Goal: Information Seeking & Learning: Learn about a topic

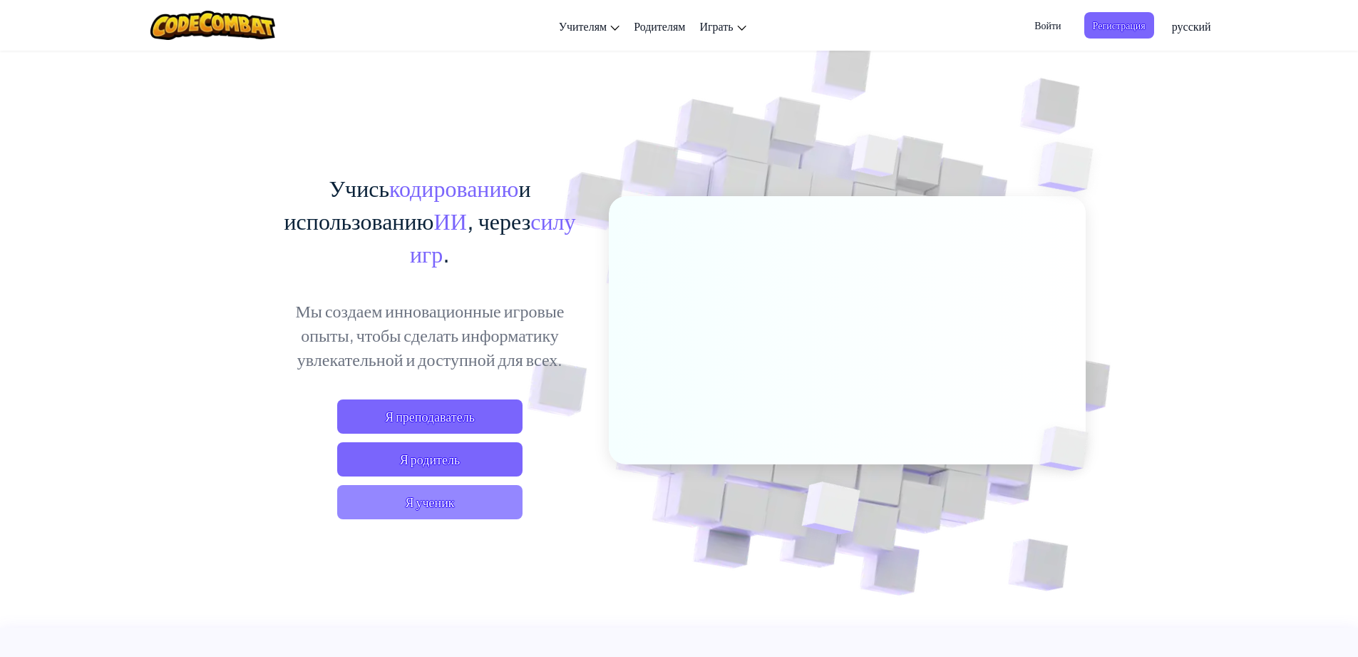
click at [409, 518] on span "Я ученик" at bounding box center [429, 502] width 185 height 34
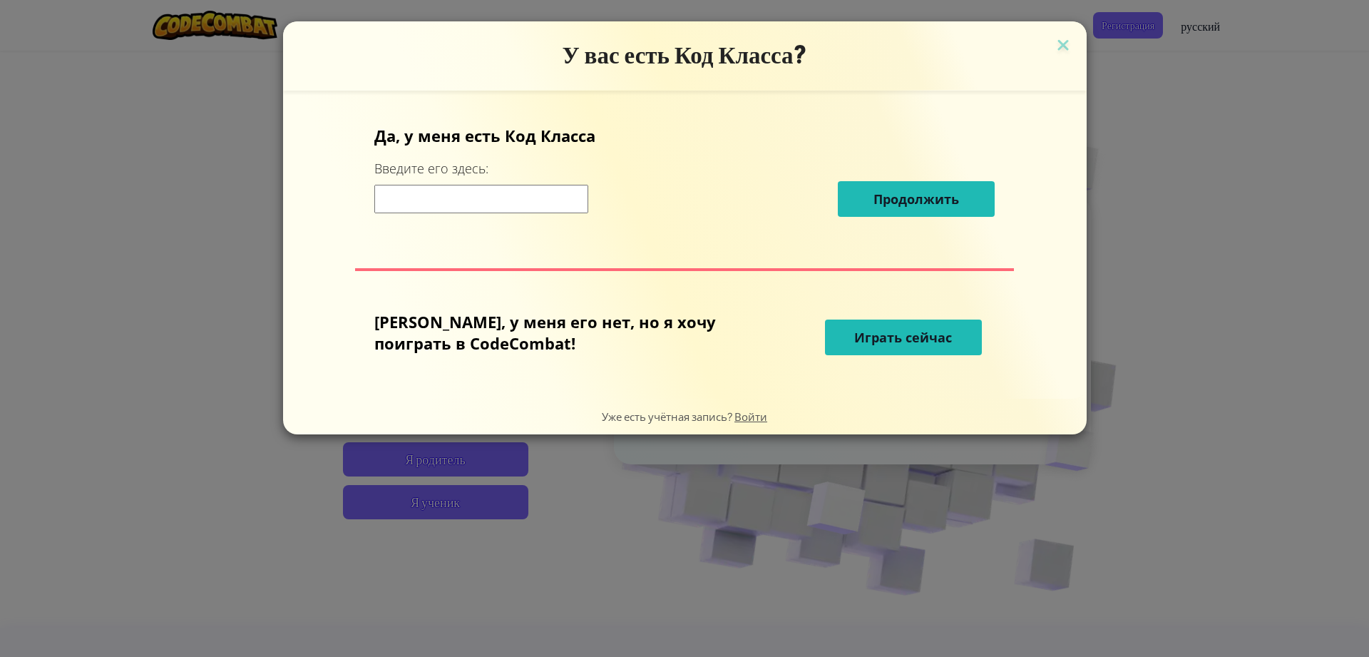
click at [549, 192] on input at bounding box center [481, 199] width 214 height 29
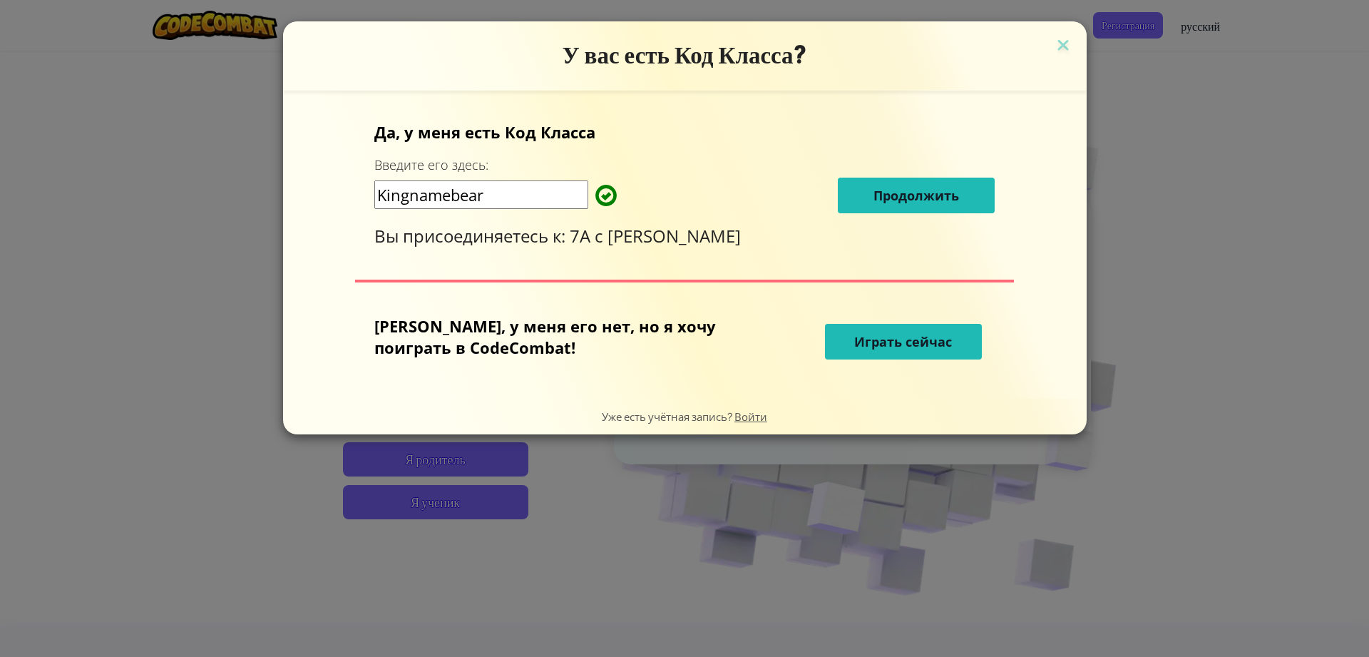
type input "Kingnamebear"
click at [873, 198] on span "Продолжить" at bounding box center [916, 195] width 86 height 17
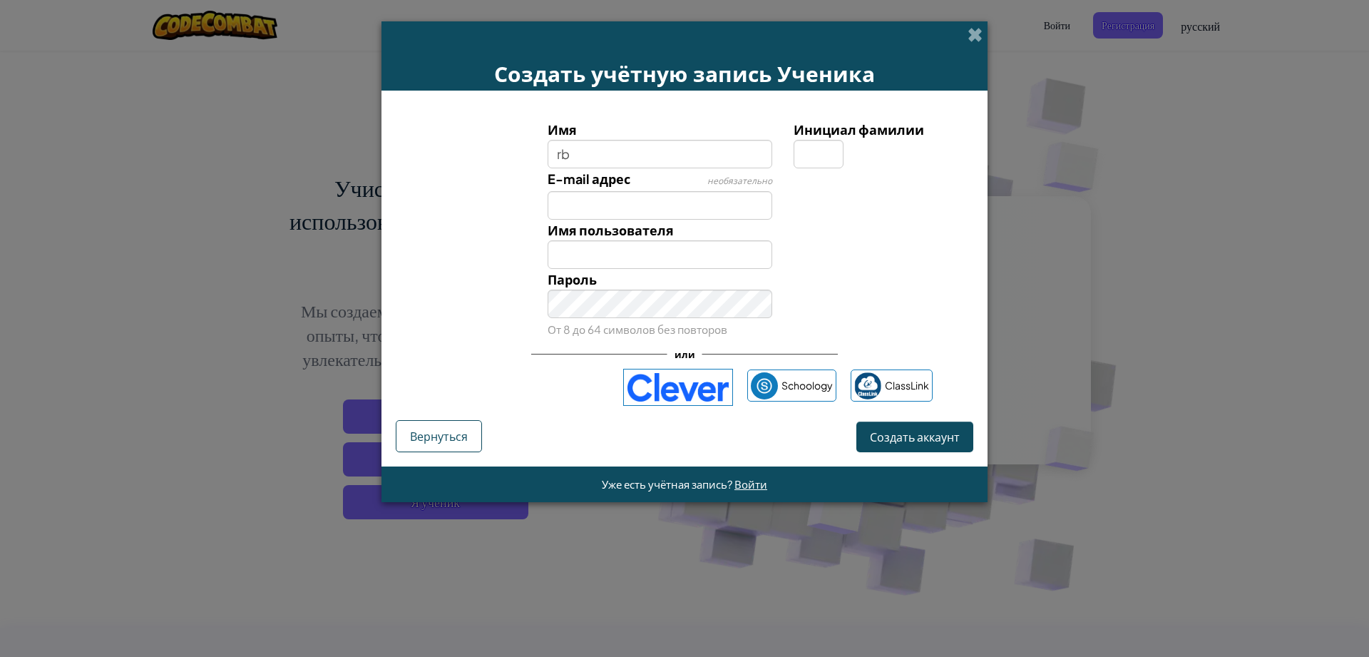
type input "r"
type input "кира"
type input "Кира"
click at [826, 140] on input "Инициал фамилии" at bounding box center [819, 154] width 50 height 29
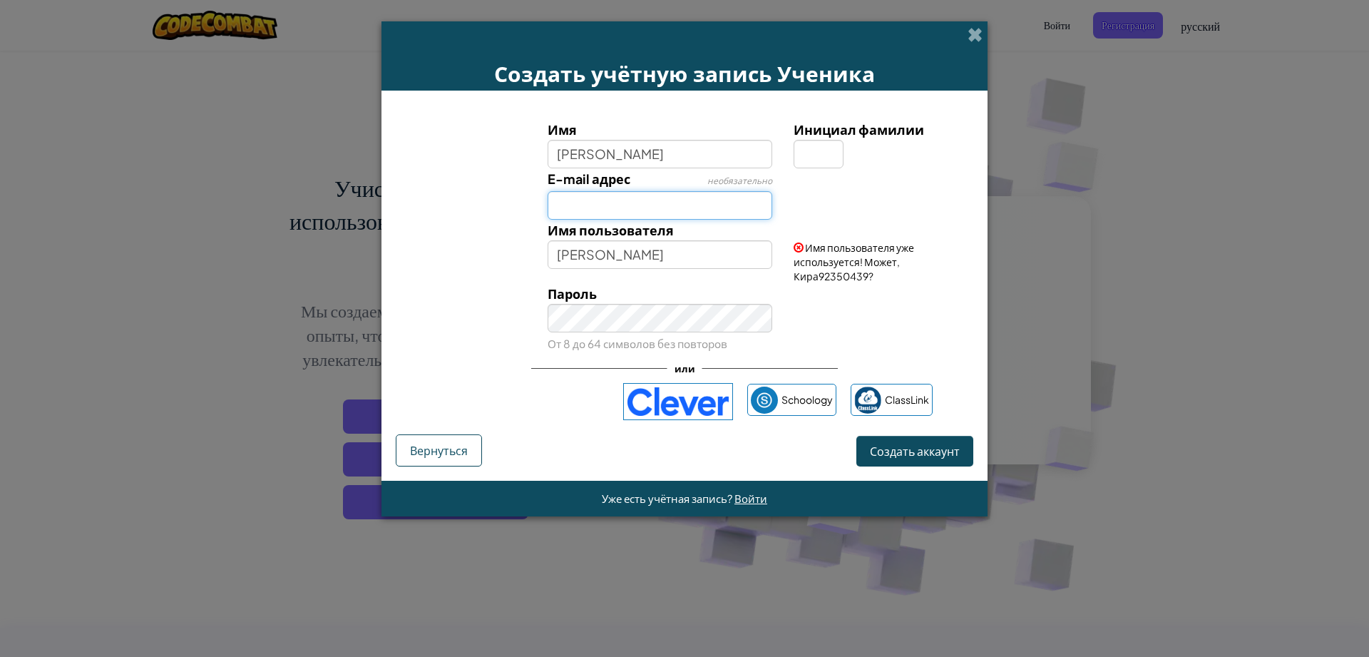
click at [714, 202] on input "E-mail адрес" at bounding box center [660, 205] width 225 height 29
click at [649, 261] on input "Кира" at bounding box center [660, 254] width 225 height 29
click at [793, 147] on div "Инициал фамилии" at bounding box center [881, 143] width 197 height 49
click at [800, 148] on input "Инициал фамилии" at bounding box center [819, 154] width 50 height 29
type input "л"
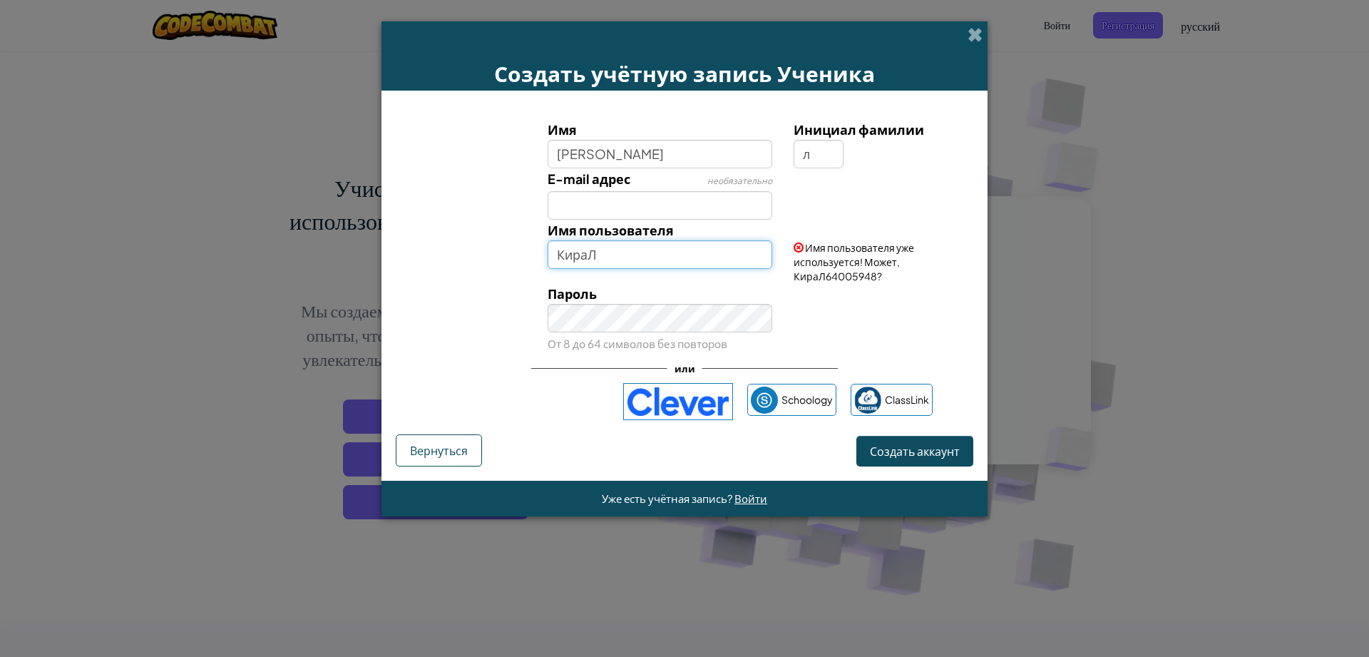
click at [632, 246] on input "КираЛ" at bounding box center [660, 254] width 225 height 29
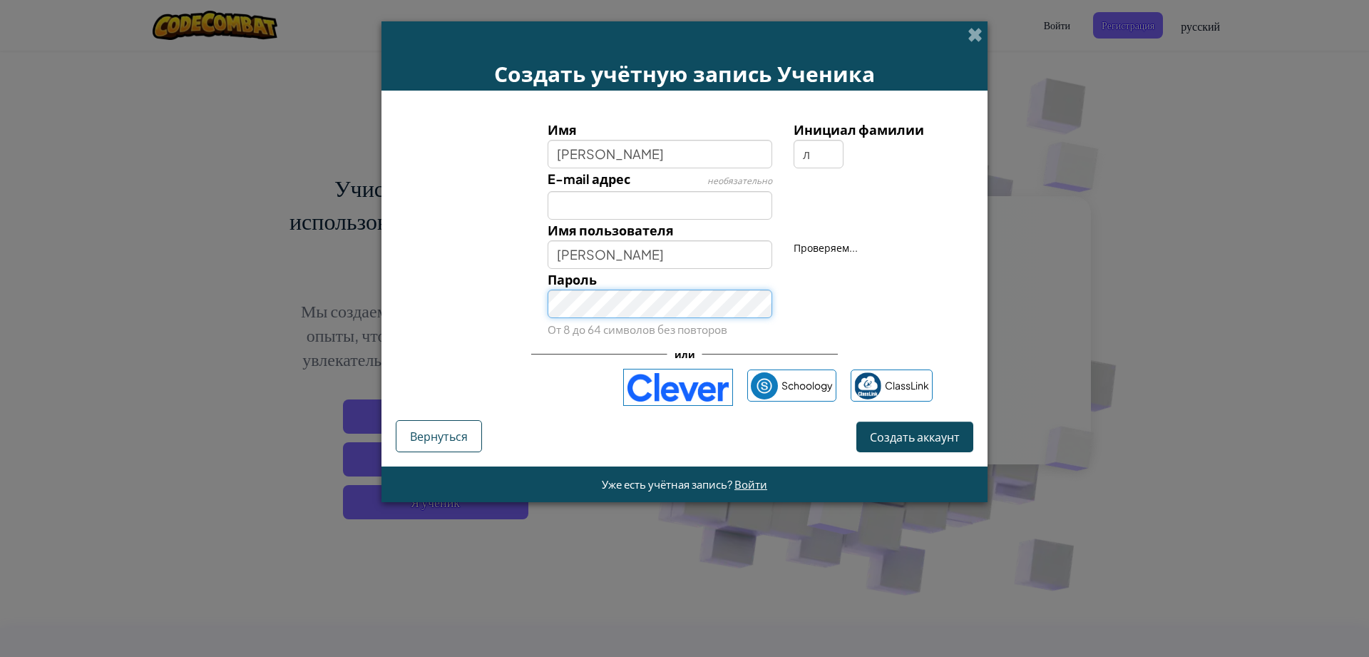
click at [663, 323] on div "Пароль От 8 до 64 символов без повторов" at bounding box center [660, 304] width 247 height 71
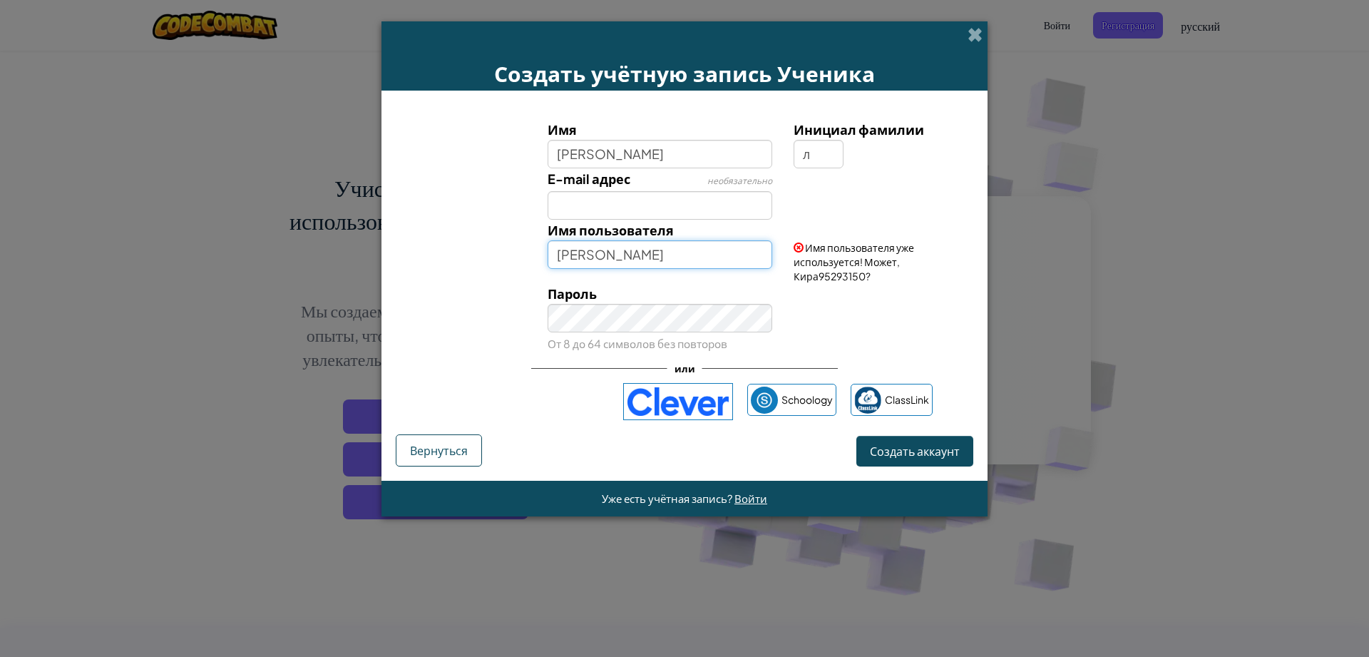
click at [663, 242] on input "Кира" at bounding box center [660, 254] width 225 height 29
click at [652, 252] on input "Кира" at bounding box center [660, 254] width 225 height 29
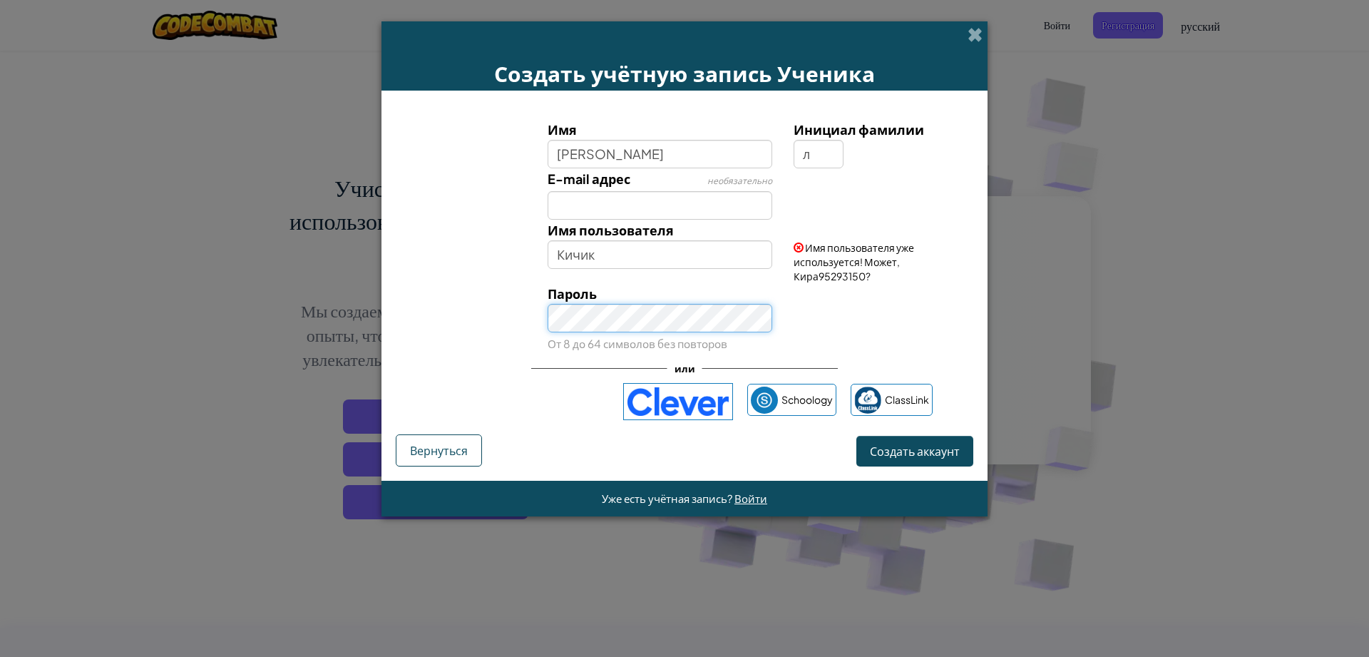
click at [670, 317] on div "Пароль От 8 до 64 символов без повторов" at bounding box center [660, 318] width 247 height 71
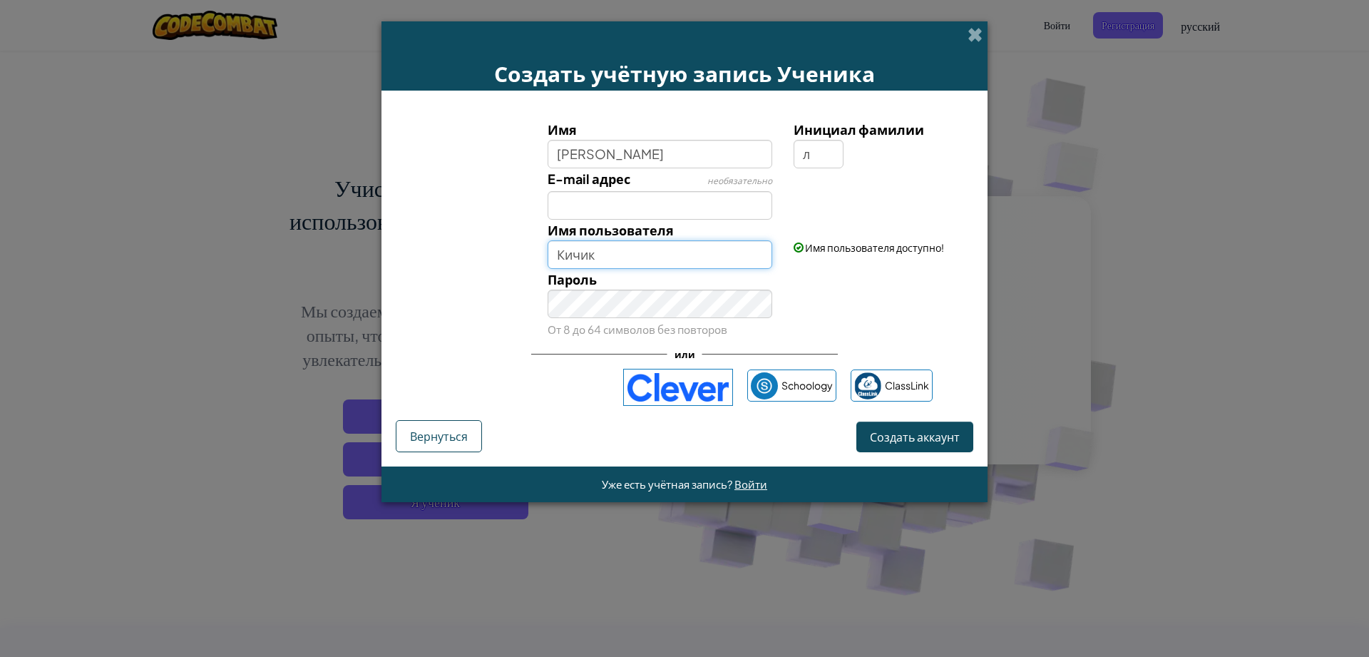
click at [605, 256] on input "Кичик" at bounding box center [660, 254] width 225 height 29
type input "Кирчик"
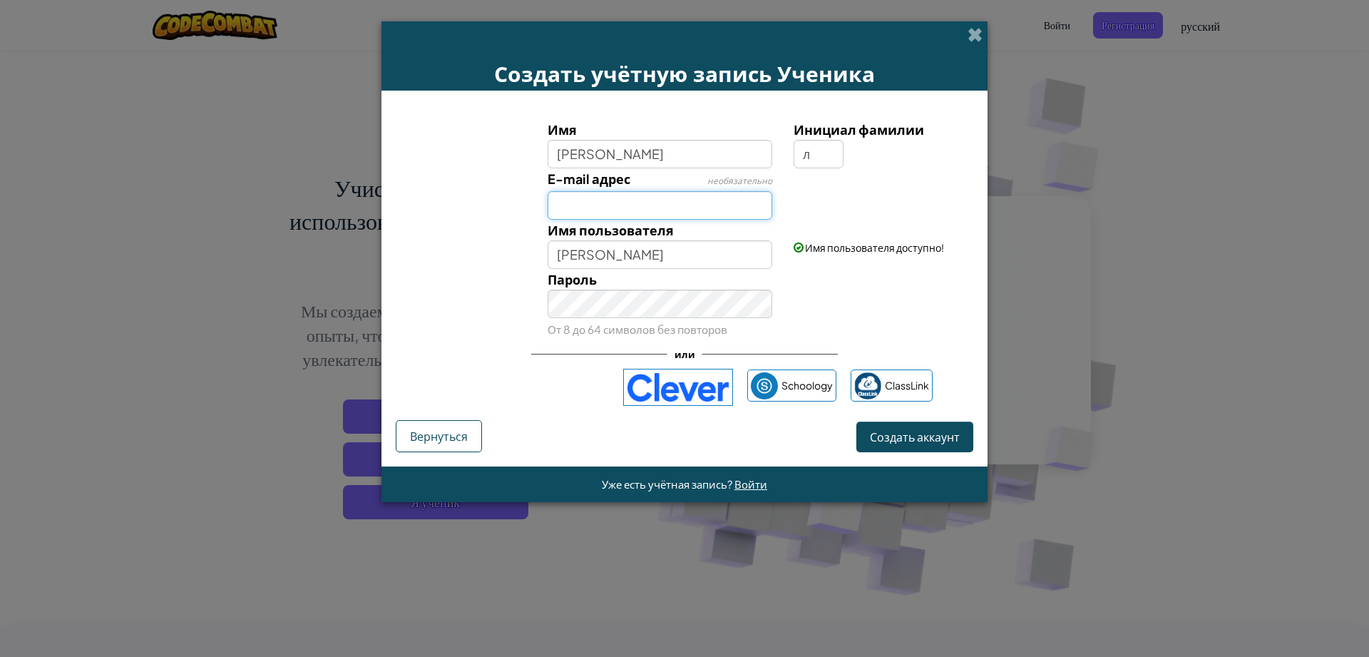
click at [653, 204] on input "E-mail адрес" at bounding box center [660, 205] width 225 height 29
type input "kirchik_le@mail.ru"
click at [881, 443] on span "Создать аккаунт" at bounding box center [915, 436] width 90 height 15
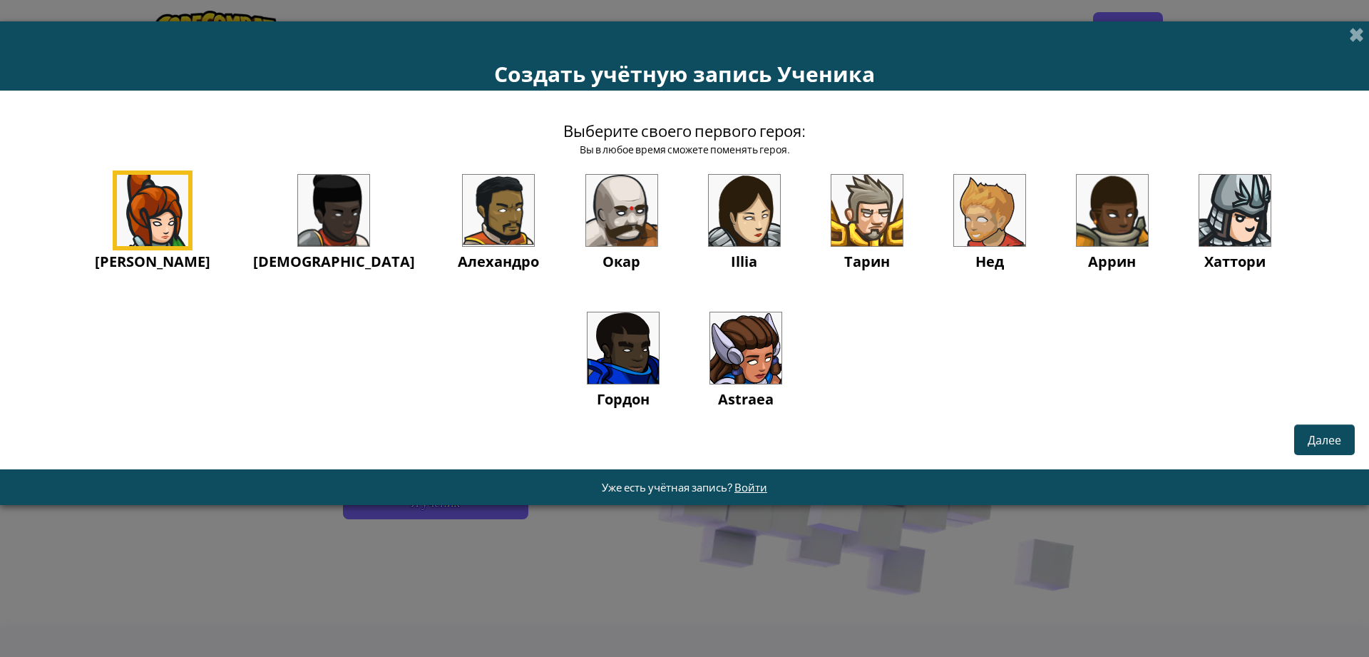
click at [710, 330] on img at bounding box center [745, 347] width 71 height 71
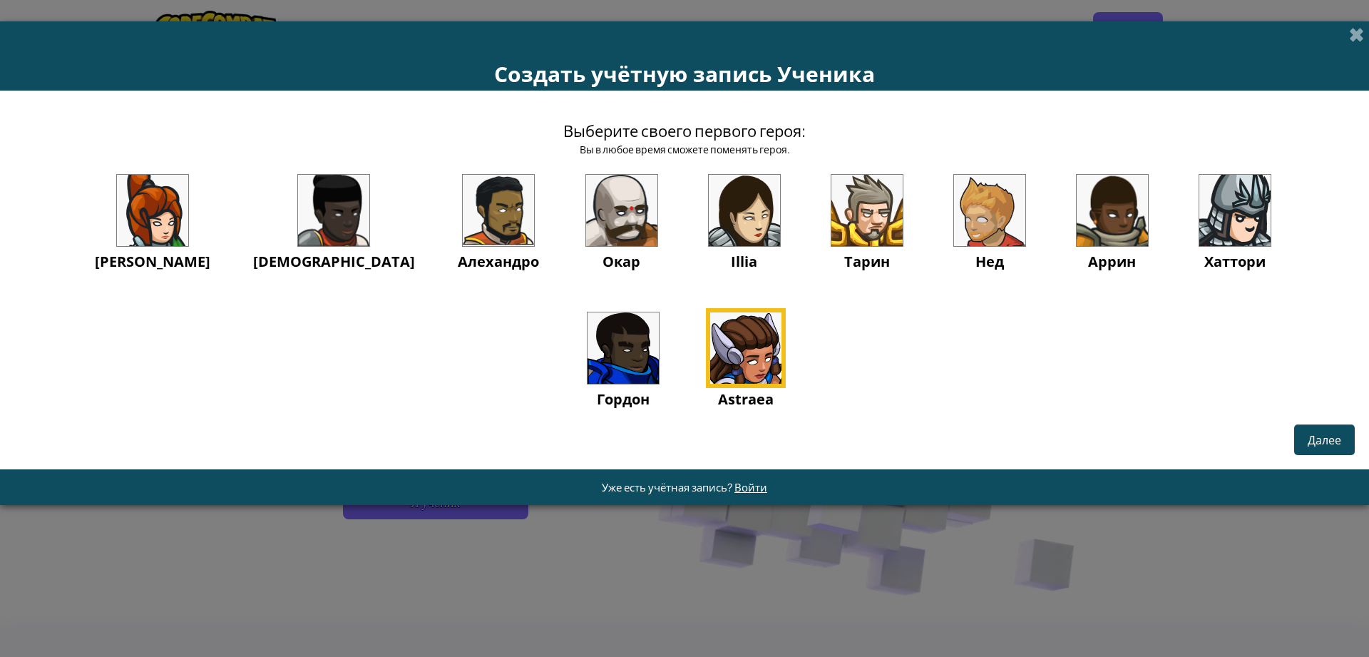
click at [710, 349] on img at bounding box center [745, 347] width 71 height 71
click at [1318, 440] on span "Далее" at bounding box center [1325, 439] width 34 height 15
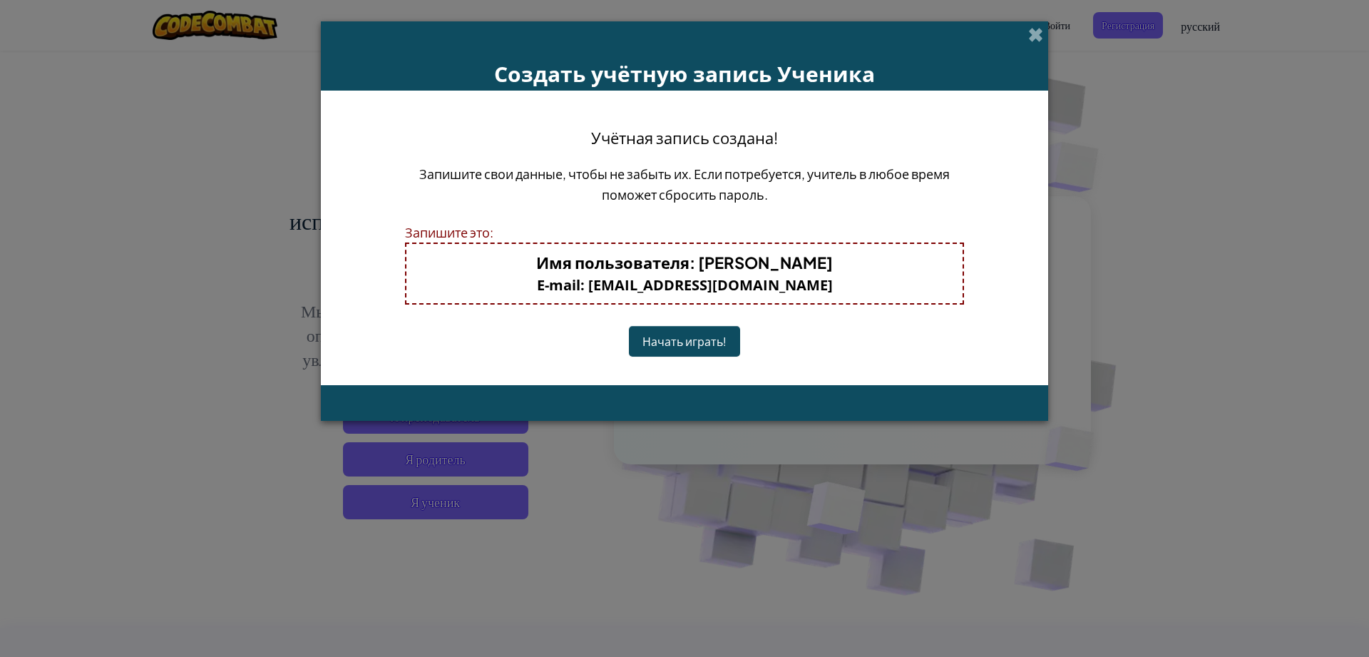
click at [660, 348] on button "Начать играть!" at bounding box center [684, 341] width 111 height 31
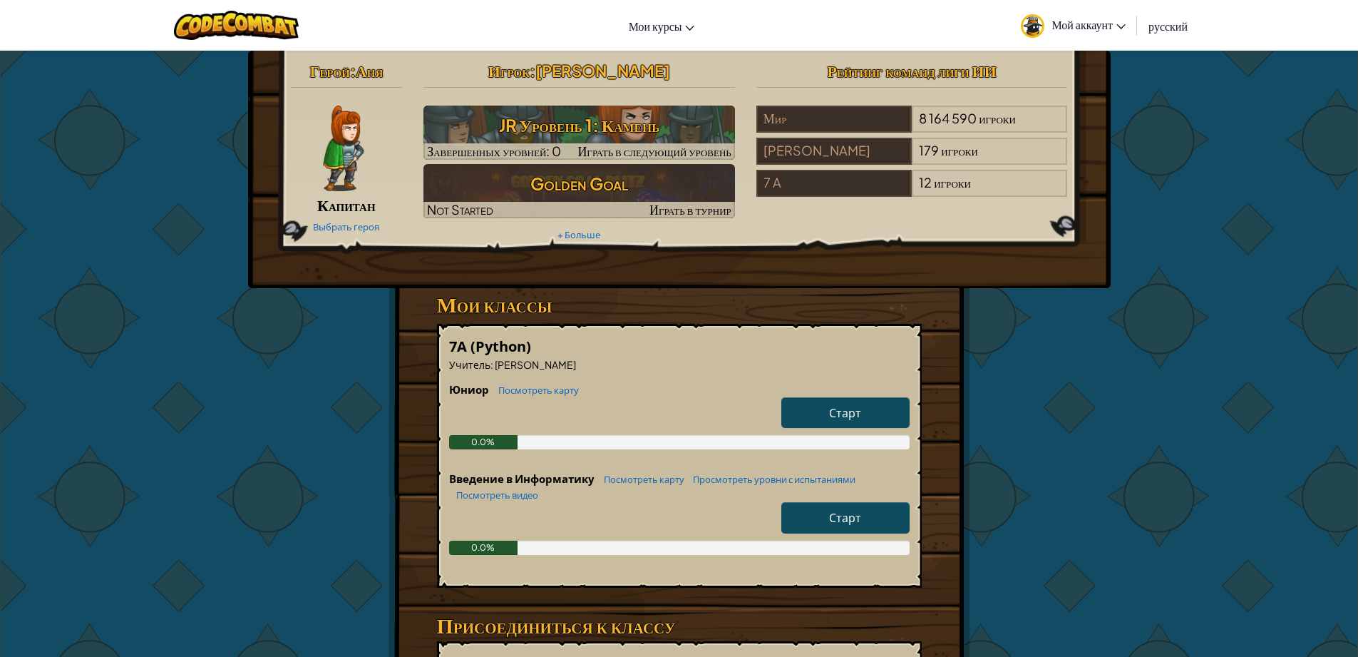
click at [824, 400] on link "Старт" at bounding box center [845, 412] width 128 height 31
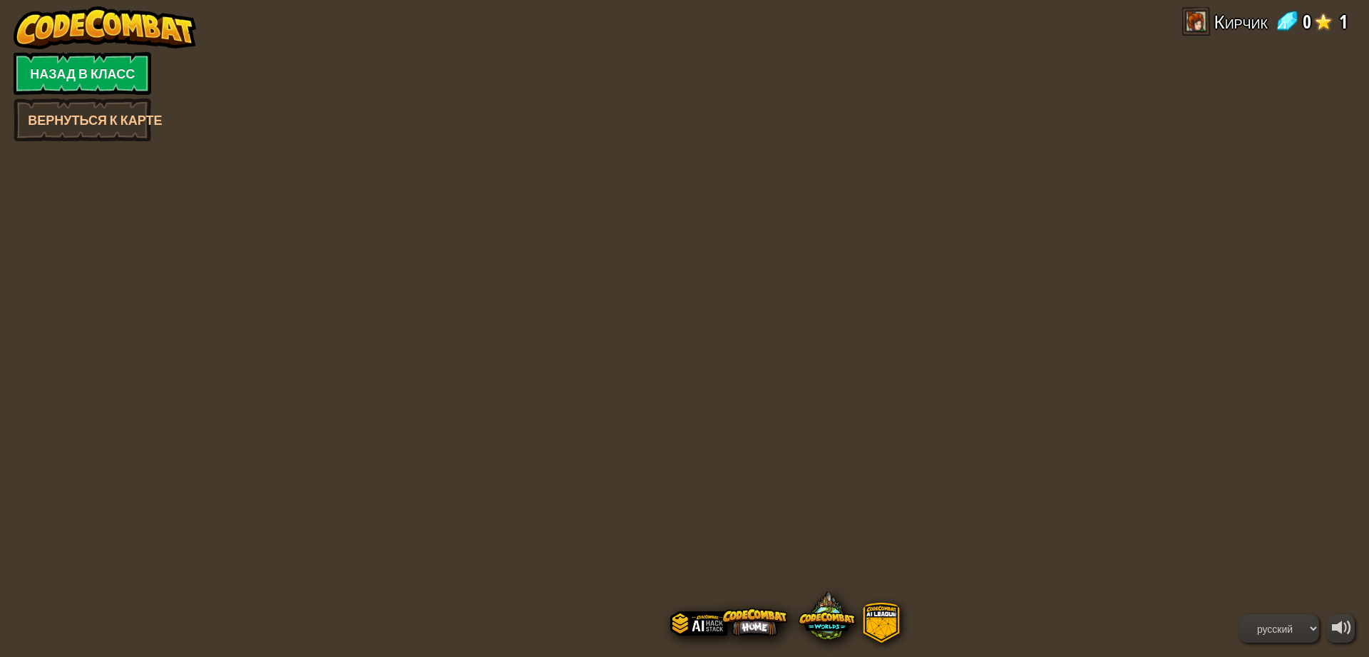
select select "ru"
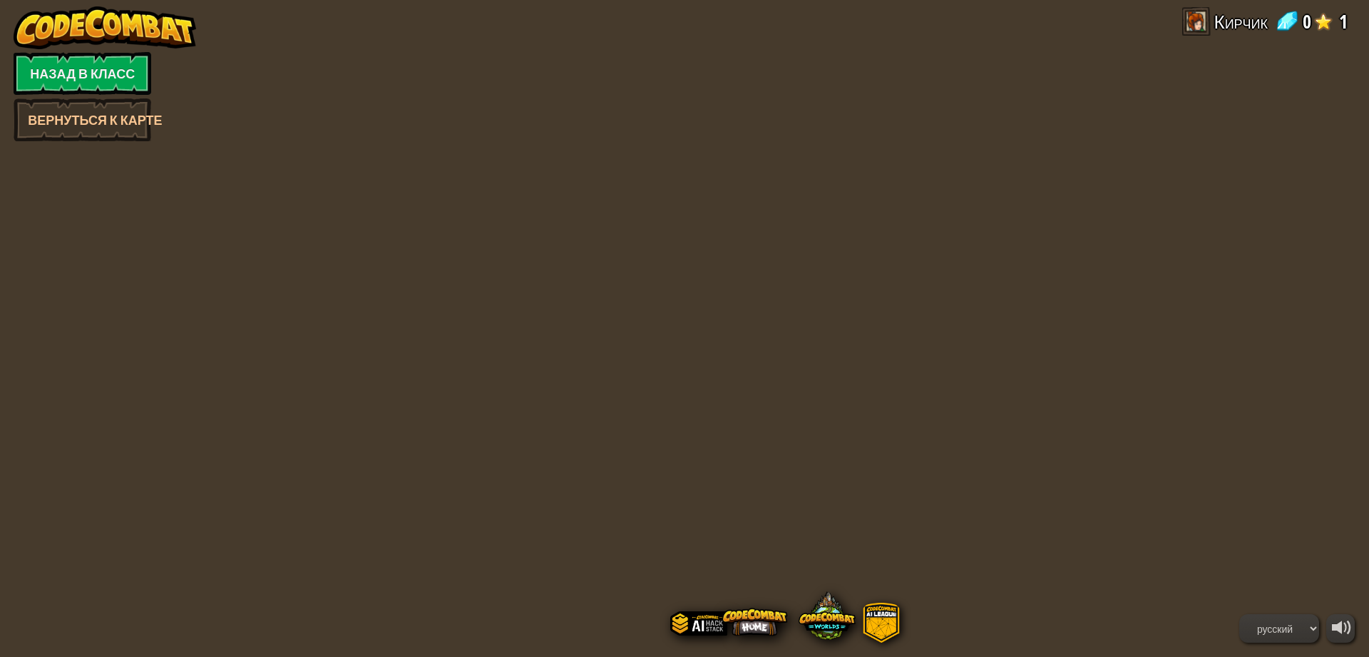
click at [791, 249] on div at bounding box center [684, 328] width 947 height 657
select select "ru"
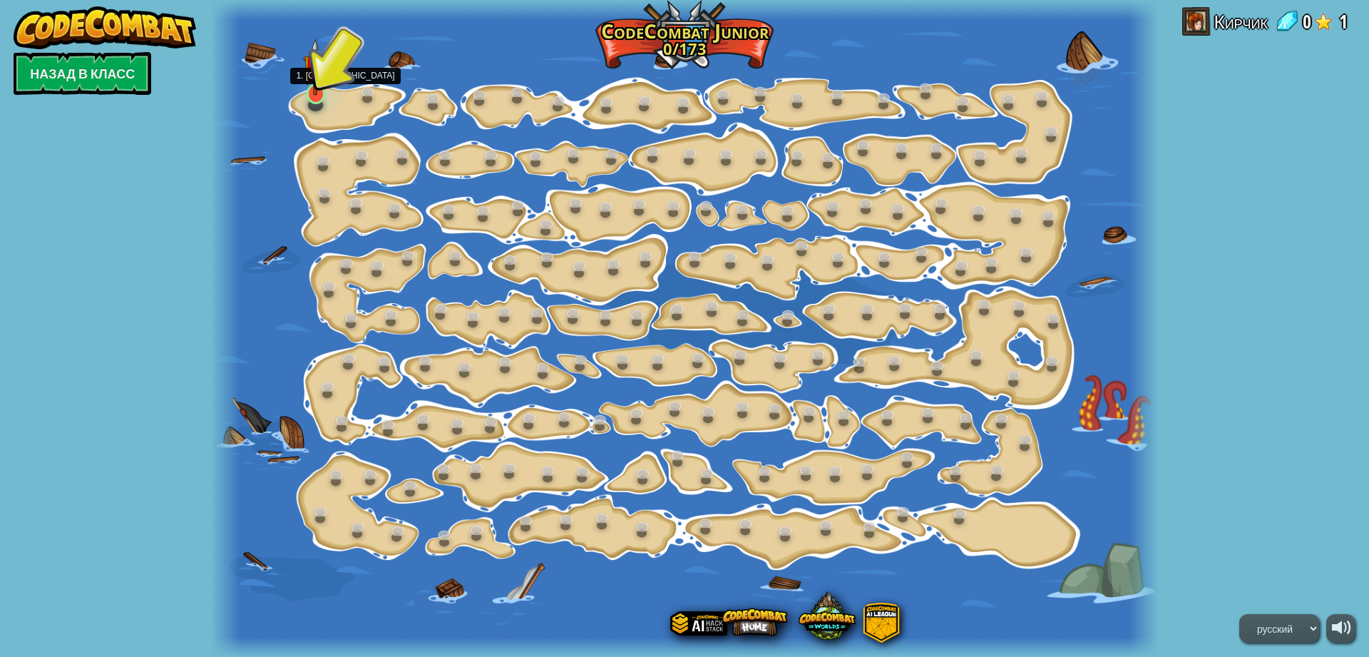
click at [308, 74] on img at bounding box center [315, 66] width 25 height 57
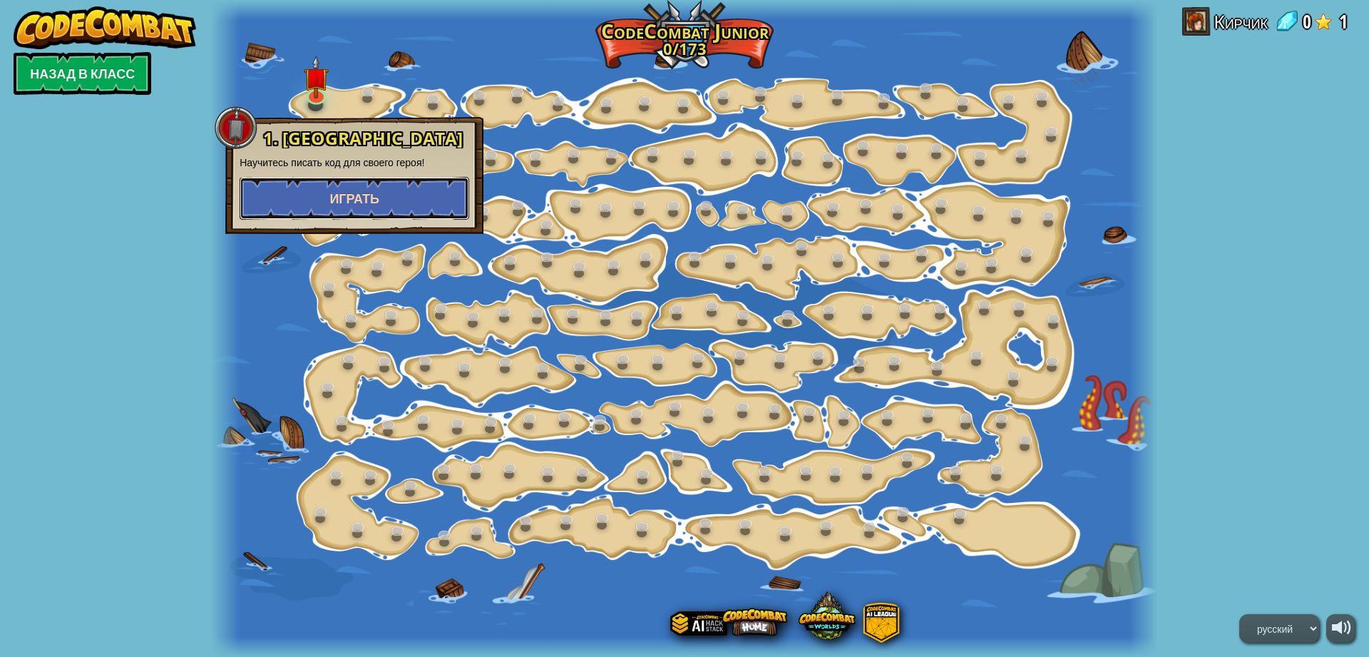
click at [342, 196] on span "Играть" at bounding box center [354, 199] width 50 height 18
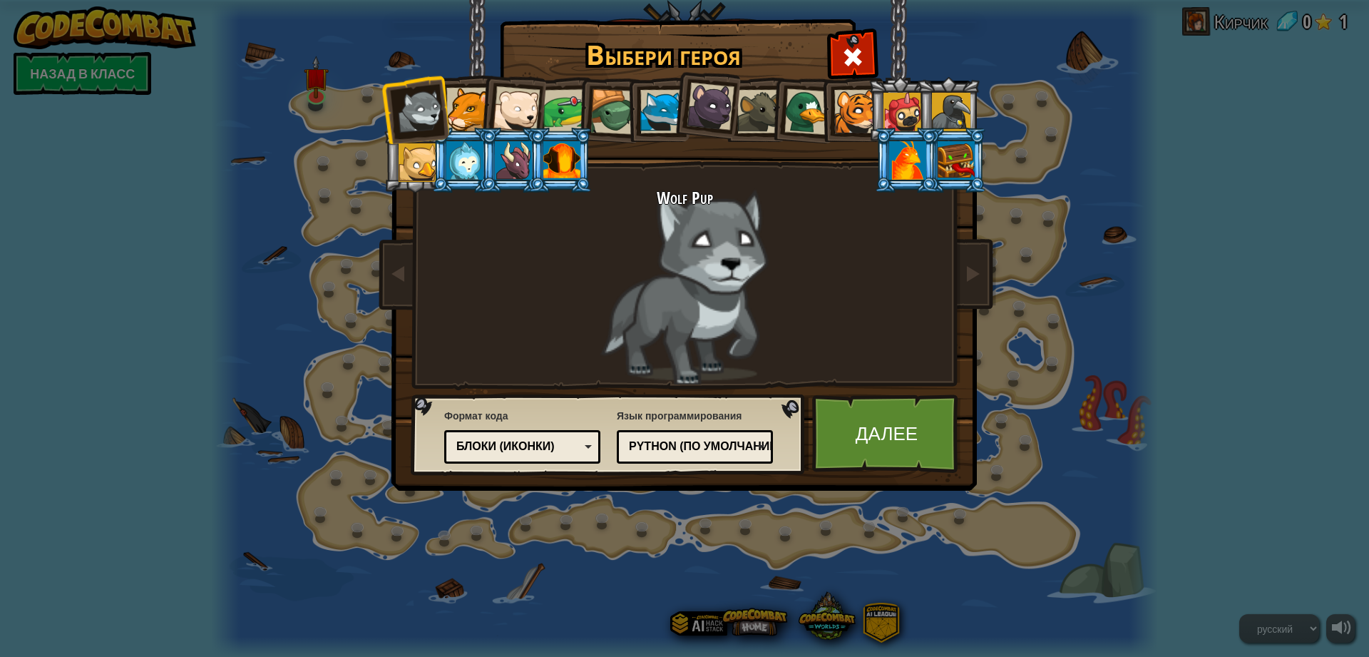
click at [425, 110] on div at bounding box center [419, 111] width 47 height 47
click at [892, 433] on link "Далее" at bounding box center [886, 433] width 149 height 78
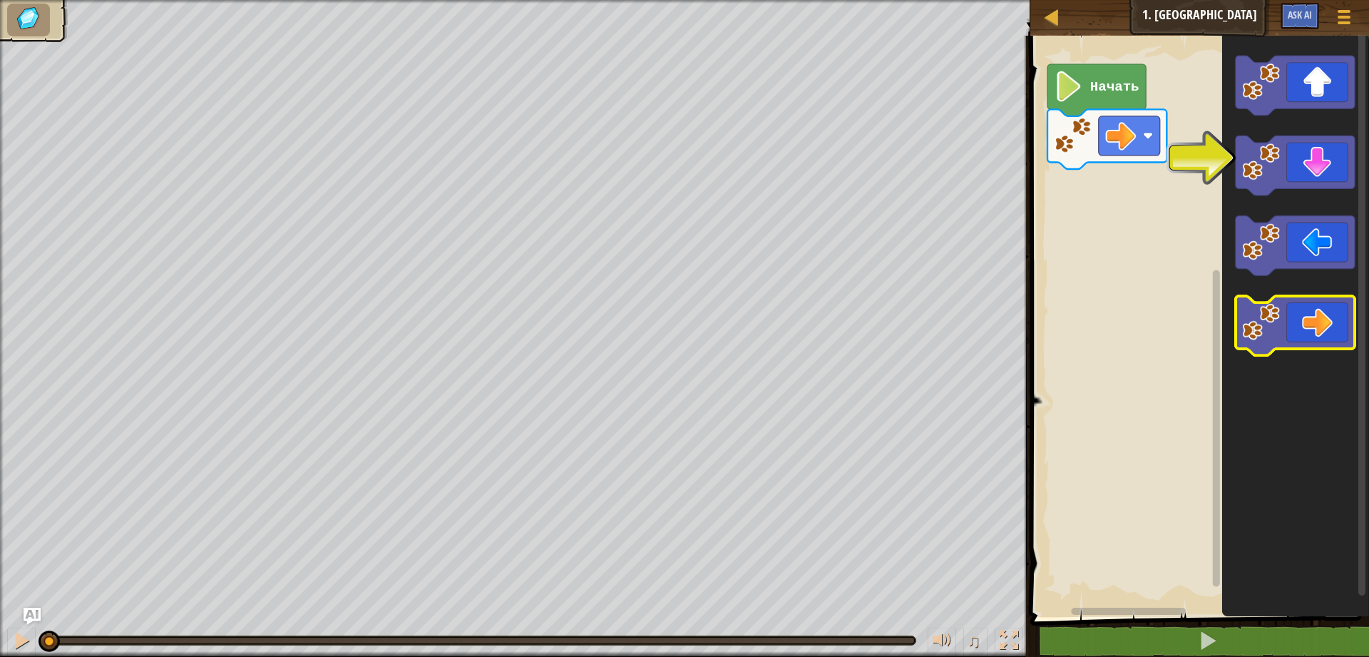
click at [1323, 327] on icon "Рабочая область Blockly" at bounding box center [1295, 326] width 119 height 60
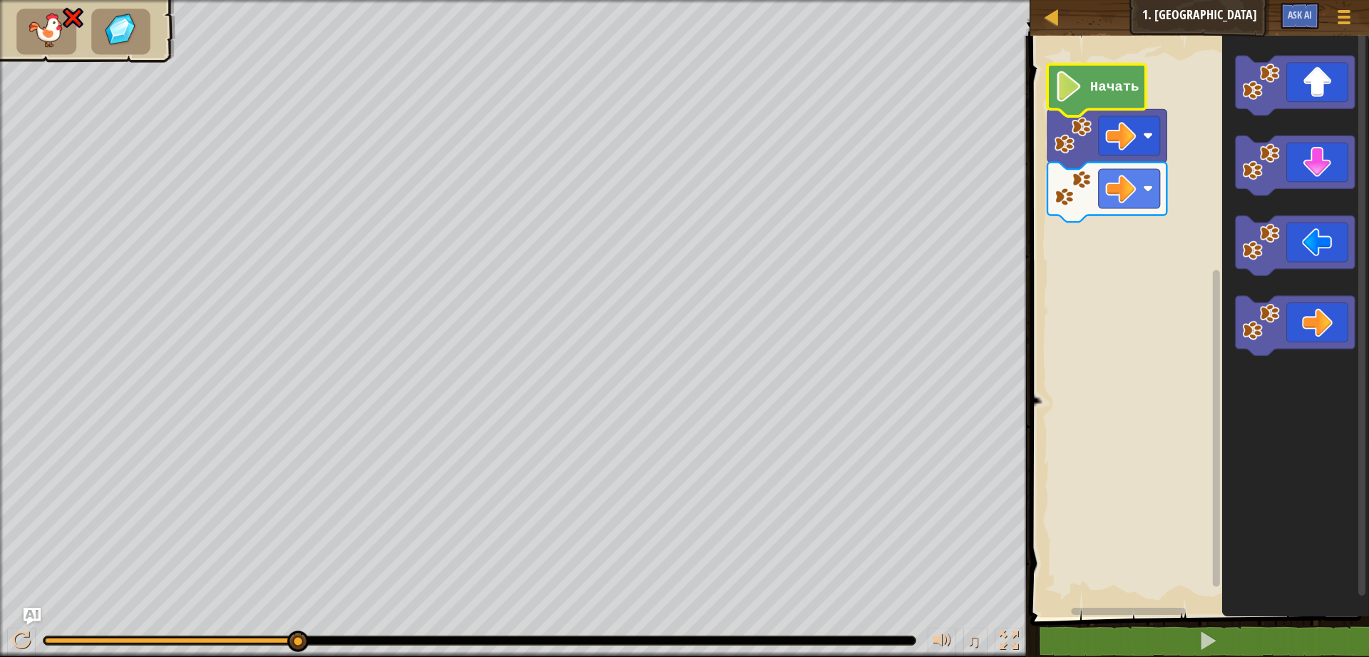
click at [1094, 99] on icon "Рабочая область Blockly" at bounding box center [1096, 90] width 98 height 52
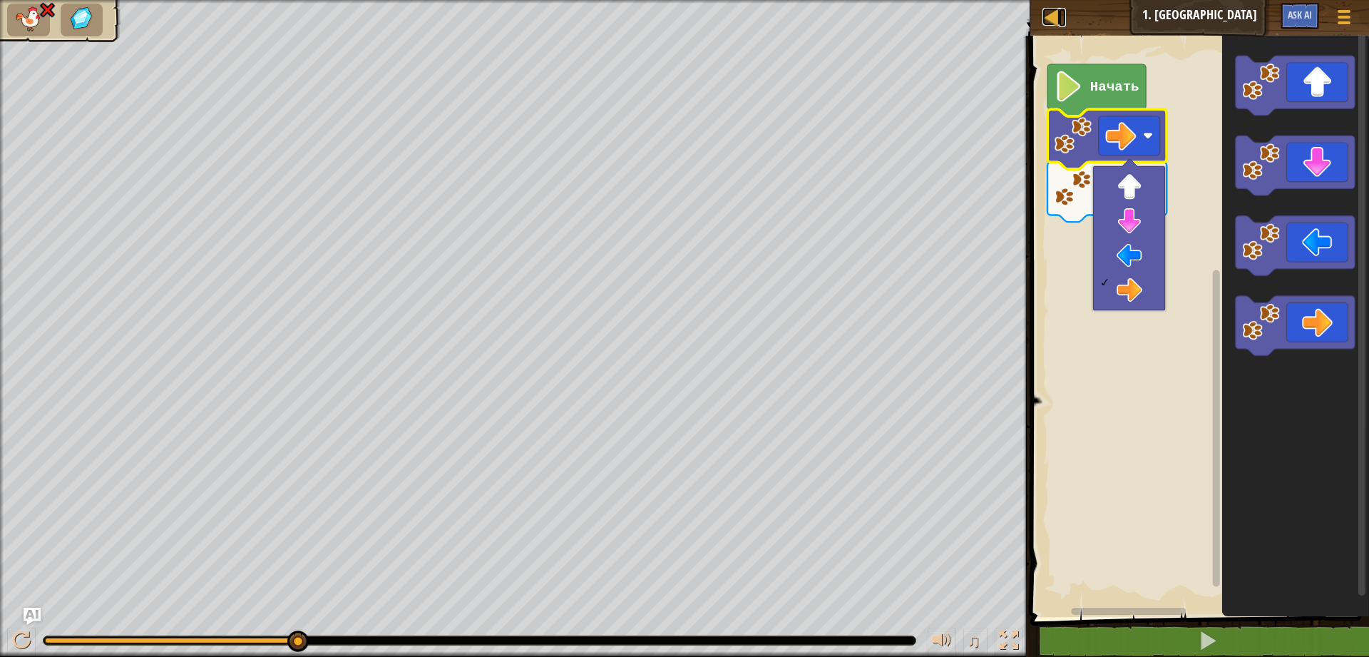
click at [1042, 16] on div "[PERSON_NAME] 1. Камень Меню игры Ask AI" at bounding box center [1199, 18] width 339 height 36
click at [1330, 16] on button "Меню игры" at bounding box center [1344, 19] width 38 height 35
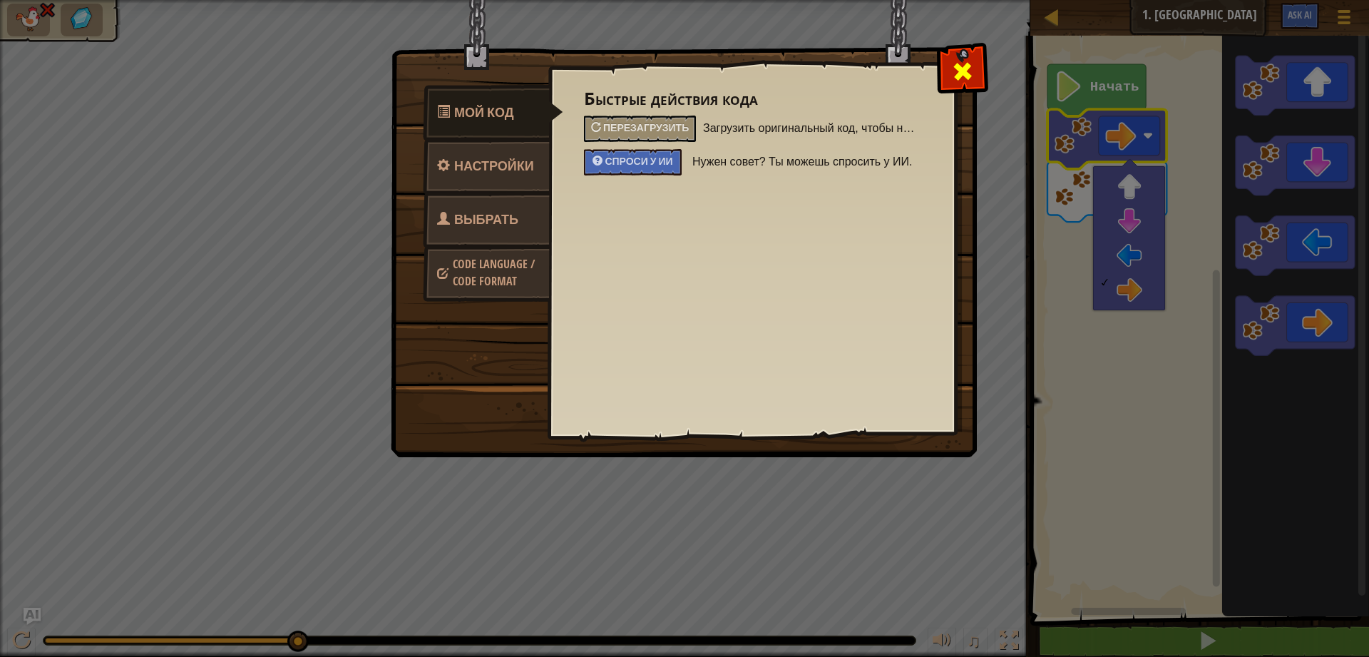
click at [977, 66] on div at bounding box center [962, 68] width 45 height 45
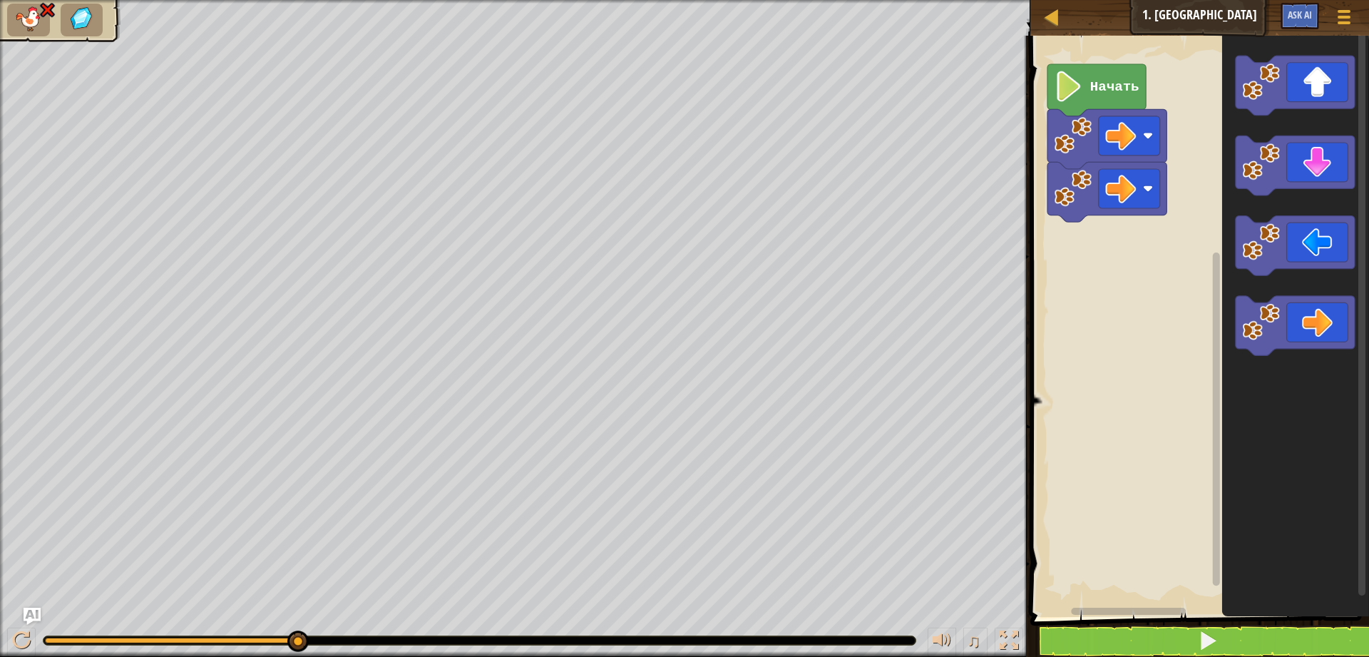
click at [1125, 88] on text "Начать" at bounding box center [1114, 87] width 49 height 16
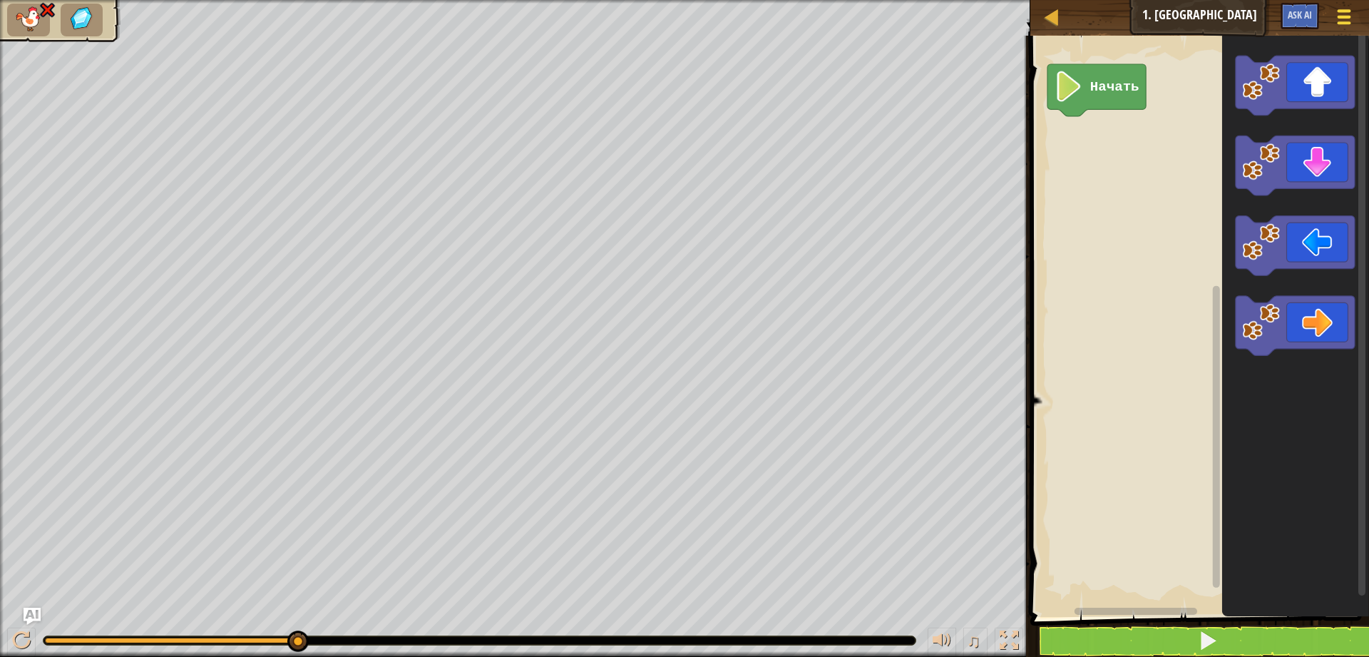
click at [1346, 14] on div at bounding box center [1343, 16] width 19 height 21
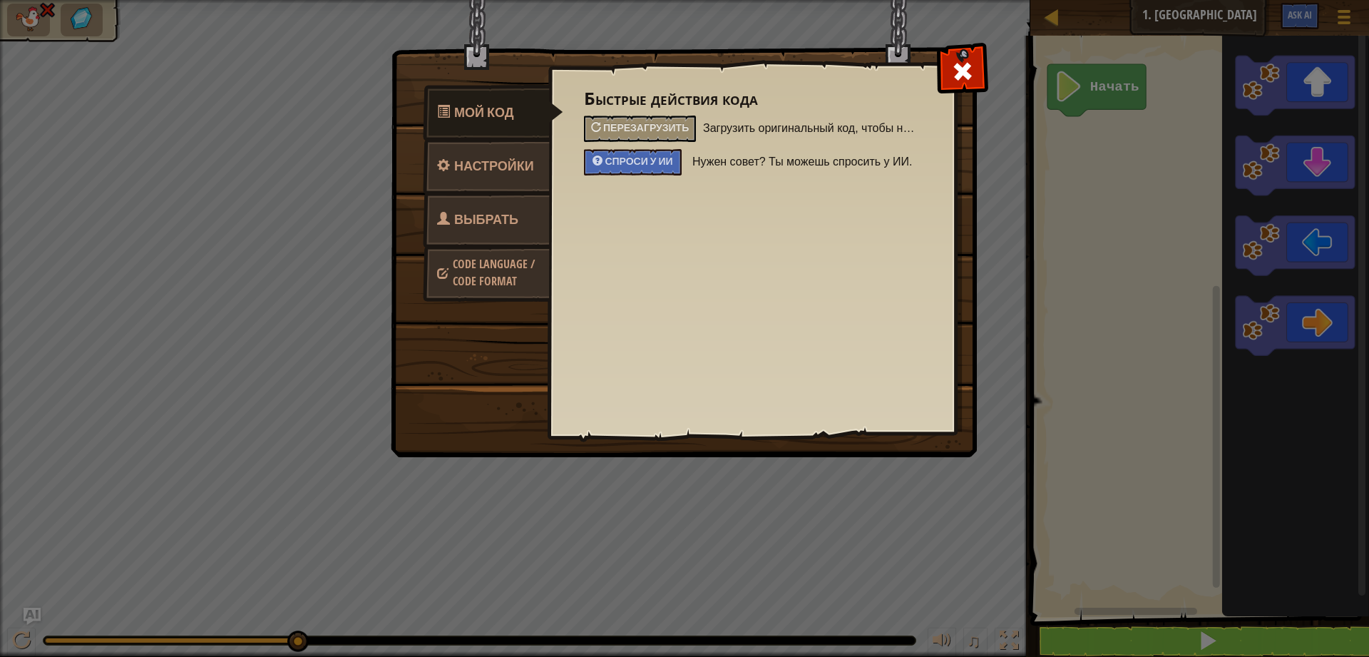
click at [490, 227] on span "Выбрать героя" at bounding box center [477, 236] width 81 height 53
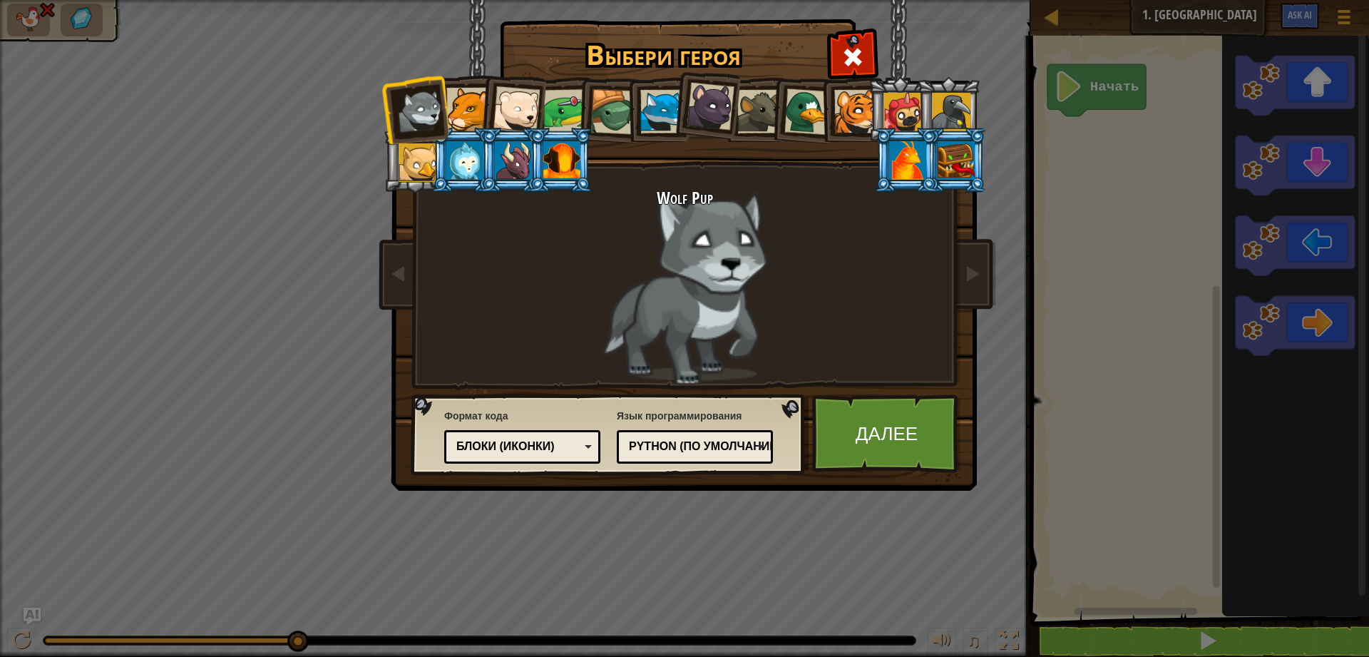
click at [559, 437] on div "Блоки (иконки)" at bounding box center [522, 447] width 138 height 22
click at [895, 431] on link "Далее" at bounding box center [886, 433] width 149 height 78
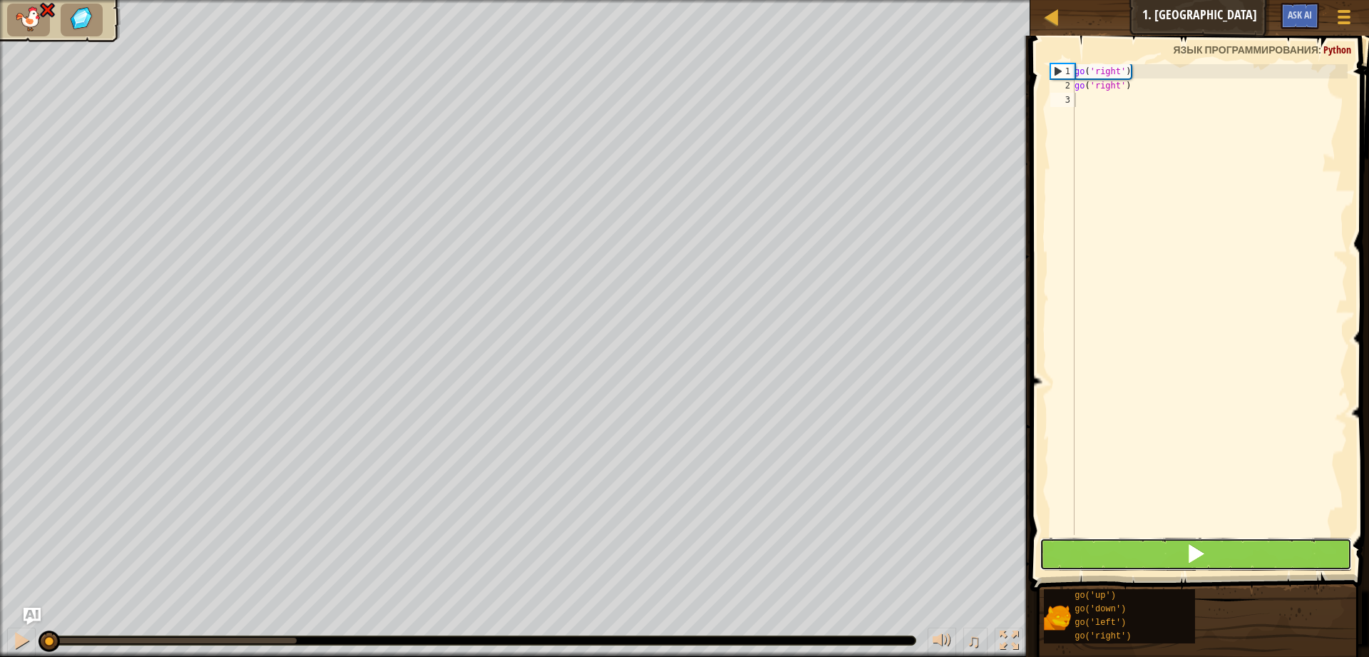
click at [1240, 542] on button at bounding box center [1195, 554] width 312 height 33
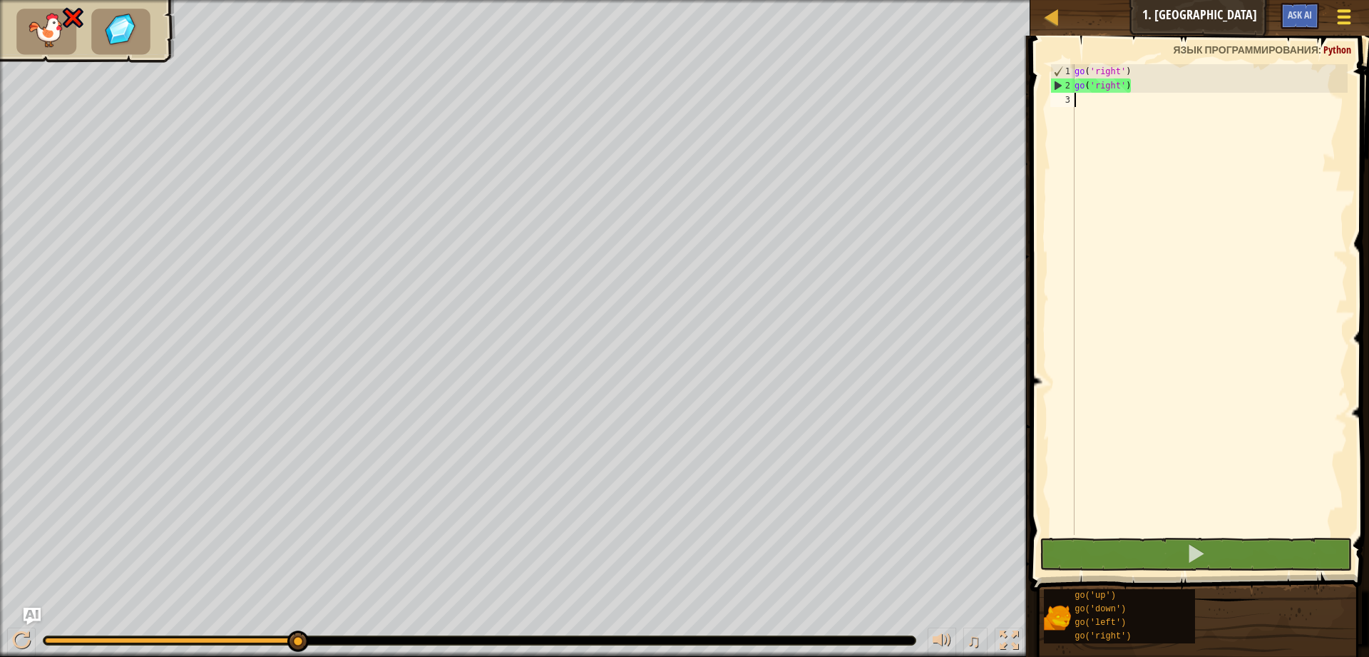
click at [1337, 14] on div at bounding box center [1343, 16] width 19 height 21
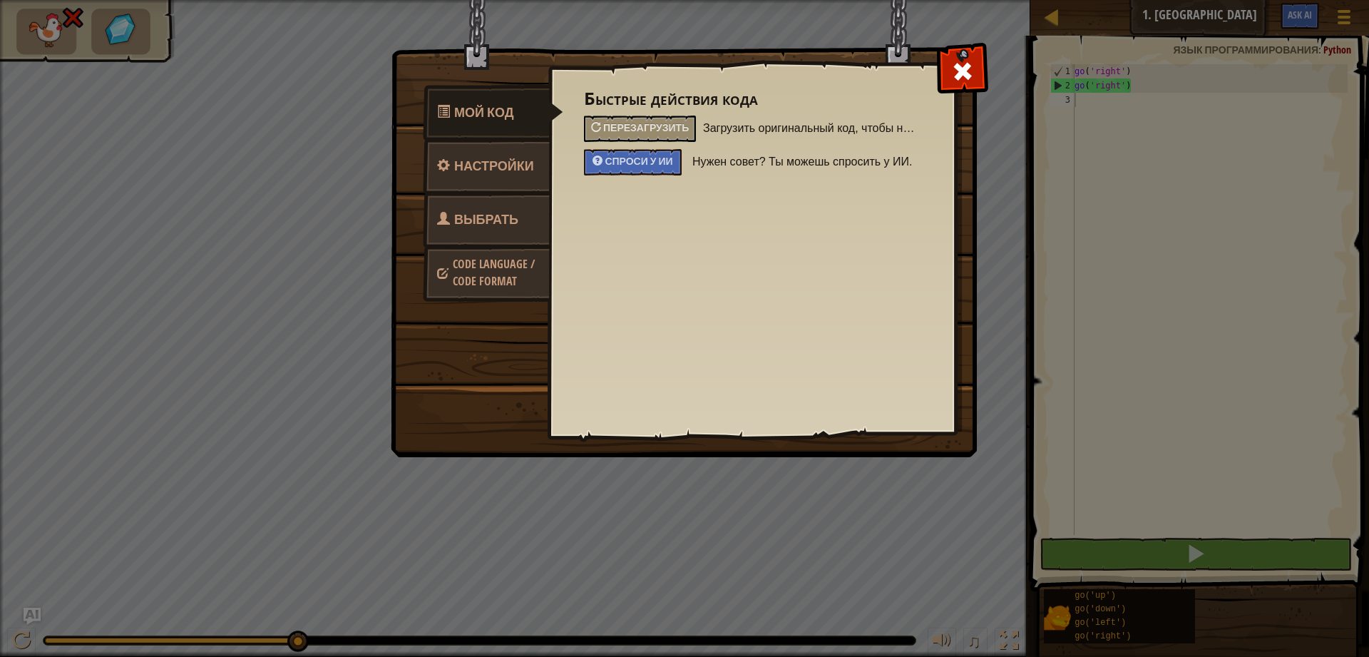
click at [473, 218] on span "Выбрать героя" at bounding box center [477, 236] width 81 height 53
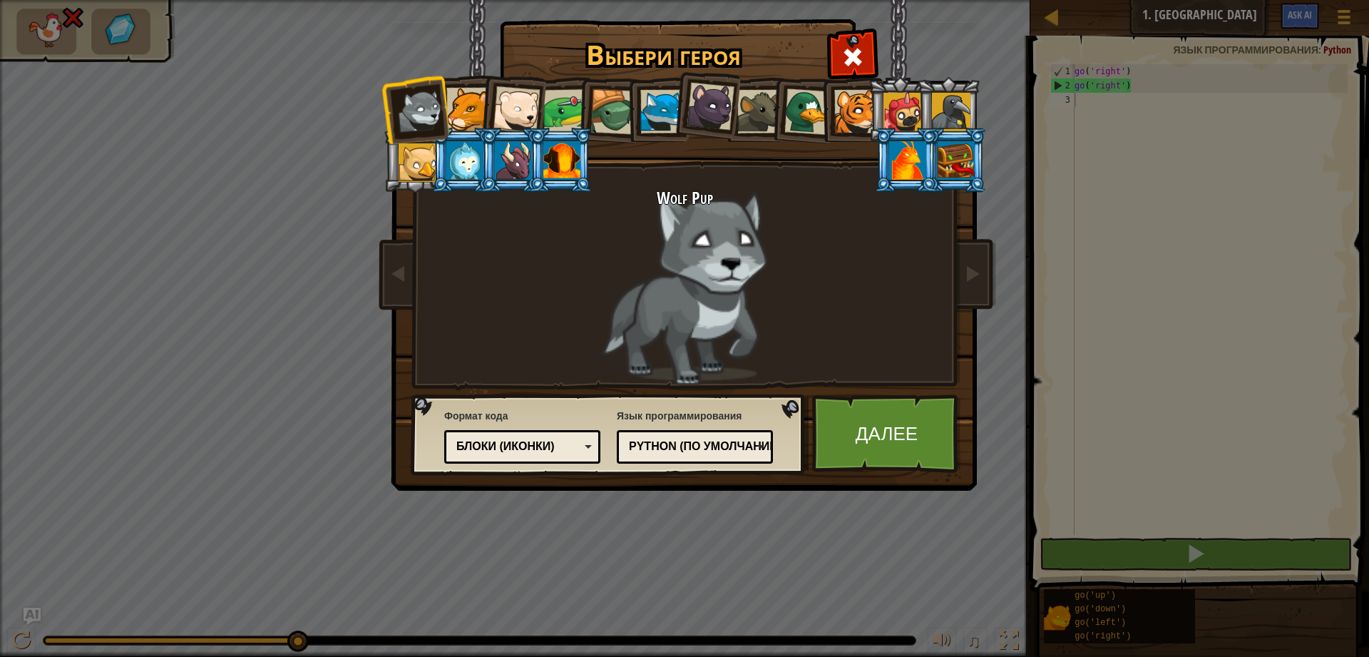
click at [511, 118] on div at bounding box center [516, 109] width 47 height 47
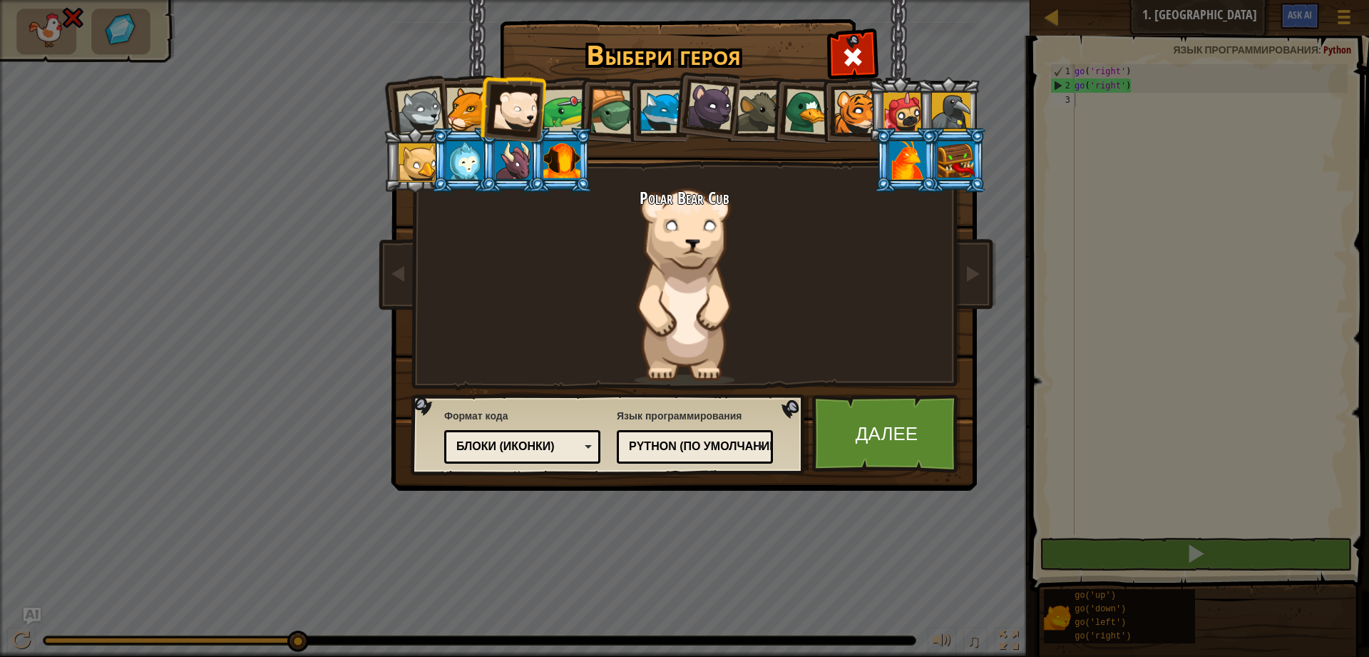
click at [572, 98] on div at bounding box center [565, 111] width 44 height 44
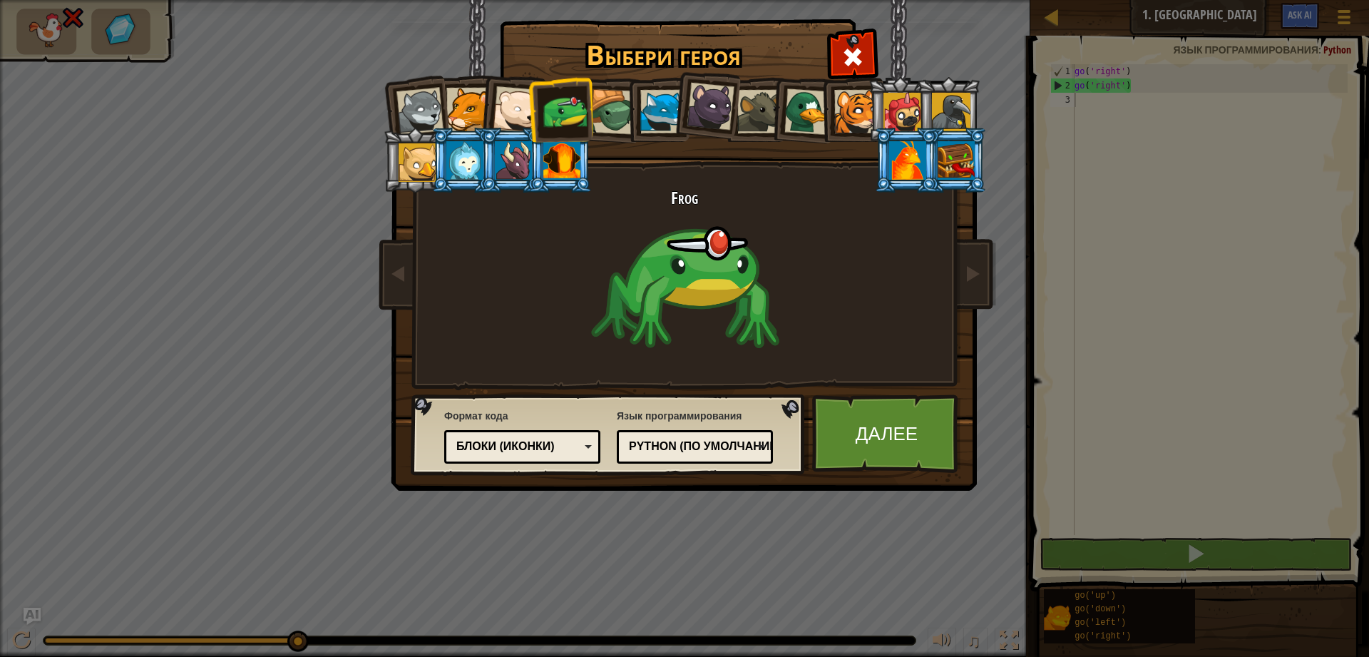
click at [607, 97] on div at bounding box center [613, 112] width 46 height 46
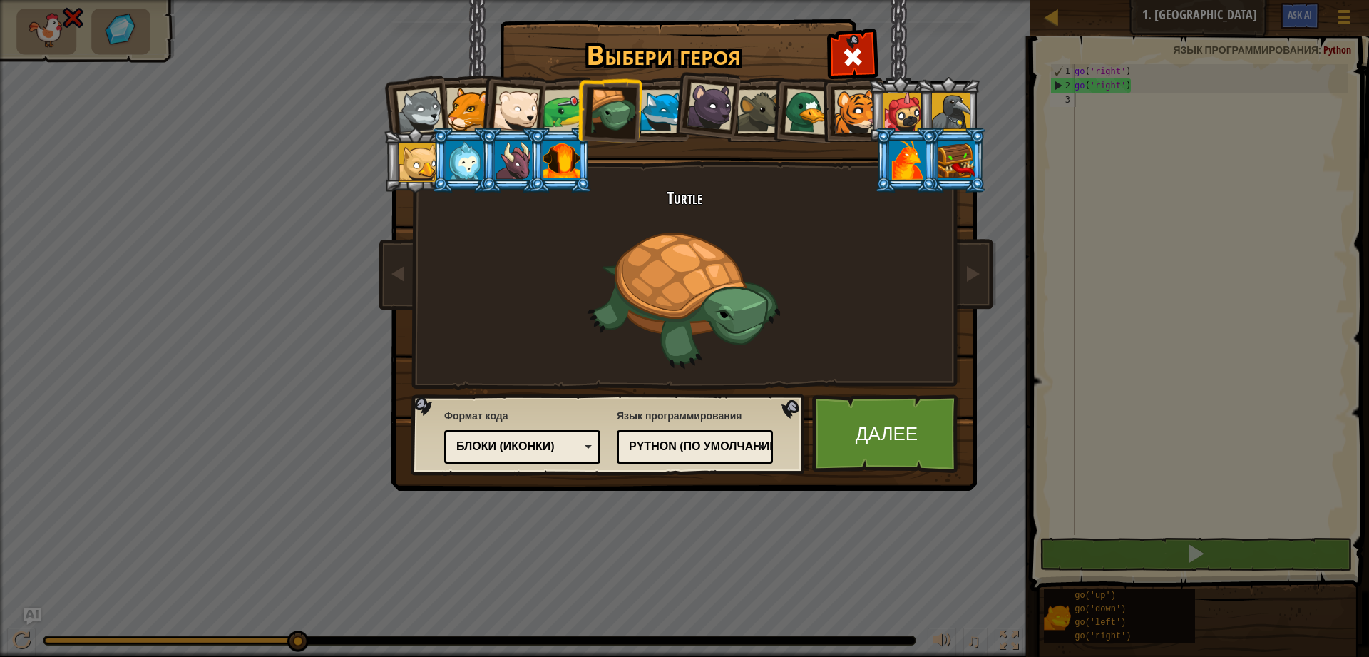
click at [652, 99] on div at bounding box center [661, 111] width 43 height 43
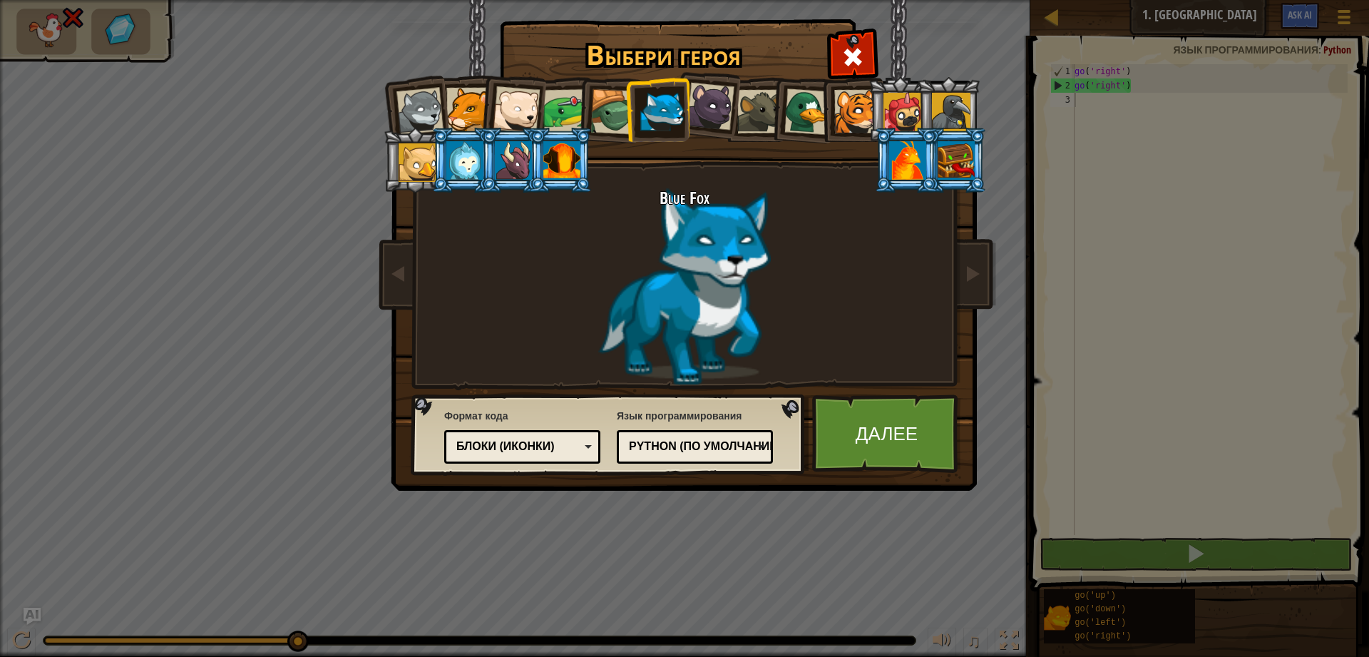
click at [871, 170] on div "Wolf Pup Cougar Polar Bear Cub Frog Turtle Blue Fox Пантеренок Brown Rat Утка Т…" at bounding box center [684, 225] width 535 height 311
click at [911, 157] on div at bounding box center [907, 160] width 37 height 38
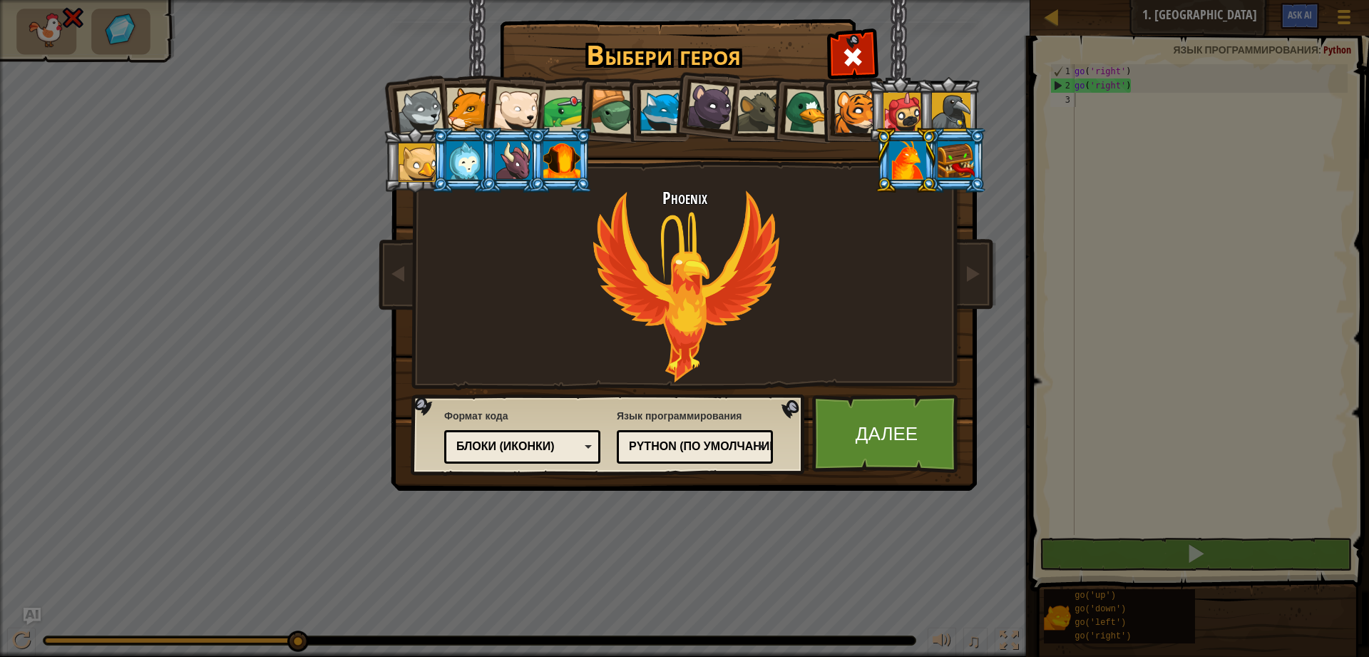
click at [415, 161] on div at bounding box center [418, 162] width 38 height 38
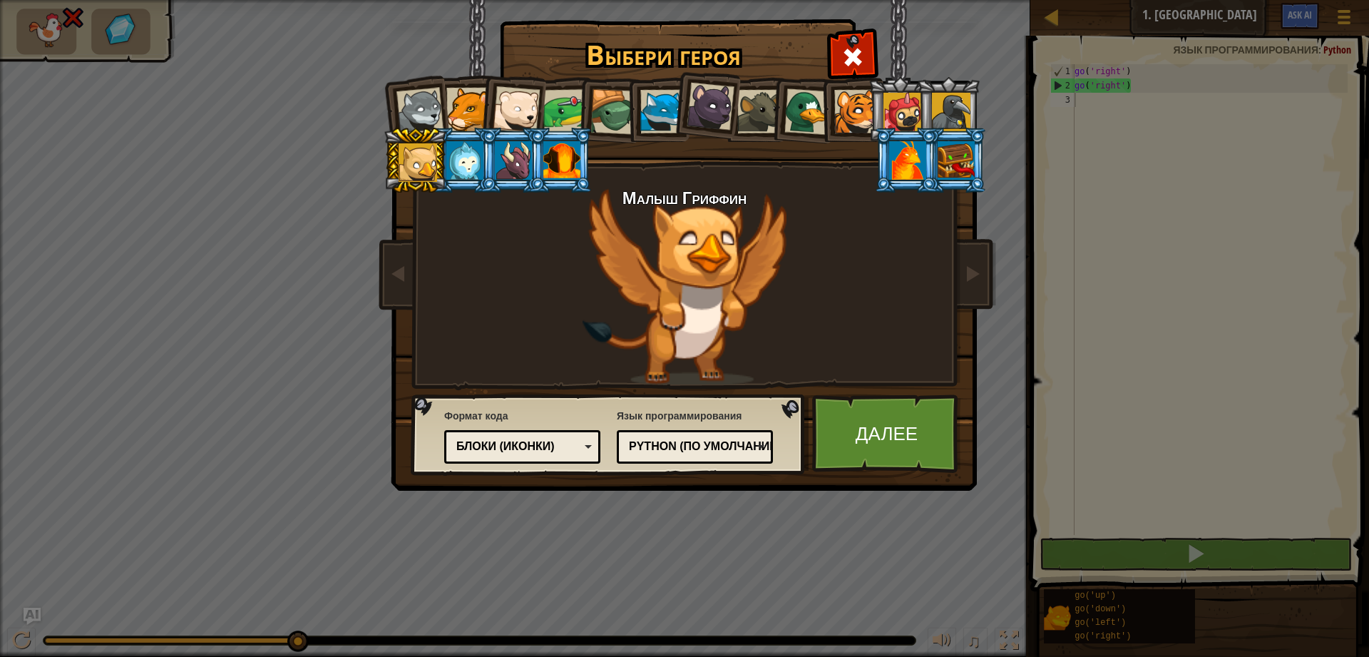
click at [462, 160] on div at bounding box center [464, 160] width 37 height 38
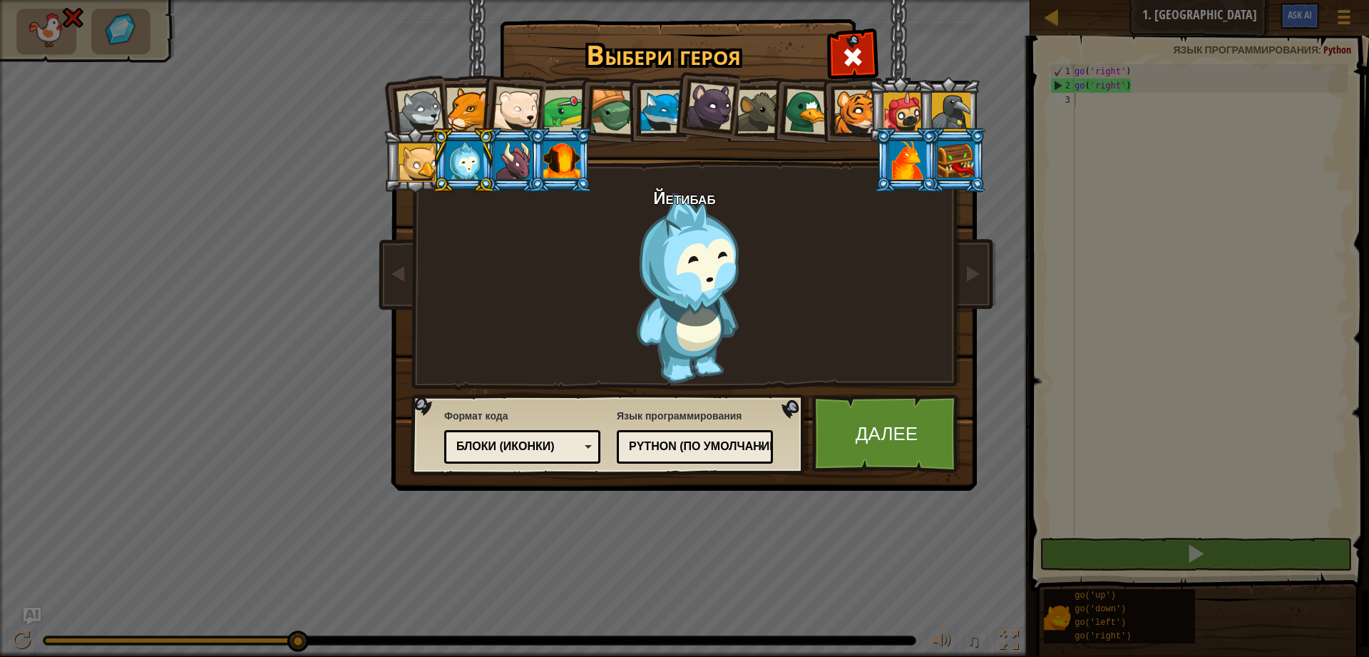
click at [607, 115] on div at bounding box center [613, 112] width 46 height 46
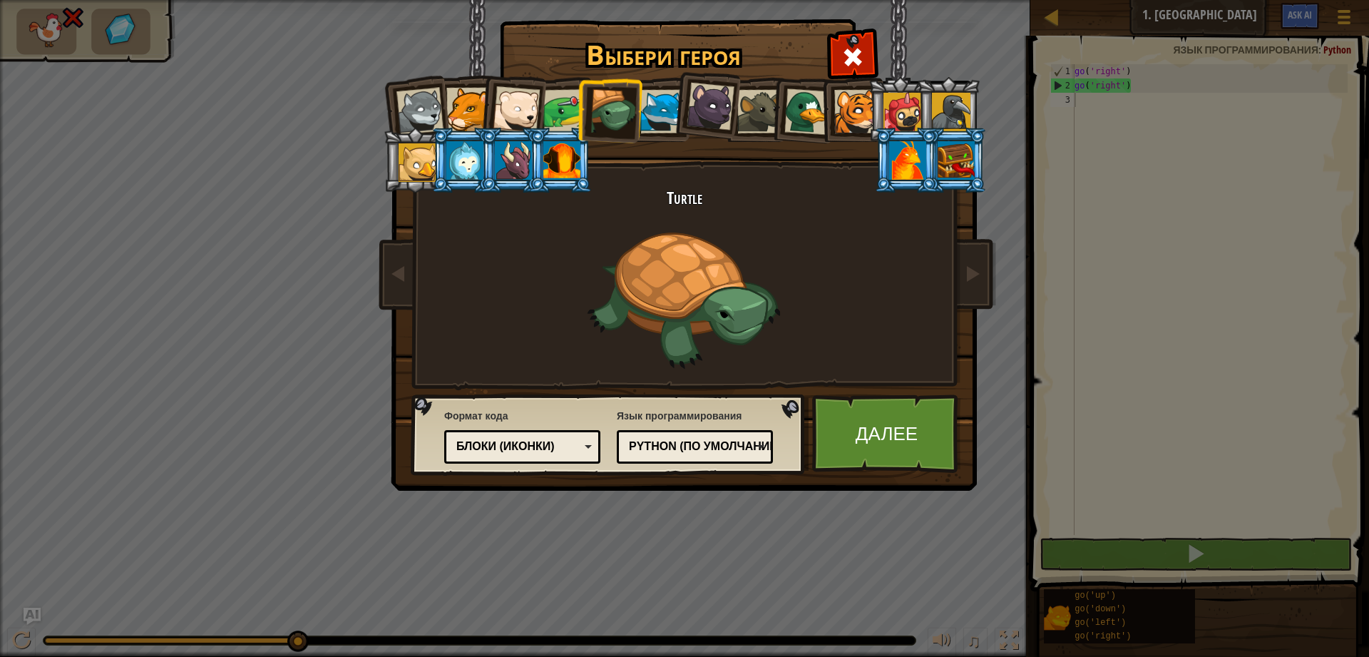
click at [500, 111] on div at bounding box center [516, 109] width 47 height 47
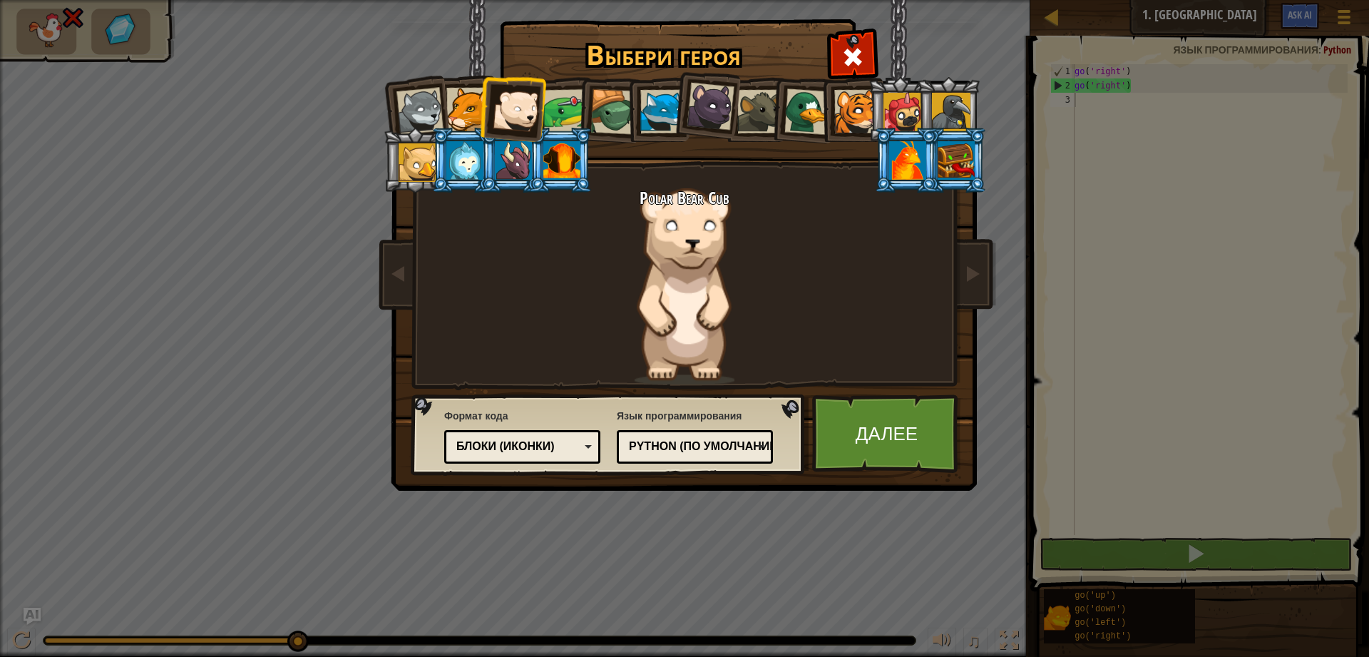
click at [746, 113] on div at bounding box center [758, 111] width 43 height 43
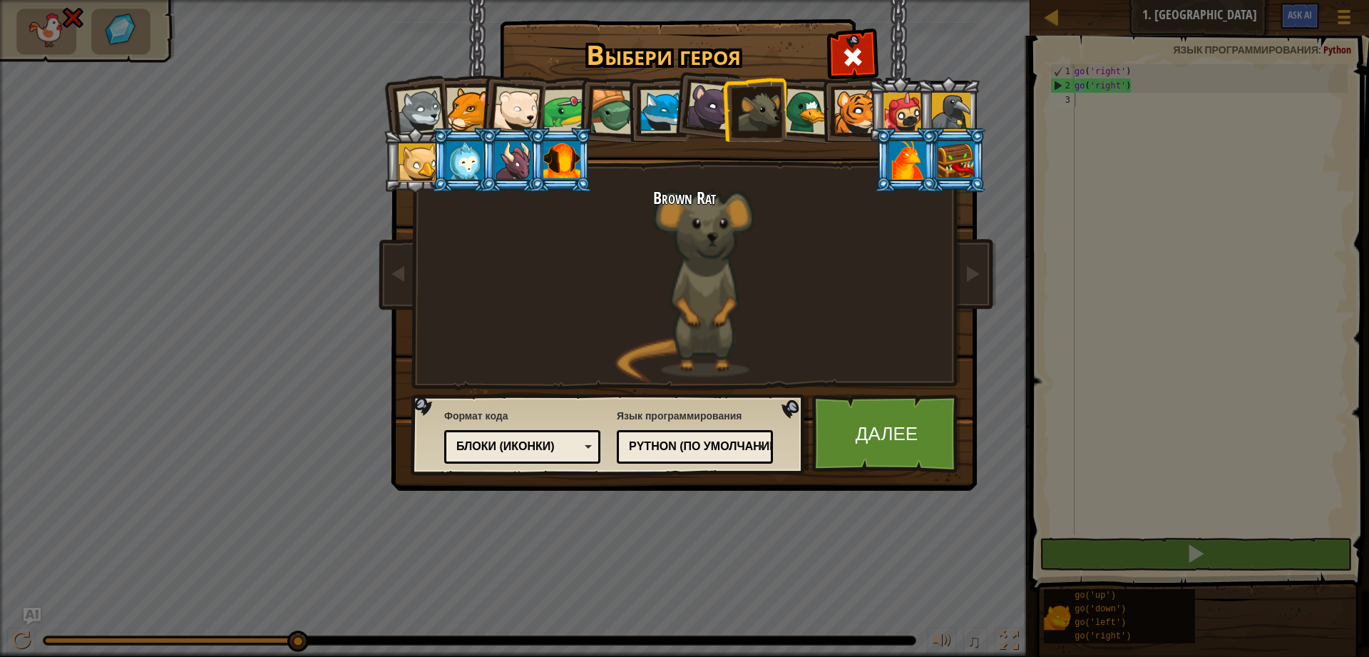
click at [466, 171] on div at bounding box center [464, 160] width 37 height 38
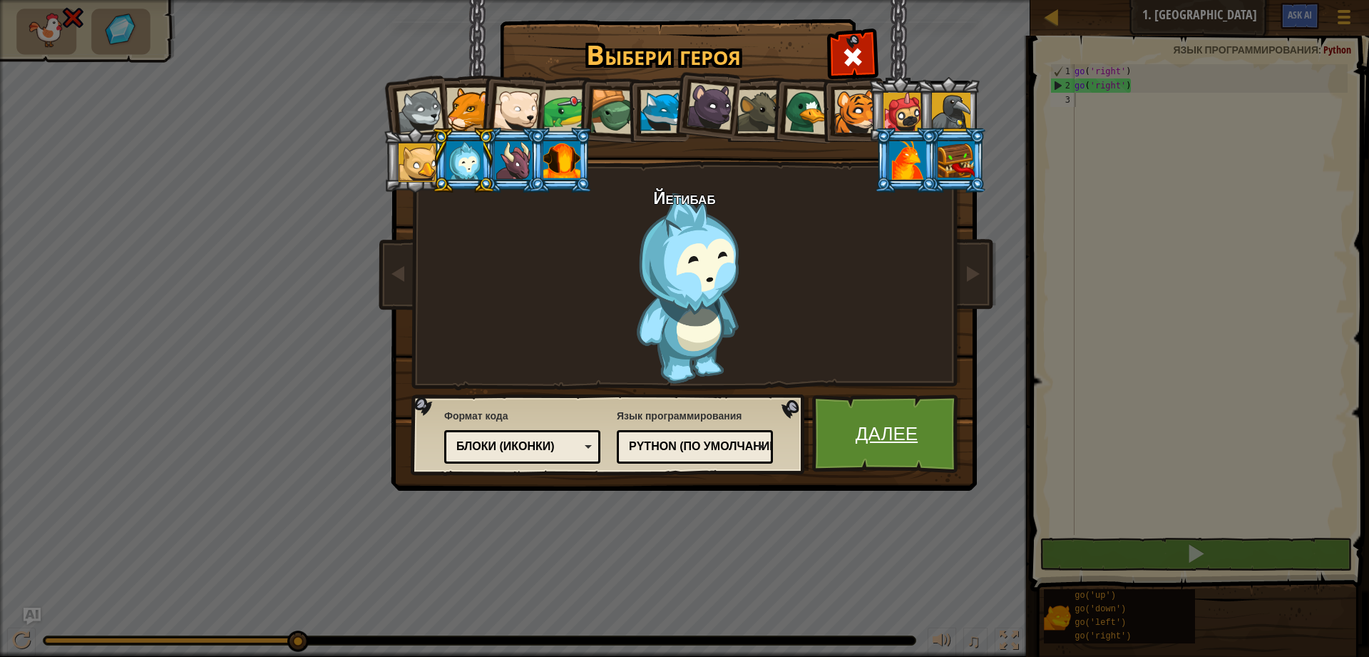
click at [899, 425] on link "Далее" at bounding box center [886, 433] width 149 height 78
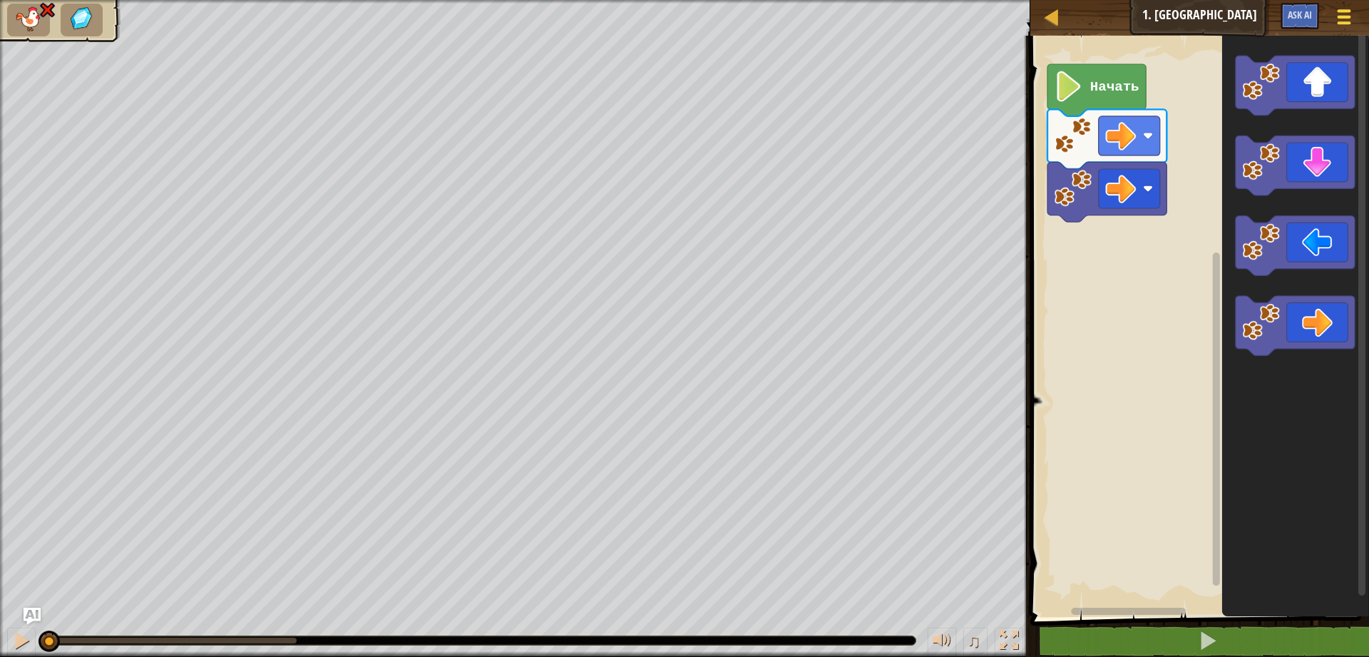
click at [1347, 10] on span at bounding box center [1344, 10] width 14 height 3
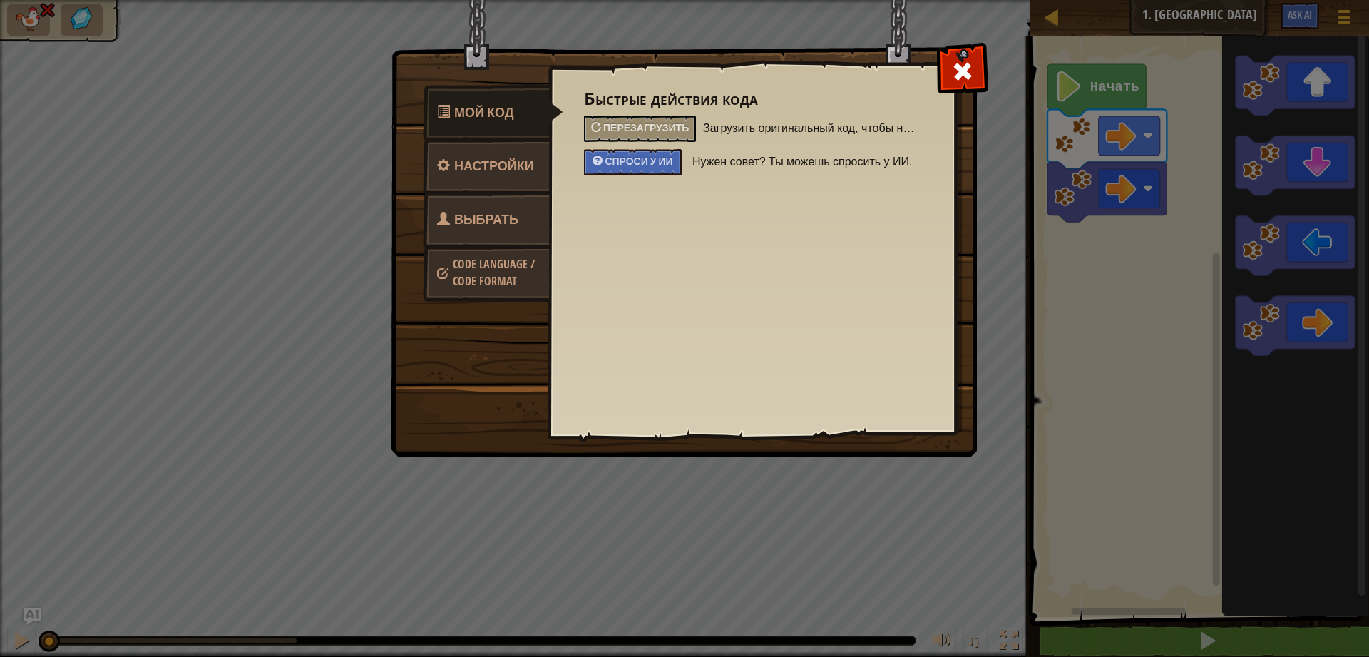
click at [524, 213] on link "Выбрать героя" at bounding box center [486, 237] width 127 height 91
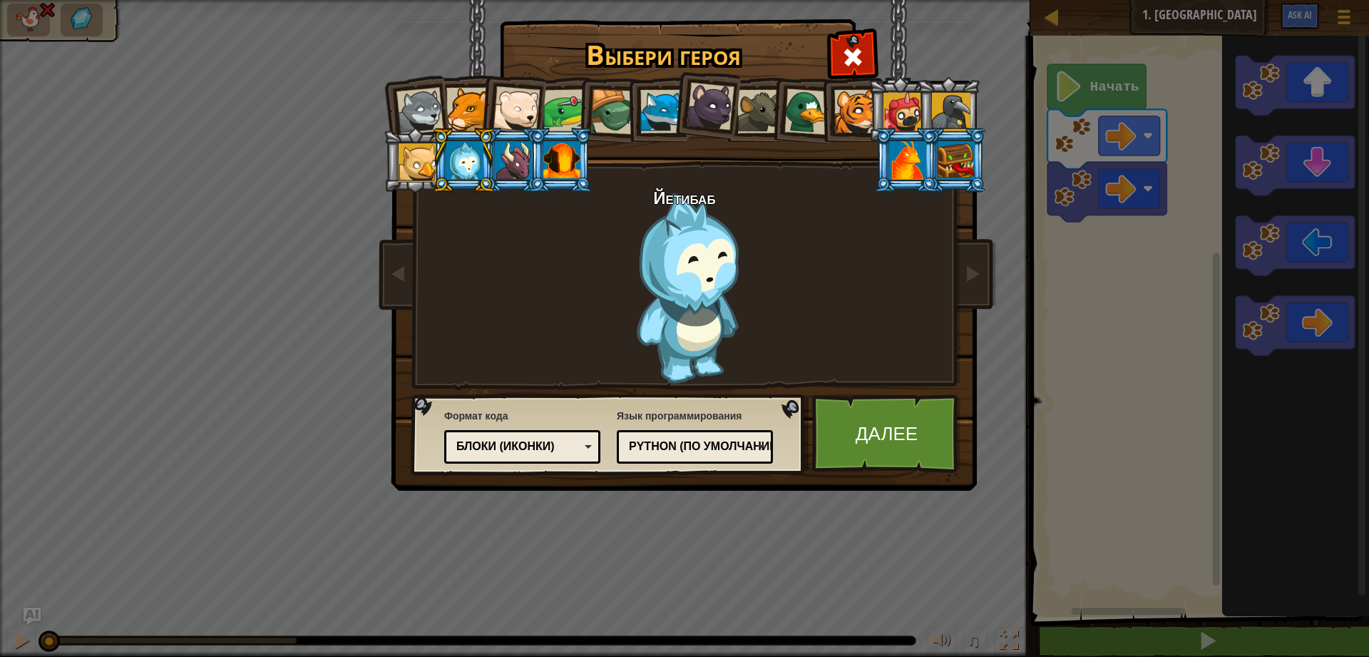
click at [811, 120] on div at bounding box center [807, 111] width 46 height 46
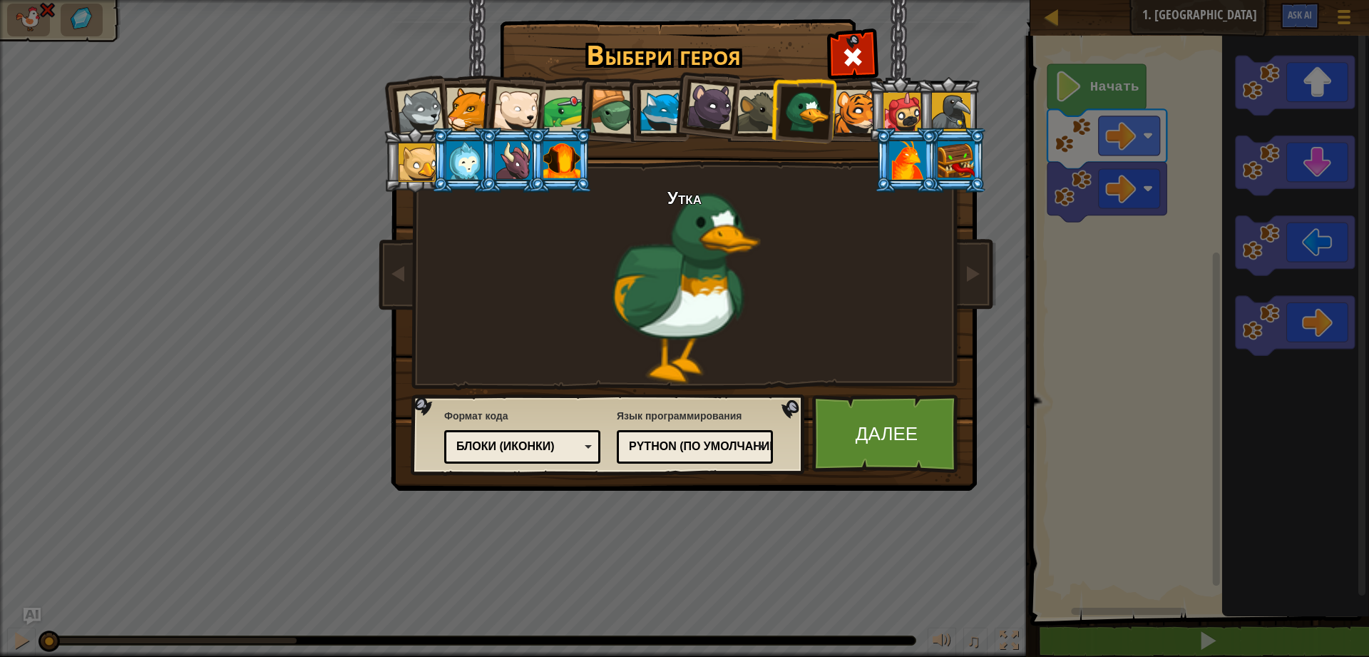
click at [647, 112] on div at bounding box center [661, 111] width 43 height 43
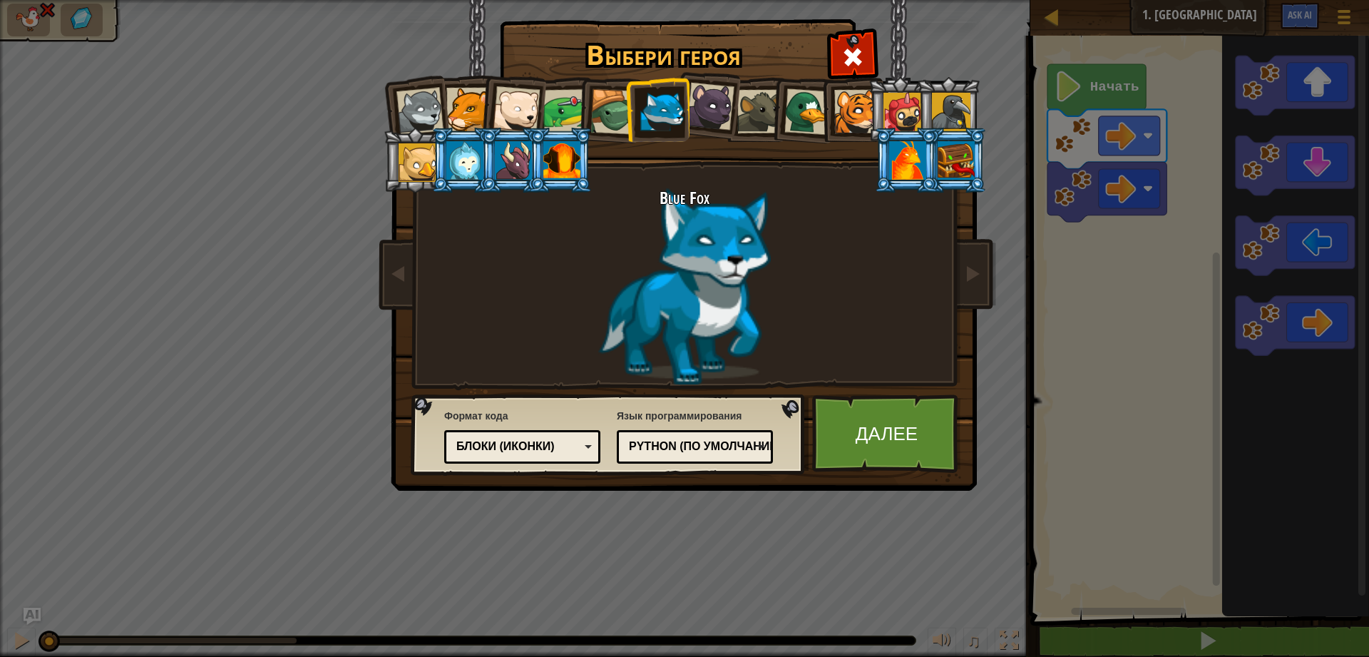
click at [405, 161] on div at bounding box center [418, 162] width 38 height 38
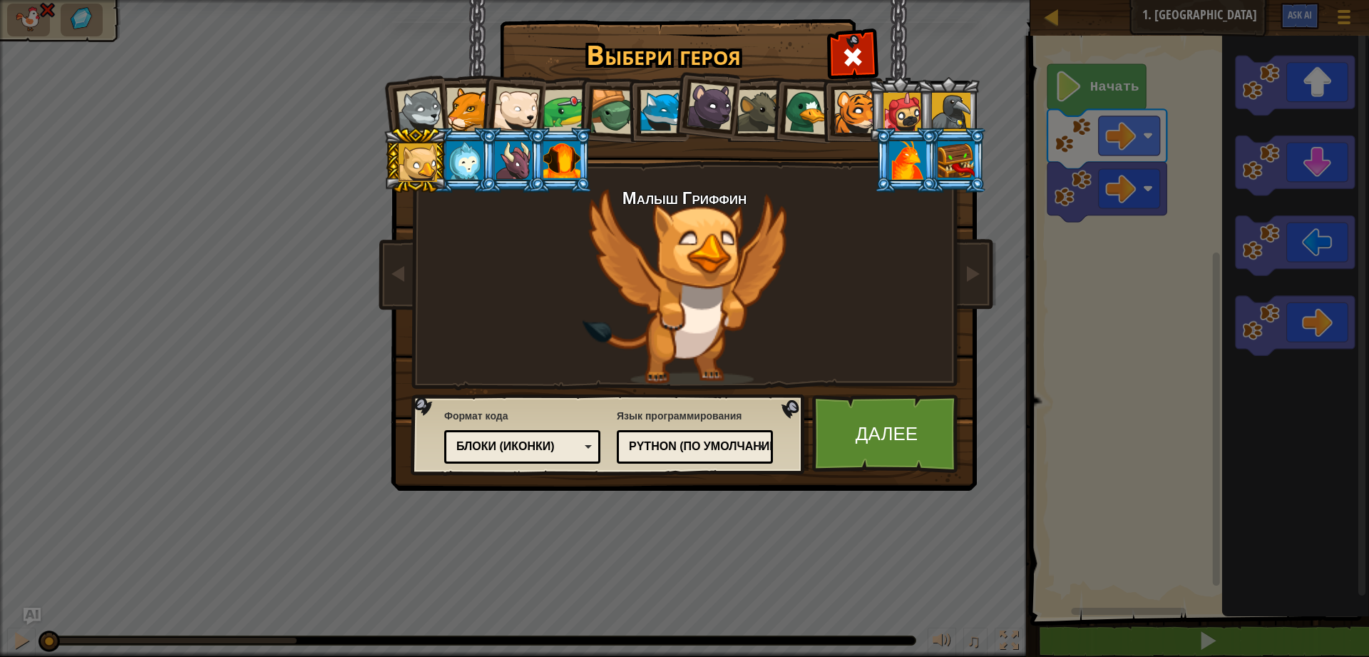
click at [907, 148] on div at bounding box center [907, 160] width 37 height 38
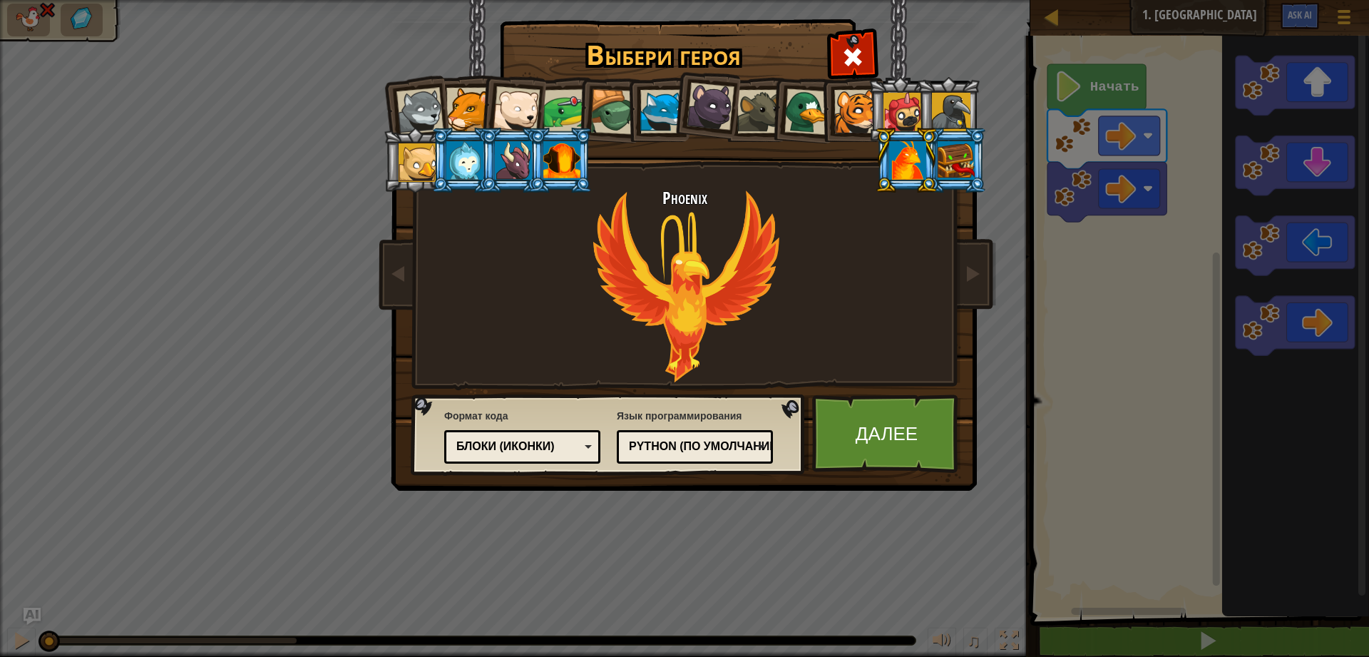
click at [399, 115] on div at bounding box center [419, 111] width 47 height 47
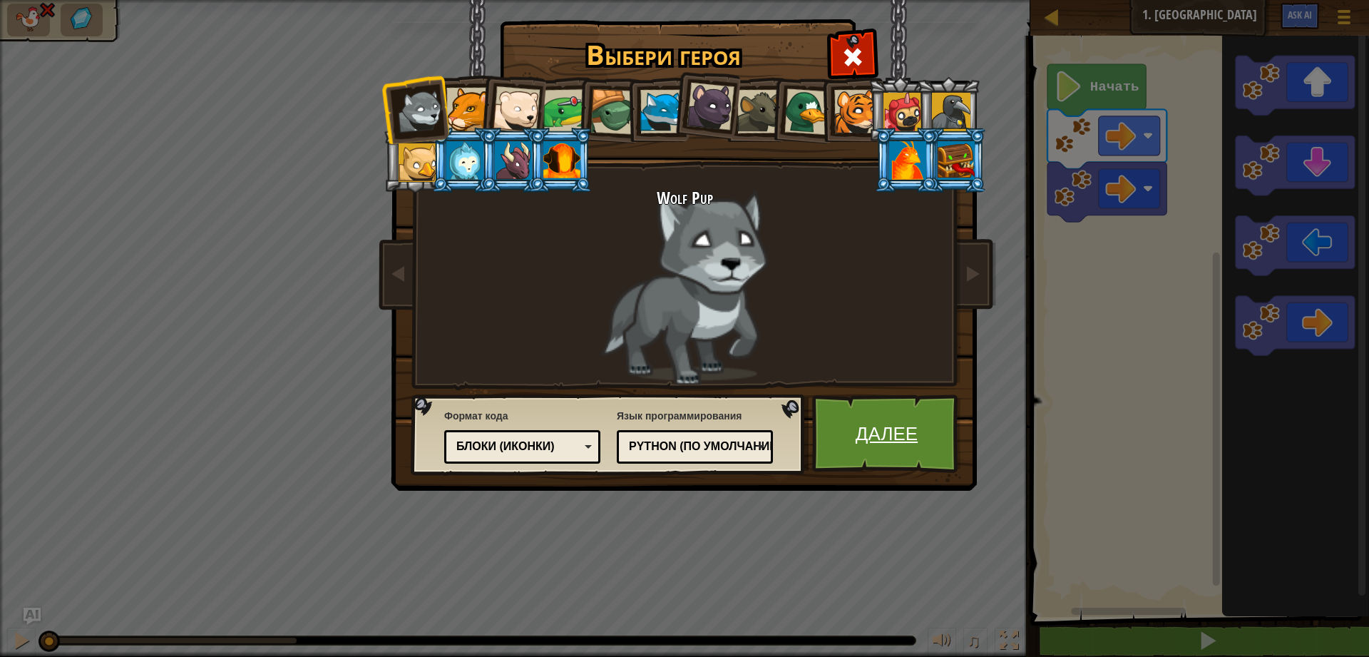
click at [875, 420] on link "Далее" at bounding box center [886, 433] width 149 height 78
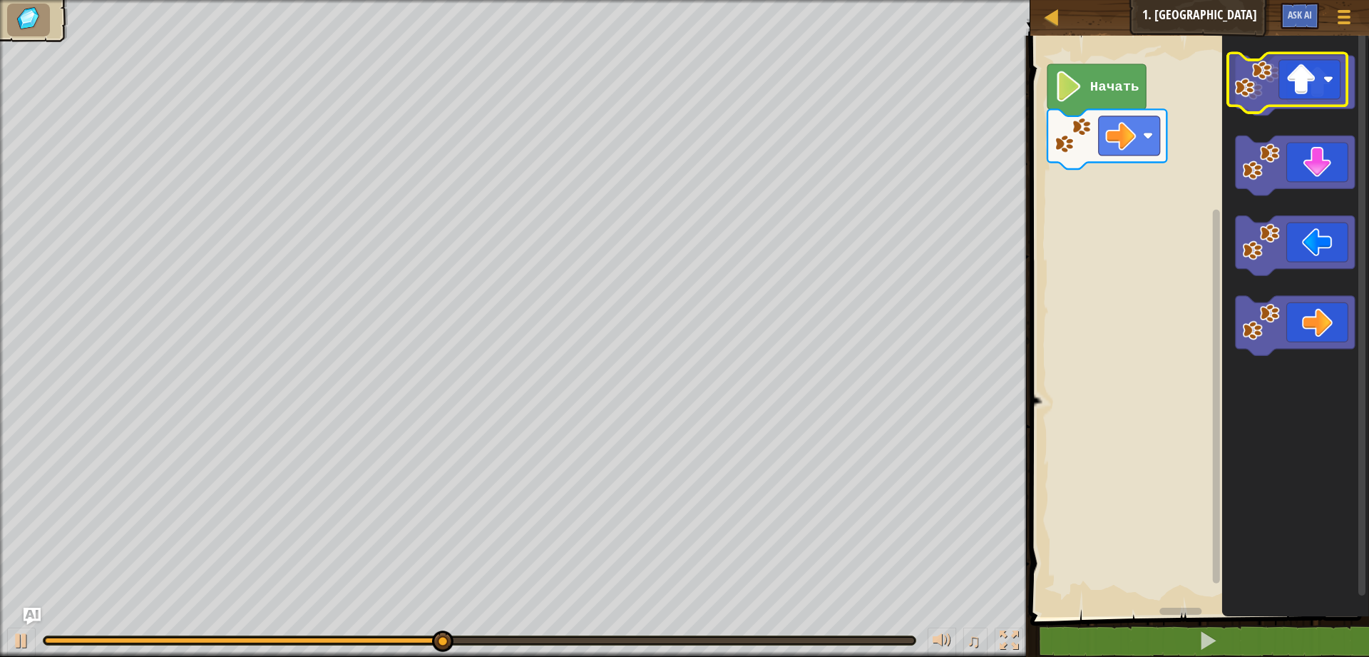
click at [1296, 83] on icon "Рабочая область Blockly" at bounding box center [1295, 86] width 119 height 60
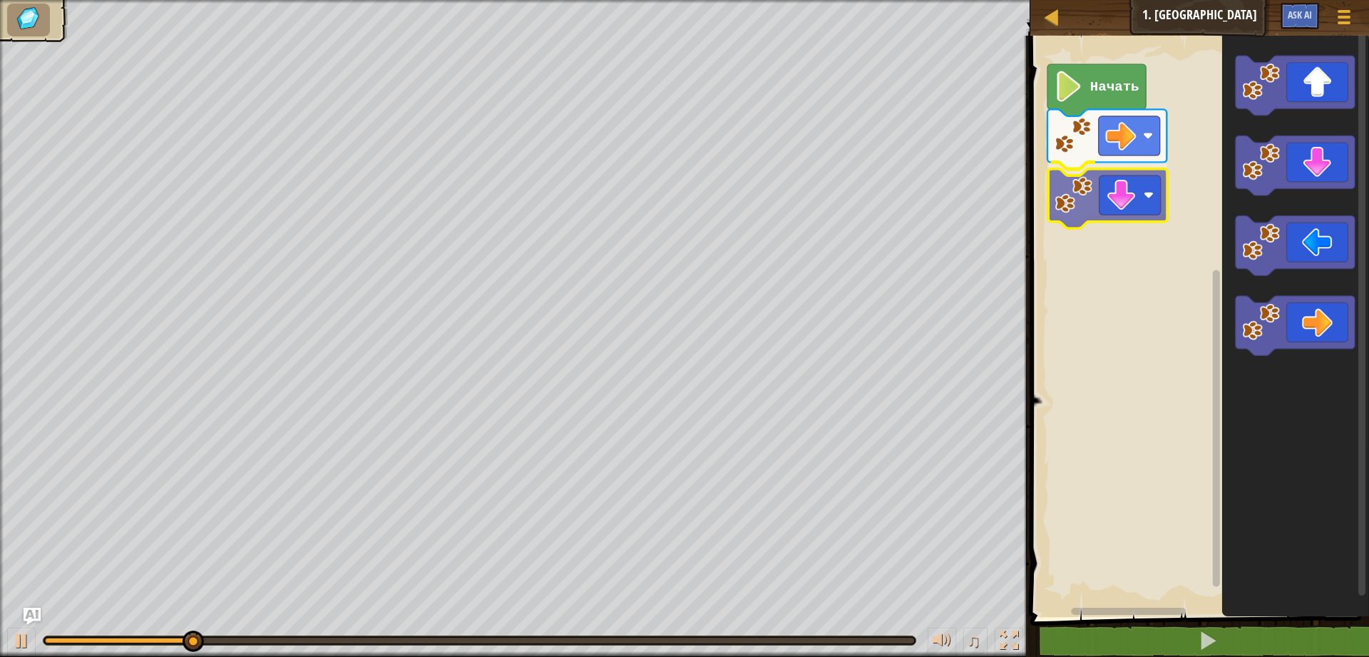
click at [1128, 210] on div "Начать" at bounding box center [1197, 323] width 343 height 588
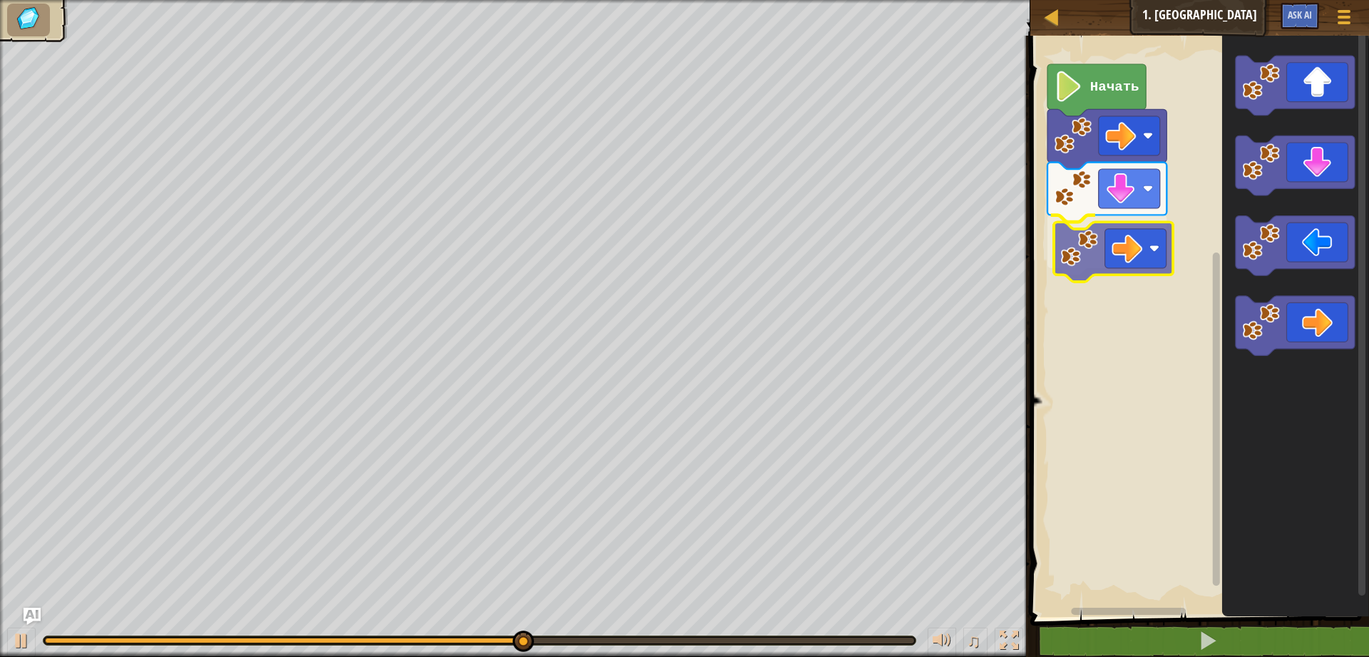
click at [1153, 263] on div "Начать" at bounding box center [1197, 323] width 343 height 588
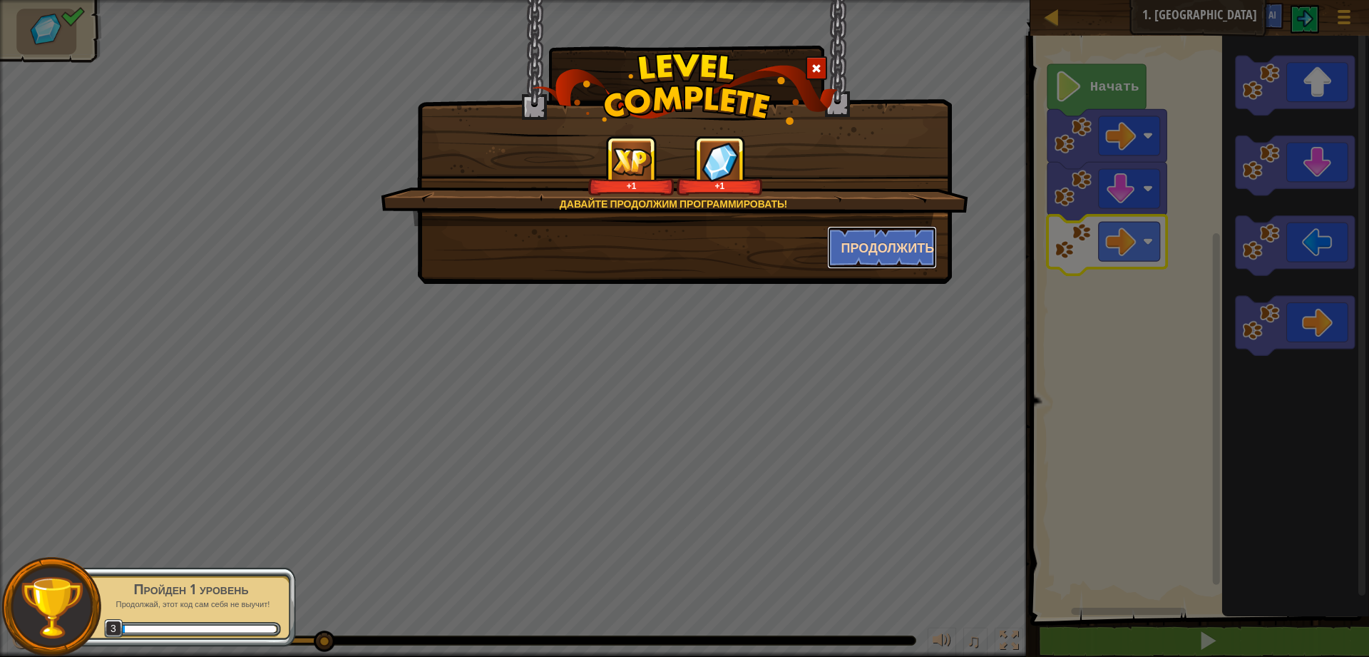
click at [930, 244] on button "Продолжить" at bounding box center [882, 247] width 111 height 43
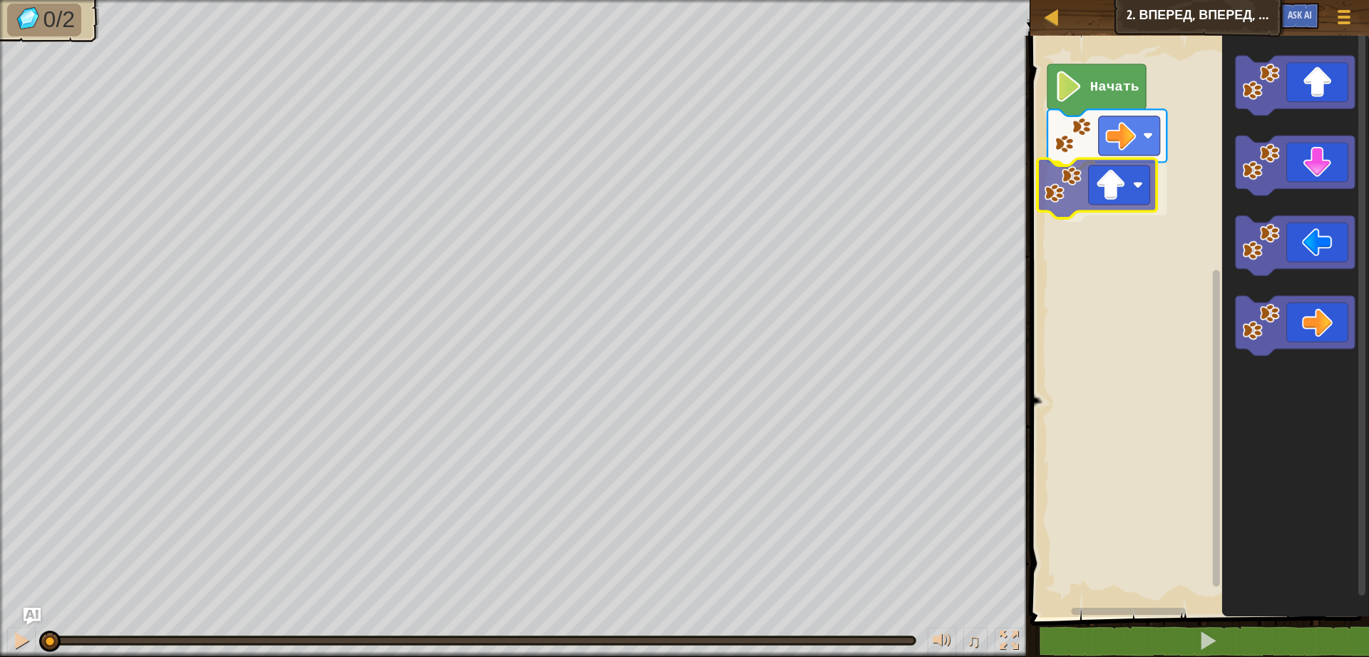
click at [1117, 185] on div "Начать" at bounding box center [1197, 323] width 343 height 588
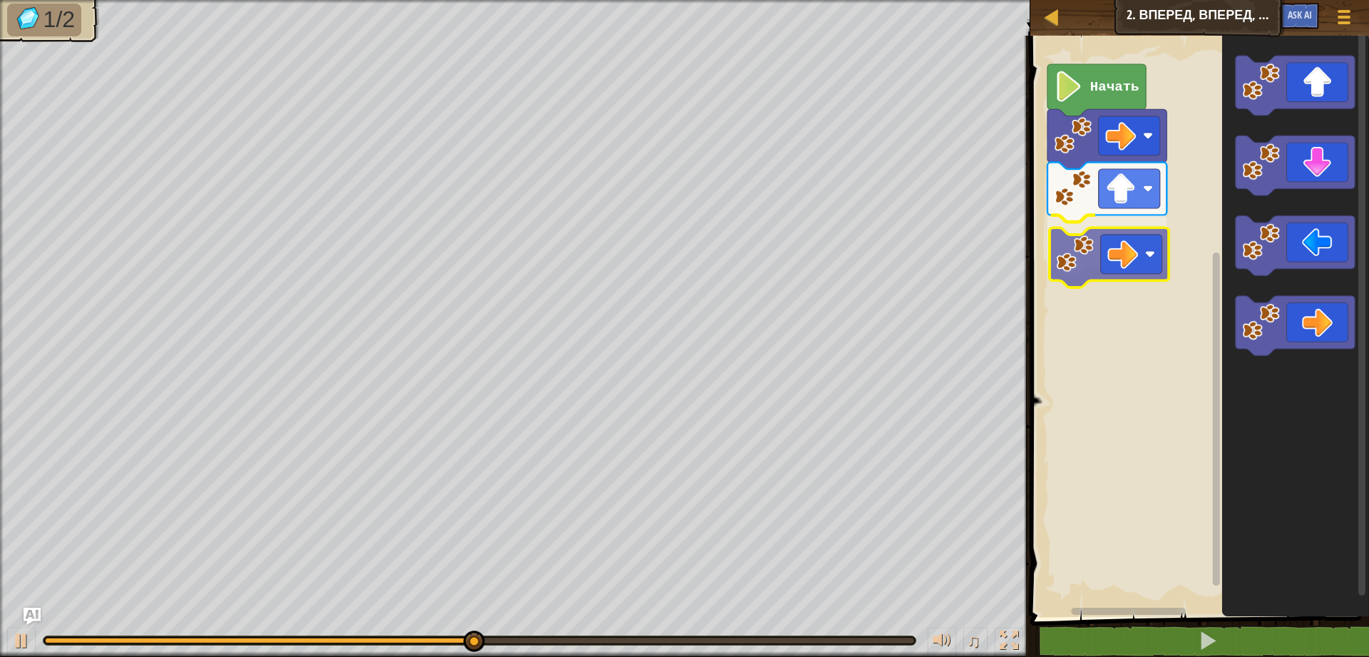
click at [1128, 258] on div "Начать" at bounding box center [1197, 323] width 343 height 588
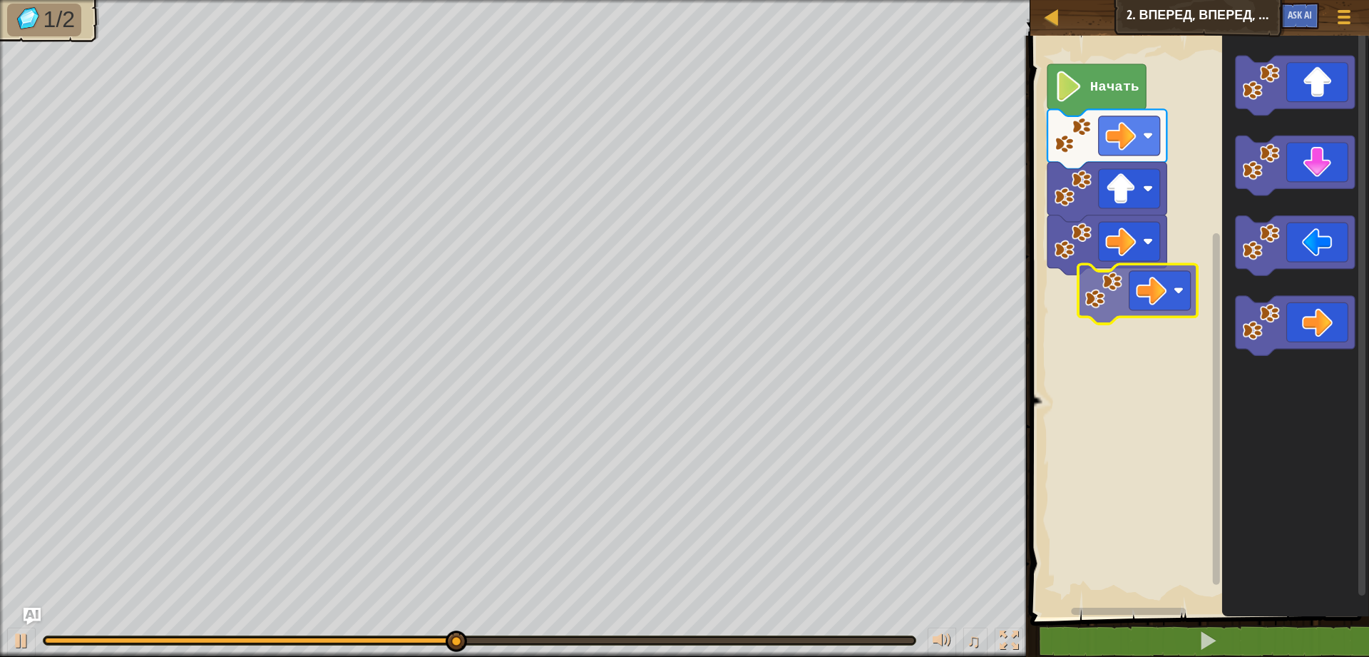
click at [1139, 301] on div "Начать" at bounding box center [1197, 323] width 343 height 588
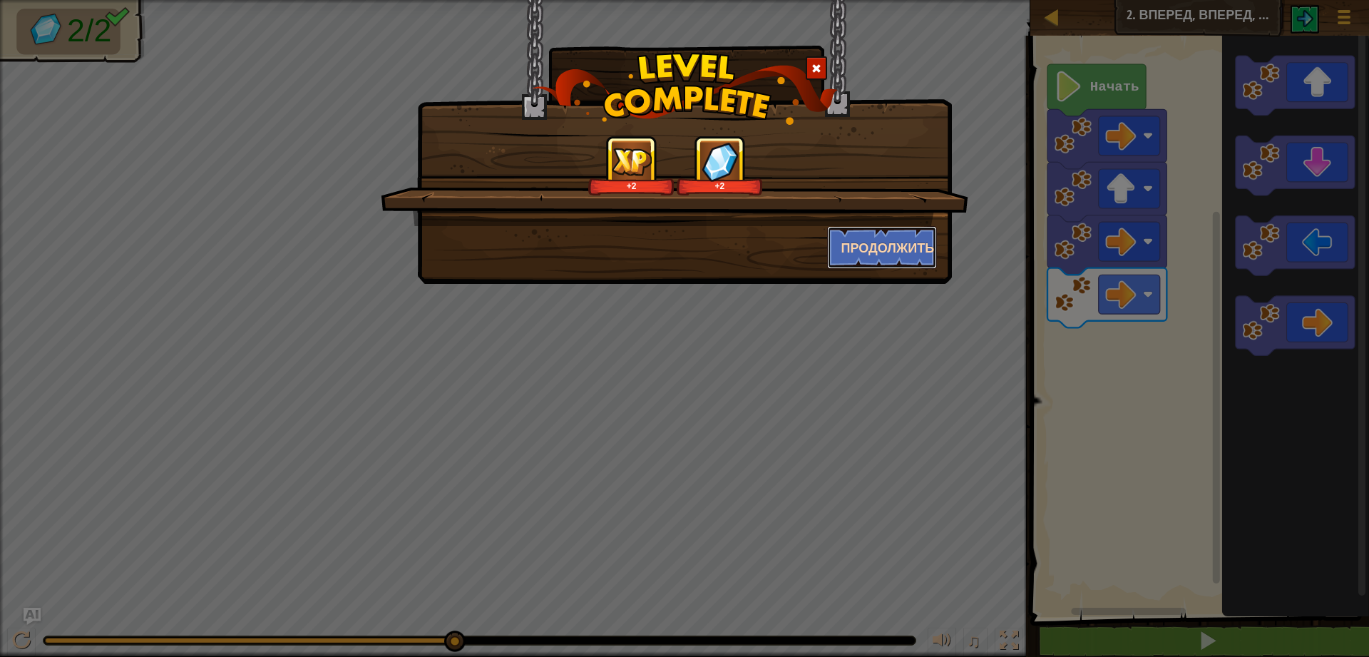
click at [856, 243] on button "Продолжить" at bounding box center [882, 247] width 111 height 43
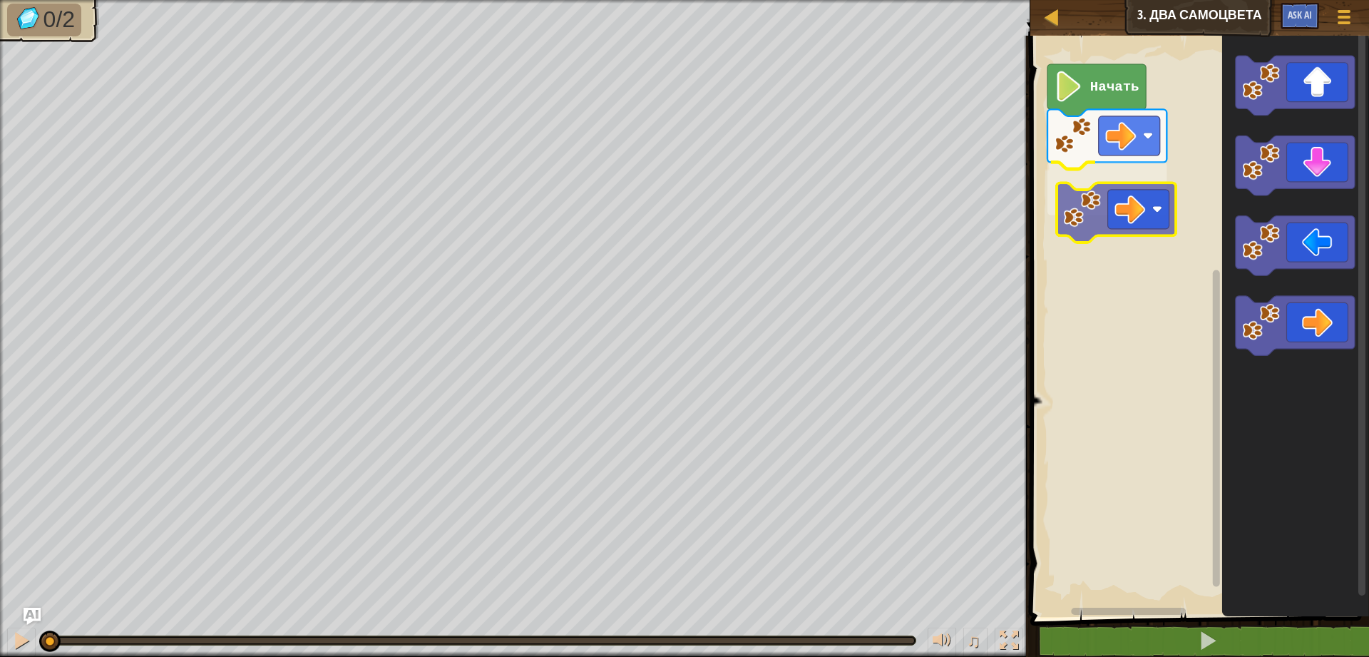
click at [1139, 197] on div "Начать" at bounding box center [1197, 323] width 343 height 588
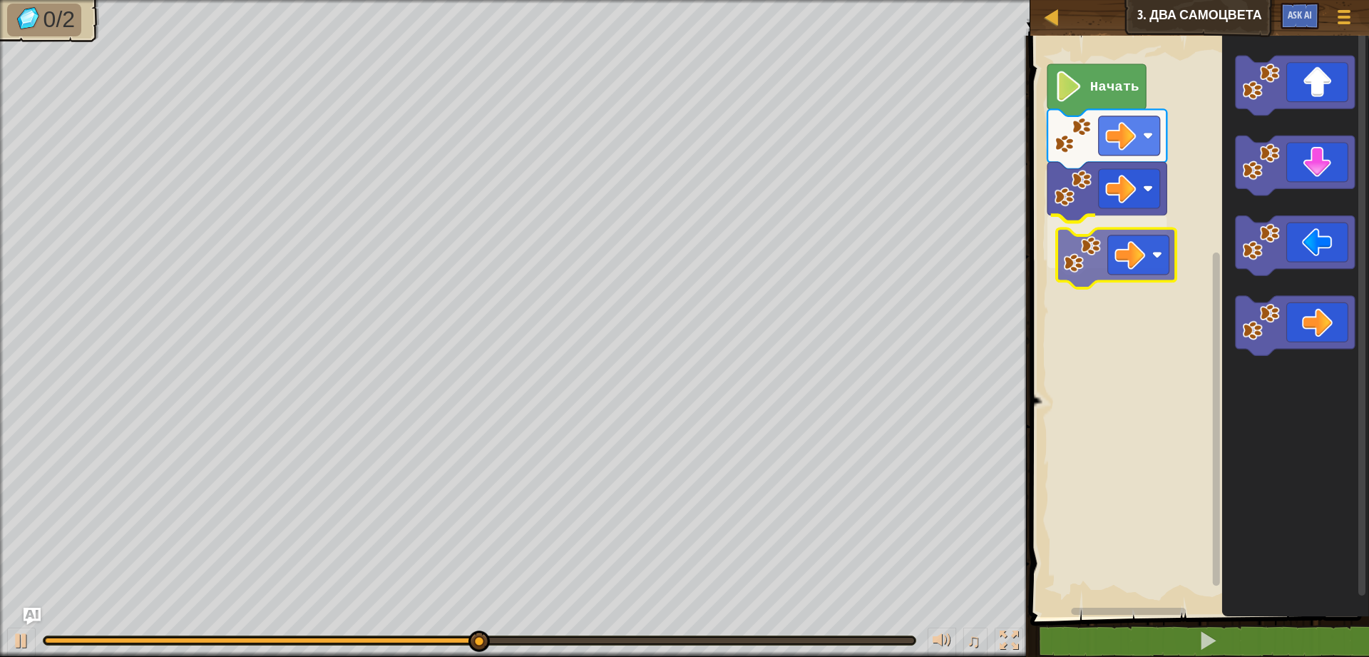
click at [1089, 247] on div "Начать" at bounding box center [1197, 323] width 343 height 588
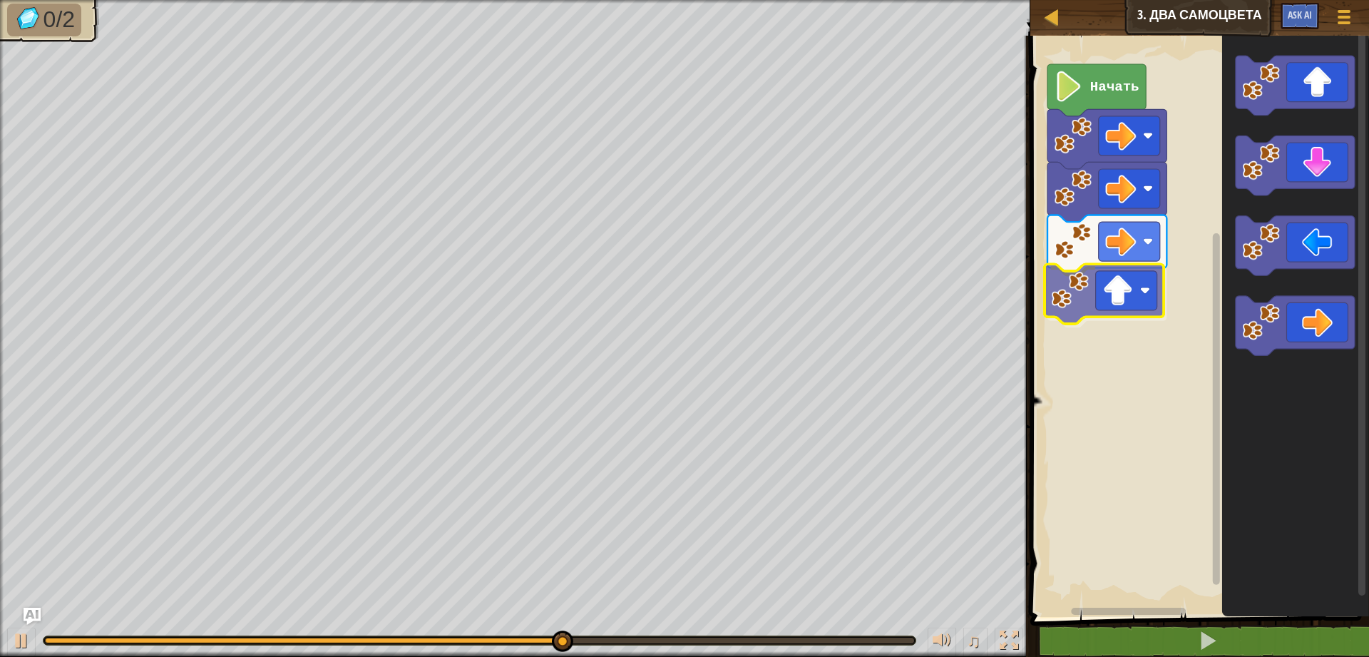
click at [1109, 306] on div "Начать" at bounding box center [1197, 323] width 343 height 588
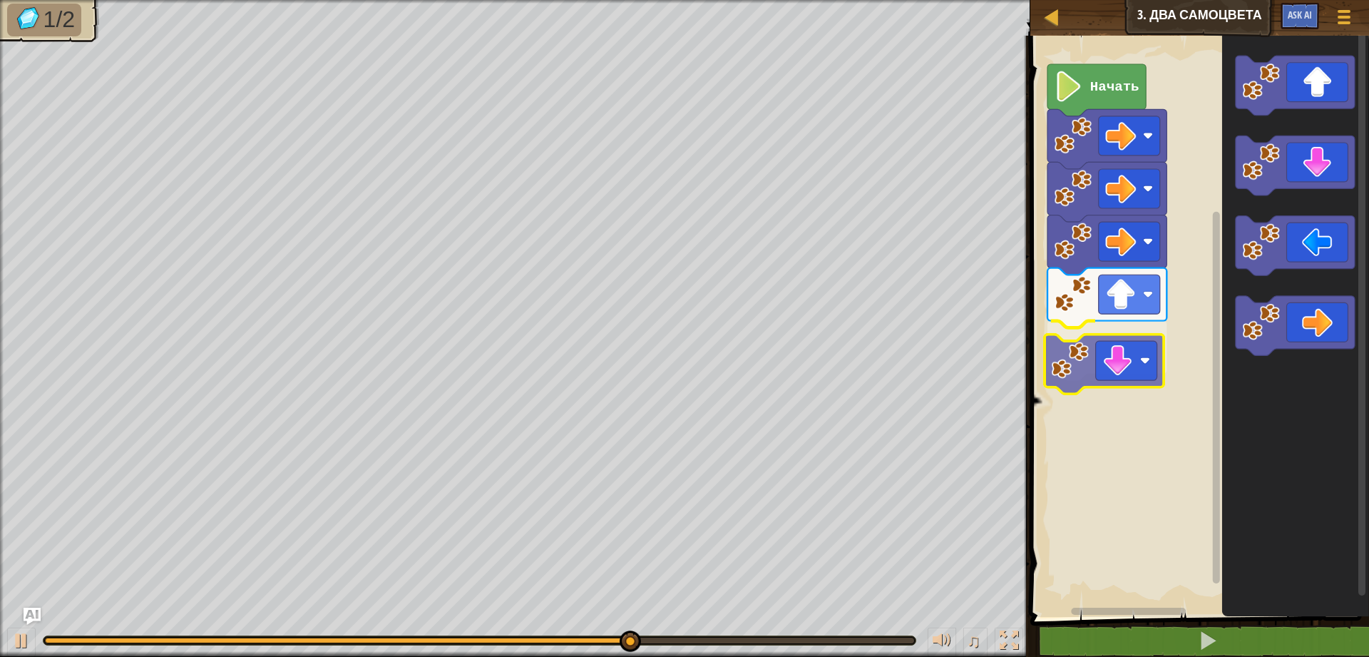
click at [1131, 380] on div "Начать" at bounding box center [1197, 323] width 343 height 588
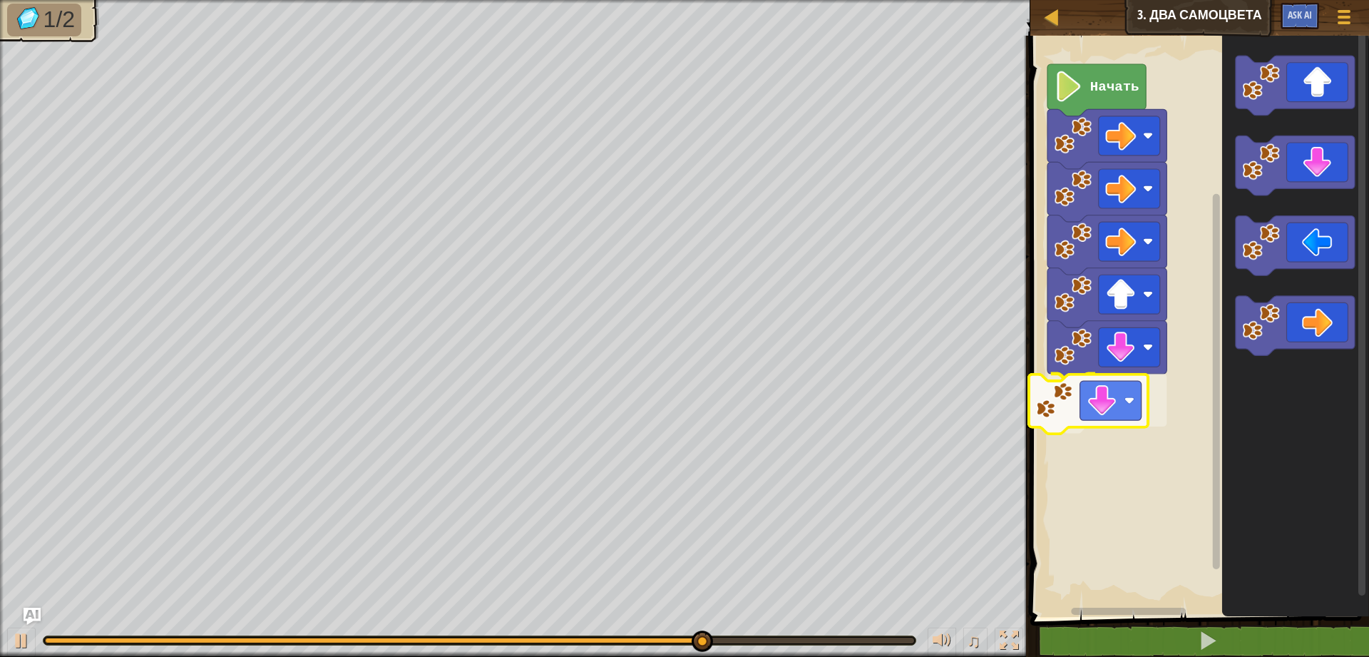
click at [1089, 407] on div "Начать" at bounding box center [1197, 323] width 343 height 588
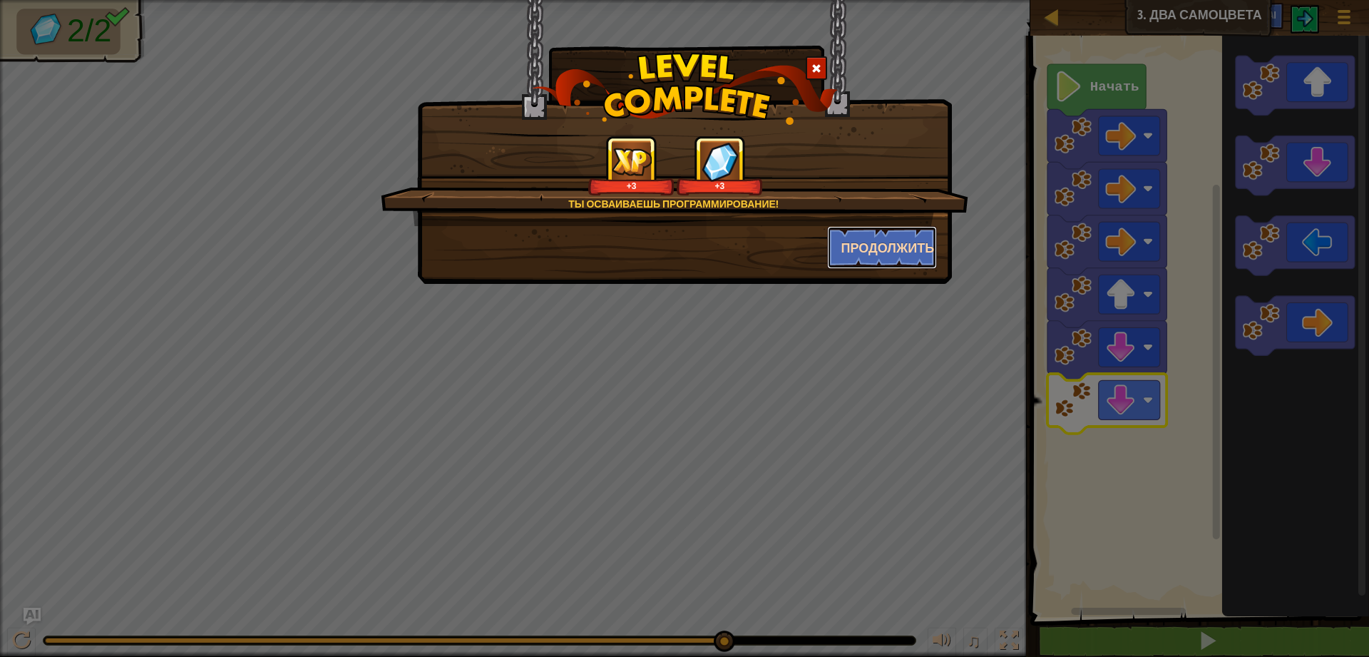
click at [861, 258] on button "Продолжить" at bounding box center [882, 247] width 111 height 43
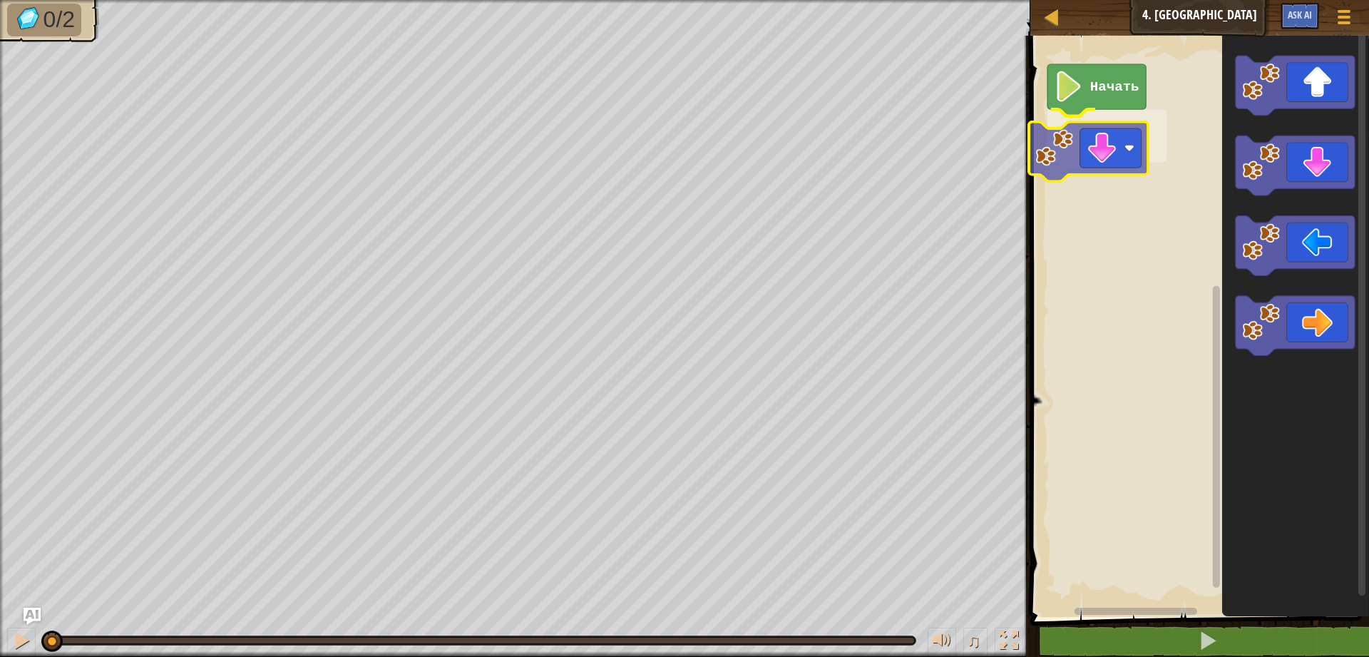
click at [1111, 152] on div "Начать" at bounding box center [1197, 323] width 343 height 588
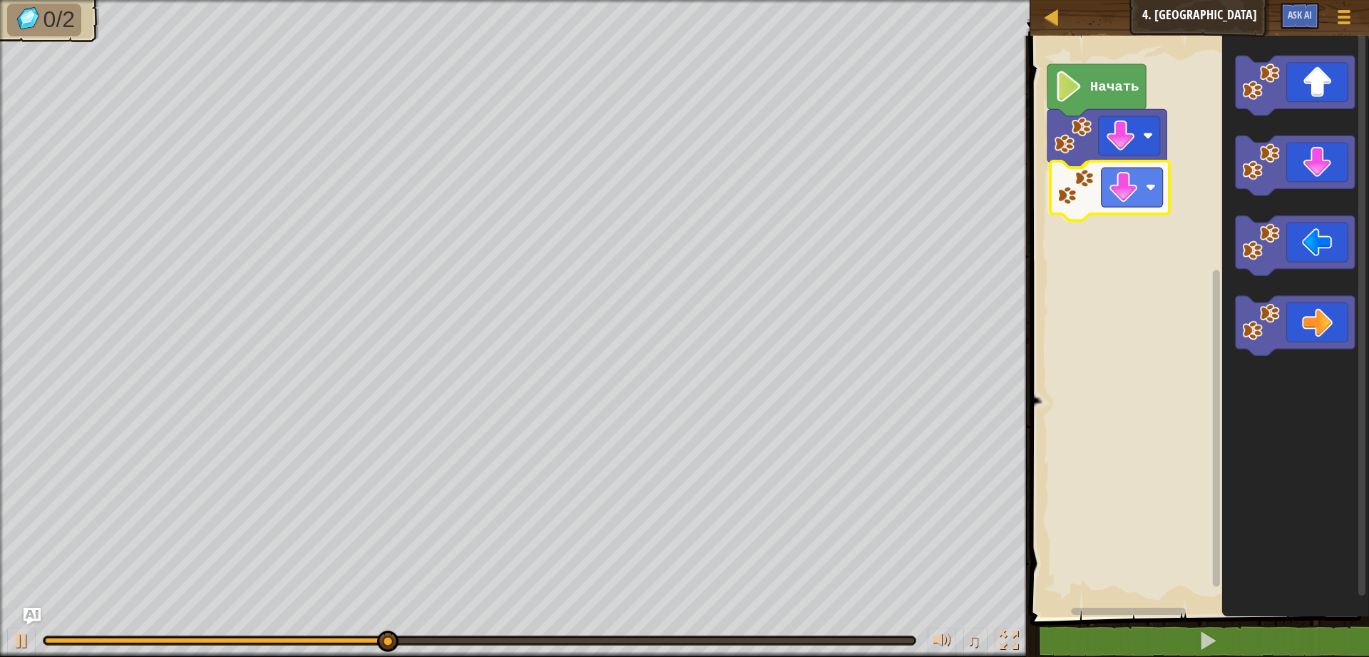
click at [1128, 190] on div "Начать" at bounding box center [1197, 323] width 343 height 588
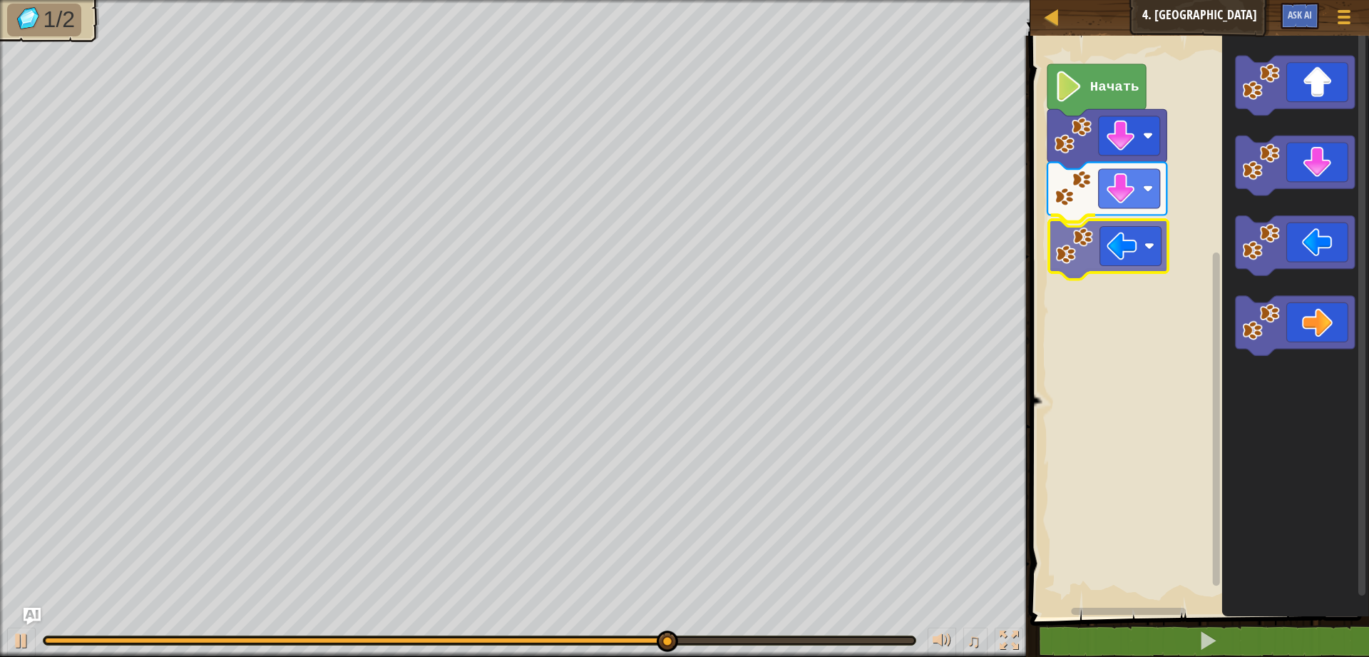
click at [1116, 269] on div "Начать" at bounding box center [1197, 323] width 343 height 588
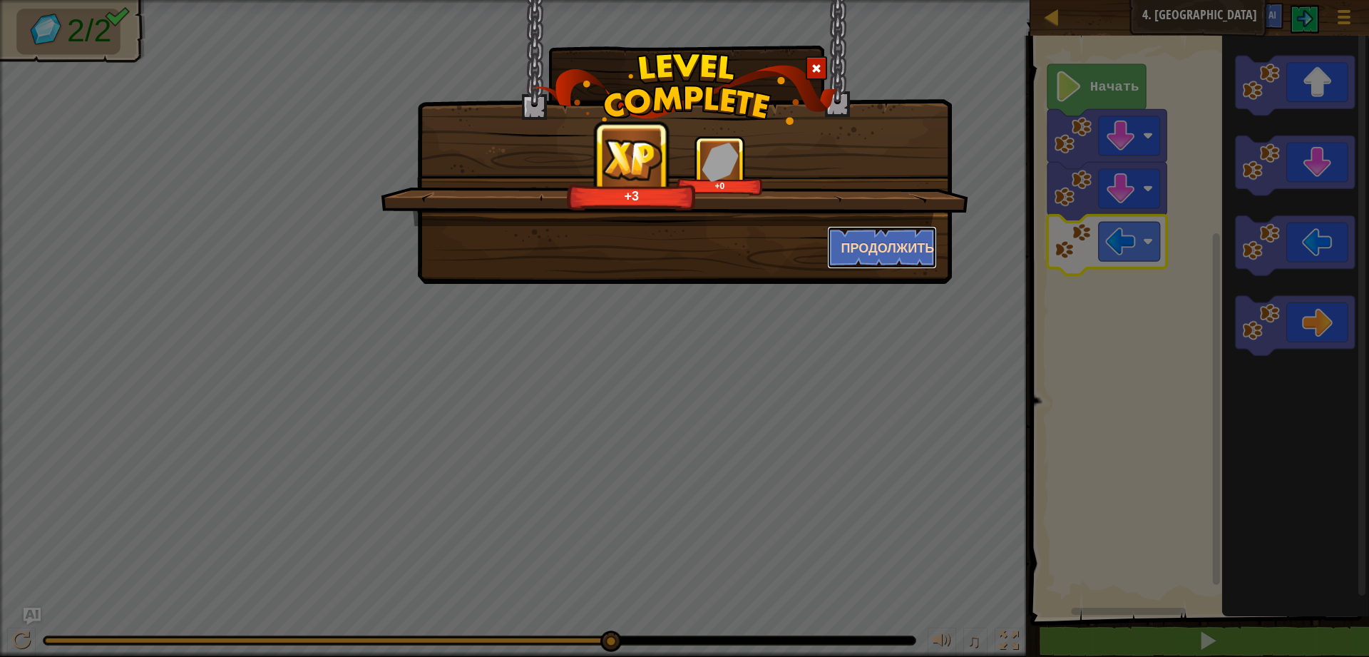
click at [914, 258] on button "Продолжить" at bounding box center [882, 247] width 111 height 43
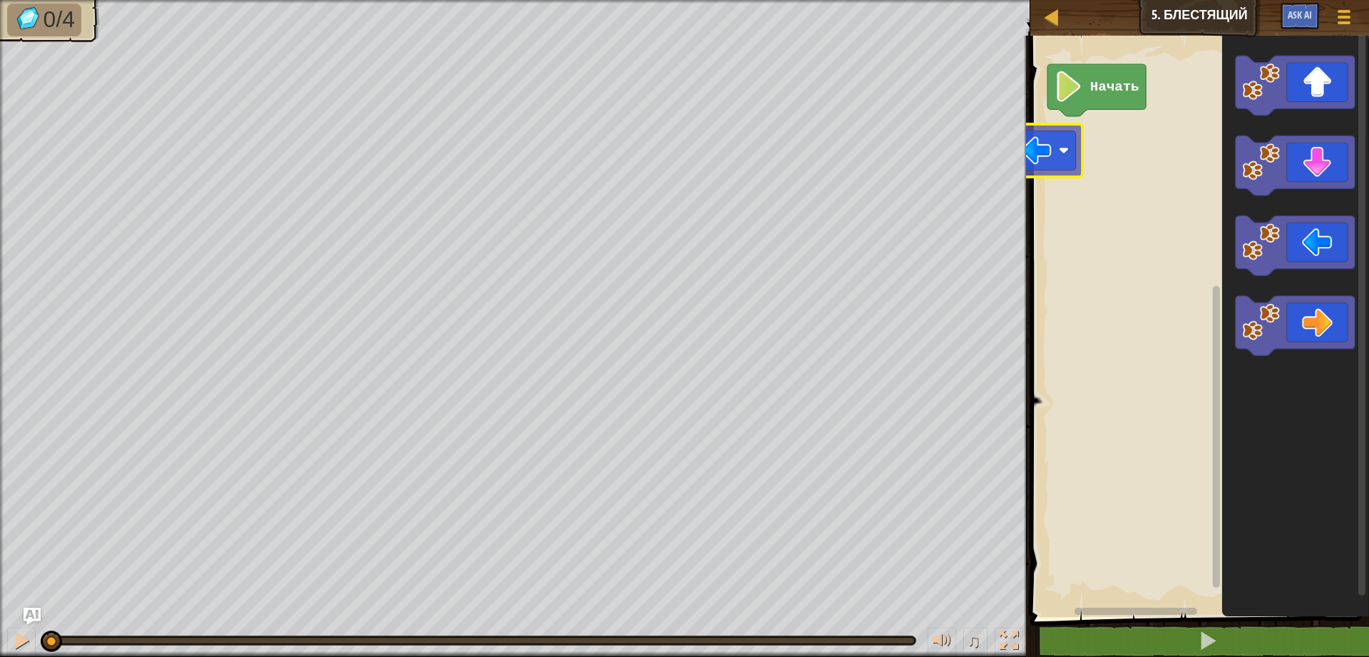
click at [1044, 159] on div "Начать" at bounding box center [1197, 323] width 343 height 588
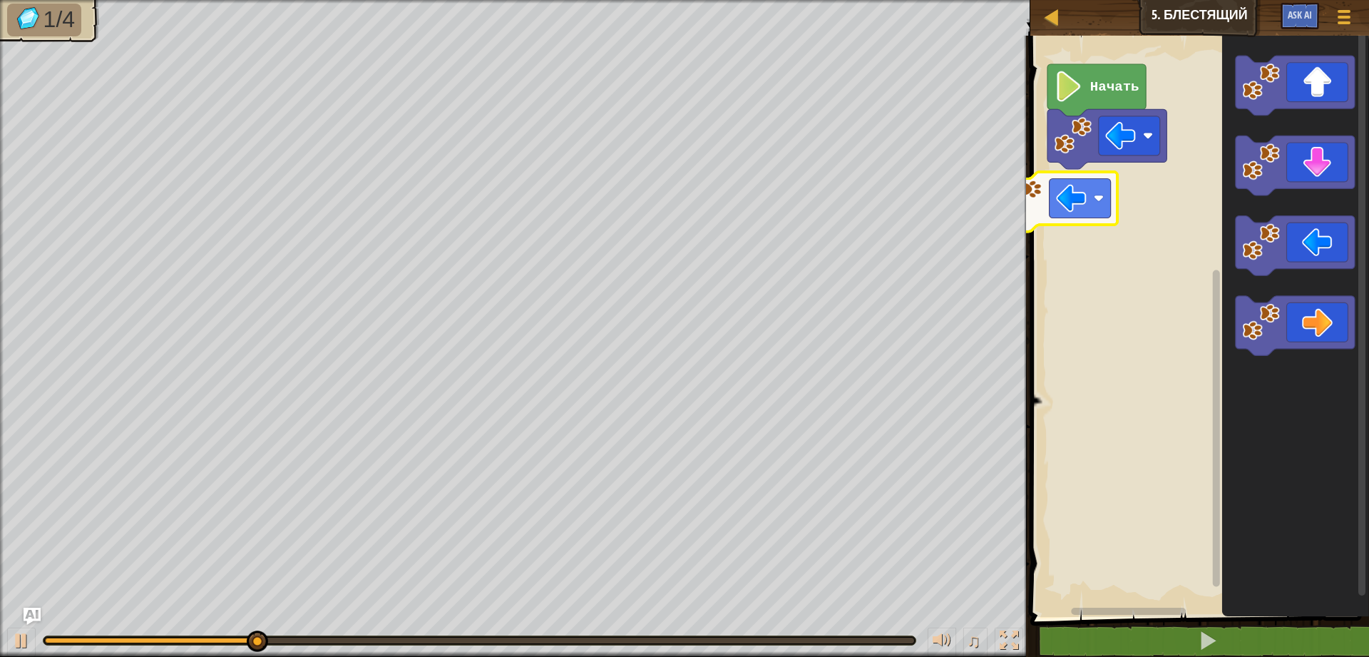
click at [1054, 222] on div "Начать" at bounding box center [1197, 323] width 343 height 588
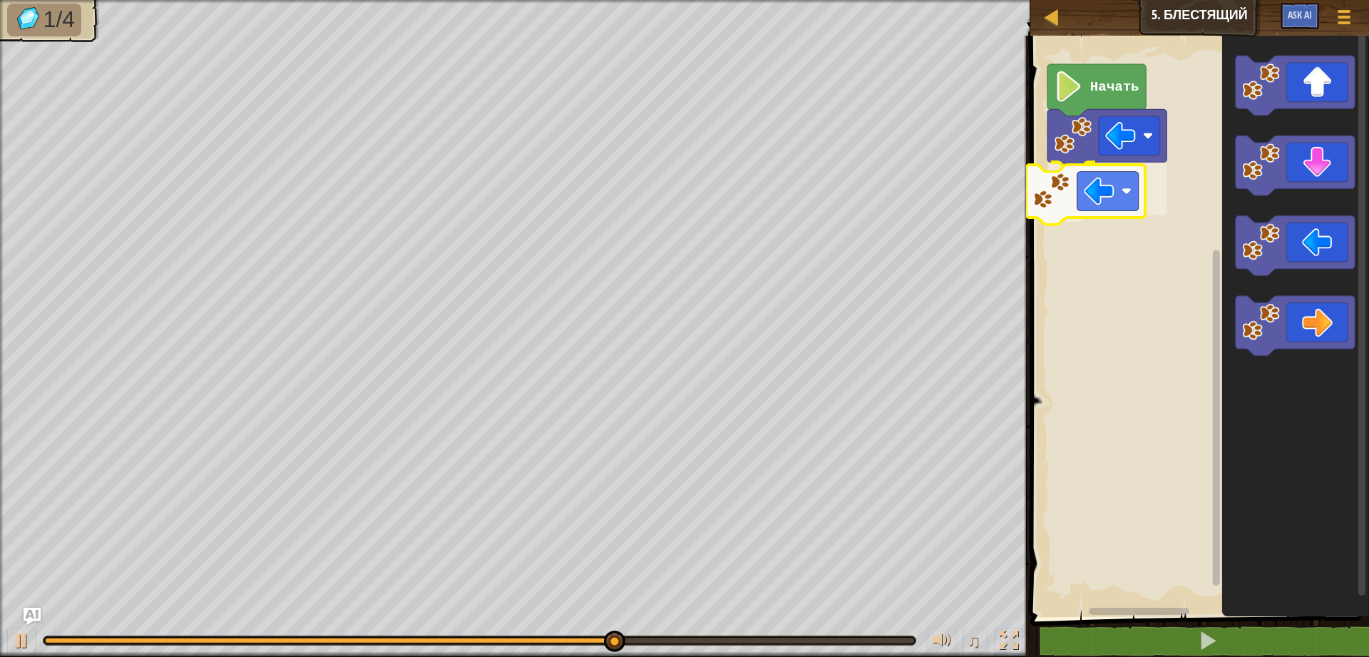
click at [1074, 213] on div "Начать" at bounding box center [1197, 323] width 343 height 588
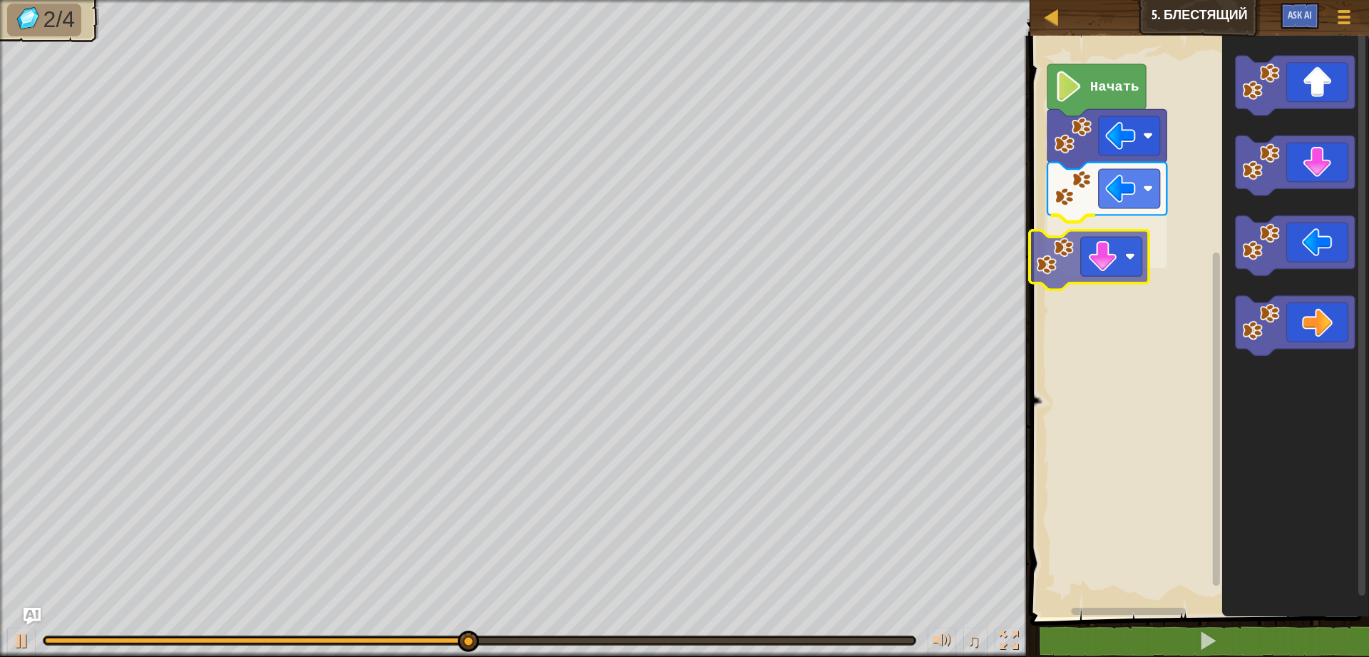
click at [1096, 268] on div "Начать" at bounding box center [1197, 323] width 343 height 588
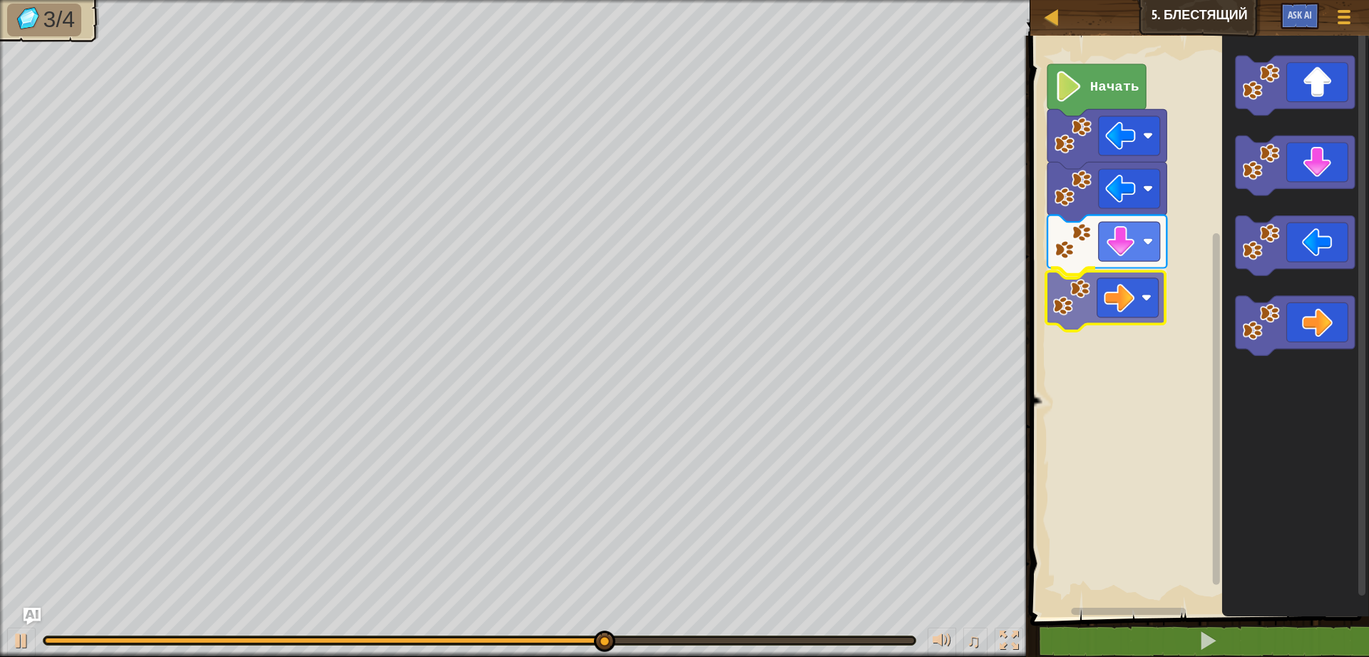
click at [1124, 289] on div "Начать" at bounding box center [1197, 323] width 343 height 588
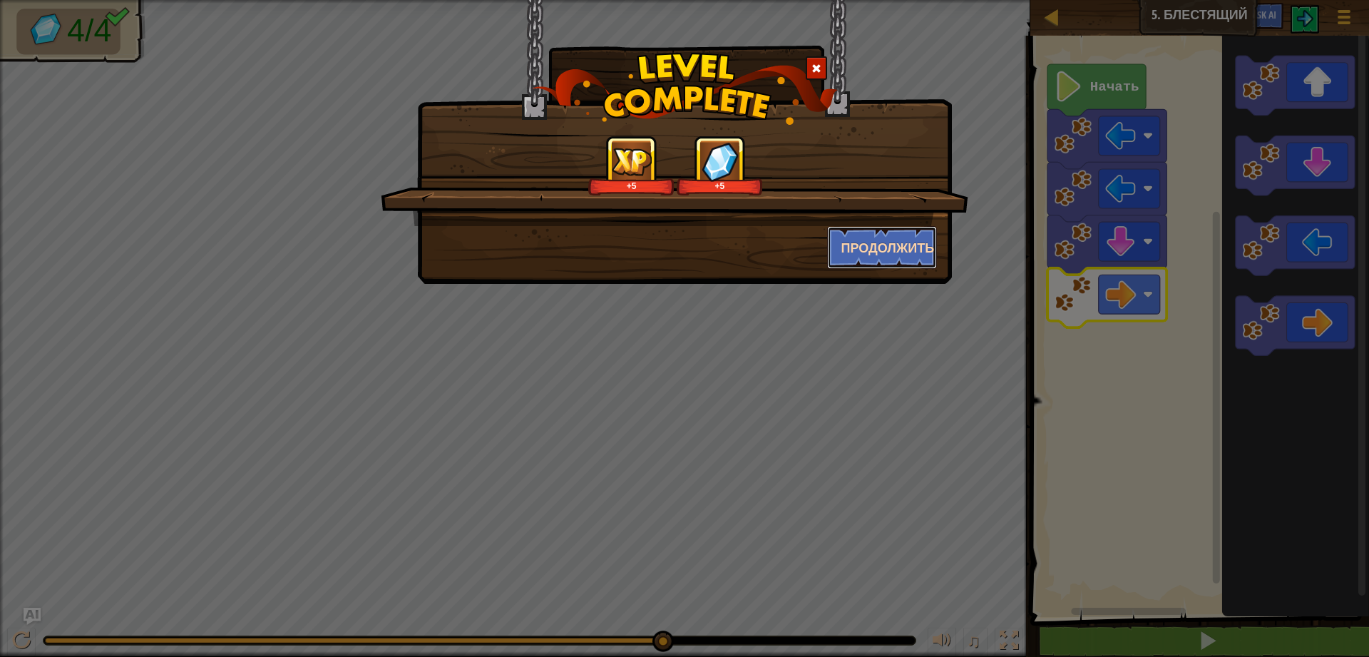
click at [888, 262] on button "Продолжить" at bounding box center [882, 247] width 111 height 43
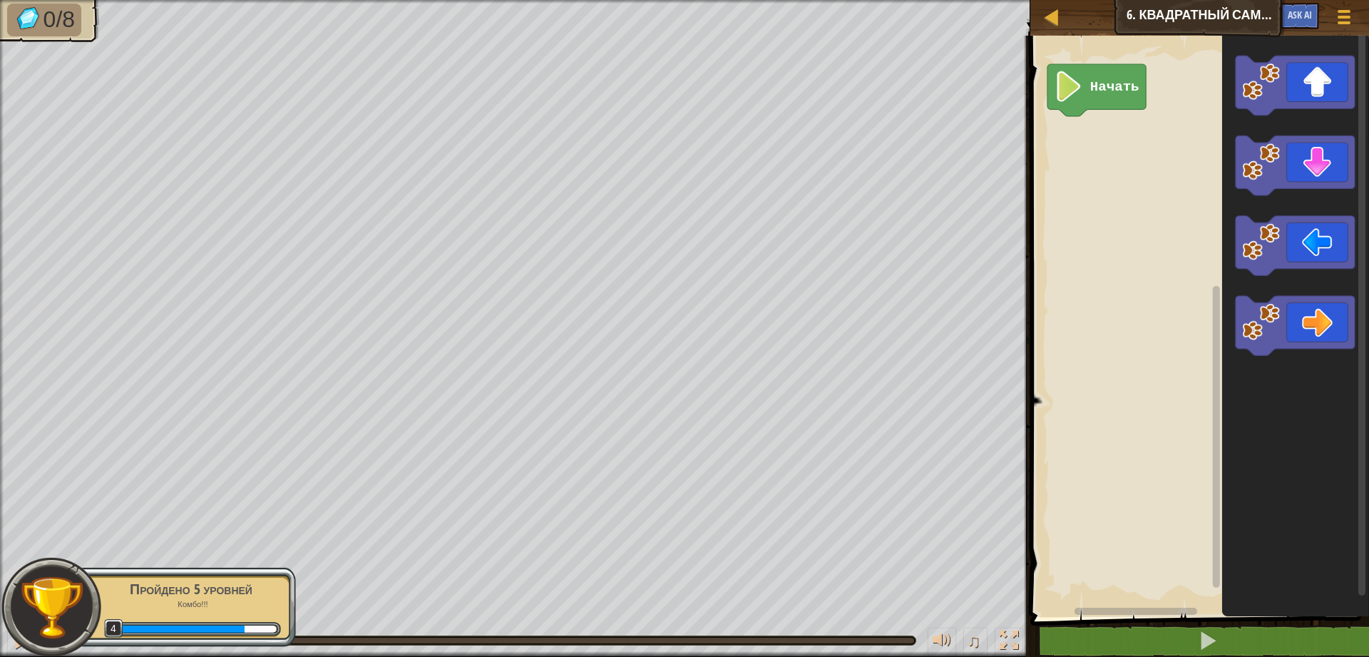
click at [1166, 116] on div "Начать" at bounding box center [1197, 323] width 343 height 588
click at [1059, 137] on div "Начать" at bounding box center [1197, 323] width 343 height 588
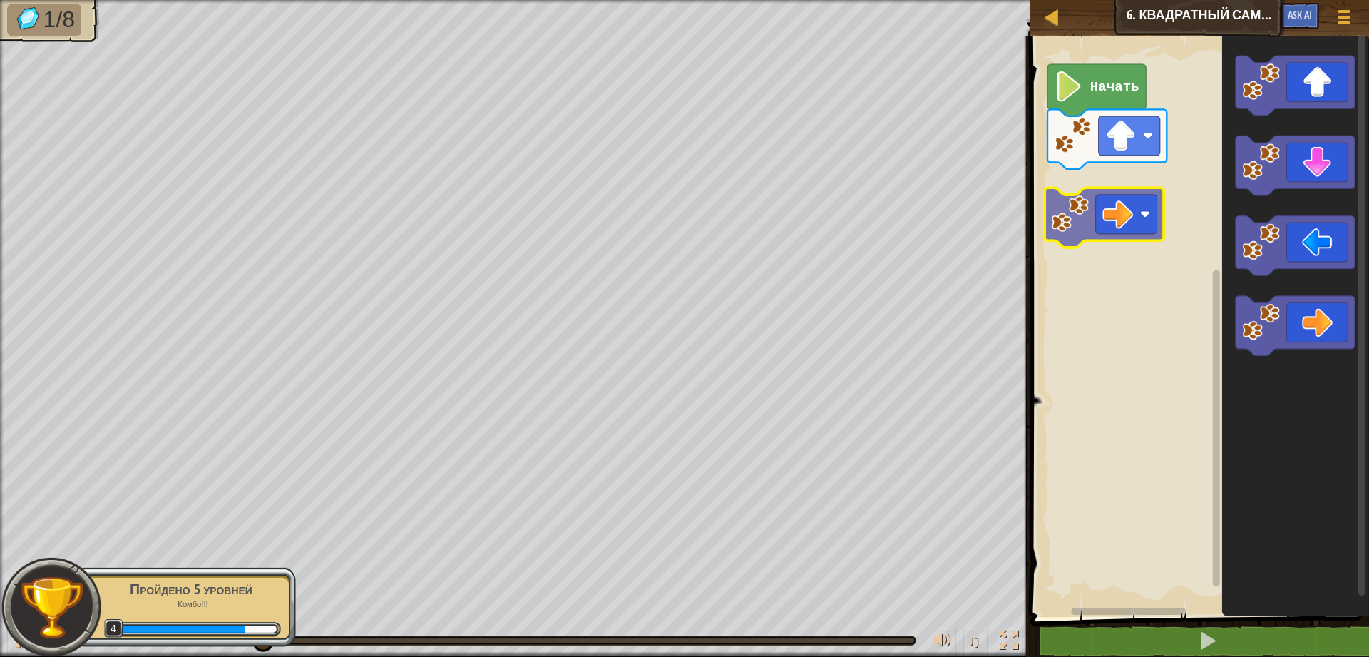
click at [1111, 220] on div "Начать" at bounding box center [1197, 323] width 343 height 588
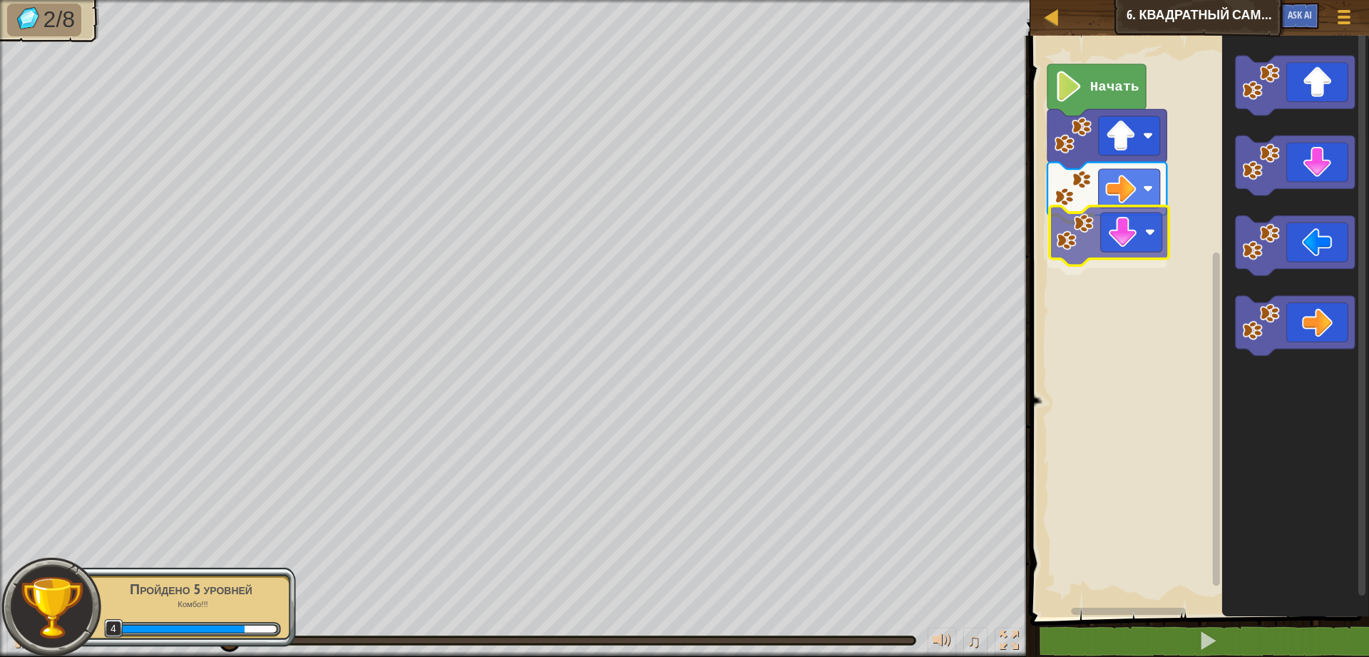
click at [1116, 228] on div "Начать" at bounding box center [1197, 323] width 343 height 588
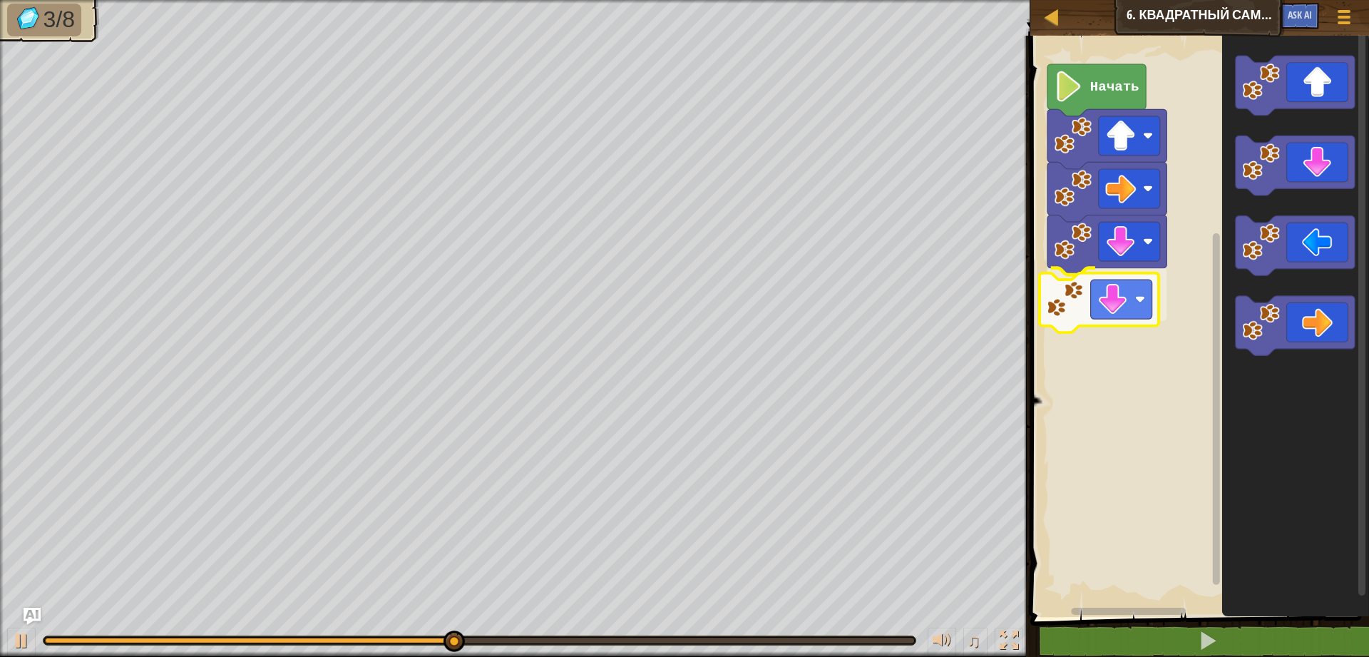
click at [1117, 295] on div "Начать" at bounding box center [1197, 323] width 343 height 588
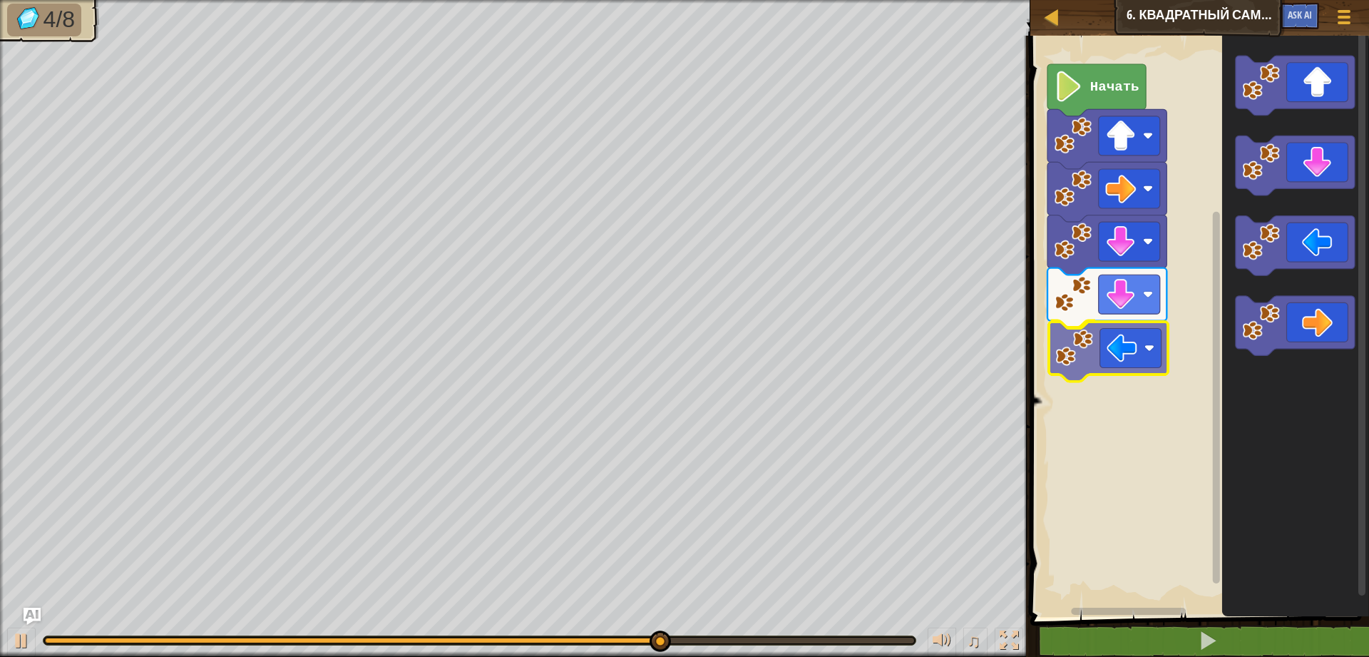
click at [1136, 355] on div "Начать" at bounding box center [1197, 323] width 343 height 588
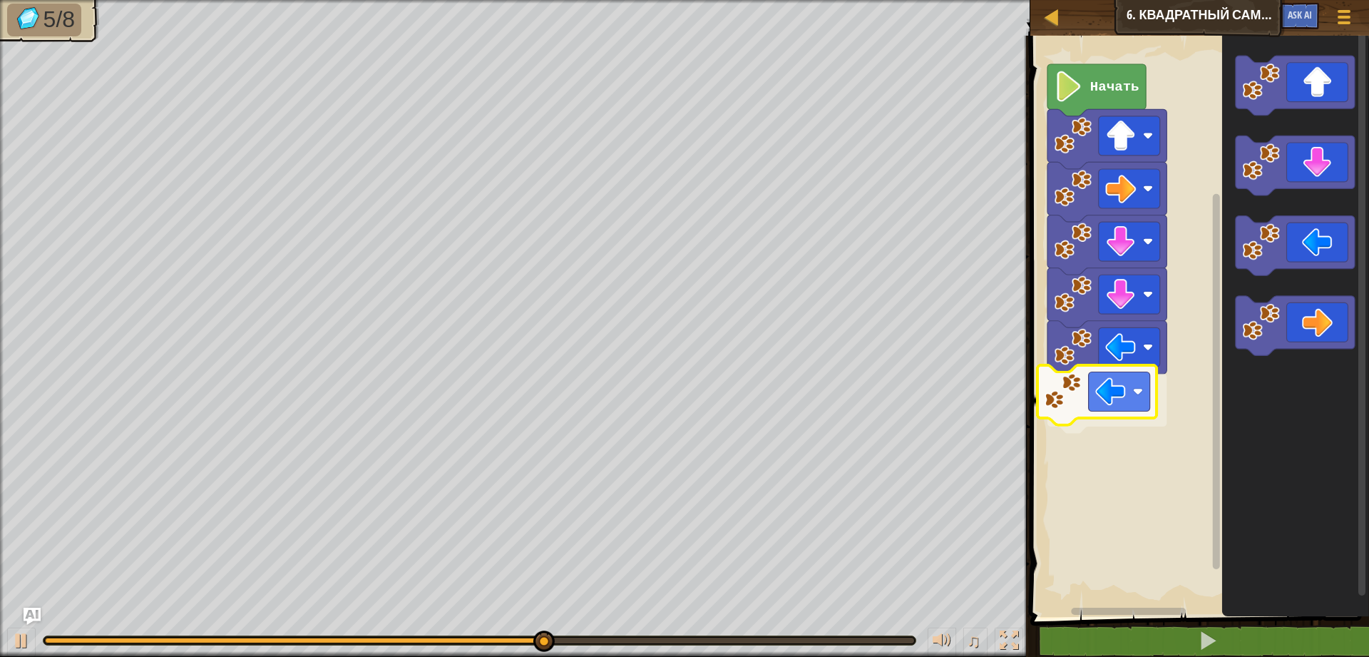
click at [1085, 401] on div "Начать" at bounding box center [1197, 323] width 343 height 588
click at [1259, 197] on icon "Рабочая область Blockly" at bounding box center [1295, 323] width 147 height 588
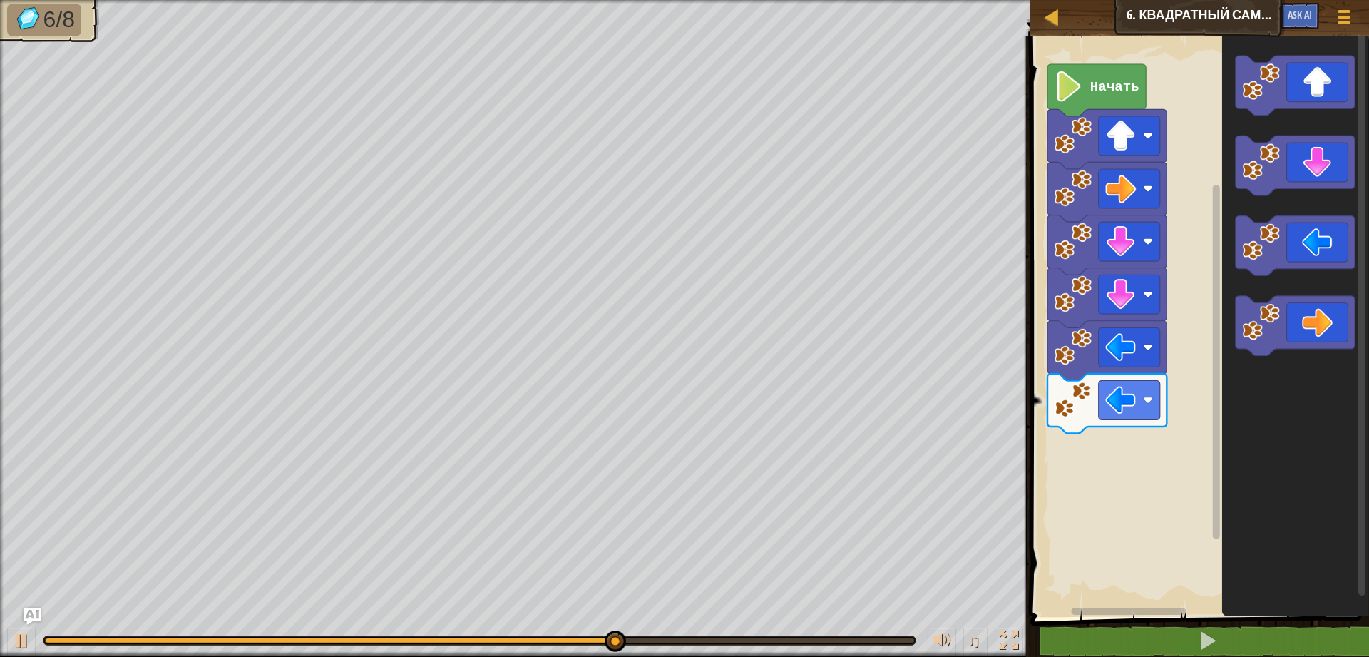
click at [1182, 332] on div "Начать" at bounding box center [1197, 323] width 343 height 588
click at [1226, 175] on icon "Рабочая область Blockly" at bounding box center [1295, 323] width 147 height 588
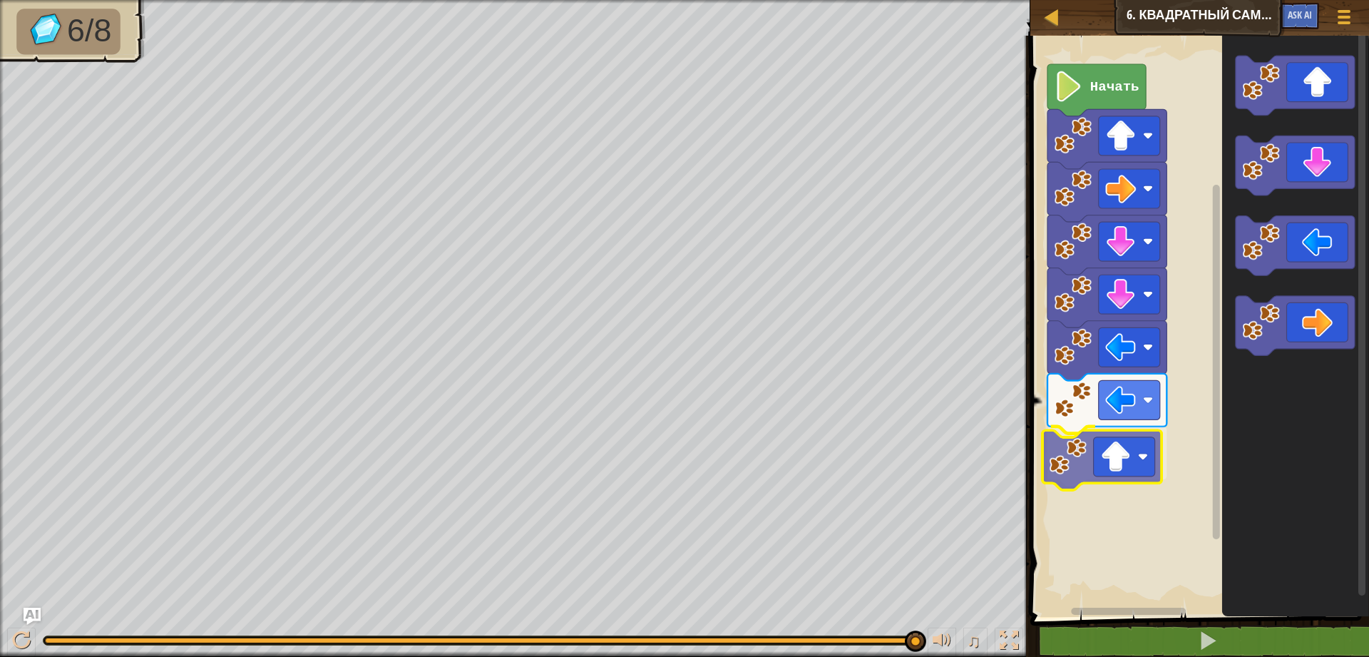
click at [1052, 449] on div "Начать" at bounding box center [1197, 323] width 343 height 588
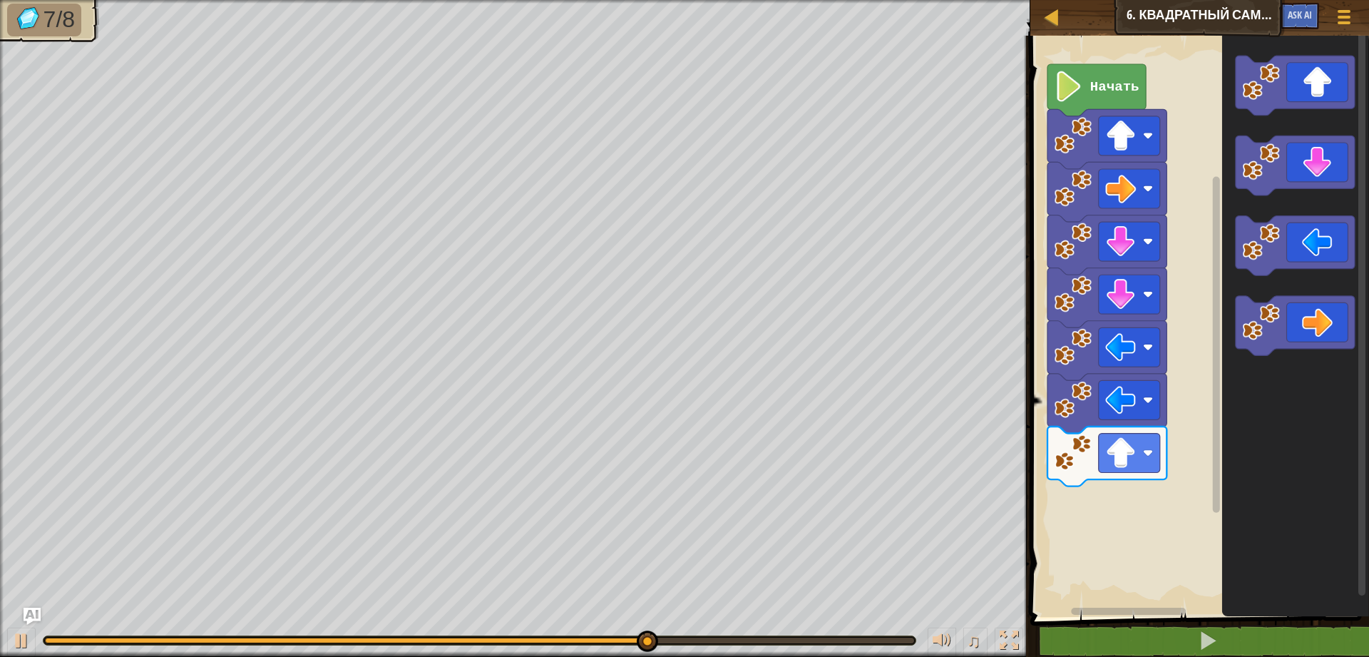
click at [1176, 350] on div "Начать" at bounding box center [1197, 323] width 343 height 588
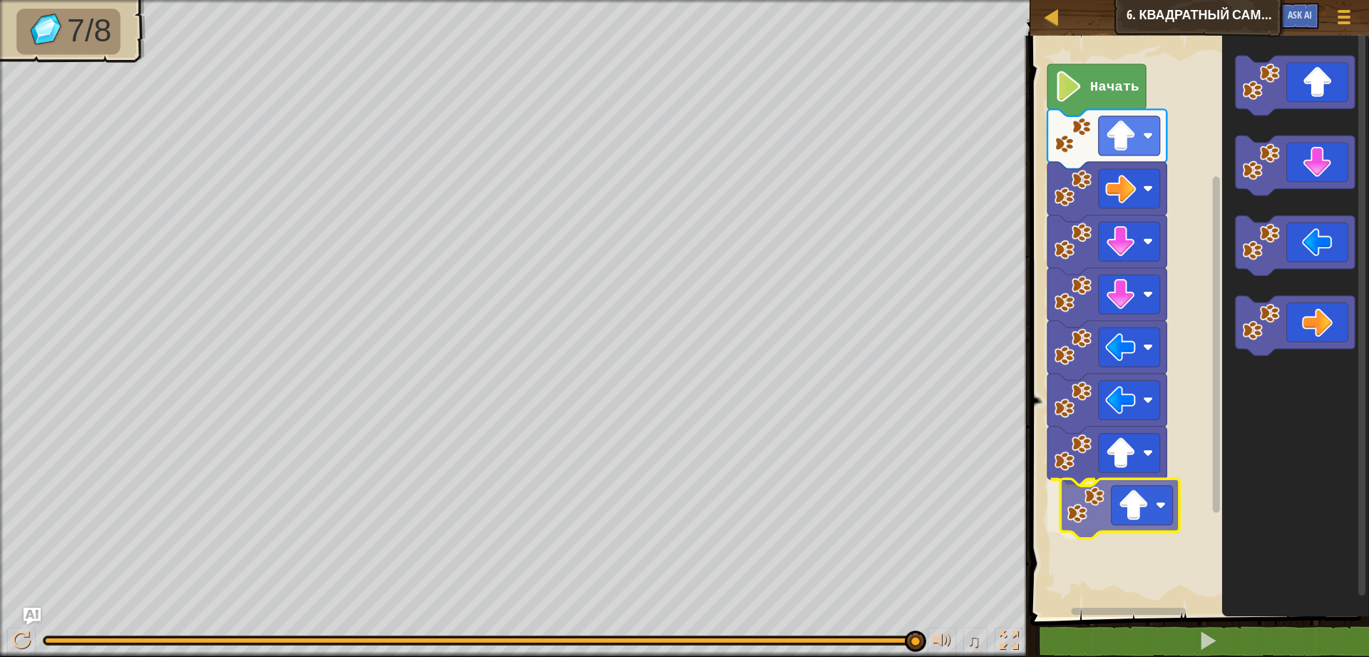
click at [1074, 513] on div "Начать" at bounding box center [1197, 323] width 343 height 588
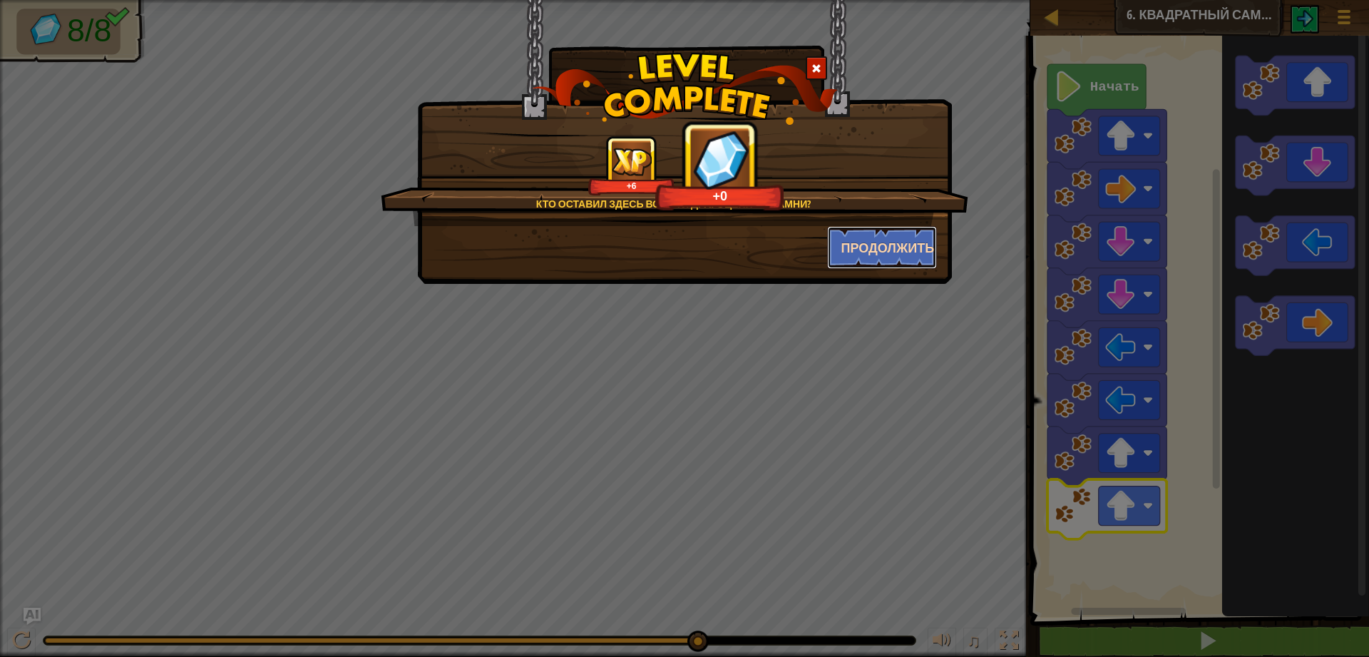
click at [896, 242] on button "Продолжить" at bounding box center [882, 247] width 111 height 43
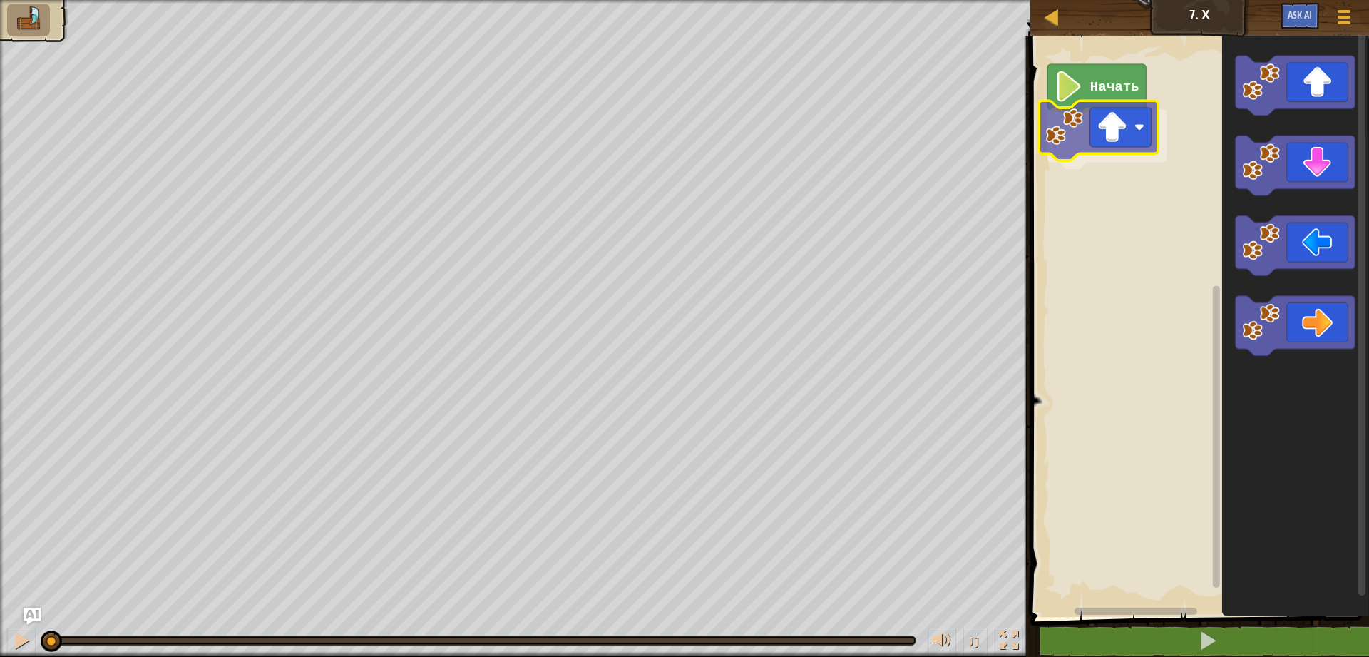
click at [1126, 131] on div "Начать" at bounding box center [1197, 323] width 343 height 588
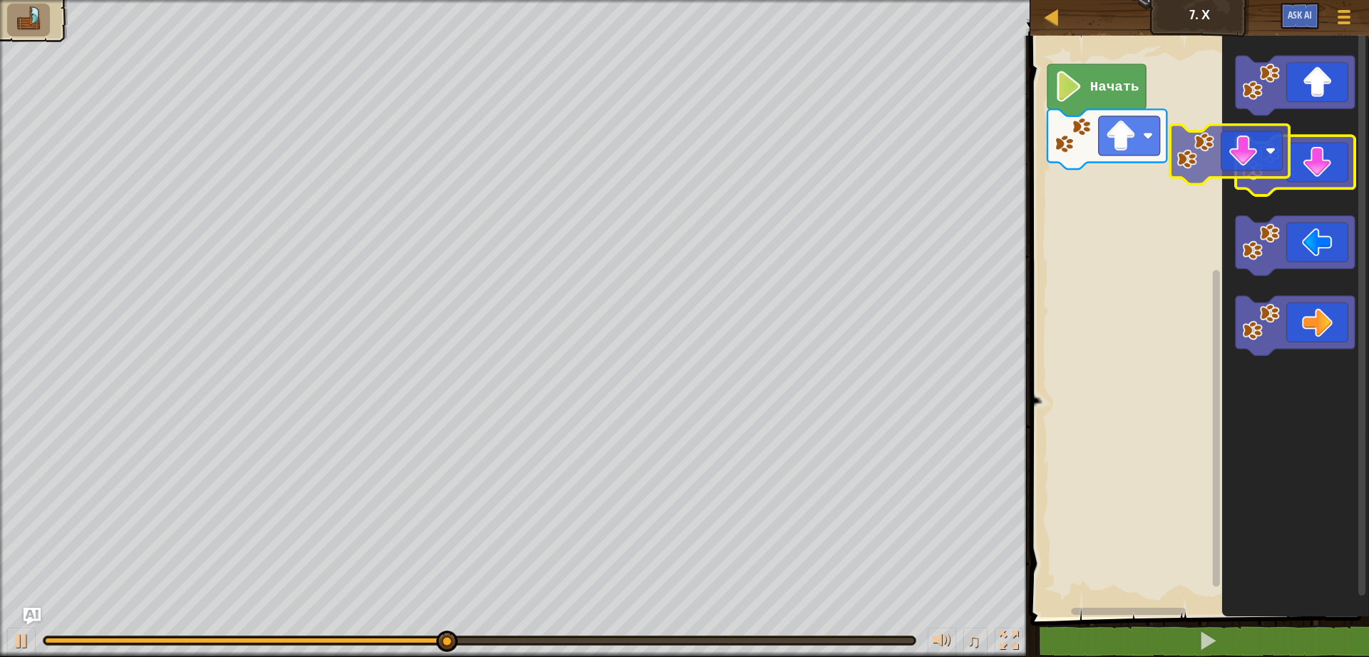
click at [1359, 167] on div "Начать" at bounding box center [1197, 323] width 343 height 588
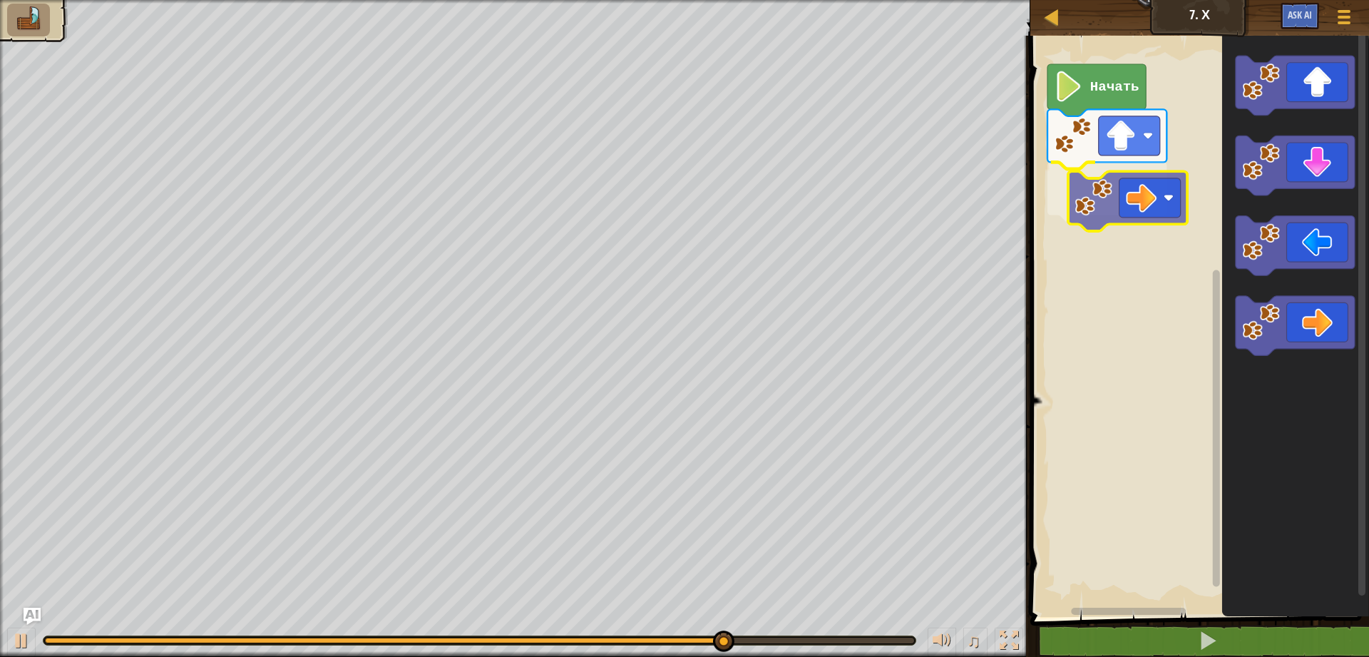
click at [1119, 200] on div "Начать" at bounding box center [1197, 323] width 343 height 588
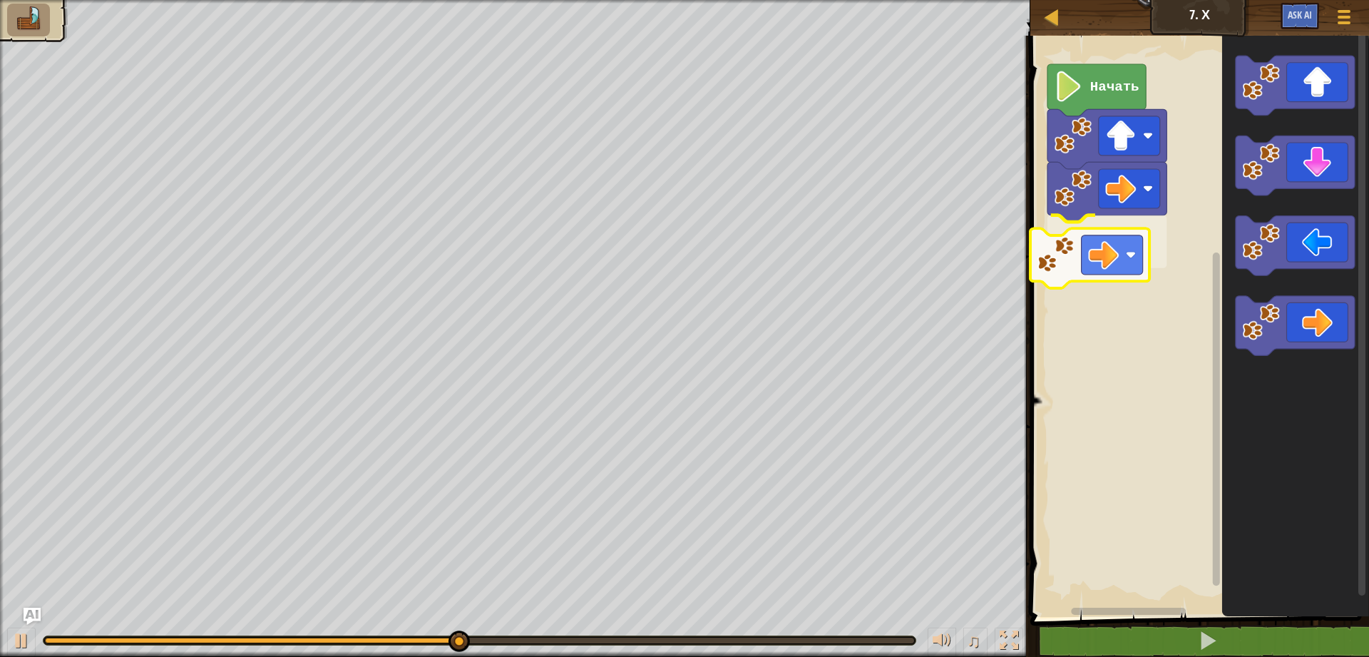
click at [1115, 248] on div "Начать" at bounding box center [1197, 323] width 343 height 588
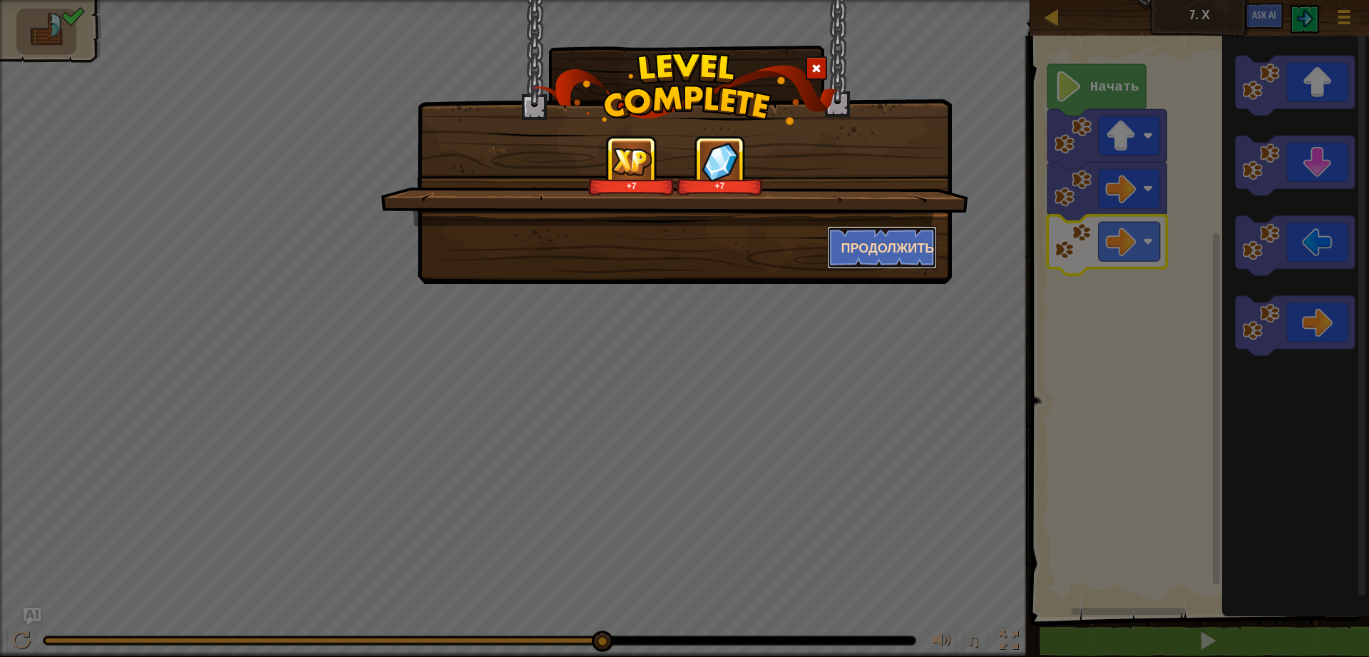
click at [866, 258] on button "Продолжить" at bounding box center [882, 247] width 111 height 43
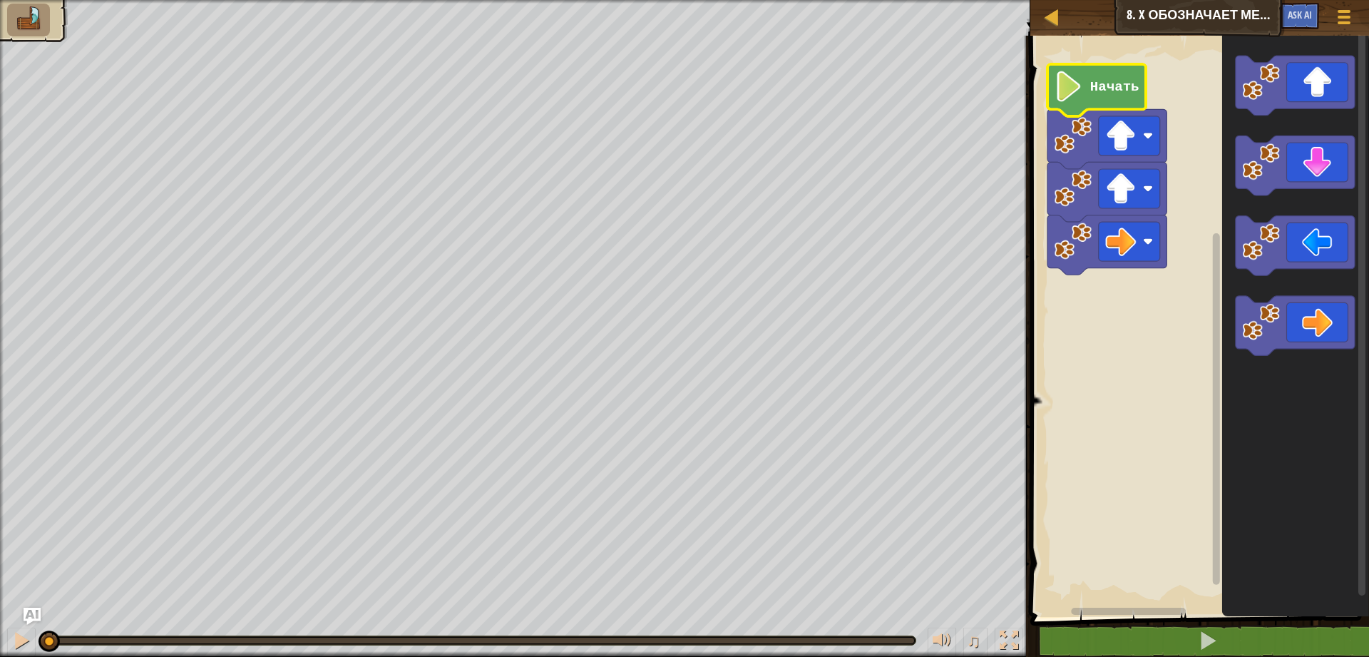
click at [1085, 91] on icon "Рабочая область Blockly" at bounding box center [1096, 90] width 98 height 52
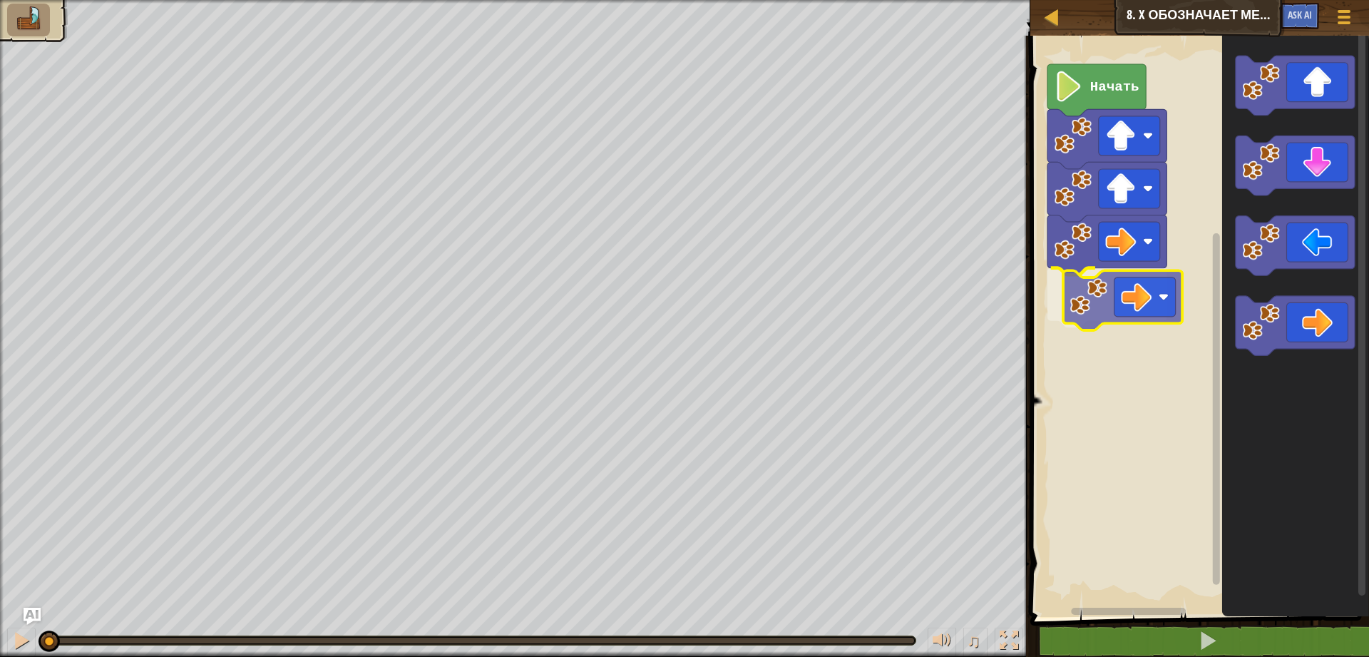
click at [1181, 319] on div "Начать" at bounding box center [1197, 323] width 343 height 588
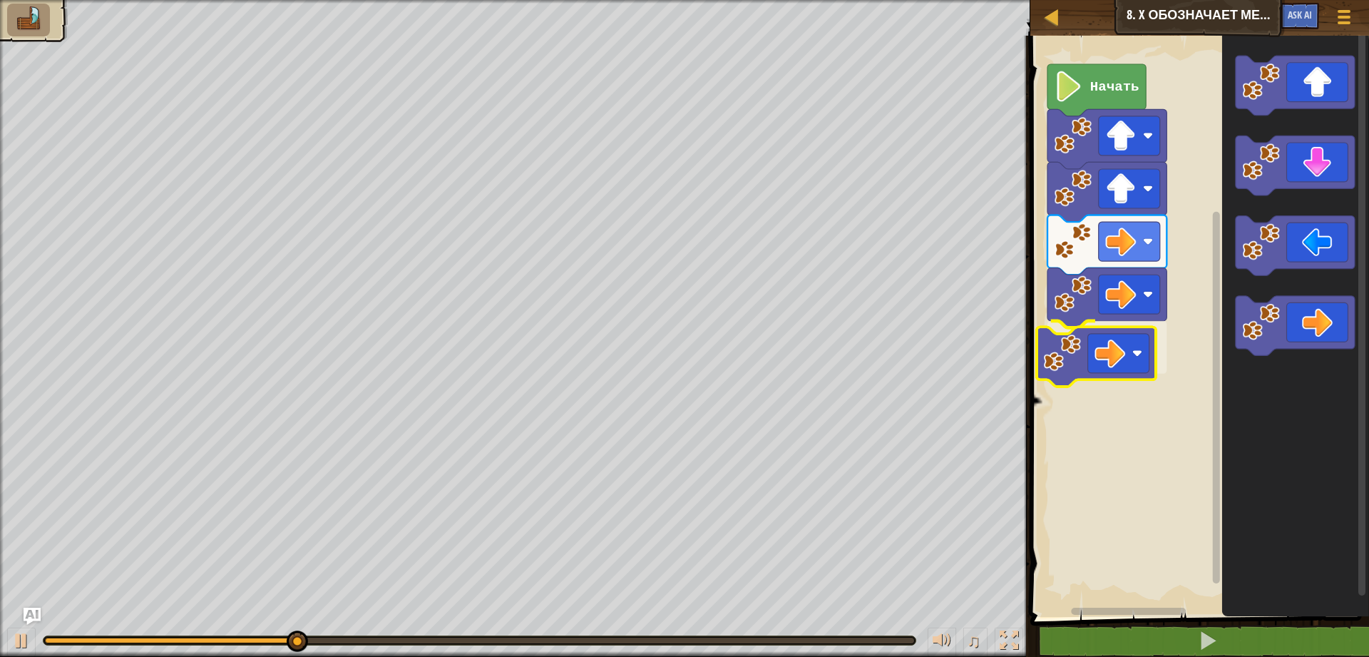
click at [1116, 356] on div "Начать" at bounding box center [1197, 323] width 343 height 588
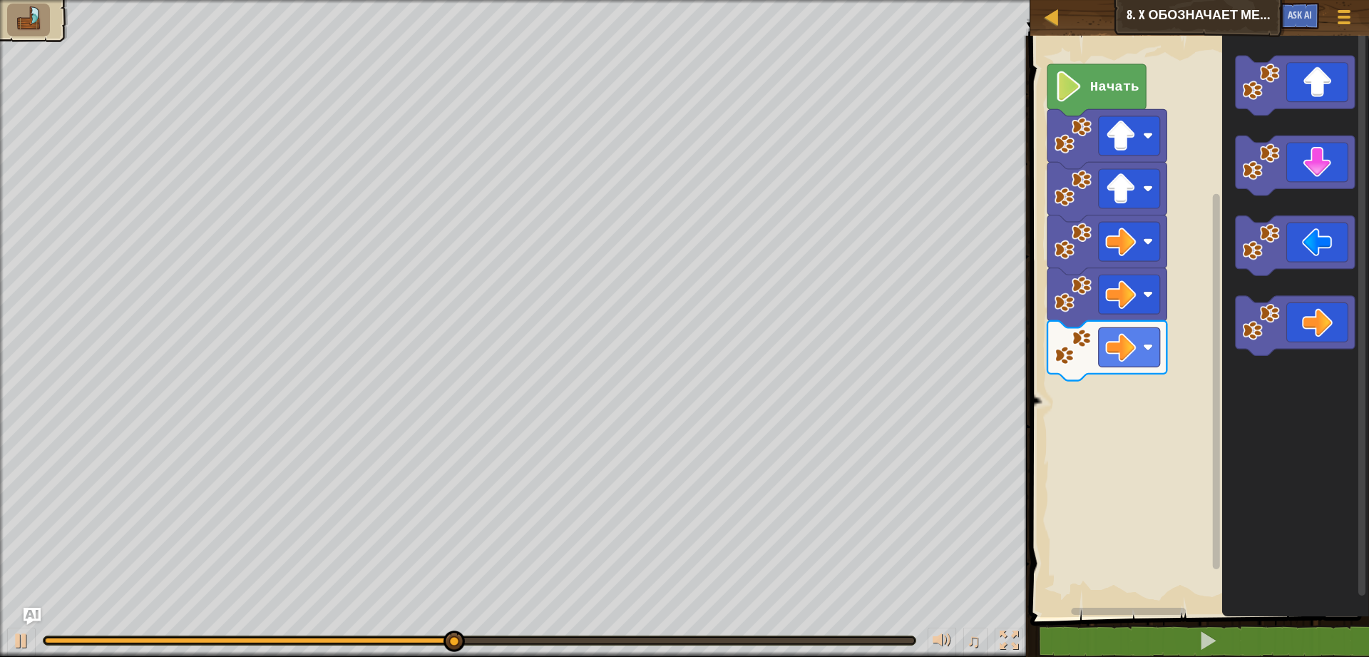
click at [1213, 307] on div "Начать" at bounding box center [1197, 323] width 343 height 588
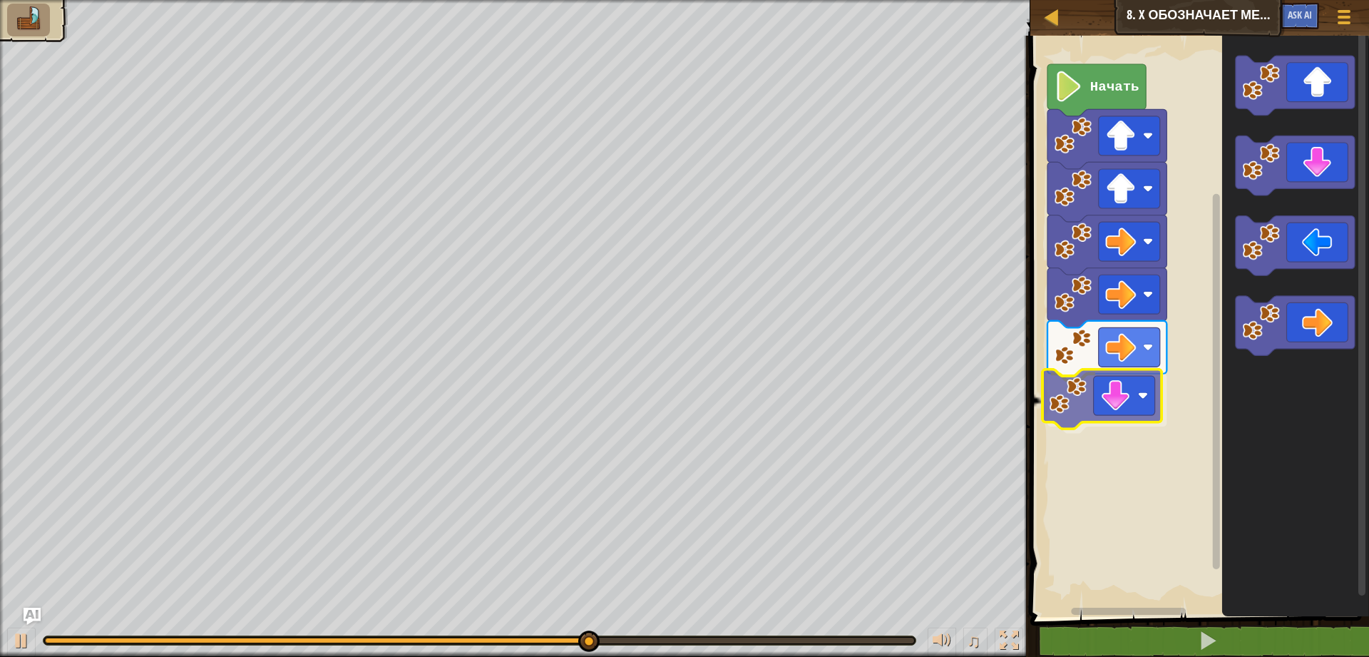
click at [1060, 423] on div "Начать" at bounding box center [1197, 323] width 343 height 588
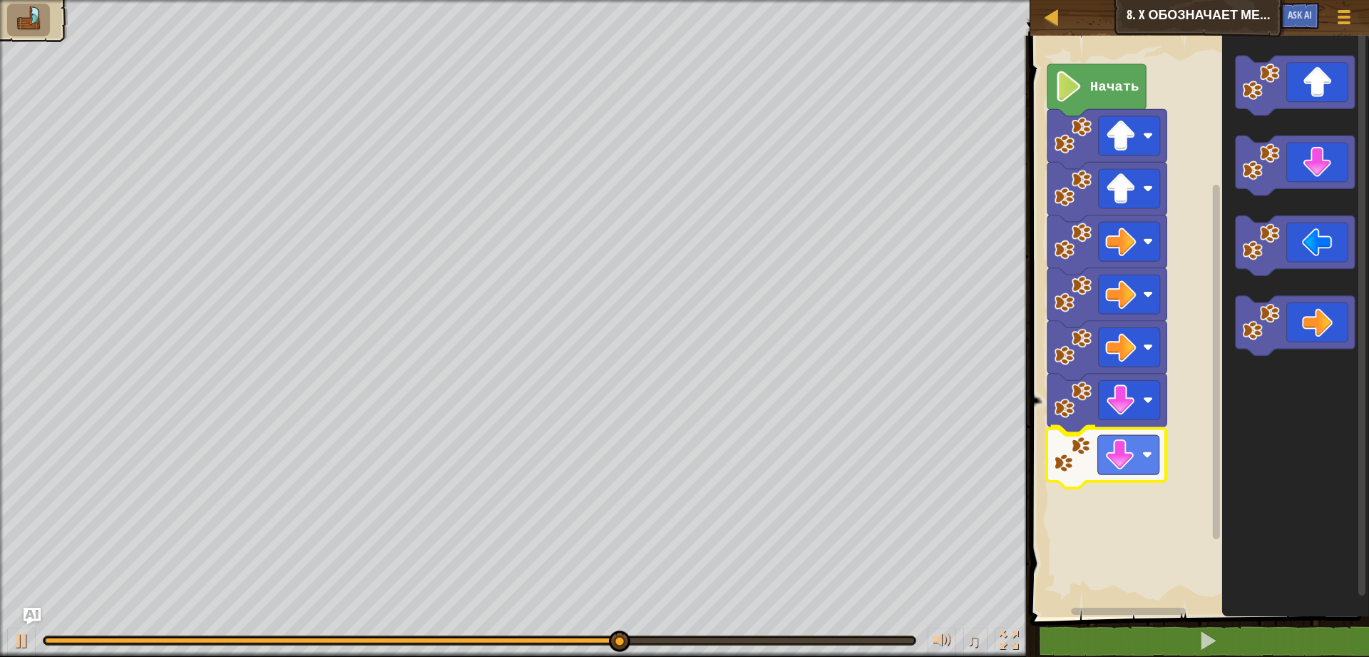
click at [1069, 449] on div "Начать" at bounding box center [1197, 323] width 343 height 588
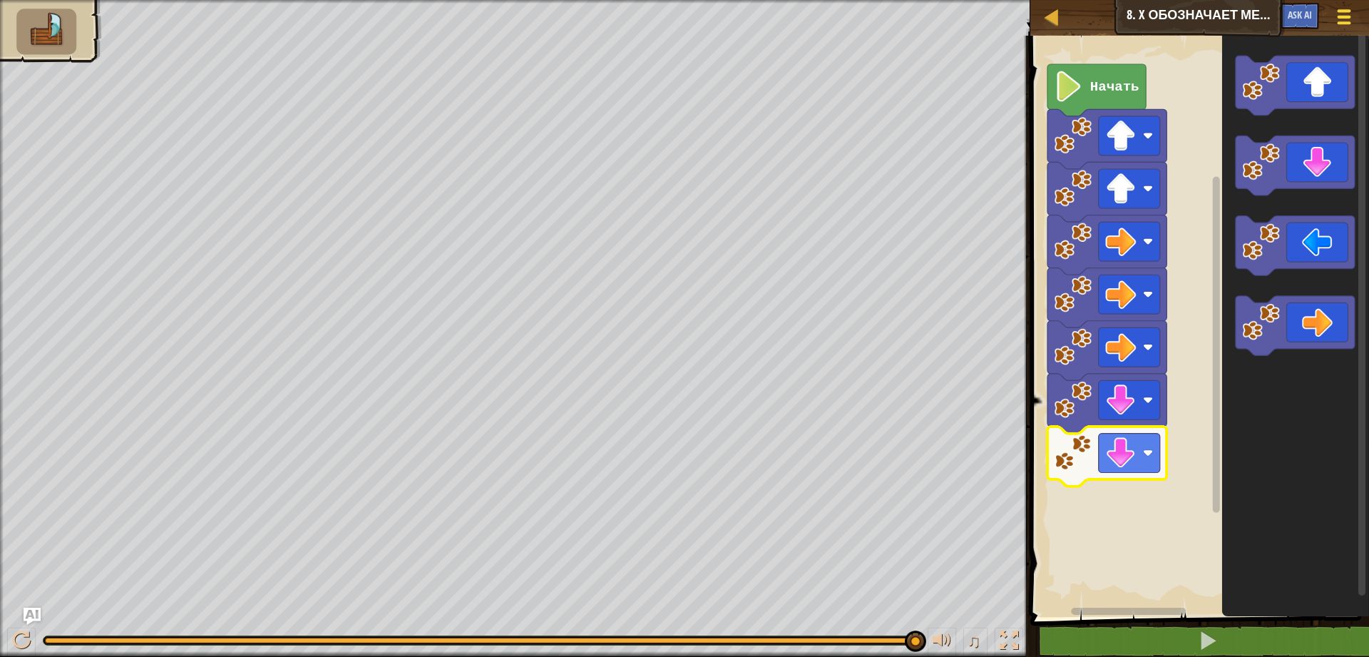
click at [1342, 13] on div at bounding box center [1343, 16] width 19 height 21
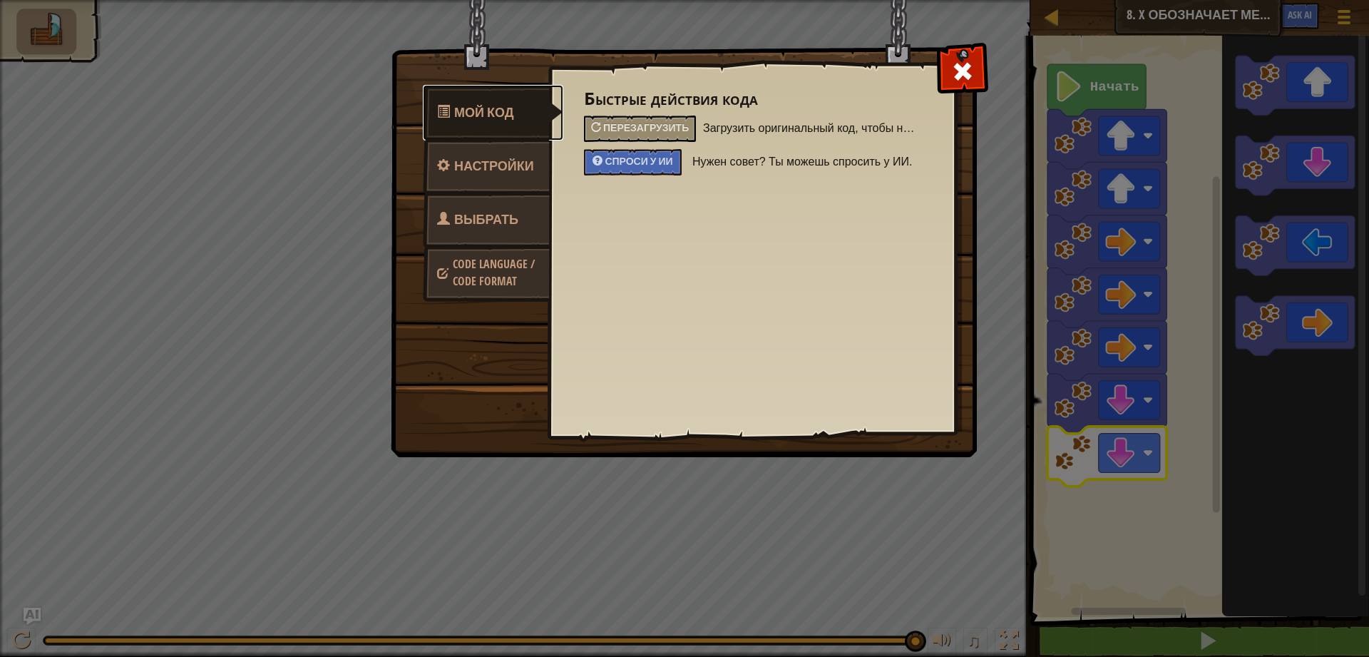
click at [525, 112] on link "Мой код" at bounding box center [493, 113] width 140 height 56
click at [1079, 99] on div "Мой код Настройки Выбрать героя Code Language / Code Format Быстрые действия ко…" at bounding box center [684, 328] width 1369 height 657
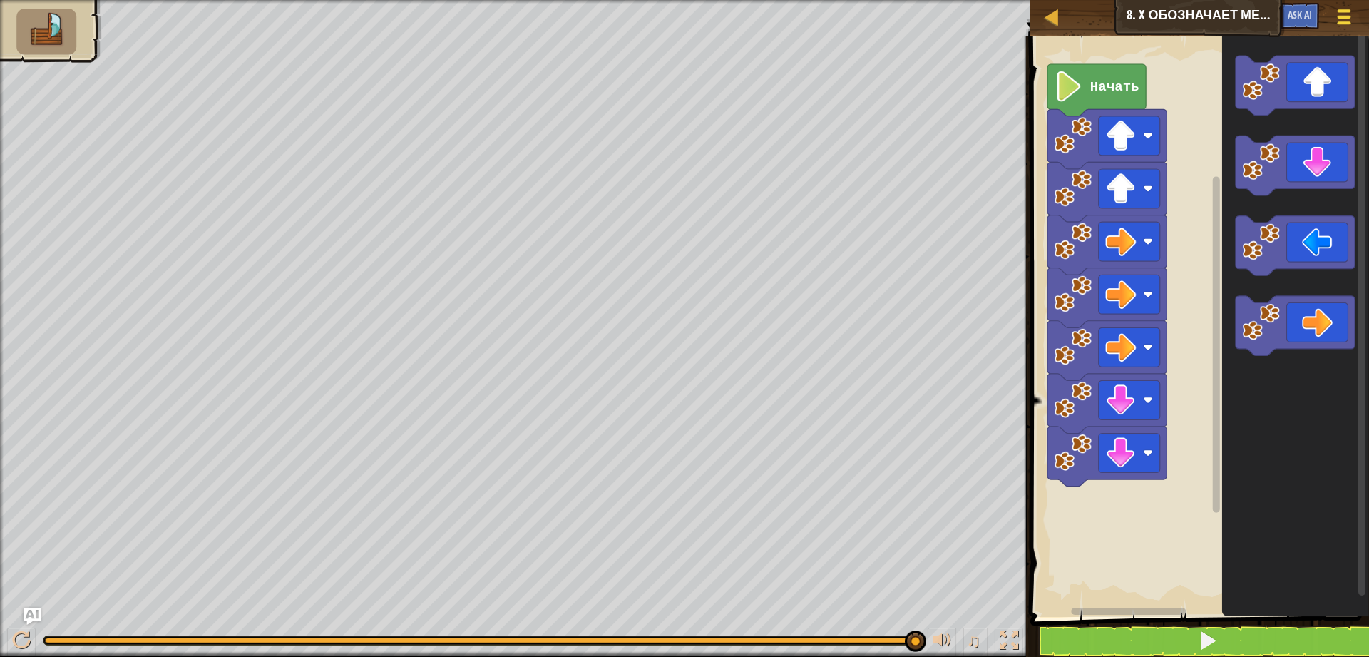
click at [1355, 13] on button "Меню игры" at bounding box center [1344, 19] width 38 height 35
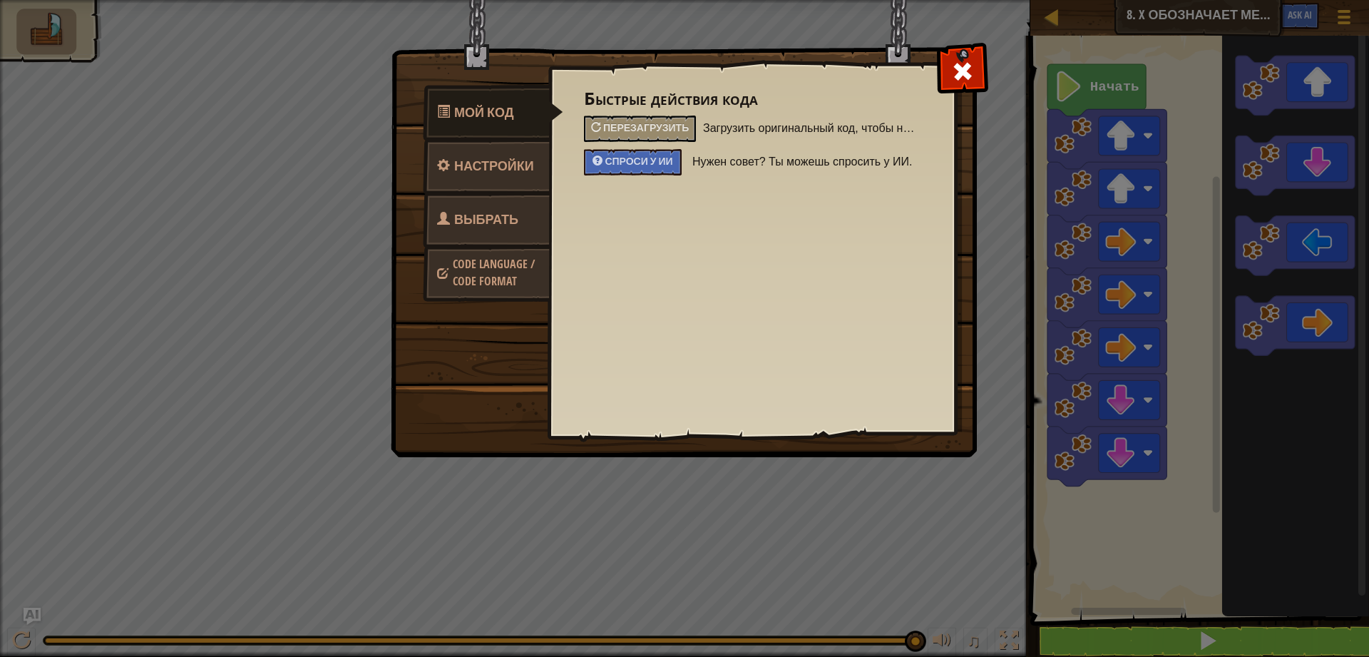
click at [507, 206] on link "Выбрать героя" at bounding box center [486, 237] width 127 height 91
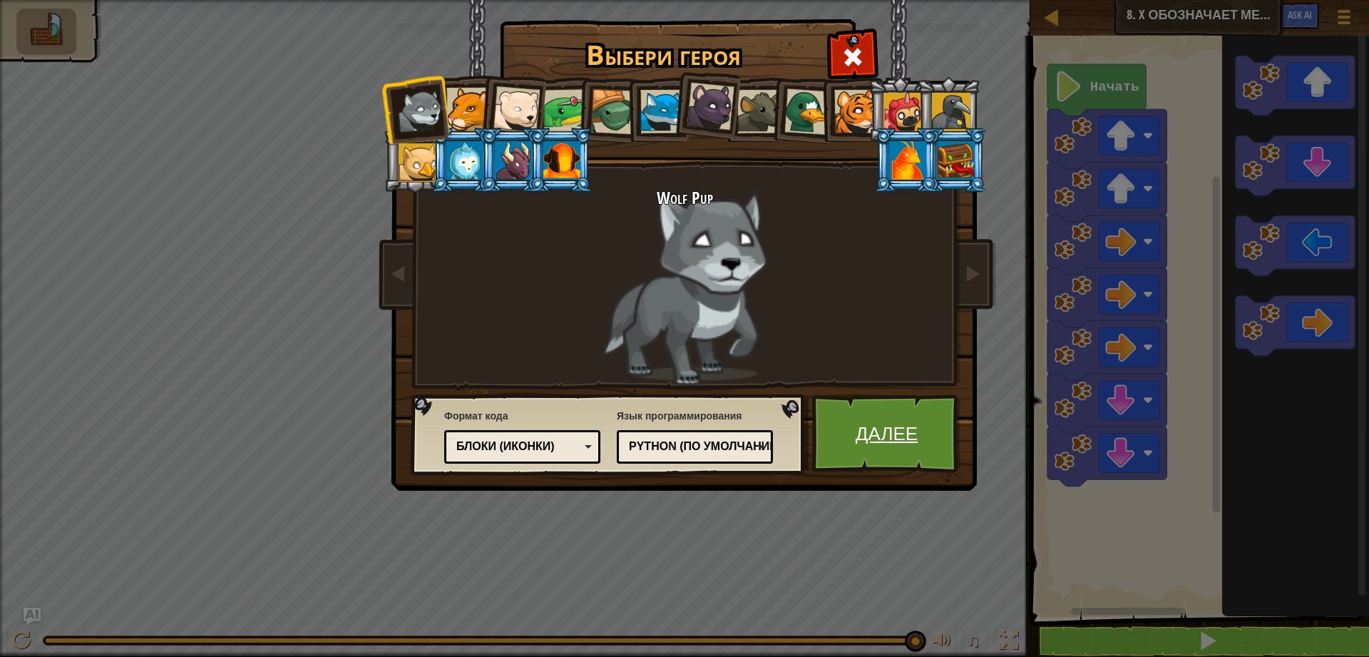
click at [847, 425] on link "Далее" at bounding box center [886, 433] width 149 height 78
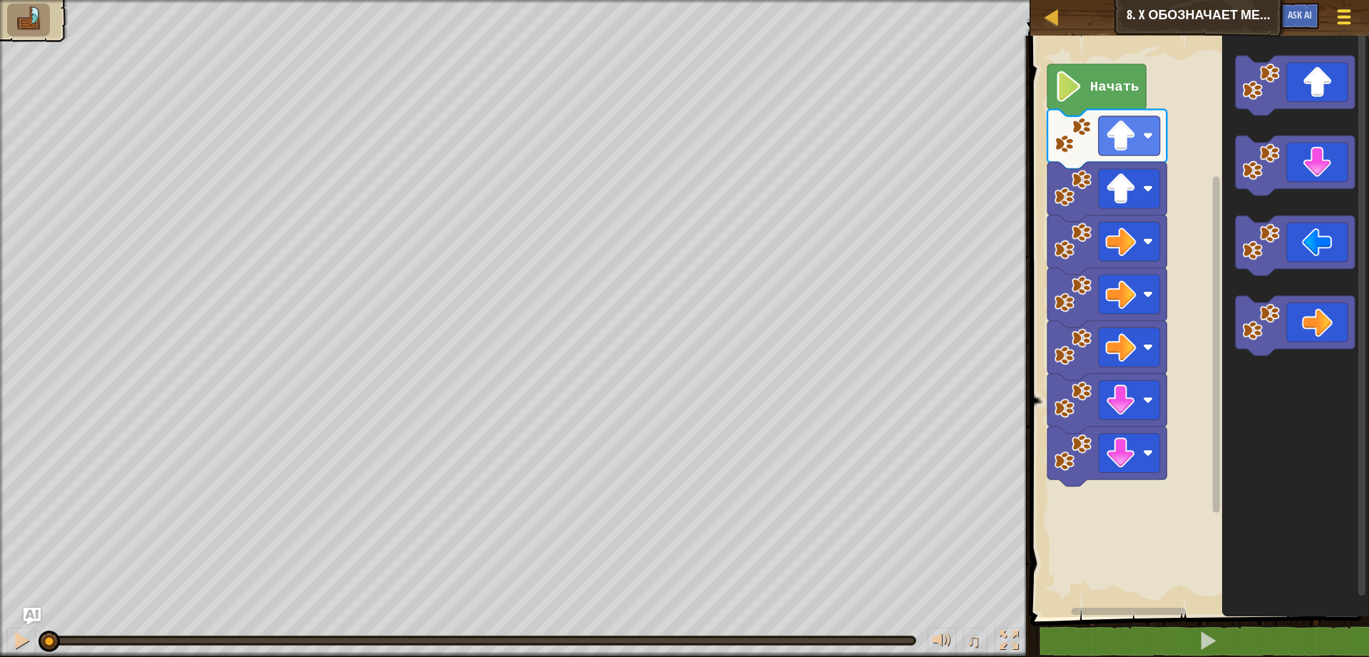
click at [1349, 14] on div at bounding box center [1343, 16] width 19 height 21
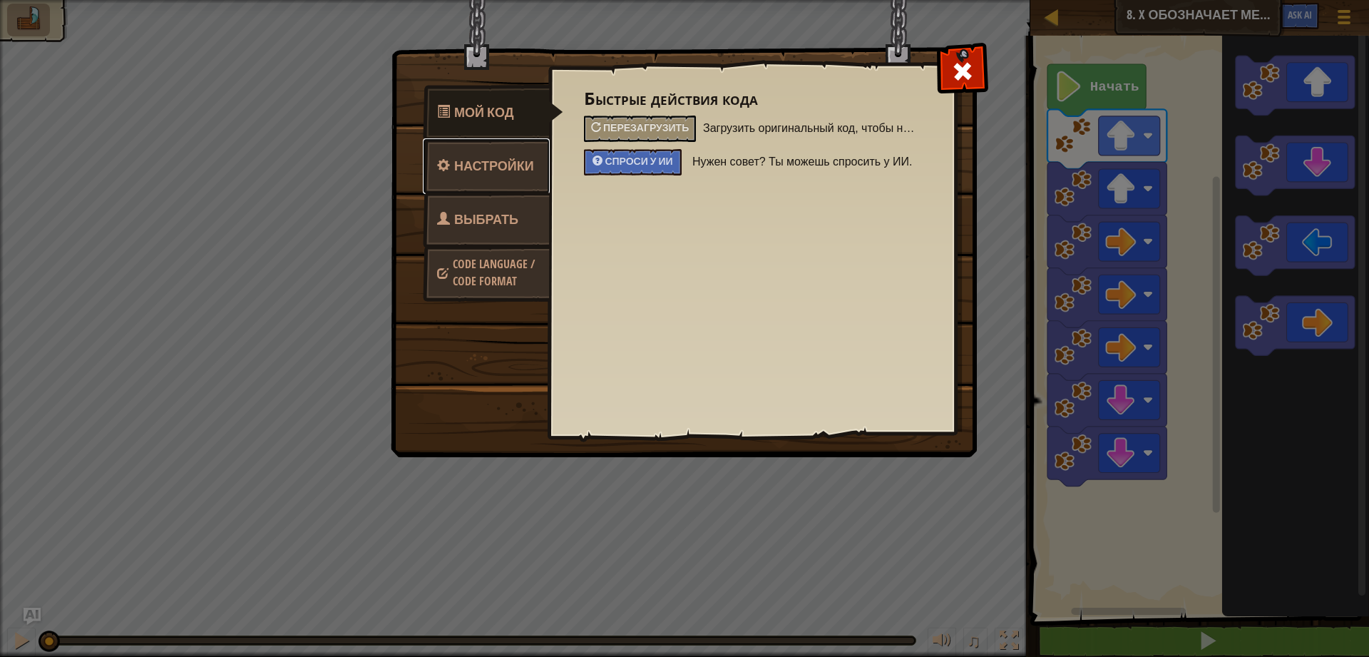
click at [518, 139] on link "Настройки" at bounding box center [486, 166] width 127 height 56
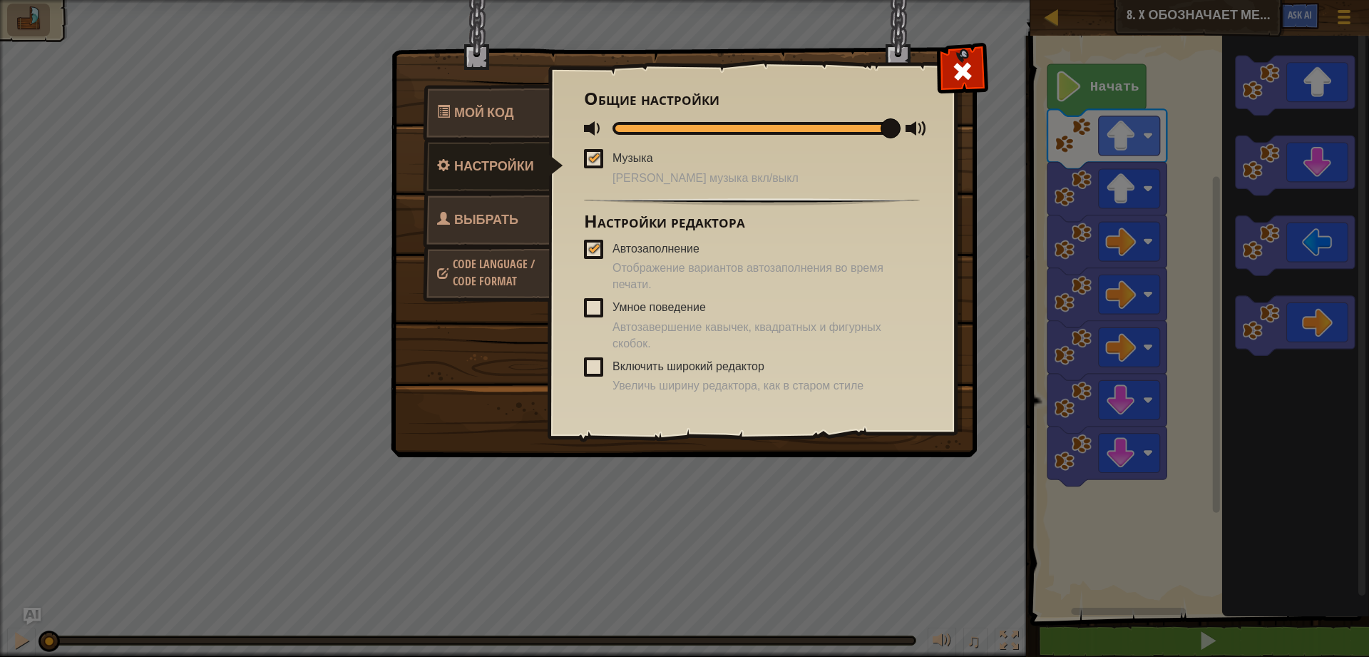
click at [496, 292] on link "Code Language / Code Format" at bounding box center [486, 272] width 127 height 54
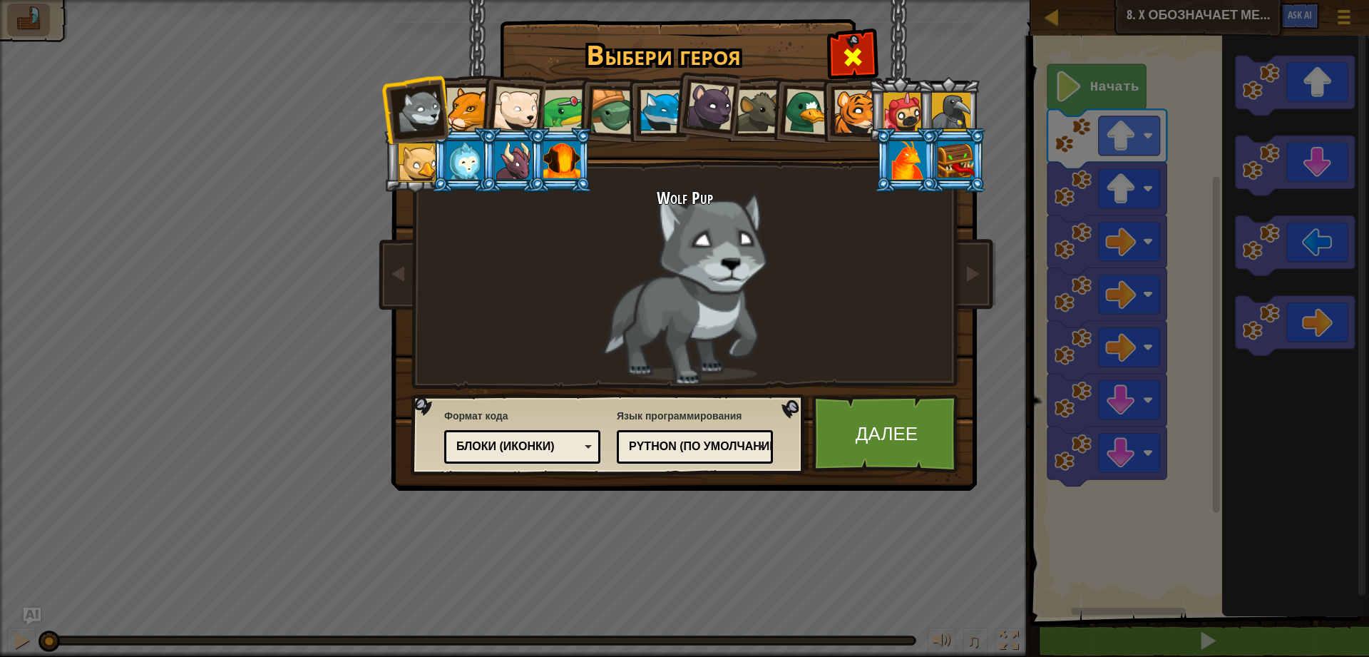
click at [833, 46] on div at bounding box center [852, 55] width 45 height 45
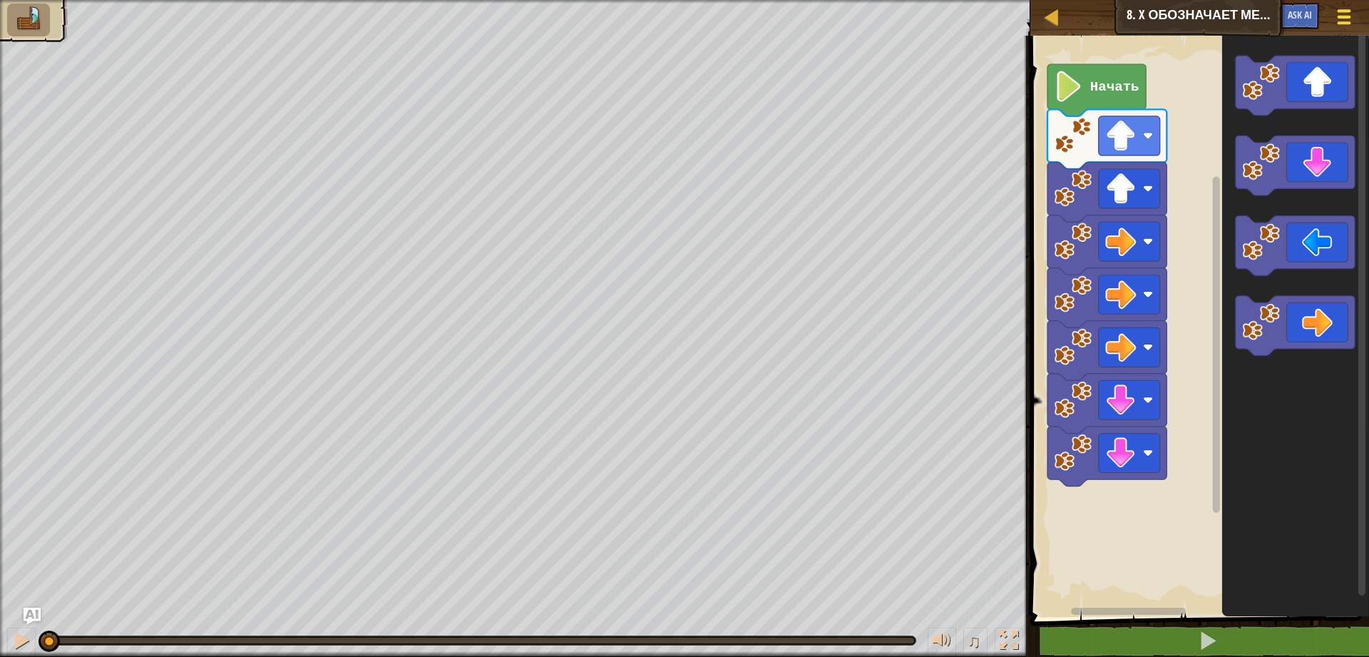
click at [1342, 14] on div at bounding box center [1343, 16] width 19 height 21
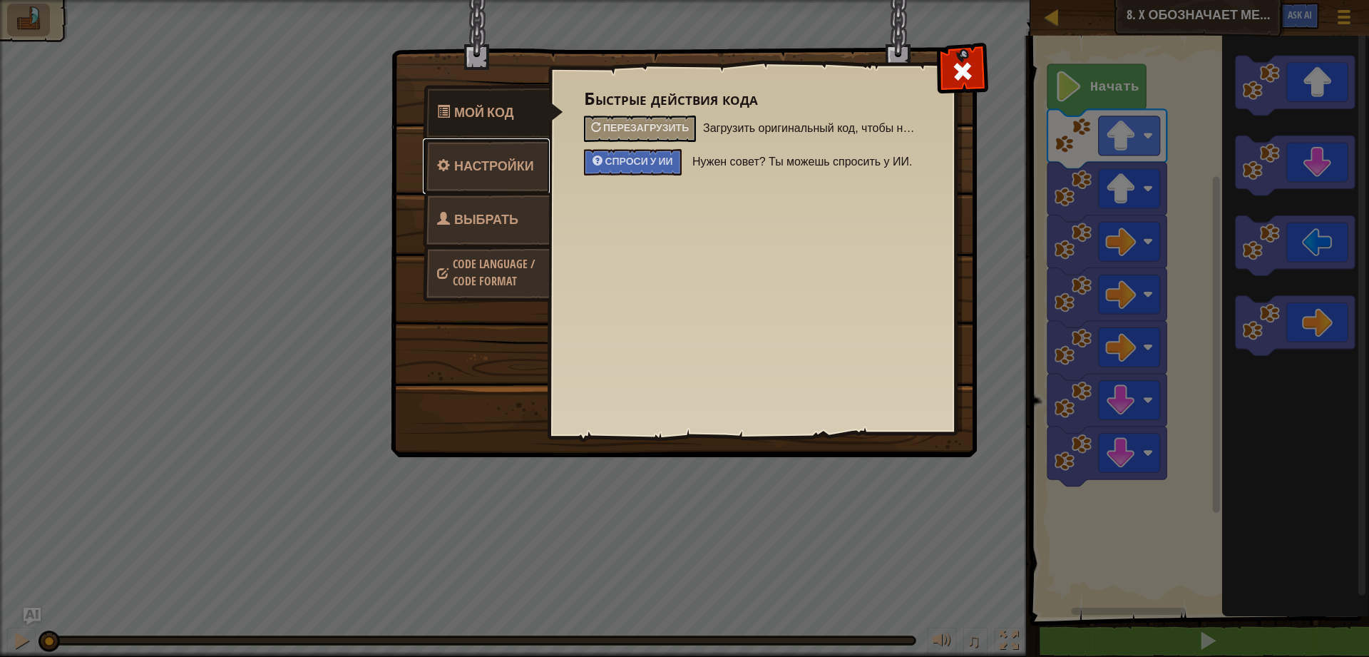
click at [504, 179] on link "Настройки" at bounding box center [486, 166] width 127 height 56
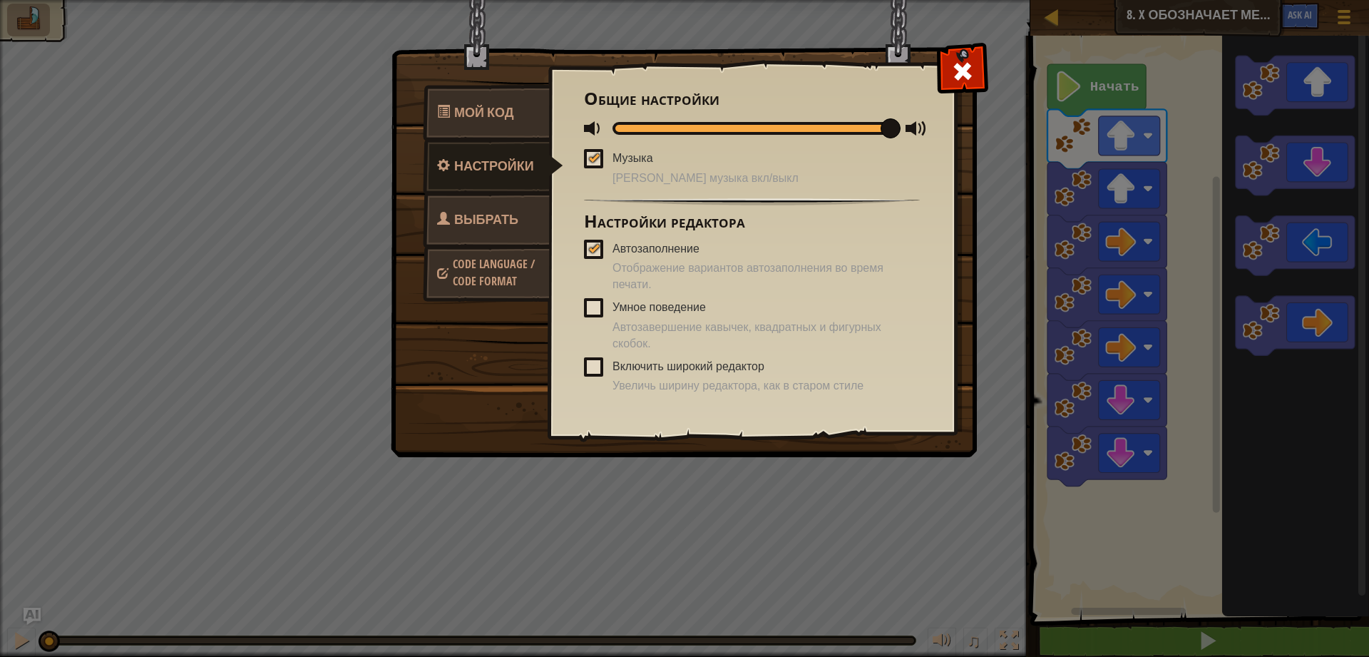
click at [491, 222] on span "Выбрать героя" at bounding box center [477, 236] width 81 height 53
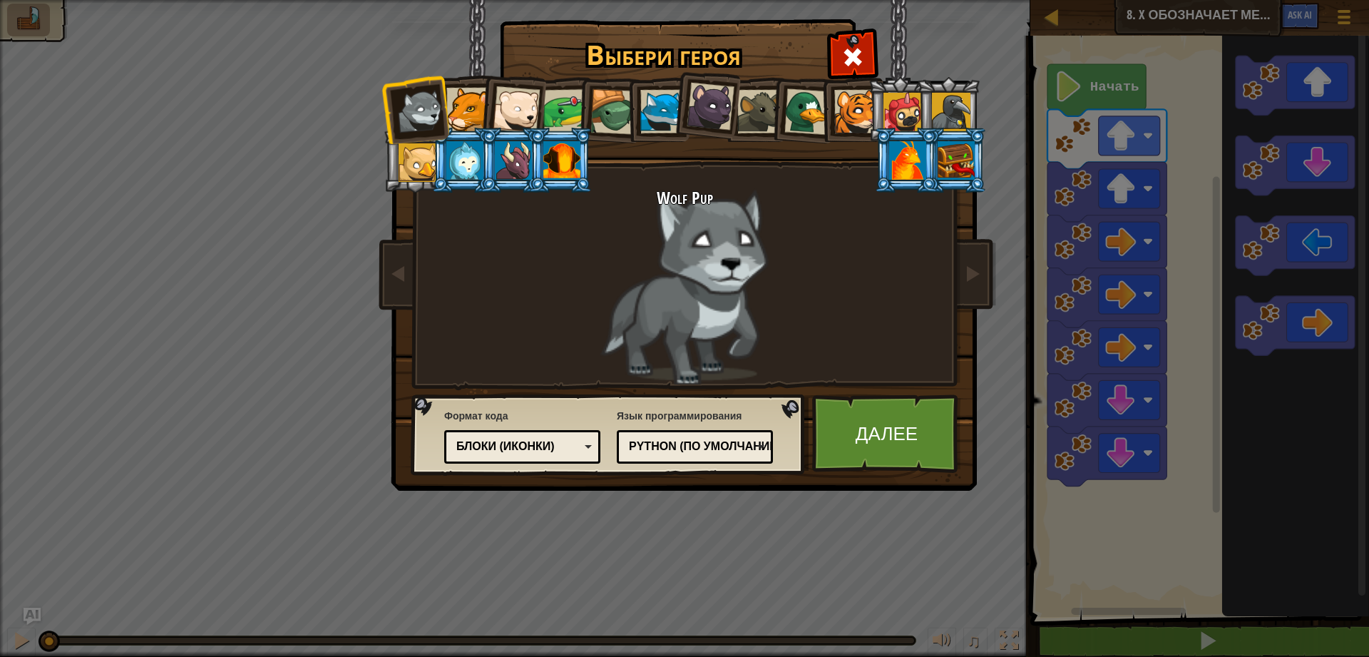
click at [541, 448] on div "Блоки (иконки)" at bounding box center [517, 446] width 123 height 16
click at [926, 446] on link "Далее" at bounding box center [886, 433] width 149 height 78
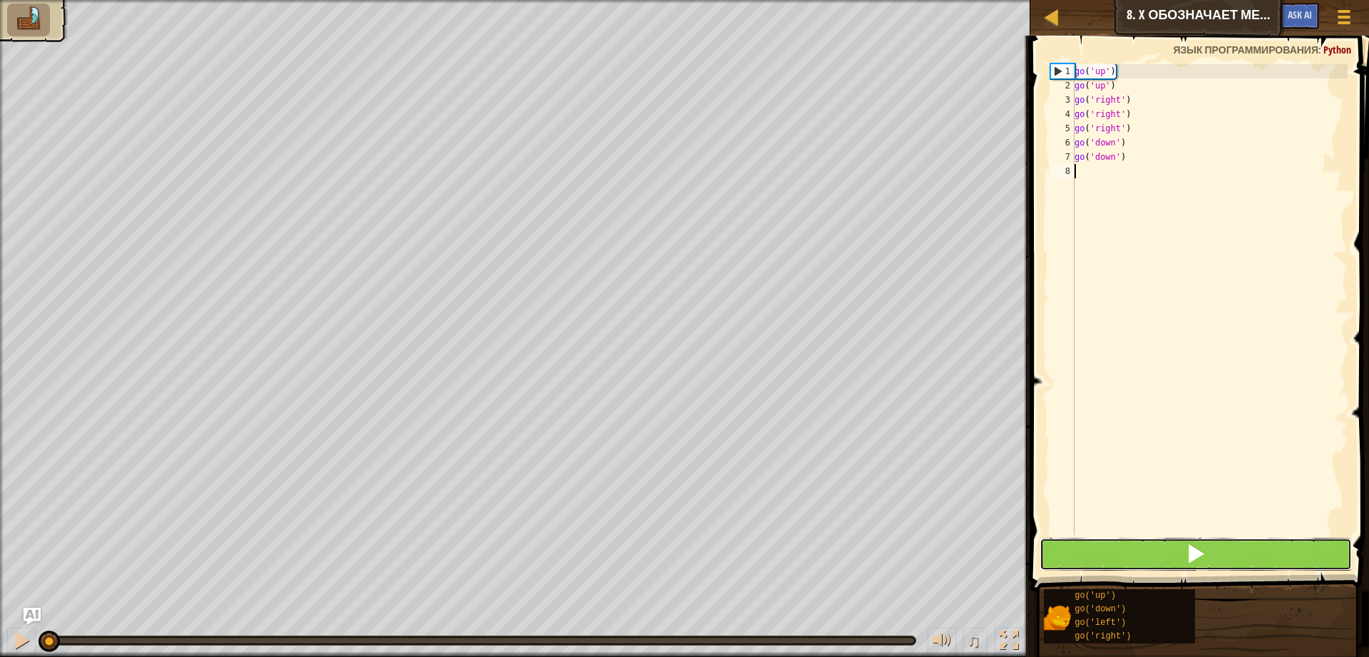
click at [1145, 546] on button at bounding box center [1195, 554] width 312 height 33
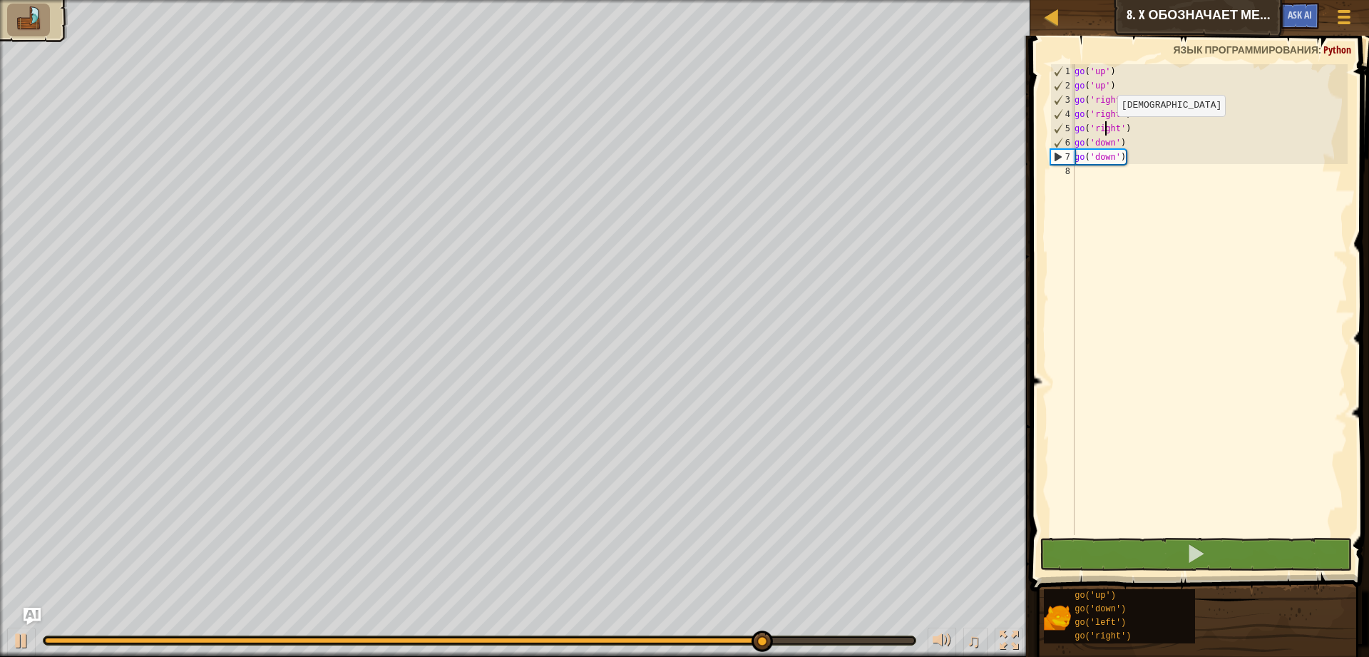
click at [1106, 130] on div "go ( 'up' ) go ( 'up' ) go ( 'right' ) go ( 'right' ) go ( 'right' ) go ( 'down…" at bounding box center [1210, 313] width 276 height 499
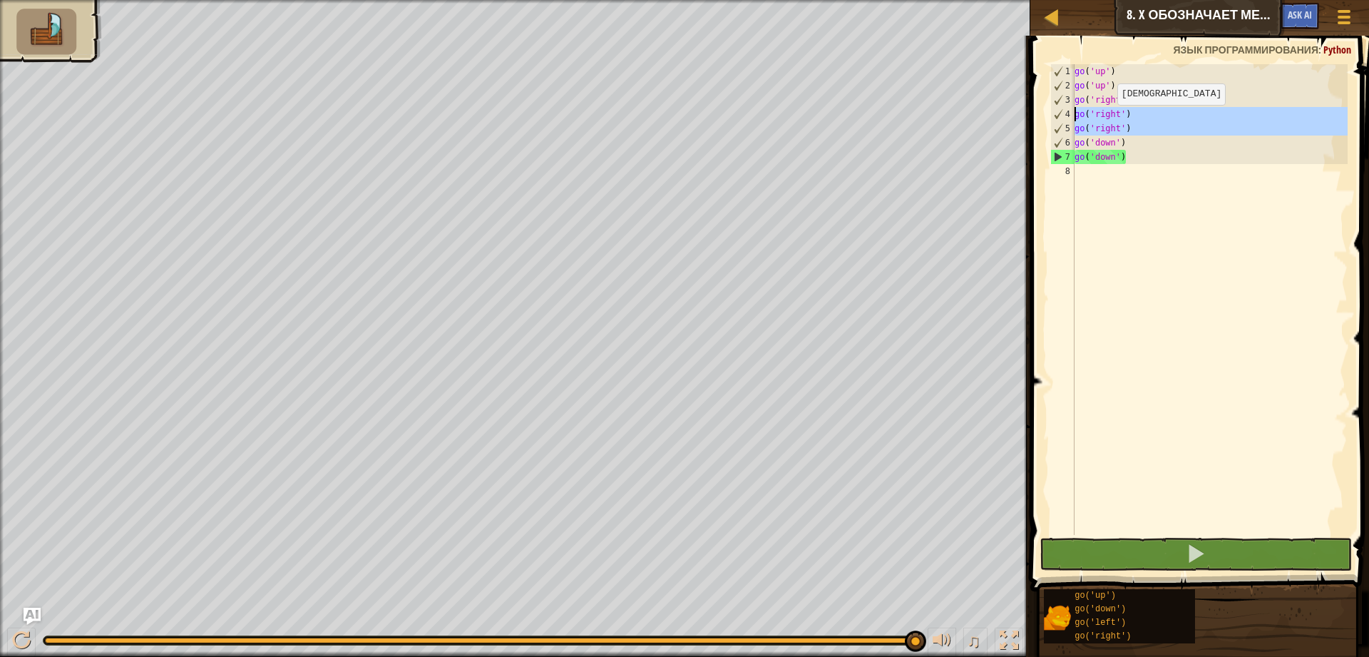
drag, startPoint x: 1069, startPoint y: 125, endPoint x: 1106, endPoint y: 119, distance: 36.9
click at [1106, 119] on div "go('right') 1 2 3 4 5 6 7 8 go ( 'up' ) go ( 'up' ) go ( 'right' ) go ( 'right'…" at bounding box center [1197, 299] width 300 height 471
type textarea "go('right')"
drag, startPoint x: 1079, startPoint y: 128, endPoint x: 1123, endPoint y: 129, distance: 43.5
click at [1123, 129] on div "go ( 'up' ) go ( 'up' ) go ( 'right' ) go ( 'right' ) go ( 'right' ) go ( 'down…" at bounding box center [1210, 313] width 276 height 499
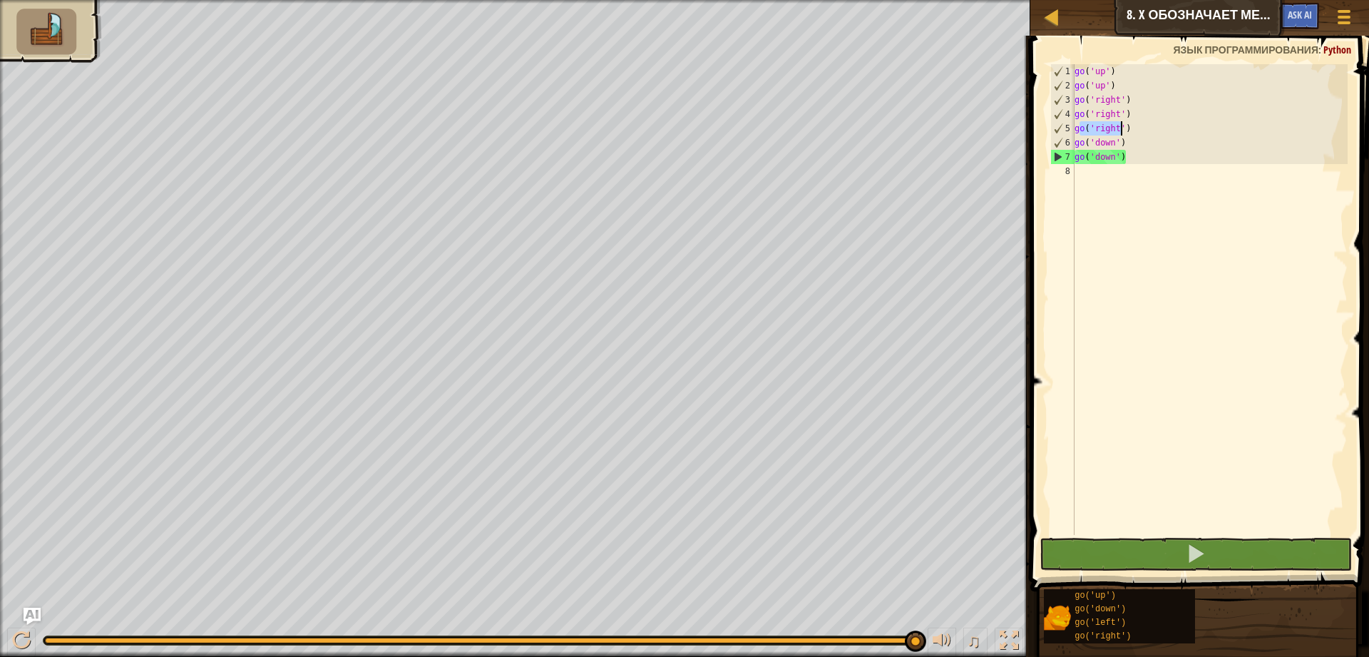
drag, startPoint x: 1169, startPoint y: 127, endPoint x: 1161, endPoint y: 123, distance: 8.9
click at [1169, 126] on div "go ( 'up' ) go ( 'up' ) go ( 'right' ) go ( 'right' ) go ( 'right' ) go ( 'down…" at bounding box center [1210, 313] width 276 height 499
drag, startPoint x: 1074, startPoint y: 117, endPoint x: 1134, endPoint y: 113, distance: 59.3
click at [1134, 113] on div "go ( 'up' ) go ( 'up' ) go ( 'right' ) go ( 'right' ) go ( 'right' ) go ( 'down…" at bounding box center [1210, 313] width 276 height 499
click at [1088, 178] on div "go ( 'up' ) go ( 'up' ) go ( 'right' ) go ( 'right' ) go ( 'right' ) go ( 'down…" at bounding box center [1210, 313] width 276 height 499
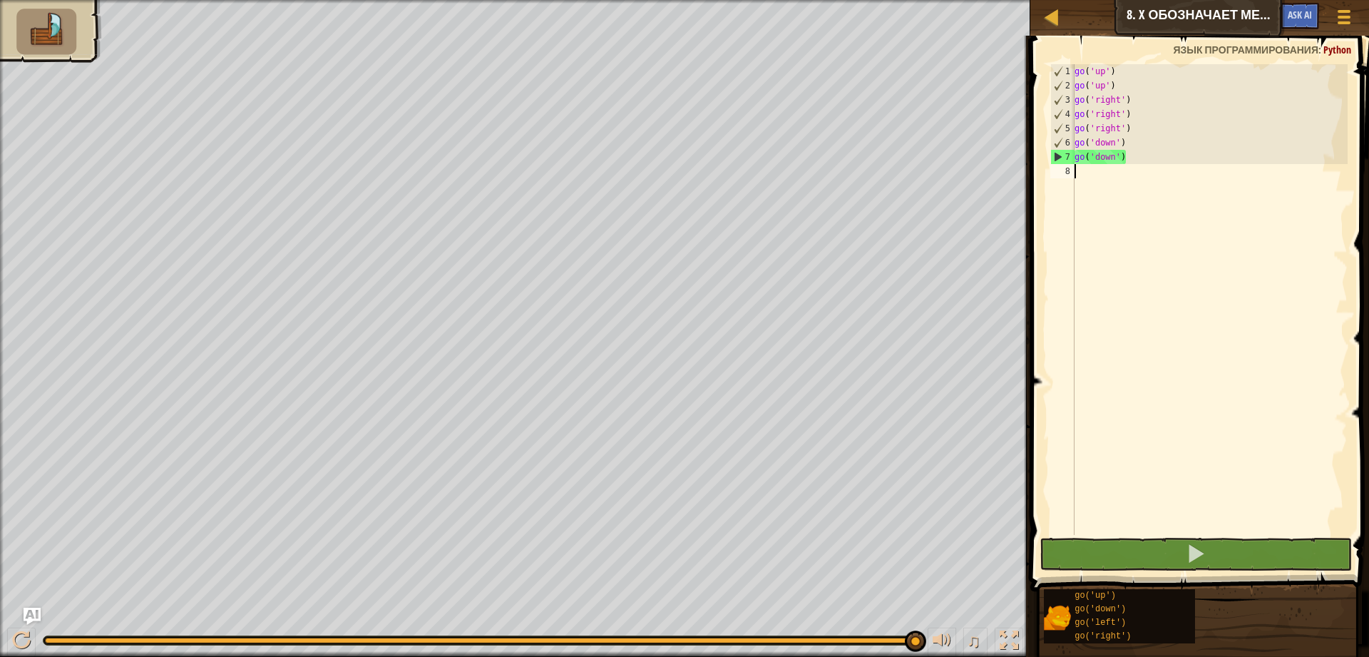
paste textarea "go('right')"
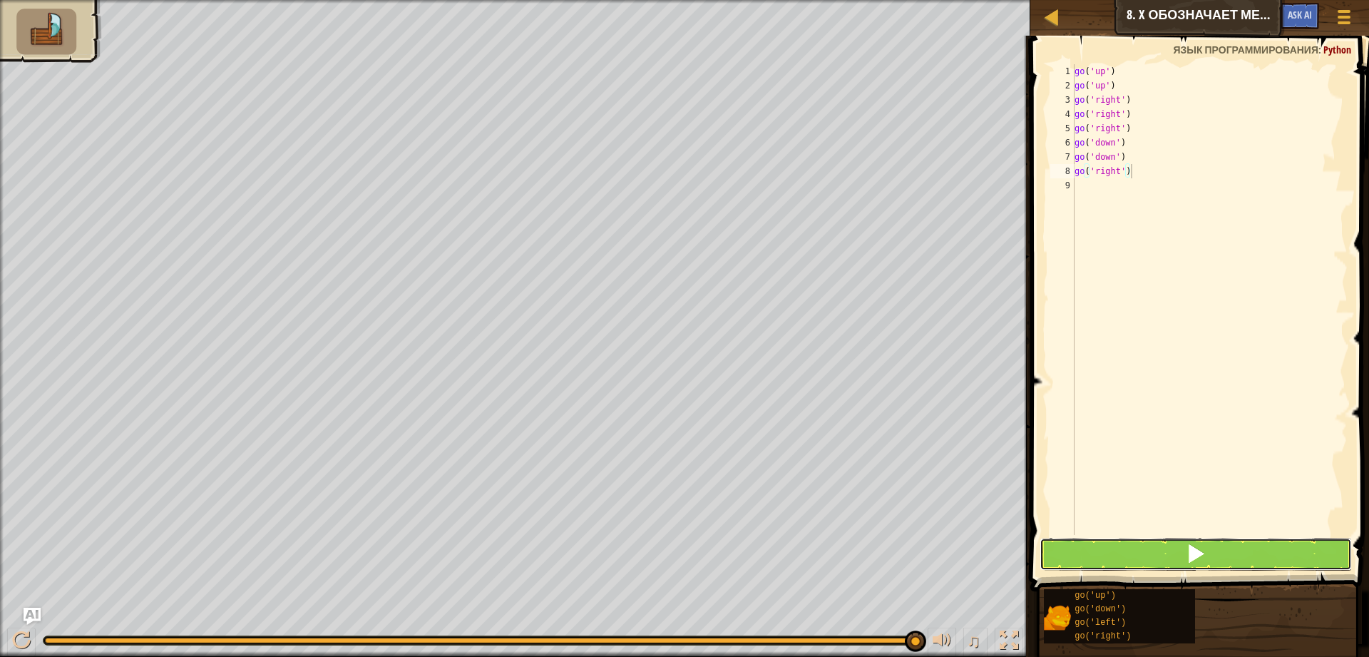
click at [1164, 546] on button at bounding box center [1195, 554] width 312 height 33
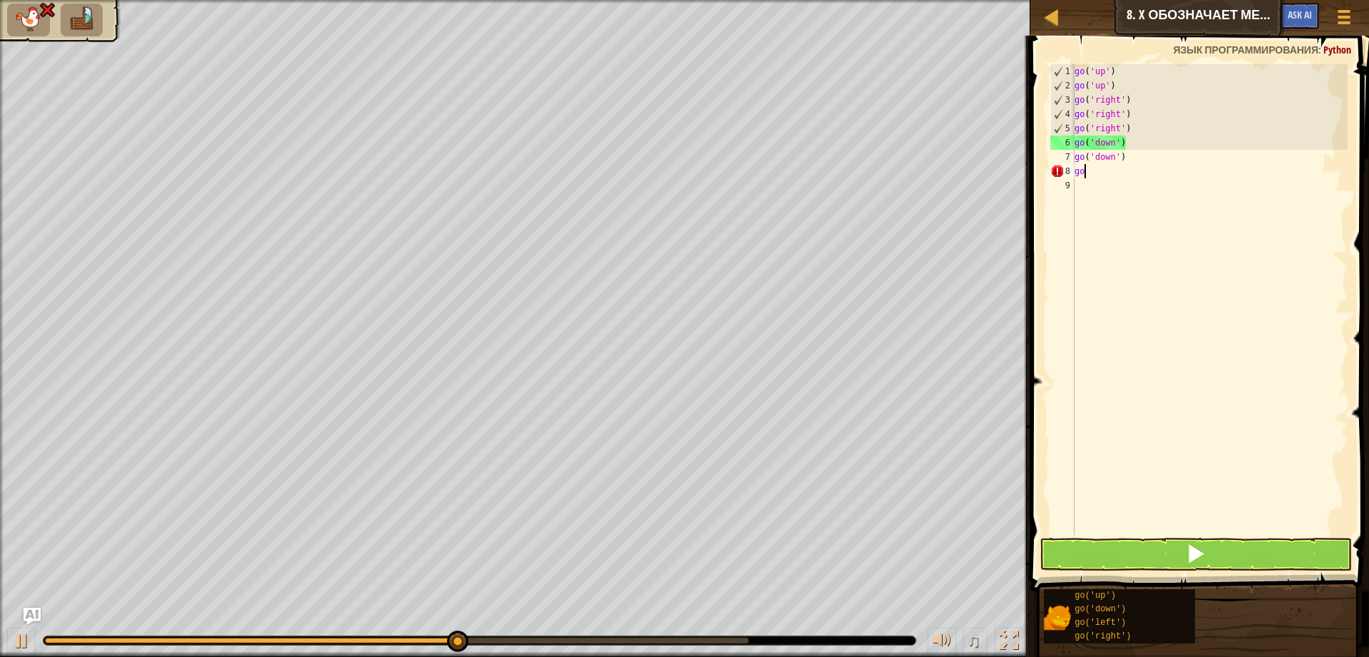
type textarea "g"
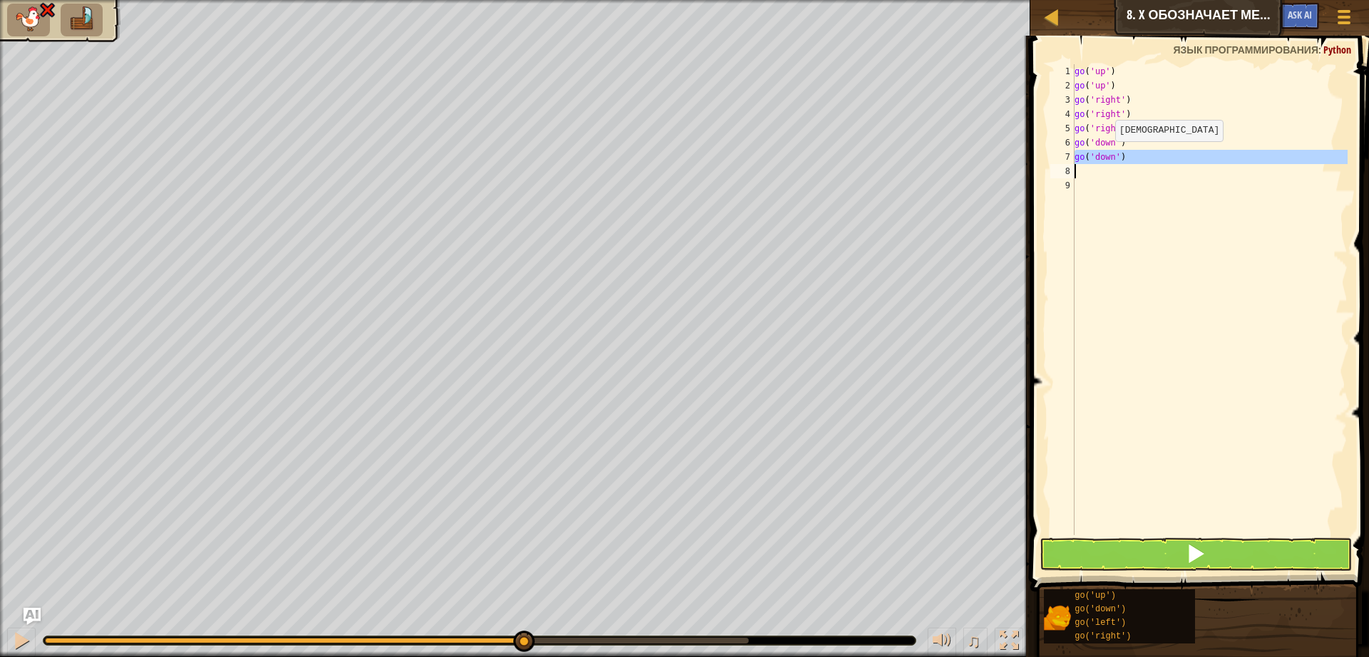
drag, startPoint x: 1073, startPoint y: 153, endPoint x: 1104, endPoint y: 155, distance: 30.7
click at [1104, 155] on div "1 2 3 4 5 6 7 8 9 go ( 'up' ) go ( 'up' ) go ( 'right' ) go ( 'right' ) go ( 'r…" at bounding box center [1197, 299] width 300 height 471
type textarea "go('down')"
click at [1087, 176] on div "go ( 'up' ) go ( 'up' ) go ( 'right' ) go ( 'right' ) go ( 'right' ) go ( 'down…" at bounding box center [1210, 299] width 276 height 471
drag, startPoint x: 1077, startPoint y: 167, endPoint x: 1118, endPoint y: 165, distance: 41.4
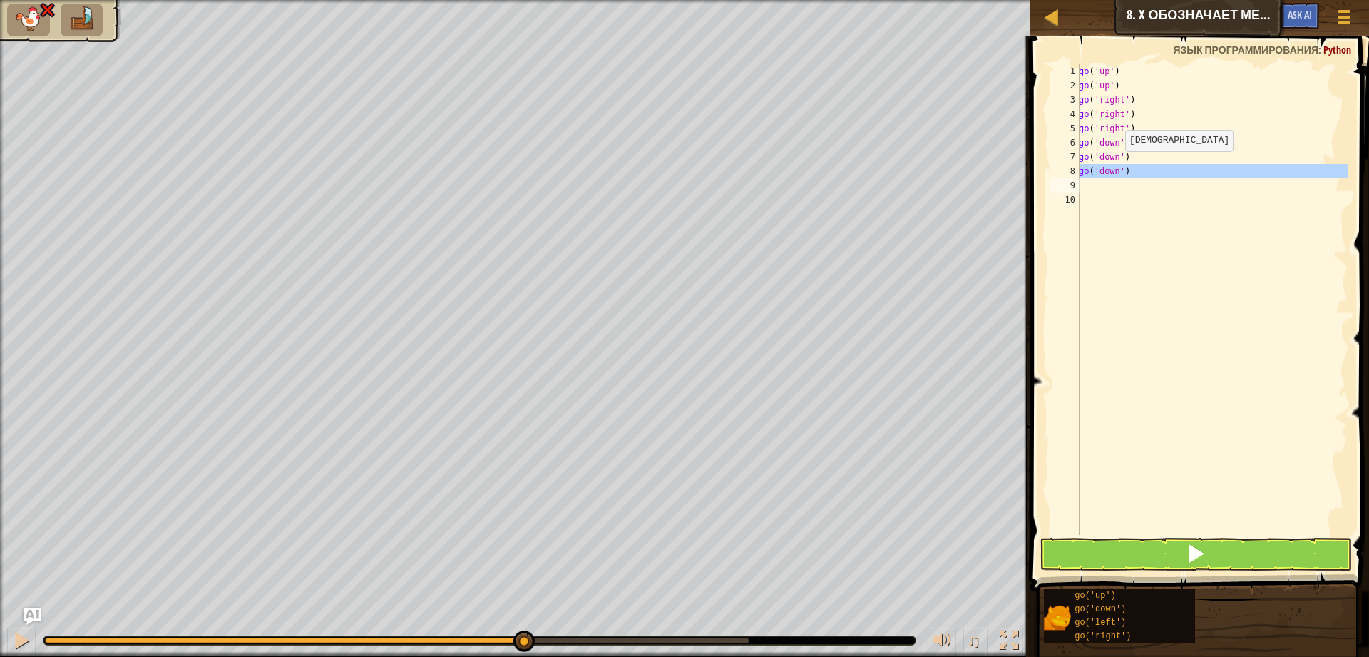
click at [1118, 165] on div "1 2 3 4 5 6 7 8 9 10 go ( 'up' ) go ( 'up' ) go ( 'right' ) go ( 'right' ) go (…" at bounding box center [1197, 299] width 300 height 471
type textarea "go('down')"
paste textarea
drag, startPoint x: 1080, startPoint y: 170, endPoint x: 1143, endPoint y: 165, distance: 62.9
click at [1143, 165] on div "go ( 'up' ) go ( 'up' ) go ( 'right' ) go ( 'right' ) go ( 'right' ) go ( 'down…" at bounding box center [1212, 313] width 272 height 499
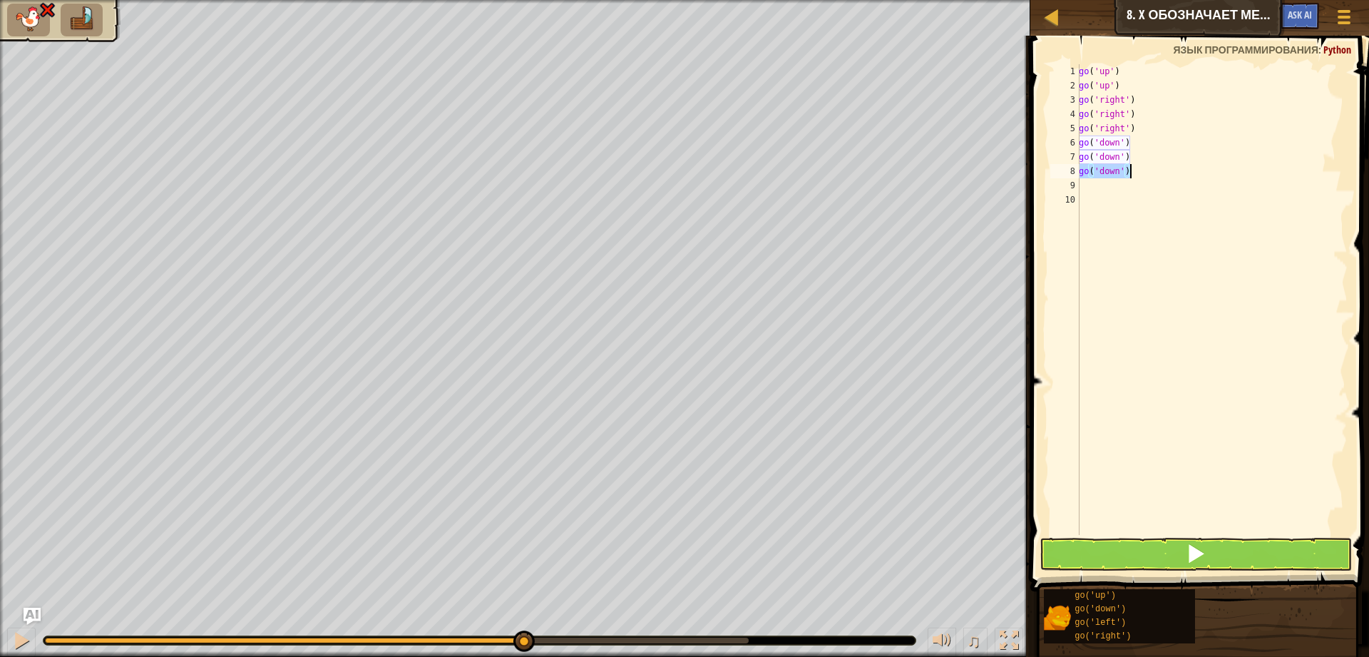
type textarea "go('down')"
paste textarea
drag, startPoint x: 1082, startPoint y: 167, endPoint x: 1140, endPoint y: 171, distance: 57.9
click at [1140, 171] on div "go ( 'up' ) go ( 'up' ) go ( 'right' ) go ( 'right' ) go ( 'right' ) go ( 'down…" at bounding box center [1212, 313] width 272 height 499
type textarea "go('down')"
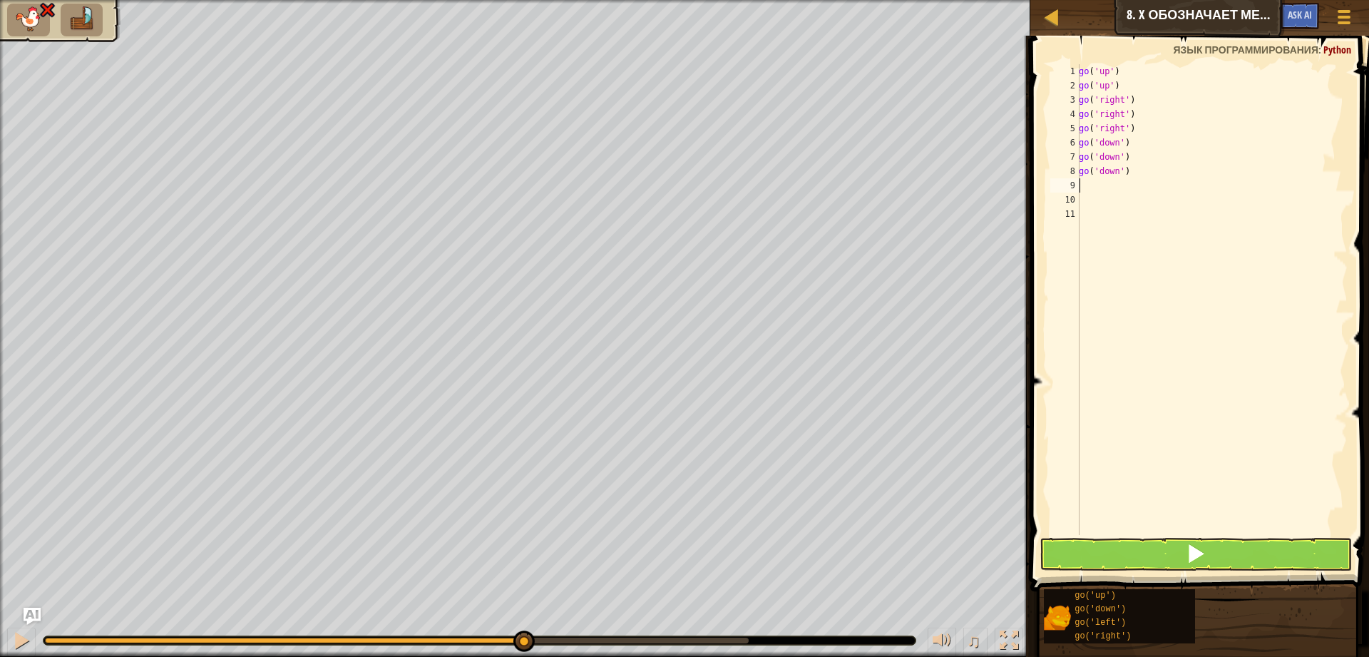
click at [1104, 178] on div "go ( 'up' ) go ( 'up' ) go ( 'right' ) go ( 'right' ) go ( 'right' ) go ( 'down…" at bounding box center [1212, 313] width 272 height 499
drag, startPoint x: 1082, startPoint y: 170, endPoint x: 1101, endPoint y: 180, distance: 21.7
click at [1104, 167] on div "go ( 'up' ) go ( 'up' ) go ( 'right' ) go ( 'right' ) go ( 'right' ) go ( 'down…" at bounding box center [1212, 313] width 272 height 499
type textarea "go('down')"
click at [1102, 204] on div "go ( 'up' ) go ( 'up' ) go ( 'right' ) go ( 'right' ) go ( 'right' ) go ( 'down…" at bounding box center [1212, 313] width 272 height 499
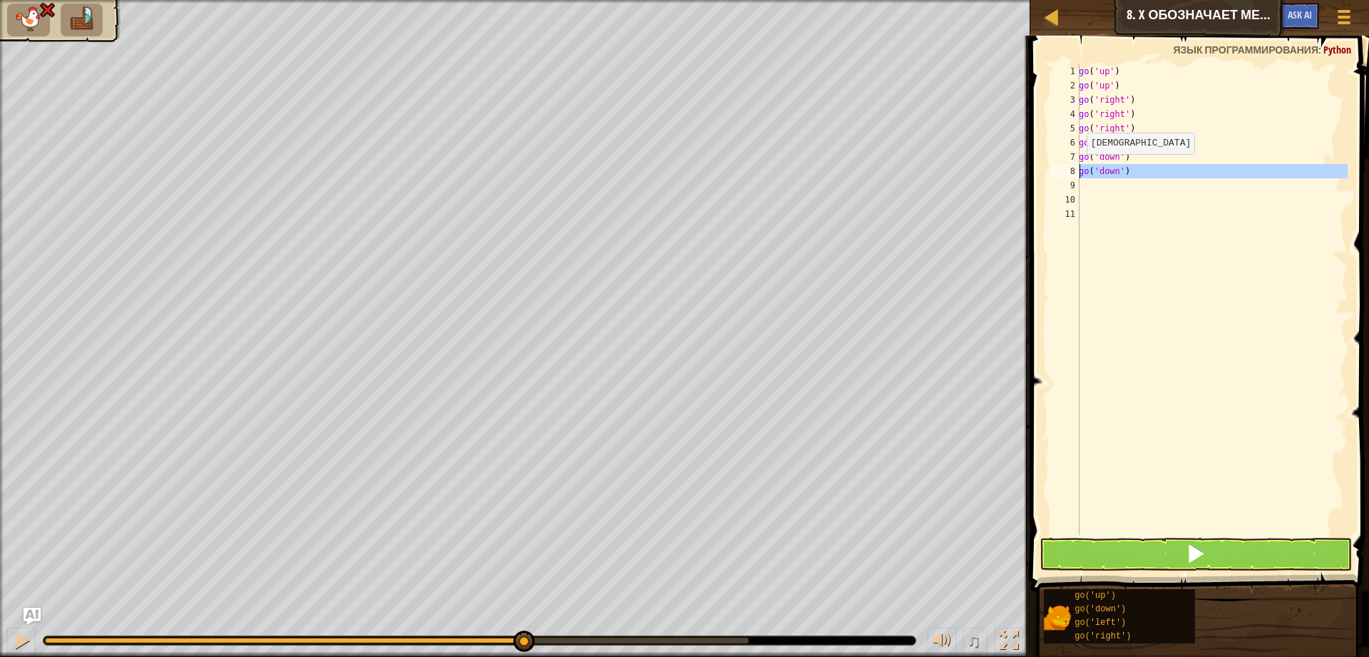
click at [1079, 170] on div "8" at bounding box center [1064, 171] width 29 height 14
drag, startPoint x: 1079, startPoint y: 170, endPoint x: 1109, endPoint y: 173, distance: 30.8
click at [1109, 173] on div "go('down') 1 2 3 4 5 6 7 8 9 10 11 go ( 'up' ) go ( 'up' ) go ( 'right' ) go ( …" at bounding box center [1197, 299] width 300 height 471
type textarea "go('down')"
paste textarea
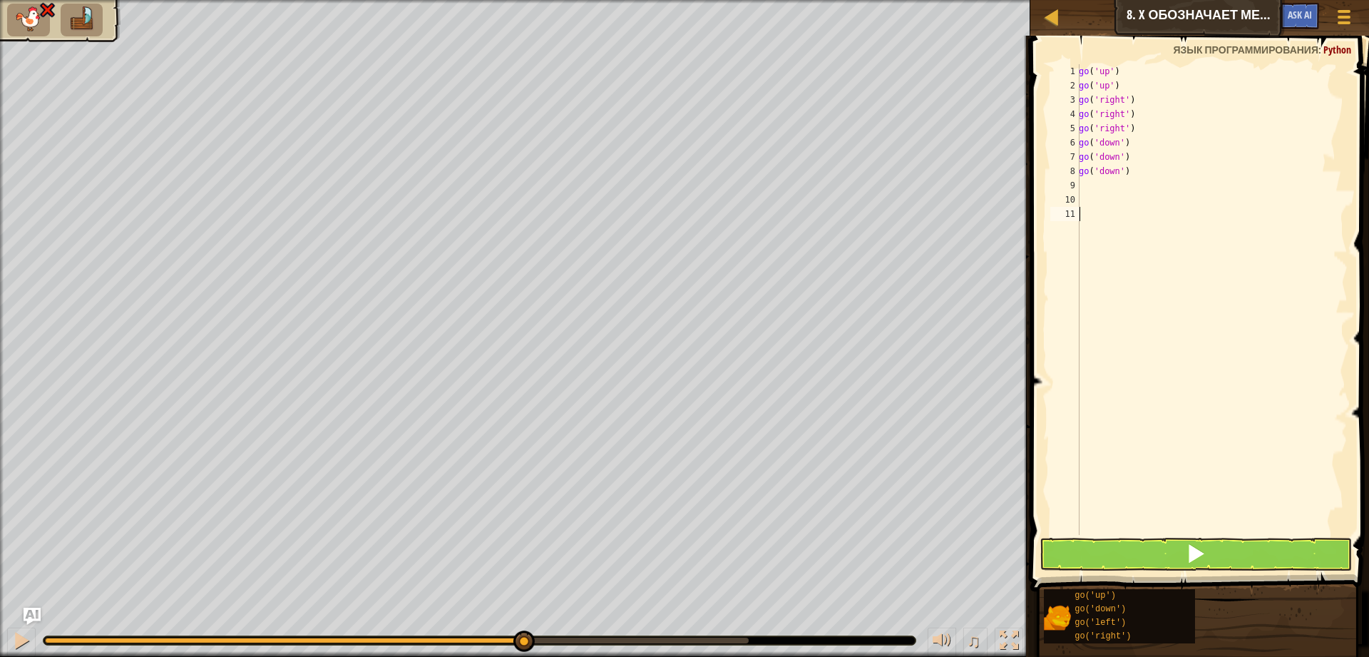
click at [1094, 209] on div "go ( 'up' ) go ( 'up' ) go ( 'right' ) go ( 'right' ) go ( 'right' ) go ( 'down…" at bounding box center [1212, 313] width 272 height 499
click at [1086, 178] on div "go ( 'up' ) go ( 'up' ) go ( 'right' ) go ( 'right' ) go ( 'right' ) go ( 'down…" at bounding box center [1212, 313] width 272 height 499
type textarea "go('down')"
click at [1075, 192] on div "9" at bounding box center [1064, 185] width 29 height 14
click at [1101, 177] on div "go ( 'up' ) go ( 'up' ) go ( 'right' ) go ( 'right' ) go ( 'right' ) go ( 'down…" at bounding box center [1212, 313] width 272 height 499
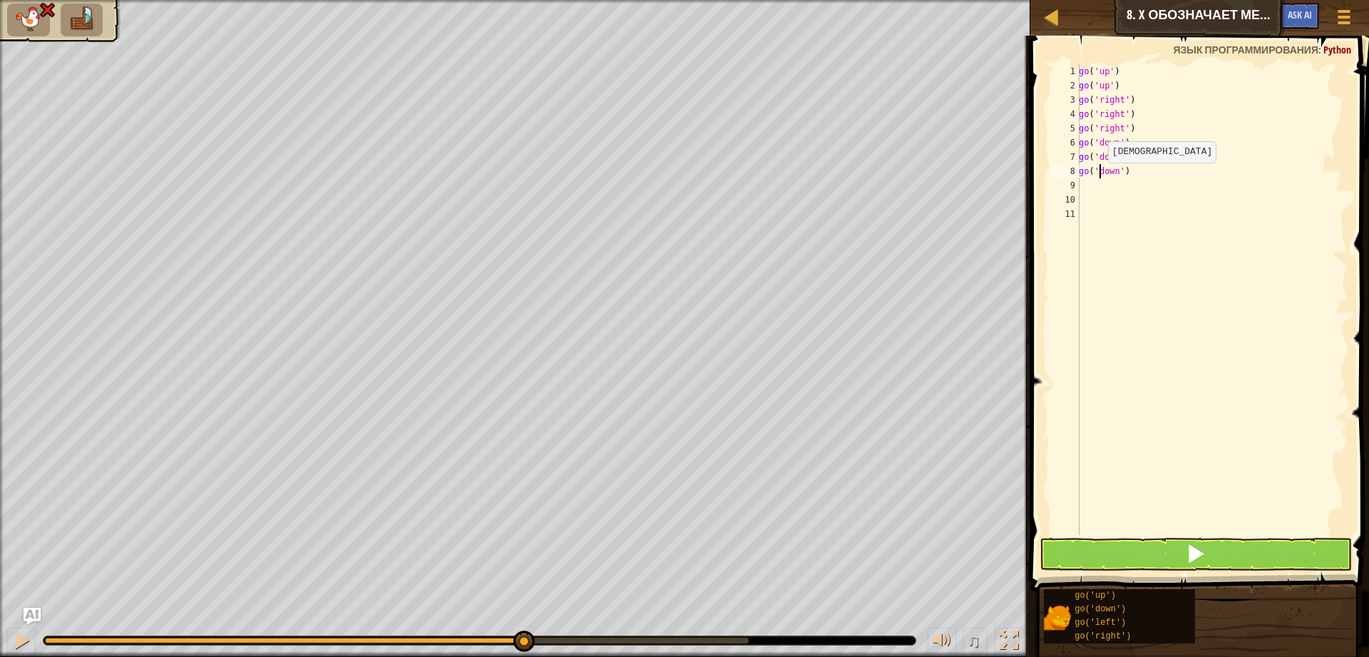
type textarea "go('down')"
drag, startPoint x: 1082, startPoint y: 175, endPoint x: 1131, endPoint y: 168, distance: 49.7
click at [1131, 168] on div "go ( 'up' ) go ( 'up' ) go ( 'right' ) go ( 'right' ) go ( 'right' ) go ( 'down…" at bounding box center [1212, 313] width 272 height 499
click at [1079, 192] on div "9" at bounding box center [1064, 185] width 29 height 14
type textarea "g"
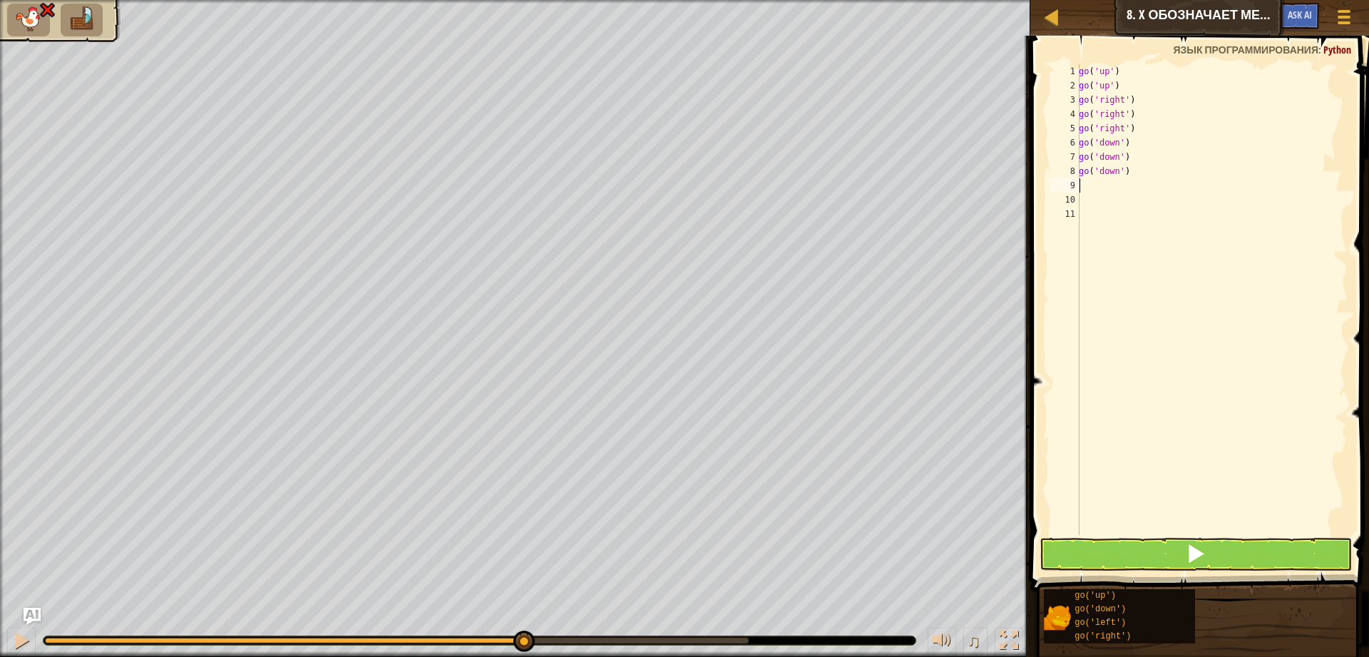
scroll to position [6, 0]
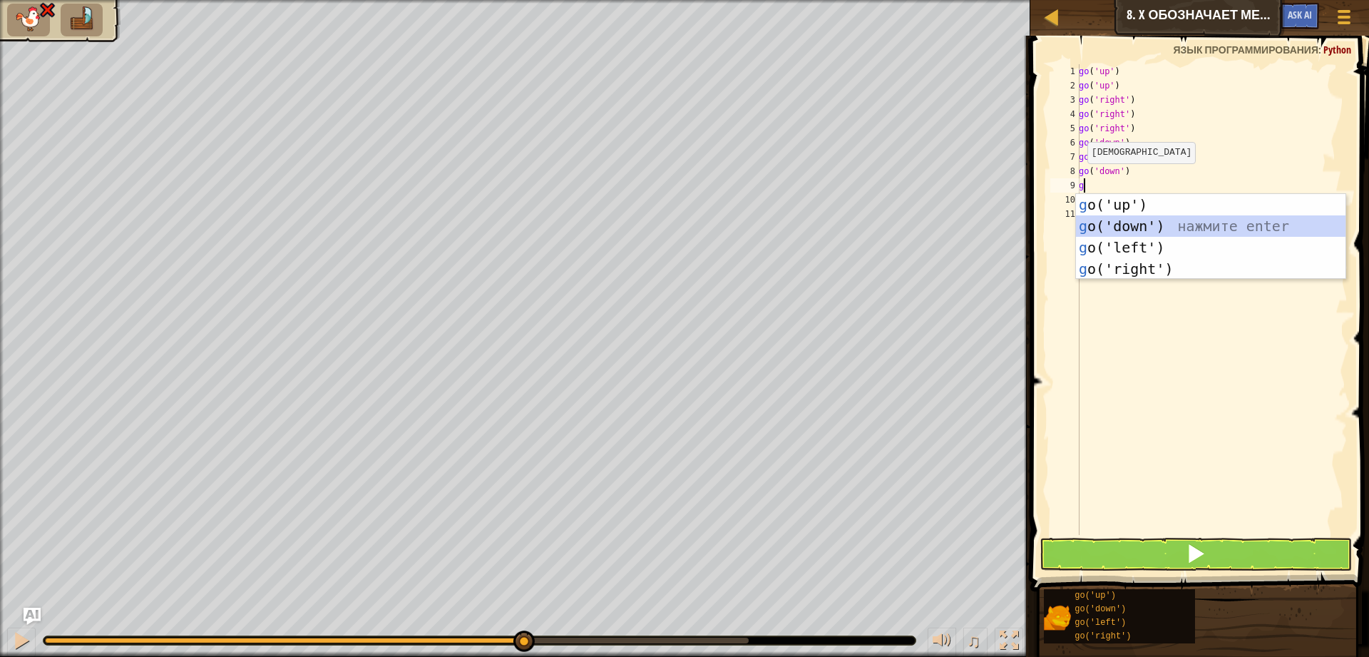
click at [1122, 220] on div "g o('up') нажмите enter g o('down') нажмите enter g o('left') нажмите enter g o…" at bounding box center [1210, 258] width 269 height 128
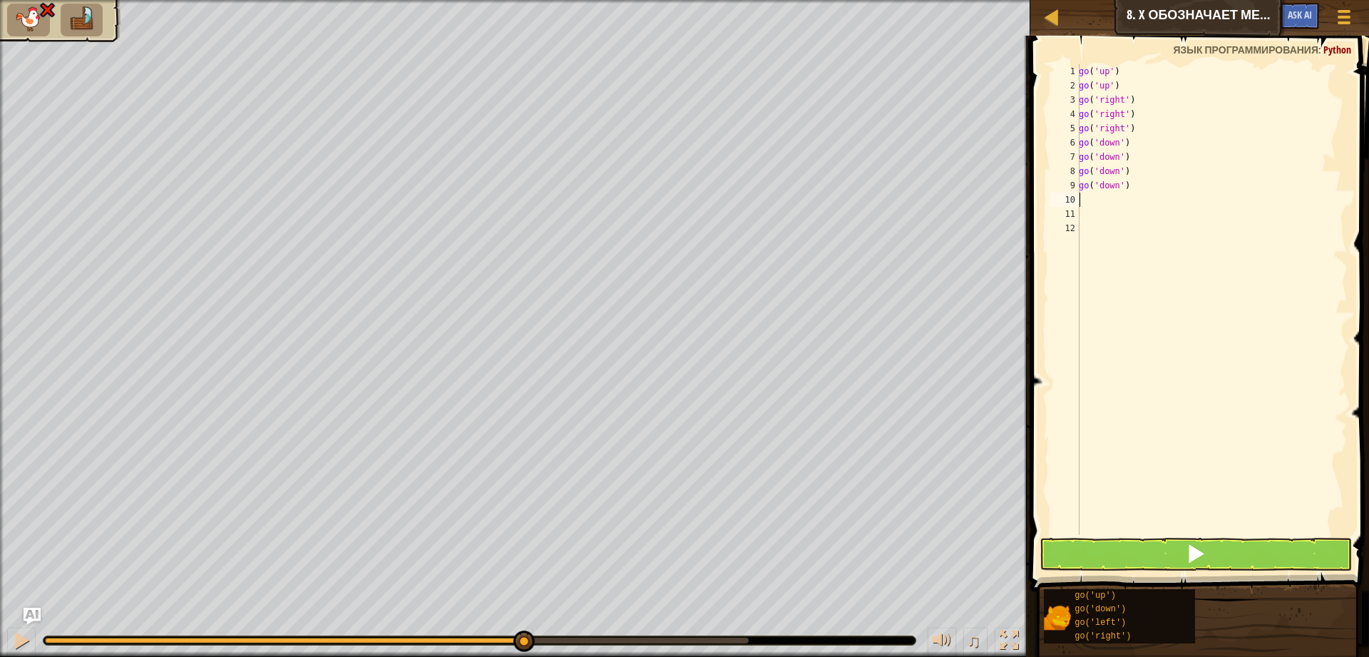
click at [1092, 195] on div "go ( 'up' ) go ( 'up' ) go ( 'right' ) go ( 'right' ) go ( 'right' ) go ( 'down…" at bounding box center [1212, 313] width 272 height 499
type textarea "g"
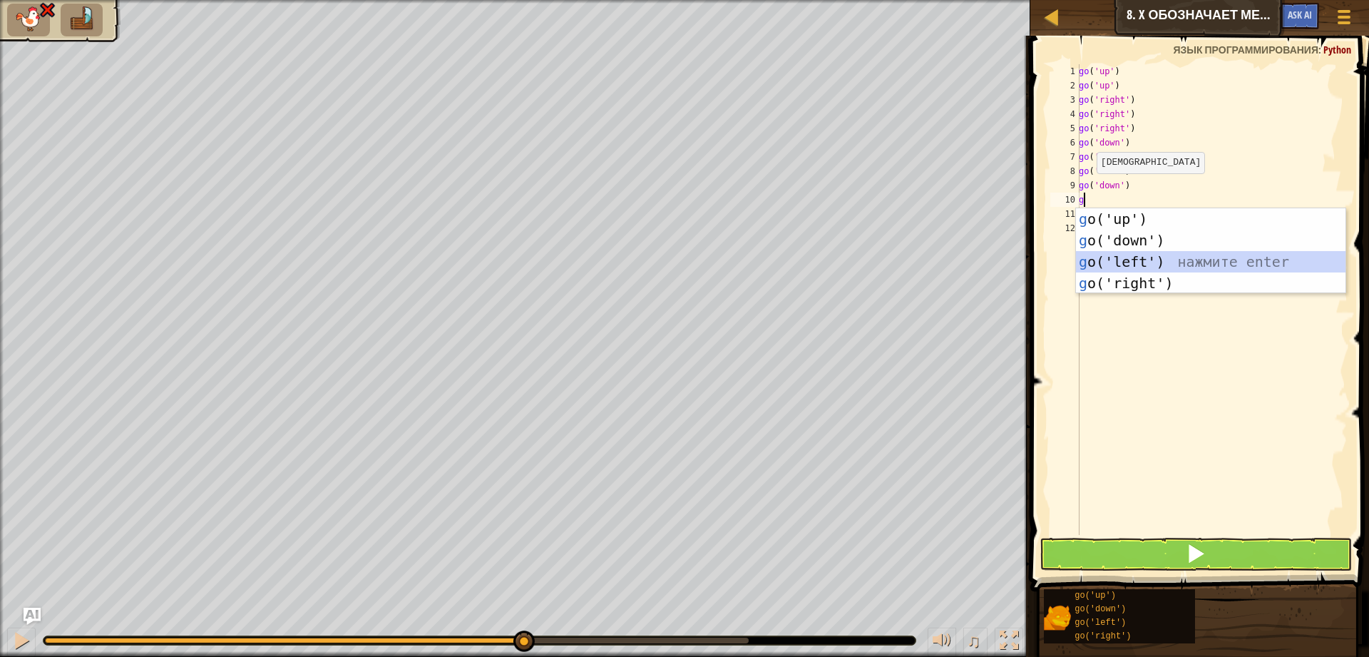
click at [1159, 253] on div "g o('up') нажмите enter g o('down') нажмите enter g o('left') нажмите enter g o…" at bounding box center [1210, 272] width 269 height 128
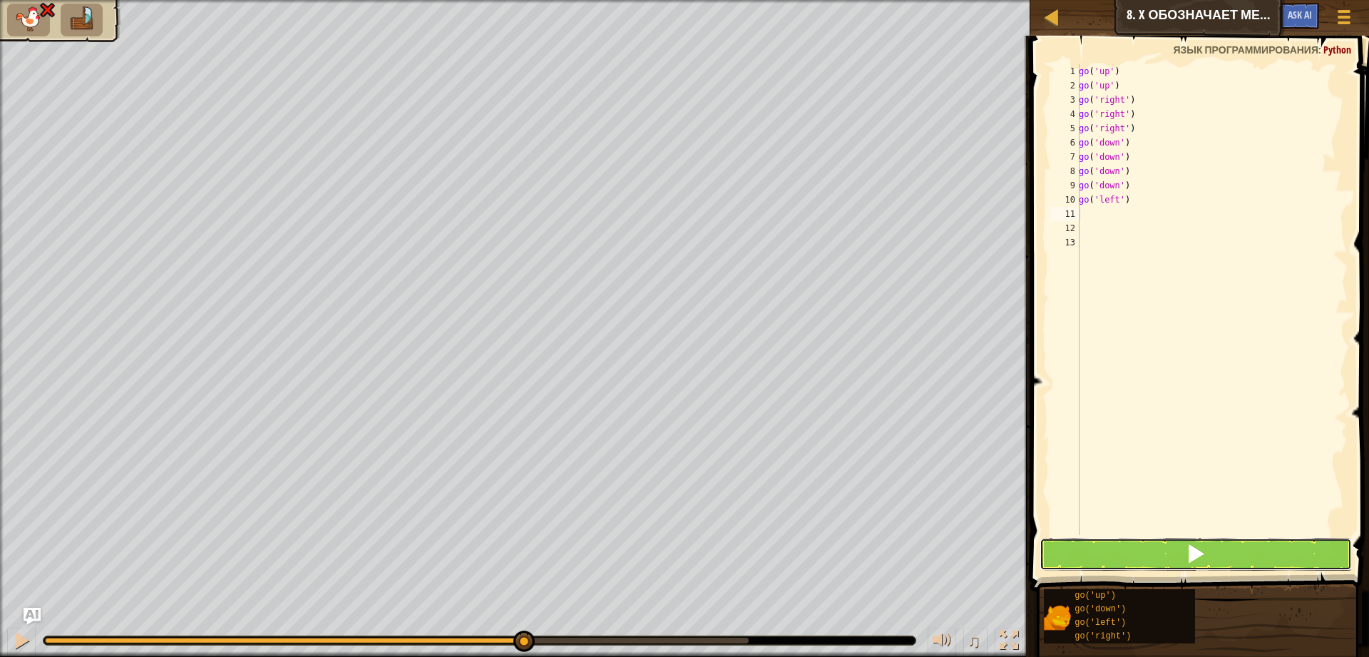
click at [1186, 558] on button at bounding box center [1195, 554] width 312 height 33
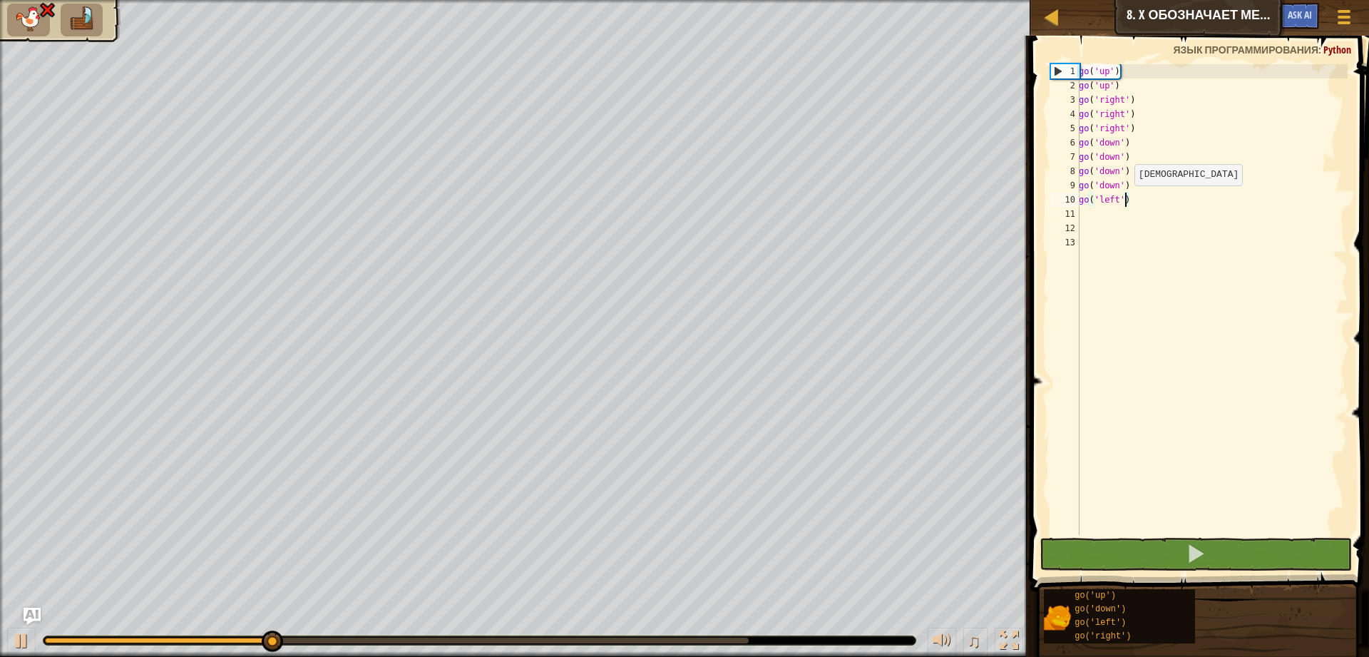
click at [1127, 200] on div "go ( 'up' ) go ( 'up' ) go ( 'right' ) go ( 'right' ) go ( 'right' ) go ( 'down…" at bounding box center [1212, 313] width 272 height 499
click at [1137, 185] on div "go ( 'up' ) go ( 'up' ) go ( 'right' ) go ( 'right' ) go ( 'right' ) go ( 'down…" at bounding box center [1212, 313] width 272 height 499
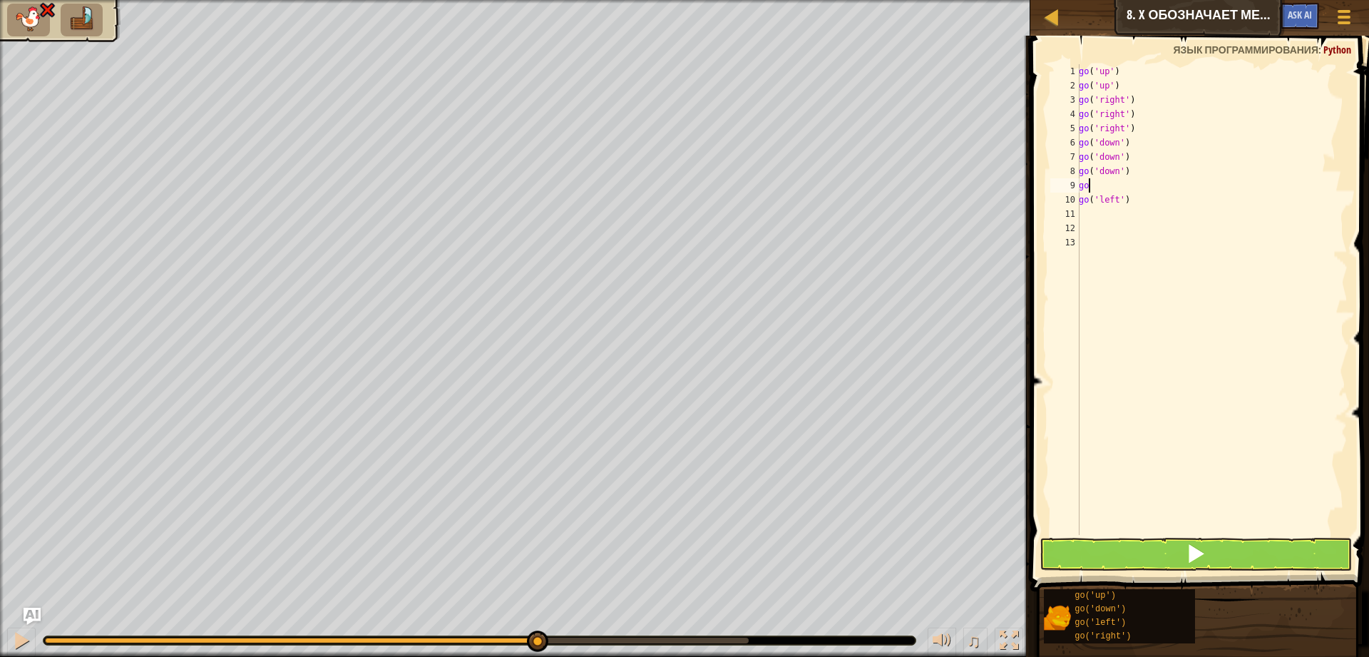
type textarea "g"
click at [1127, 553] on button at bounding box center [1195, 554] width 312 height 33
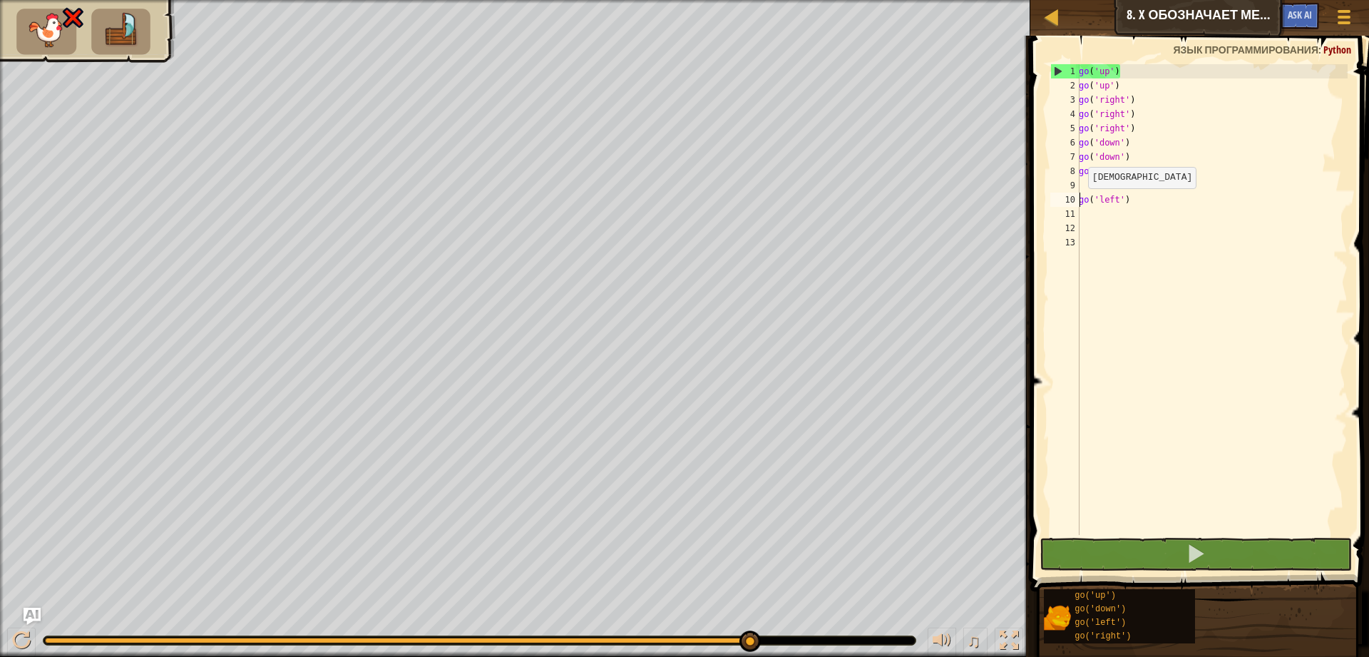
click at [1081, 202] on div "go ( 'up' ) go ( 'up' ) go ( 'right' ) go ( 'right' ) go ( 'right' ) go ( 'down…" at bounding box center [1212, 313] width 272 height 499
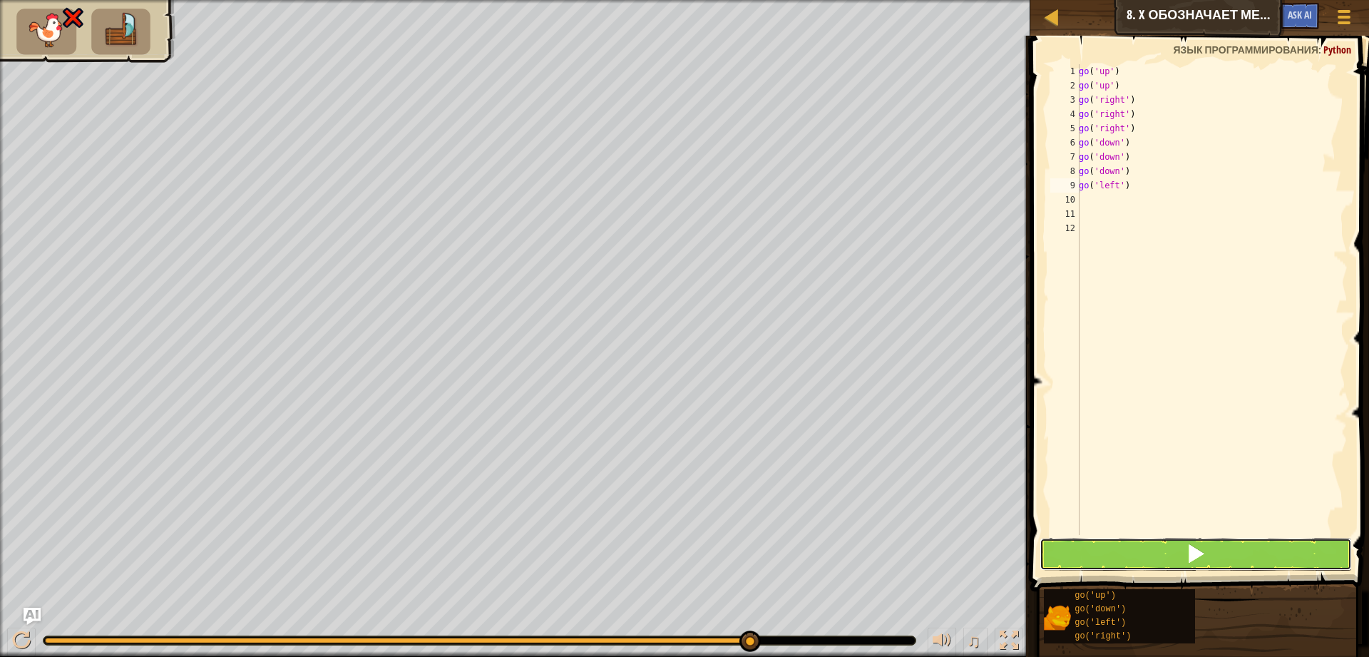
click at [1168, 545] on button at bounding box center [1195, 554] width 312 height 33
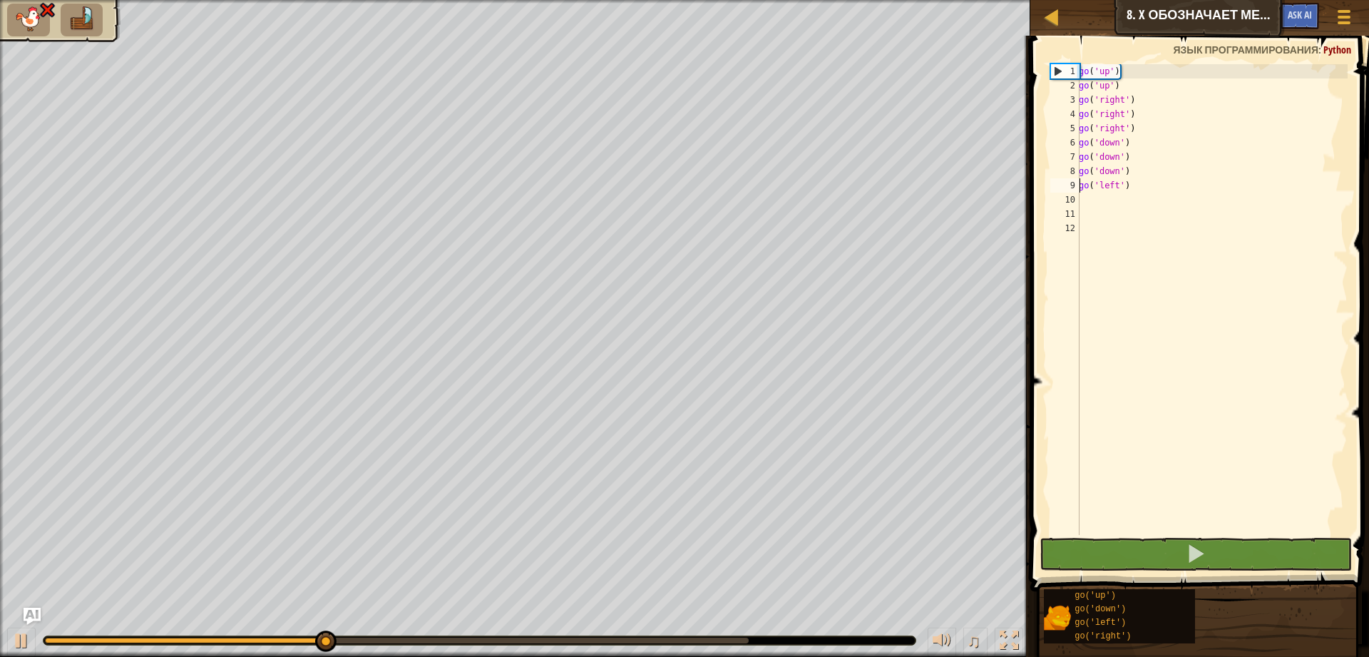
click at [1154, 169] on div "go ( 'up' ) go ( 'up' ) go ( 'right' ) go ( 'right' ) go ( 'right' ) go ( 'down…" at bounding box center [1212, 313] width 272 height 499
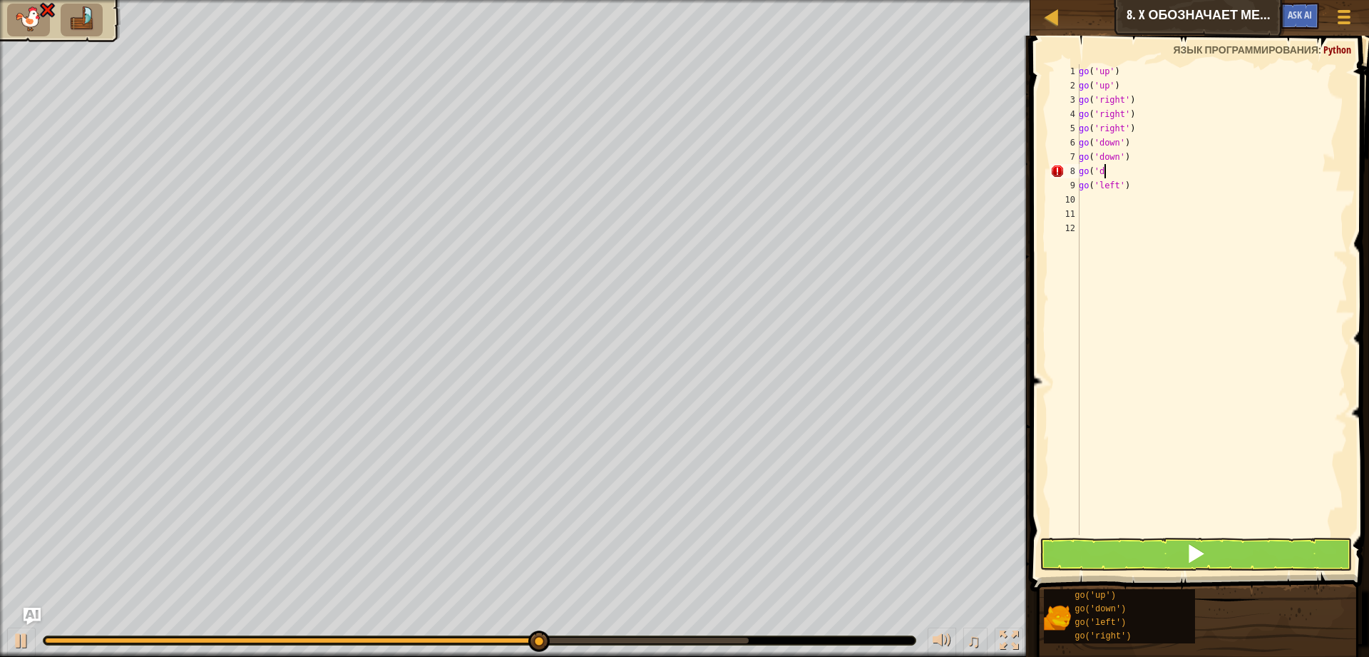
type textarea "g"
click at [1208, 547] on button at bounding box center [1195, 554] width 312 height 33
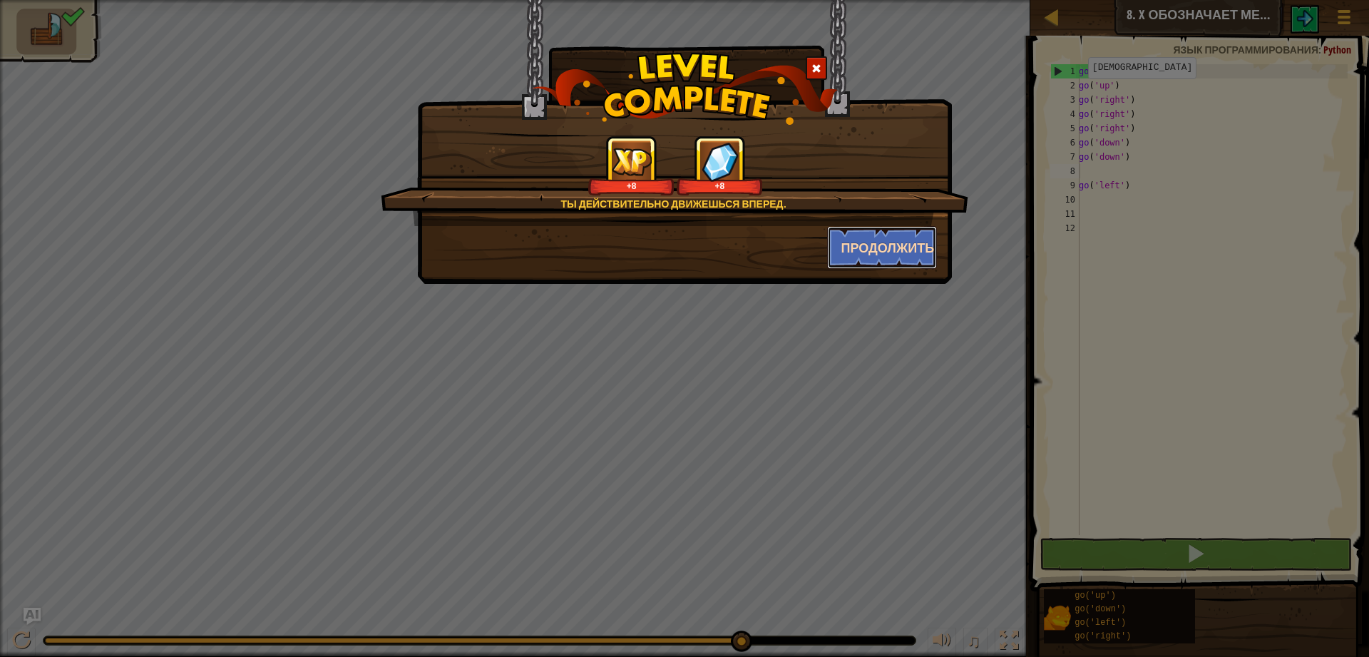
click at [861, 258] on button "Продолжить" at bounding box center [882, 247] width 111 height 43
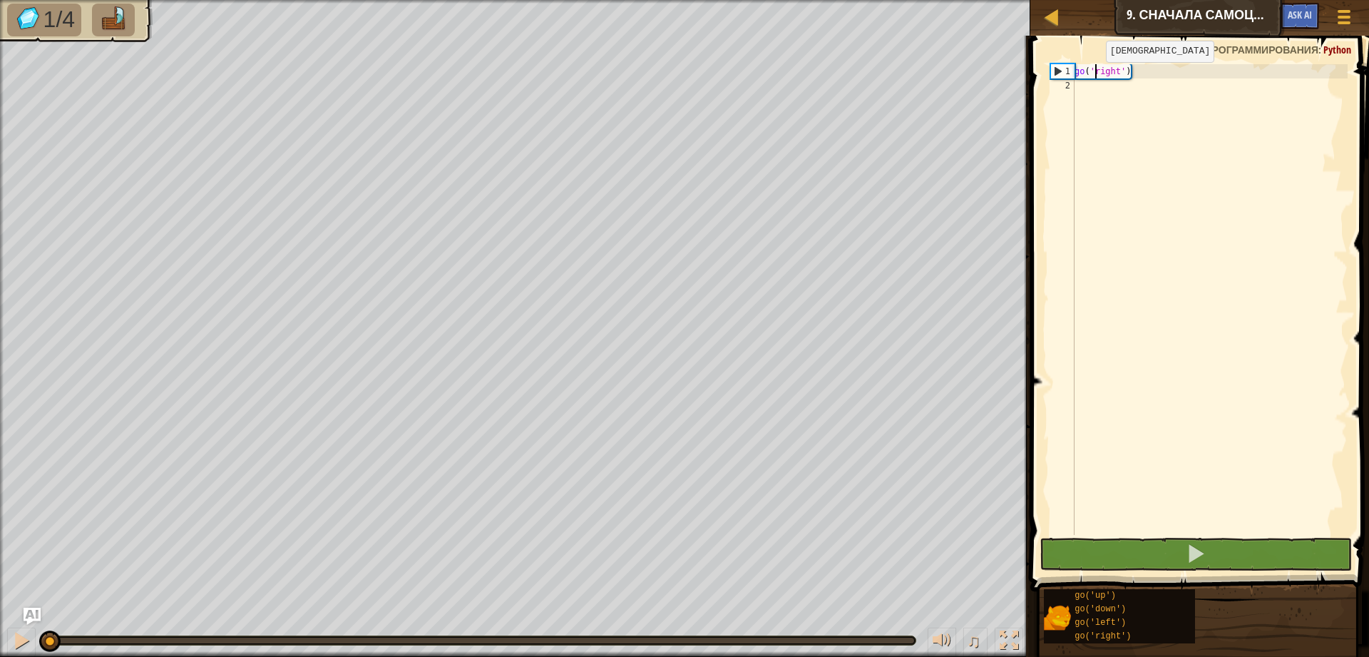
click at [1094, 76] on div "go ( 'right' )" at bounding box center [1210, 313] width 276 height 499
click at [1138, 71] on div "go ( 'right' )" at bounding box center [1210, 313] width 276 height 499
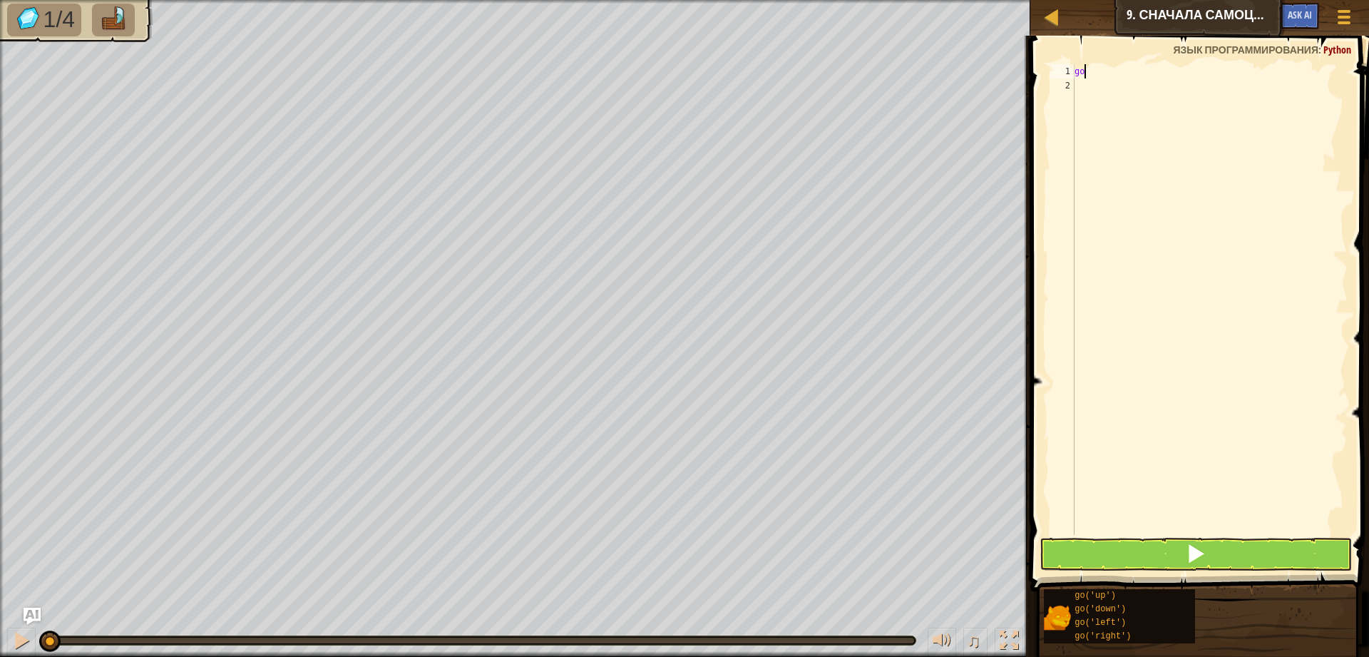
type textarea "g"
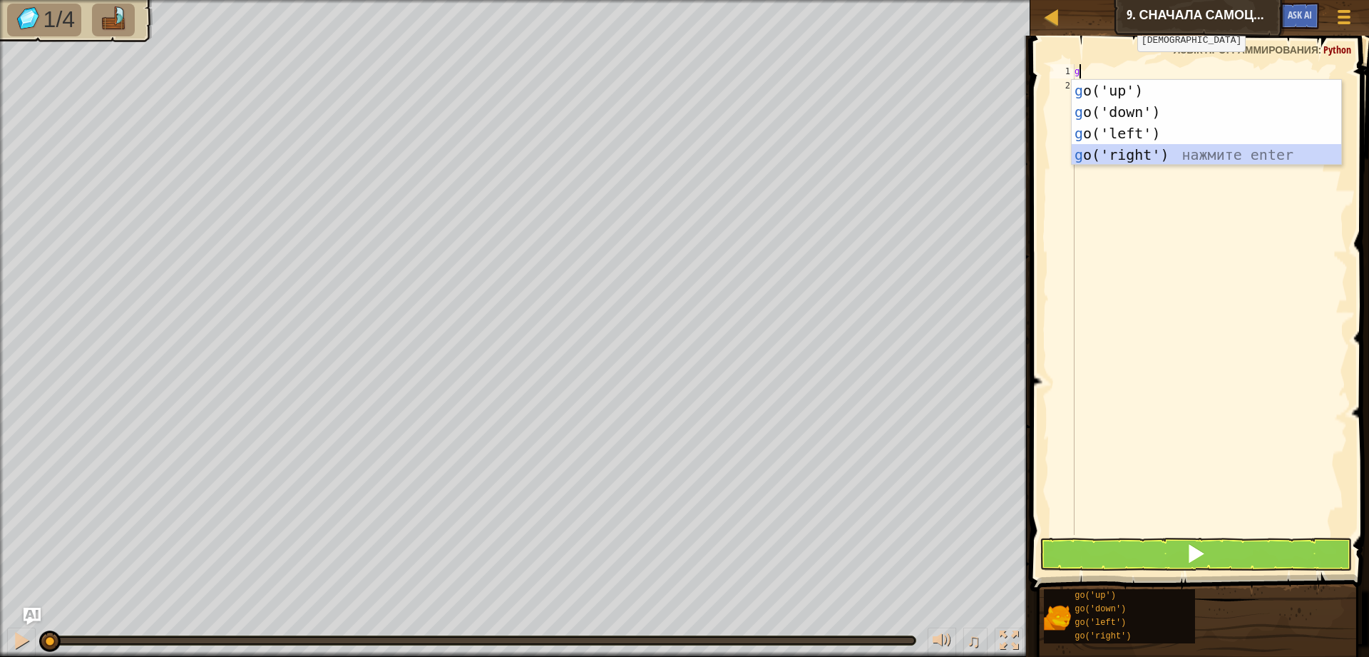
click at [1119, 148] on div "g o('up') нажмите enter g o('down') нажмите enter g o('left') нажмите enter g o…" at bounding box center [1206, 144] width 269 height 128
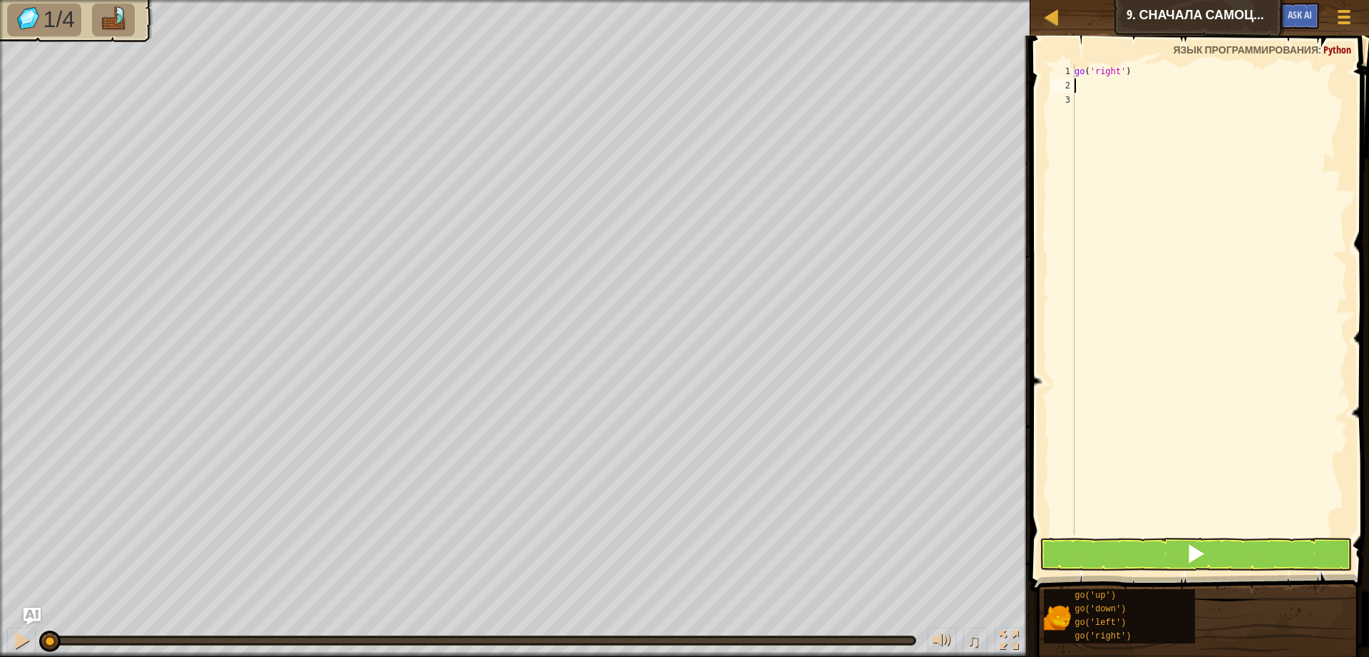
type textarea "g"
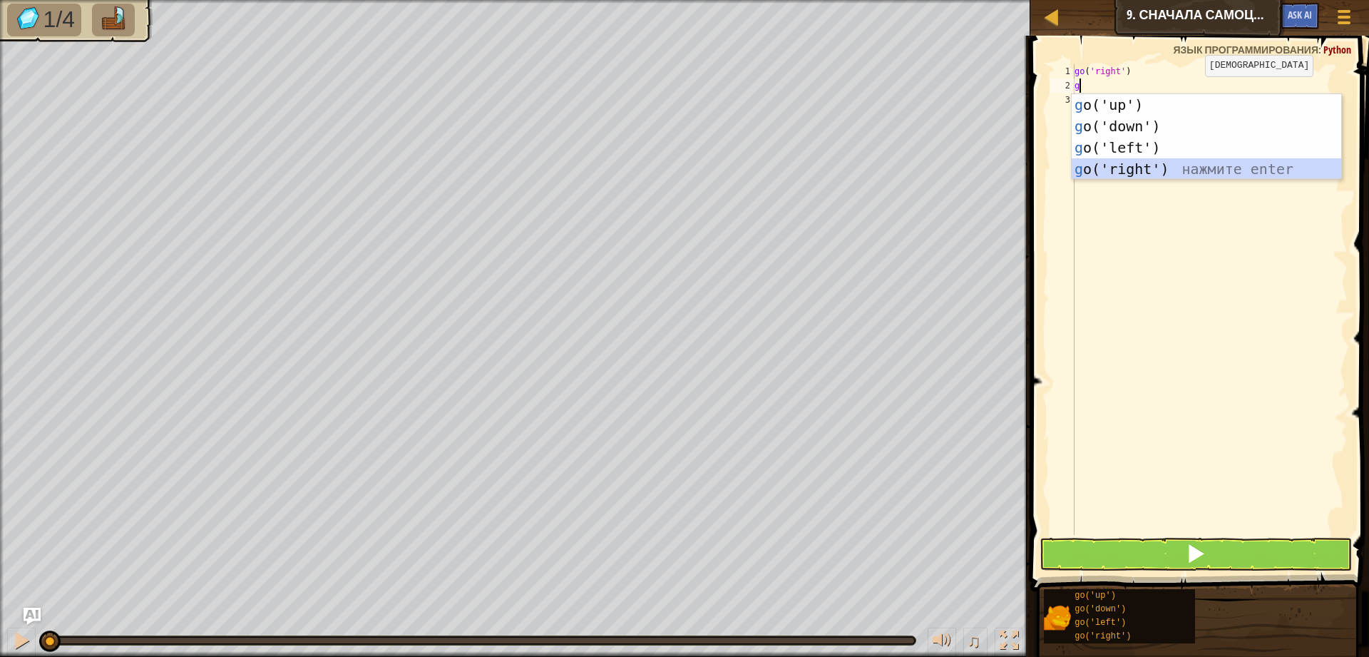
click at [1151, 169] on div "g o('up') нажмите enter g o('down') нажмите enter g o('left') нажмите enter g o…" at bounding box center [1206, 158] width 269 height 128
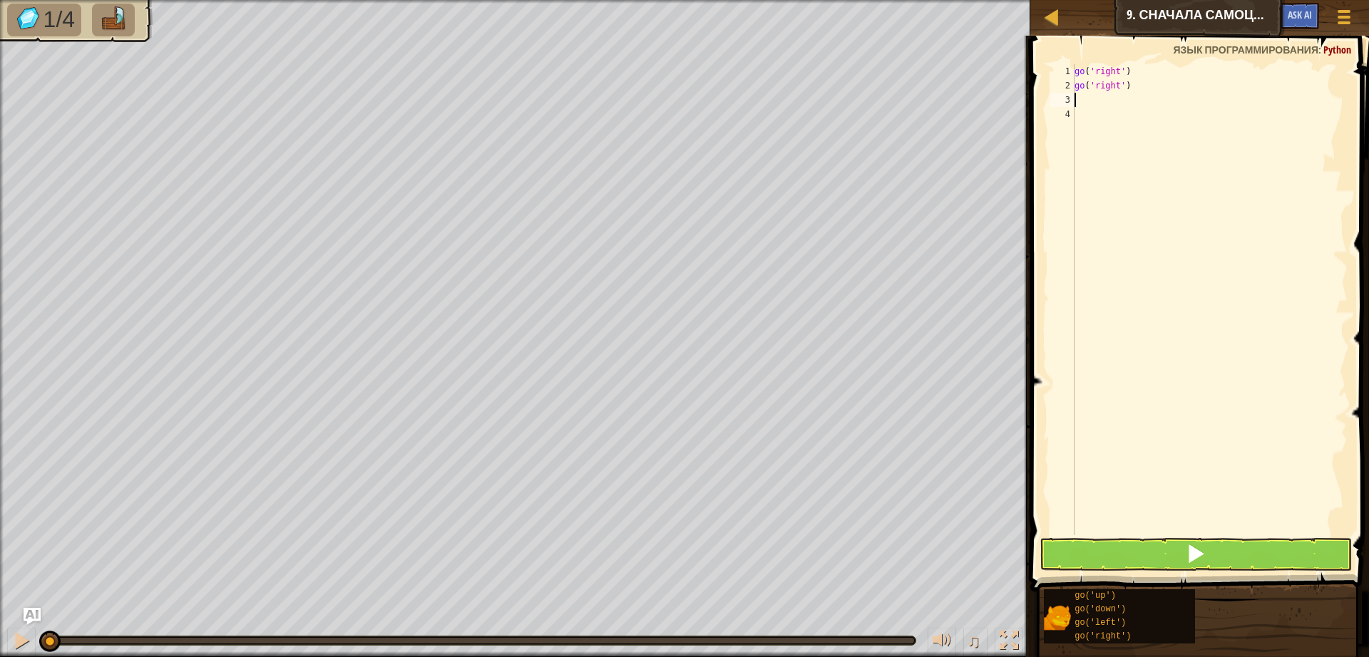
type textarea "g"
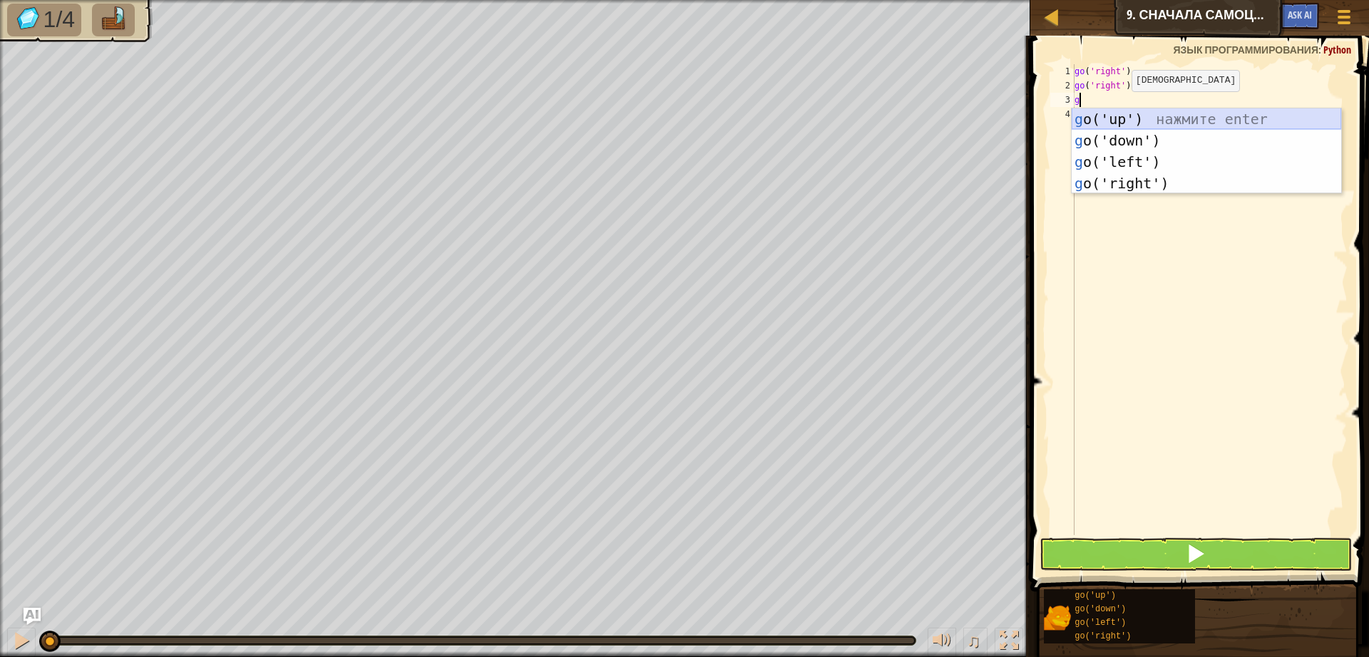
click at [1104, 118] on div "g o('up') нажмите enter g o('down') нажмите enter g o('left') нажмите enter g o…" at bounding box center [1206, 172] width 269 height 128
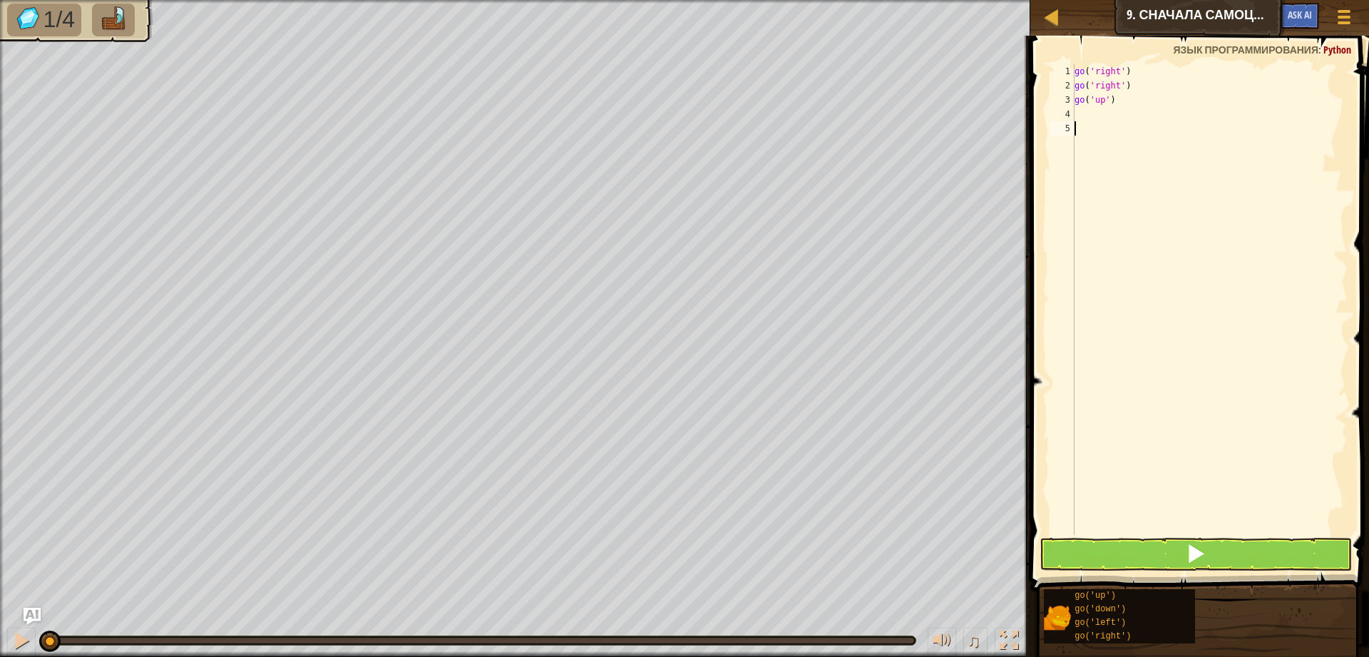
drag, startPoint x: 1085, startPoint y: 121, endPoint x: 1073, endPoint y: 119, distance: 12.3
click at [1073, 119] on div "1 2 3 4 5 go ( 'right' ) go ( 'right' ) go ( 'up' ) ההההההההההההההההההההההההההה…" at bounding box center [1197, 299] width 300 height 471
click at [1084, 111] on div "go ( 'right' ) go ( 'right' ) go ( 'up' )" at bounding box center [1210, 313] width 276 height 499
type textarea "g"
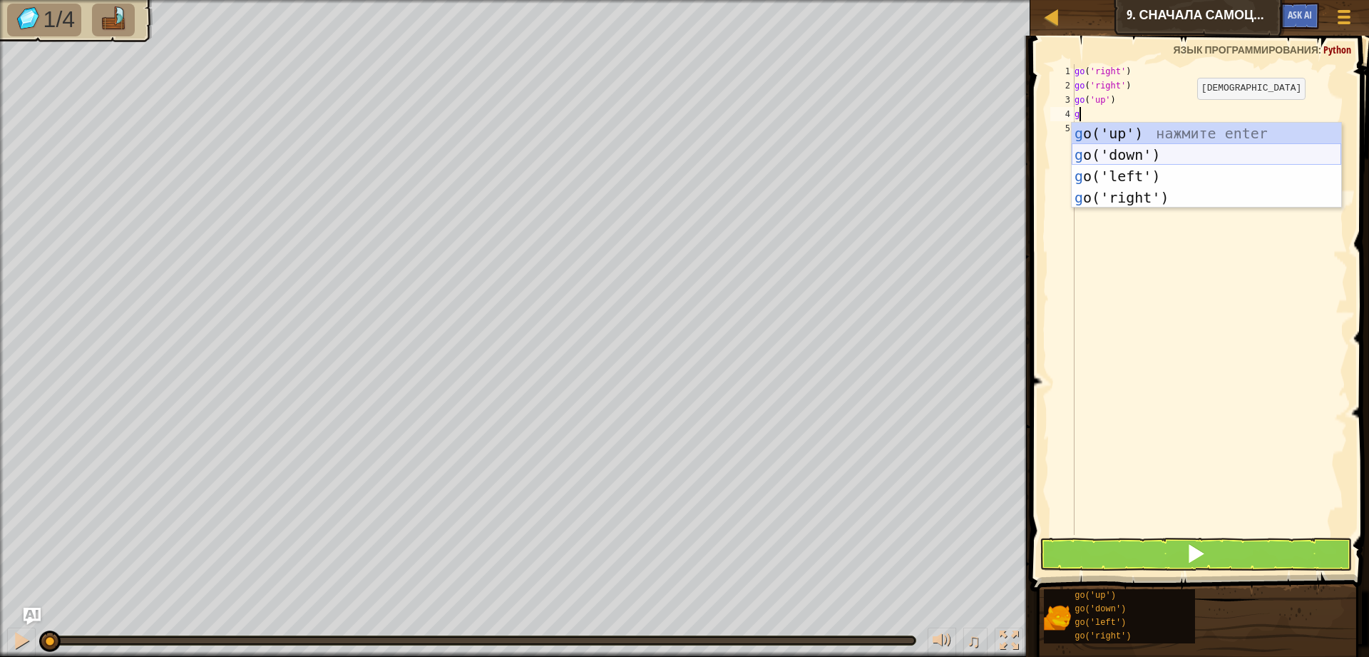
click at [1167, 150] on div "g o('up') нажмите enter g o('down') нажмите enter g o('left') нажмите enter g o…" at bounding box center [1206, 187] width 269 height 128
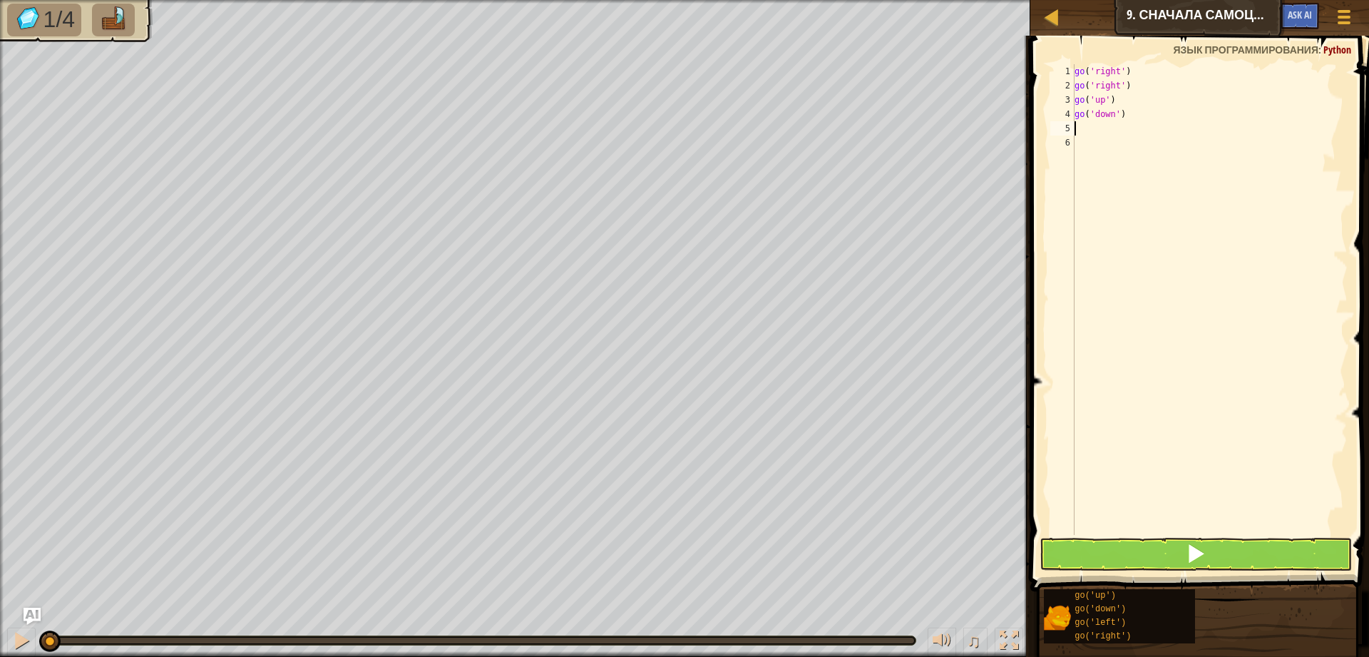
type textarea "g"
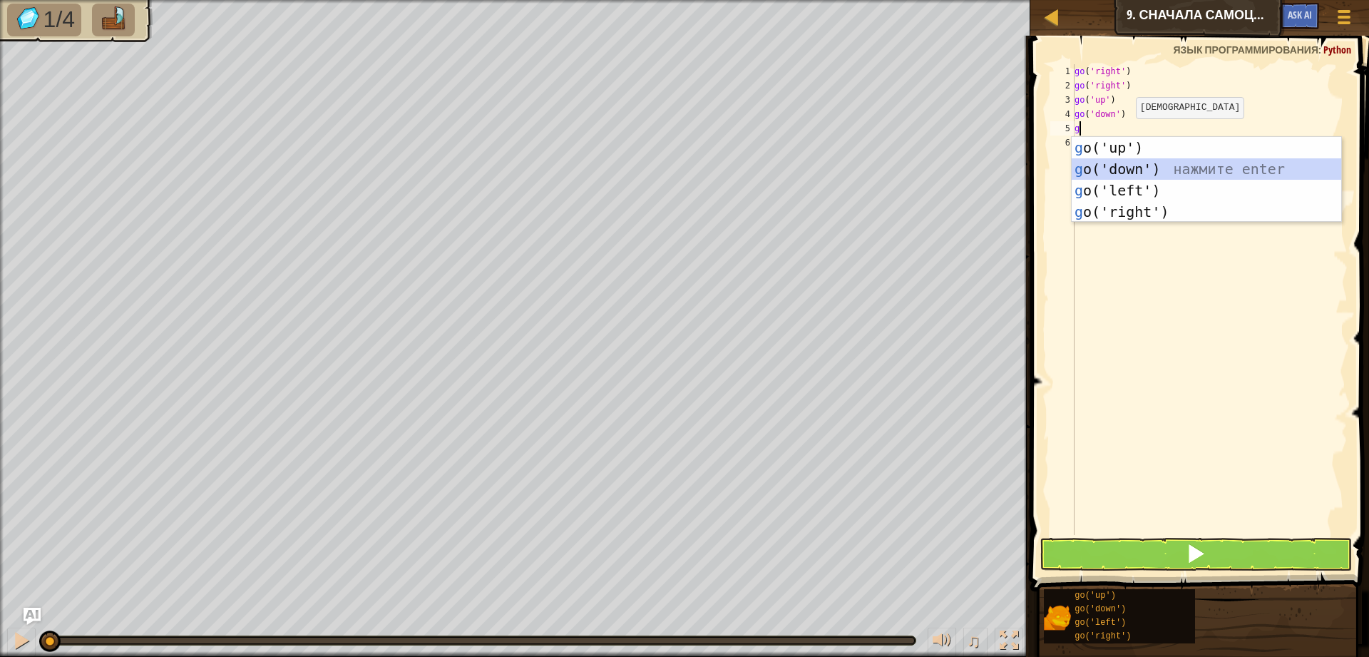
click at [1133, 167] on div "g o('up') нажмите enter g o('down') нажмите enter g o('left') нажмите enter g o…" at bounding box center [1206, 201] width 269 height 128
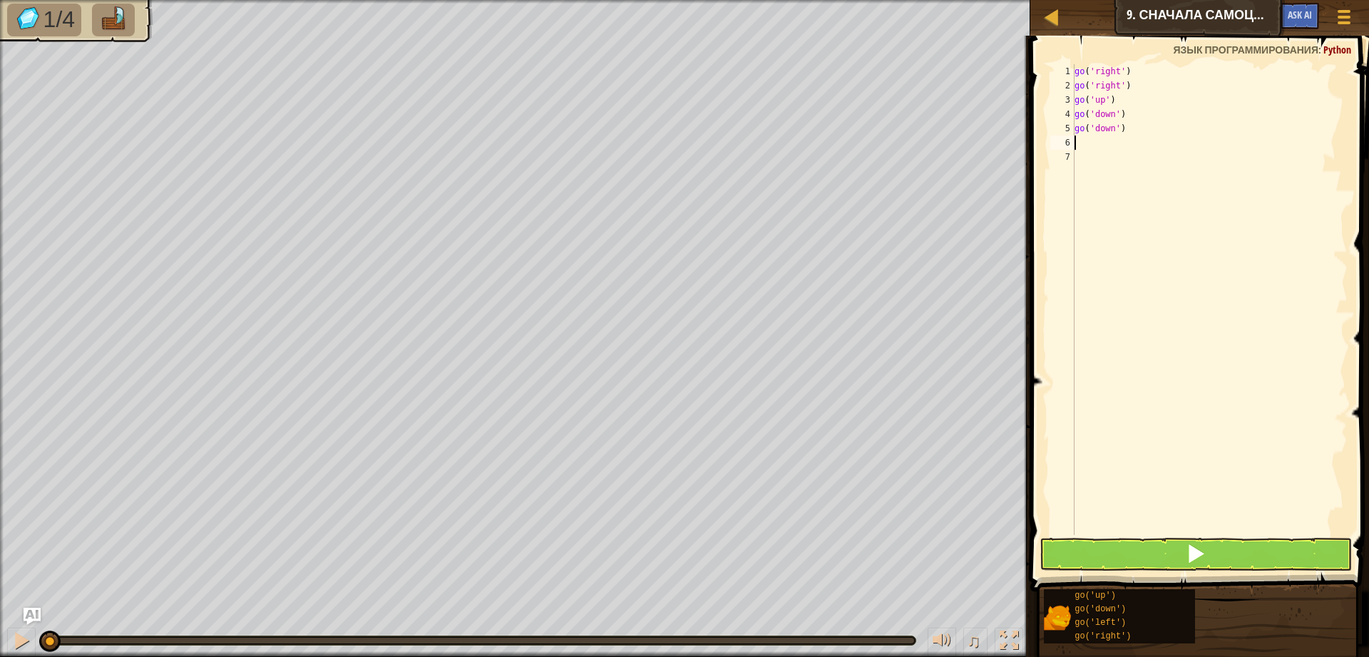
click at [1126, 537] on span at bounding box center [1201, 292] width 350 height 597
click at [1126, 546] on button at bounding box center [1195, 554] width 312 height 33
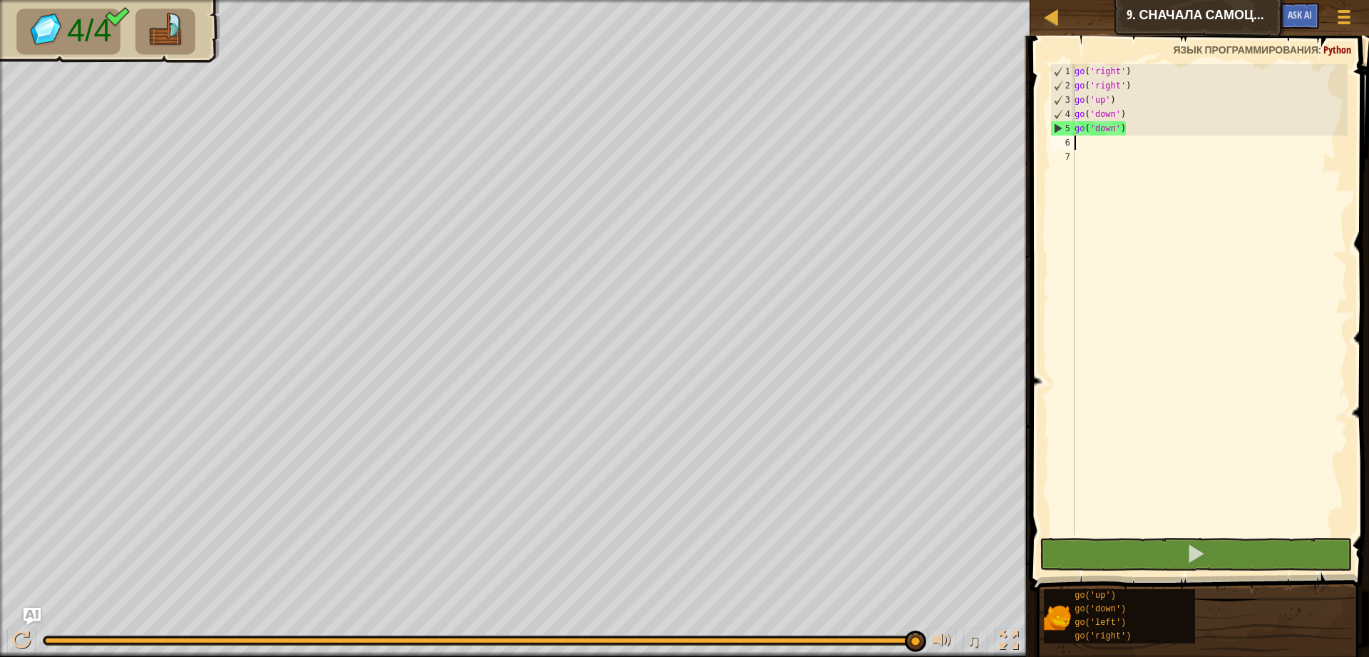
drag, startPoint x: 1098, startPoint y: 144, endPoint x: 1072, endPoint y: 260, distance: 119.0
click at [1072, 260] on div "1 2 3 4 5 6 7 go ( 'right' ) go ( 'right' ) go ( 'up' ) go ( 'down' ) go ( 'dow…" at bounding box center [1197, 299] width 300 height 471
type textarea "g"
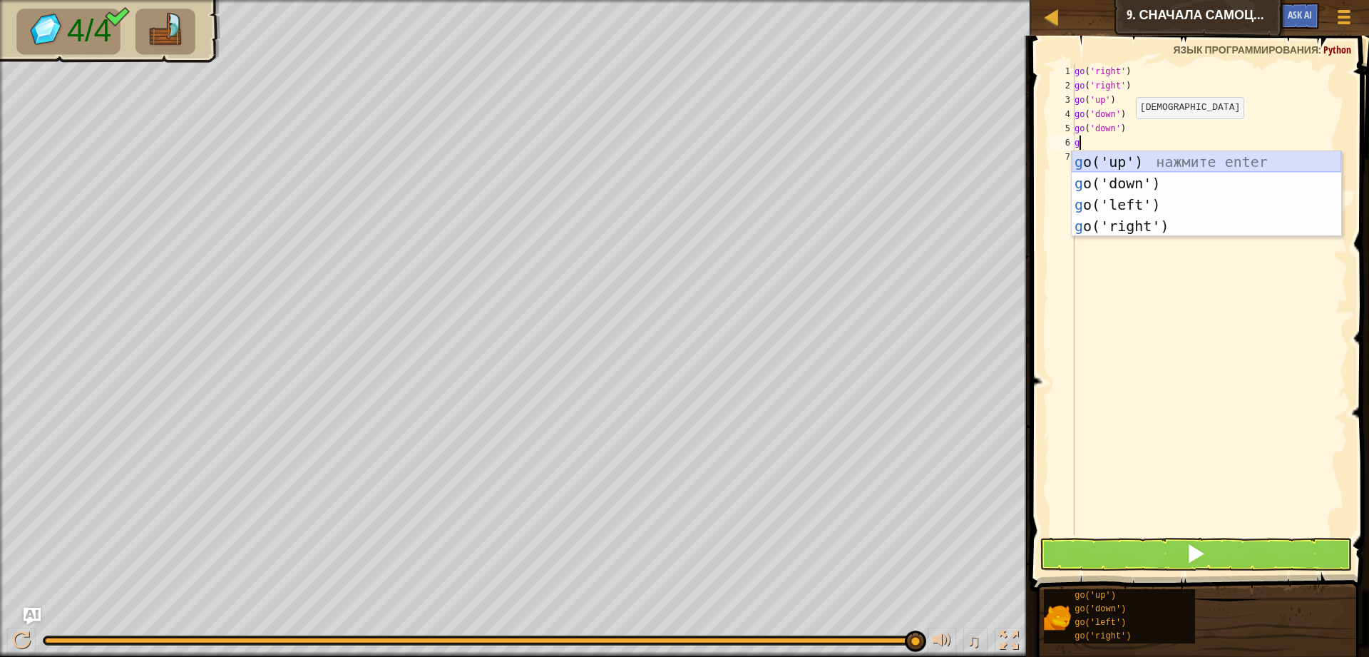
click at [1114, 163] on div "g o('up') нажмите enter g o('down') нажмите enter g o('left') нажмите enter g o…" at bounding box center [1206, 215] width 269 height 128
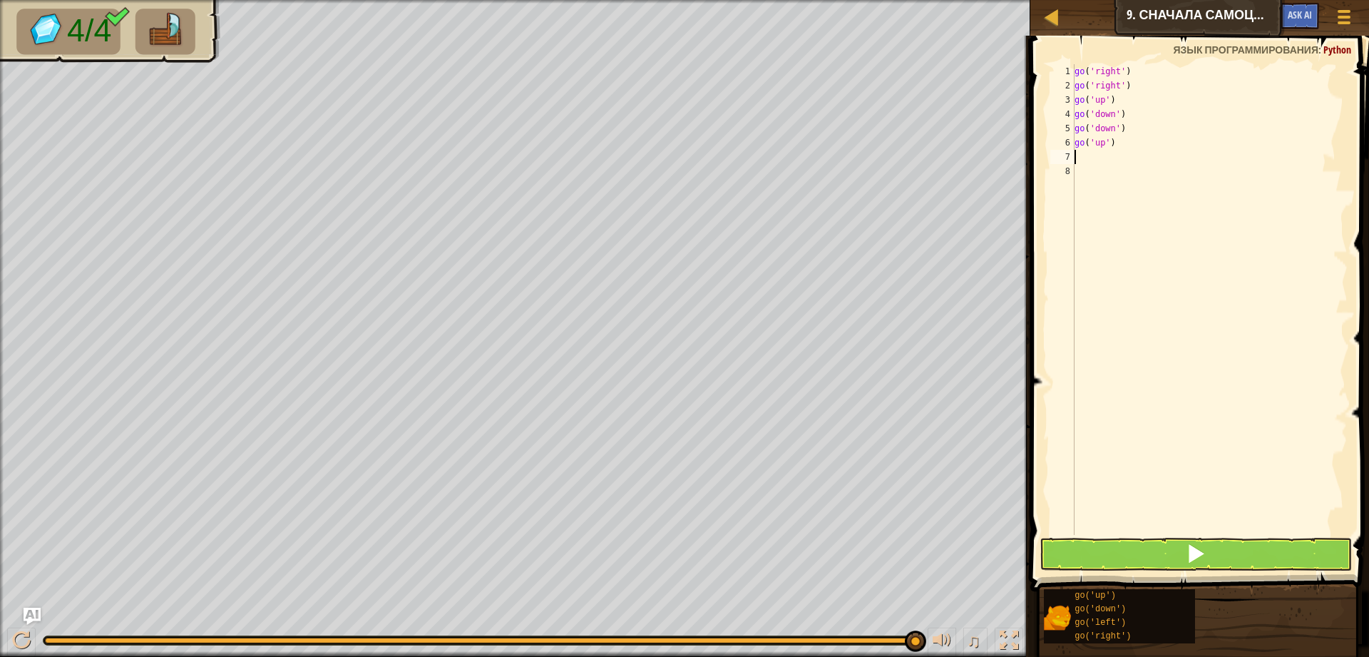
type textarea "g"
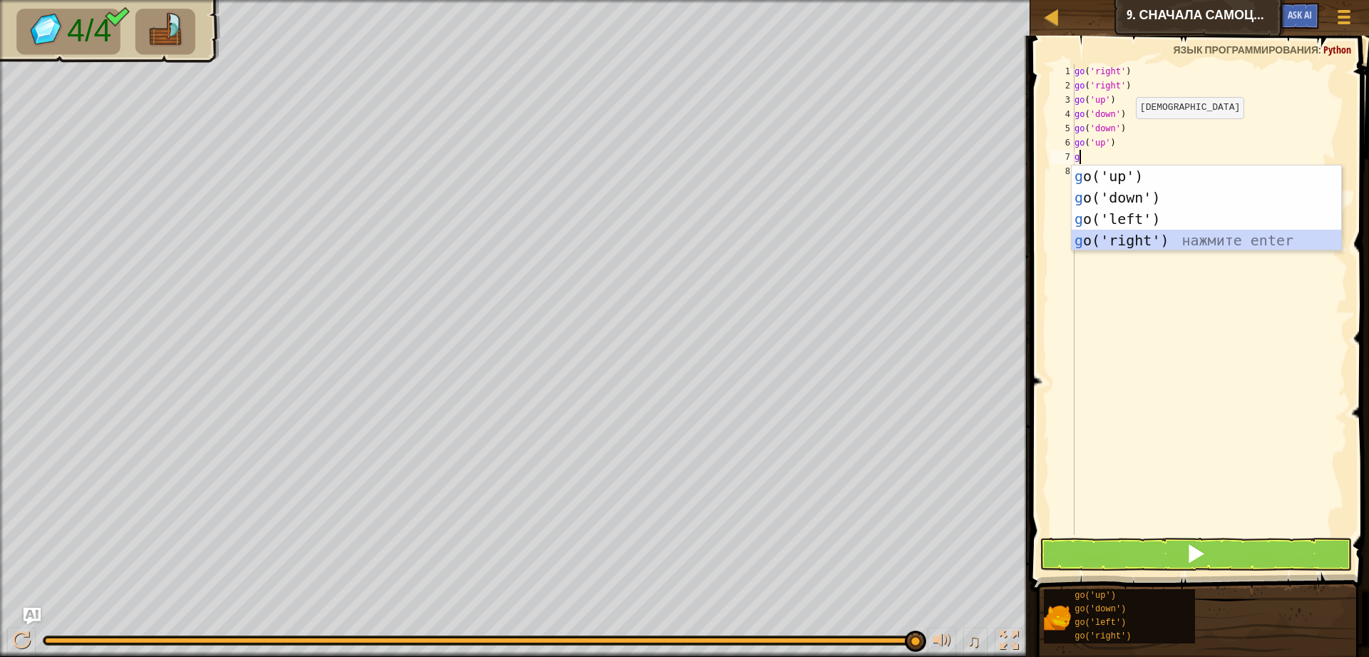
click at [1139, 241] on div "g o('up') нажмите enter g o('down') нажмите enter g o('left') нажмите enter g o…" at bounding box center [1206, 229] width 269 height 128
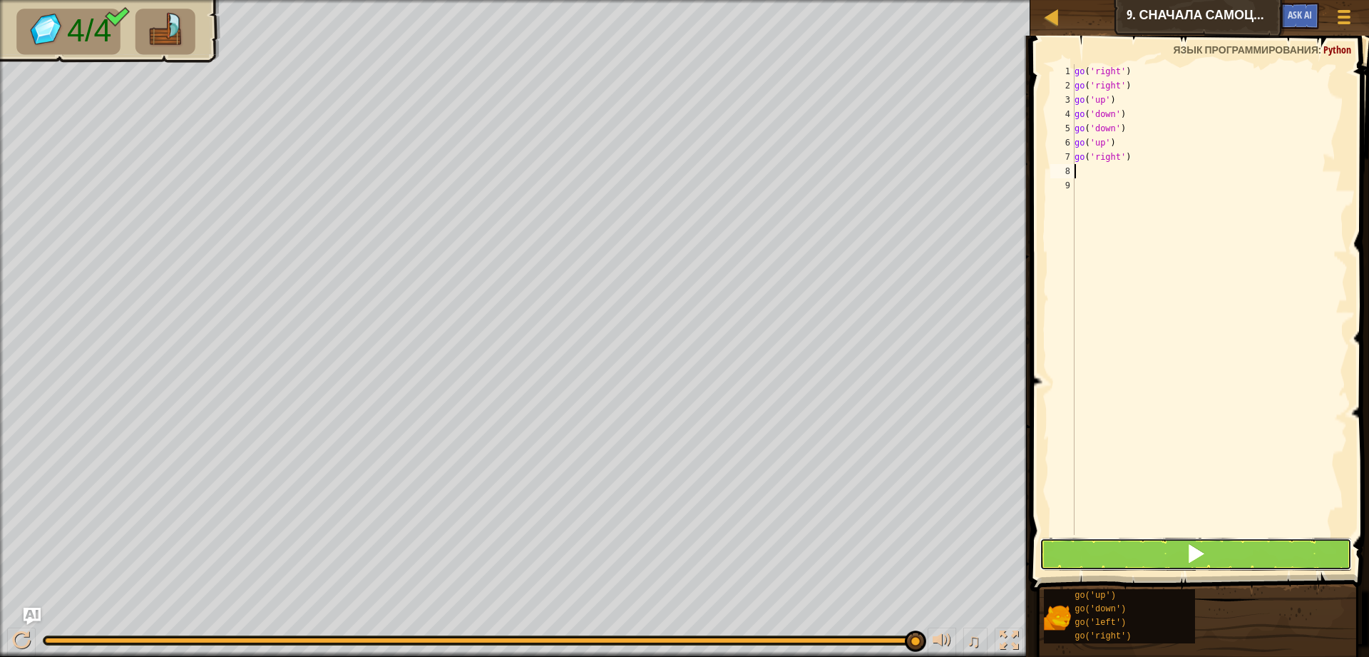
click at [1176, 552] on button at bounding box center [1195, 554] width 312 height 33
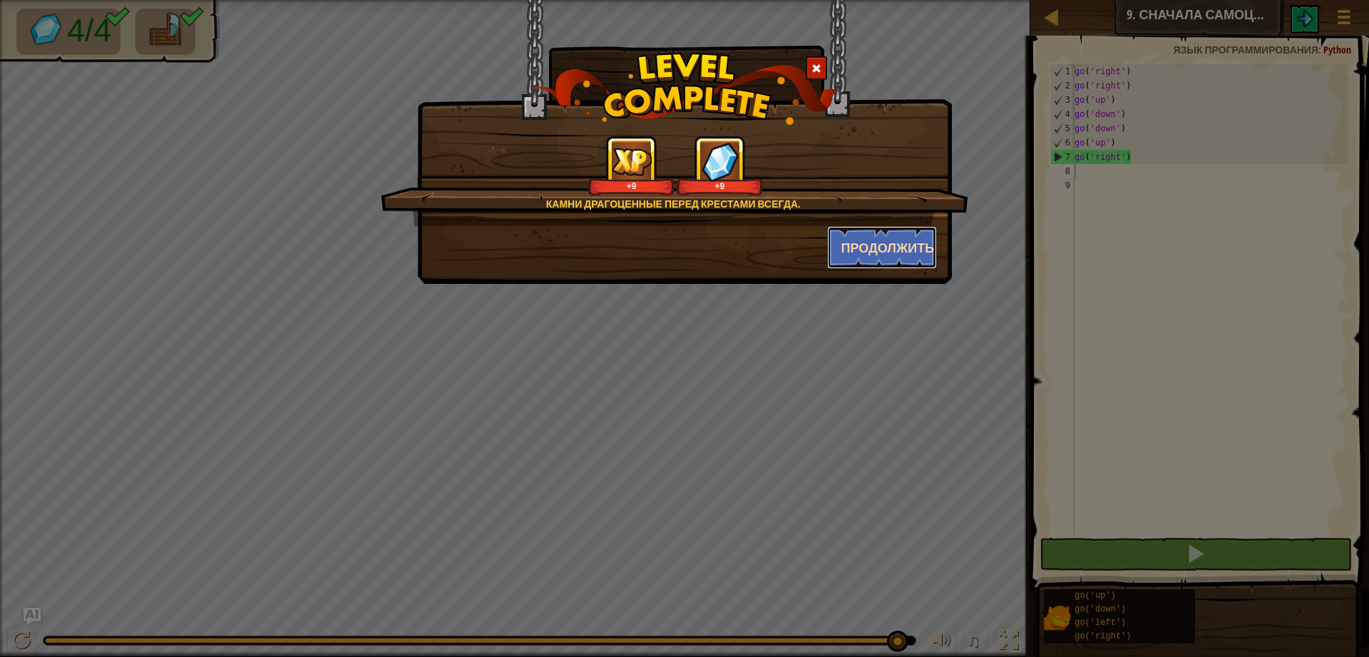
click at [885, 250] on button "Продолжить" at bounding box center [882, 247] width 111 height 43
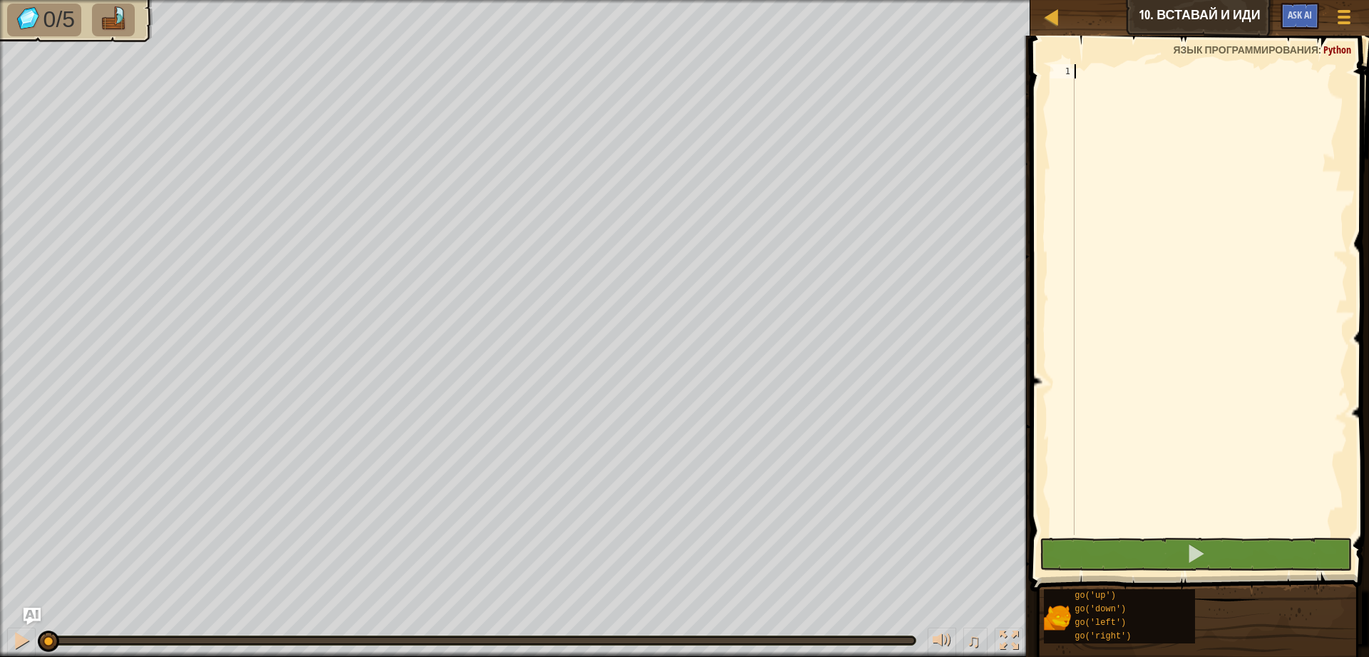
drag, startPoint x: 1148, startPoint y: 104, endPoint x: 1083, endPoint y: 67, distance: 74.7
click at [1083, 67] on div at bounding box center [1210, 313] width 276 height 499
type textarea "g"
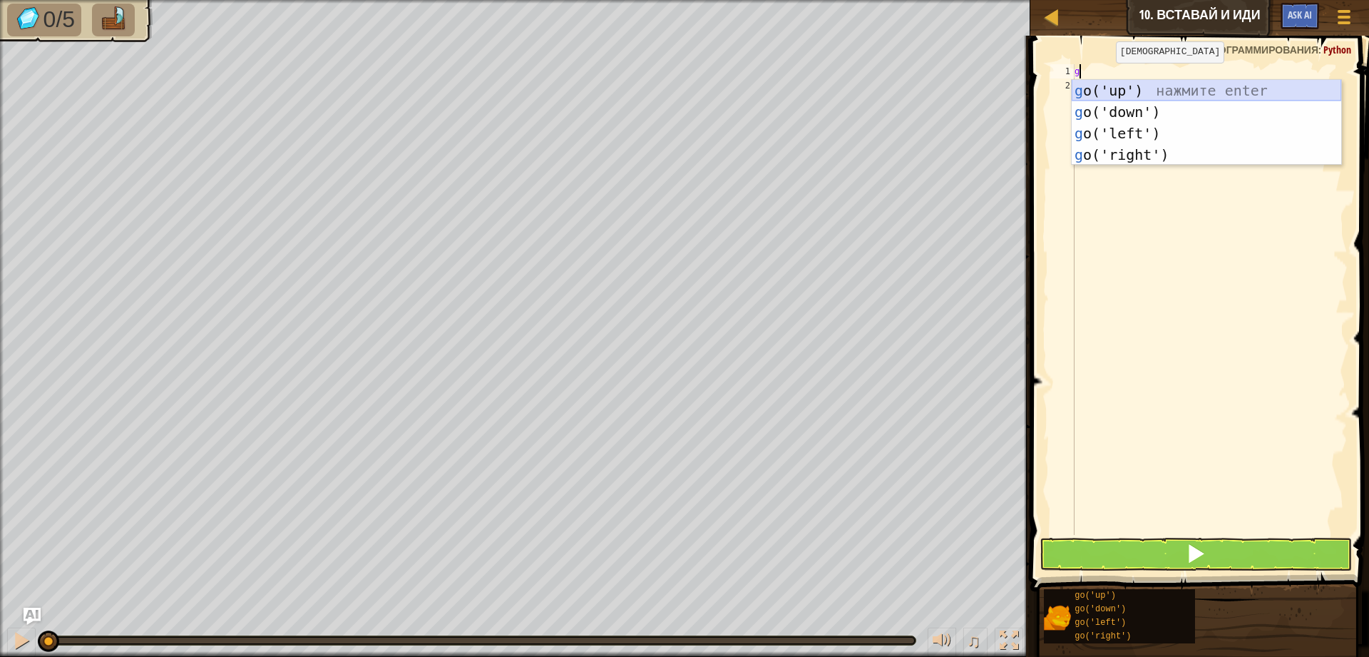
click at [1120, 90] on div "g o('up') нажмите enter g o('down') нажмите enter g o('left') нажмите enter g o…" at bounding box center [1206, 144] width 269 height 128
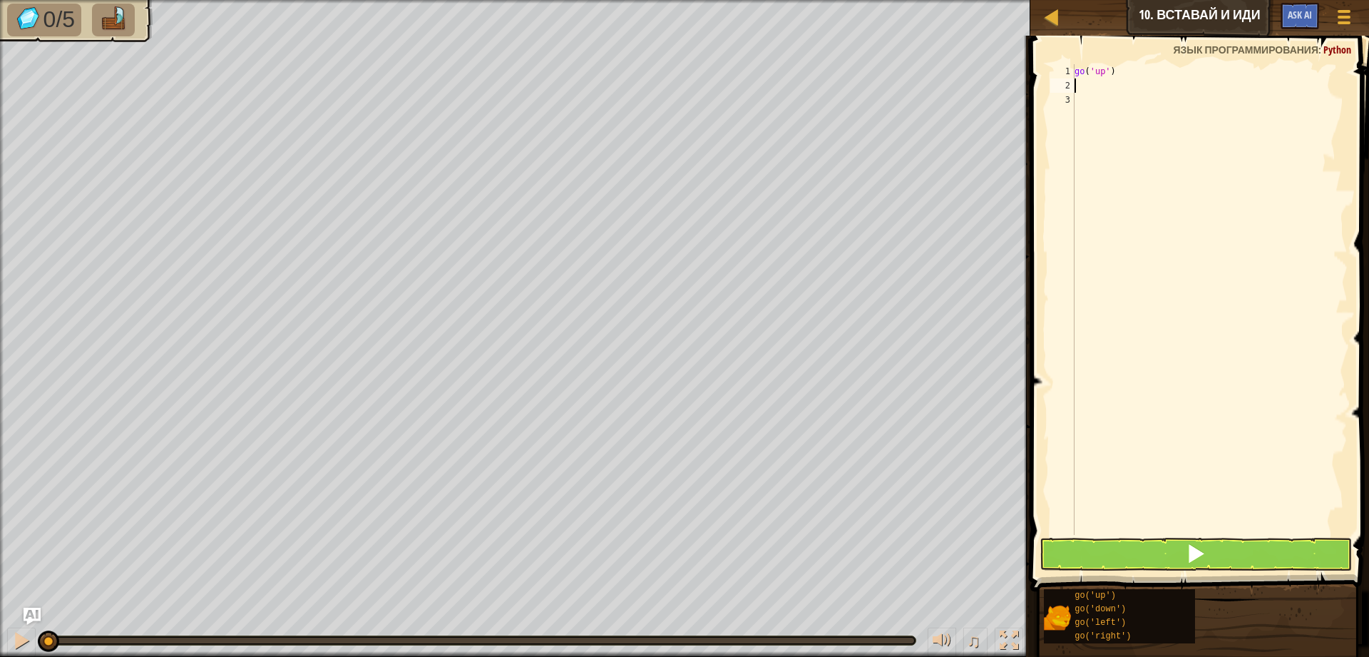
type textarea "g"
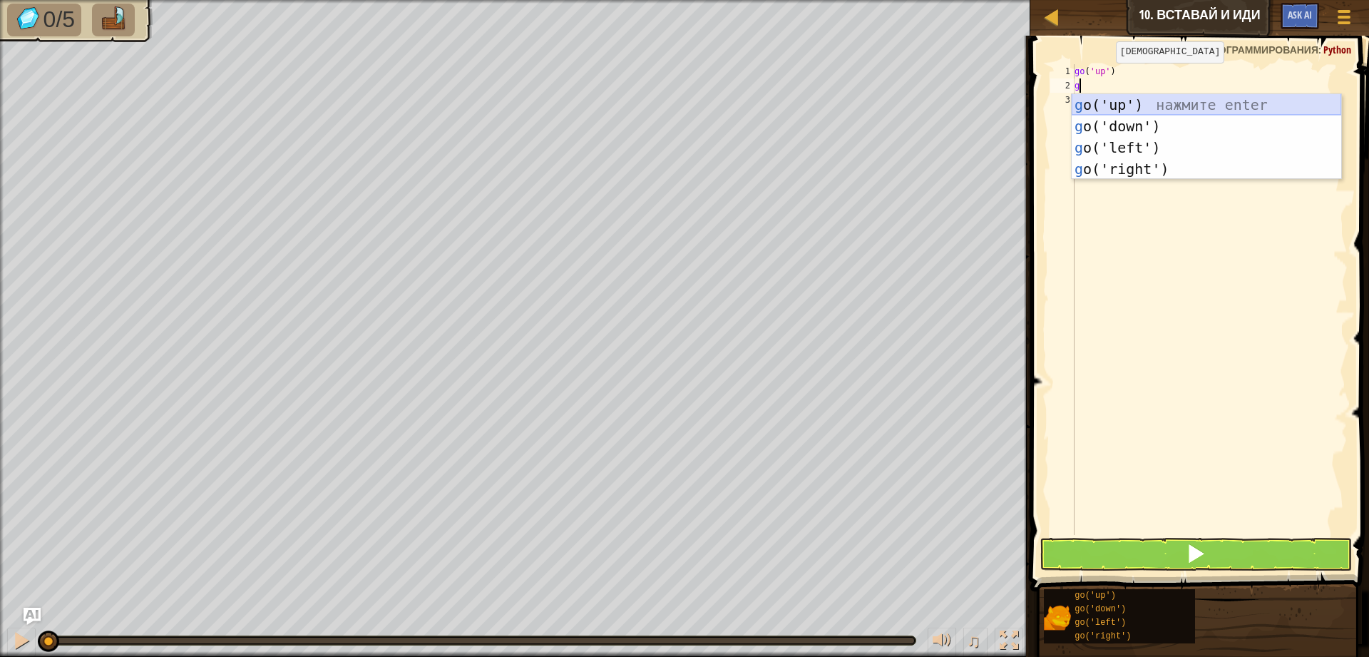
click at [1134, 102] on div "g o('up') нажмите enter g o('down') нажмите enter g o('left') нажмите enter g o…" at bounding box center [1206, 158] width 269 height 128
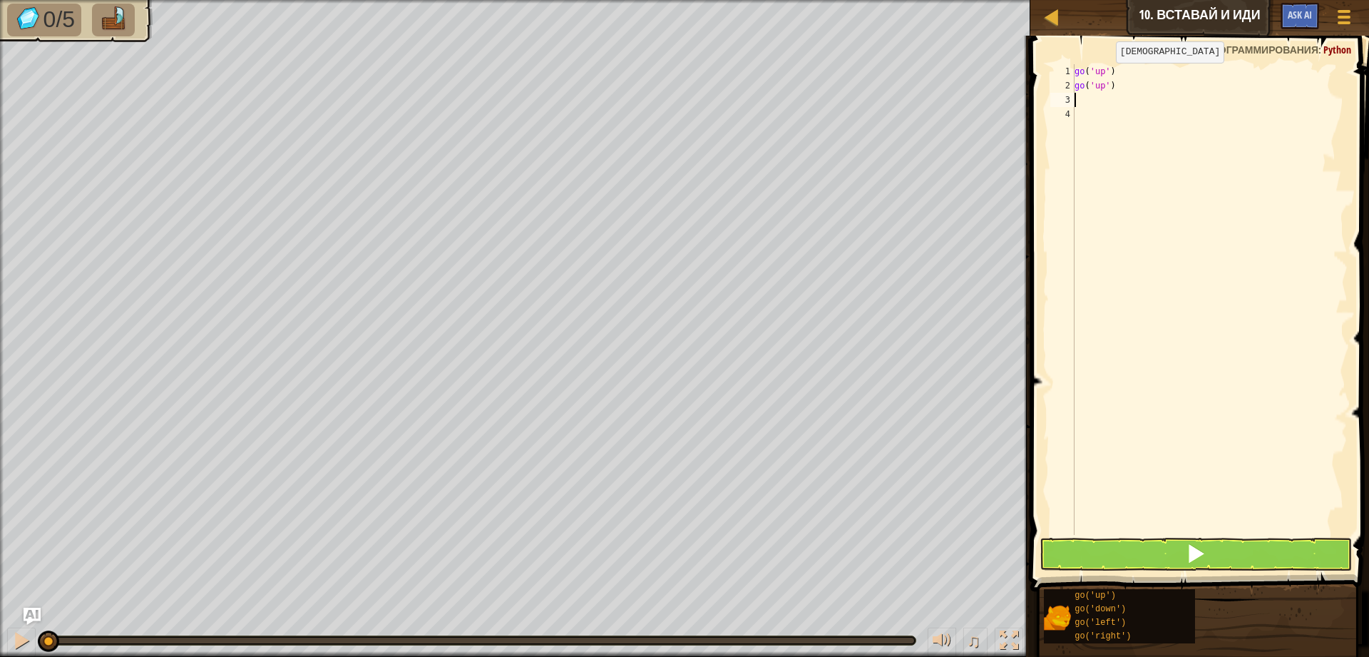
type textarea "g"
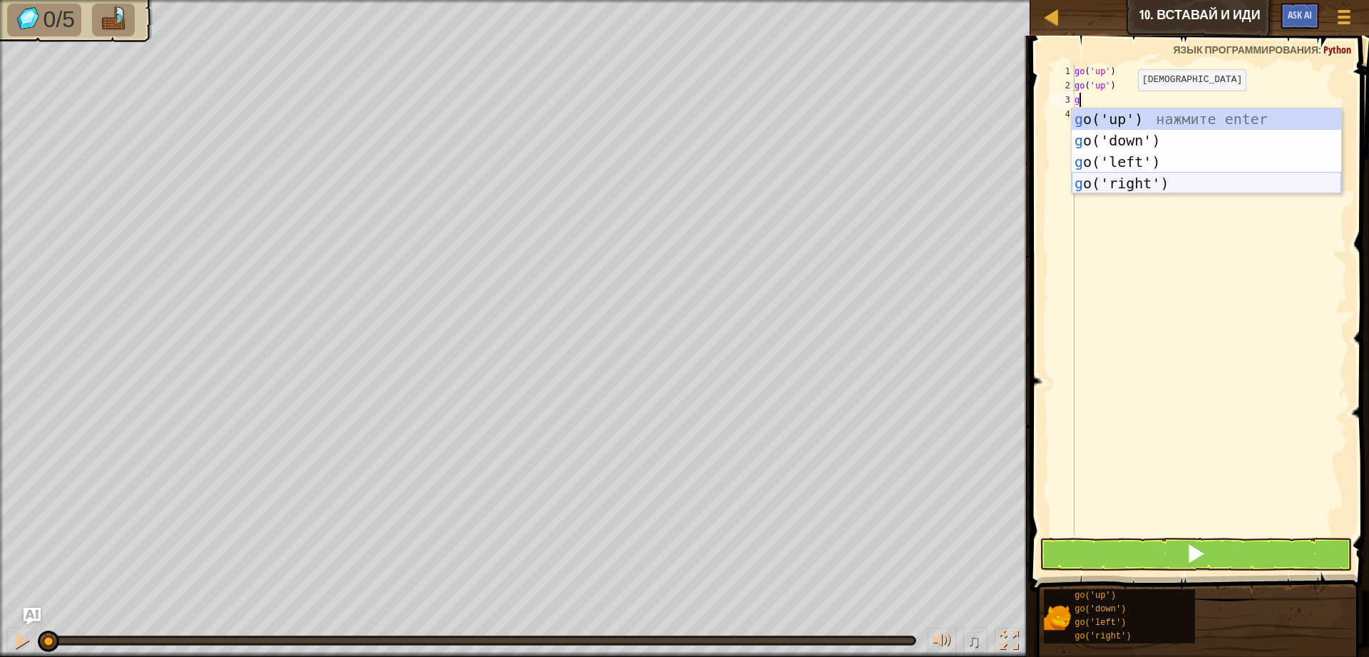
click at [1143, 178] on div "g o('up') нажмите enter g o('down') нажмите enter g o('left') нажмите enter g o…" at bounding box center [1206, 172] width 269 height 128
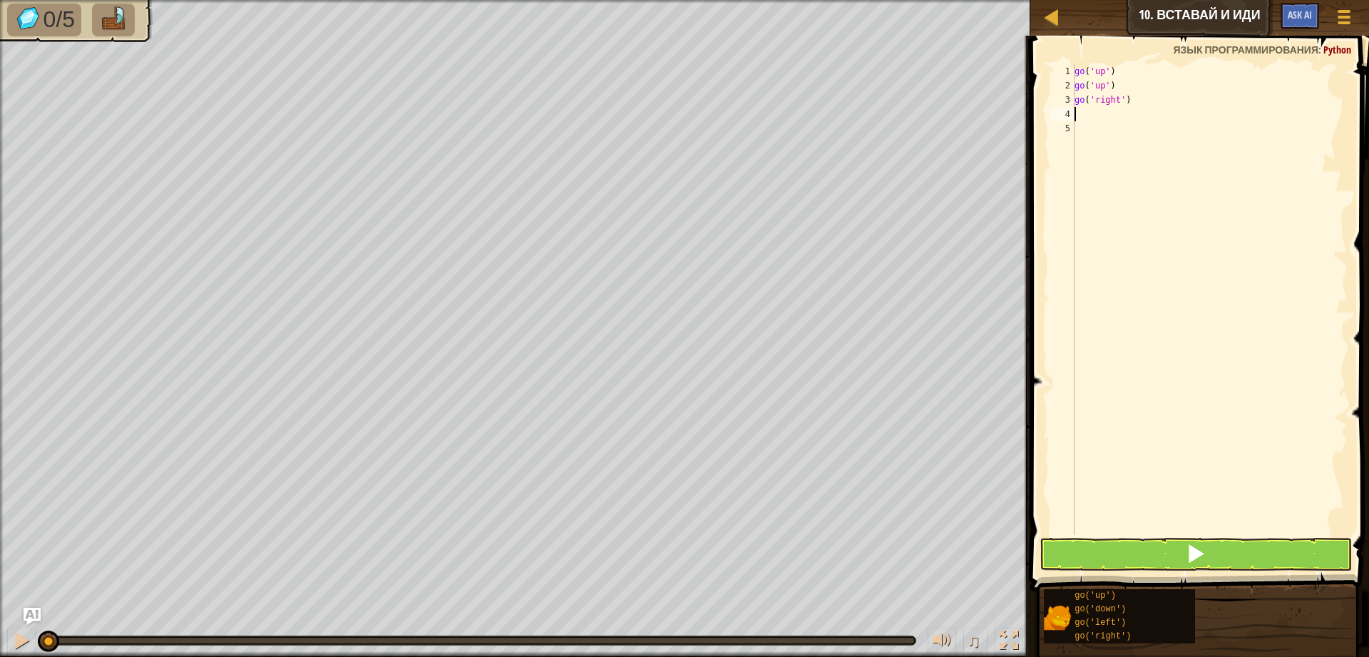
type textarea "g"
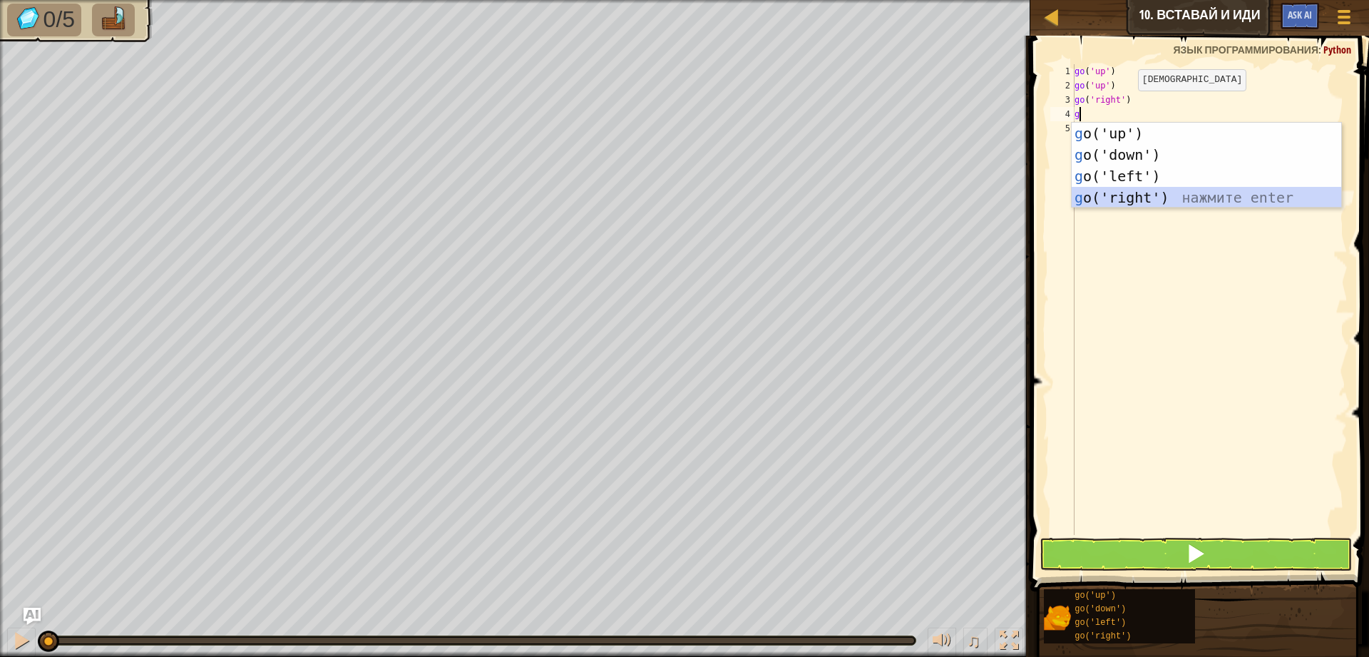
click at [1131, 192] on div "g o('up') нажмите enter g o('down') нажмите enter g o('left') нажмите enter g o…" at bounding box center [1206, 187] width 269 height 128
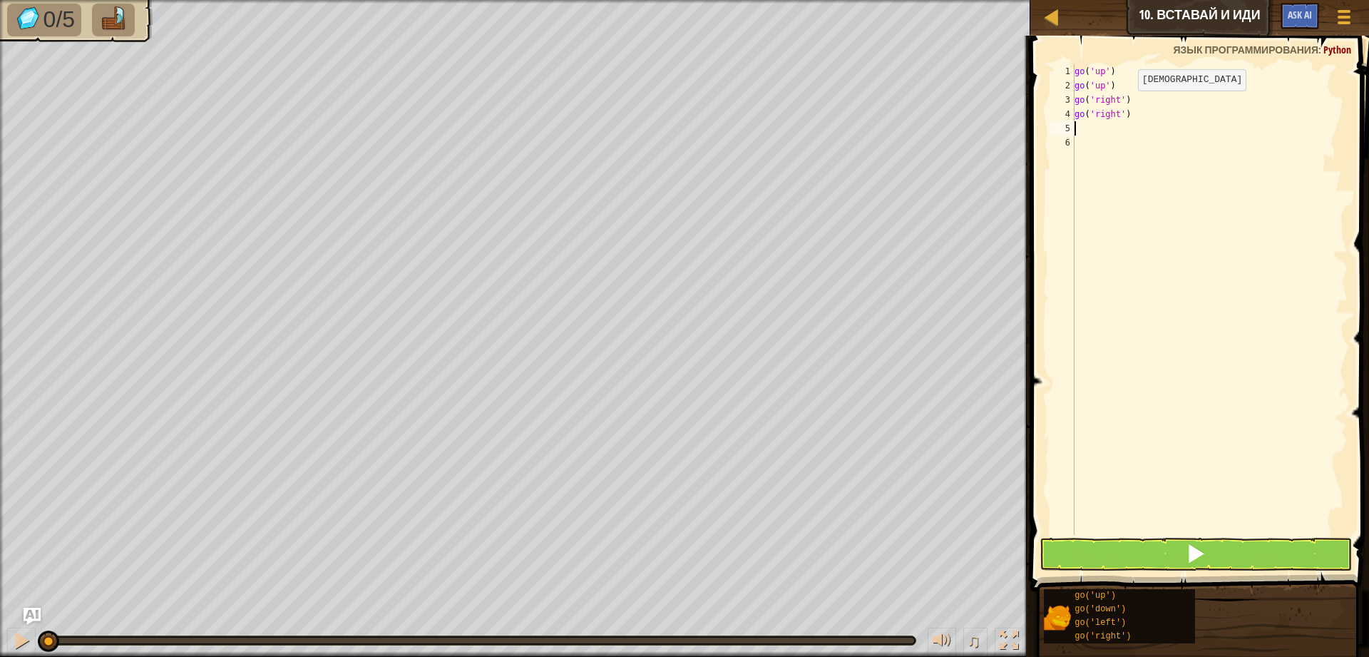
type textarea "g"
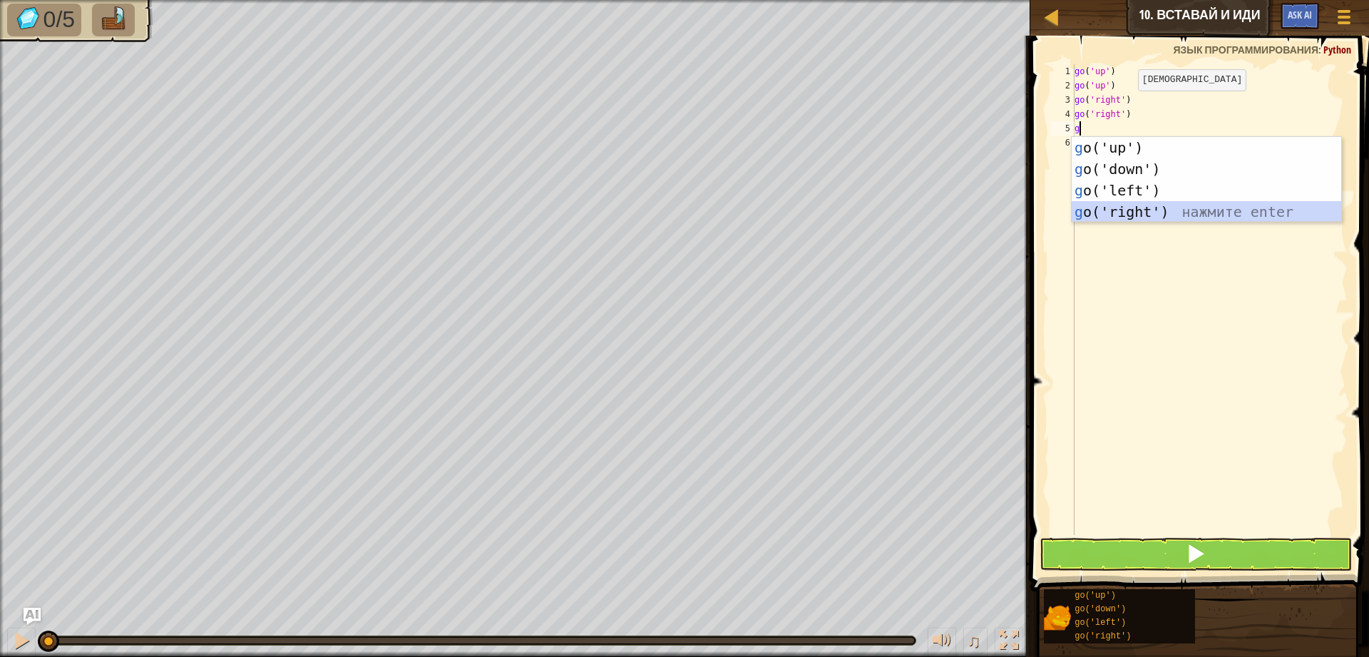
click at [1129, 212] on div "g o('up') нажмите enter g o('down') нажмите enter g o('left') нажмите enter g o…" at bounding box center [1206, 201] width 269 height 128
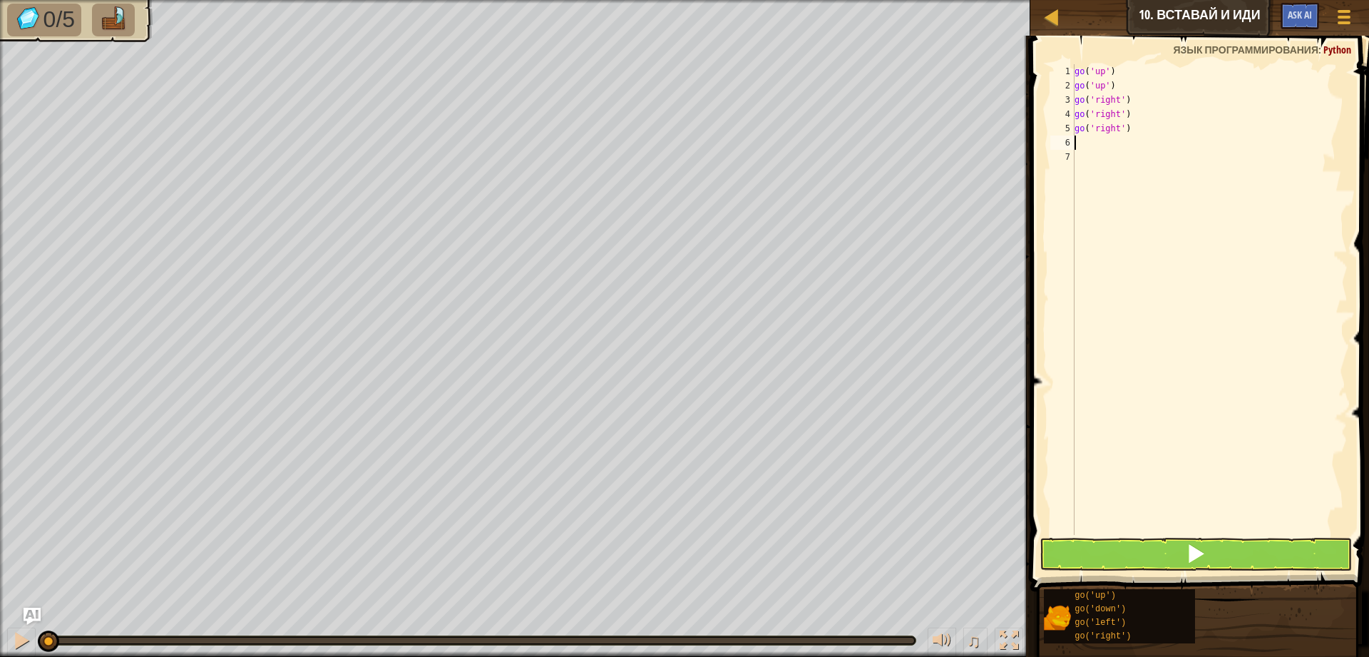
type textarea "g"
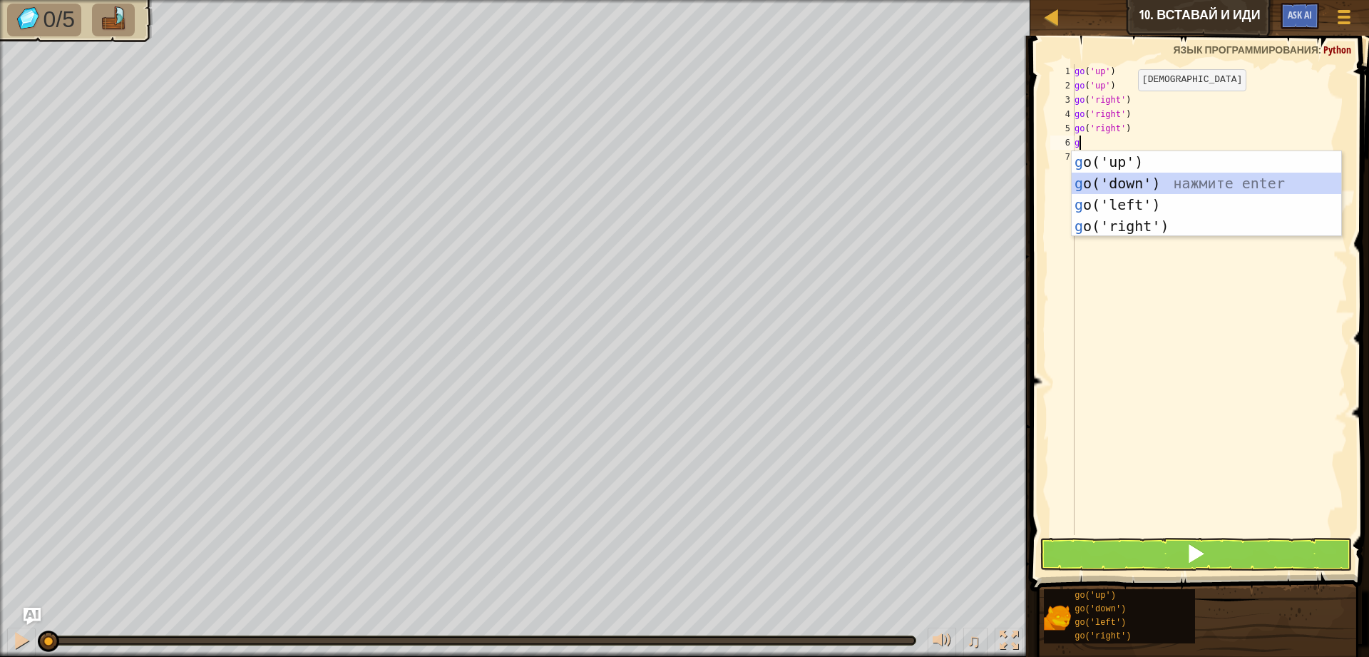
click at [1138, 185] on div "g o('up') нажмите enter g o('down') нажмите enter g o('left') нажмите enter g o…" at bounding box center [1206, 215] width 269 height 128
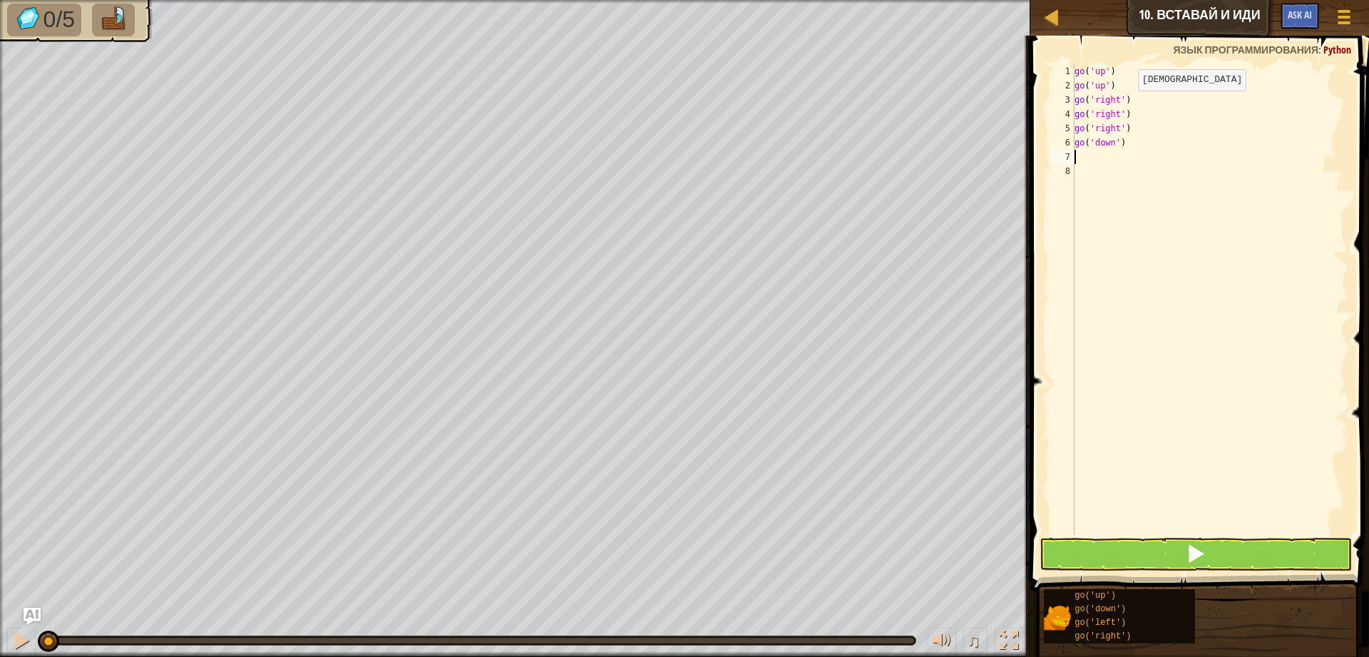
type textarea "g"
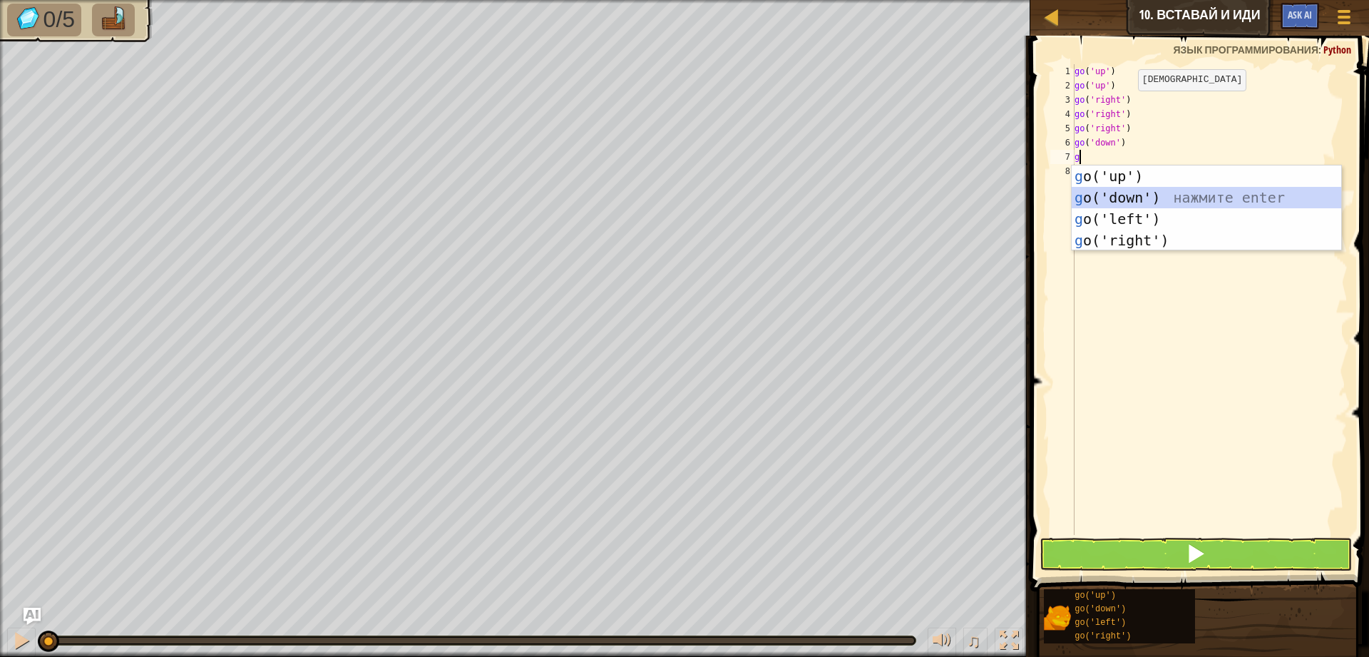
click at [1139, 193] on div "g o('up') нажмите enter g o('down') нажмите enter g o('left') нажмите enter g o…" at bounding box center [1206, 229] width 269 height 128
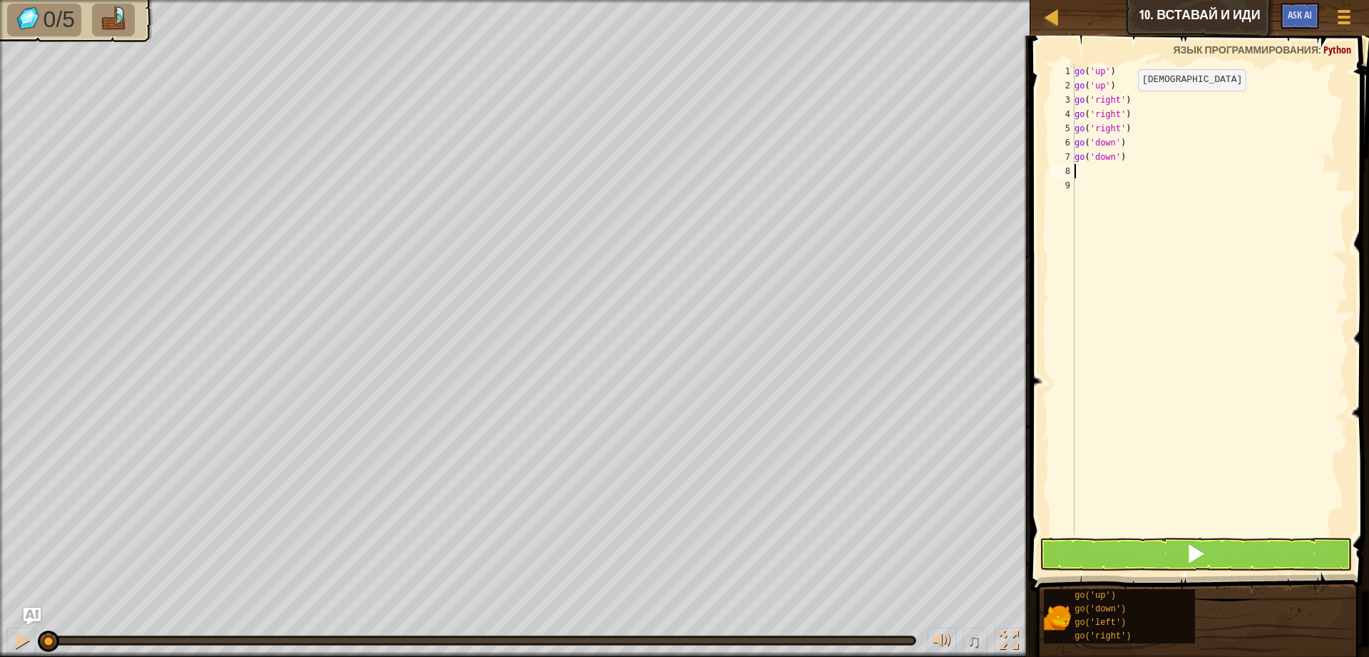
type textarea "g"
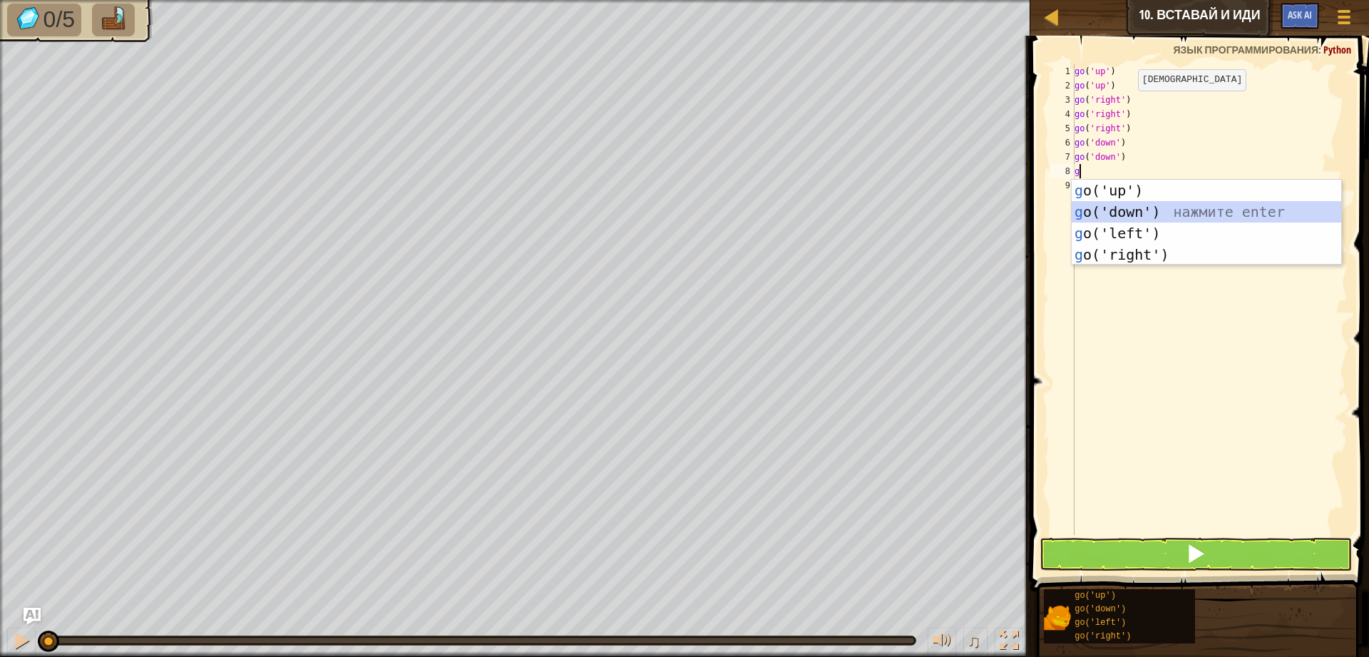
click at [1139, 203] on div "g o('up') нажмите enter g o('down') нажмите enter g o('left') нажмите enter g o…" at bounding box center [1206, 244] width 269 height 128
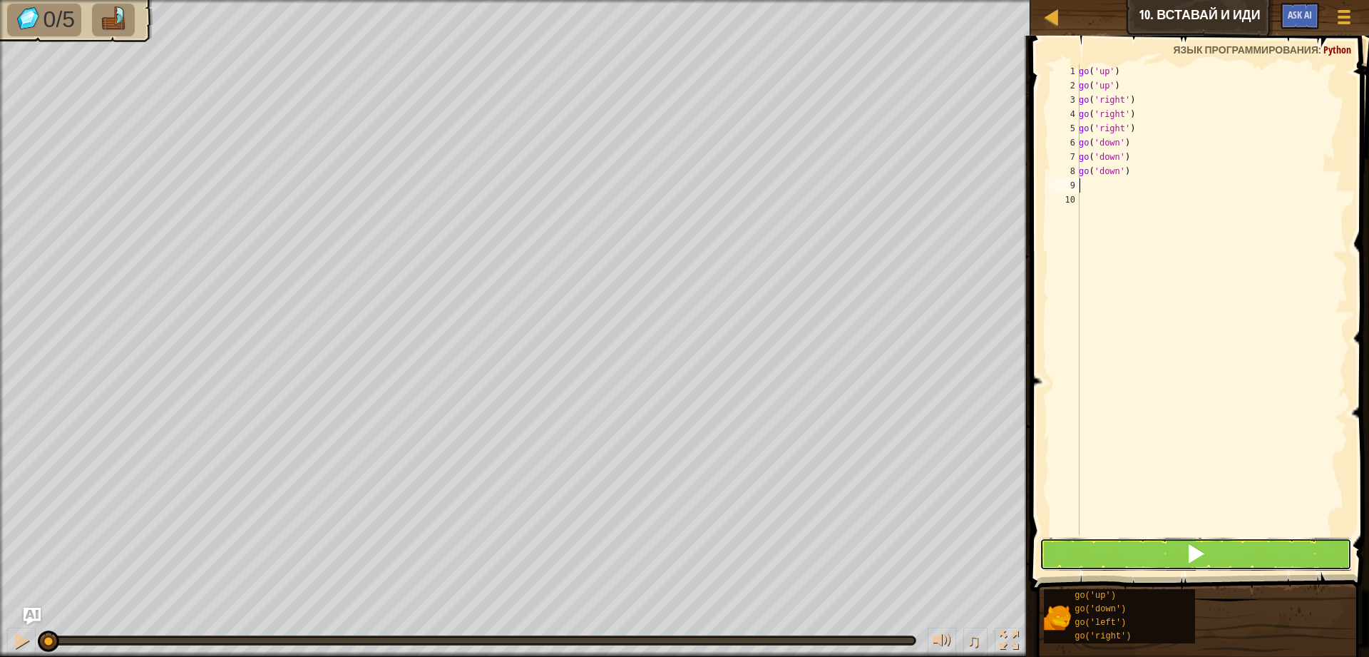
click at [1199, 551] on span at bounding box center [1196, 553] width 20 height 20
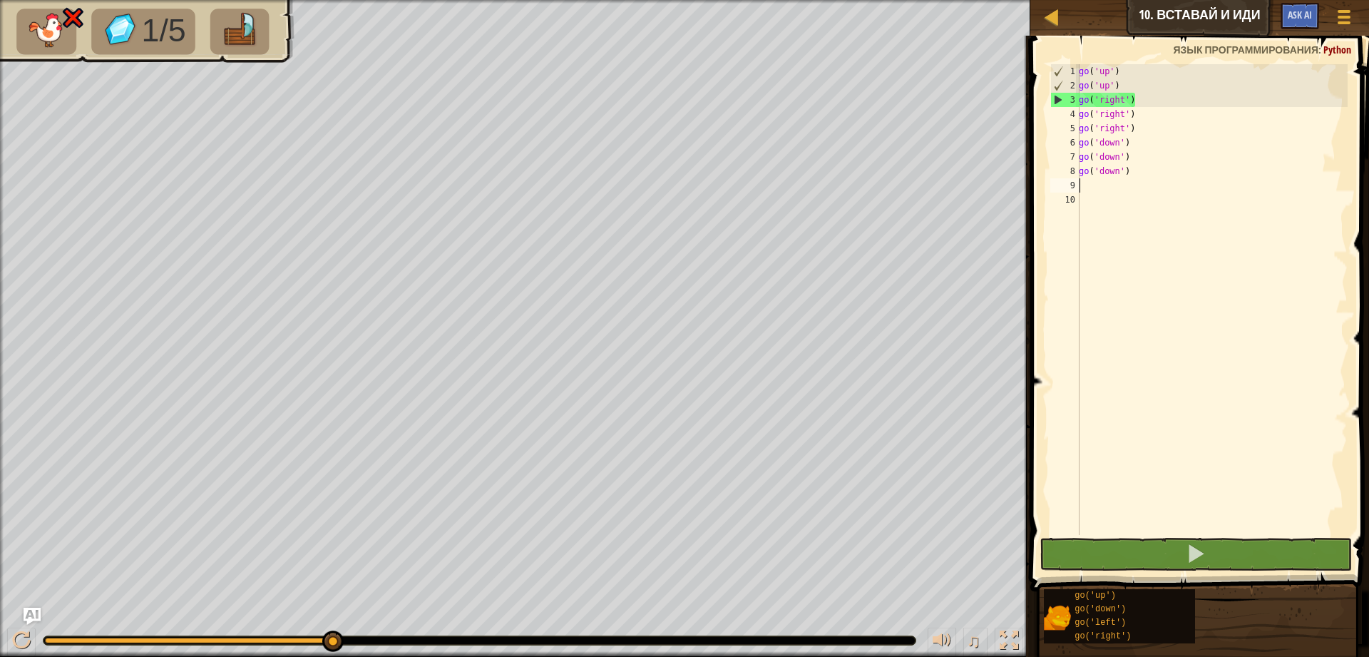
click at [1126, 83] on div "go ( 'up' ) go ( 'up' ) go ( 'right' ) go ( 'right' ) go ( 'right' ) go ( 'down…" at bounding box center [1212, 313] width 272 height 499
type textarea "go('up')"
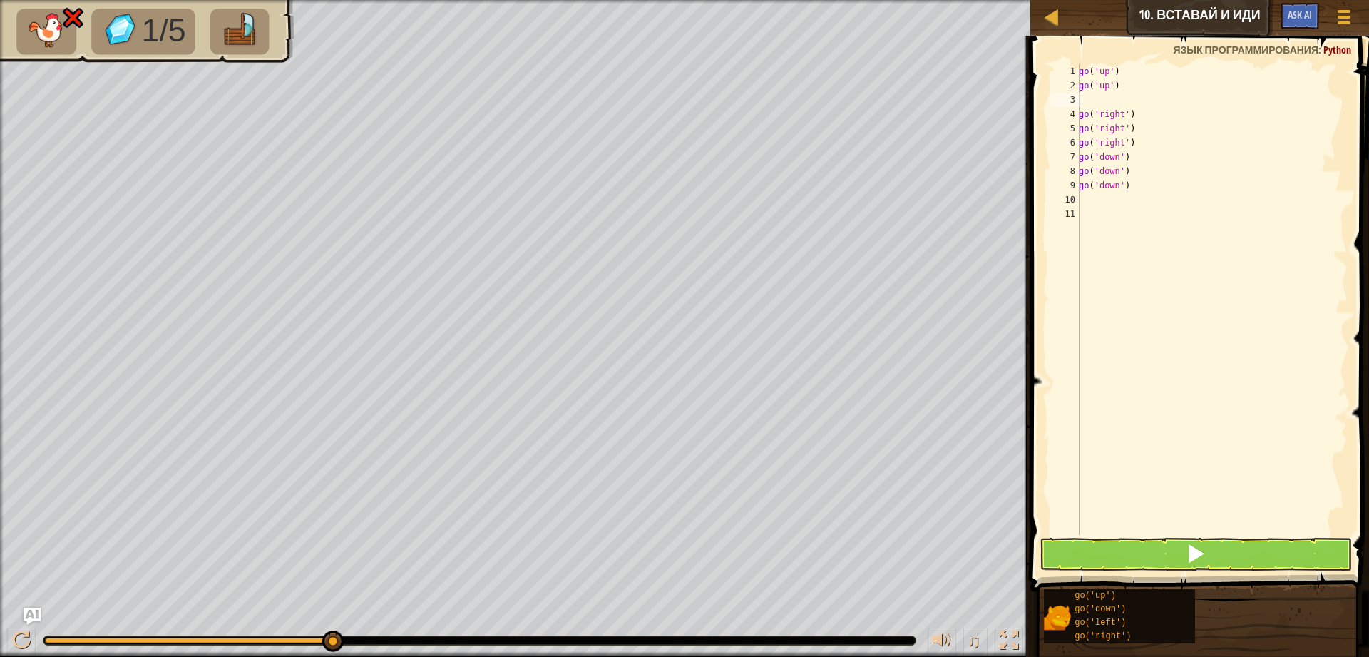
type textarea "g"
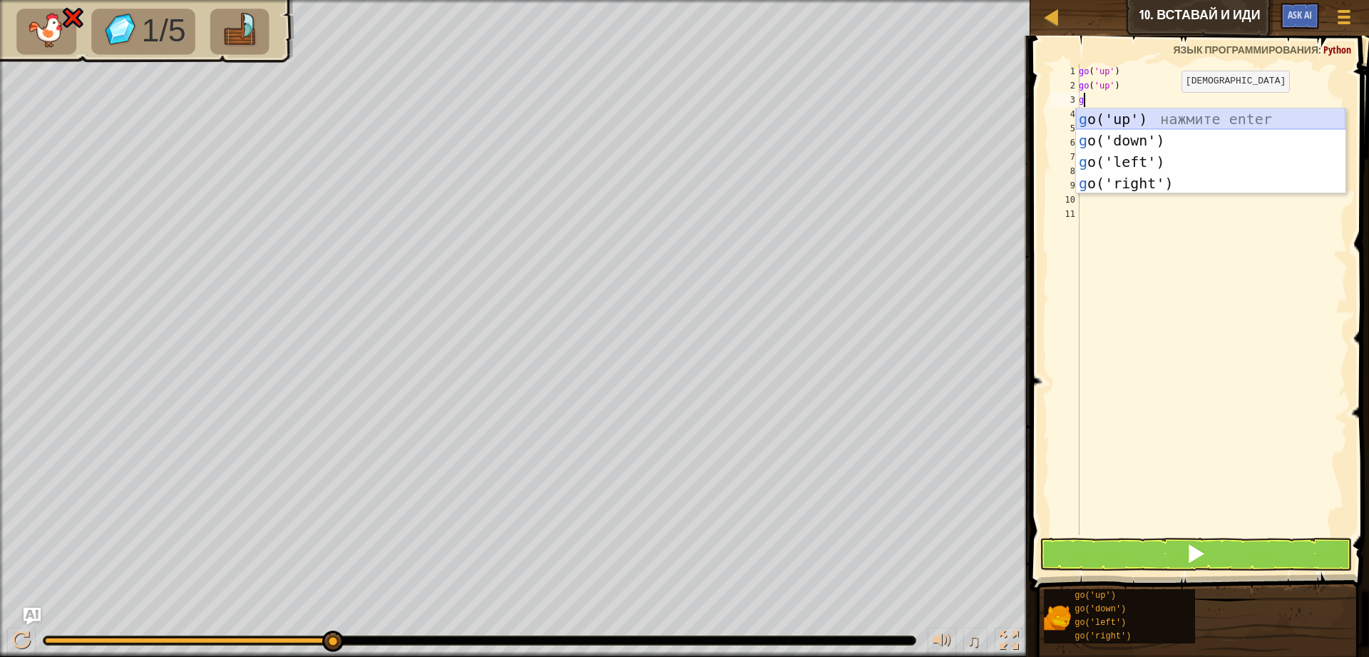
click at [1154, 123] on div "g o('up') нажмите enter g o('down') нажмите enter g o('left') нажмите enter g o…" at bounding box center [1210, 172] width 269 height 128
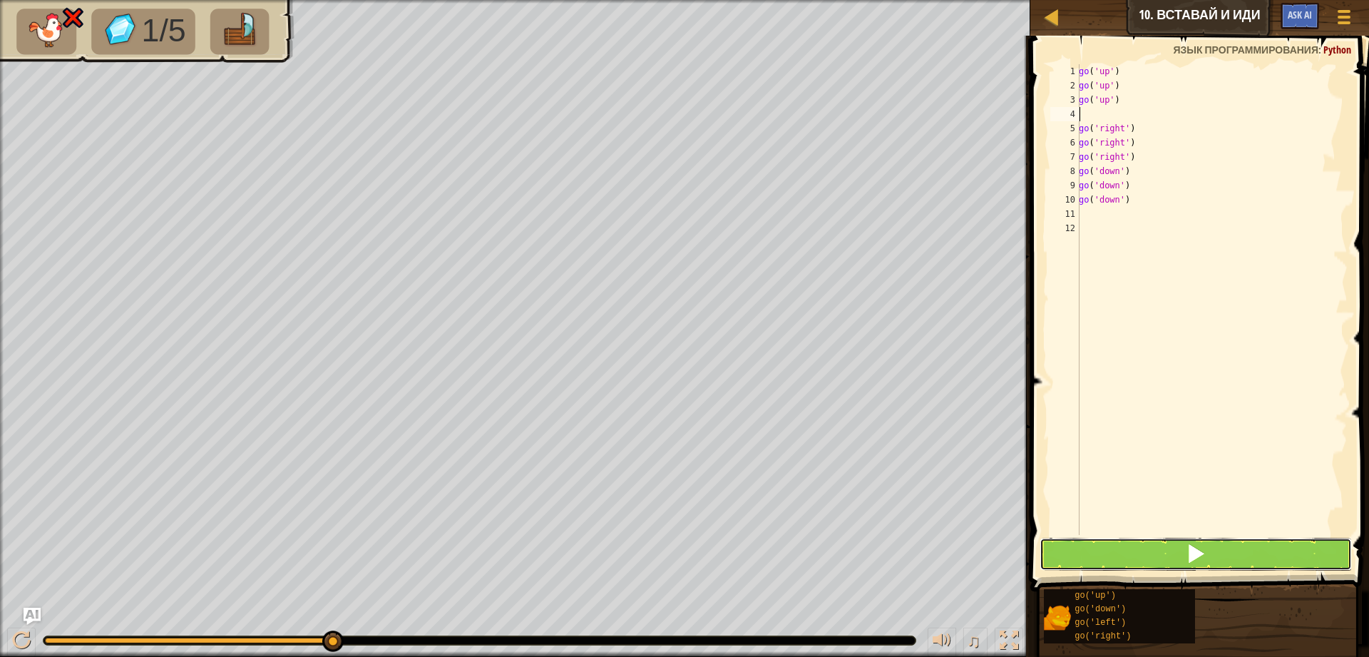
click at [1129, 565] on button at bounding box center [1195, 554] width 312 height 33
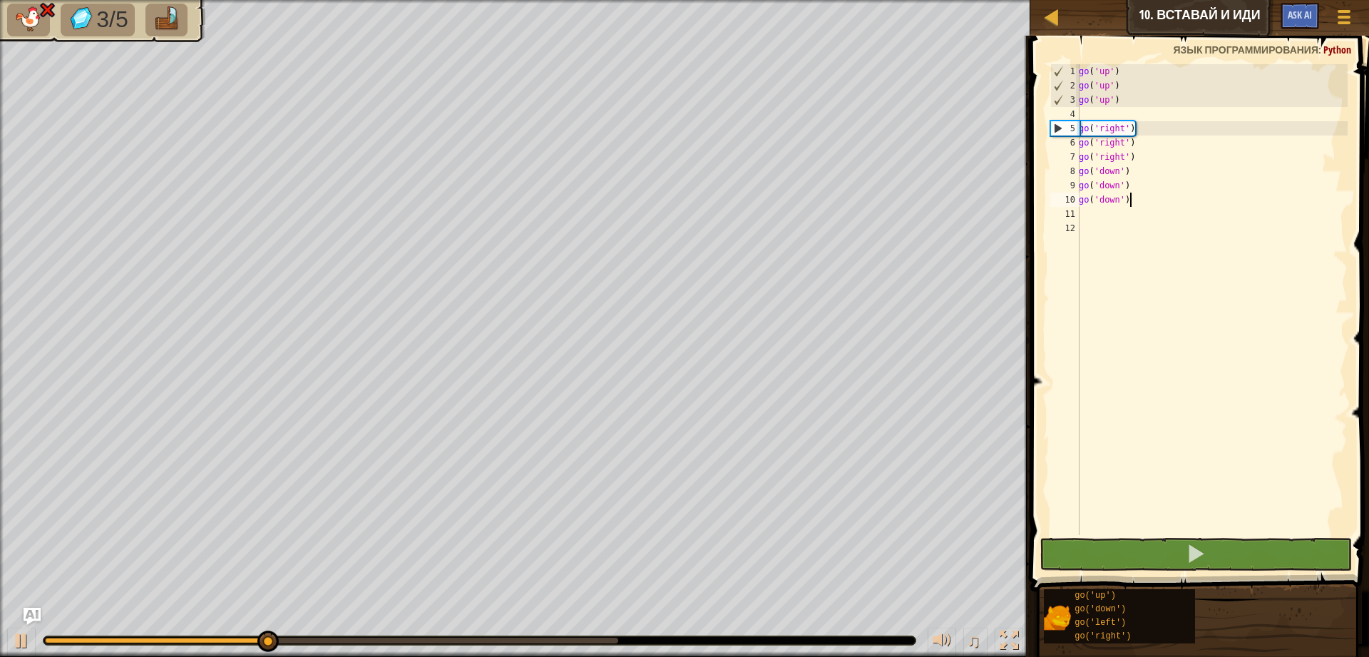
click at [1161, 201] on div "go ( 'up' ) go ( 'up' ) go ( 'up' ) go ( 'right' ) go ( 'right' ) go ( 'right' …" at bounding box center [1212, 313] width 272 height 499
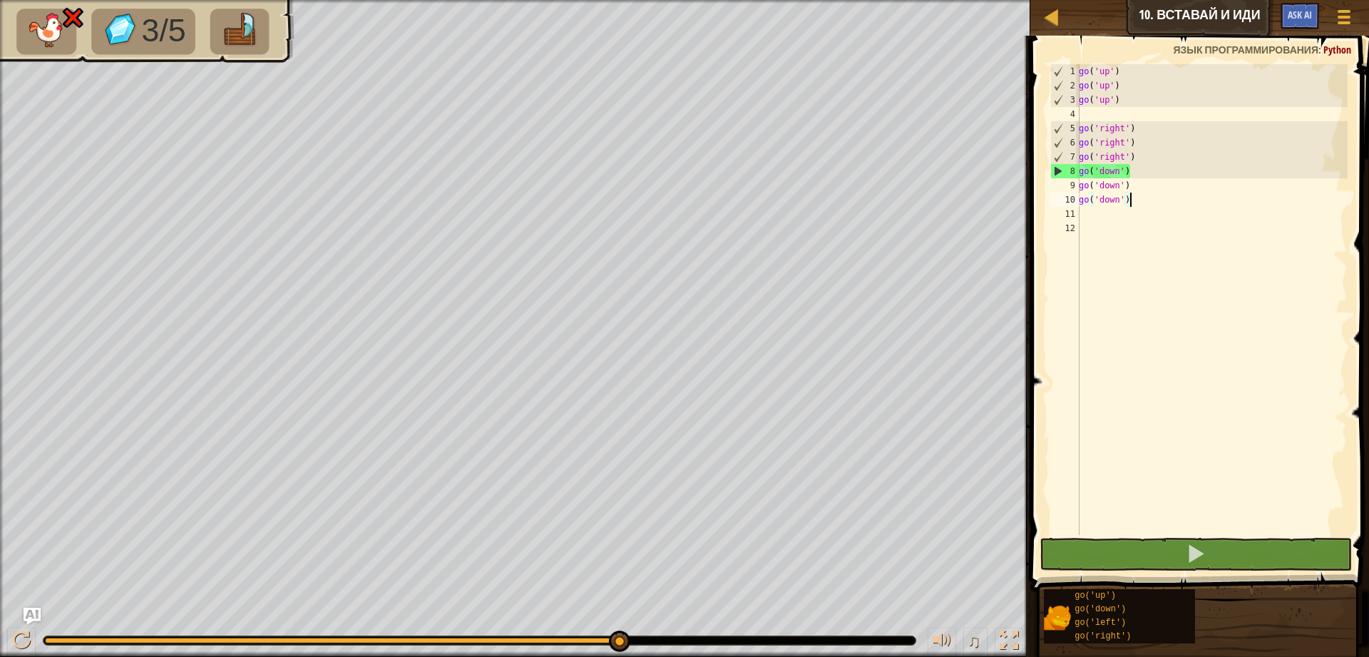
click at [1131, 176] on div "go ( 'up' ) go ( 'up' ) go ( 'up' ) go ( 'right' ) go ( 'right' ) go ( 'right' …" at bounding box center [1212, 313] width 272 height 499
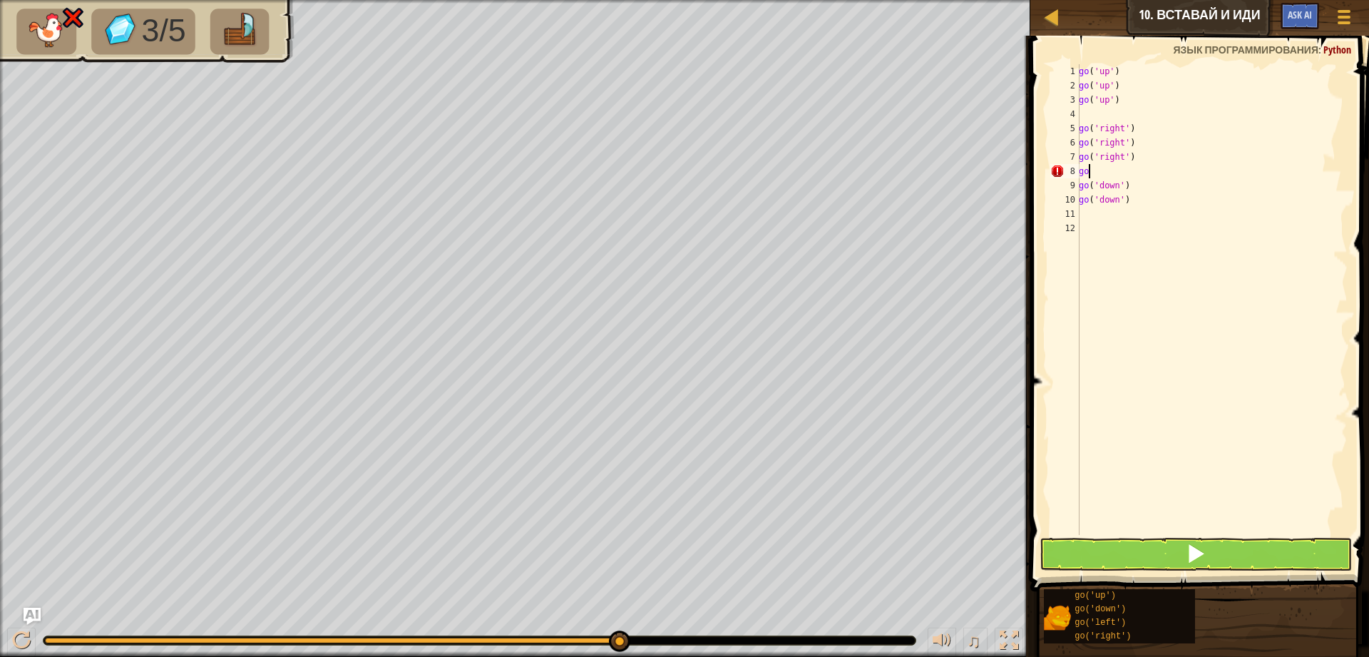
type textarea "g"
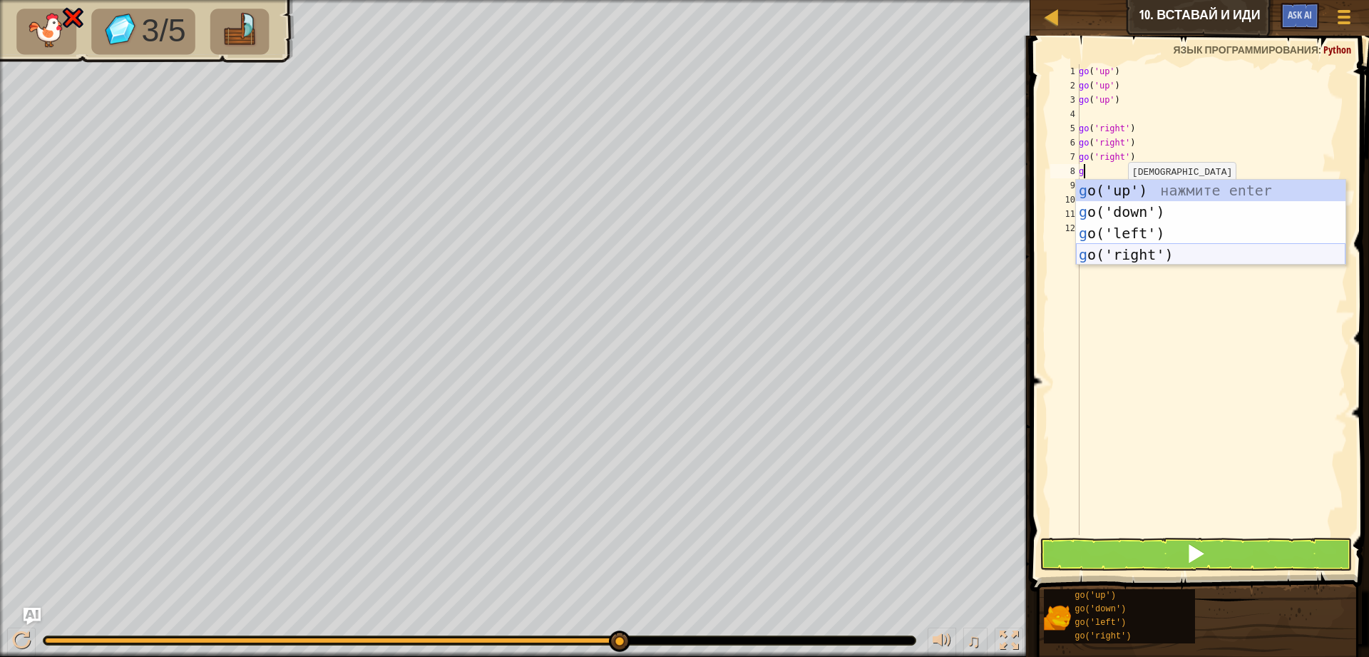
click at [1141, 250] on div "g o('up') нажмите enter g o('down') нажмите enter g o('left') нажмите enter g o…" at bounding box center [1210, 244] width 269 height 128
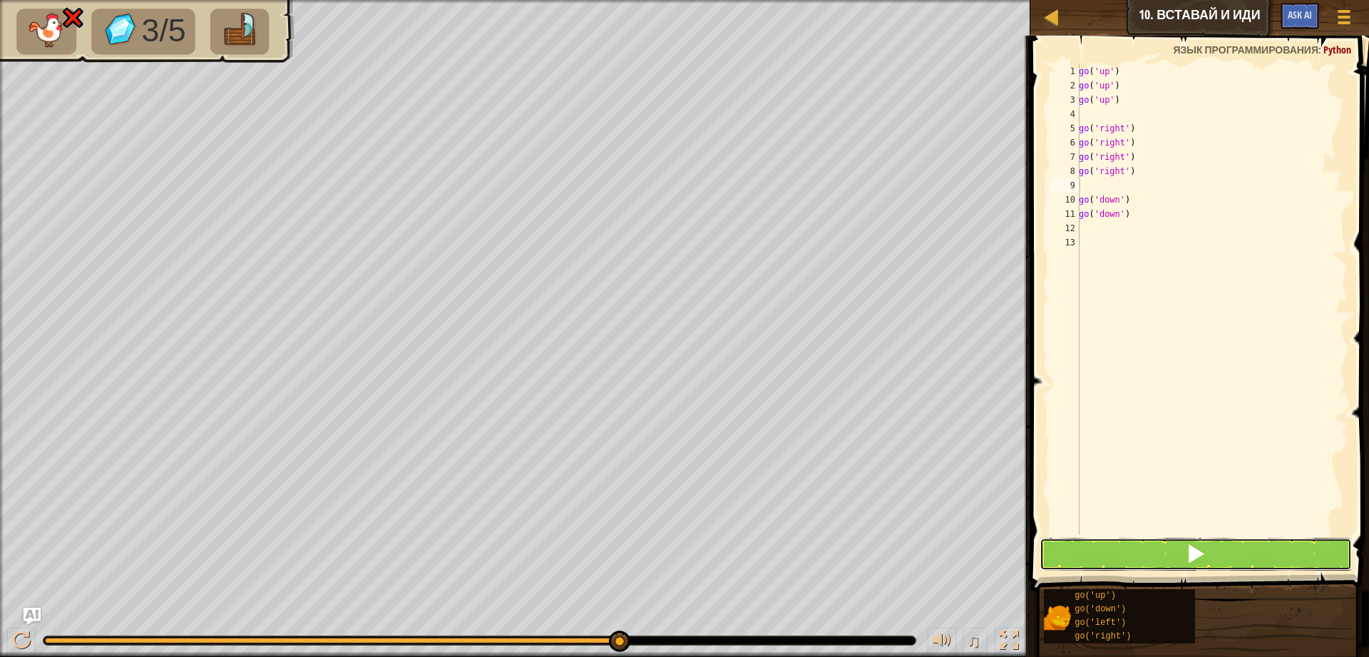
click at [1191, 540] on button at bounding box center [1195, 554] width 312 height 33
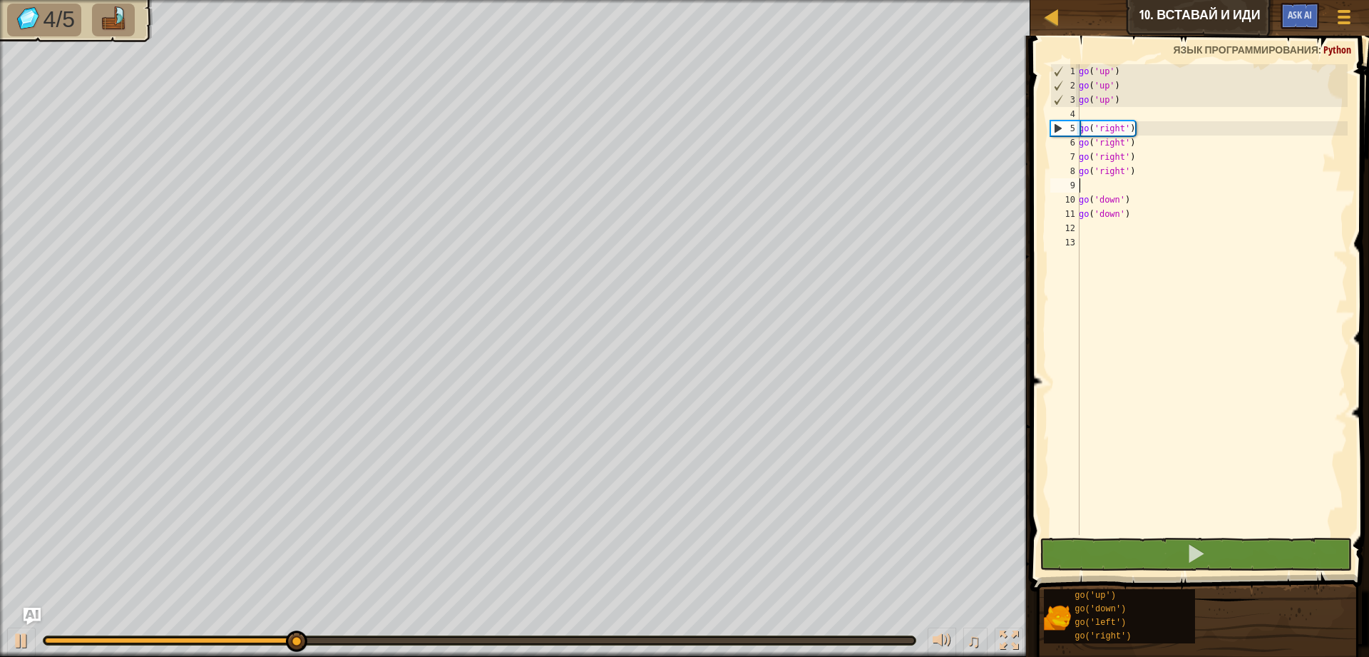
click at [1088, 234] on div "go ( 'up' ) go ( 'up' ) go ( 'up' ) go ( 'right' ) go ( 'right' ) go ( 'right' …" at bounding box center [1212, 313] width 272 height 499
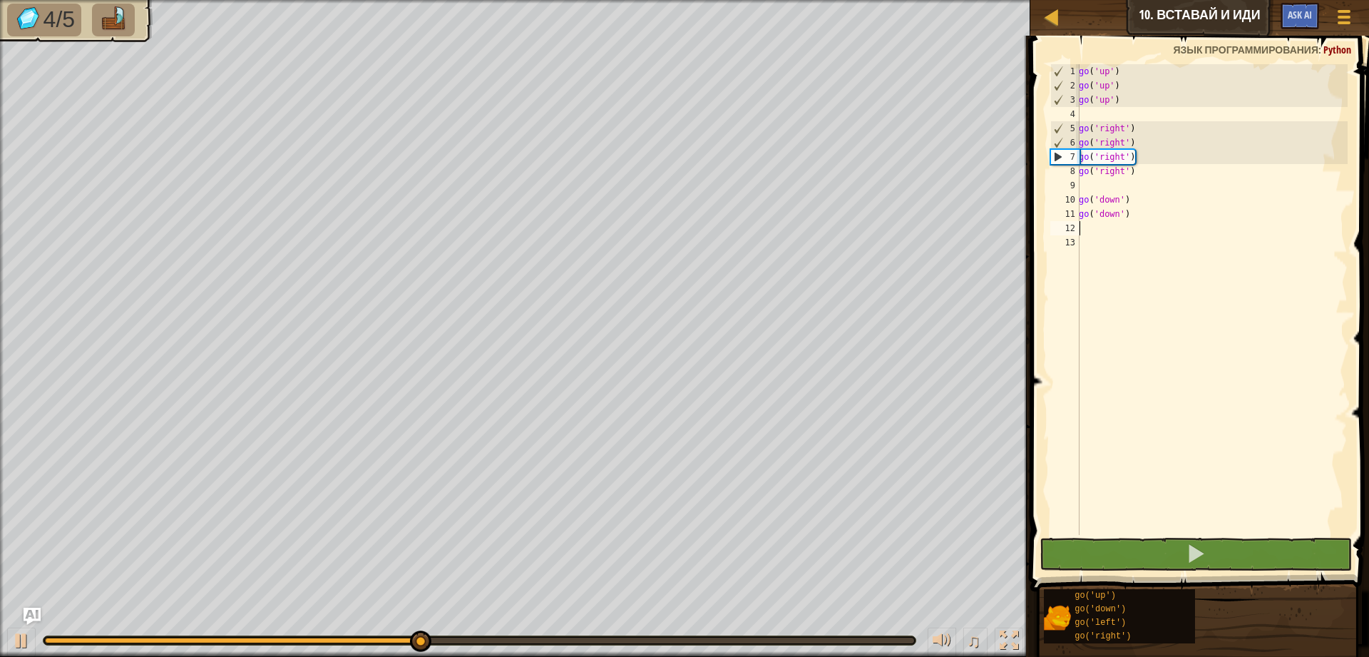
type textarea "g"
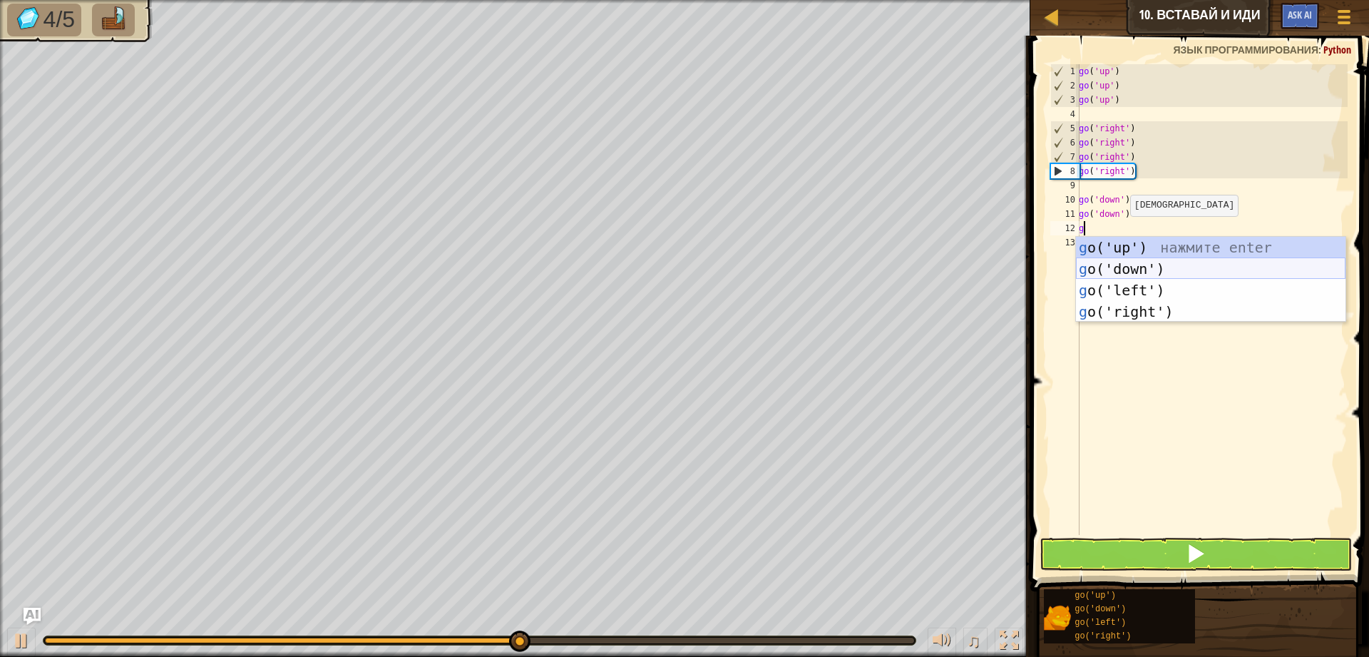
click at [1141, 267] on div "g o('up') нажмите enter g o('down') нажмите enter g o('left') нажмите enter g o…" at bounding box center [1210, 301] width 269 height 128
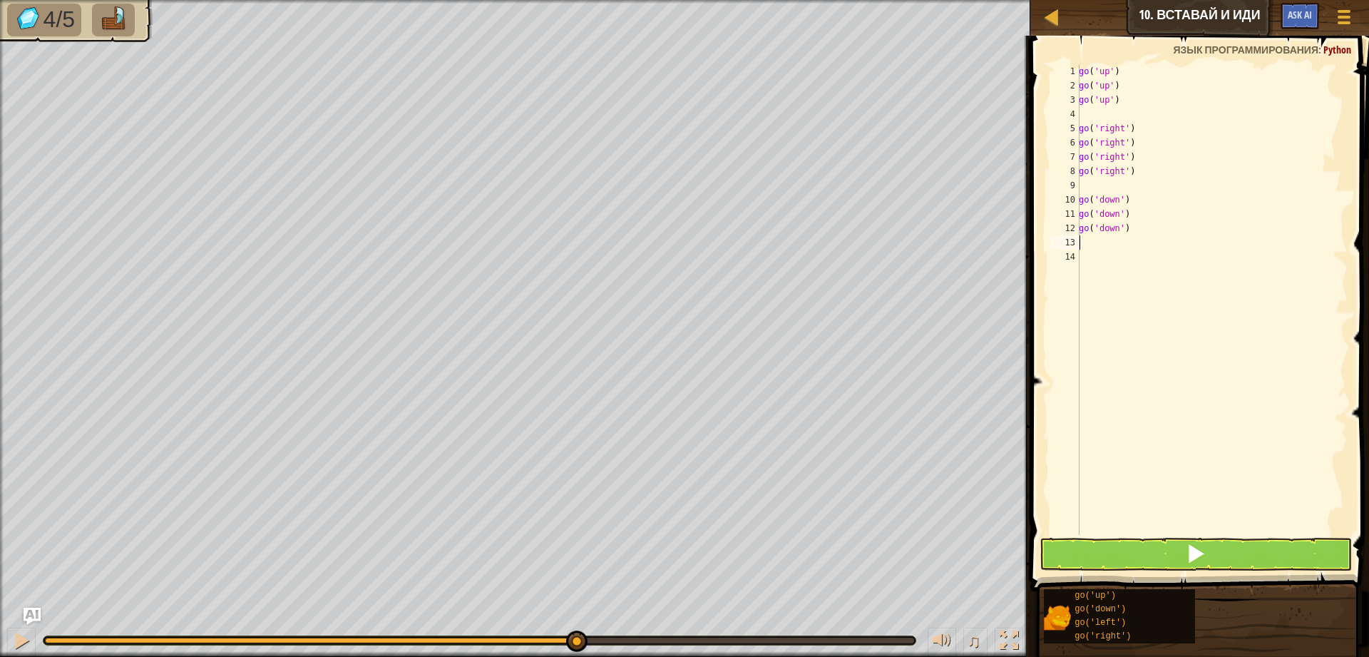
type textarea "g"
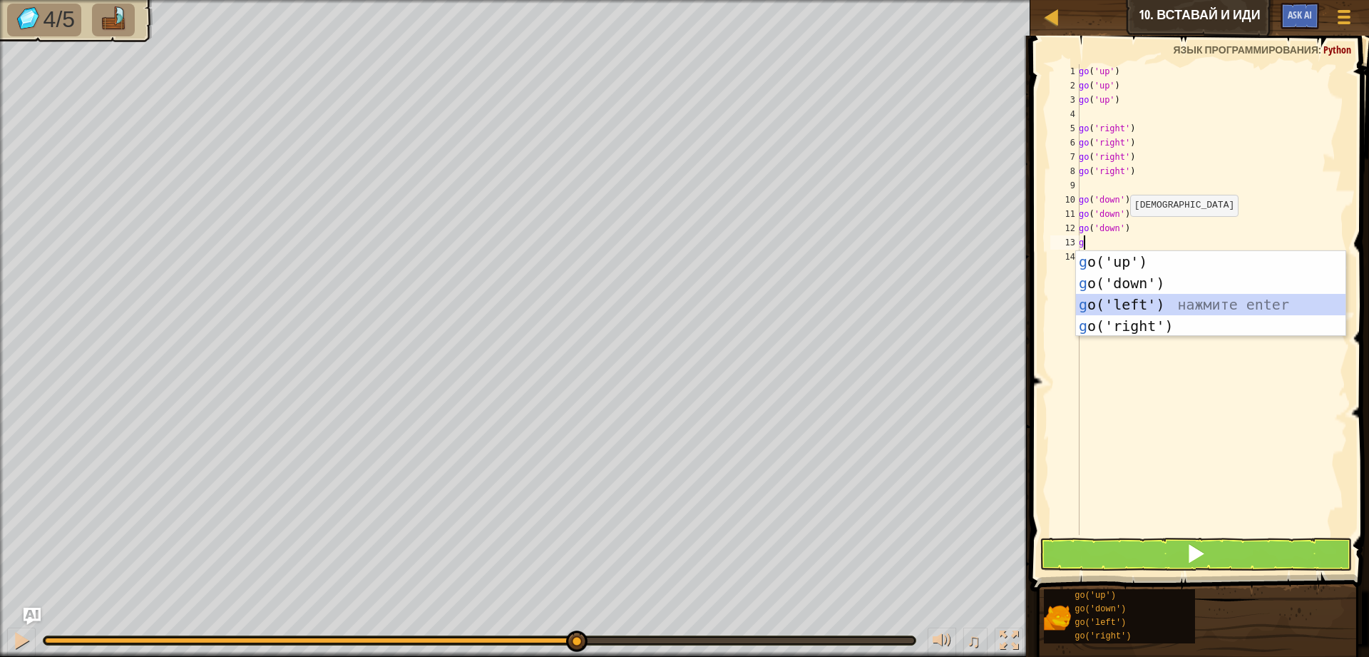
click at [1149, 307] on div "g o('up') нажмите enter g o('down') нажмите enter g o('left') нажмите enter g o…" at bounding box center [1210, 315] width 269 height 128
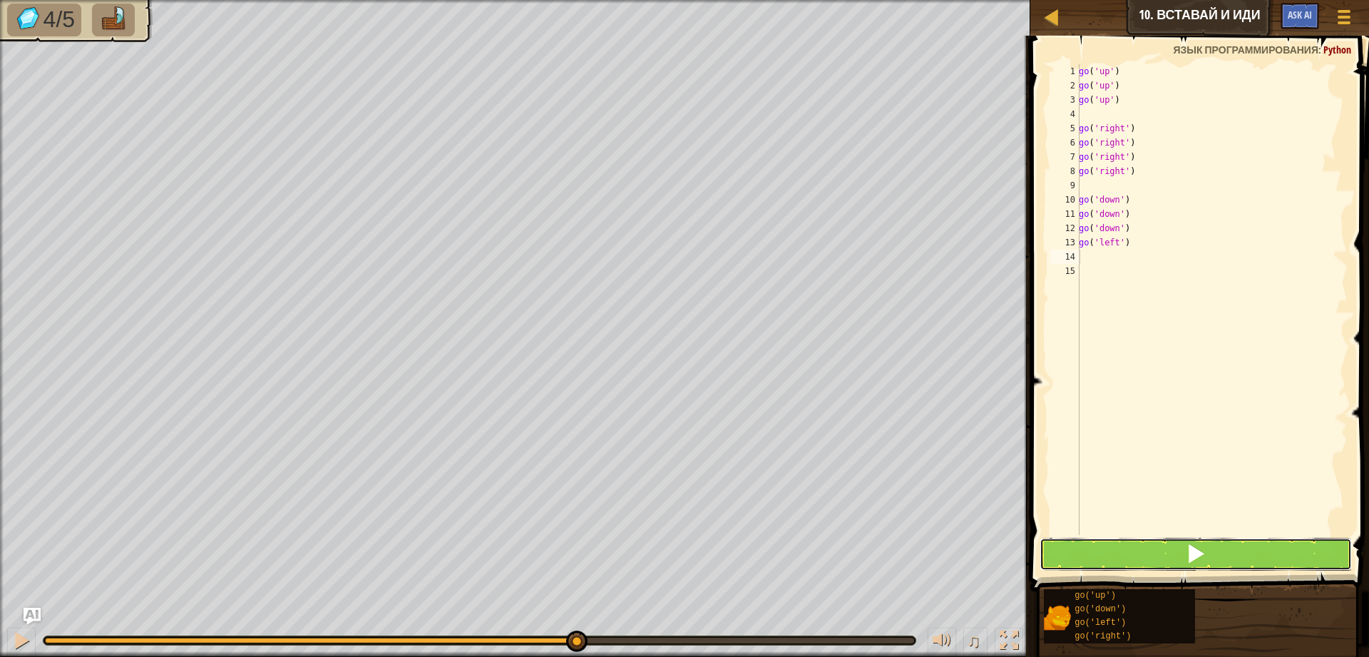
click at [1125, 557] on button at bounding box center [1195, 554] width 312 height 33
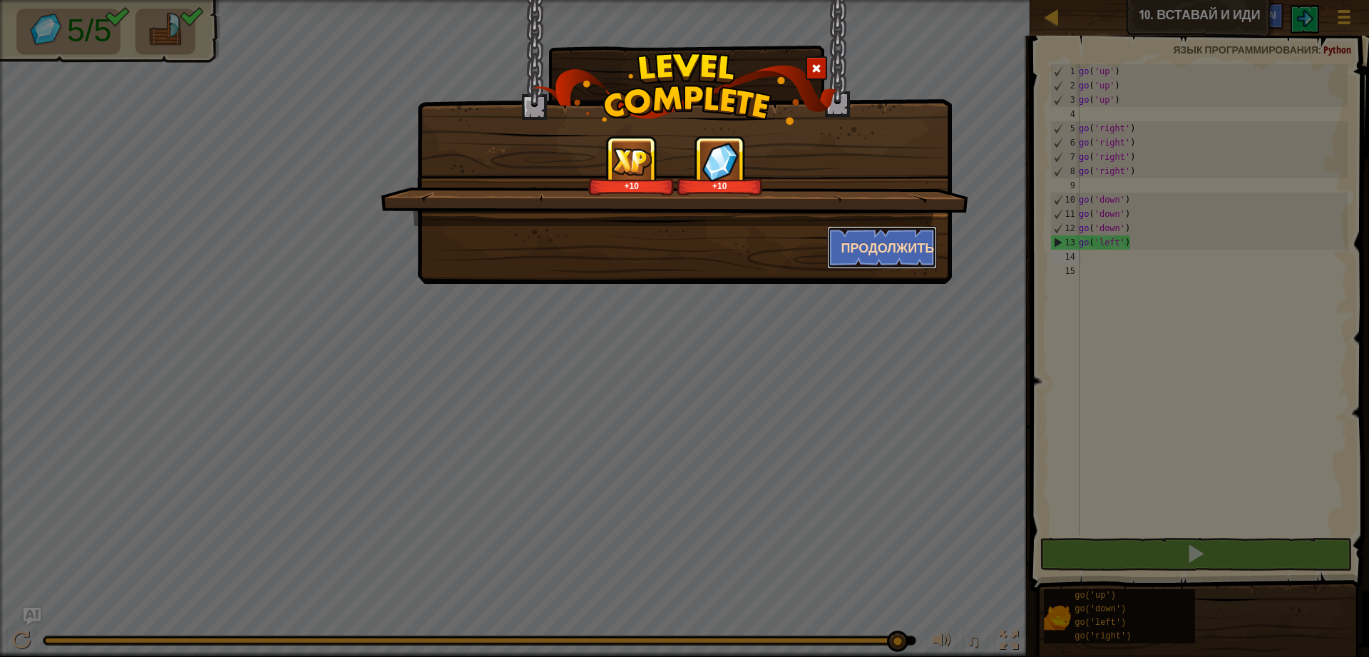
click at [896, 240] on button "Продолжить" at bounding box center [882, 247] width 111 height 43
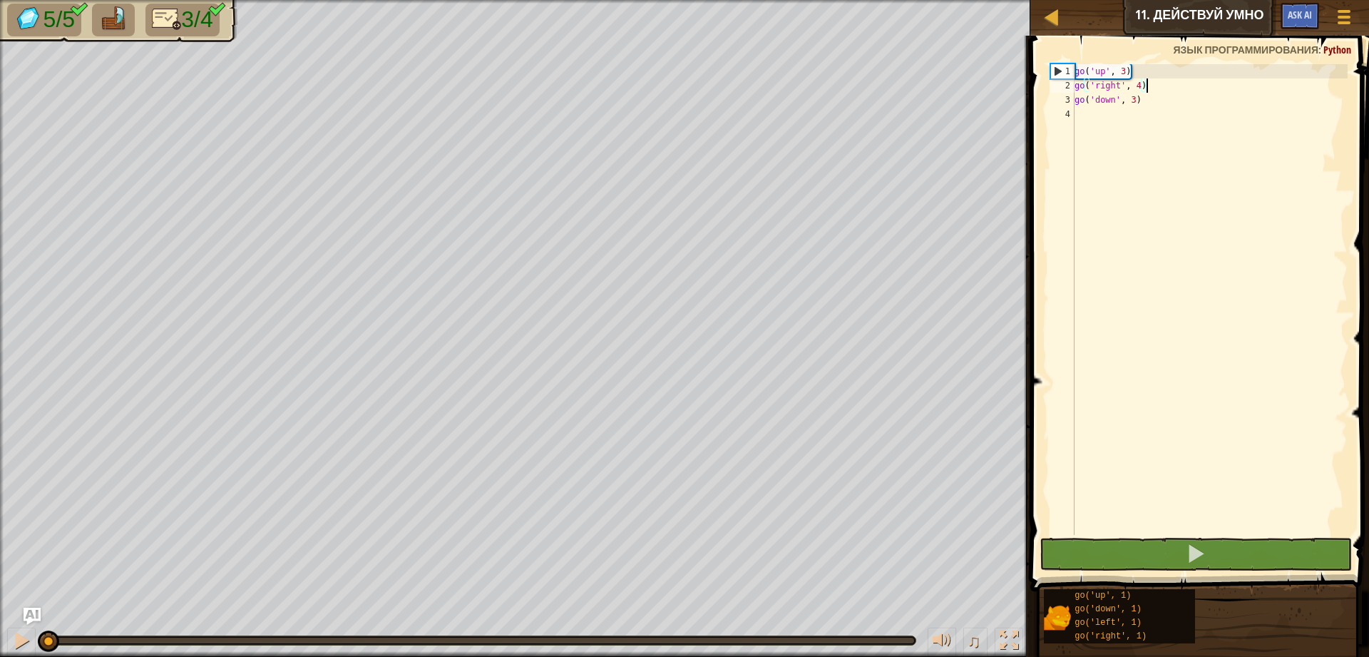
click at [1157, 84] on div "go ( 'up' , 3 ) go ( 'right' , 4 ) go ( 'down' , 3 )" at bounding box center [1210, 313] width 276 height 499
type textarea "go('right', 4)"
click at [1126, 555] on button at bounding box center [1195, 554] width 312 height 33
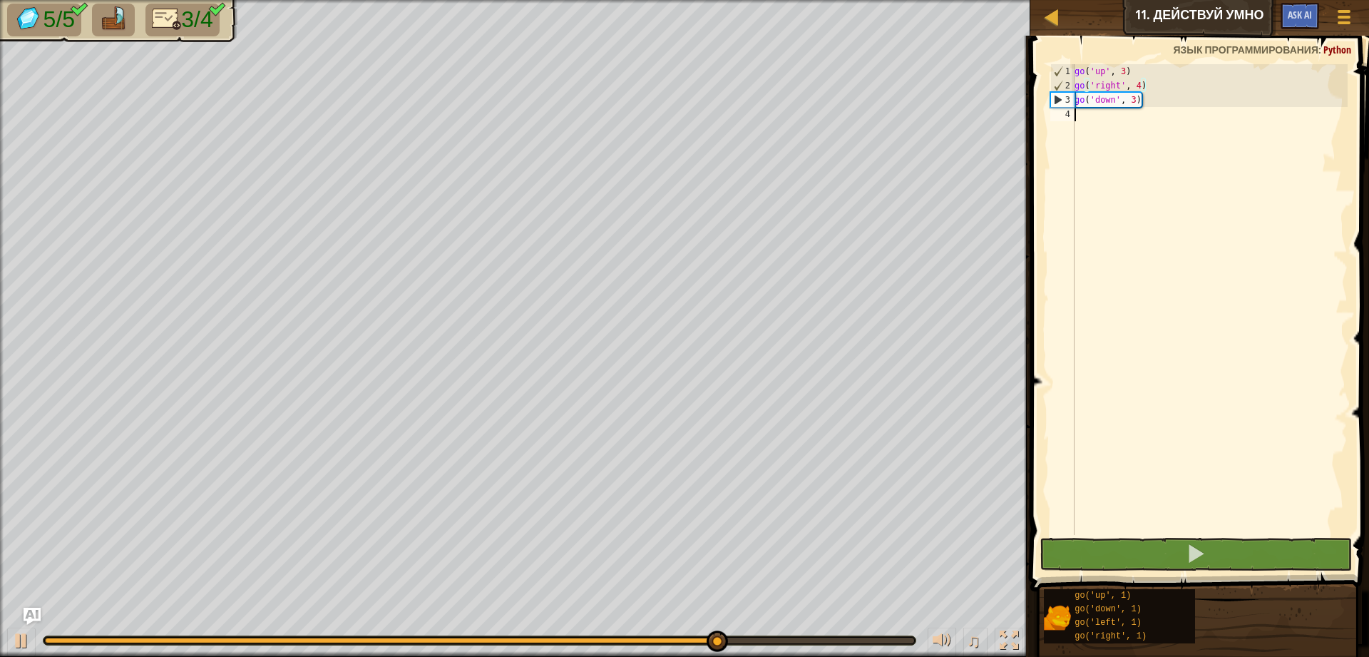
click at [1084, 115] on div "go ( 'up' , 3 ) go ( 'right' , 4 ) go ( 'down' , 3 )" at bounding box center [1210, 313] width 276 height 499
type textarea "g"
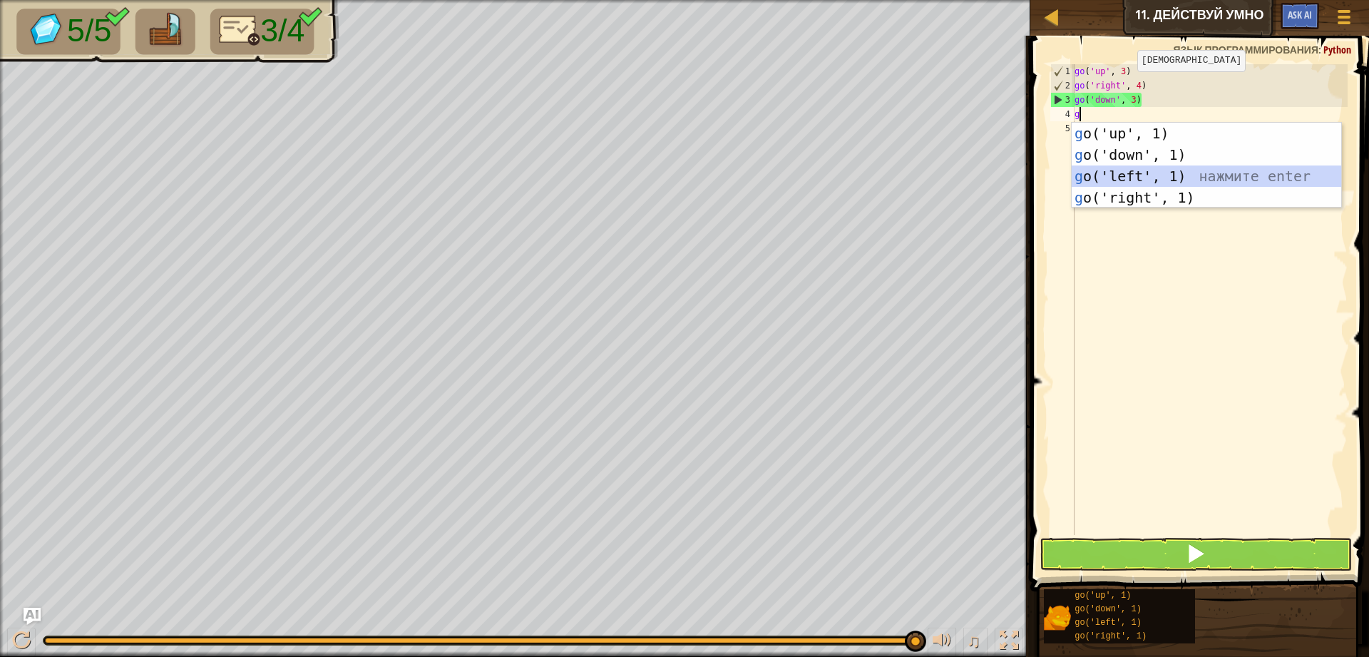
click at [1164, 171] on div "g o('up', 1) нажмите enter g o('down', 1) нажмите enter g o('left', 1) нажмите …" at bounding box center [1206, 187] width 269 height 128
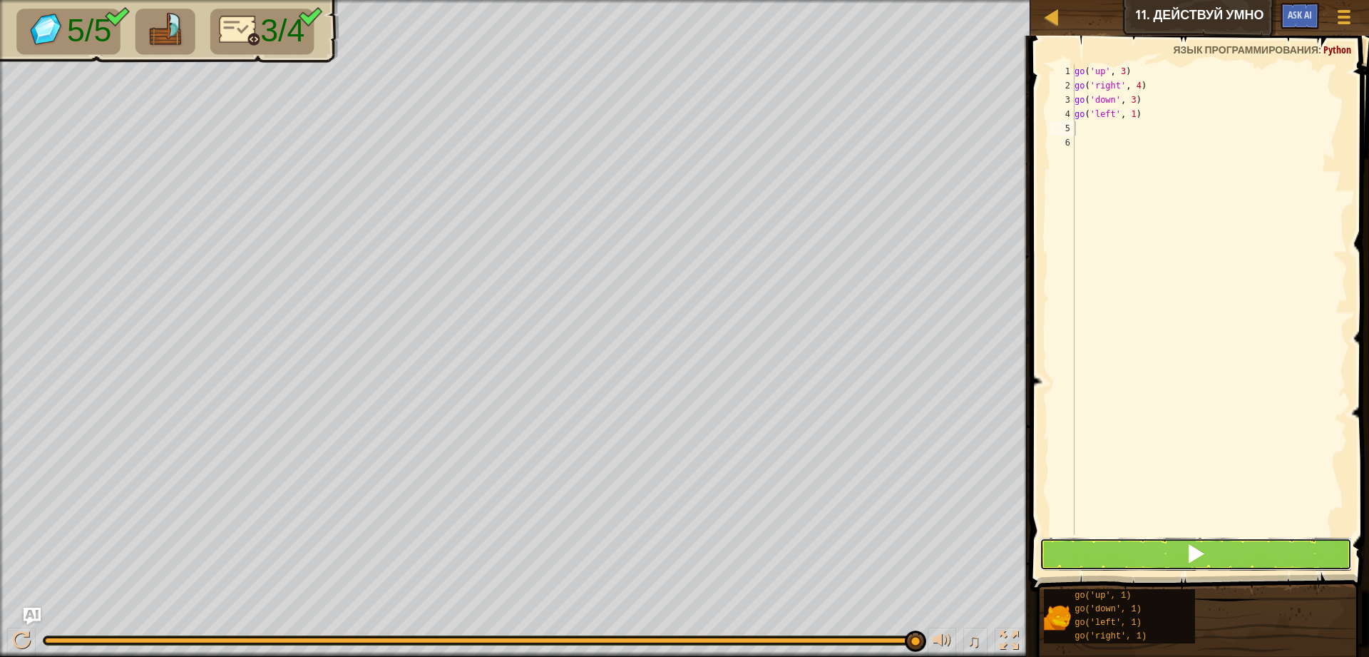
click at [1123, 553] on button at bounding box center [1195, 554] width 312 height 33
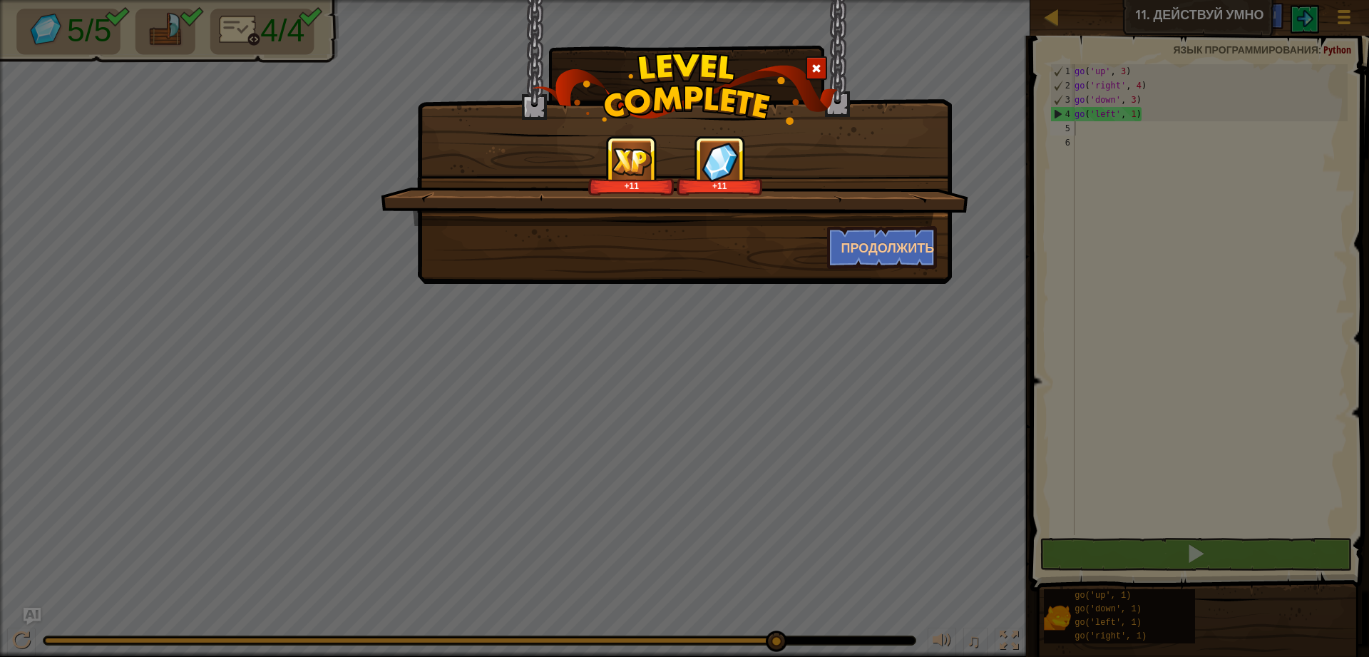
drag, startPoint x: 1049, startPoint y: 309, endPoint x: 1234, endPoint y: 153, distance: 242.3
click at [1051, 306] on div "+11 +11 Продолжить" at bounding box center [684, 328] width 1369 height 657
click at [908, 251] on button "Продолжить" at bounding box center [882, 247] width 111 height 43
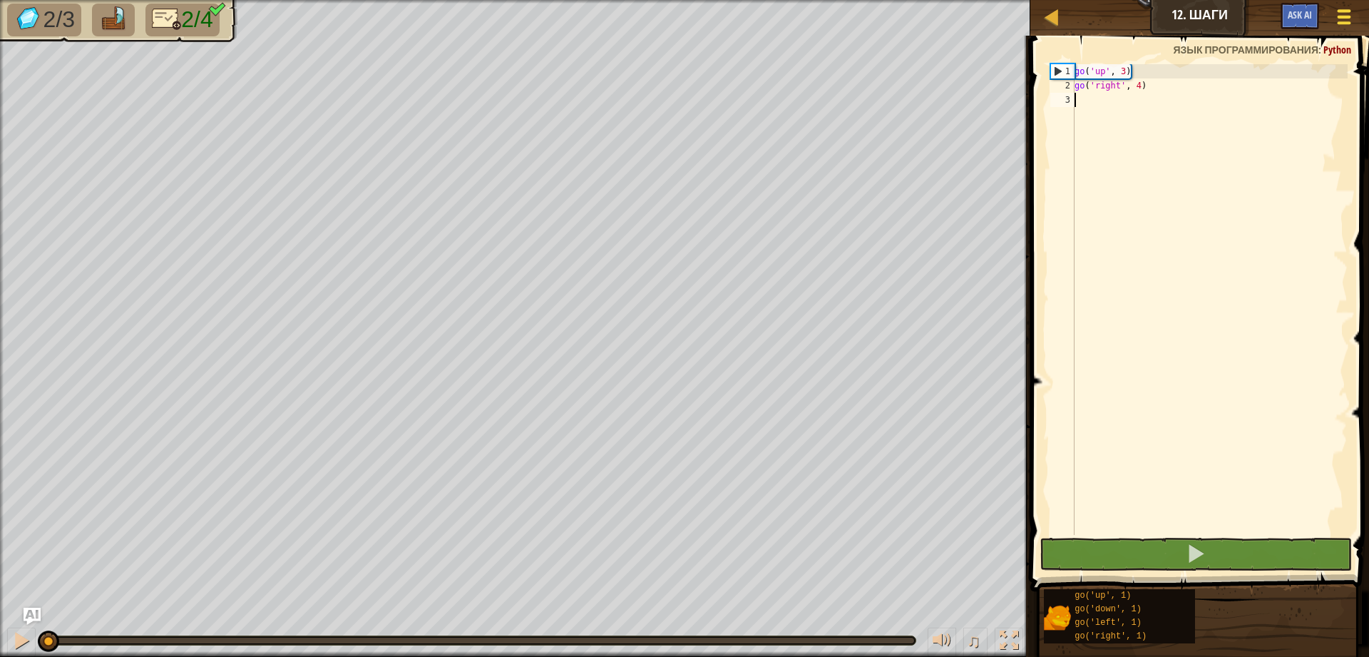
click at [1352, 21] on div at bounding box center [1343, 16] width 19 height 21
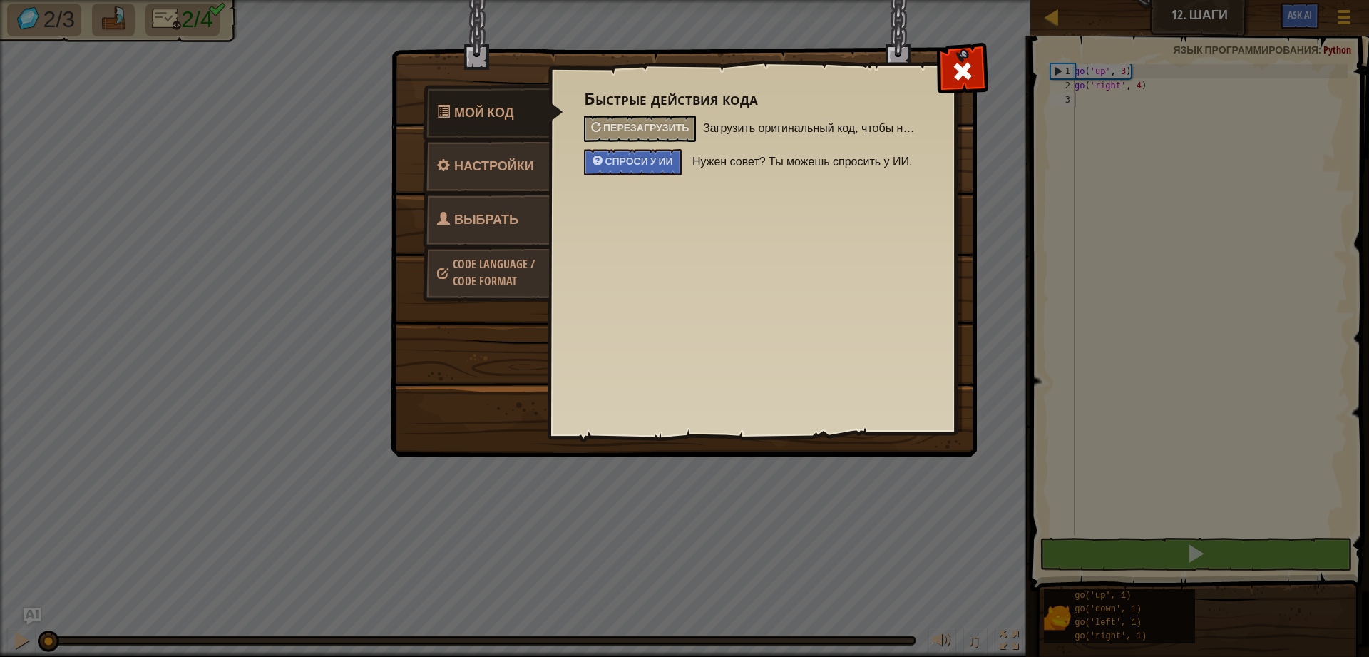
click at [484, 222] on span "Выбрать героя" at bounding box center [477, 236] width 81 height 53
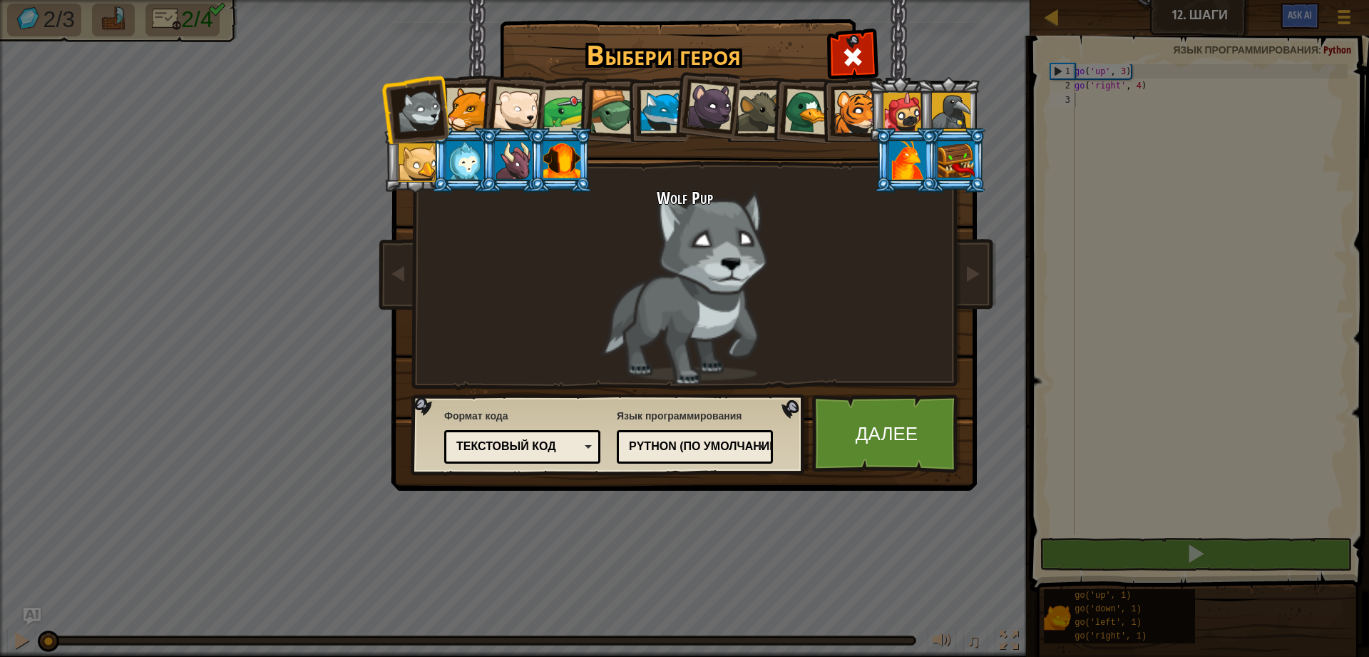
click at [901, 120] on div at bounding box center [902, 112] width 38 height 38
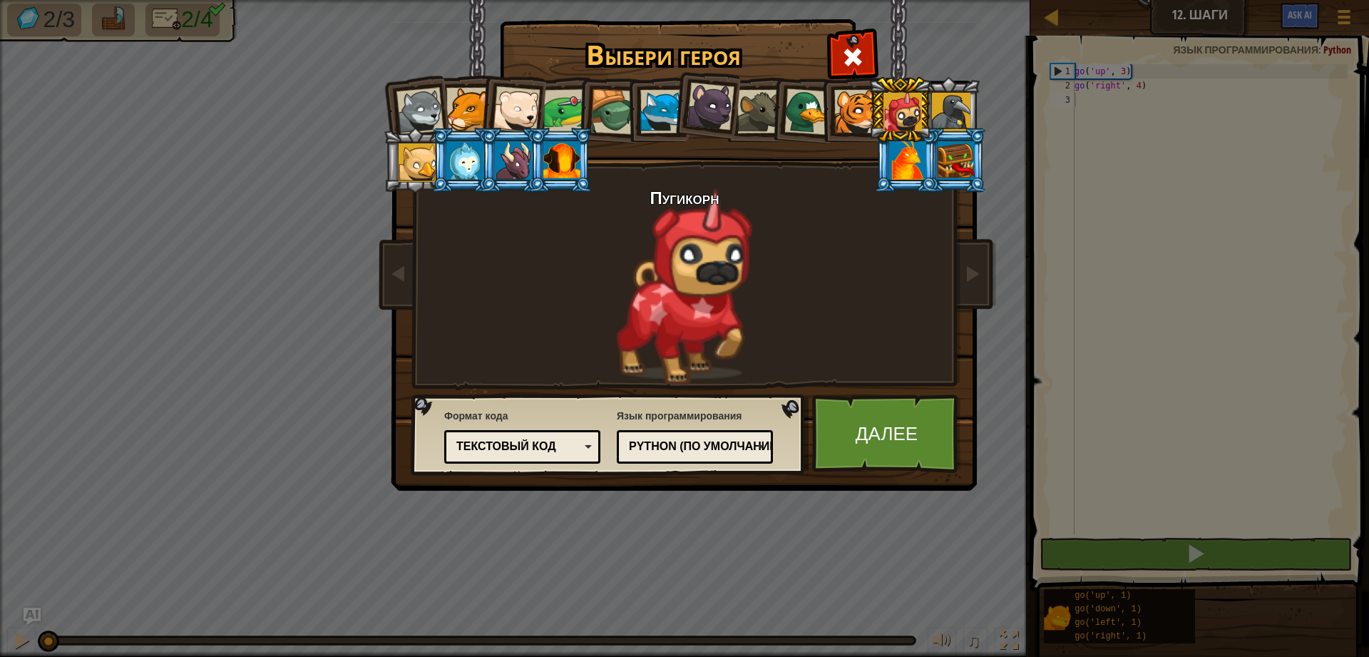
click at [798, 86] on li at bounding box center [803, 109] width 68 height 69
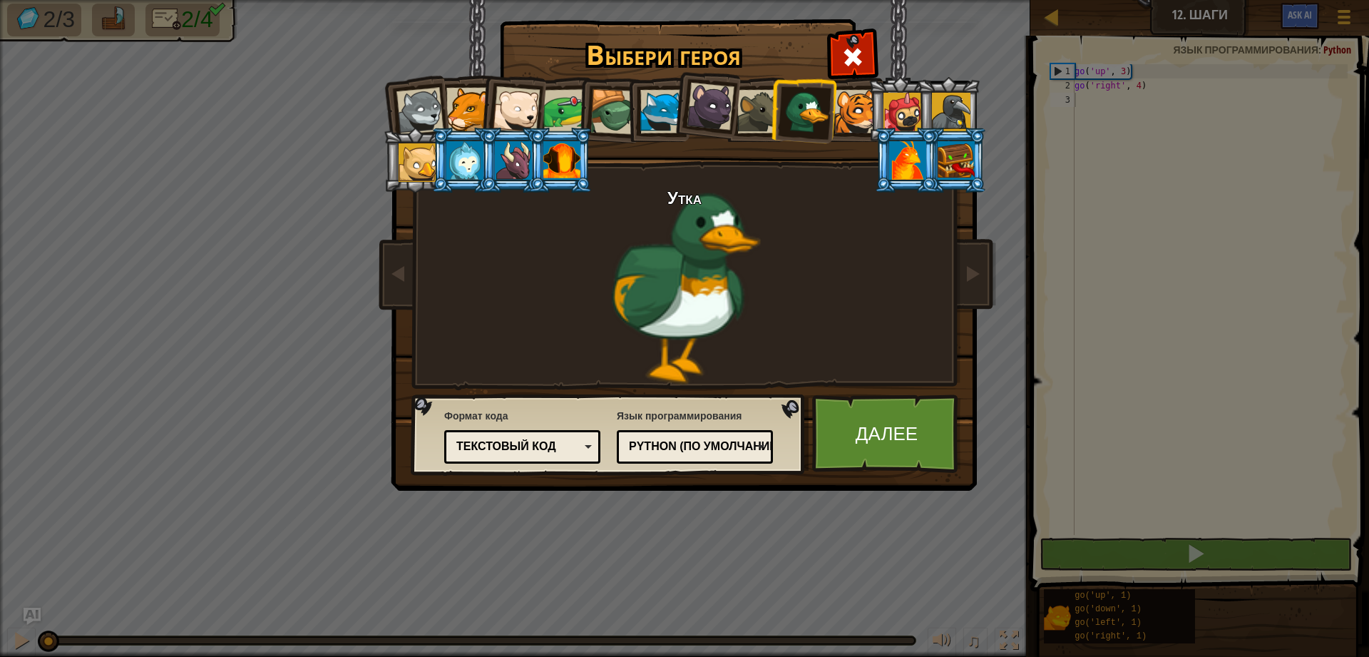
click at [523, 108] on div at bounding box center [516, 109] width 47 height 47
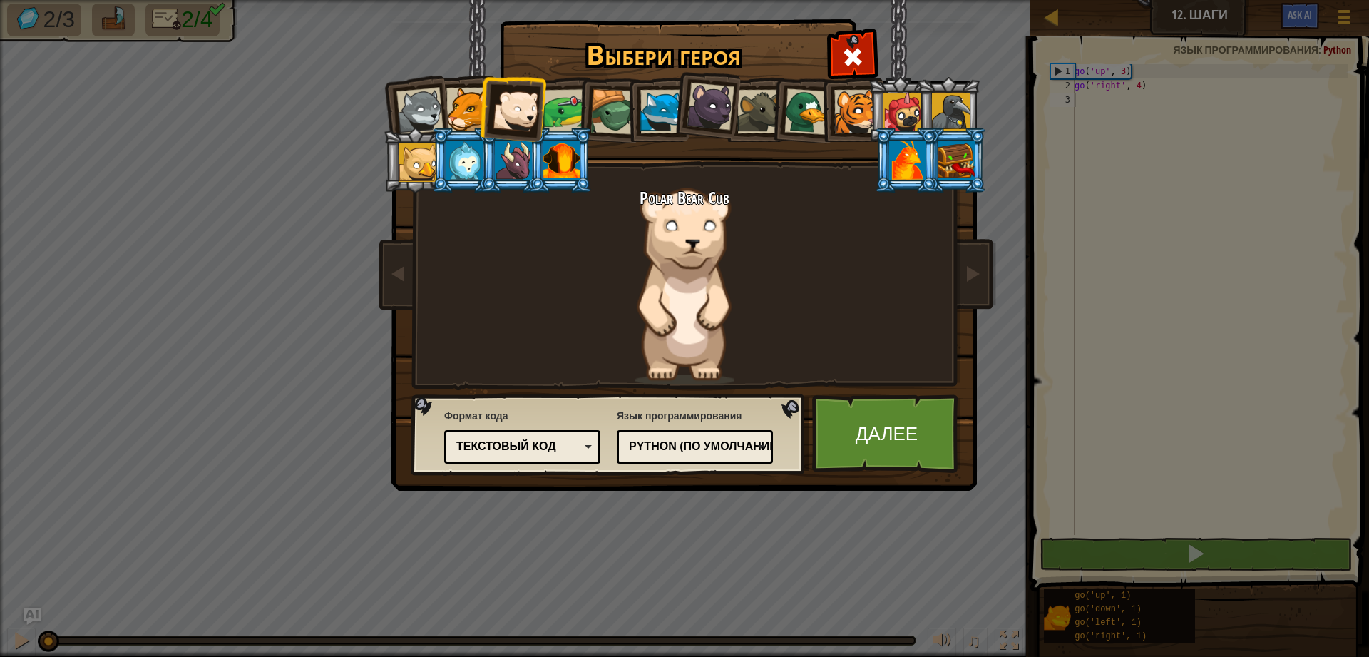
click at [541, 100] on li at bounding box center [512, 107] width 70 height 70
click at [566, 114] on div at bounding box center [565, 111] width 44 height 44
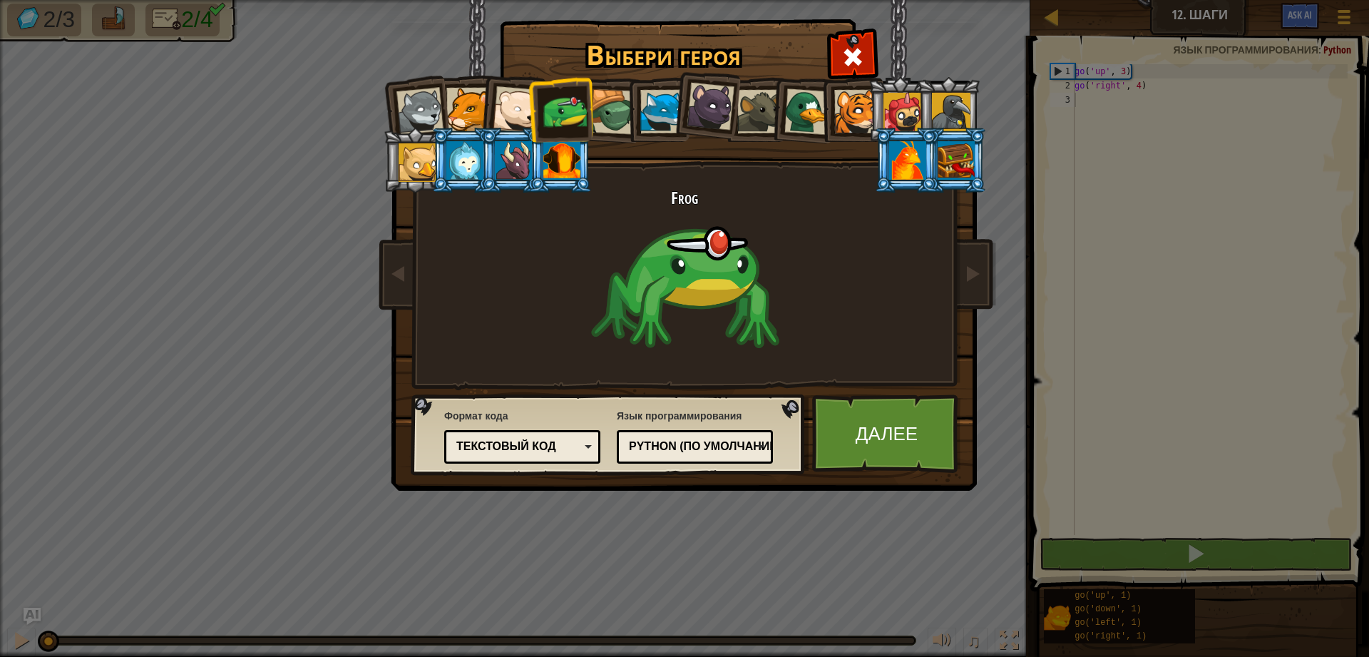
click at [616, 110] on div at bounding box center [613, 112] width 46 height 46
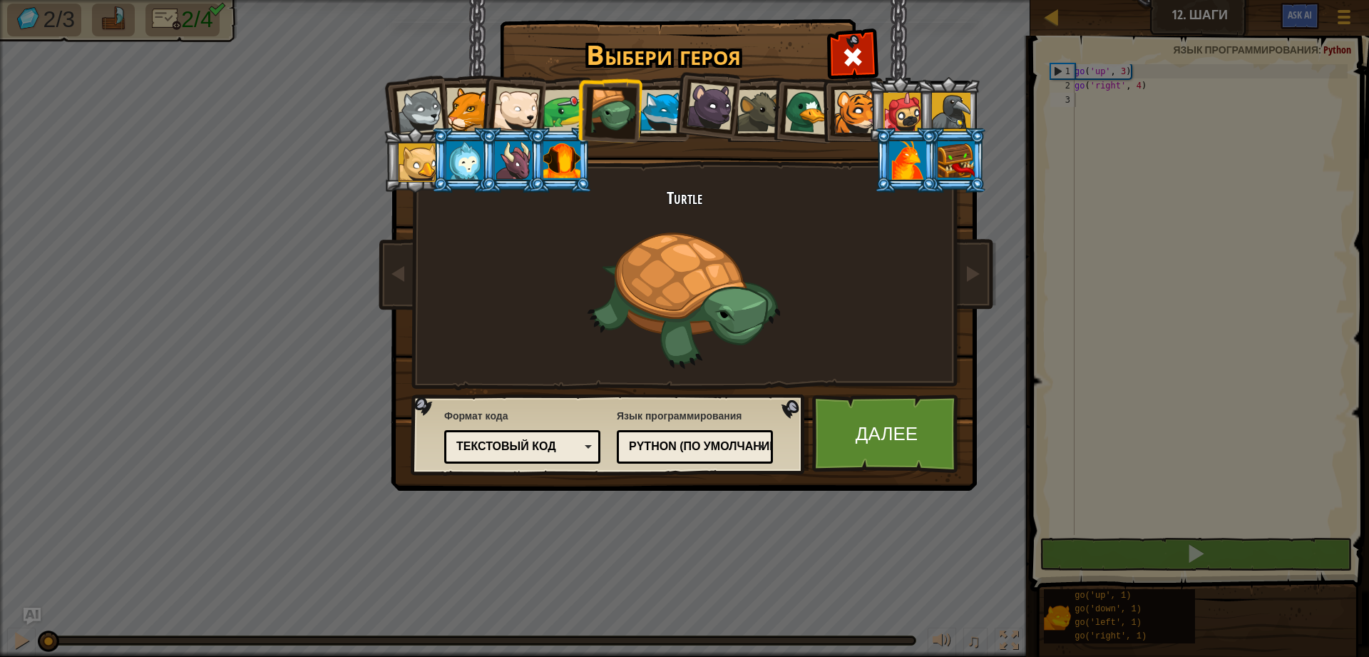
click at [648, 110] on div at bounding box center [661, 111] width 43 height 43
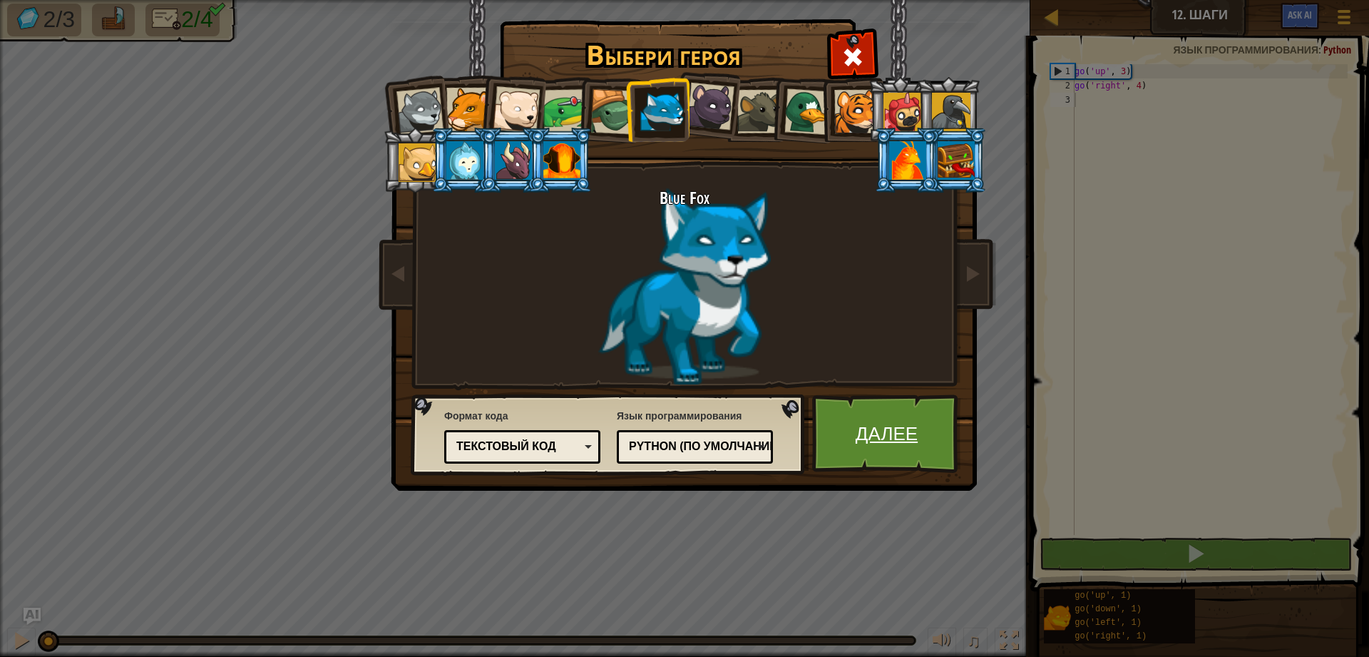
click at [878, 436] on link "Далее" at bounding box center [886, 433] width 149 height 78
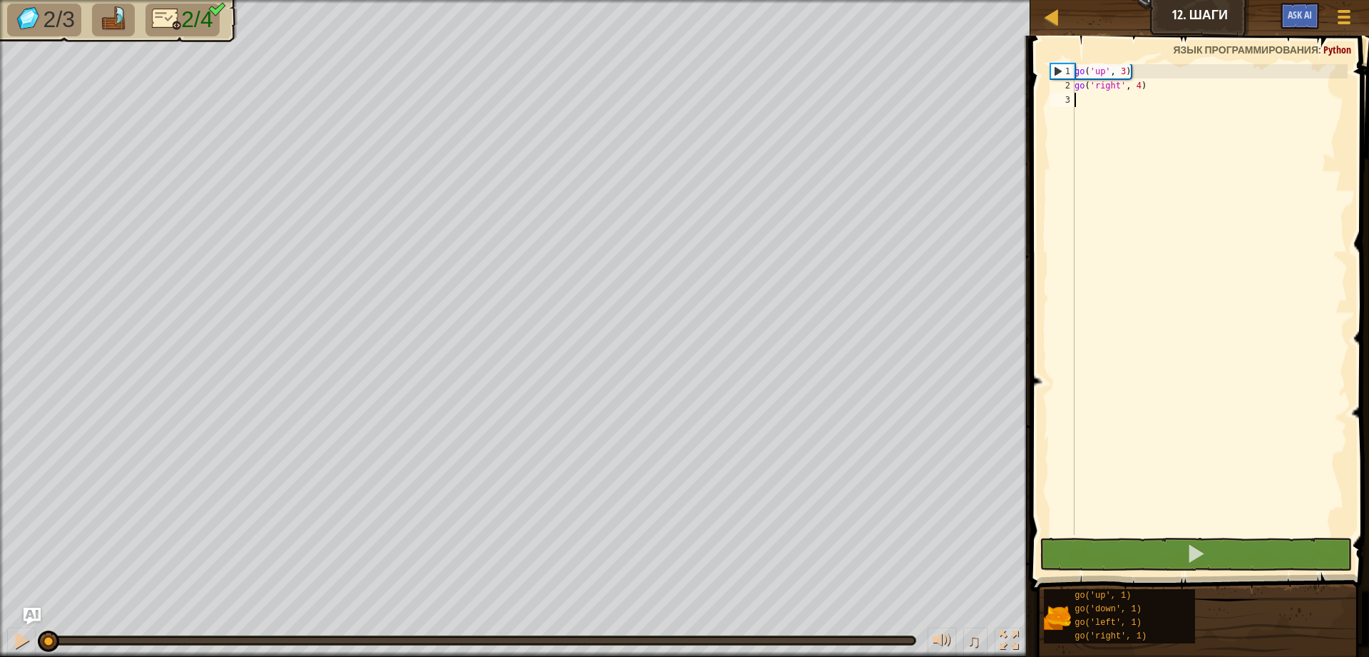
type textarea "g"
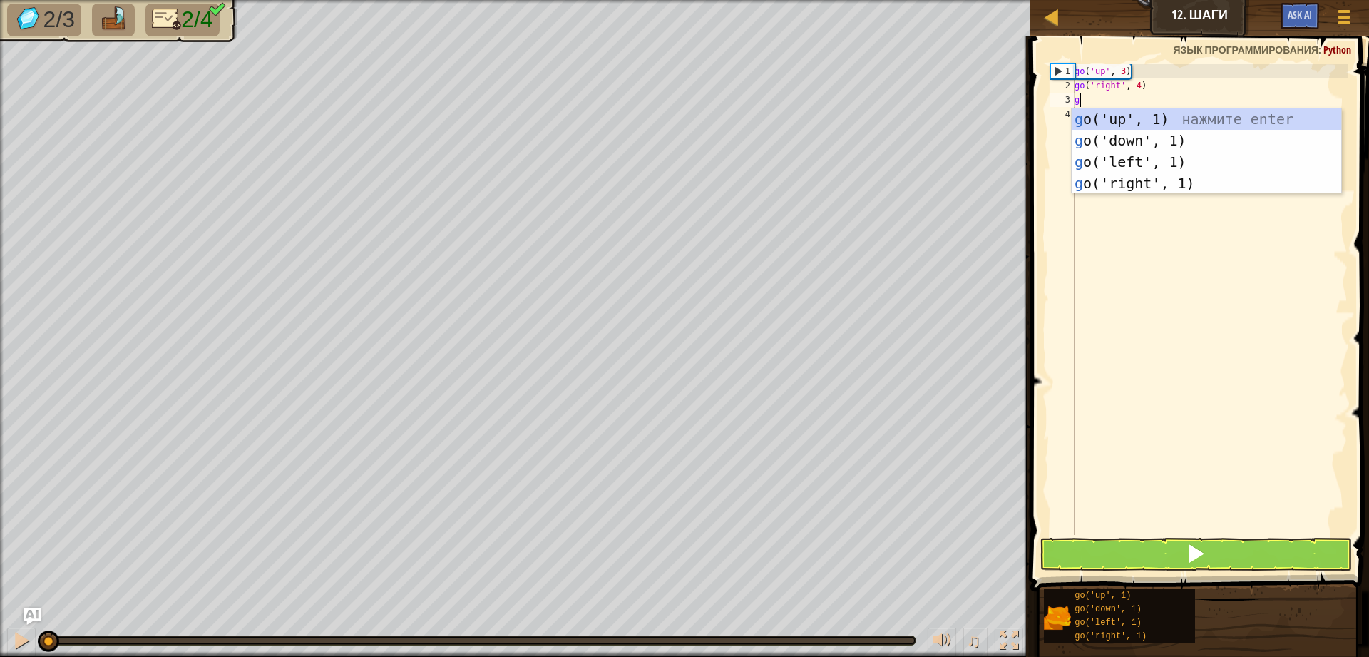
scroll to position [6, 0]
click at [1135, 143] on div "g o('up', 1) нажмите enter g o('down', 1) нажмите enter g o('left', 1) нажмите …" at bounding box center [1206, 172] width 269 height 128
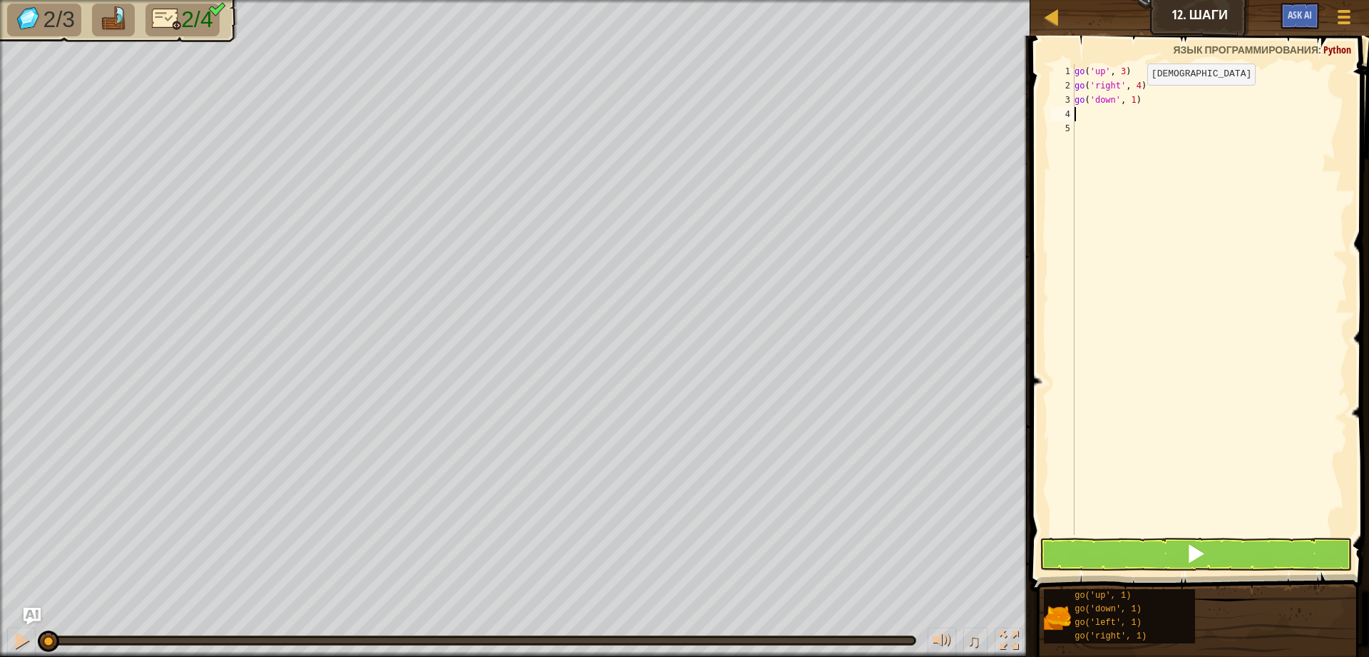
click at [1136, 99] on div "go ( 'up' , 3 ) go ( 'right' , 4 ) go ( 'down' , 1 )" at bounding box center [1210, 313] width 276 height 499
type textarea "go('down', 4)"
click at [1076, 110] on div "go ( 'up' , 3 ) go ( 'right' , 4 ) go ( 'down' , 4 )" at bounding box center [1210, 313] width 276 height 499
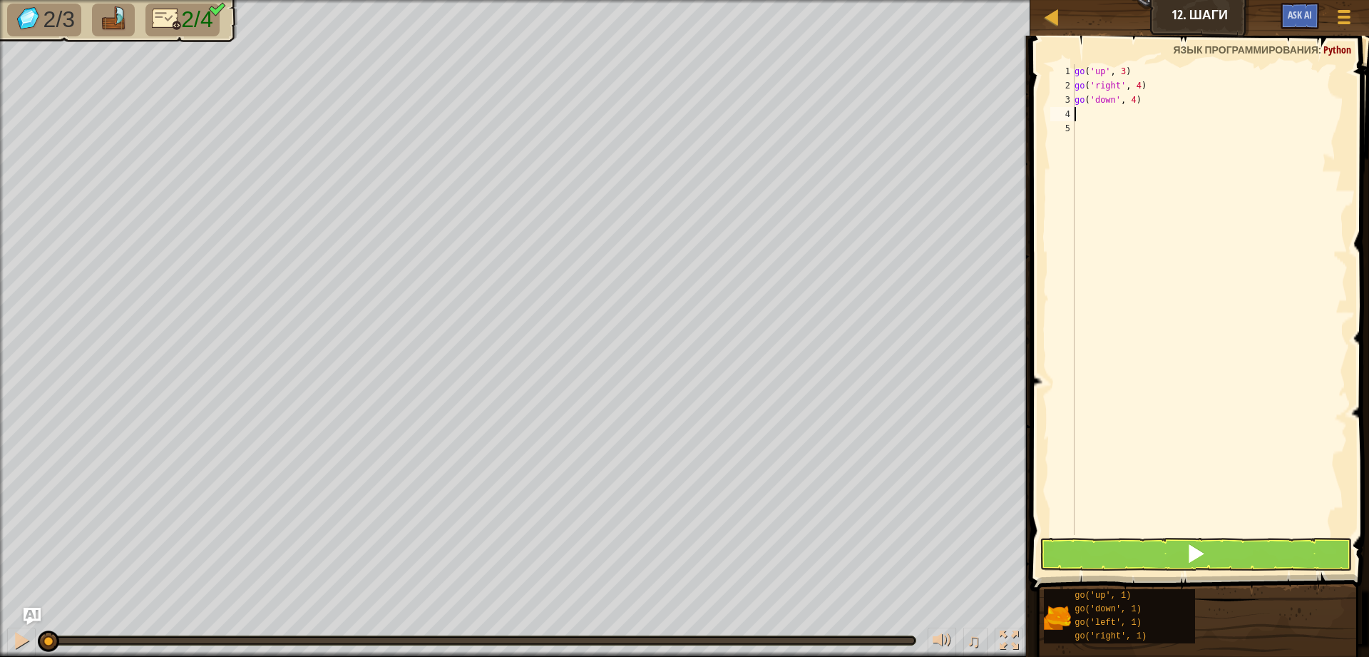
type textarea "g"
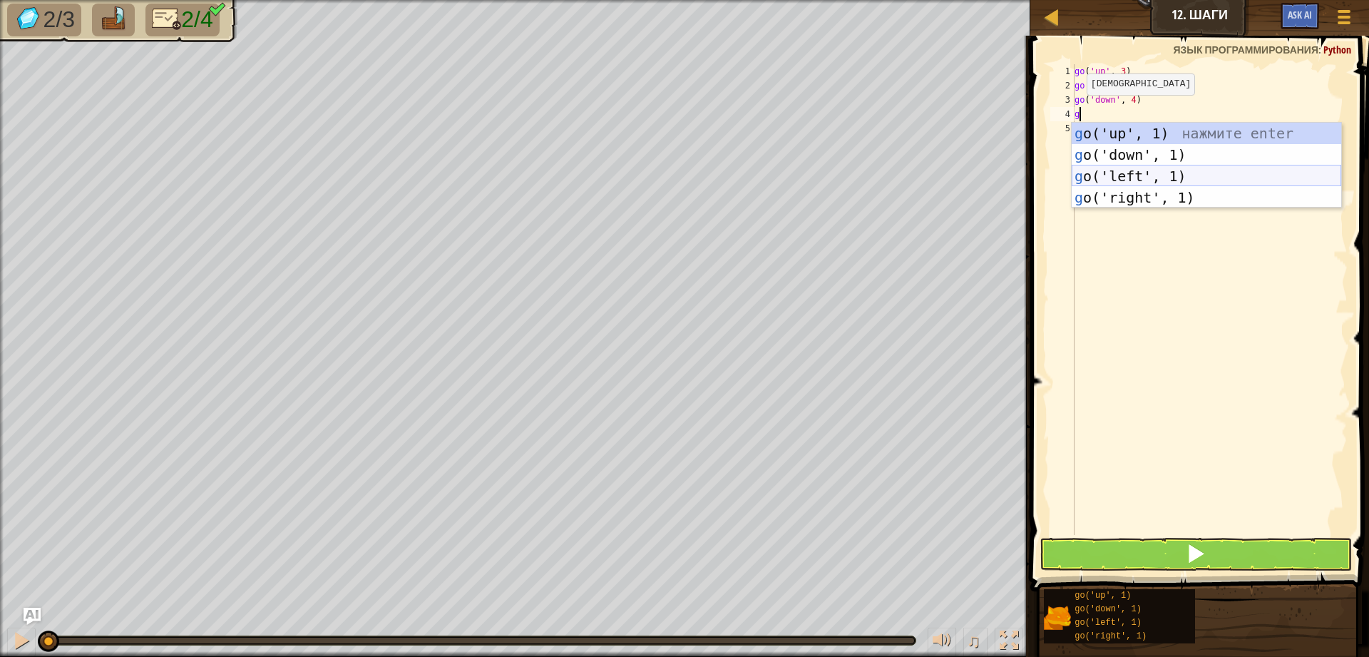
click at [1152, 182] on div "g o('up', 1) нажмите enter g o('down', 1) нажмите enter g o('left', 1) нажмите …" at bounding box center [1206, 187] width 269 height 128
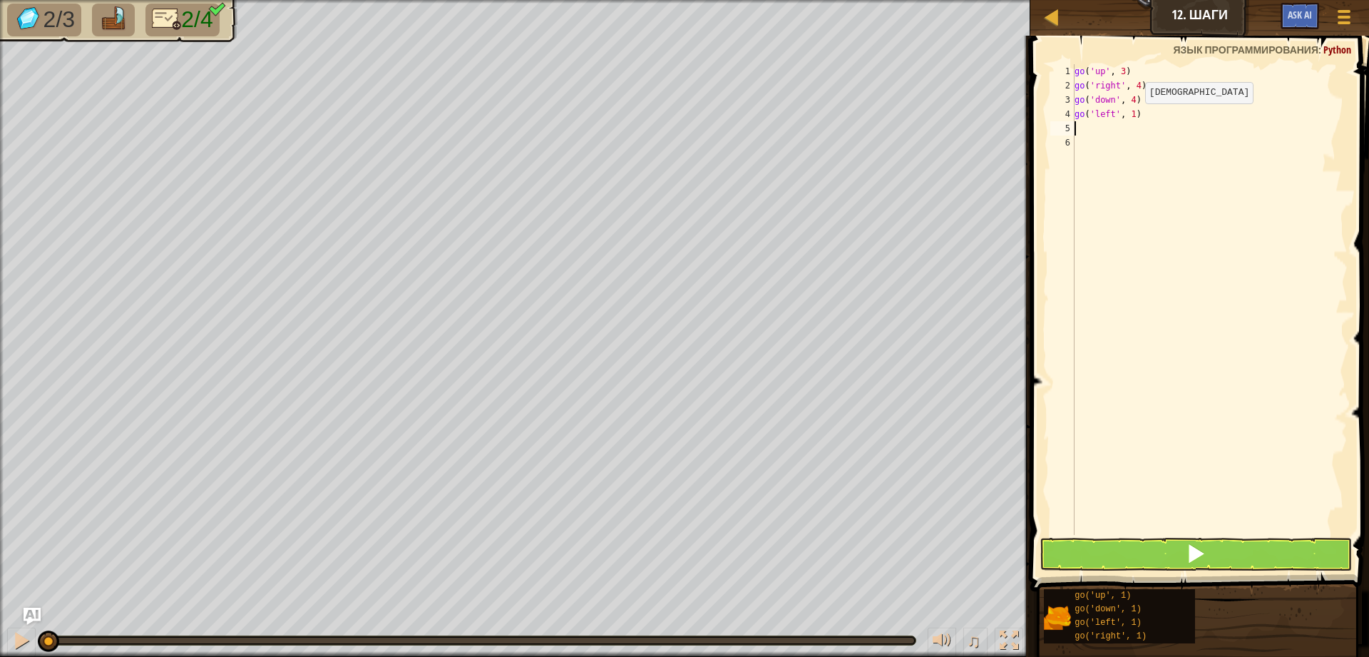
click at [1134, 118] on div "go ( 'up' , 3 ) go ( 'right' , 4 ) go ( 'down' , 4 ) go ( 'left' , 1 )" at bounding box center [1210, 313] width 276 height 499
click at [1149, 547] on button at bounding box center [1195, 554] width 312 height 33
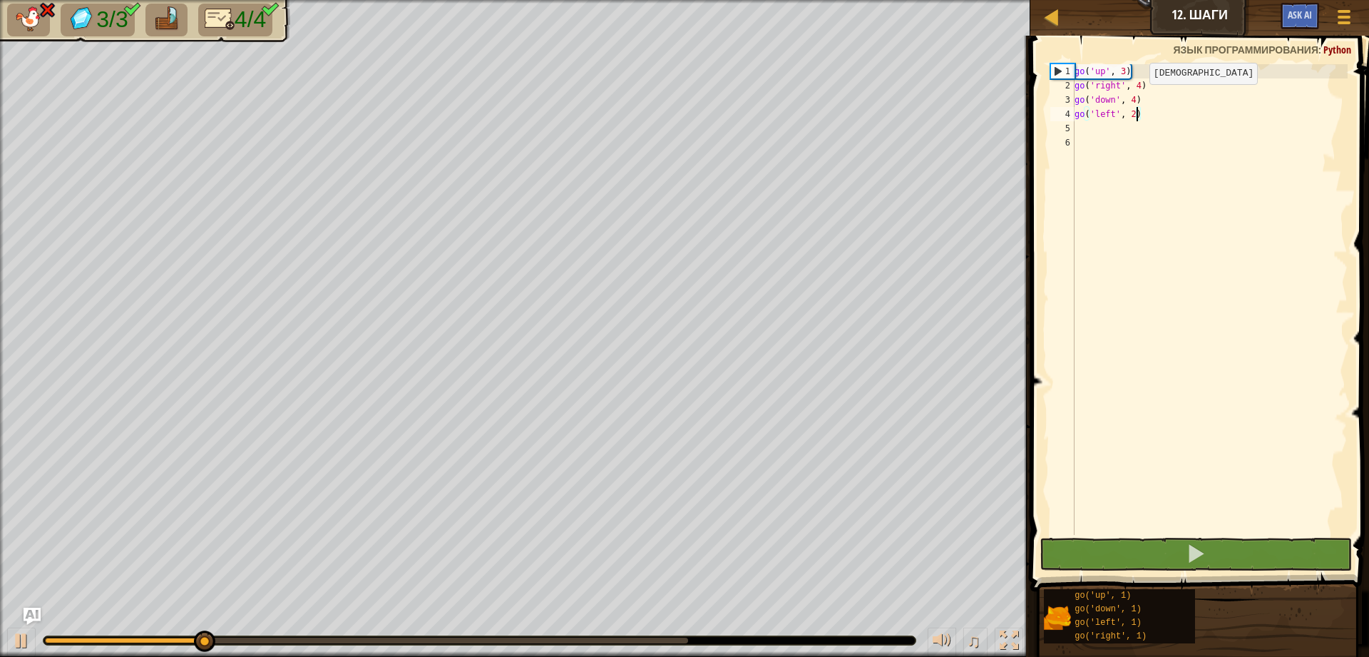
click at [1138, 98] on div "go ( 'up' , 3 ) go ( 'right' , 4 ) go ( 'down' , 4 ) go ( 'left' , 2 )" at bounding box center [1210, 313] width 276 height 499
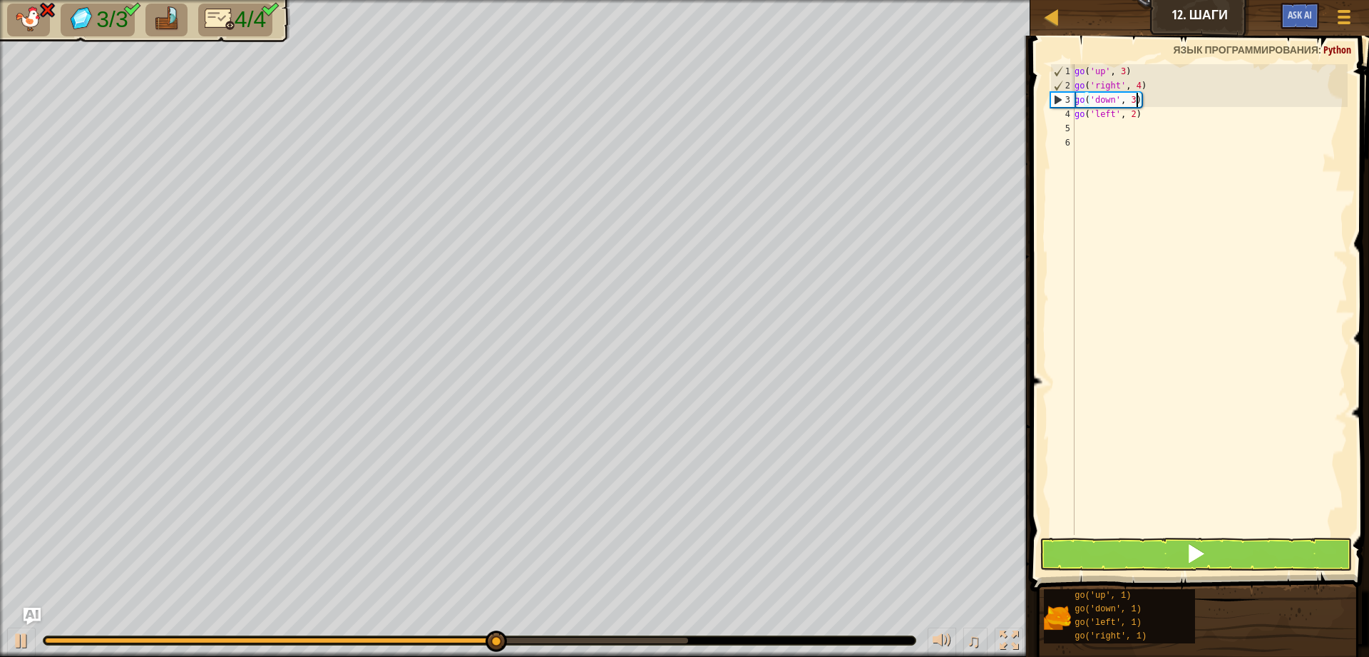
type textarea "go('down', 3)"
click at [1188, 568] on button at bounding box center [1195, 554] width 312 height 33
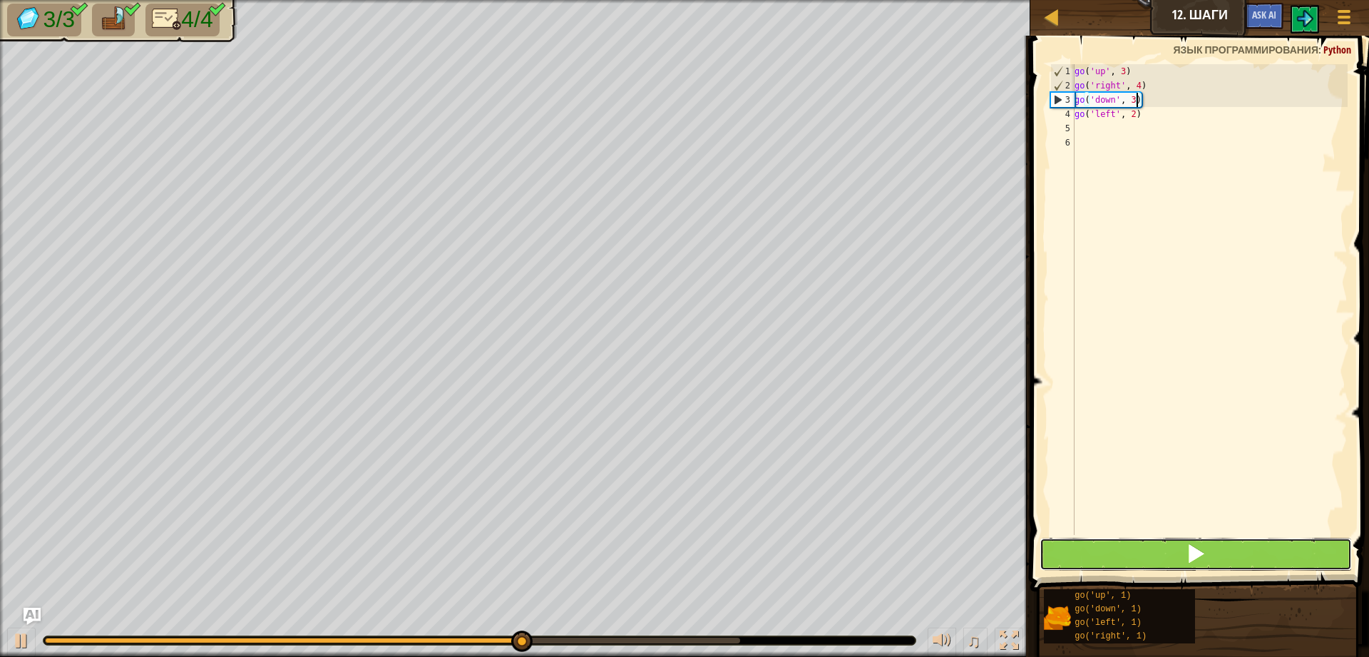
click at [1184, 555] on button at bounding box center [1195, 554] width 312 height 33
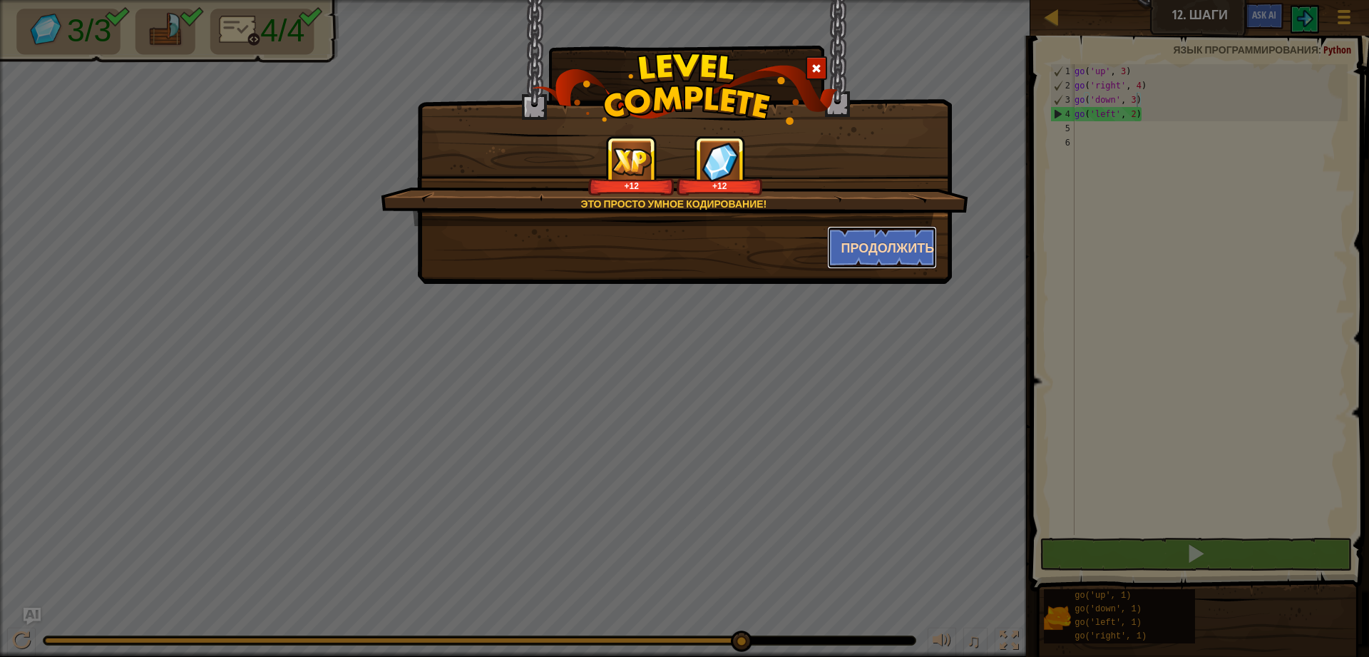
click at [875, 255] on button "Продолжить" at bounding box center [882, 247] width 111 height 43
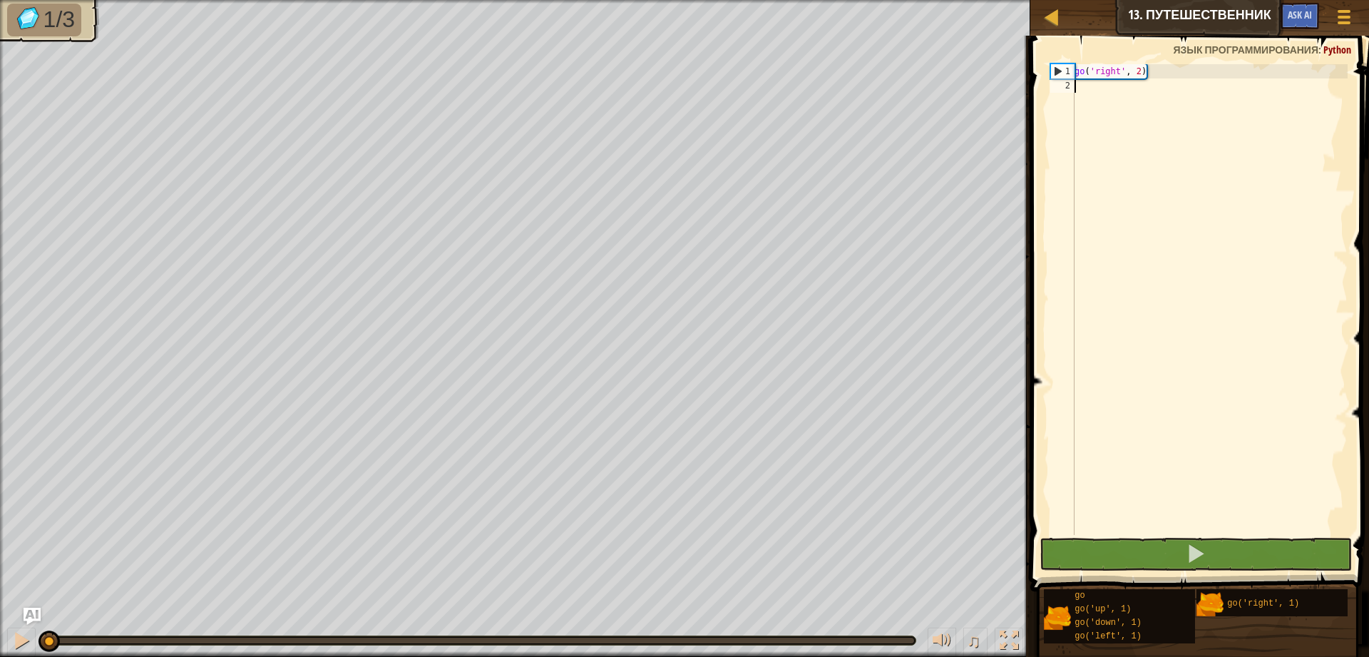
type textarea "g"
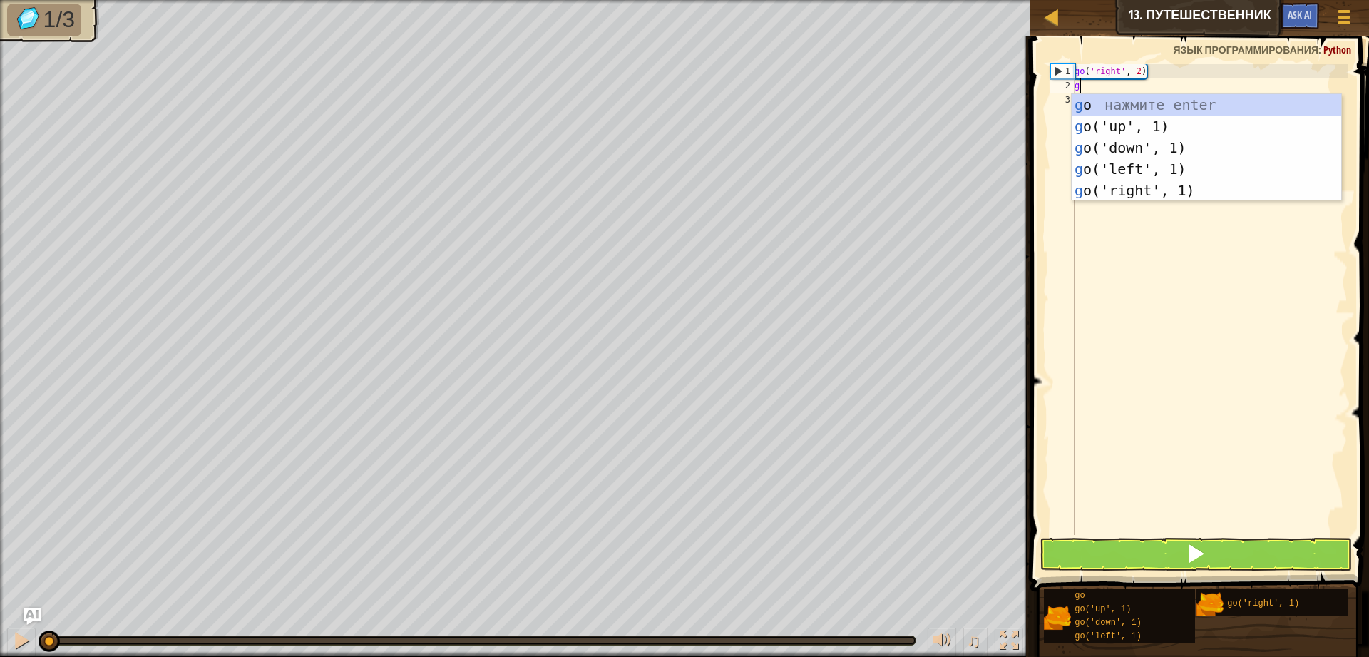
scroll to position [6, 0]
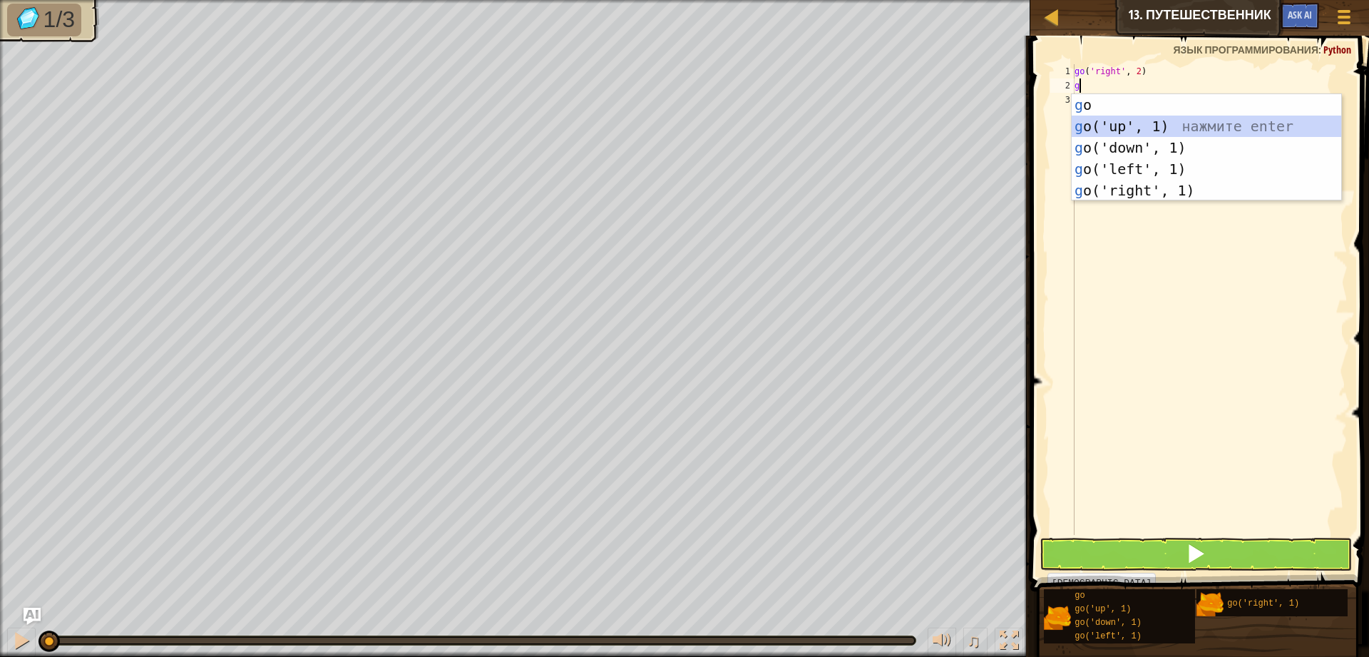
click at [1133, 121] on div "g o нажмите enter g o('up', 1) нажмите enter g o('down', 1) нажмите enter g o('…" at bounding box center [1206, 169] width 269 height 150
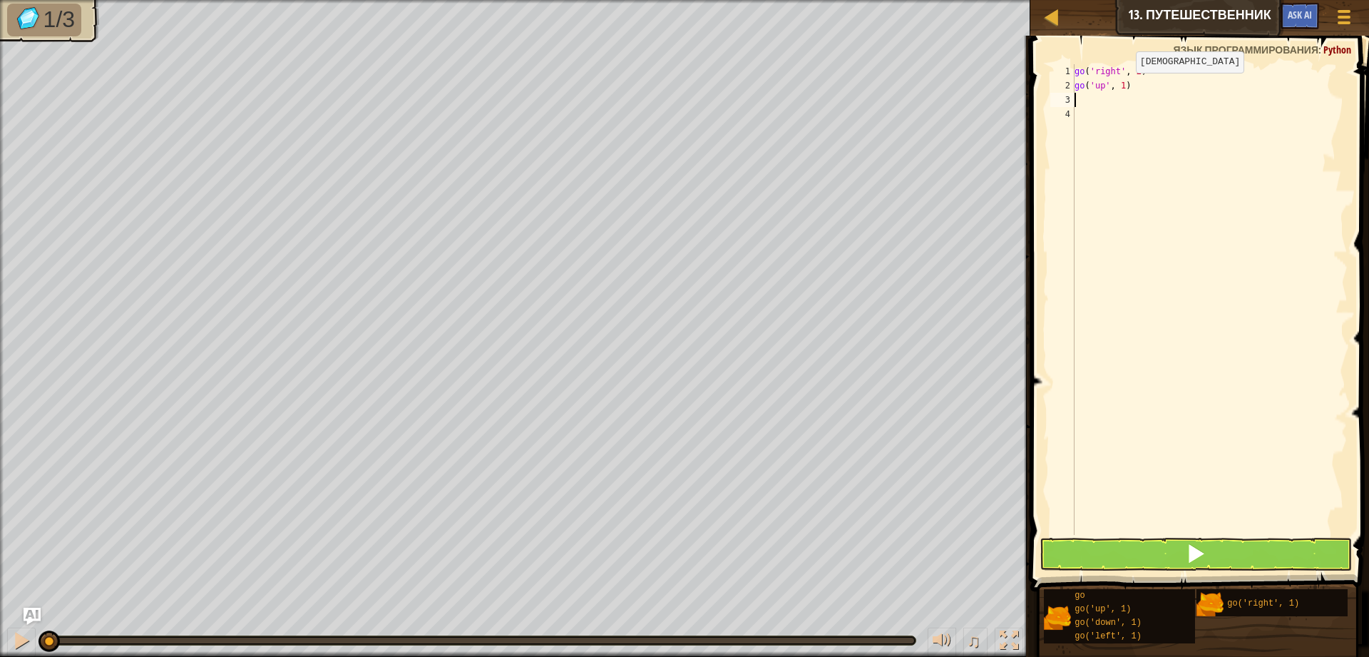
click at [1124, 87] on div "go ( 'right' , 2 ) go ( 'up' , 1 )" at bounding box center [1210, 313] width 276 height 499
type textarea "go('up', 3)"
click at [1103, 108] on div "go ( 'right' , 2 ) go ( 'up' , 3 )" at bounding box center [1210, 313] width 276 height 499
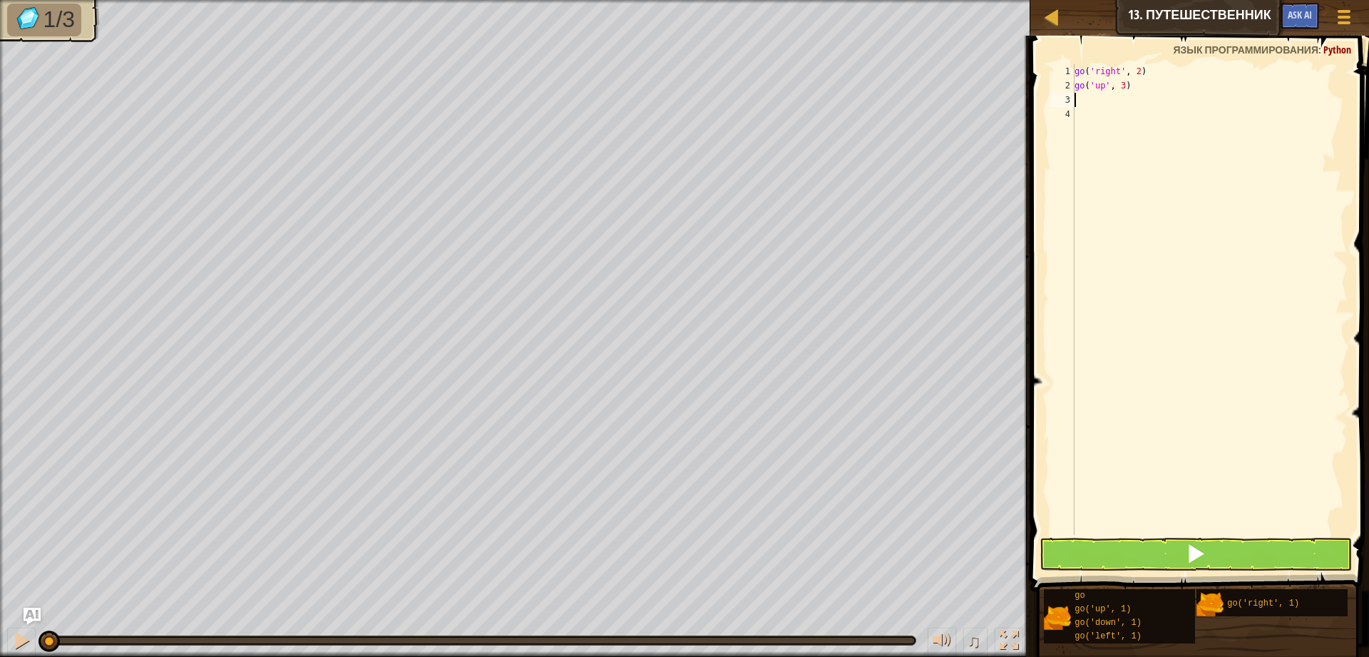
click at [1097, 100] on div "go ( 'right' , 2 ) go ( 'up' , 3 )" at bounding box center [1210, 313] width 276 height 499
type textarea "g"
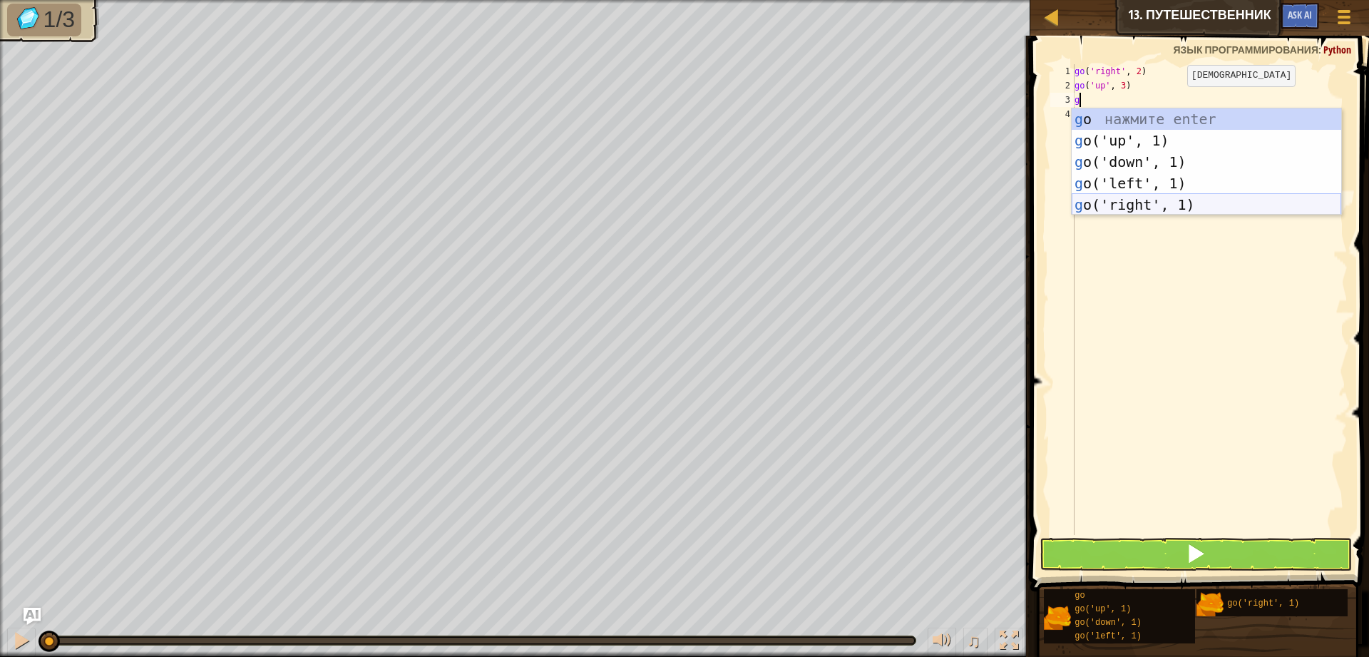
click at [1141, 211] on div "g o нажмите enter g o('up', 1) нажмите enter g o('down', 1) нажмите enter g o('…" at bounding box center [1206, 183] width 269 height 150
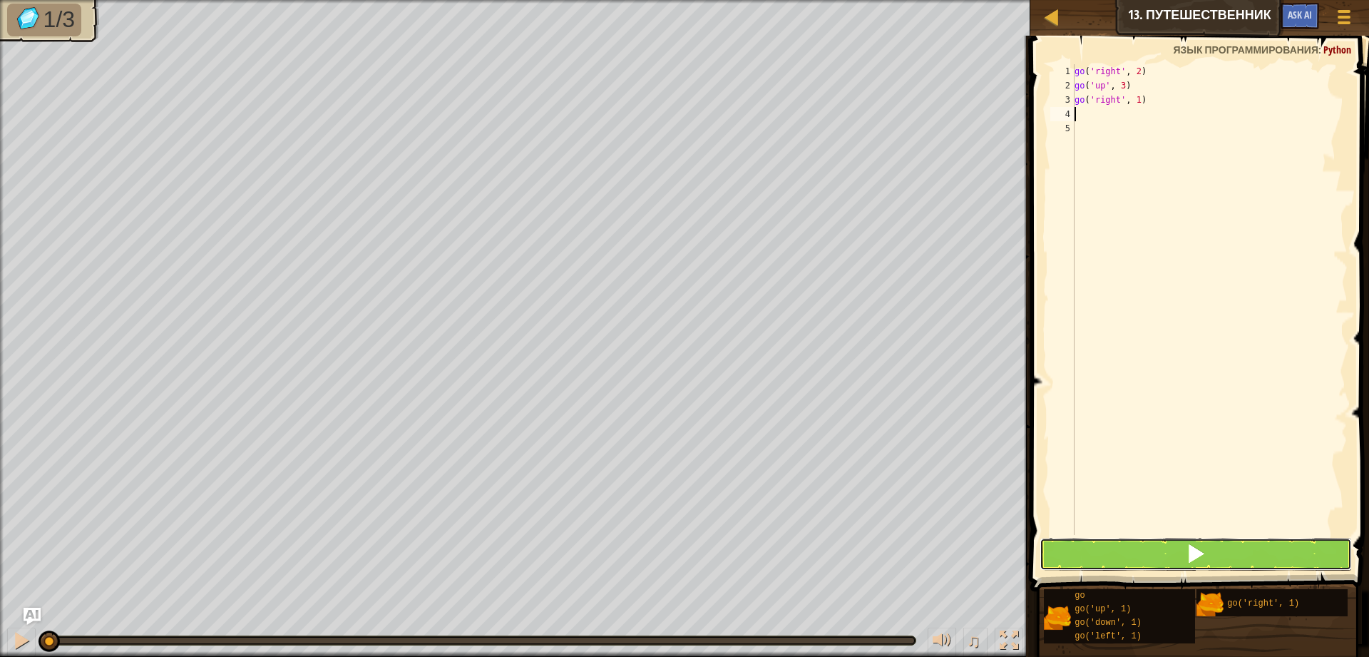
click at [1230, 559] on button at bounding box center [1195, 554] width 312 height 33
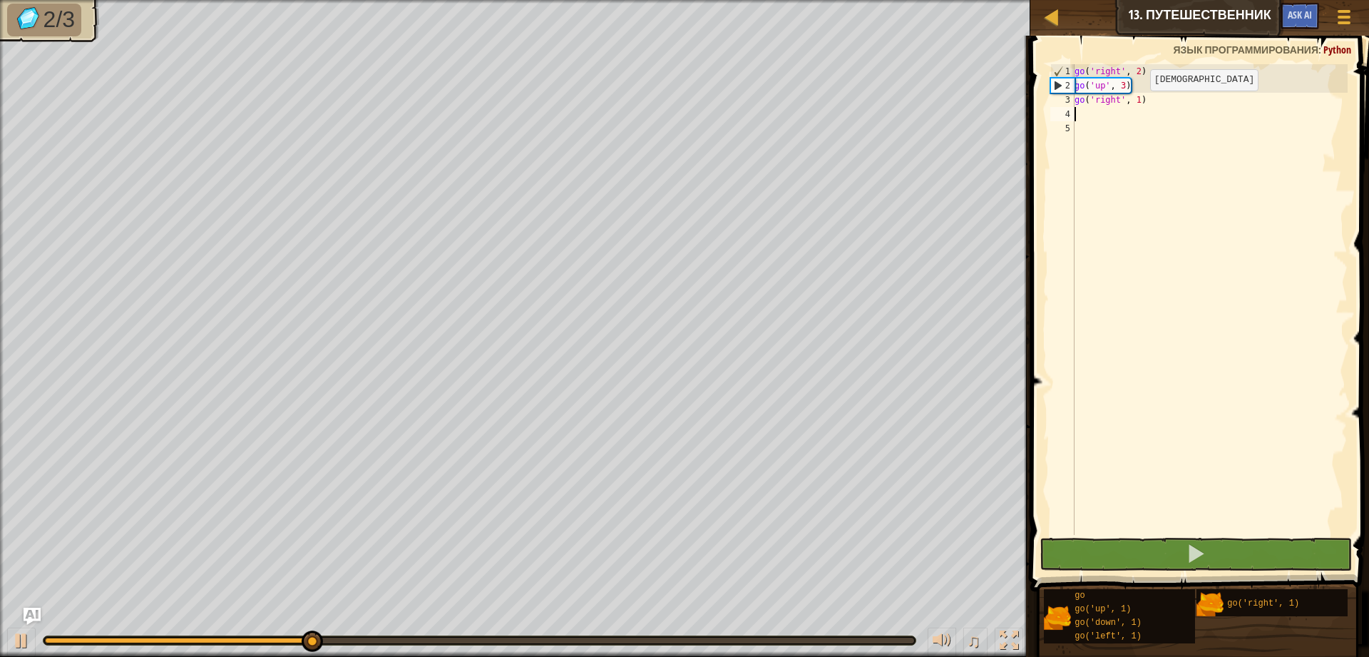
click at [1140, 105] on div "go ( 'right' , 2 ) go ( 'up' , 3 ) go ( 'right' , 1 )" at bounding box center [1210, 313] width 276 height 499
click at [1142, 105] on div "go ( 'right' , 2 ) go ( 'up' , 3 ) go ( 'right' , 1 )" at bounding box center [1210, 299] width 276 height 471
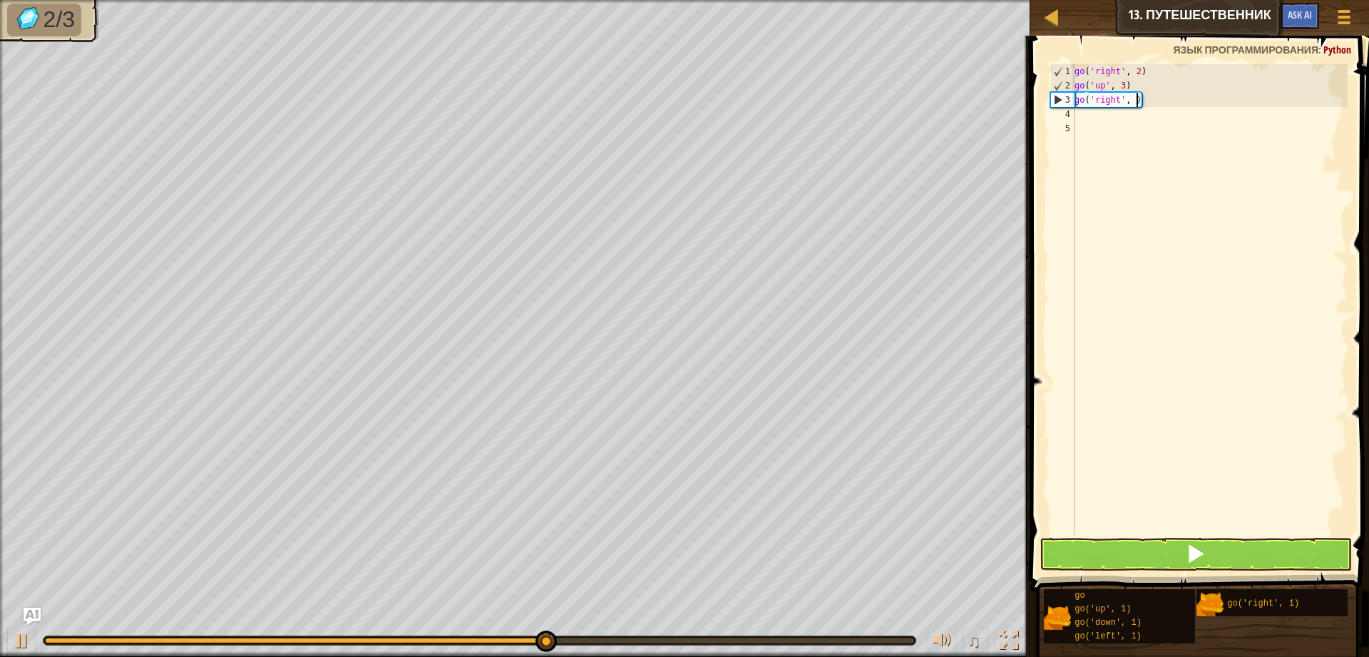
scroll to position [6, 5]
type textarea "go('right', 2)"
click at [1208, 552] on button at bounding box center [1195, 554] width 312 height 33
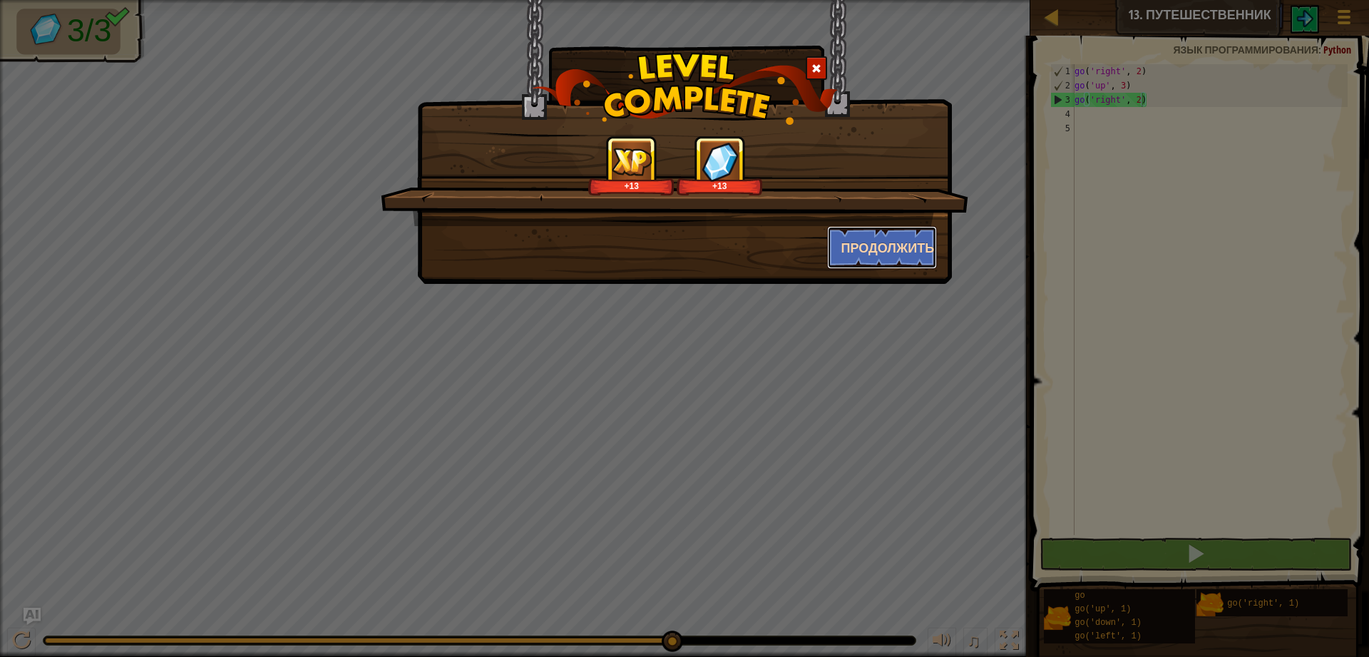
click at [886, 242] on button "Продолжить" at bounding box center [882, 247] width 111 height 43
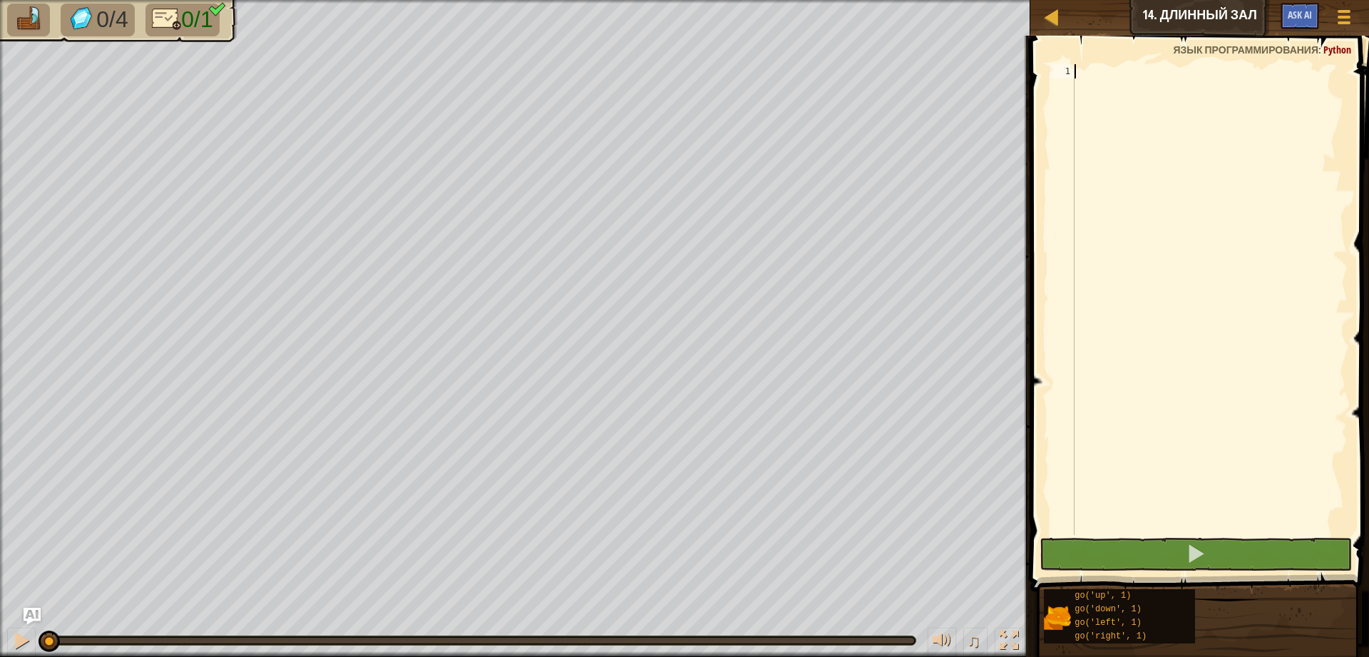
type textarea "g"
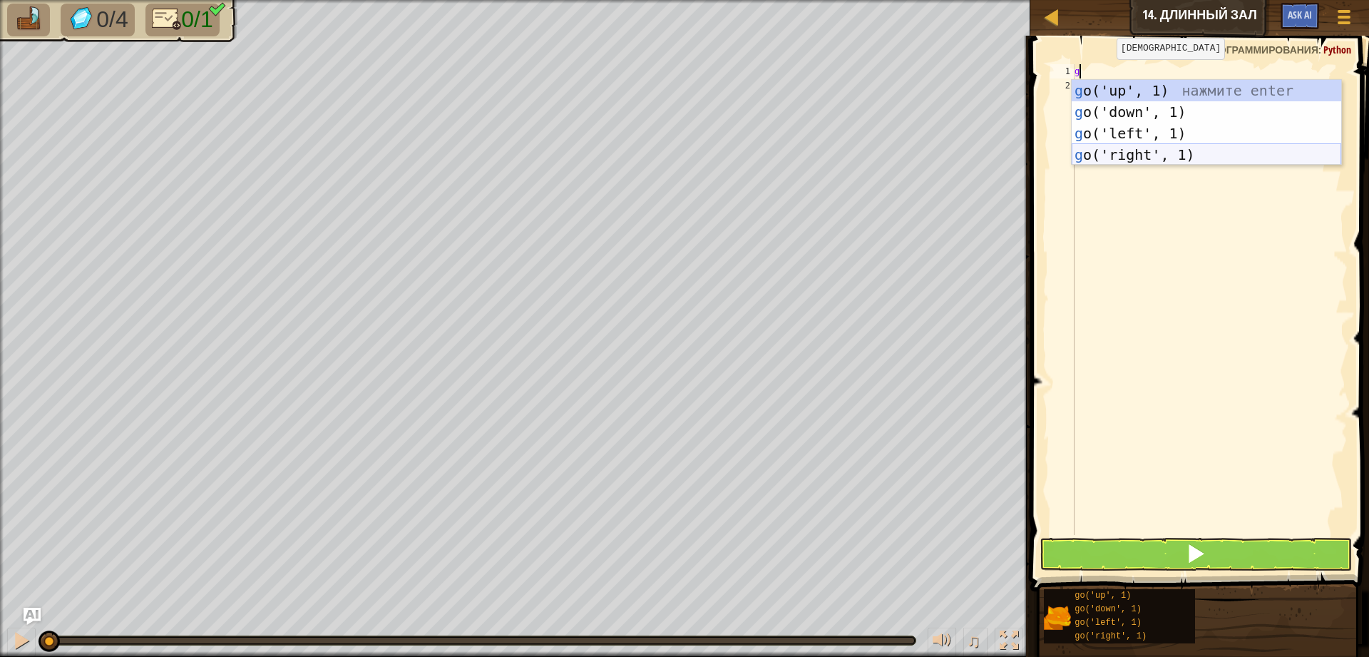
click at [1132, 154] on div "g o('up', 1) нажмите enter g o('down', 1) нажмите enter g o('left', 1) нажмите …" at bounding box center [1206, 144] width 269 height 128
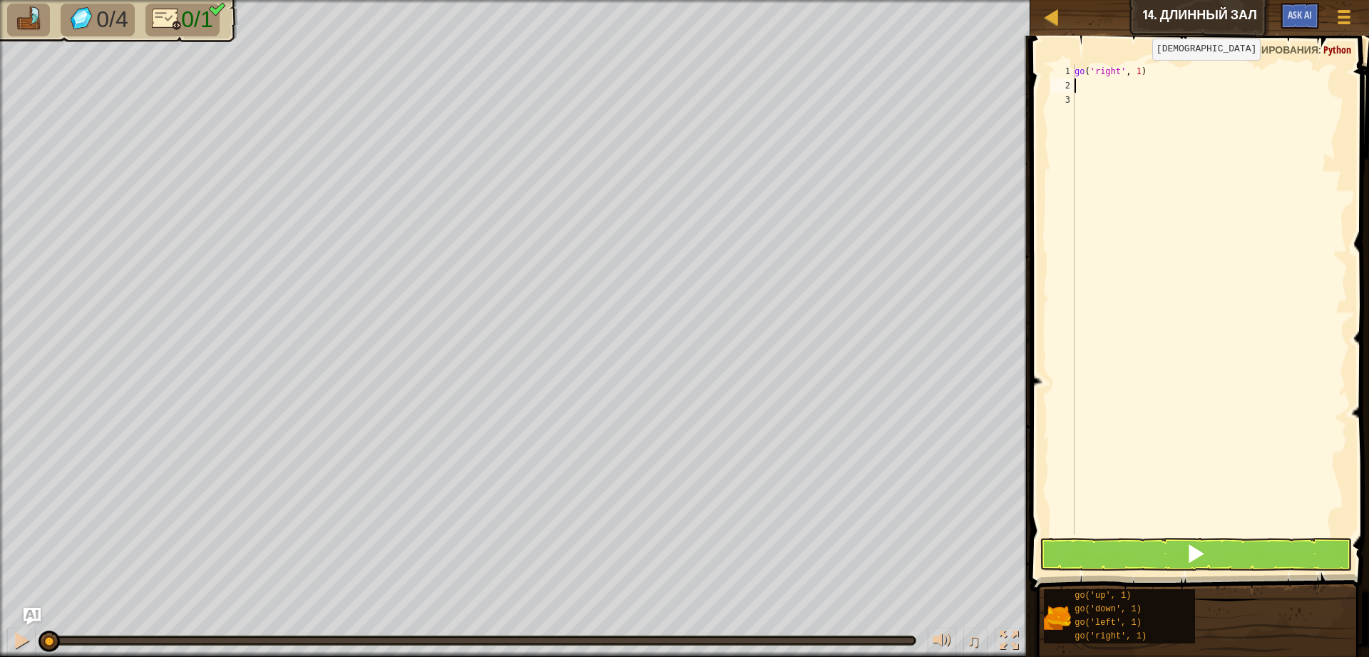
click at [1141, 74] on div "go ( 'right' , 1 )" at bounding box center [1210, 313] width 276 height 499
type textarea "go('right', 5)"
click at [1195, 556] on span at bounding box center [1196, 553] width 20 height 20
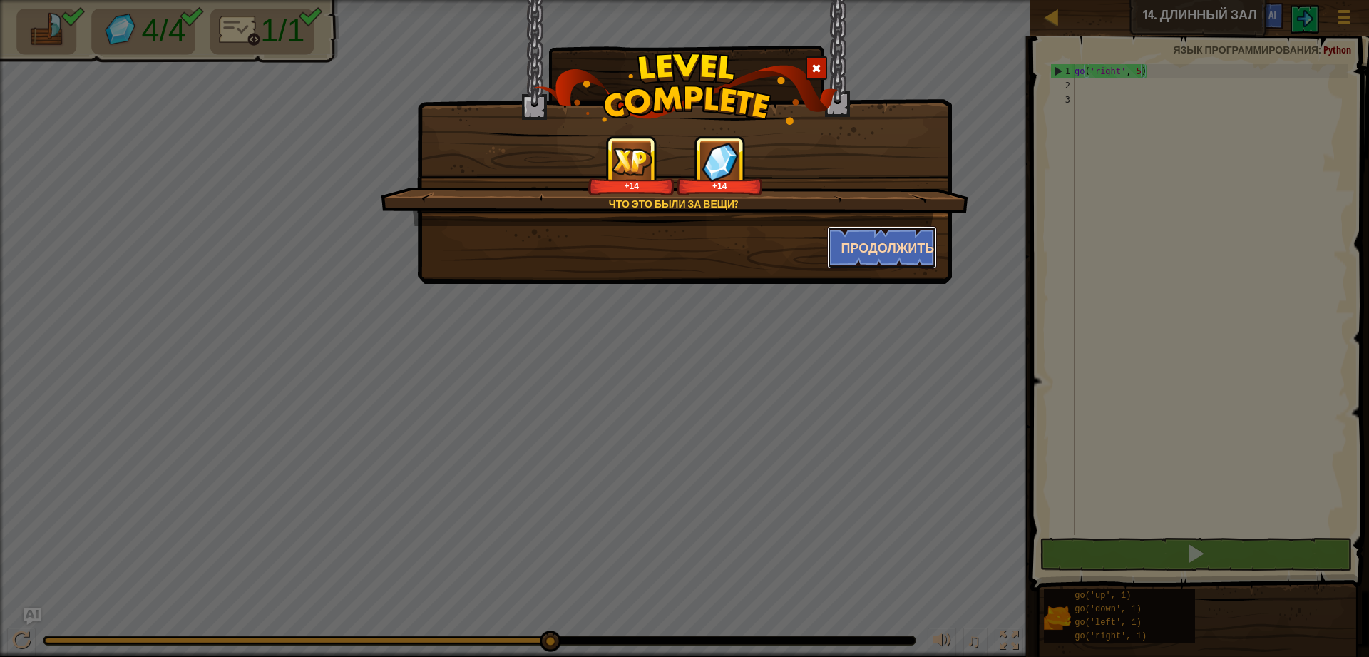
click at [895, 235] on button "Продолжить" at bounding box center [882, 247] width 111 height 43
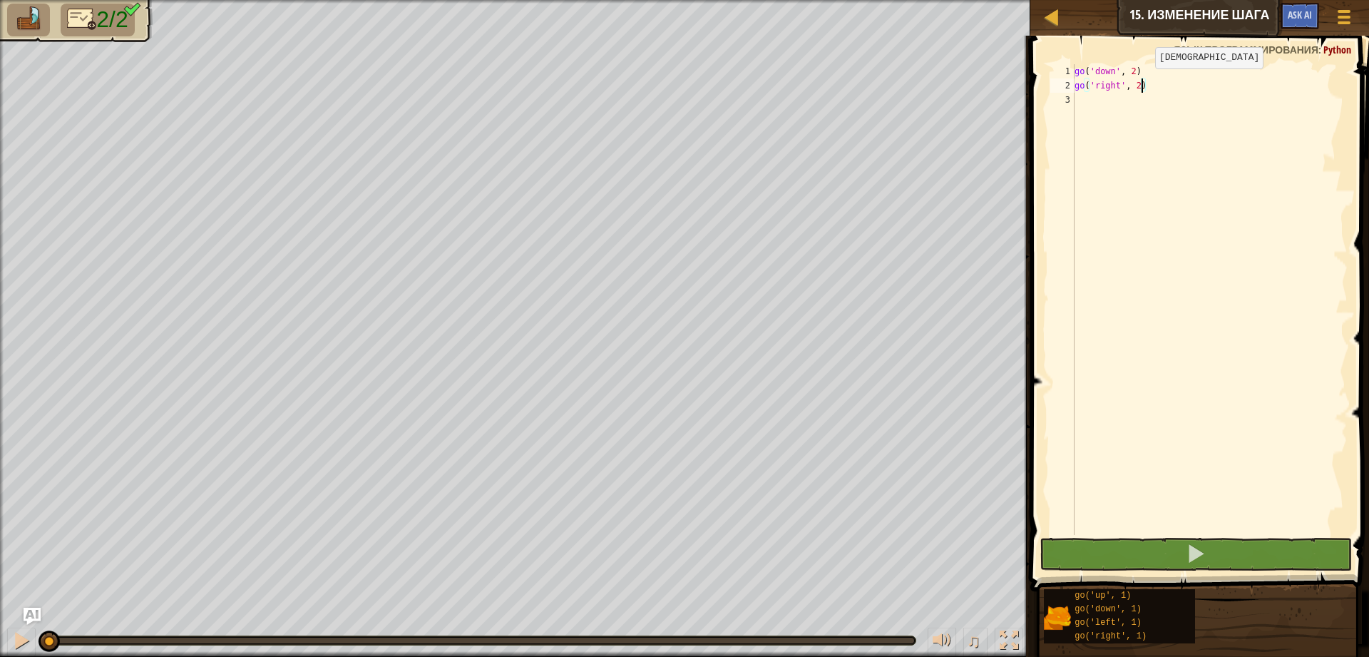
click at [1144, 83] on div "go ( 'down' , 2 ) go ( 'right' , 2 )" at bounding box center [1210, 313] width 276 height 499
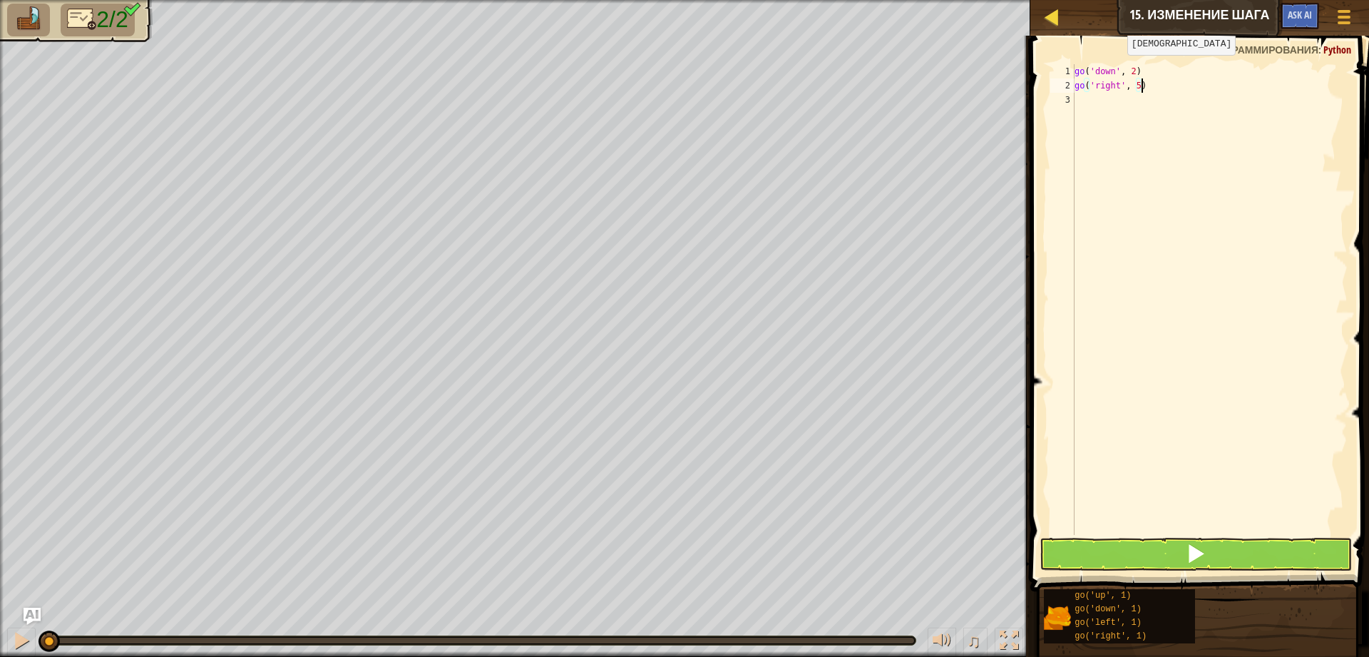
scroll to position [6, 5]
type textarea "go('right', 5)"
click at [1190, 548] on span at bounding box center [1196, 553] width 20 height 20
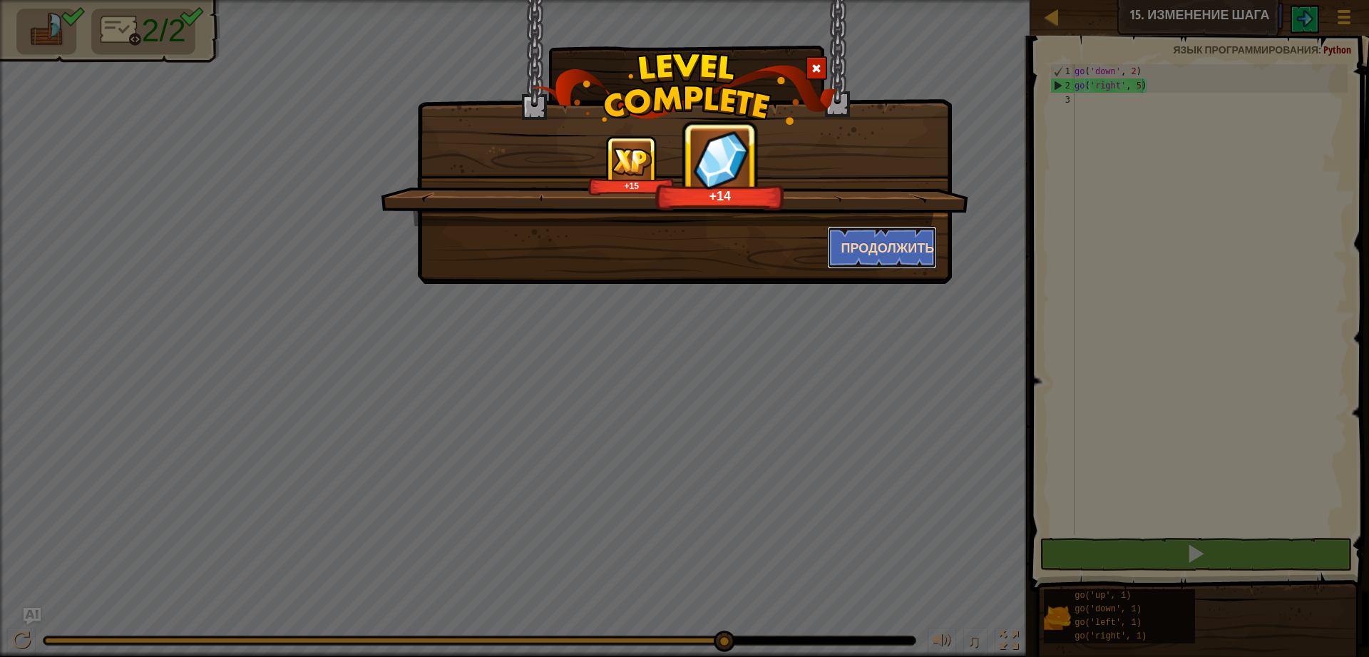
click at [907, 253] on button "Продолжить" at bounding box center [882, 247] width 111 height 43
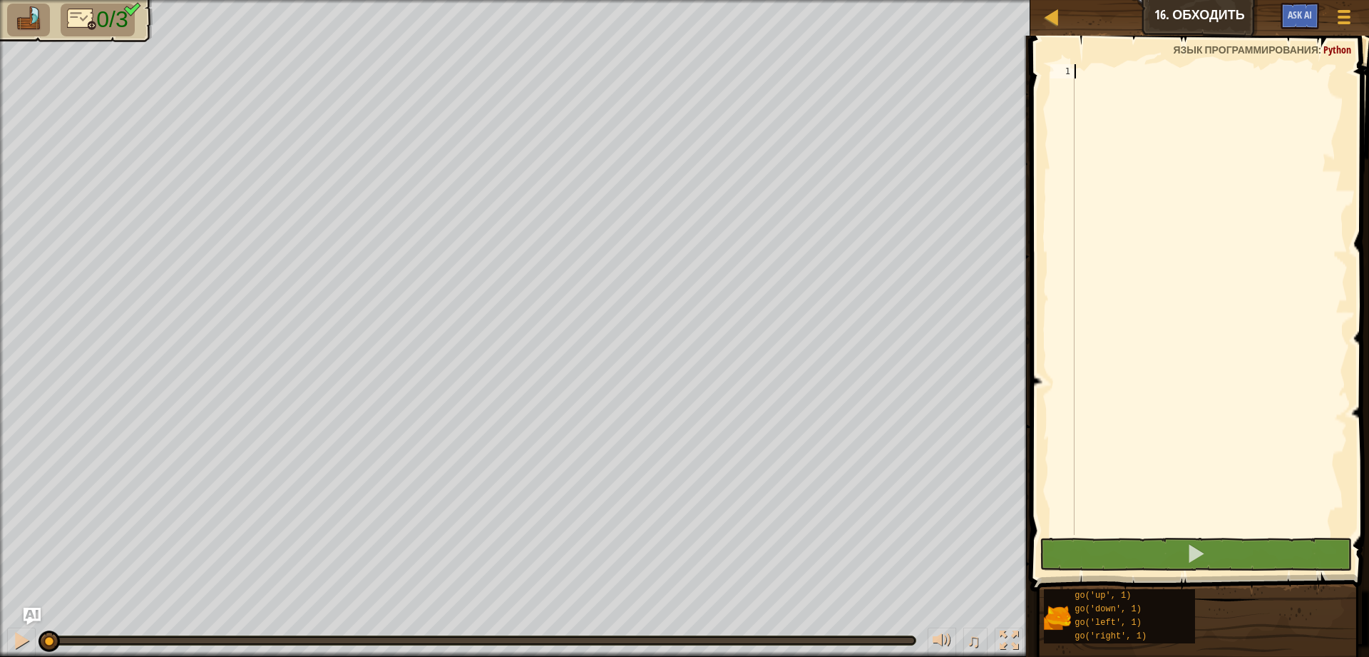
type textarea "g"
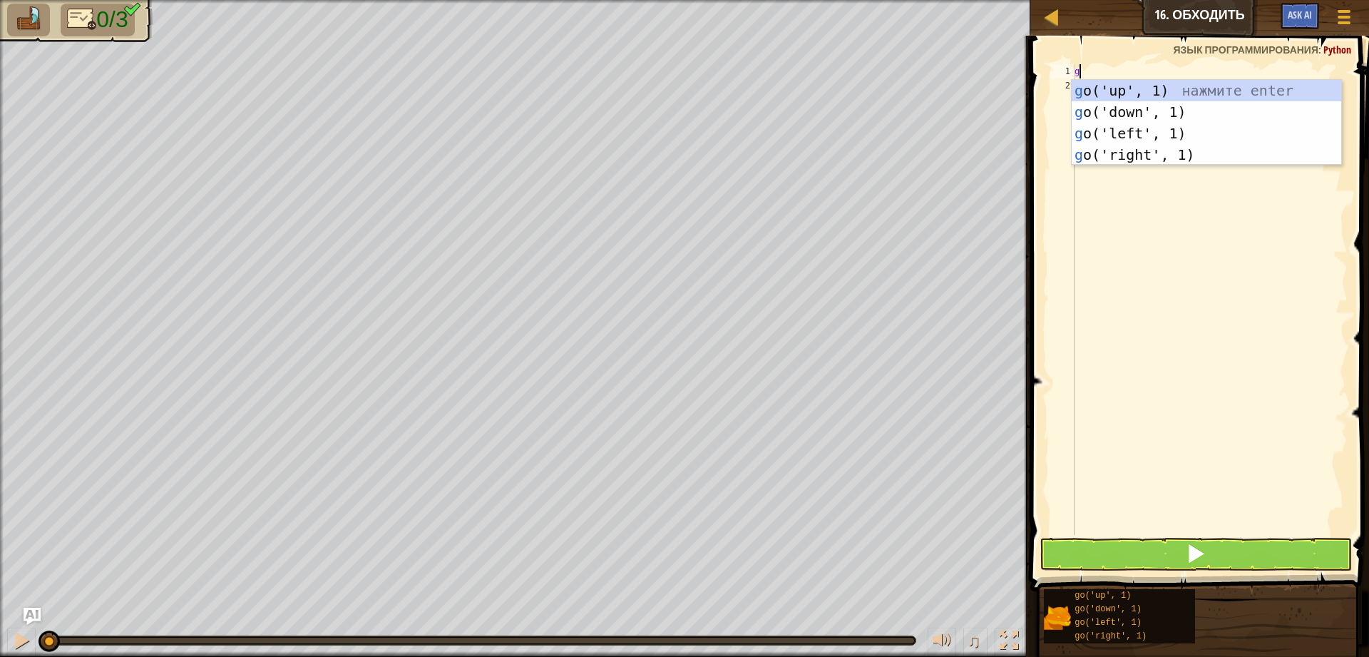
scroll to position [6, 0]
click at [1087, 96] on div "g o('up', 1) нажмите enter g o('down', 1) нажмите enter g o('left', 1) нажмите …" at bounding box center [1206, 144] width 269 height 128
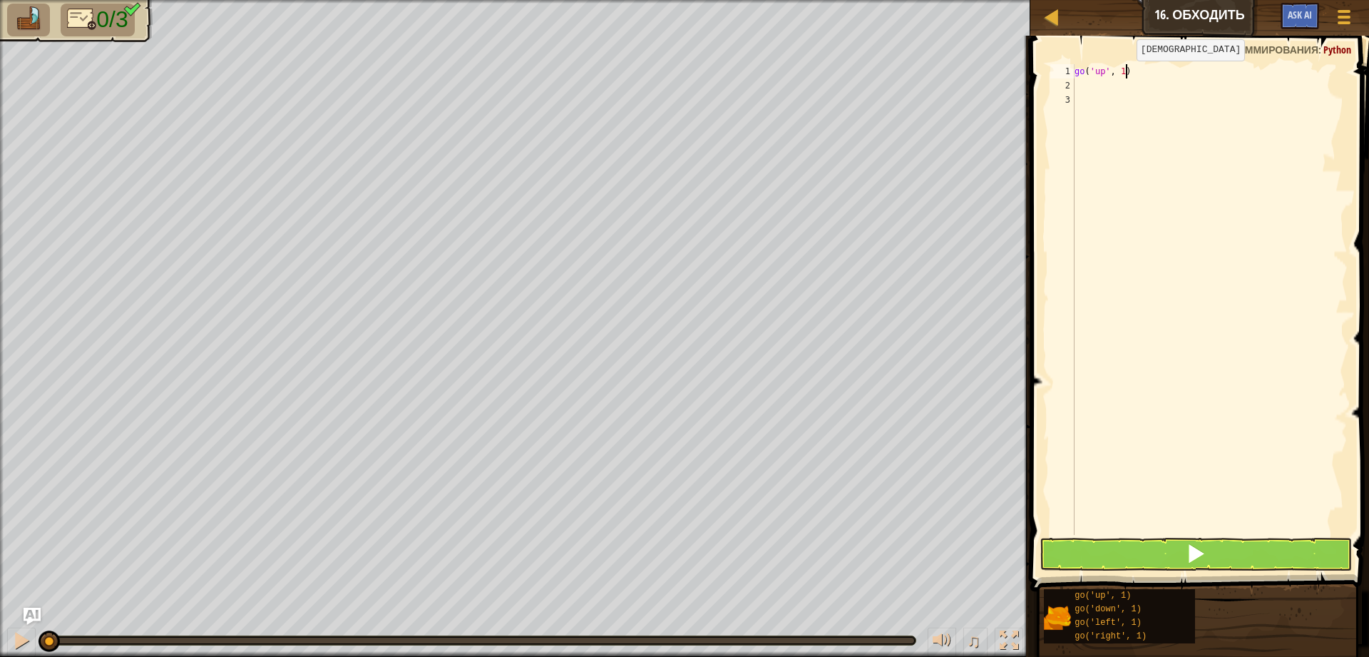
click at [1125, 75] on div "go ( 'up' , 1 )" at bounding box center [1210, 313] width 276 height 499
type textarea "go('up', 2)"
click at [1079, 82] on div "go ( 'up' , 2 )" at bounding box center [1210, 313] width 276 height 499
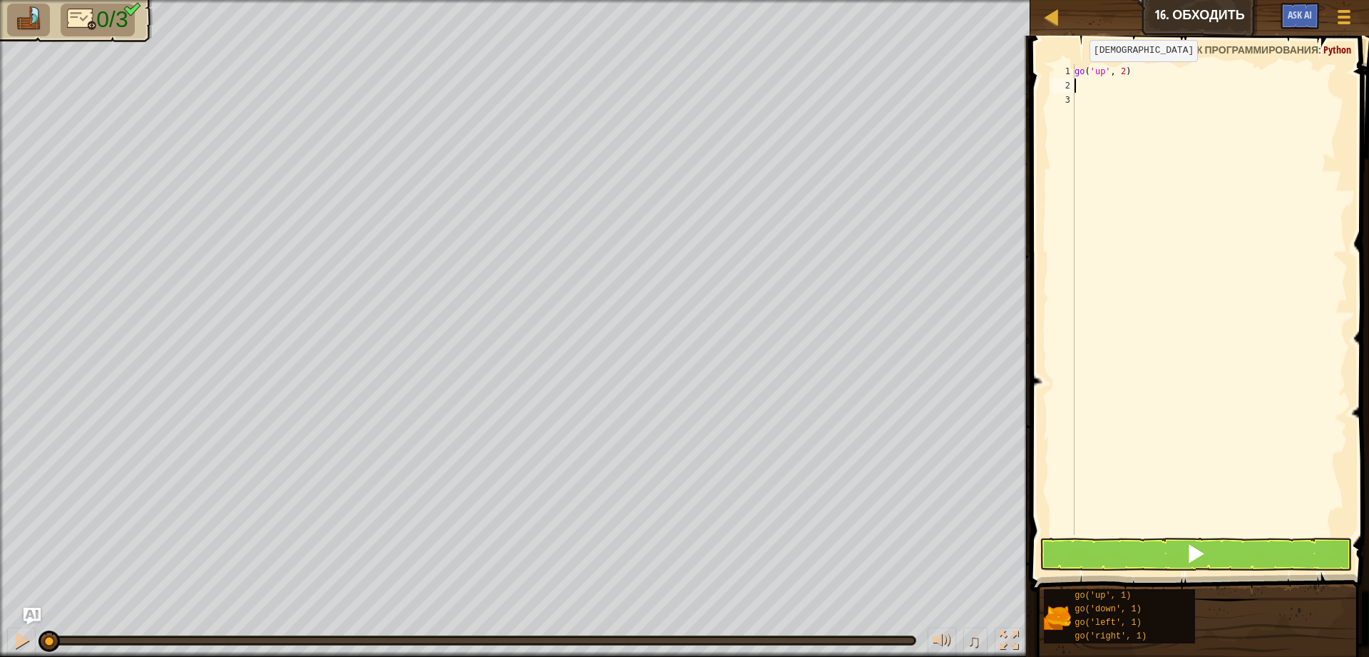
type textarea "g"
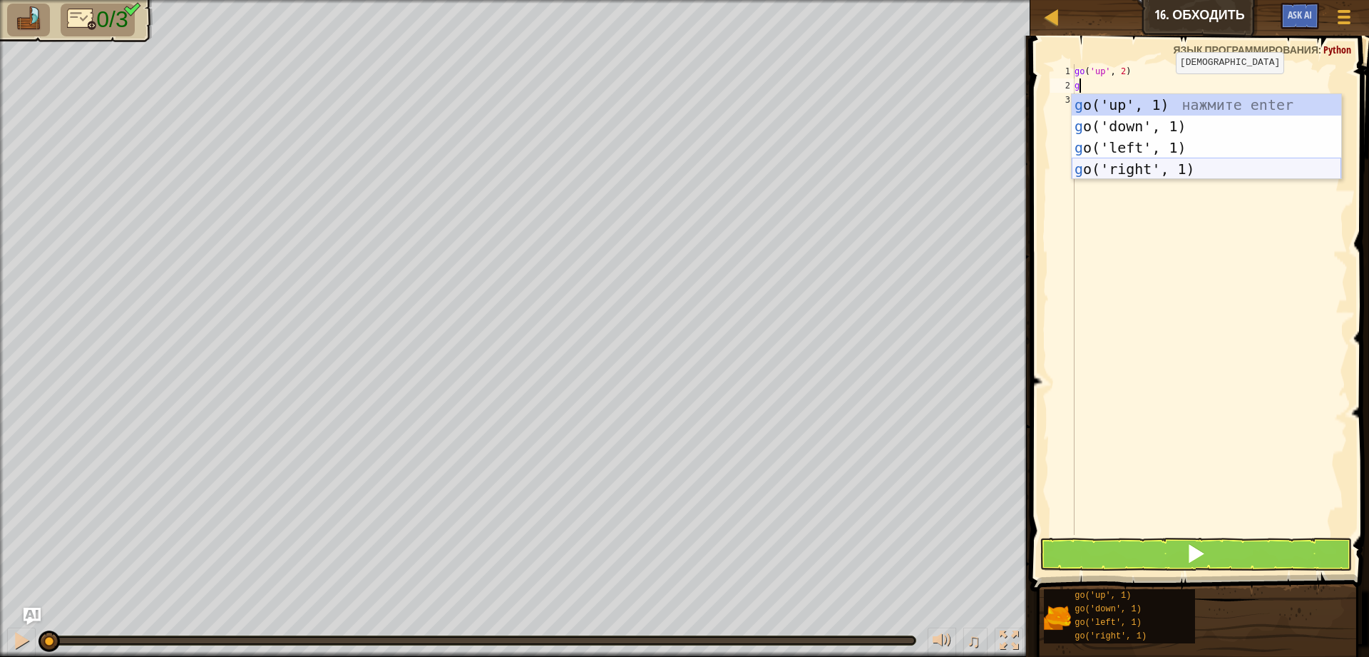
click at [1156, 165] on div "g o('up', 1) нажмите enter g o('down', 1) нажмите enter g o('left', 1) нажмите …" at bounding box center [1206, 158] width 269 height 128
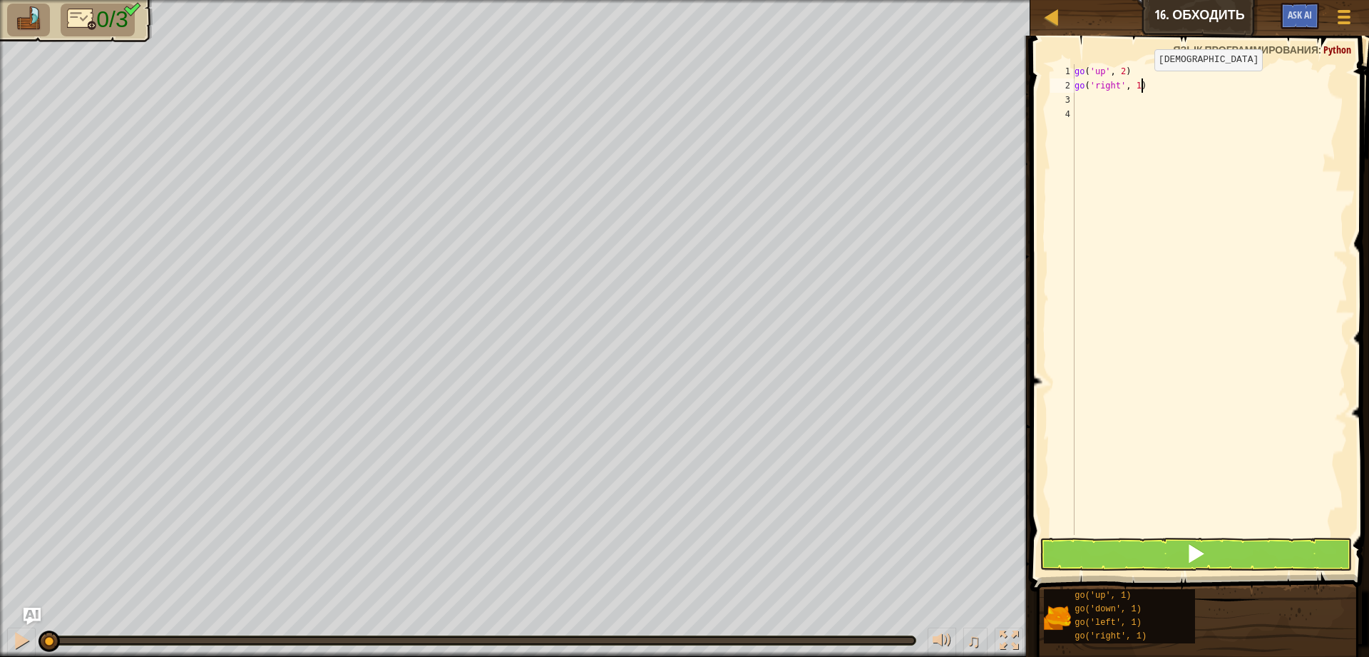
click at [1143, 85] on div "go ( 'up' , 2 ) go ( 'right' , 1 )" at bounding box center [1210, 313] width 276 height 499
type textarea "go('right', 3)"
click at [1089, 97] on div "go ( 'up' , 2 ) go ( 'right' , 3 )" at bounding box center [1210, 313] width 276 height 499
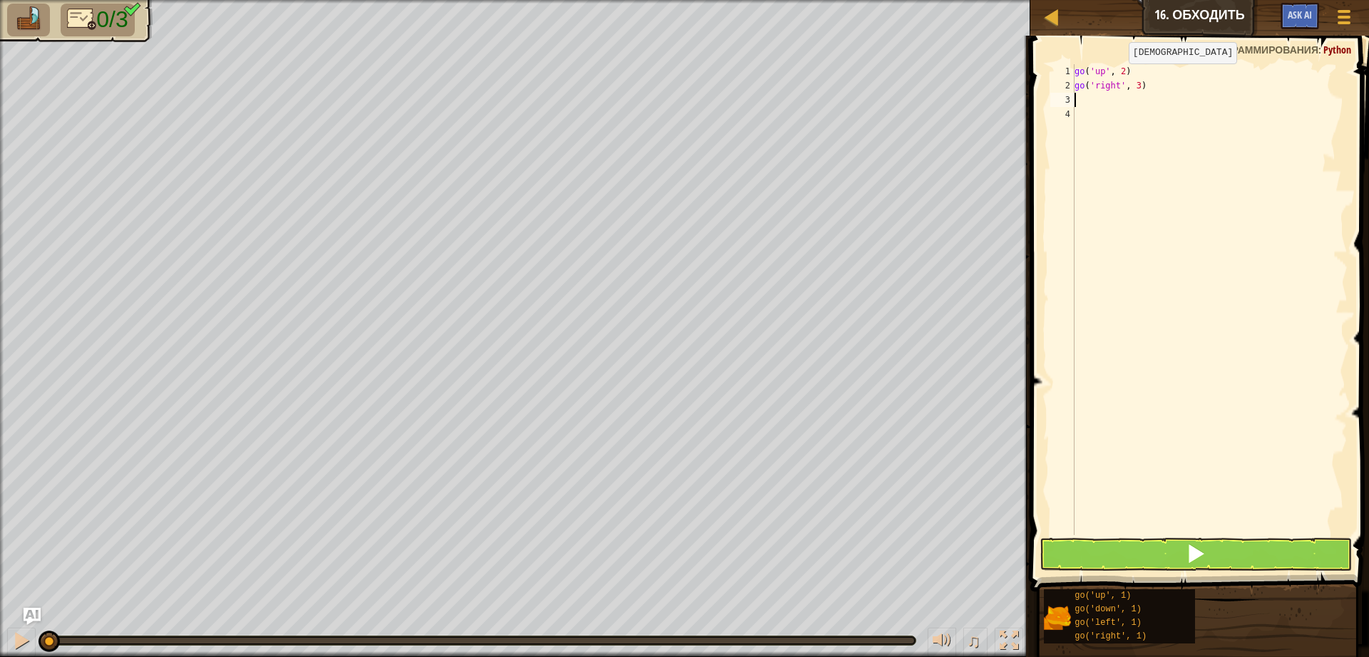
type textarea "g"
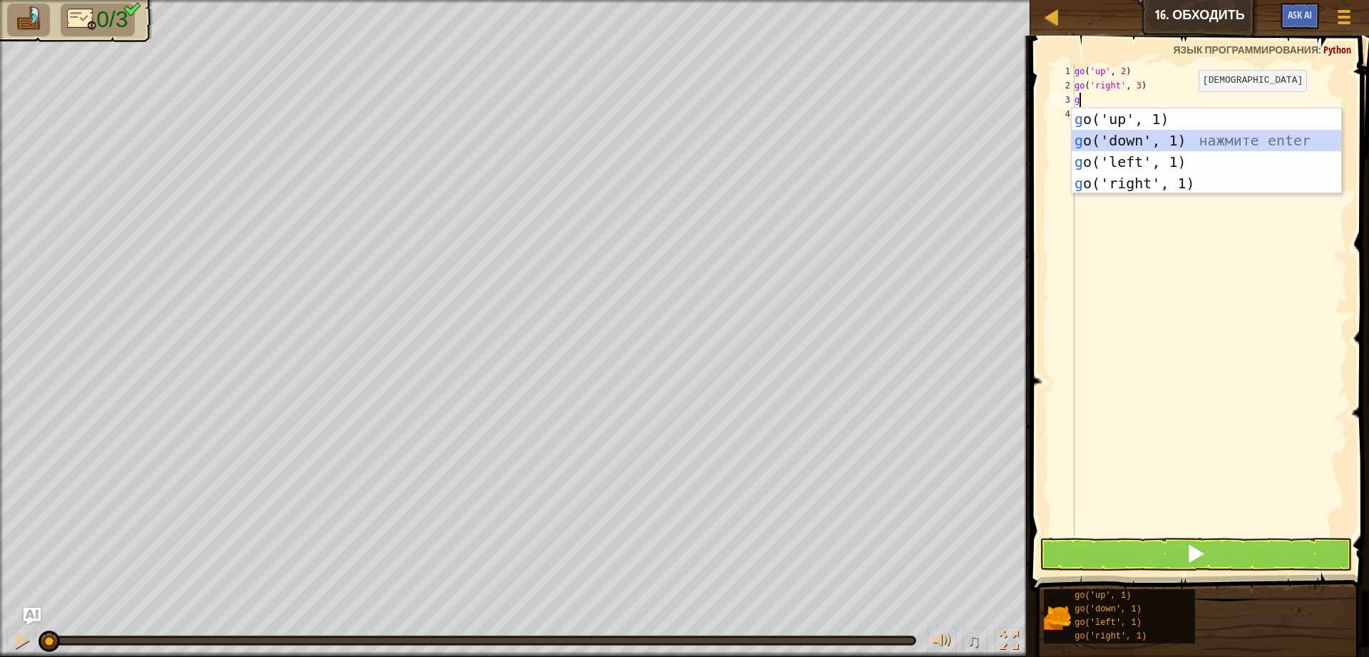
click at [1163, 139] on div "g o('up', 1) нажмите enter g o('down', 1) нажмите enter g o('left', 1) нажмите …" at bounding box center [1206, 172] width 269 height 128
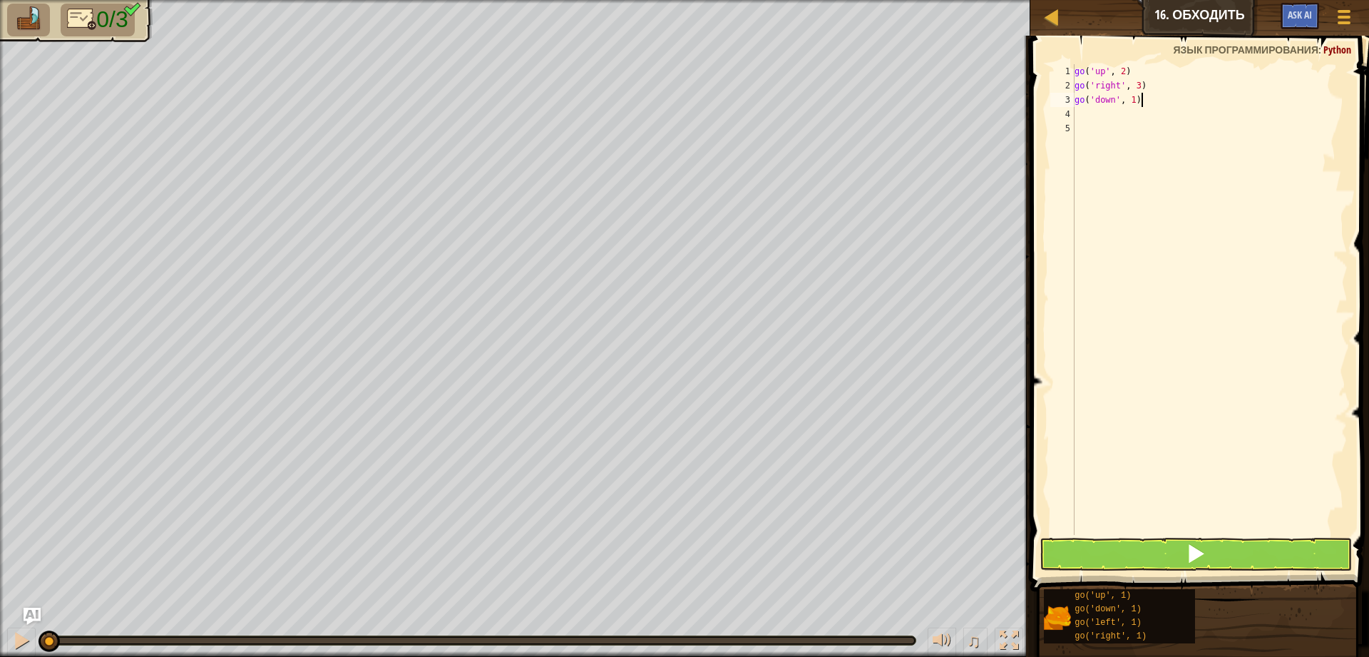
click at [1148, 104] on div "go ( 'up' , 2 ) go ( 'right' , 3 ) go ( 'down' , 1 )" at bounding box center [1210, 313] width 276 height 499
click at [1141, 106] on div "go ( 'up' , 2 ) go ( 'right' , 3 ) go ( 'down' , 1 )" at bounding box center [1210, 313] width 276 height 499
click at [1134, 99] on div "go ( 'up' , 2 ) go ( 'right' , 3 ) go ( 'down' , 1 )" at bounding box center [1210, 313] width 276 height 499
type textarea "go('down', 2)"
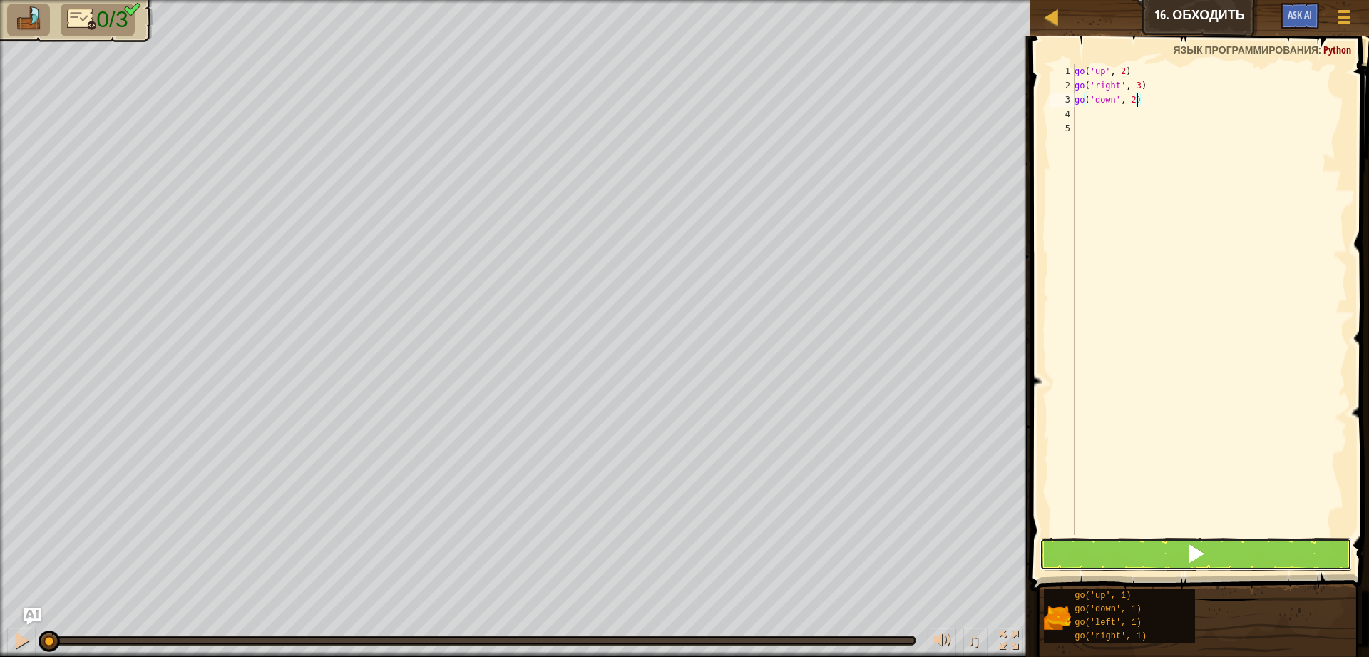
click at [1133, 551] on button at bounding box center [1195, 554] width 312 height 33
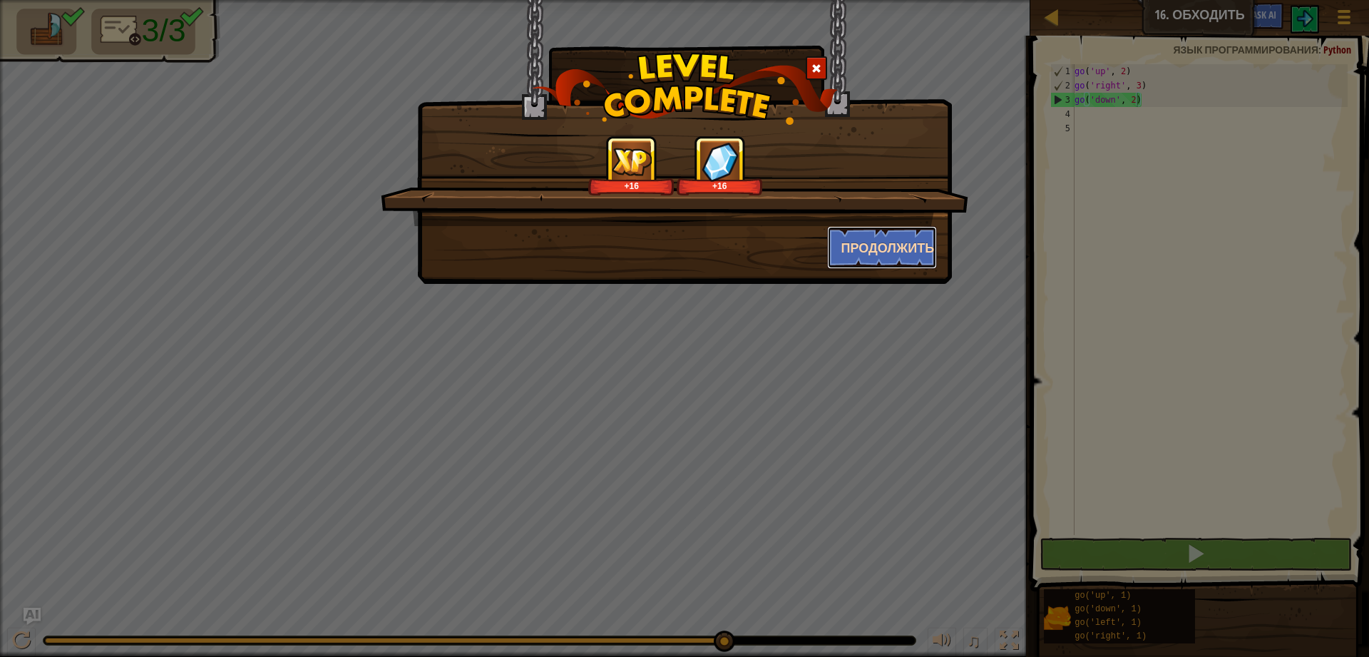
click at [913, 242] on button "Продолжить" at bounding box center [882, 247] width 111 height 43
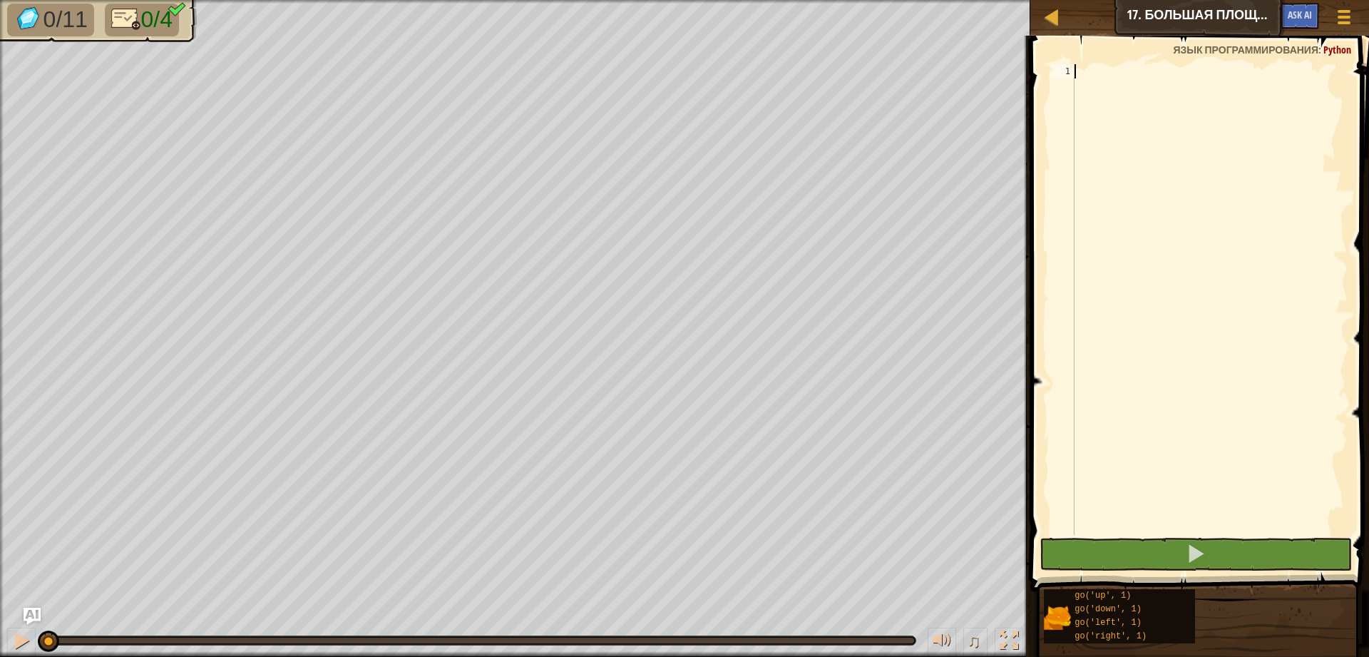
type textarea "g"
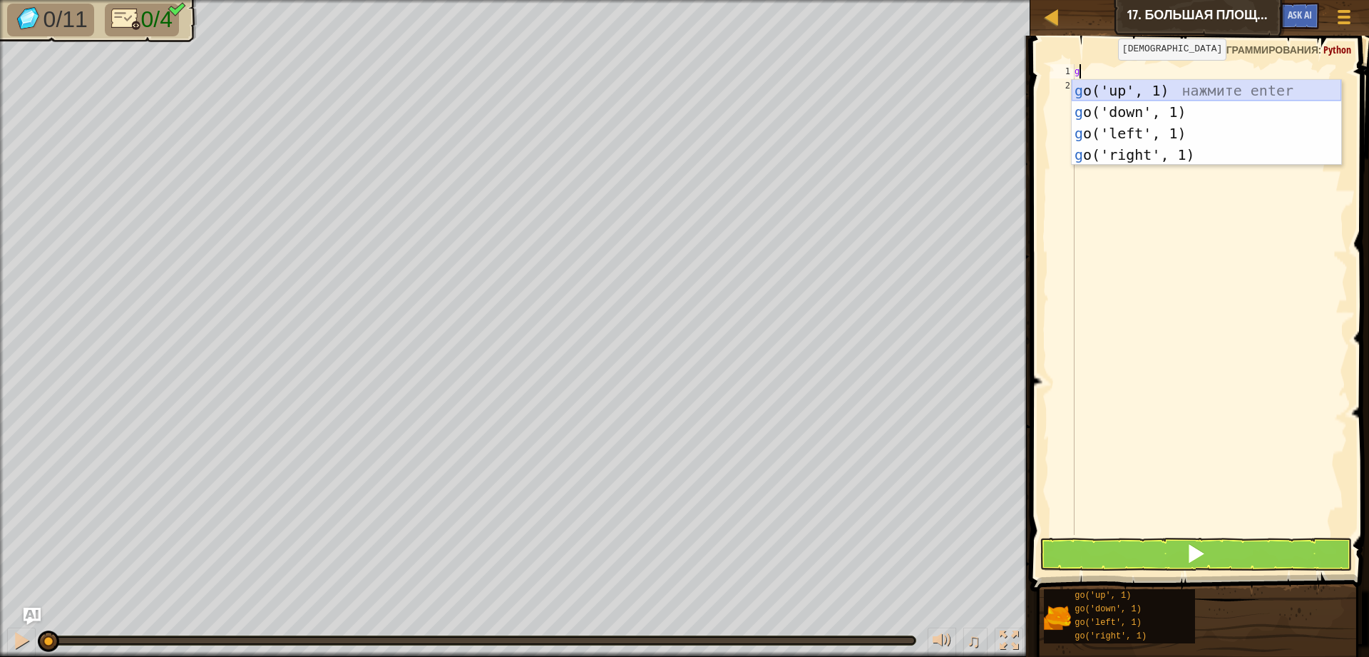
click at [1111, 91] on div "g o('up', 1) нажмите enter g o('down', 1) нажмите enter g o('left', 1) нажмите …" at bounding box center [1206, 144] width 269 height 128
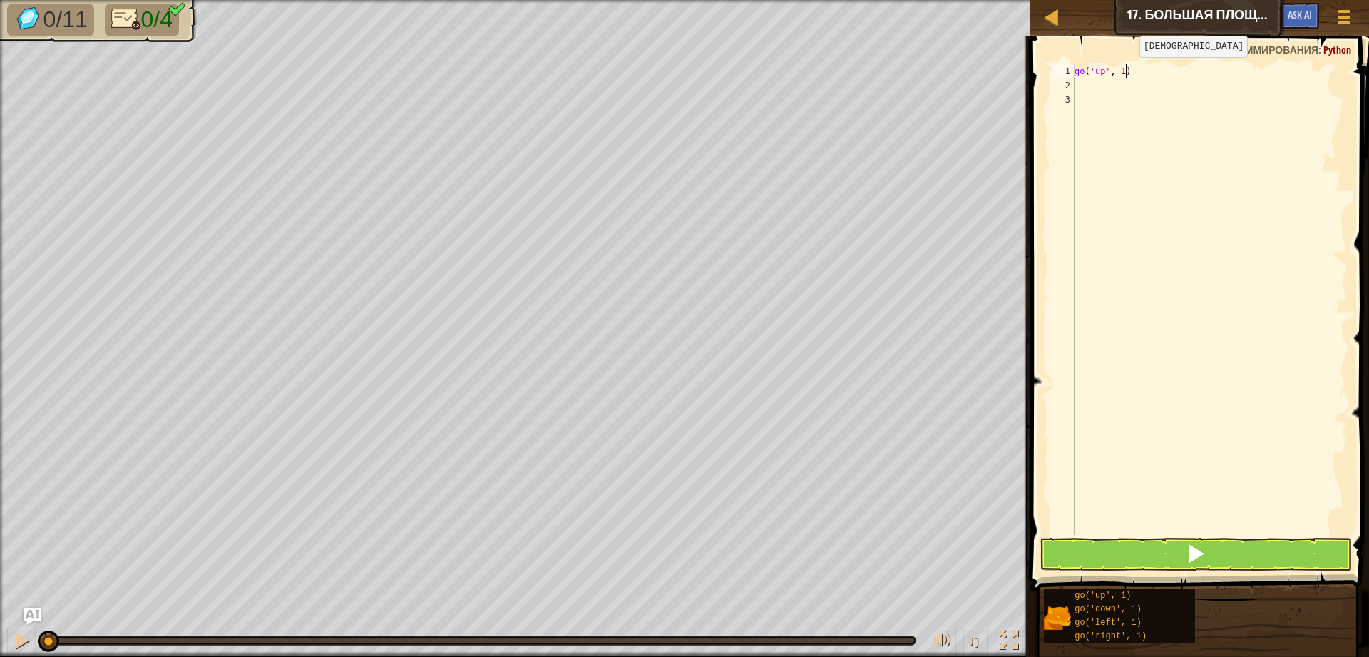
click at [1128, 71] on div "go ( 'up' , 1 )" at bounding box center [1210, 313] width 276 height 499
type textarea "go('up', 3)"
click at [1089, 83] on div "go ( 'up' , 3 )" at bounding box center [1210, 313] width 276 height 499
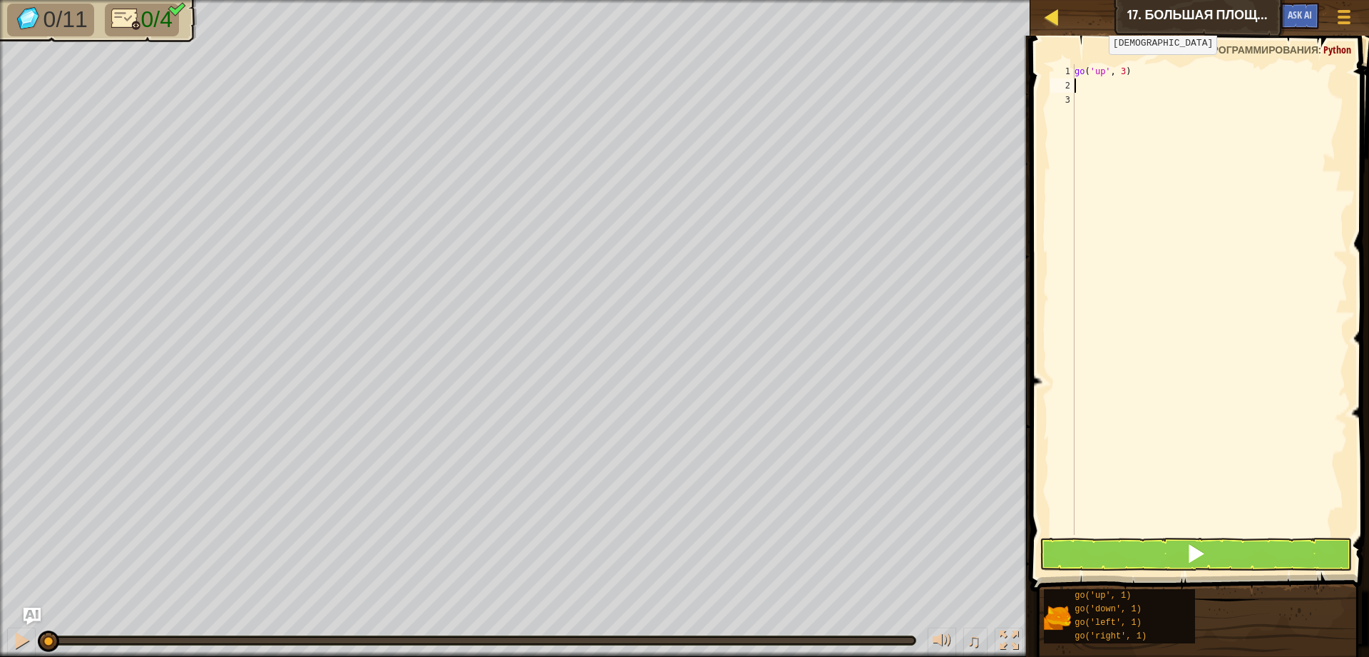
type textarea "g"
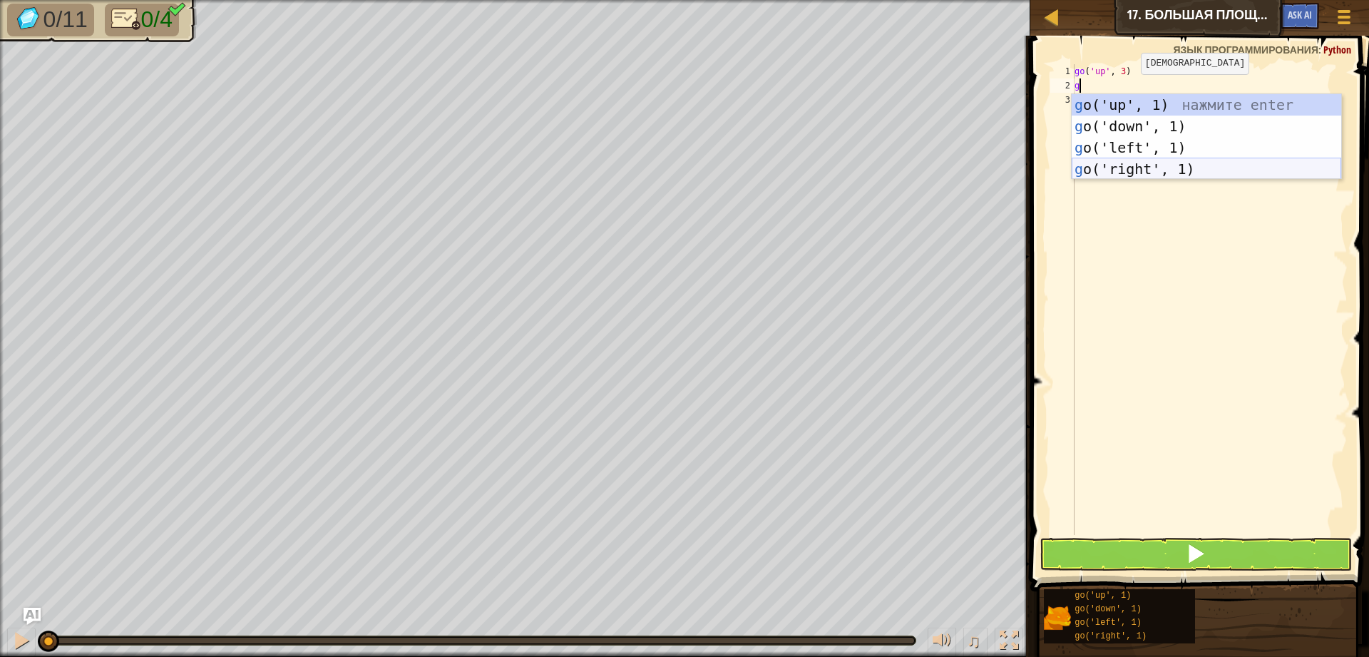
click at [1134, 173] on div "g o('up', 1) нажмите enter g o('down', 1) нажмите enter g o('left', 1) нажмите …" at bounding box center [1206, 158] width 269 height 128
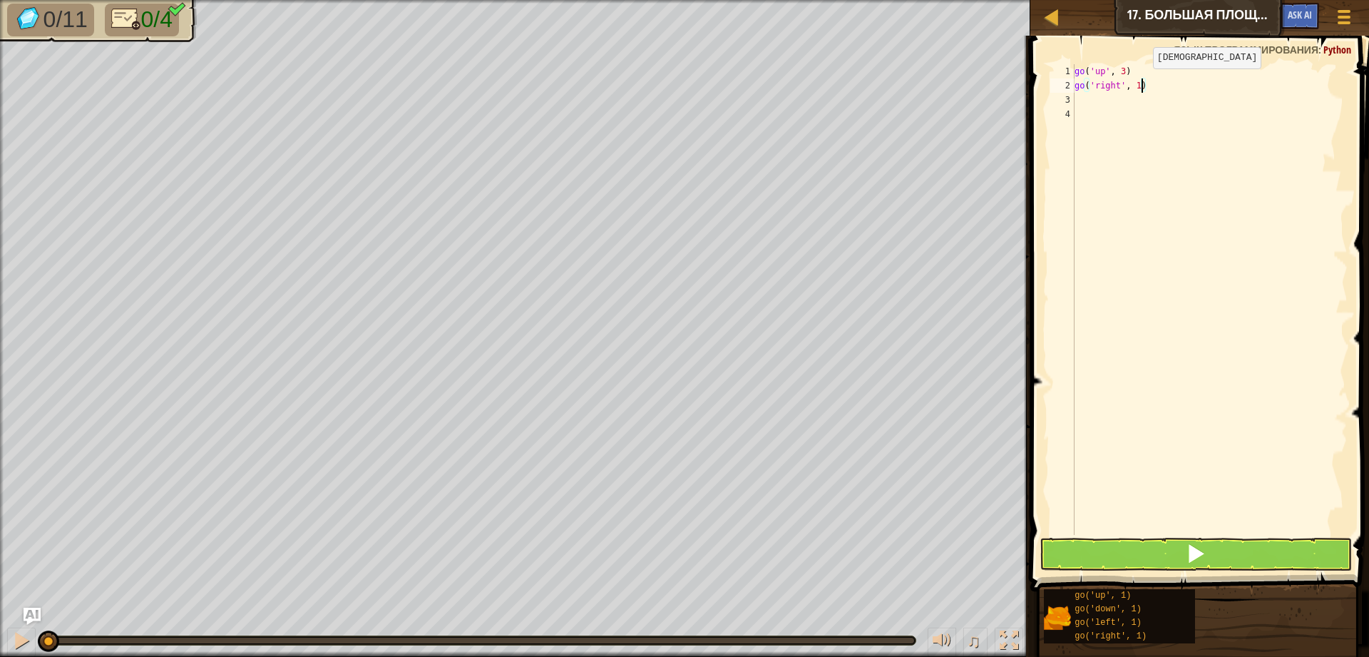
click at [1141, 83] on div "go ( 'up' , 3 ) go ( 'right' , 1 )" at bounding box center [1210, 313] width 276 height 499
type textarea "go('right', 3)"
click at [1084, 101] on div "go ( 'up' , 3 ) go ( 'right' , 3 )" at bounding box center [1210, 313] width 276 height 499
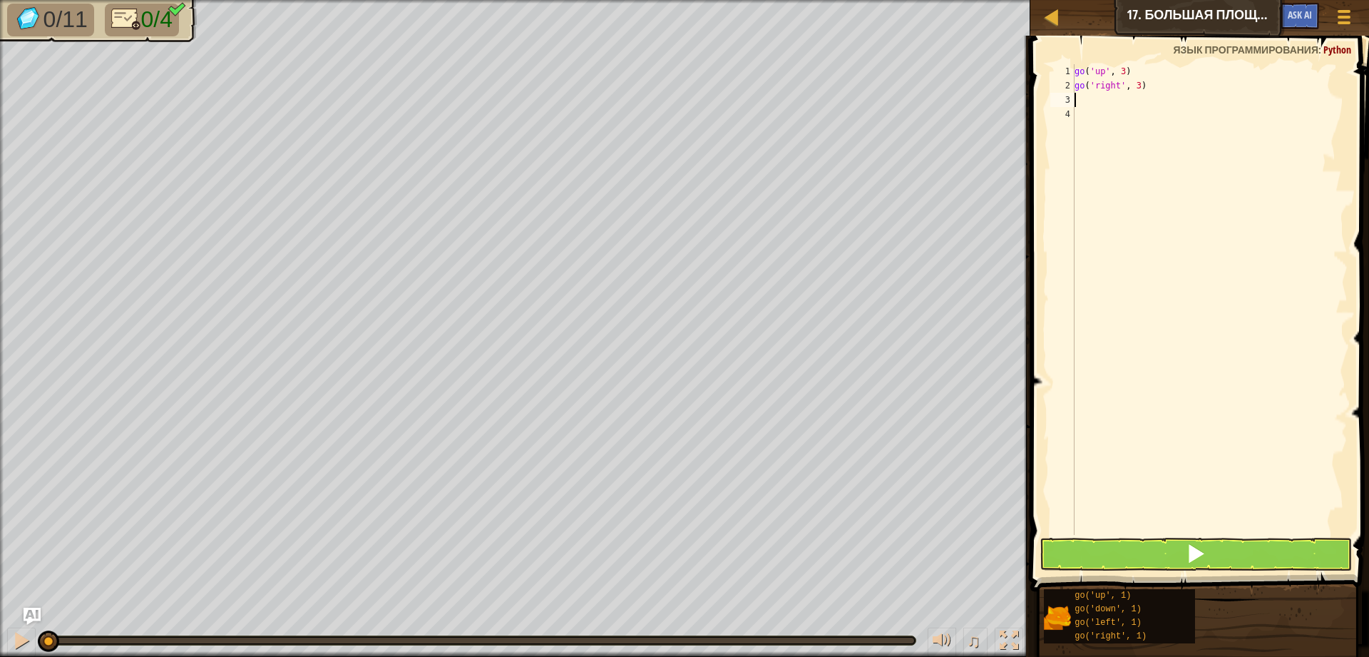
type textarea "g"
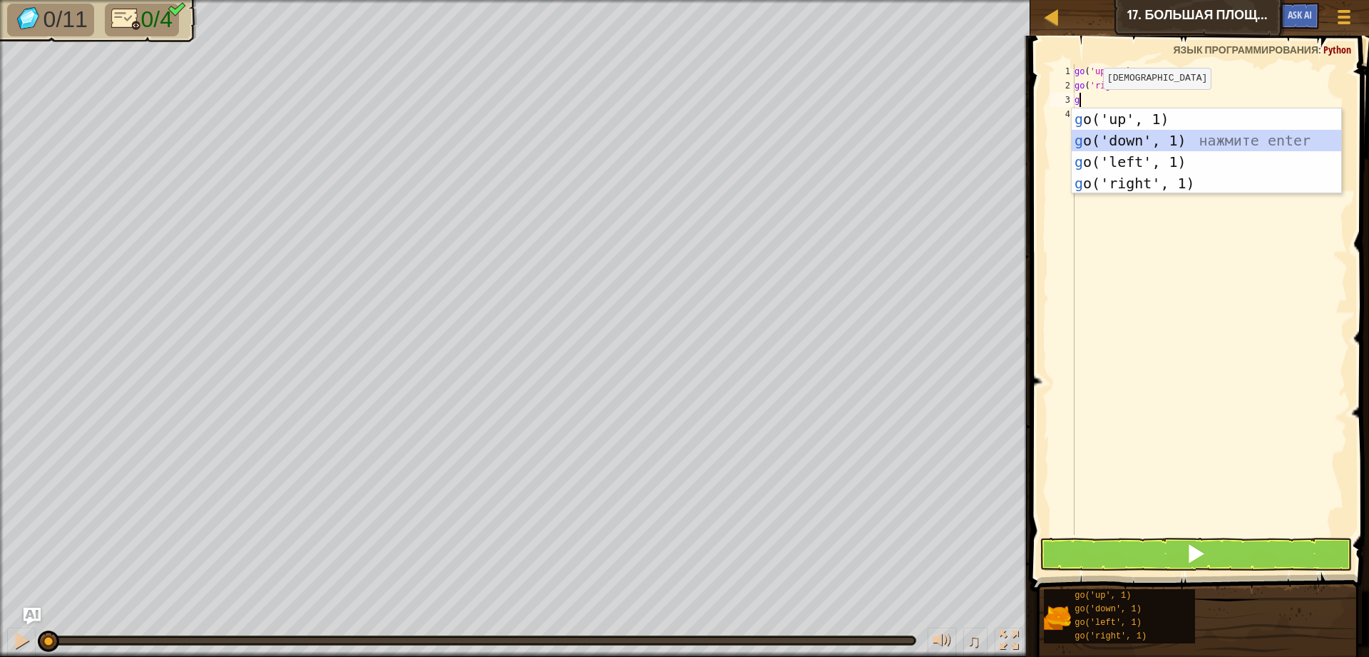
click at [1159, 140] on div "g o('up', 1) нажмите enter g o('down', 1) нажмите enter g o('left', 1) нажмите …" at bounding box center [1206, 172] width 269 height 128
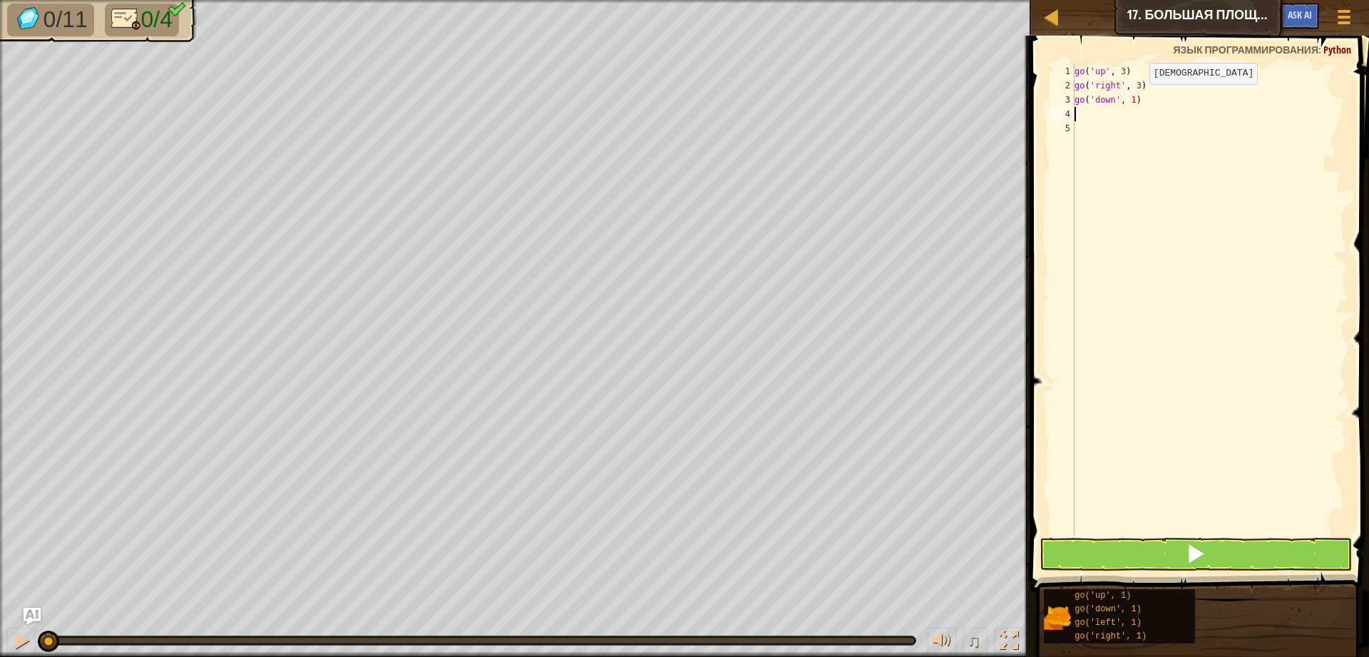
click at [1138, 98] on div "go ( 'up' , 3 ) go ( 'right' , 3 ) go ( 'down' , 1 )" at bounding box center [1210, 313] width 276 height 499
type textarea "go('down', 3)"
click at [1092, 116] on div "go ( 'up' , 3 ) go ( 'right' , 3 ) go ( 'down' , 3 )" at bounding box center [1210, 313] width 276 height 499
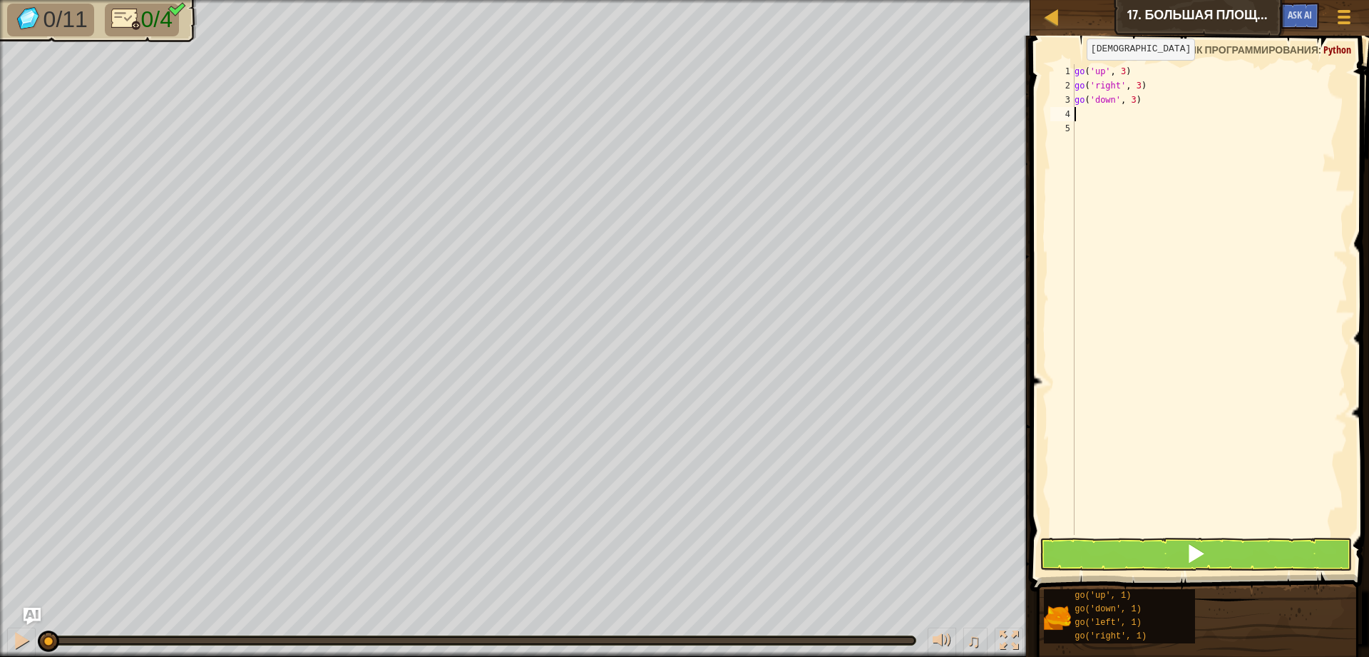
type textarea "g"
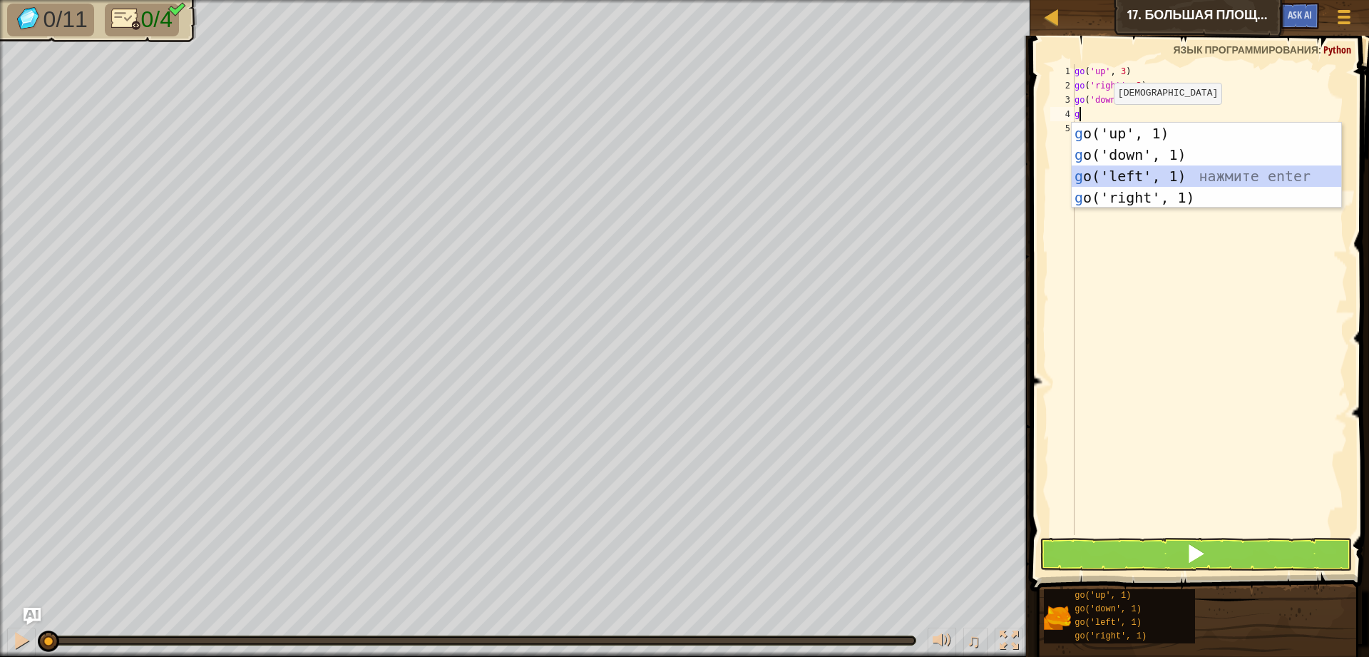
click at [1164, 171] on div "g o('up', 1) нажмите enter g o('down', 1) нажмите enter g o('left', 1) нажмите …" at bounding box center [1206, 187] width 269 height 128
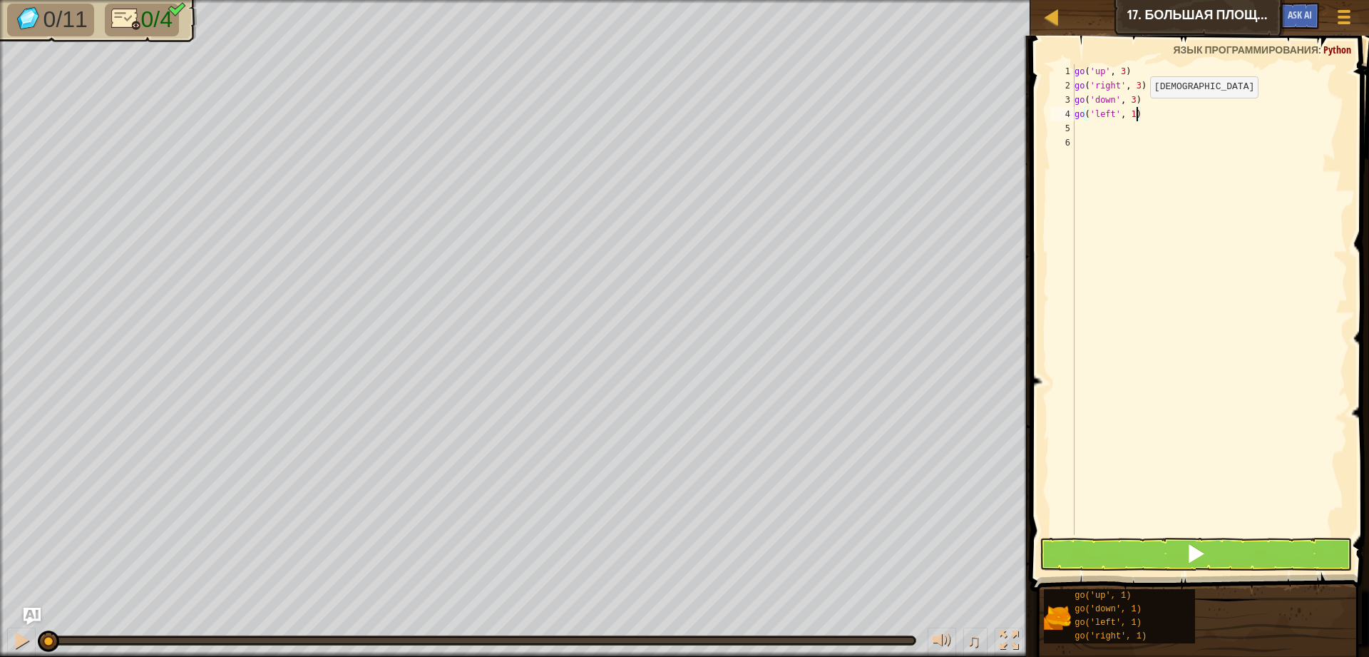
click at [1139, 112] on div "go ( 'up' , 3 ) go ( 'right' , 3 ) go ( 'down' , 3 ) go ( 'left' , 1 )" at bounding box center [1210, 313] width 276 height 499
type textarea "go('left', 3)"
drag, startPoint x: 1235, startPoint y: 565, endPoint x: 1222, endPoint y: 539, distance: 28.7
click at [1232, 558] on button at bounding box center [1195, 554] width 312 height 33
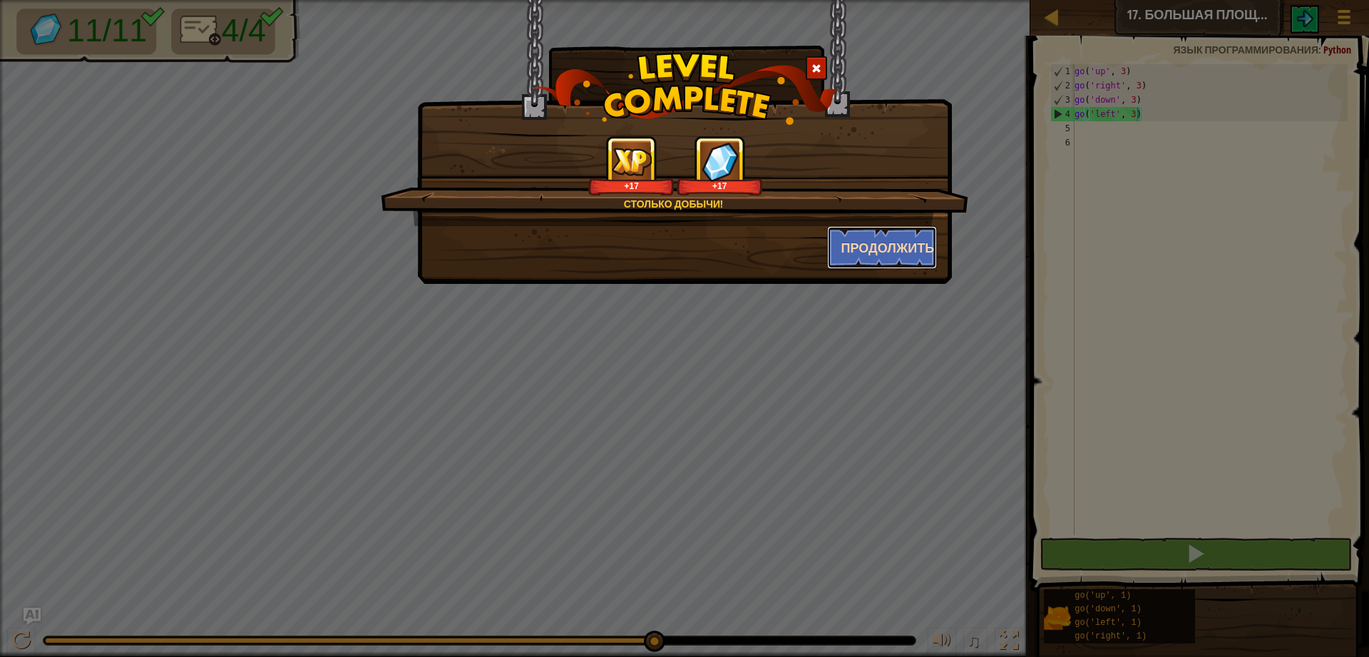
click at [893, 255] on button "Продолжить" at bounding box center [882, 247] width 111 height 43
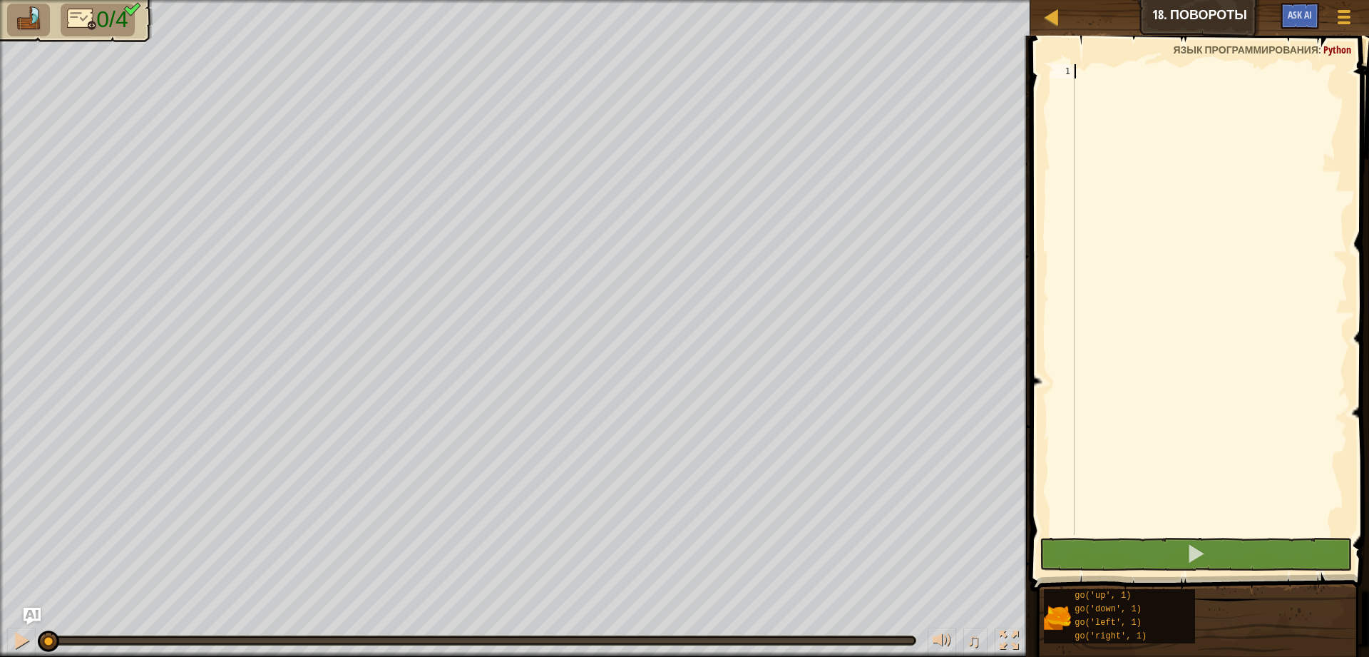
type textarea "g"
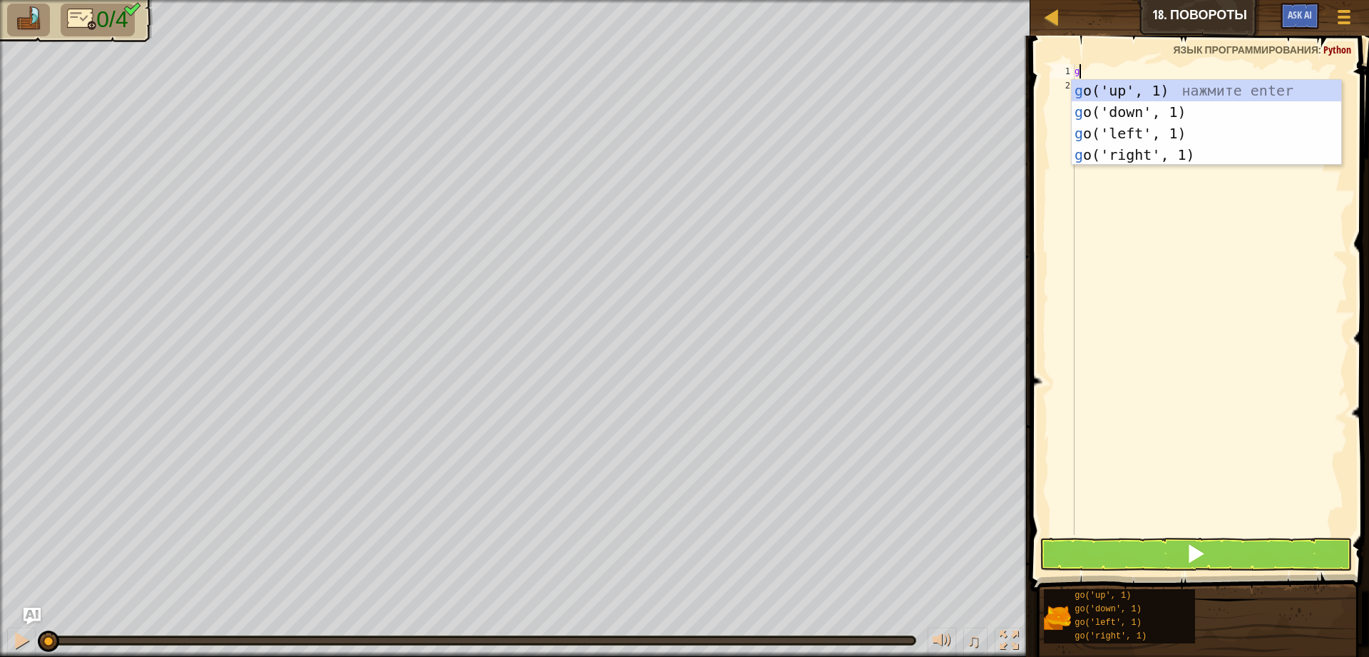
scroll to position [6, 0]
click at [1121, 91] on div "g o('up', 1) нажмите enter g o('down', 1) нажмите enter g o('left', 1) нажмите …" at bounding box center [1206, 144] width 269 height 128
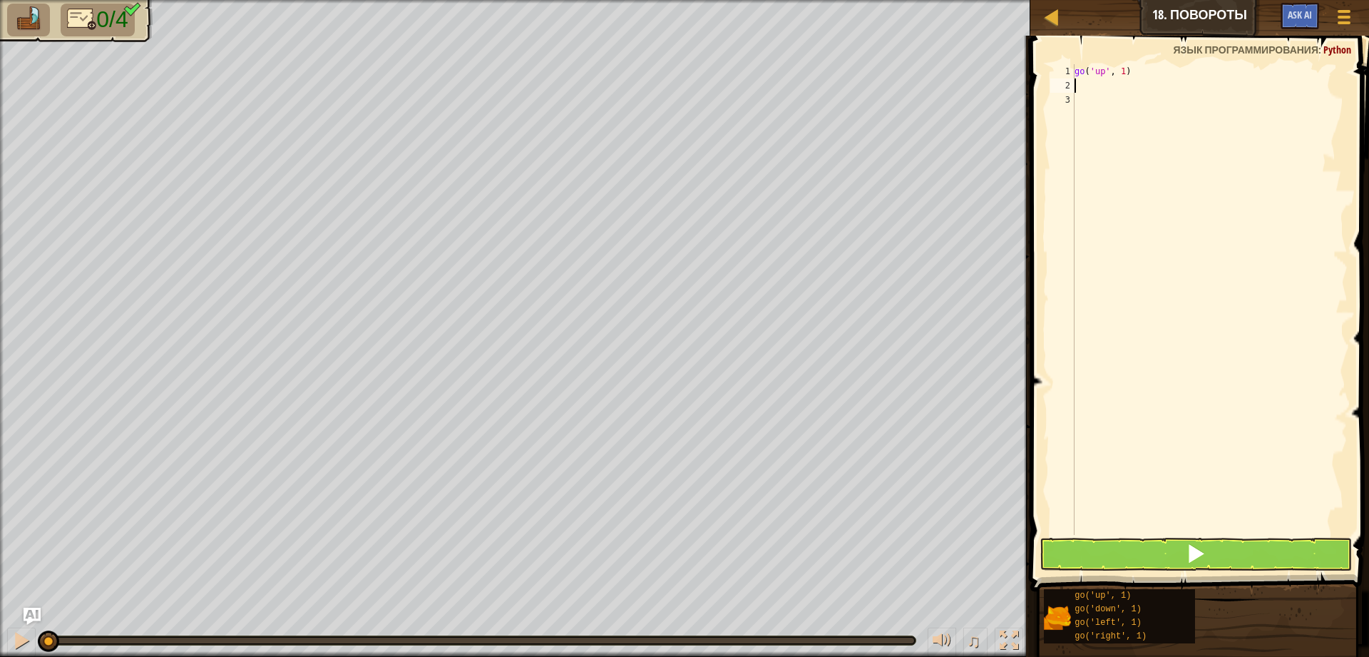
type textarea "g"
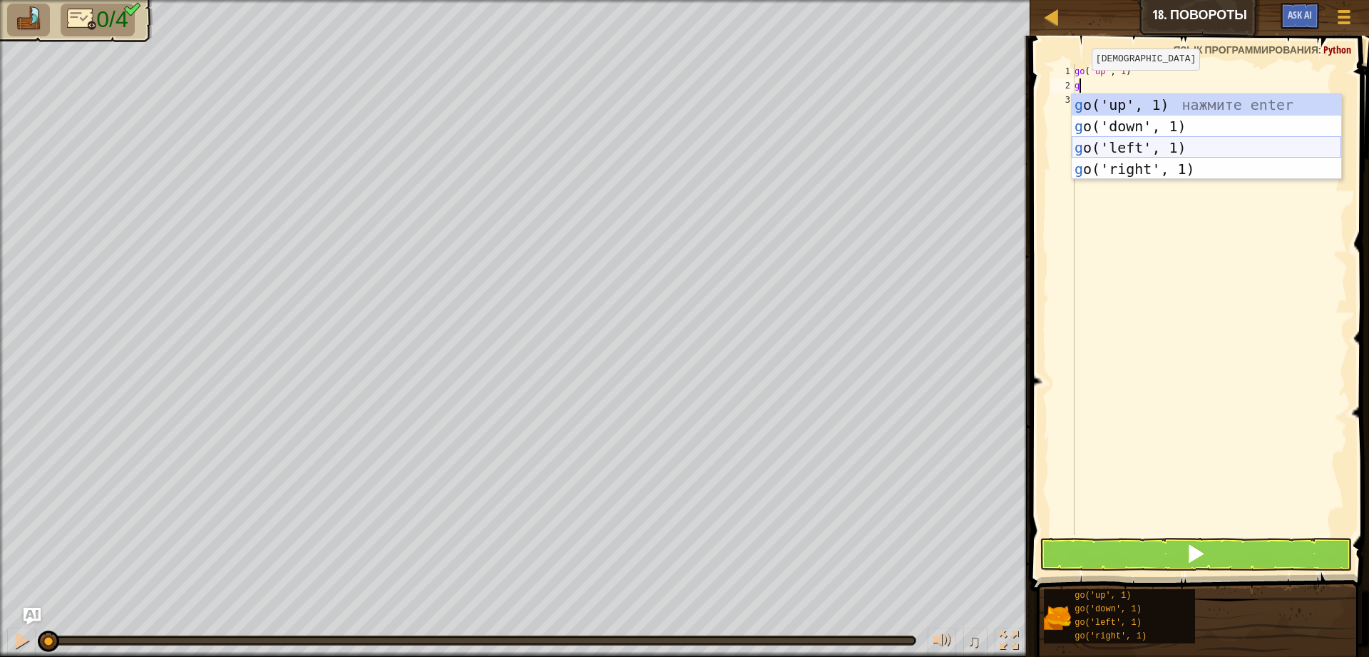
click at [1124, 152] on div "g o('up', 1) нажмите enter g o('down', 1) нажмите enter g o('left', 1) нажмите …" at bounding box center [1206, 158] width 269 height 128
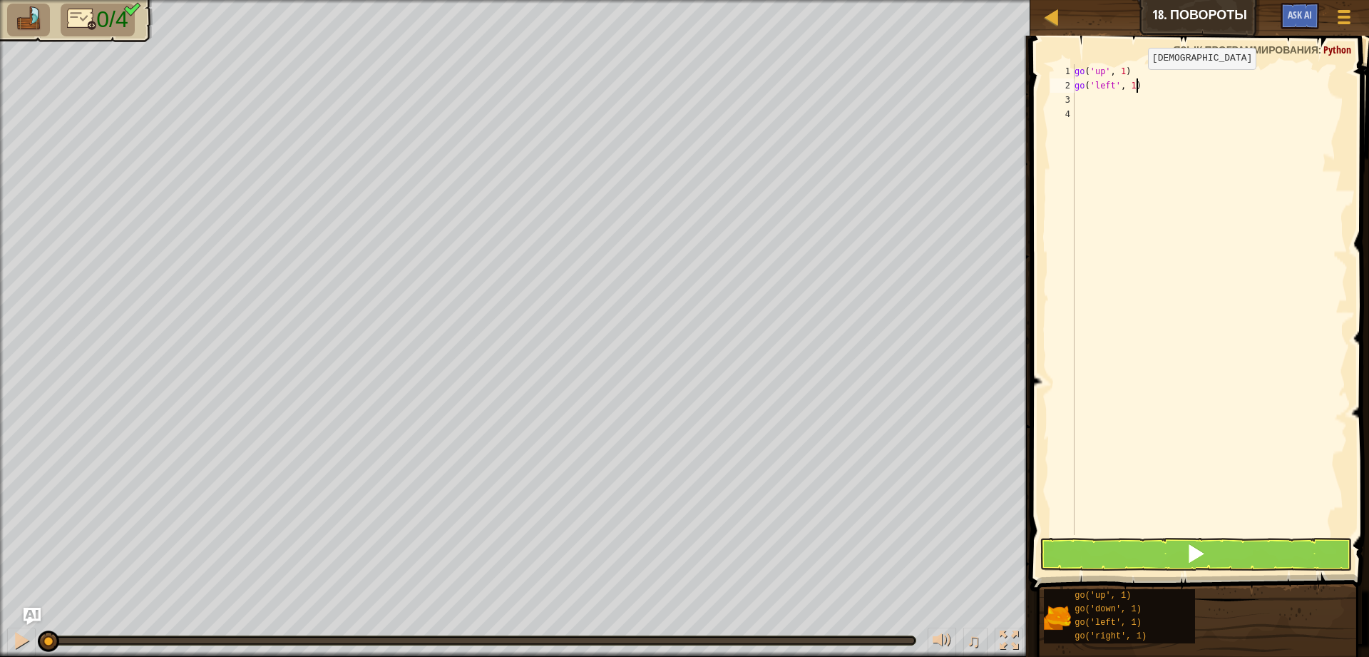
click at [1136, 83] on div "go ( 'up' , 1 ) go ( 'left' , 1 )" at bounding box center [1210, 313] width 276 height 499
type textarea "go('left', 2)"
click at [1097, 100] on div "go ( 'up' , 1 ) go ( 'left' , 2 )" at bounding box center [1210, 313] width 276 height 499
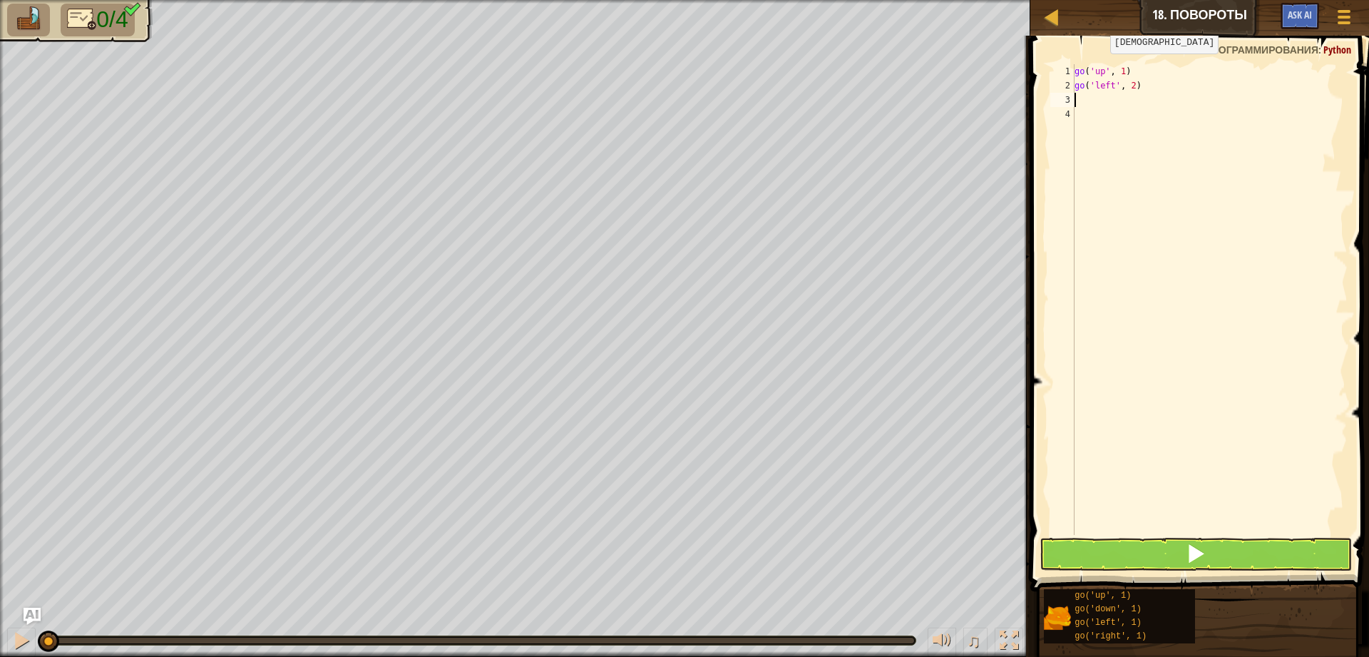
type textarea "g"
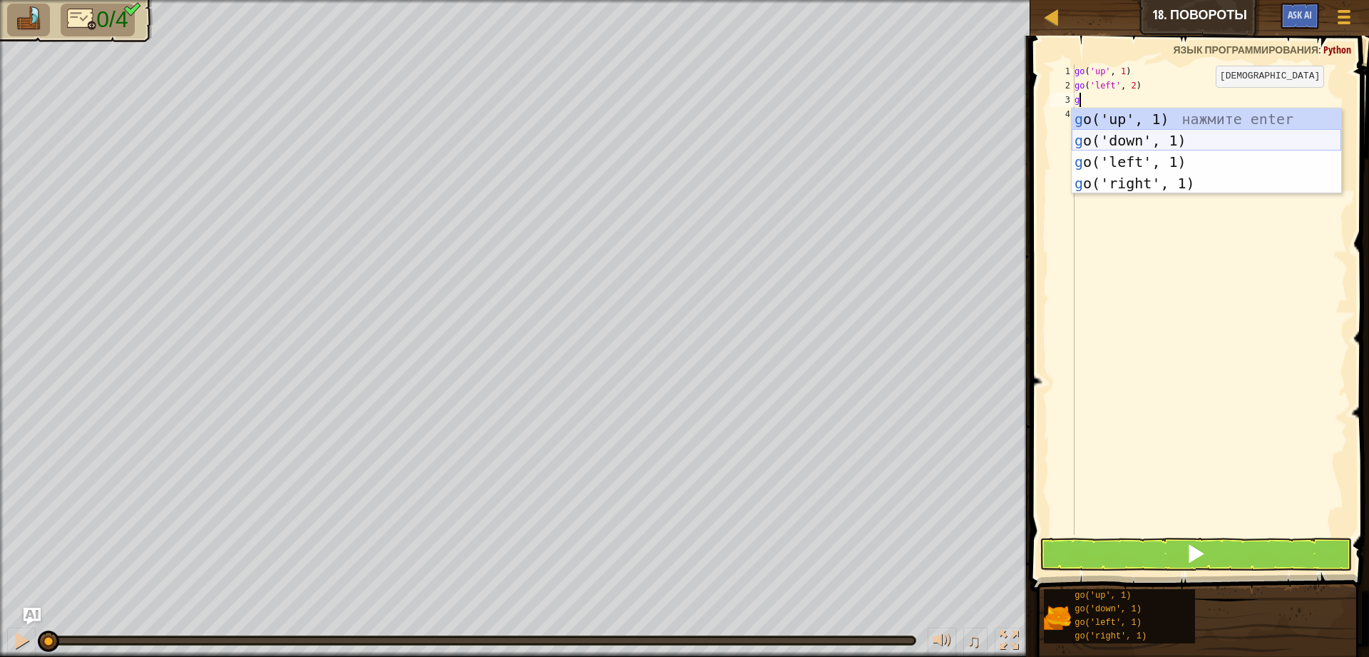
click at [1169, 138] on div "g o('up', 1) нажмите enter g o('down', 1) нажмите enter g o('left', 1) нажмите …" at bounding box center [1206, 172] width 269 height 128
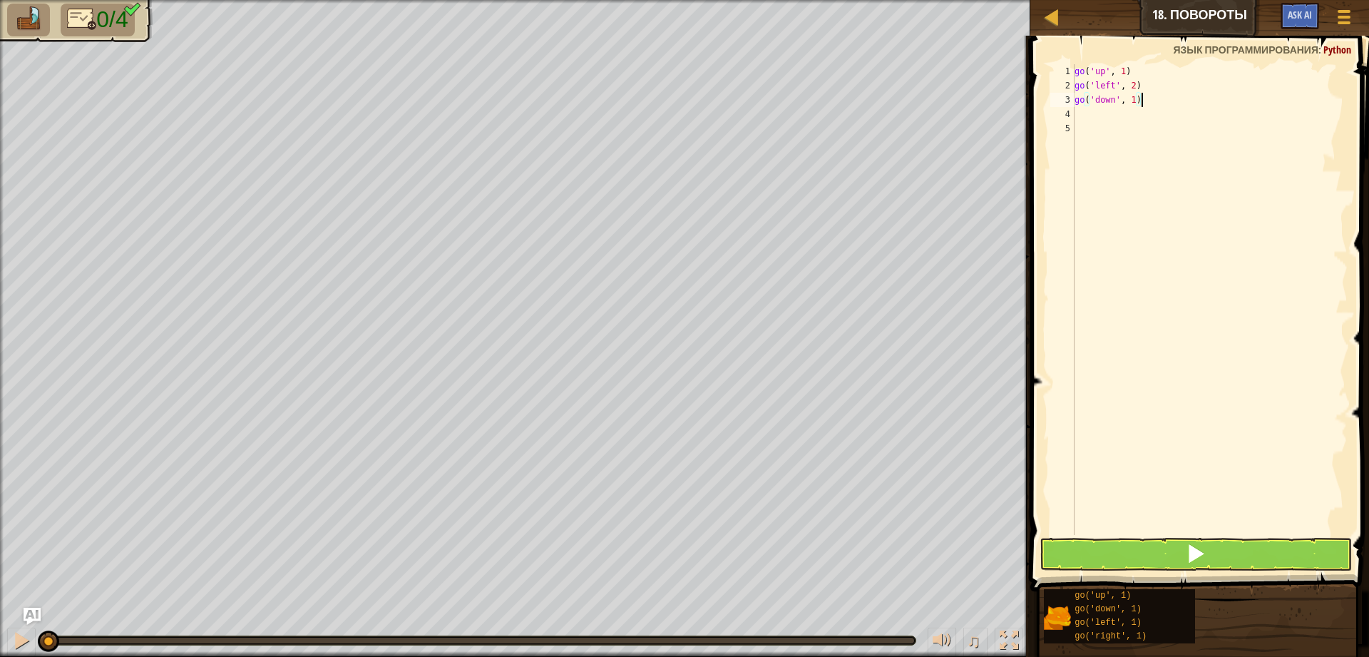
click at [1139, 103] on div "go ( 'up' , 1 ) go ( 'left' , 2 ) go ( 'down' , 1 )" at bounding box center [1210, 313] width 276 height 499
click at [1135, 106] on div "go ( 'up' , 1 ) go ( 'left' , 2 ) go ( 'down' , 1 )" at bounding box center [1210, 313] width 276 height 499
type textarea "go('down', 3)"
click at [1084, 115] on div "go ( 'up' , 1 ) go ( 'left' , 2 ) go ( 'down' , 3 )" at bounding box center [1210, 313] width 276 height 499
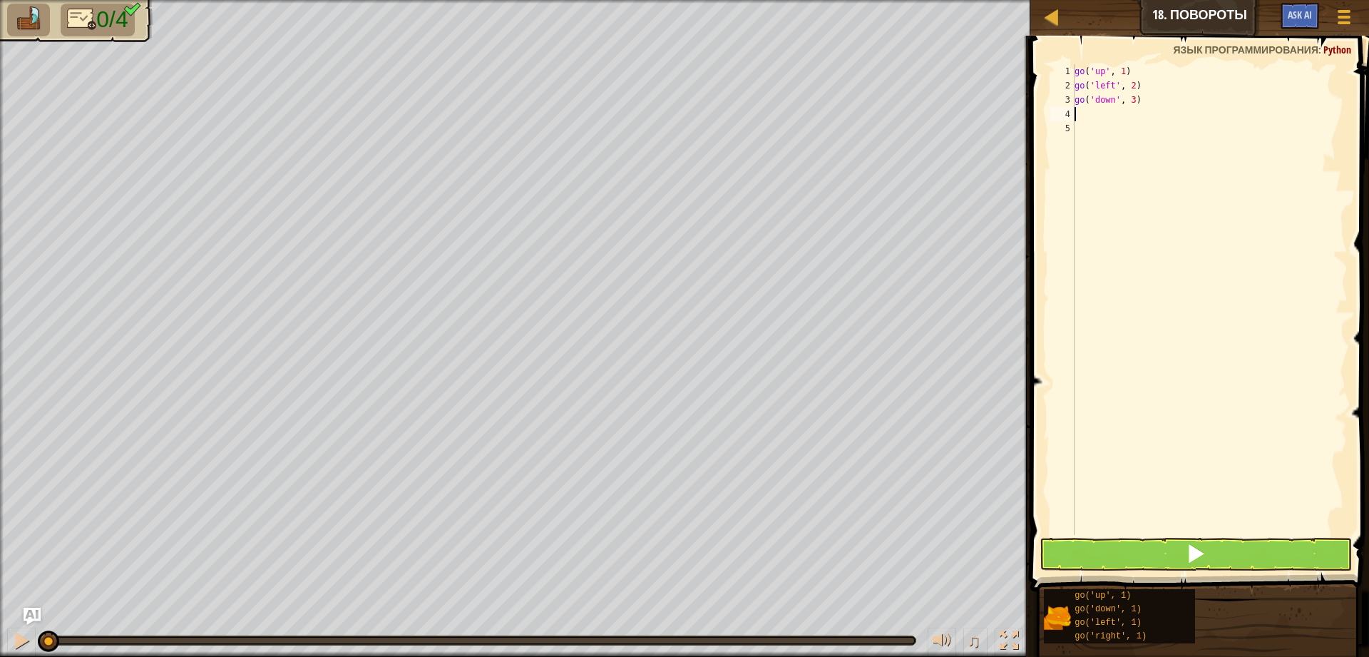
scroll to position [6, 0]
click at [994, 454] on div "[PERSON_NAME] 18. Повороты Меню игры Ask AI 1 ההההההההההההההההההההההההההההההההה…" at bounding box center [684, 328] width 1369 height 657
type textarea "g"
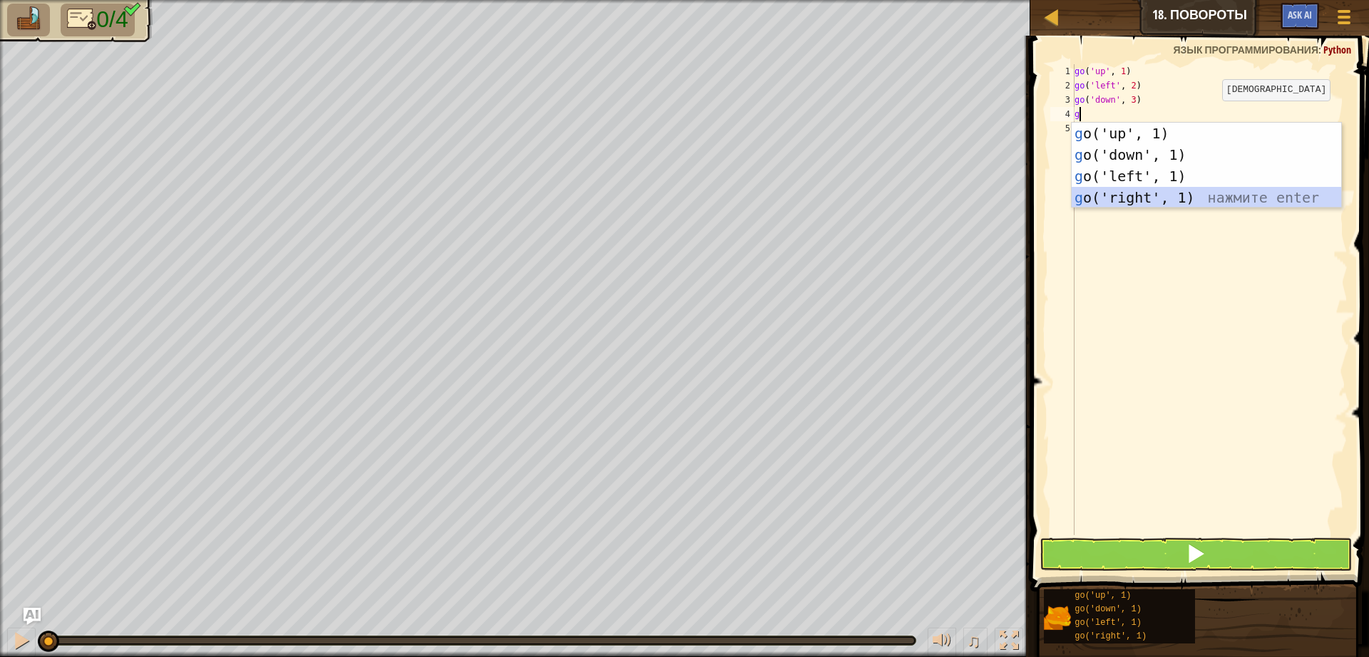
click at [1189, 203] on div "g o('up', 1) нажмите enter g o('down', 1) нажмите enter g o('left', 1) нажмите …" at bounding box center [1206, 187] width 269 height 128
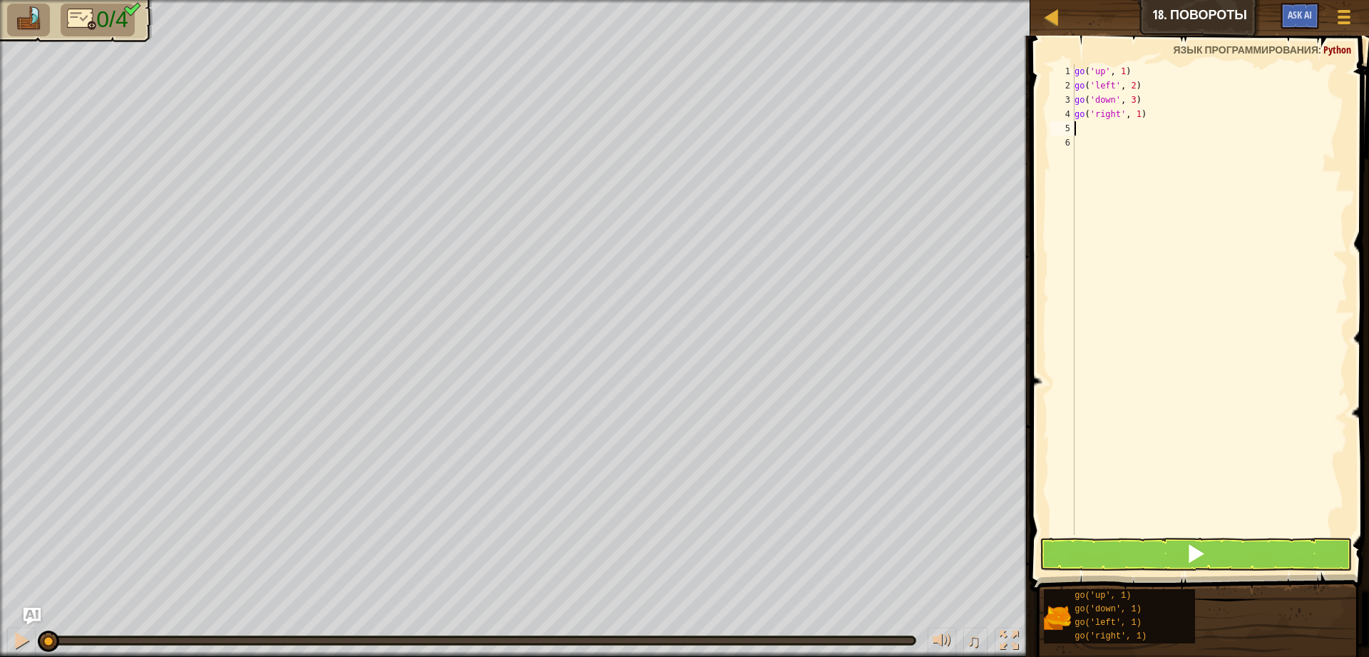
click at [1144, 122] on div "go ( 'up' , 1 ) go ( 'left' , 2 ) go ( 'down' , 3 ) go ( 'right' , 1 )" at bounding box center [1210, 313] width 276 height 499
click at [1144, 118] on div "go ( 'up' , 1 ) go ( 'left' , 2 ) go ( 'down' , 3 ) go ( 'right' , 1 )" at bounding box center [1210, 313] width 276 height 499
type textarea "go('right', 4)"
click at [1082, 123] on div "go ( 'up' , 1 ) go ( 'left' , 2 ) go ( 'down' , 3 ) go ( 'right' , 4 )" at bounding box center [1210, 313] width 276 height 499
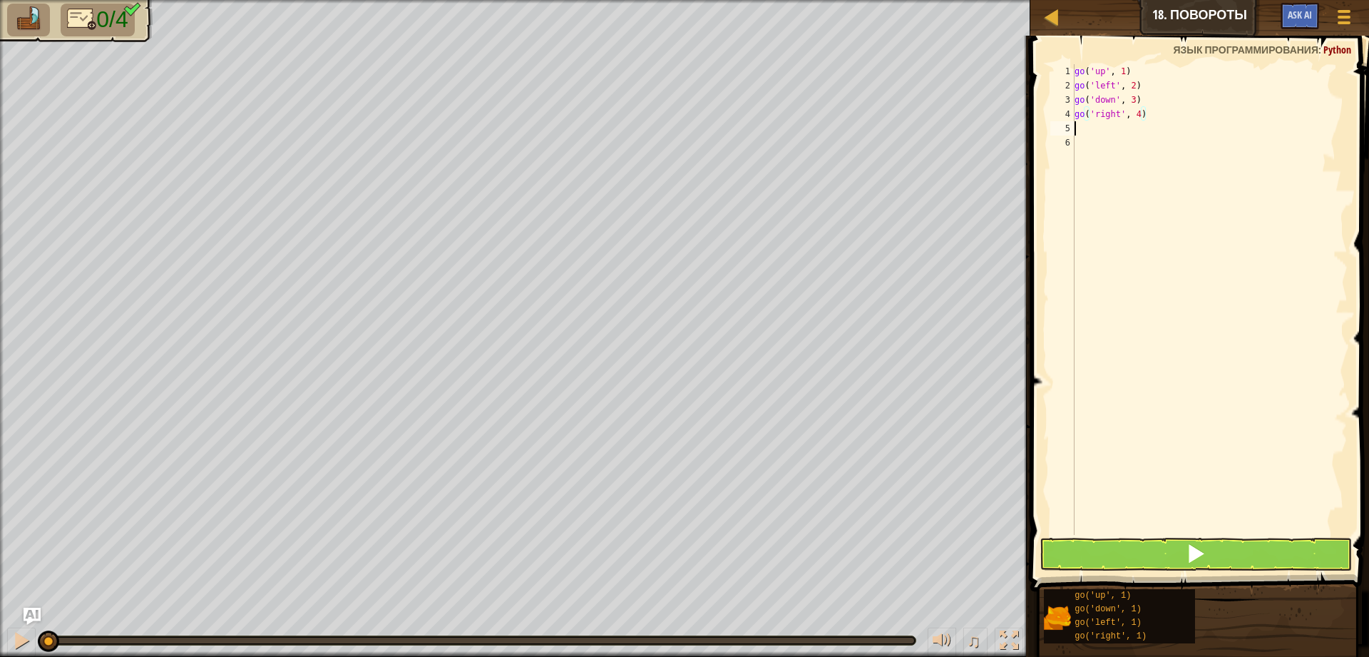
scroll to position [6, 0]
type textarea "g"
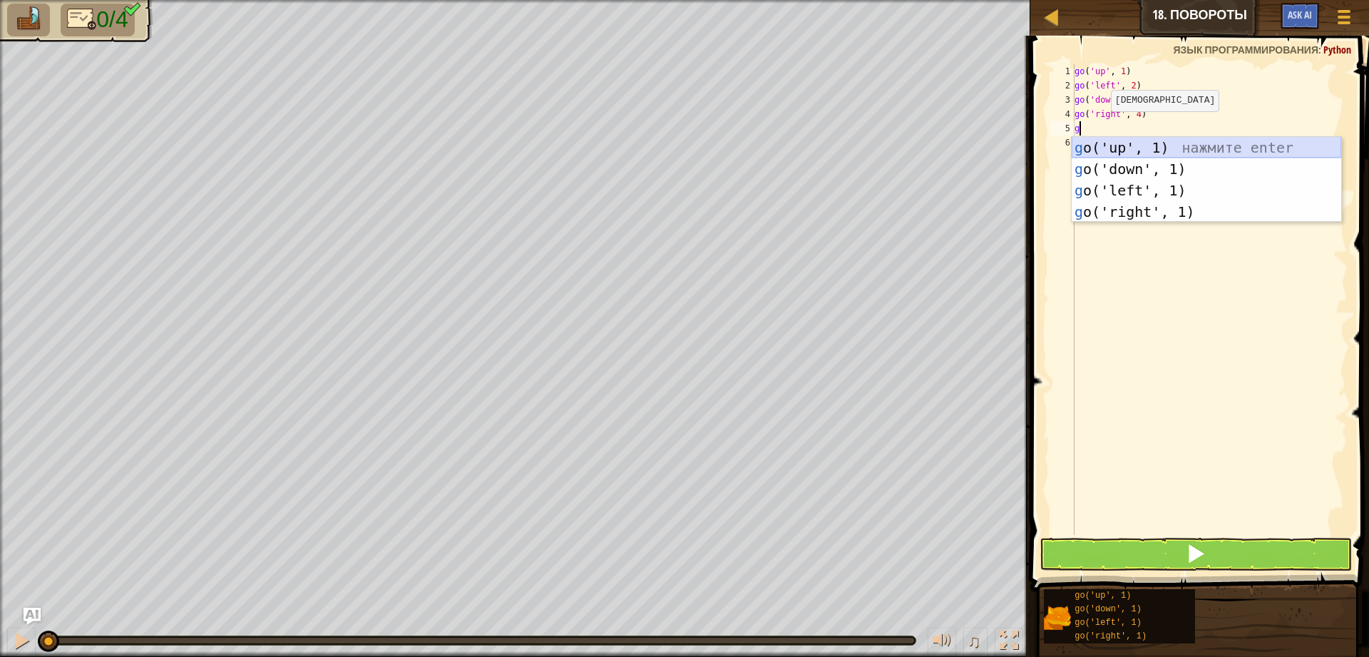
click at [1104, 145] on div "g o('up', 1) нажмите enter g o('down', 1) нажмите enter g o('left', 1) нажмите …" at bounding box center [1206, 201] width 269 height 128
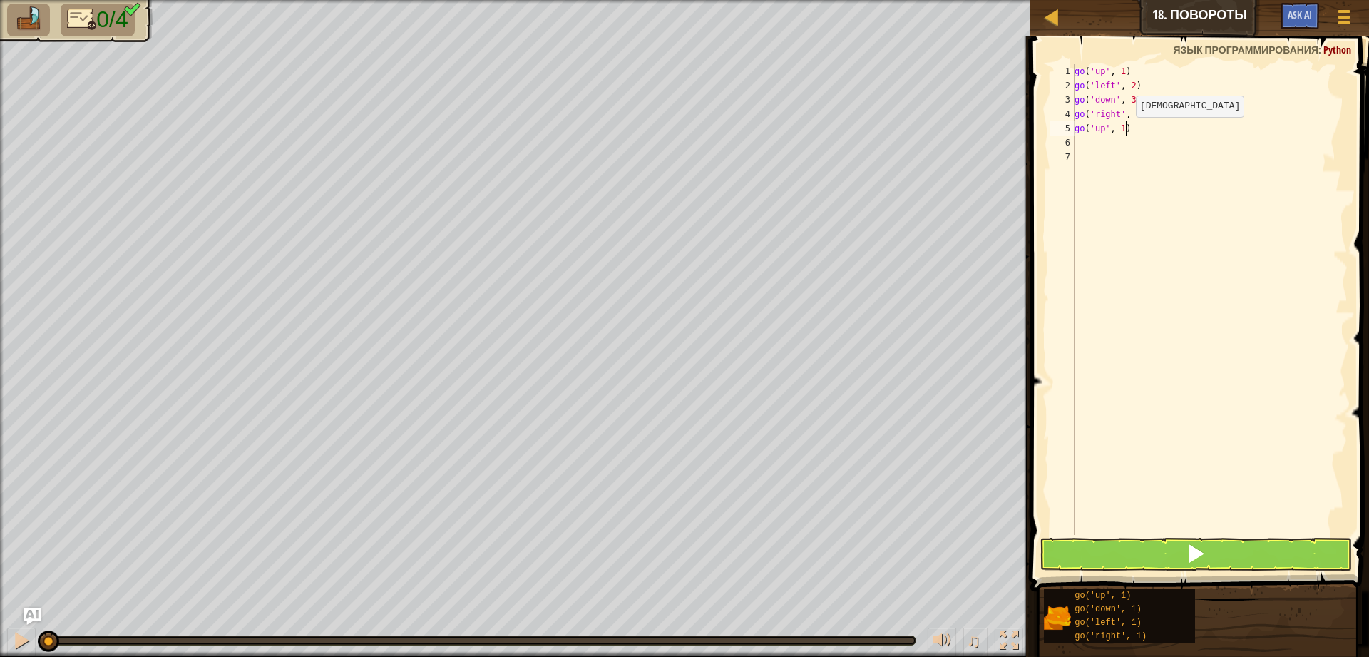
click at [1124, 131] on div "go ( 'up' , 1 ) go ( 'left' , 2 ) go ( 'down' , 3 ) go ( 'right' , 4 ) go ( 'up…" at bounding box center [1210, 313] width 276 height 499
click at [1285, 554] on button at bounding box center [1195, 554] width 312 height 33
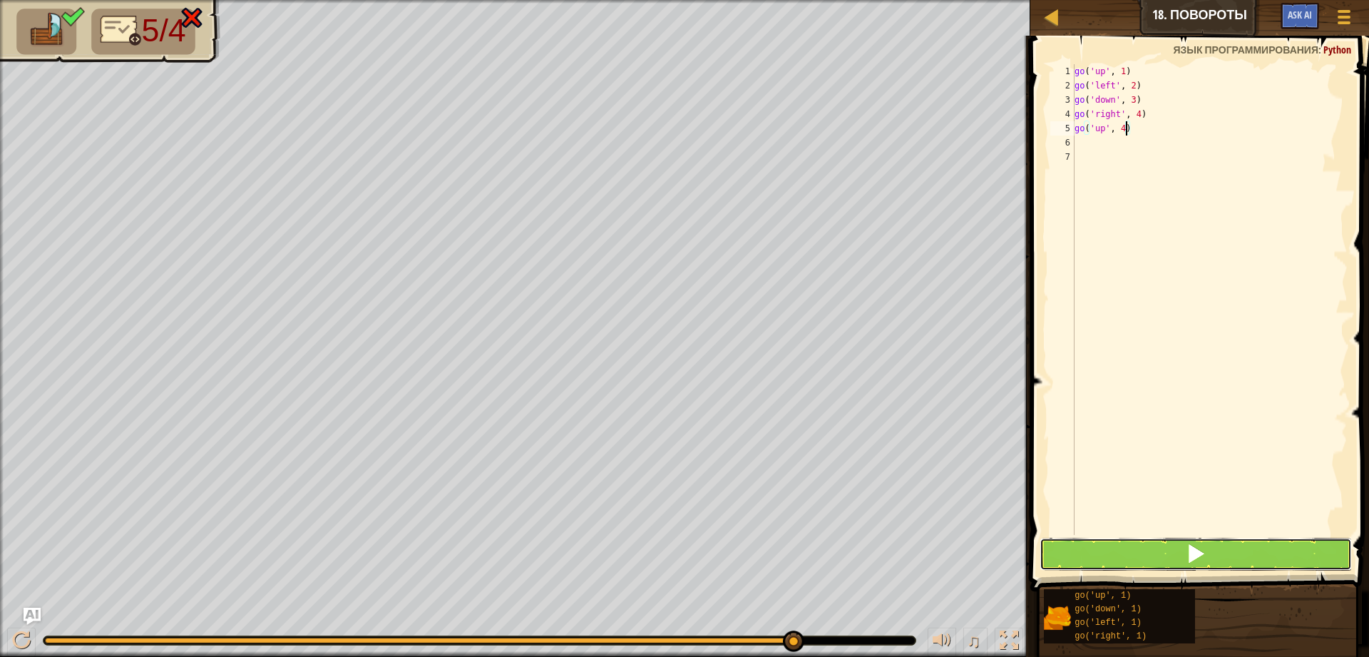
click at [1118, 545] on button at bounding box center [1195, 554] width 312 height 33
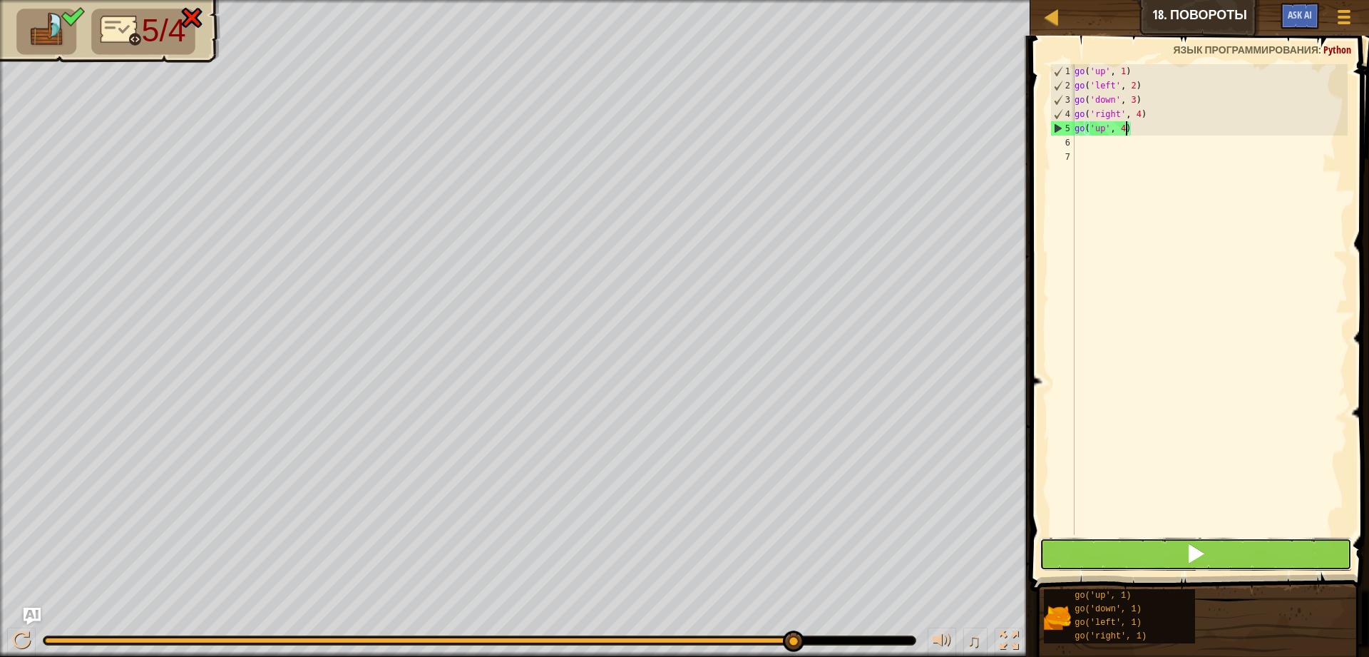
click at [1185, 557] on button at bounding box center [1195, 554] width 312 height 33
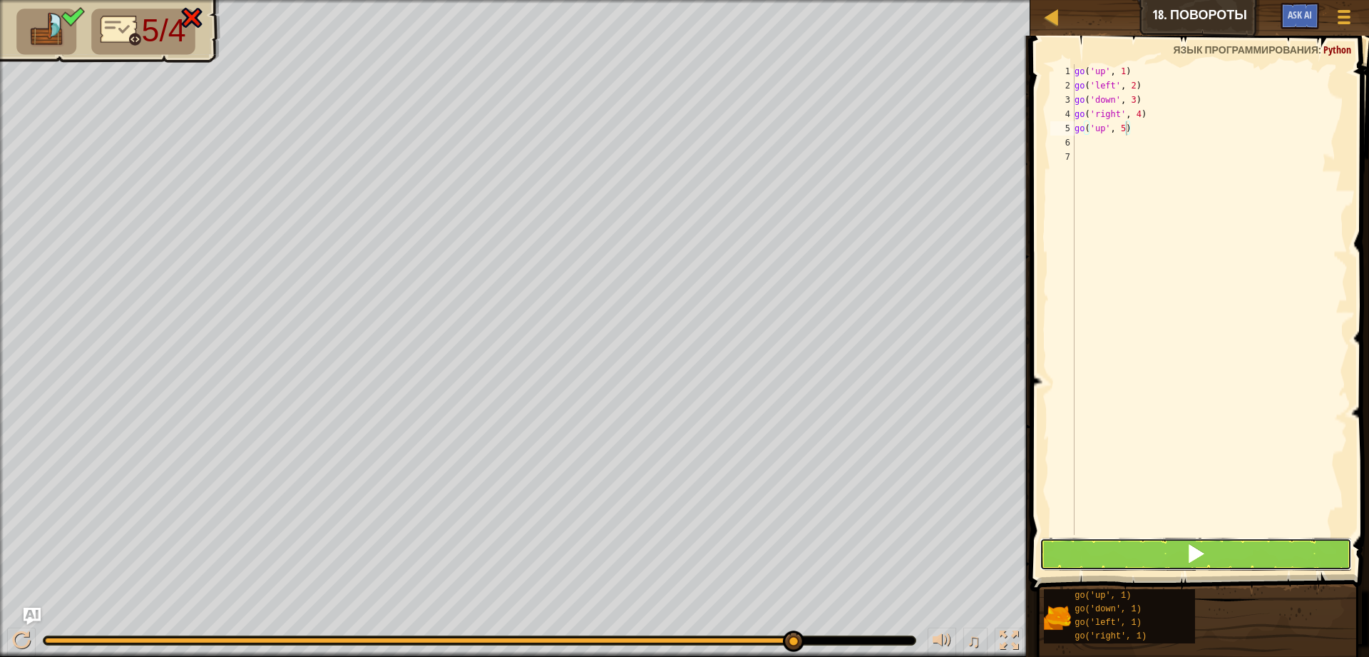
click at [1232, 549] on button at bounding box center [1195, 554] width 312 height 33
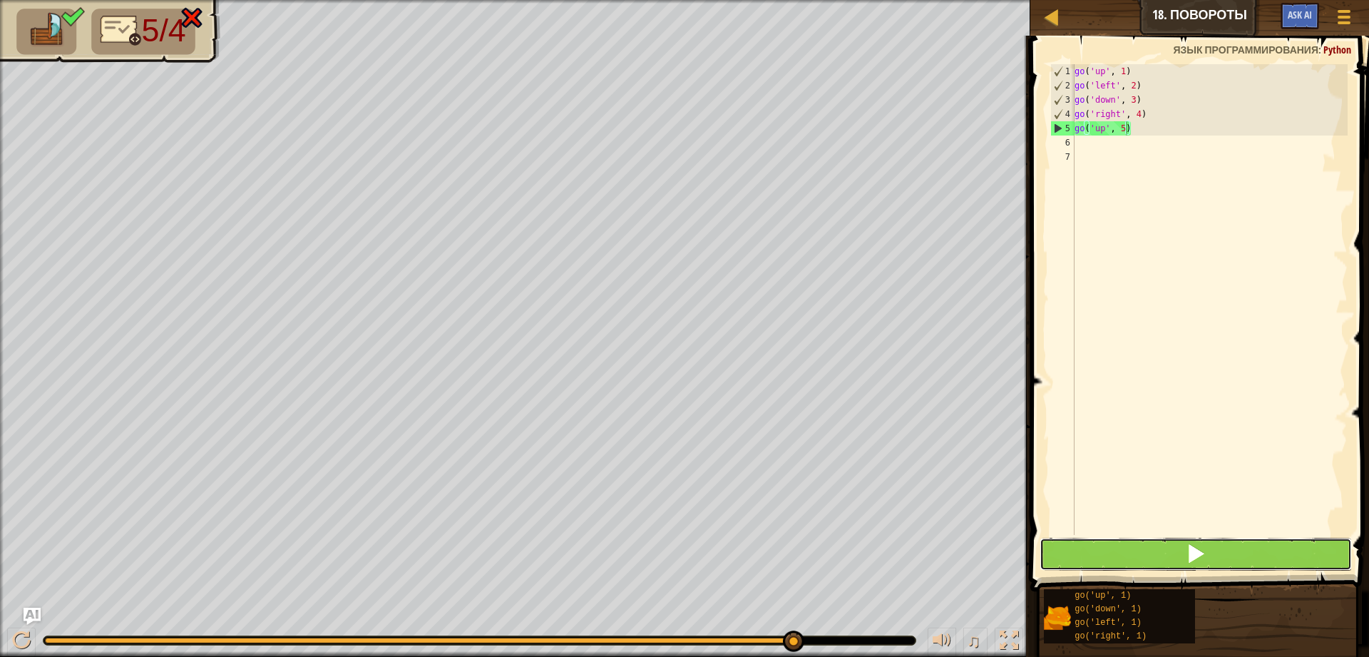
click at [1232, 549] on button at bounding box center [1195, 554] width 312 height 33
click at [1241, 551] on button at bounding box center [1195, 554] width 312 height 33
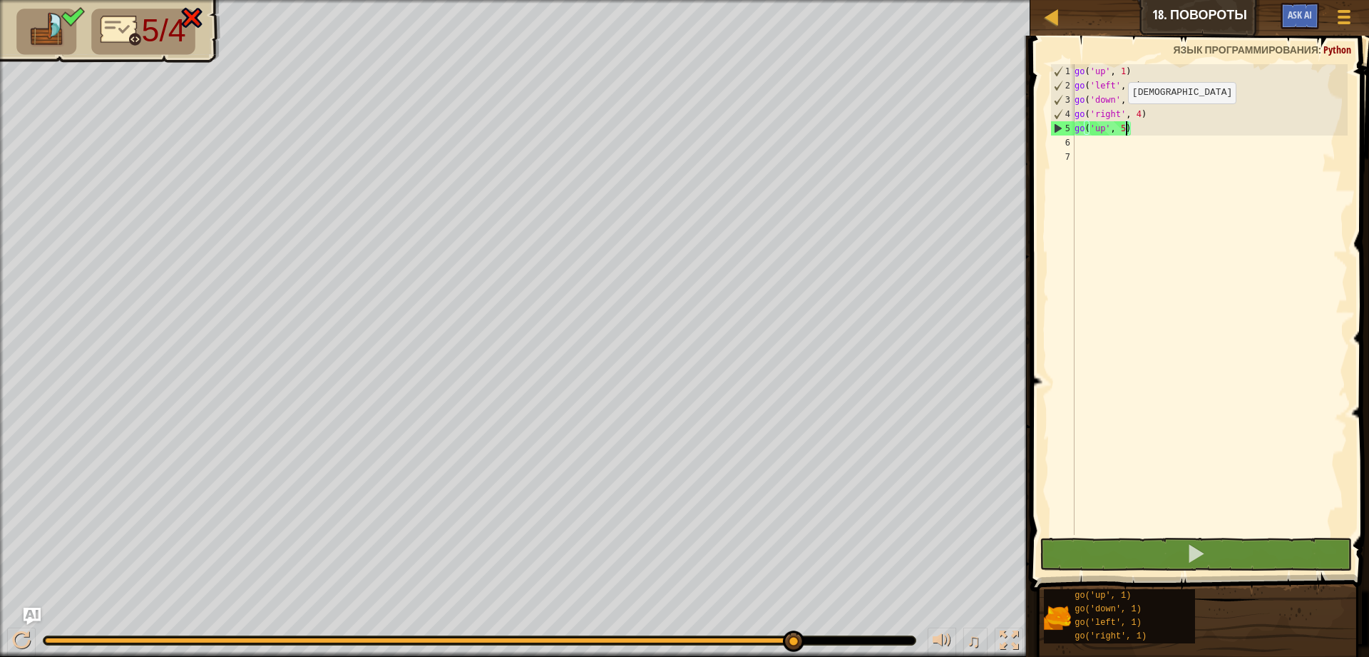
click at [1116, 118] on div "[PERSON_NAME] 18. Повороты Меню игры Ask AI 1 ההההההההההההההההההההההההההההההההה…" at bounding box center [684, 328] width 1369 height 657
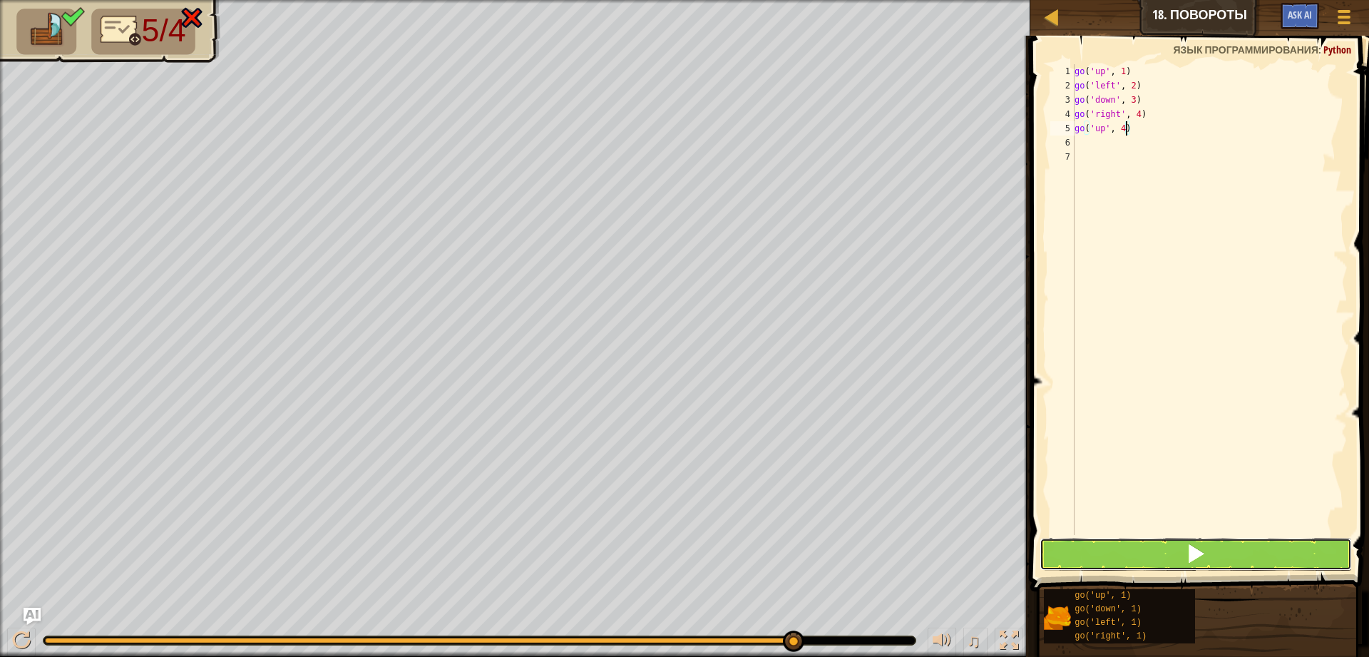
click at [1210, 557] on button at bounding box center [1195, 554] width 312 height 33
click at [1196, 561] on span at bounding box center [1196, 553] width 20 height 20
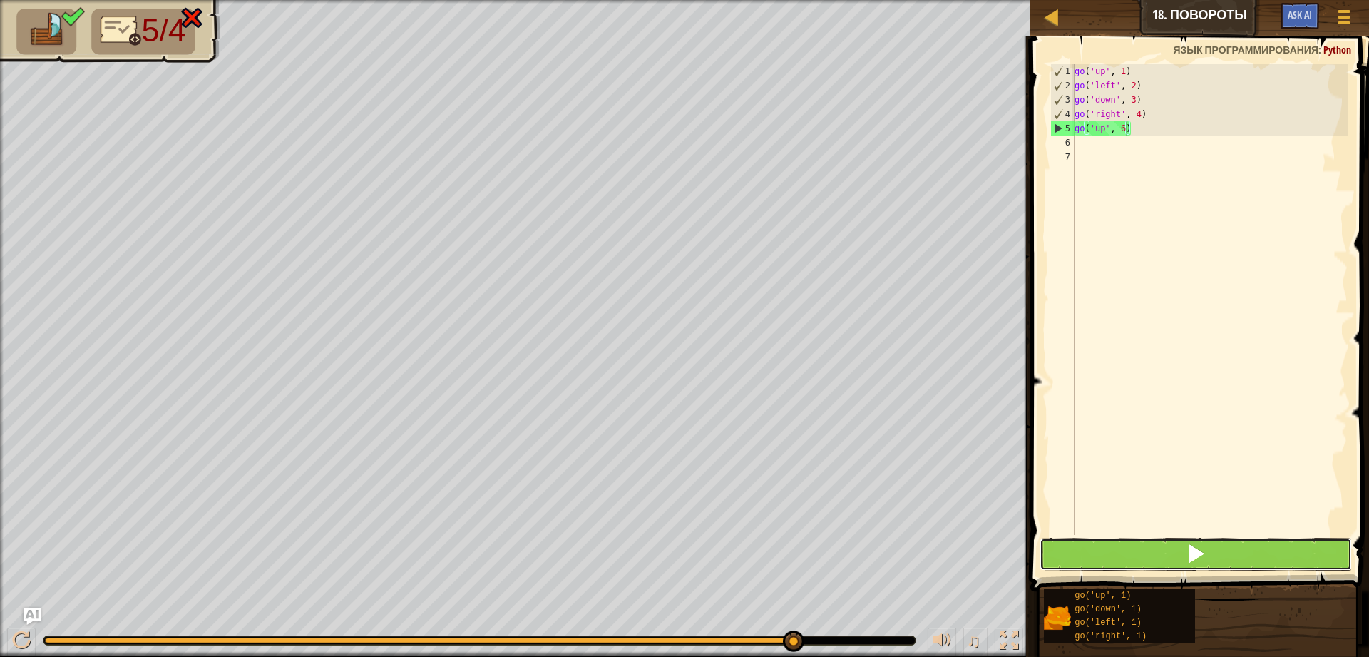
drag, startPoint x: 1196, startPoint y: 561, endPoint x: 1189, endPoint y: 569, distance: 10.6
click at [1189, 569] on button at bounding box center [1195, 554] width 312 height 33
click at [1216, 549] on button at bounding box center [1195, 554] width 312 height 33
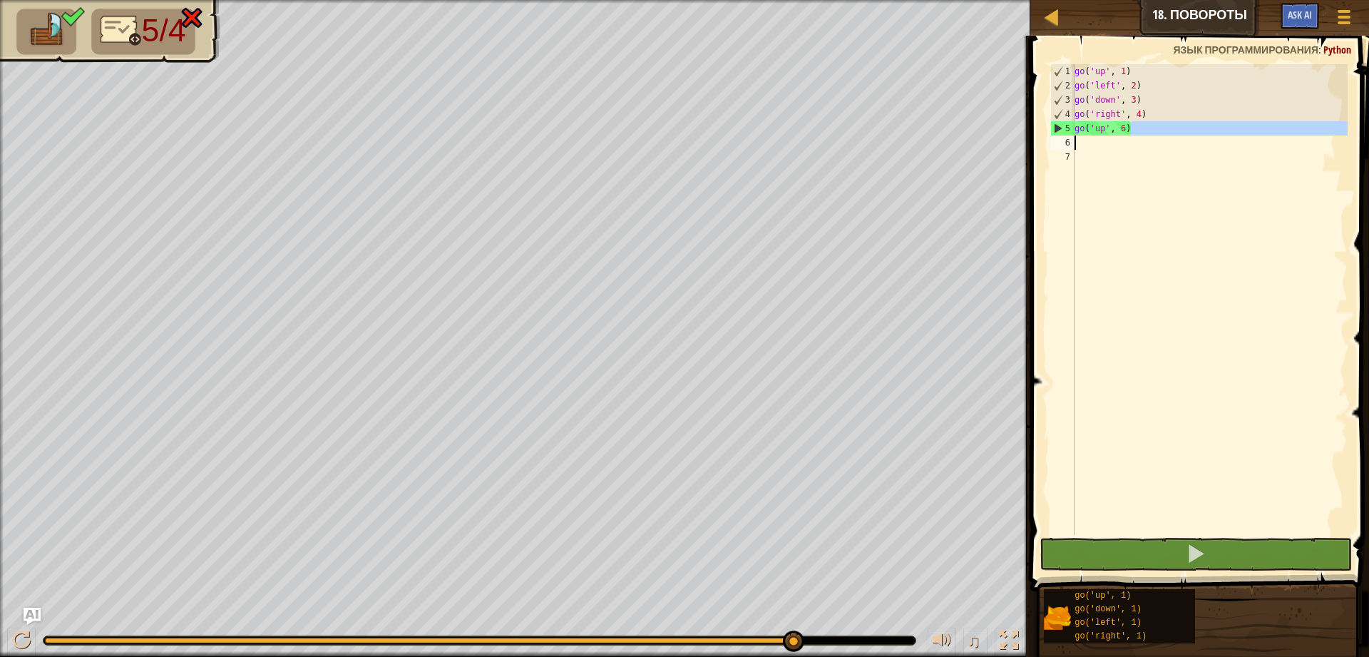
drag, startPoint x: 1149, startPoint y: 124, endPoint x: 1169, endPoint y: 142, distance: 27.3
click at [1169, 142] on div "go ( 'up' , 1 ) go ( 'left' , 2 ) go ( 'down' , 3 ) go ( 'right' , 4 ) go ( 'up…" at bounding box center [1210, 313] width 276 height 499
drag, startPoint x: 1139, startPoint y: 71, endPoint x: 1037, endPoint y: 73, distance: 102.0
click at [1037, 73] on div "go('up', 6) 1 2 3 4 5 6 7 go ( 'up' , 1 ) go ( 'left' , 2 ) go ( 'down' , 3 ) g…" at bounding box center [1197, 341] width 343 height 597
click at [1131, 70] on div "go ( 'up' , 1 ) go ( 'left' , 2 ) go ( 'down' , 3 ) go ( 'right' , 4 ) go ( 'up…" at bounding box center [1210, 313] width 276 height 499
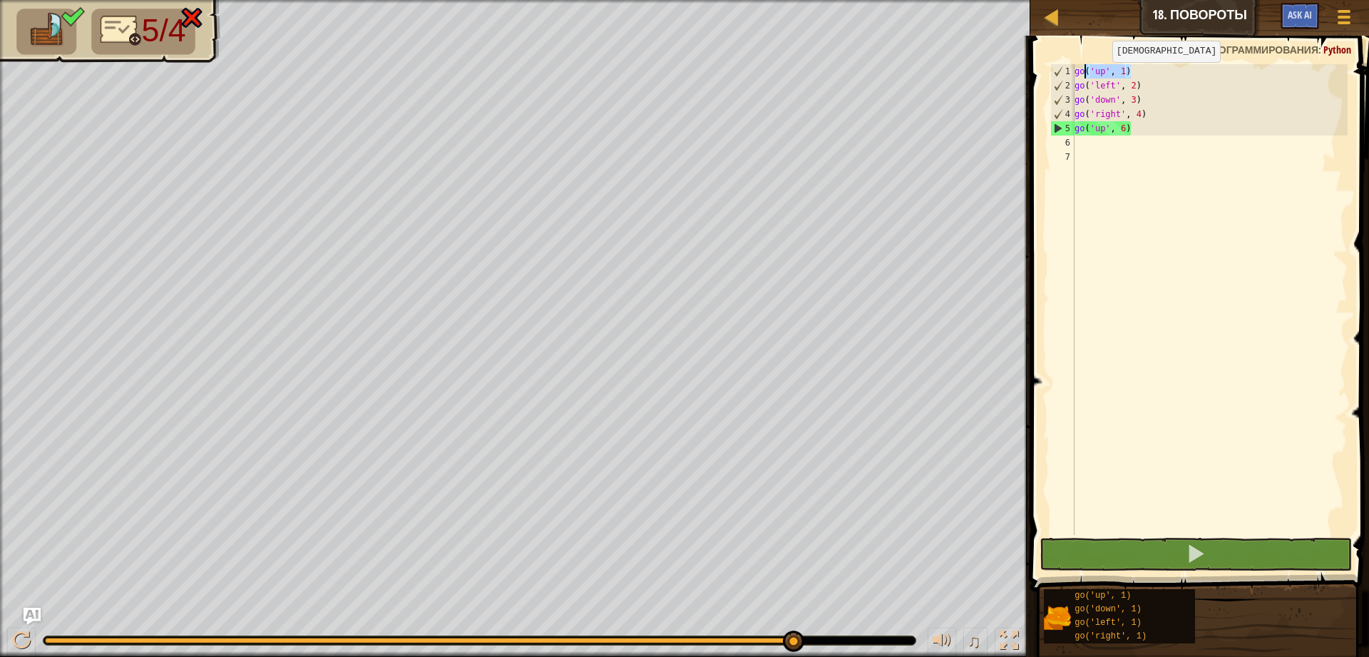
drag, startPoint x: 1131, startPoint y: 70, endPoint x: 1101, endPoint y: 76, distance: 30.6
click at [1101, 76] on div "go ( 'up' , 1 ) go ( 'left' , 2 ) go ( 'down' , 3 ) go ( 'right' , 4 ) go ( 'up…" at bounding box center [1210, 313] width 276 height 499
type textarea "g"
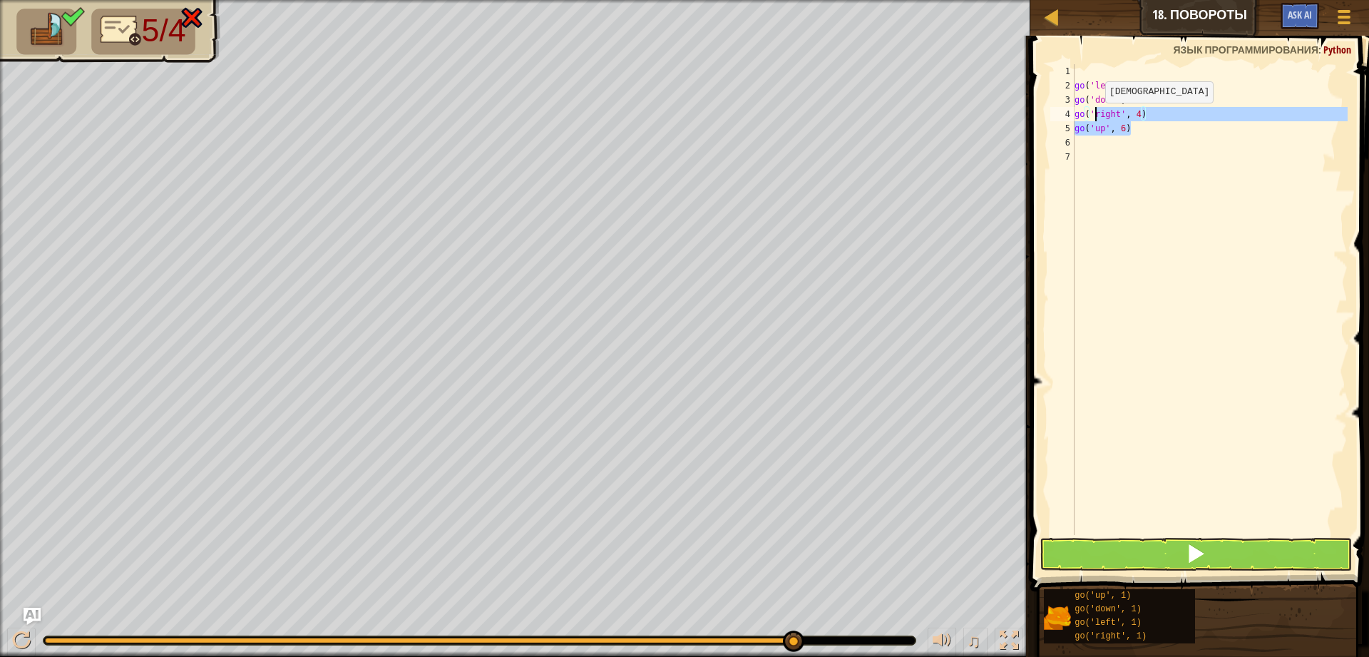
drag, startPoint x: 1149, startPoint y: 123, endPoint x: 1095, endPoint y: 118, distance: 54.5
click at [1094, 118] on div "go ( 'left' , 2 ) go ( 'down' , 3 ) go ( 'right' , 4 ) go ( 'up' , 6 )" at bounding box center [1210, 313] width 276 height 499
type textarea "go('right', 4) go('up', 6)"
click at [1122, 262] on div "go ( 'left' , 2 ) go ( 'down' , 3 ) go ( 'right' , 4 ) go ( 'up' , 6 )" at bounding box center [1210, 313] width 276 height 499
click at [1190, 558] on span at bounding box center [1196, 553] width 20 height 20
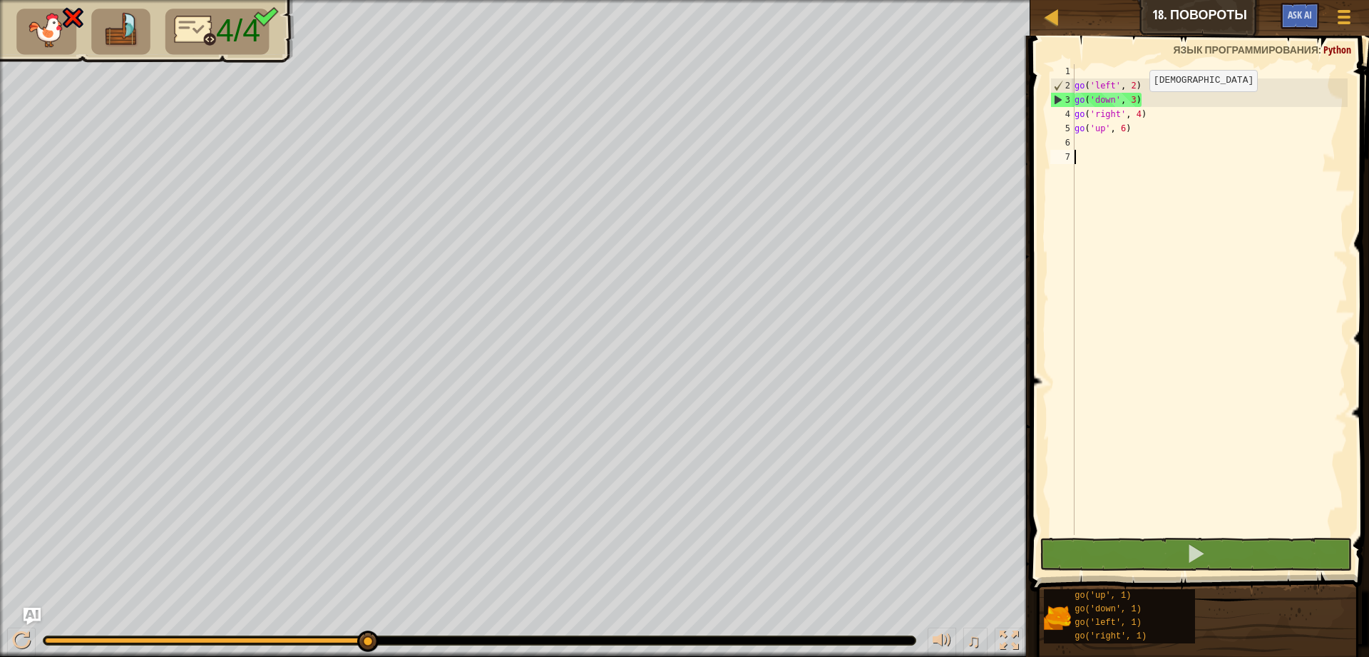
click at [1139, 103] on div "go ( 'left' , 2 ) go ( 'down' , 3 ) go ( 'right' , 4 ) go ( 'up' , 6 )" at bounding box center [1210, 313] width 276 height 499
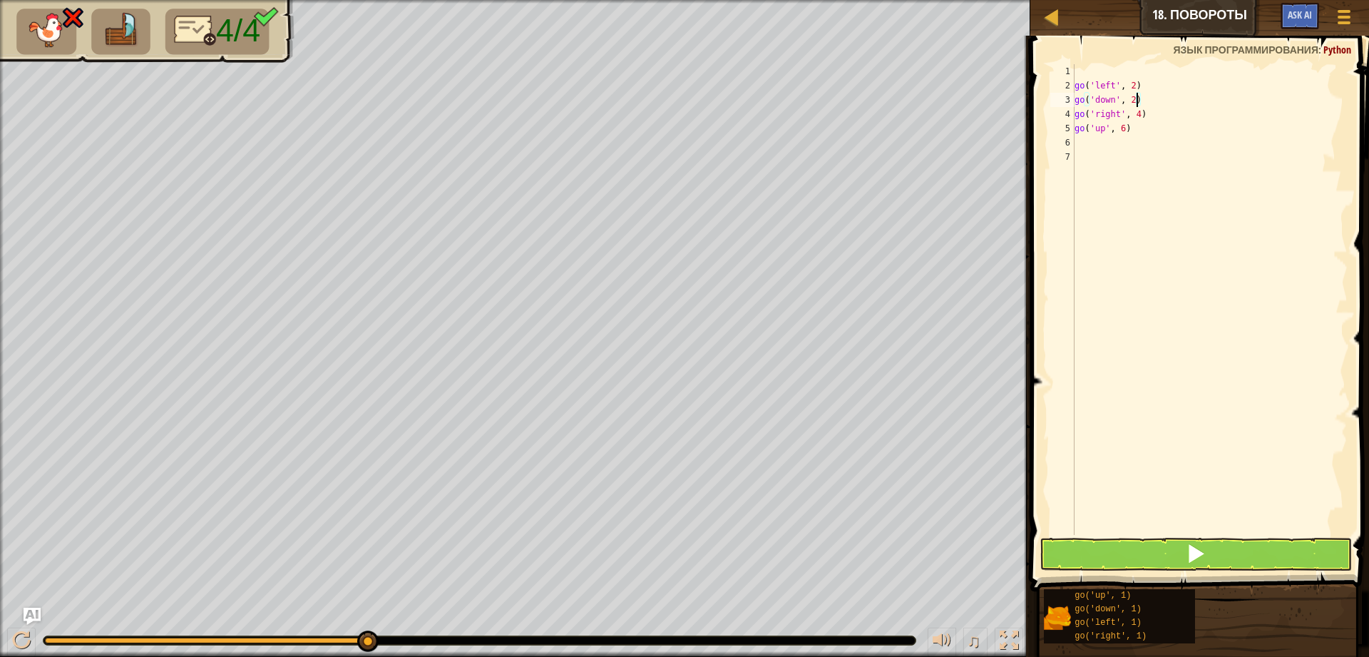
type textarea "go('down', 2)"
click at [1176, 569] on button at bounding box center [1195, 554] width 312 height 33
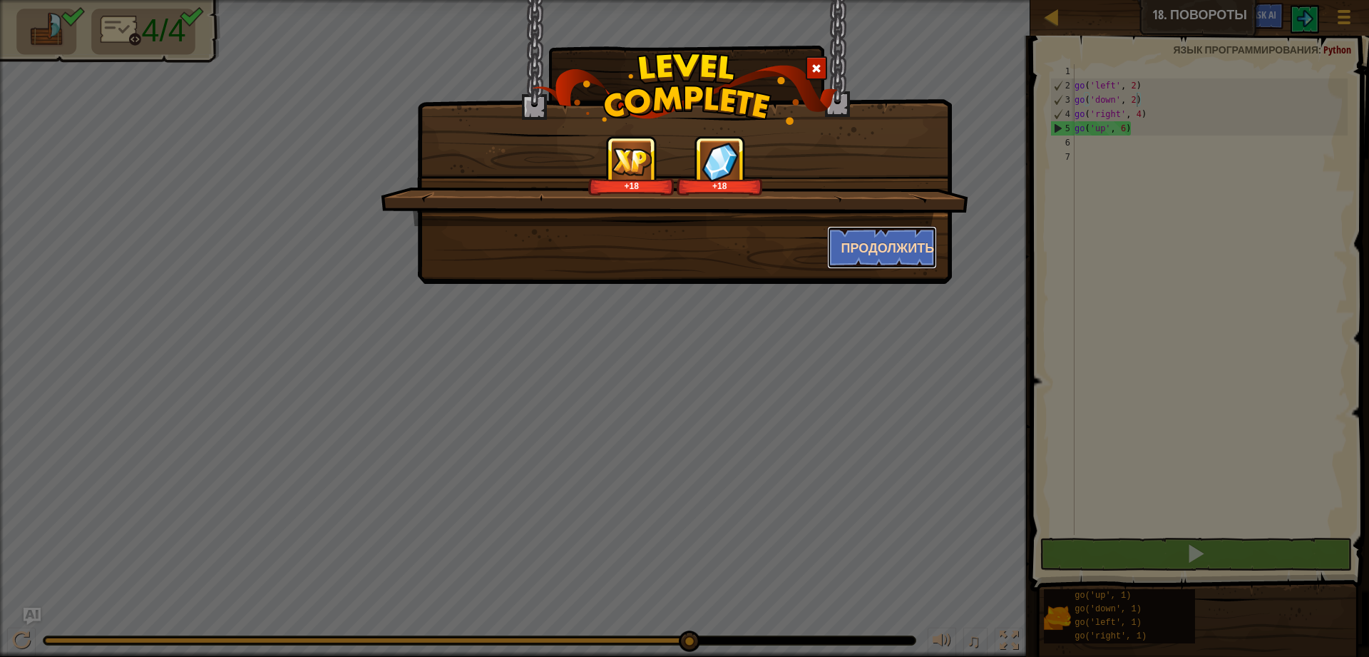
click at [836, 249] on button "Продолжить" at bounding box center [882, 247] width 111 height 43
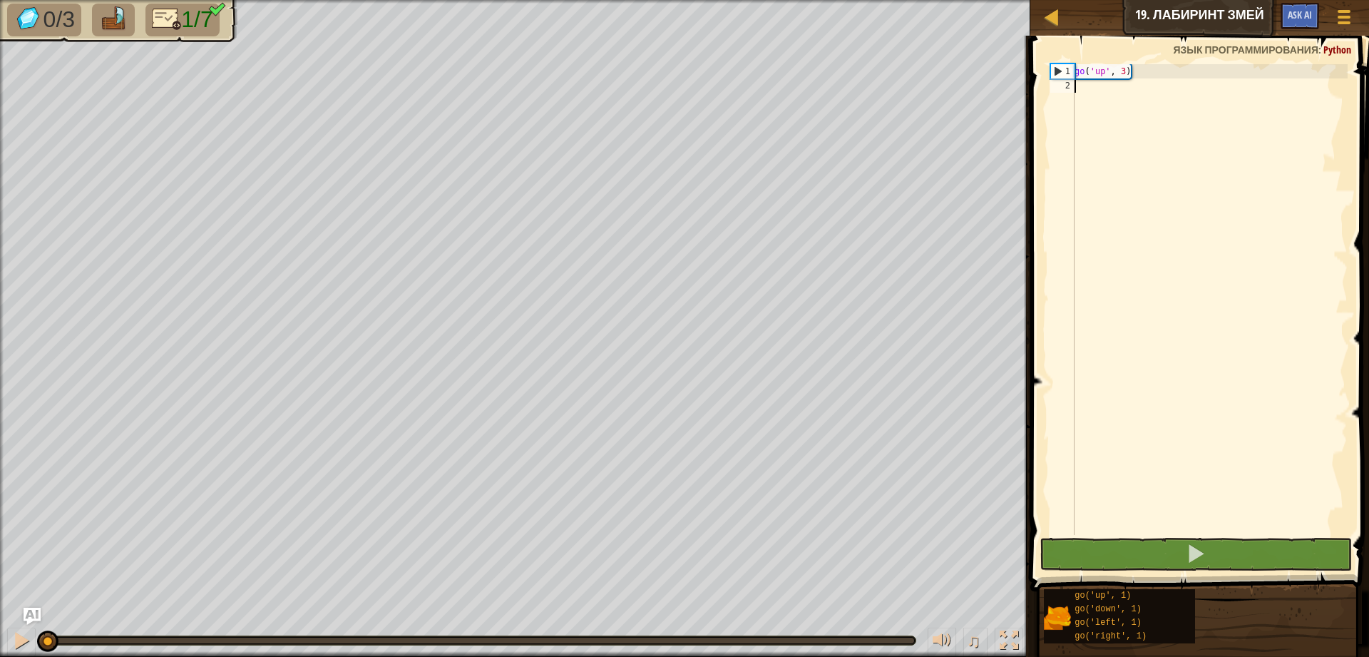
click at [1096, 90] on div "go ( 'up' , 3 )" at bounding box center [1210, 313] width 276 height 499
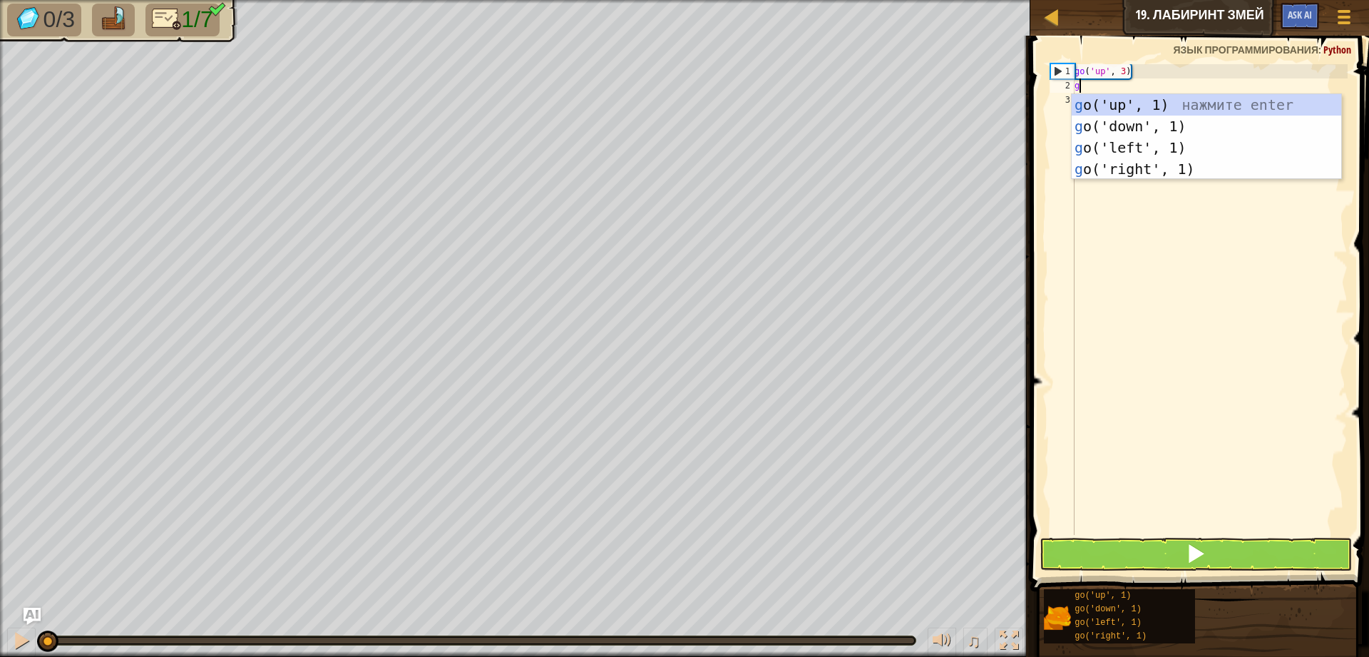
scroll to position [6, 0]
type textarea "go"
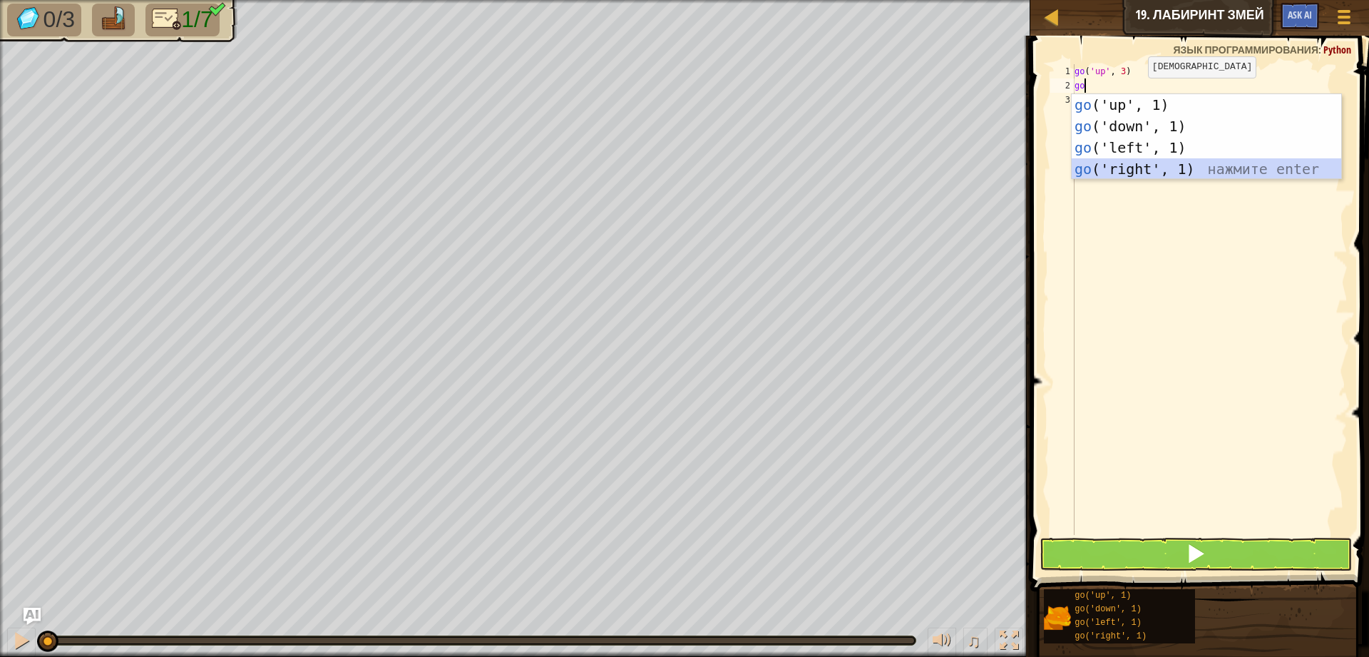
click at [1166, 173] on div "go ('up', 1) нажмите enter go ('down', 1) нажмите enter go ('left', 1) нажмите …" at bounding box center [1206, 158] width 269 height 128
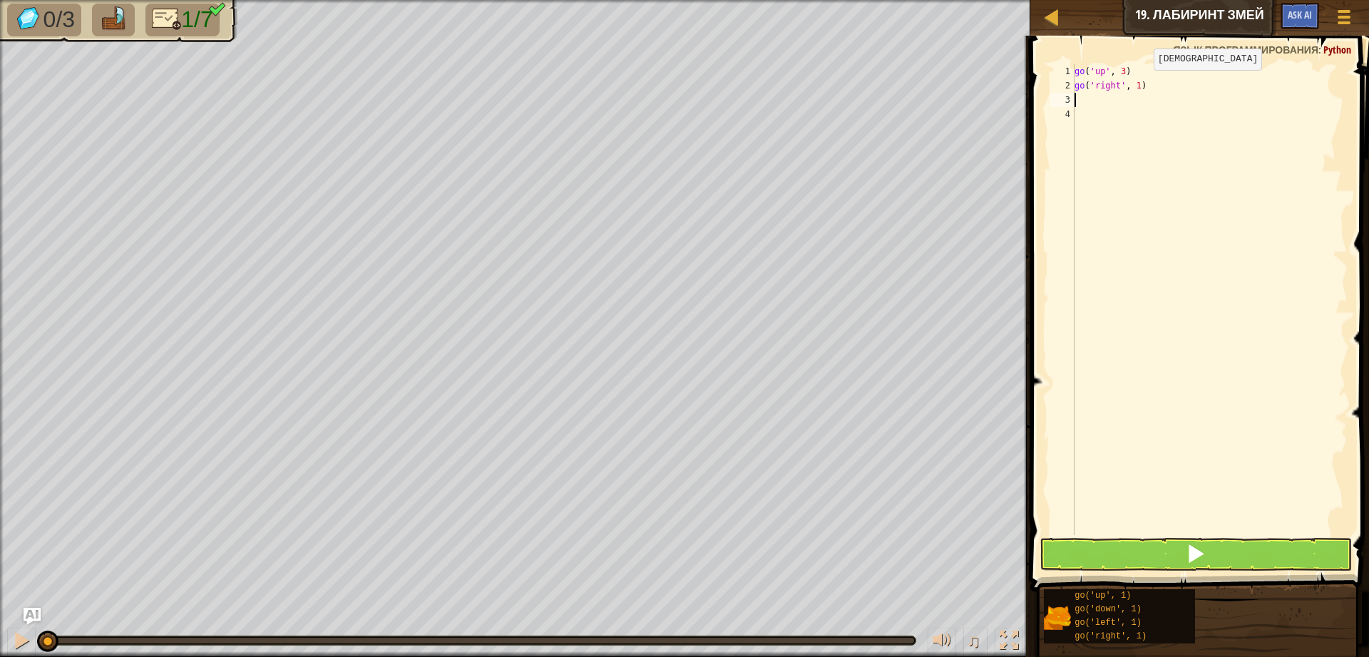
click at [1142, 84] on div "go ( 'up' , 3 ) go ( 'right' , 1 )" at bounding box center [1210, 313] width 276 height 499
type textarea "go('right', 2)"
click at [1154, 102] on div "go ( 'up' , 3 ) go ( 'right' , 2 )" at bounding box center [1210, 313] width 276 height 499
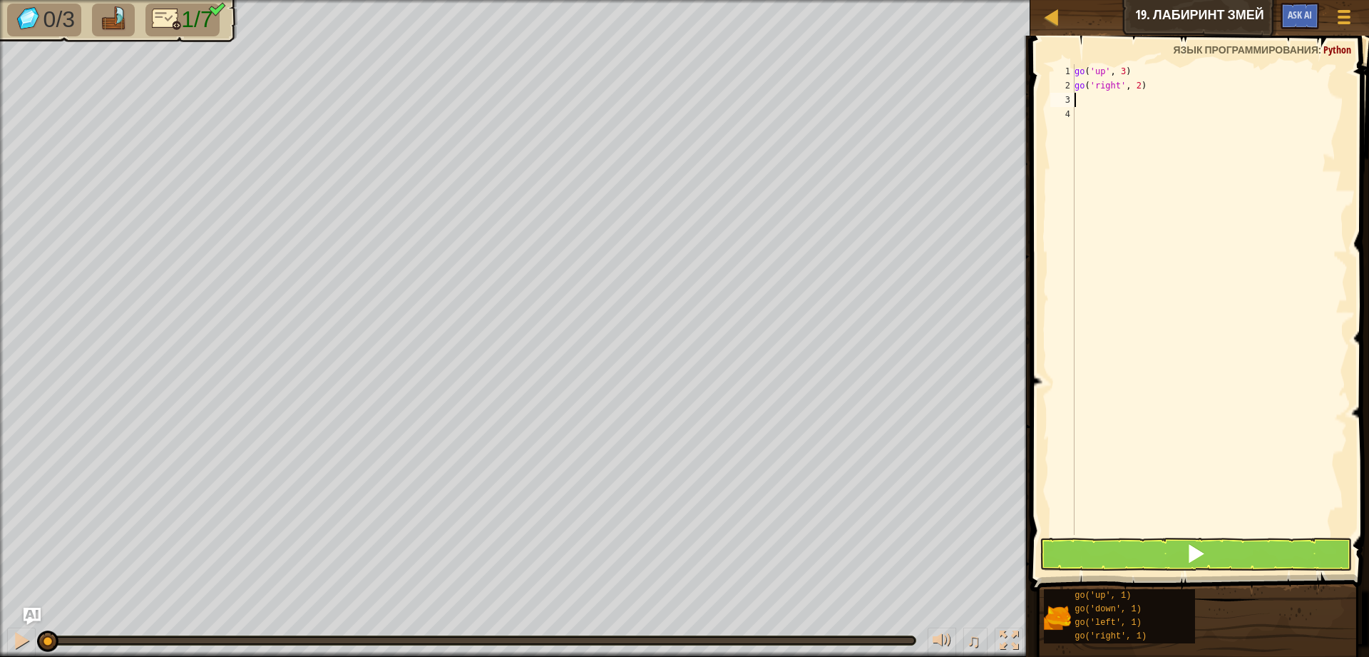
type textarea "go"
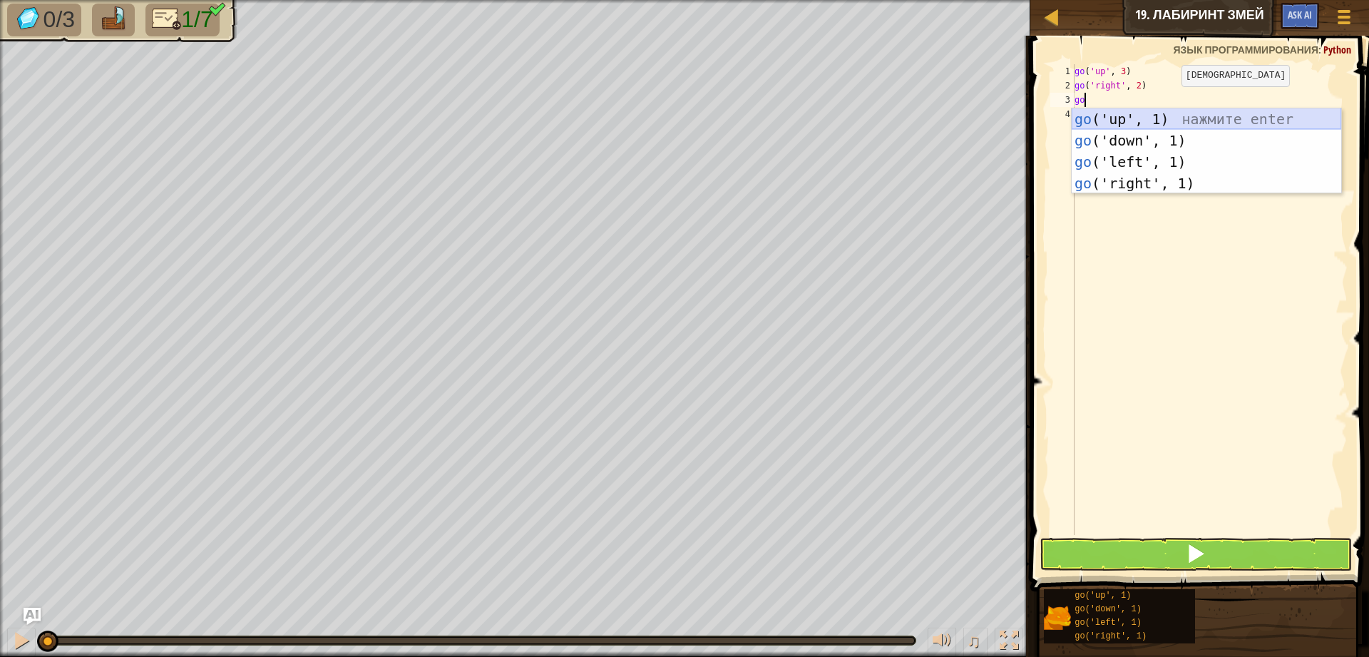
click at [1153, 126] on div "go ('up', 1) нажмите enter go ('down', 1) нажмите enter go ('left', 1) нажмите …" at bounding box center [1206, 172] width 269 height 128
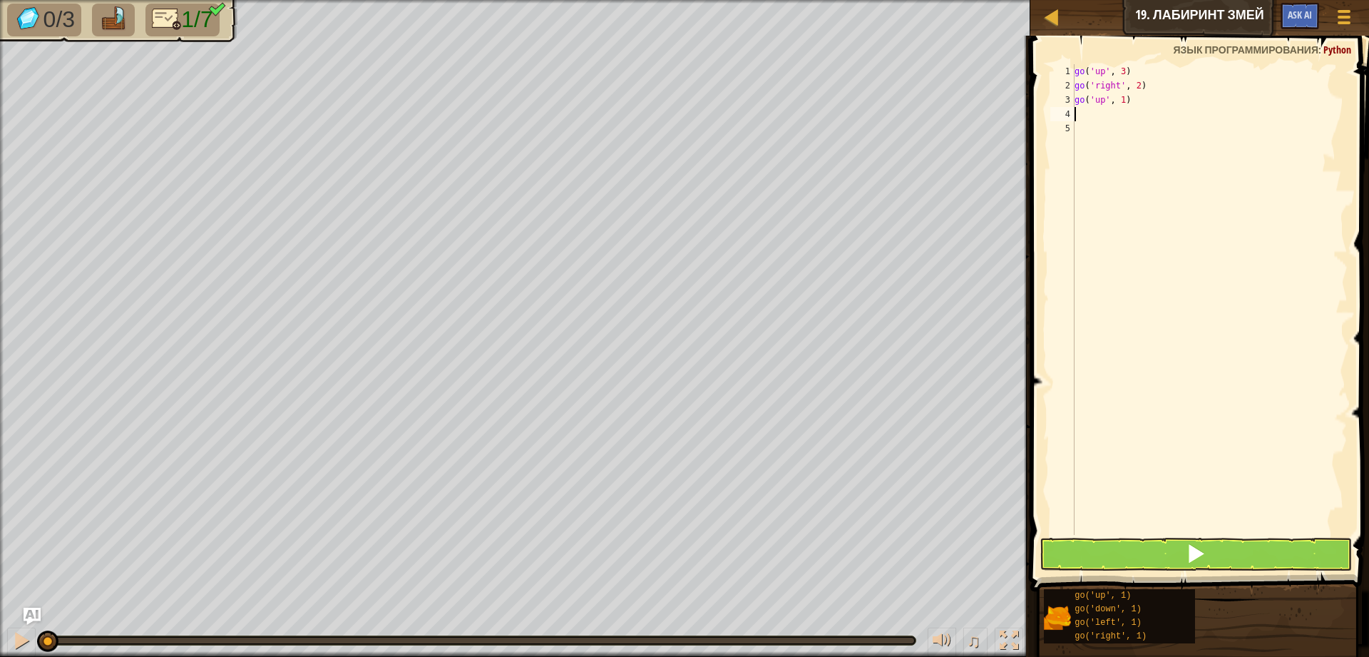
type textarea "go"
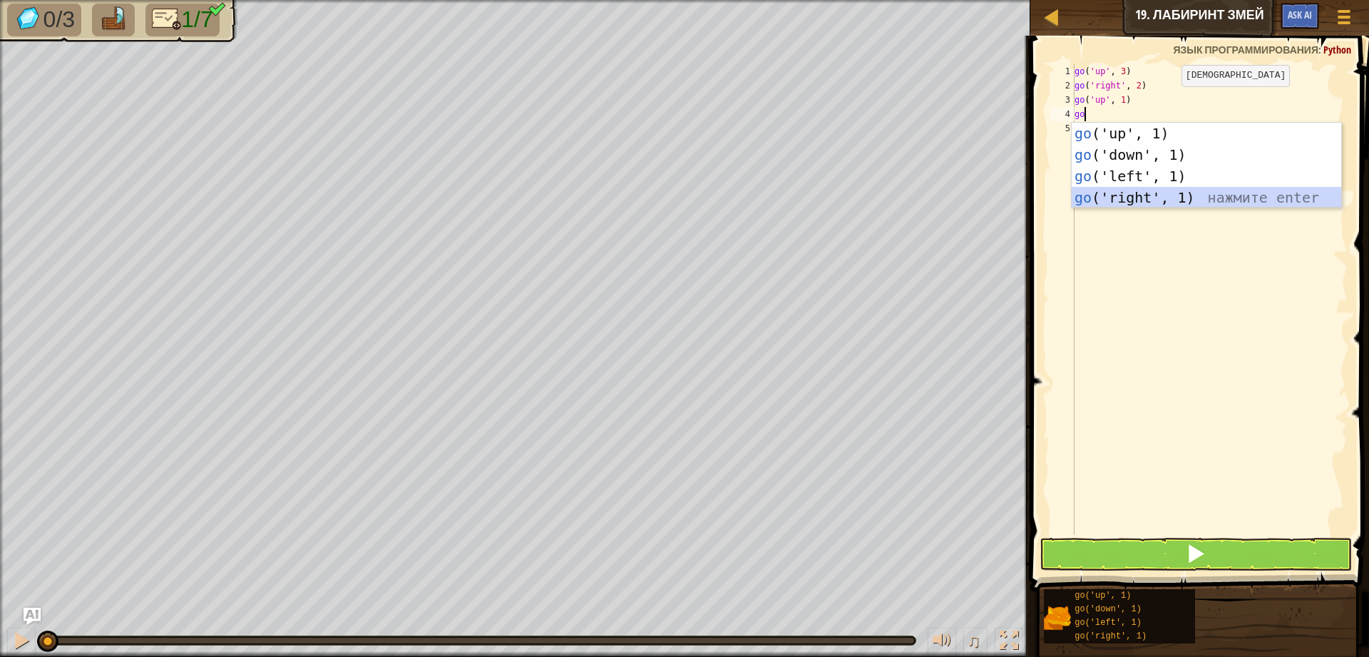
click at [1161, 188] on div "go ('up', 1) нажмите enter go ('down', 1) нажмите enter go ('left', 1) нажмите …" at bounding box center [1206, 187] width 269 height 128
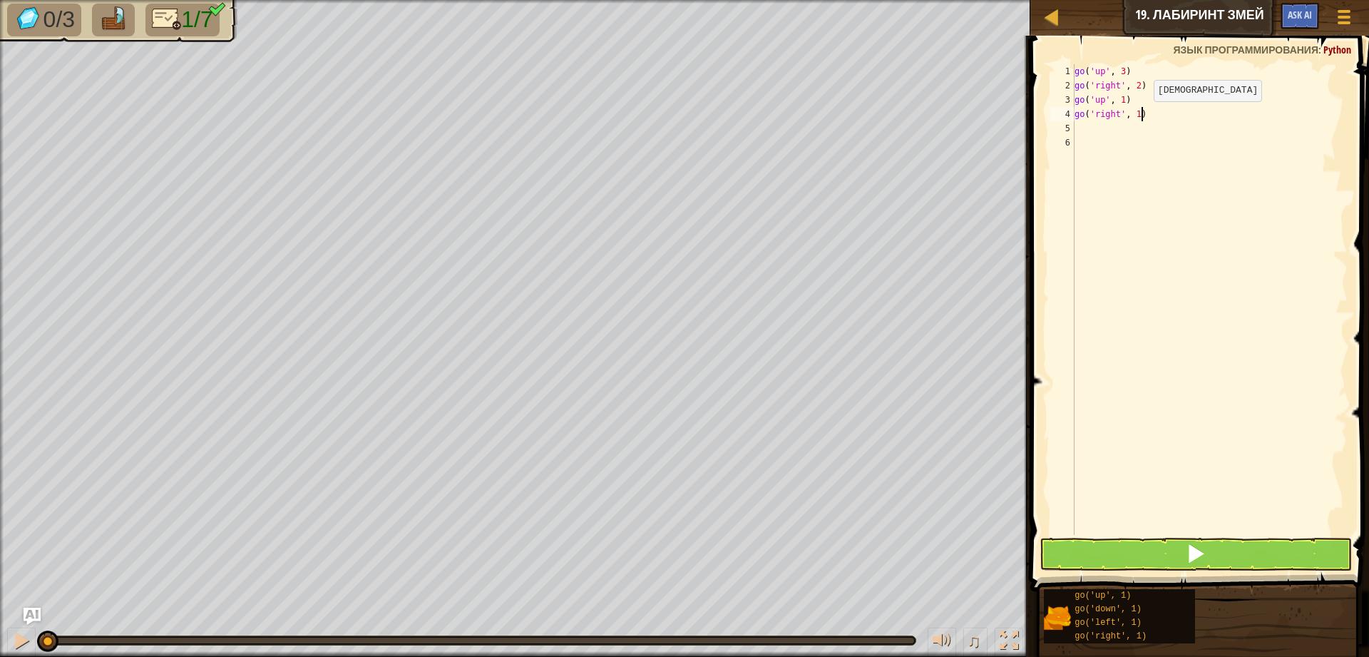
click at [1142, 115] on div "go ( 'up' , 3 ) go ( 'right' , 2 ) go ( 'up' , 1 ) go ( 'right' , 1 )" at bounding box center [1210, 313] width 276 height 499
type textarea "go('right', 2)"
click at [1100, 127] on div "go ( 'up' , 3 ) go ( 'right' , 2 ) go ( 'up' , 1 ) go ( 'right' , 2 )" at bounding box center [1210, 313] width 276 height 499
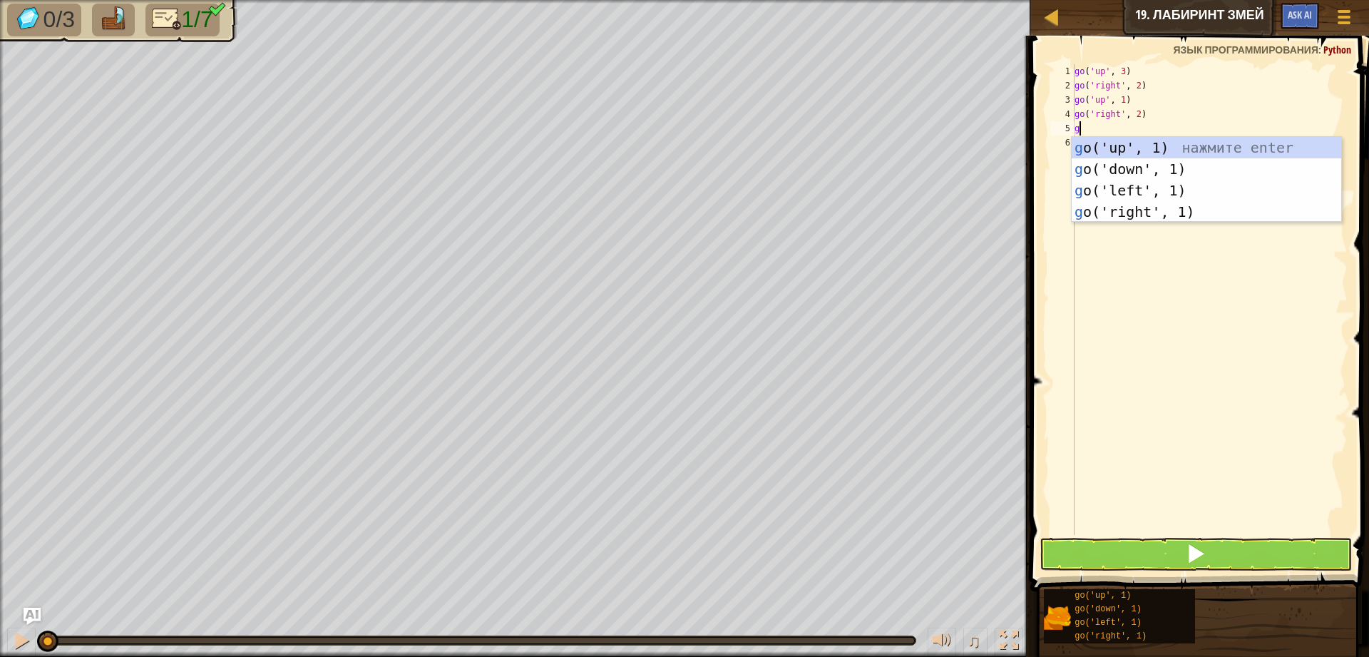
type textarea "go"
click at [1142, 174] on div "go ('up', 1) нажмите enter go ('down', 1) нажмите enter go ('left', 1) нажмите …" at bounding box center [1206, 201] width 269 height 128
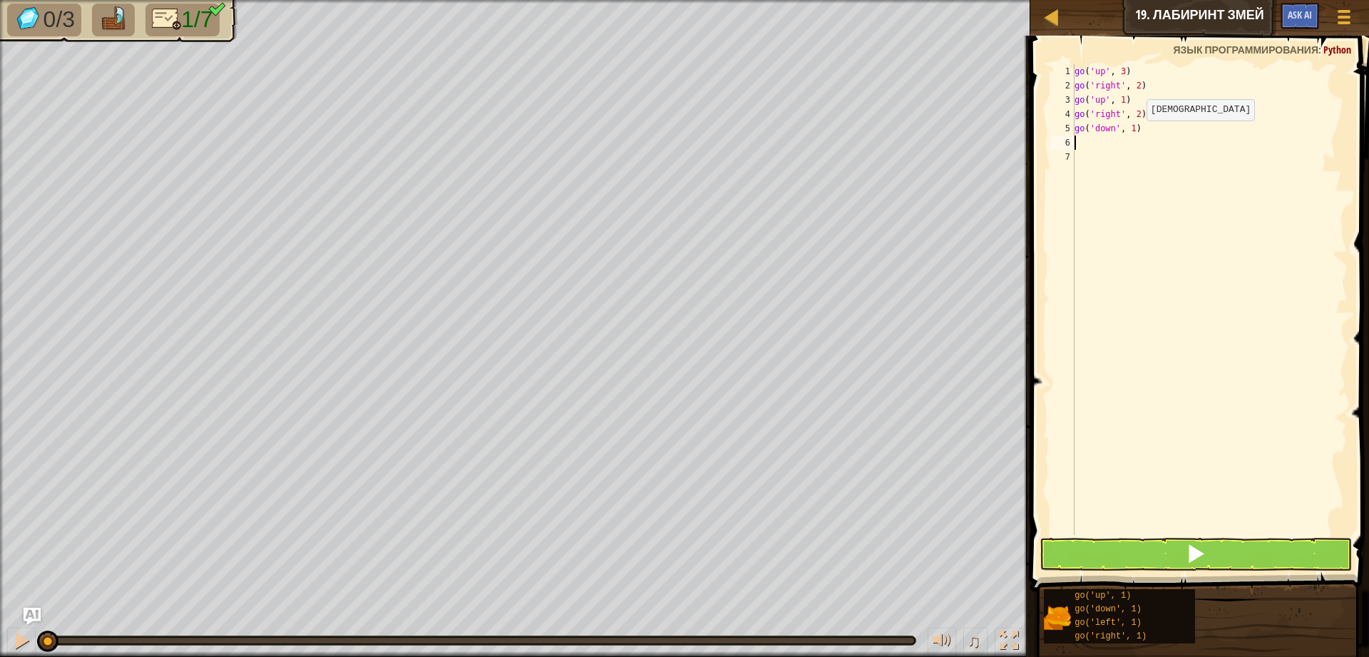
click at [1134, 130] on div "go ( 'up' , 3 ) go ( 'right' , 2 ) go ( 'up' , 1 ) go ( 'right' , 2 ) go ( 'dow…" at bounding box center [1210, 313] width 276 height 499
type textarea "go('down', 2)"
click at [1121, 135] on div "go ( 'up' , 3 ) go ( 'right' , 2 ) go ( 'up' , 1 ) go ( 'right' , 2 ) go ( 'dow…" at bounding box center [1210, 313] width 276 height 499
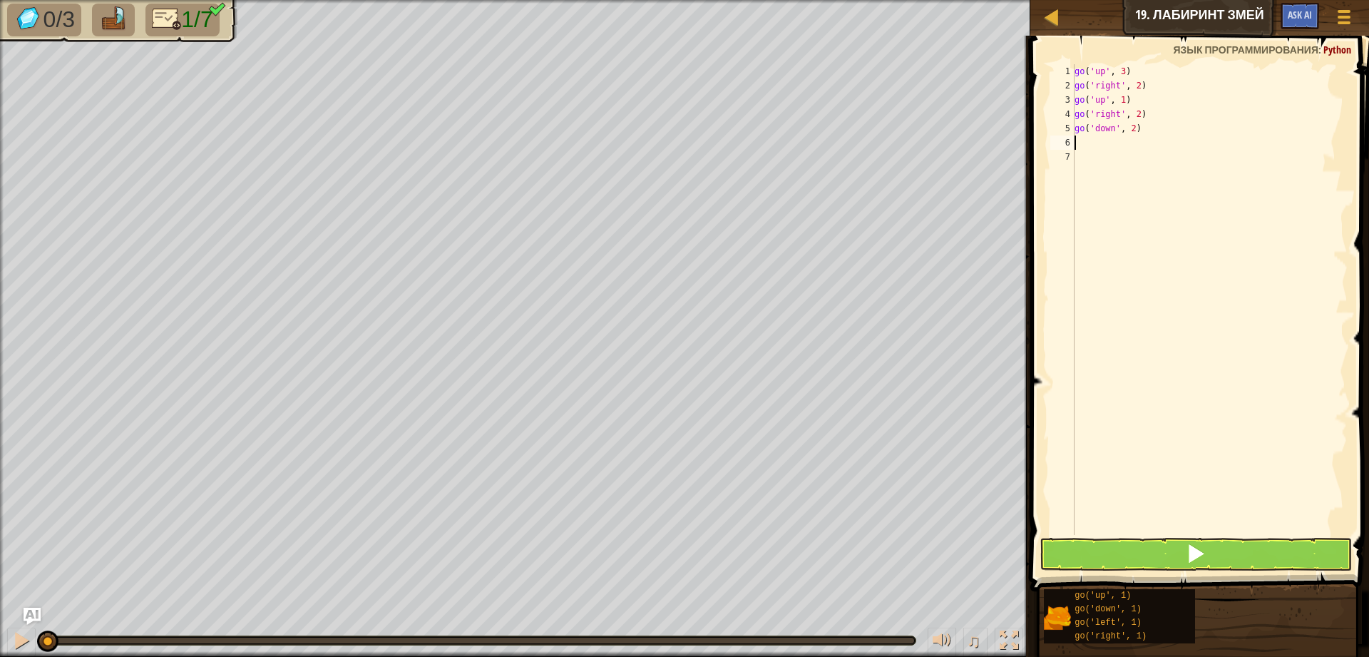
type textarea "go"
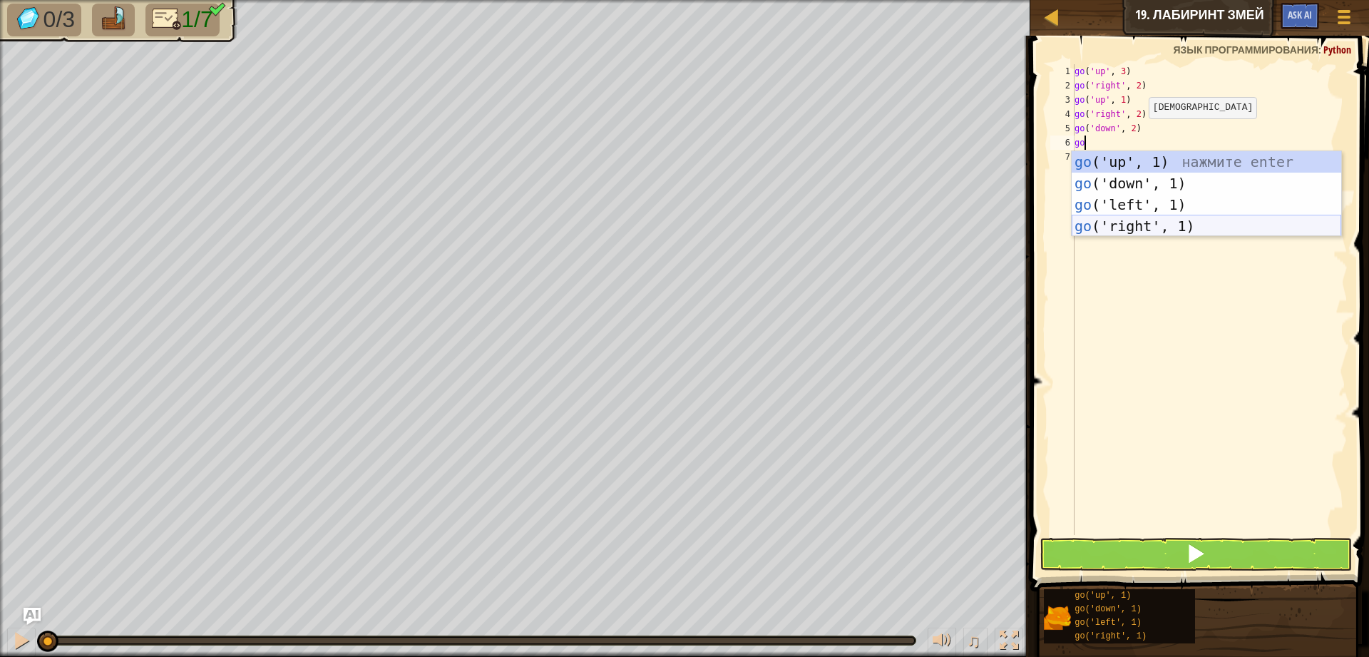
click at [1163, 218] on div "go ('up', 1) нажмите enter go ('down', 1) нажмите enter go ('left', 1) нажмите …" at bounding box center [1206, 215] width 269 height 128
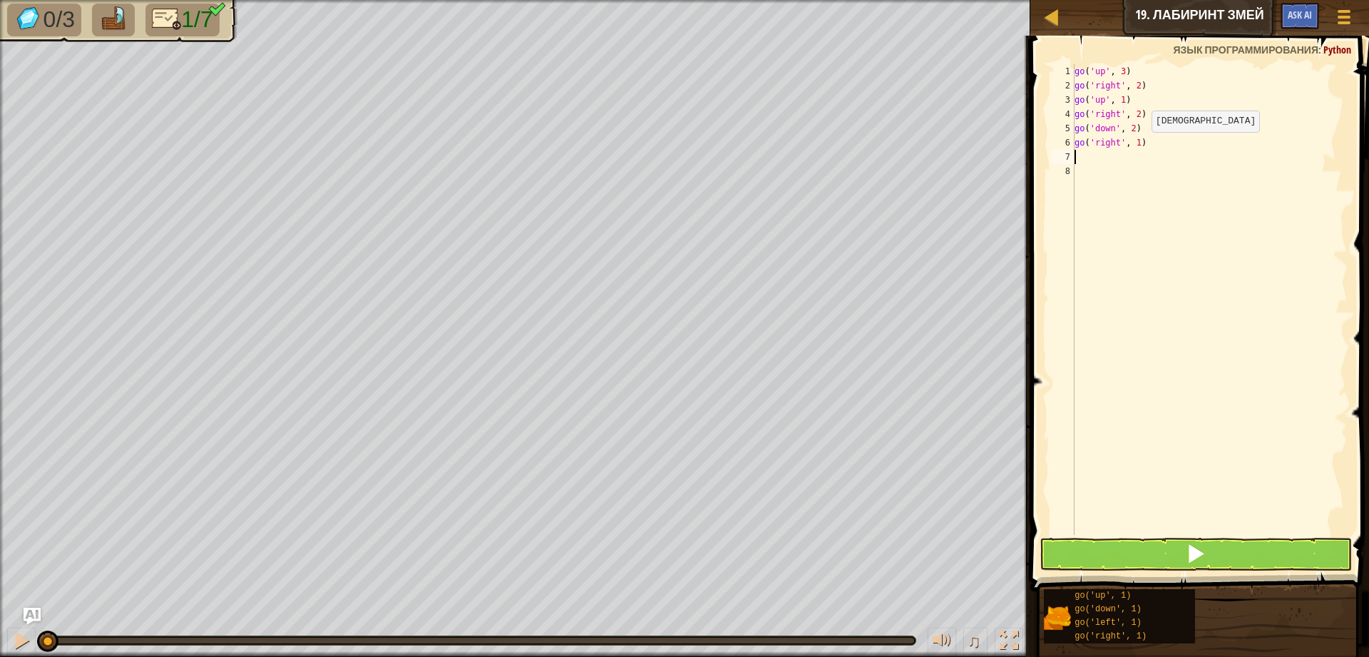
click at [1142, 143] on div "go ( 'up' , 3 ) go ( 'right' , 2 ) go ( 'up' , 1 ) go ( 'right' , 2 ) go ( 'dow…" at bounding box center [1210, 313] width 276 height 499
type textarea "go('right', 2)"
click at [1127, 163] on div "go ( 'up' , 3 ) go ( 'right' , 2 ) go ( 'up' , 1 ) go ( 'right' , 2 ) go ( 'dow…" at bounding box center [1210, 313] width 276 height 499
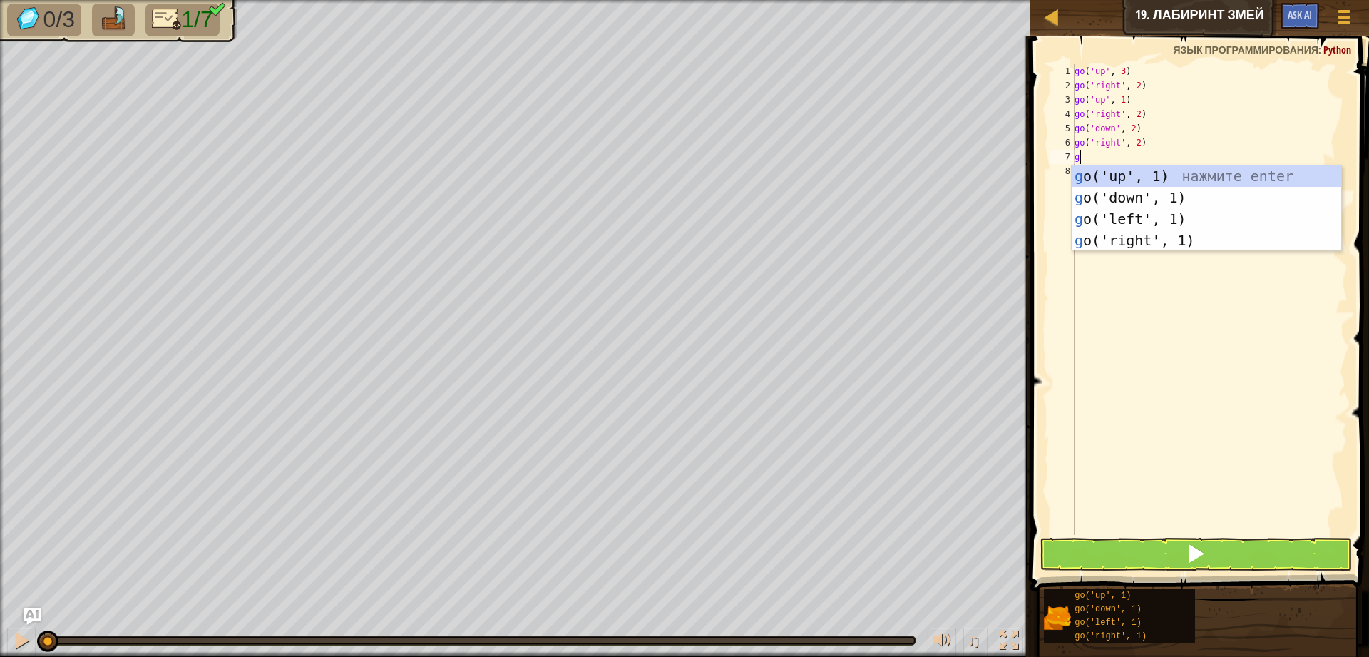
type textarea "go"
click at [1165, 179] on div "go ('up', 1) нажмите enter go ('down', 1) нажмите enter go ('left', 1) нажмите …" at bounding box center [1206, 229] width 269 height 128
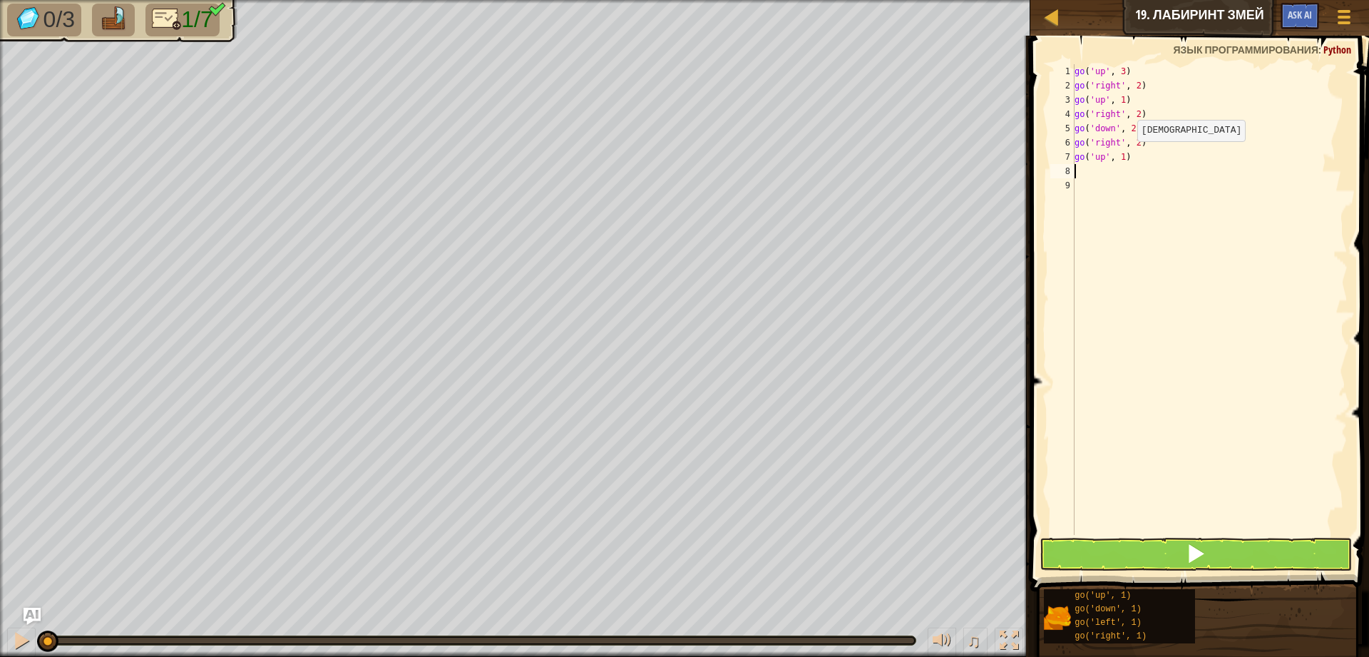
click at [1126, 155] on div "go ( 'up' , 3 ) go ( 'right' , 2 ) go ( 'up' , 1 ) go ( 'right' , 2 ) go ( 'dow…" at bounding box center [1210, 313] width 276 height 499
type textarea "go('up', 3)"
click at [1231, 538] on button at bounding box center [1195, 554] width 312 height 33
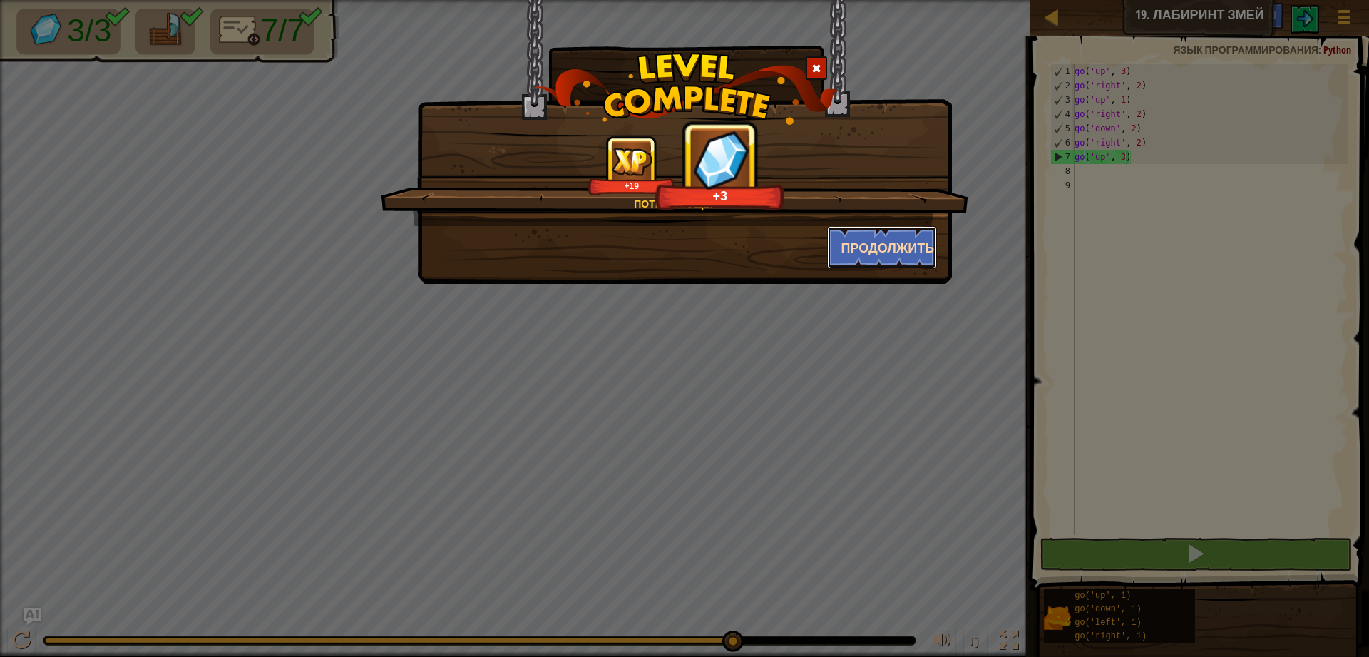
click at [863, 259] on button "Продолжить" at bounding box center [882, 247] width 111 height 43
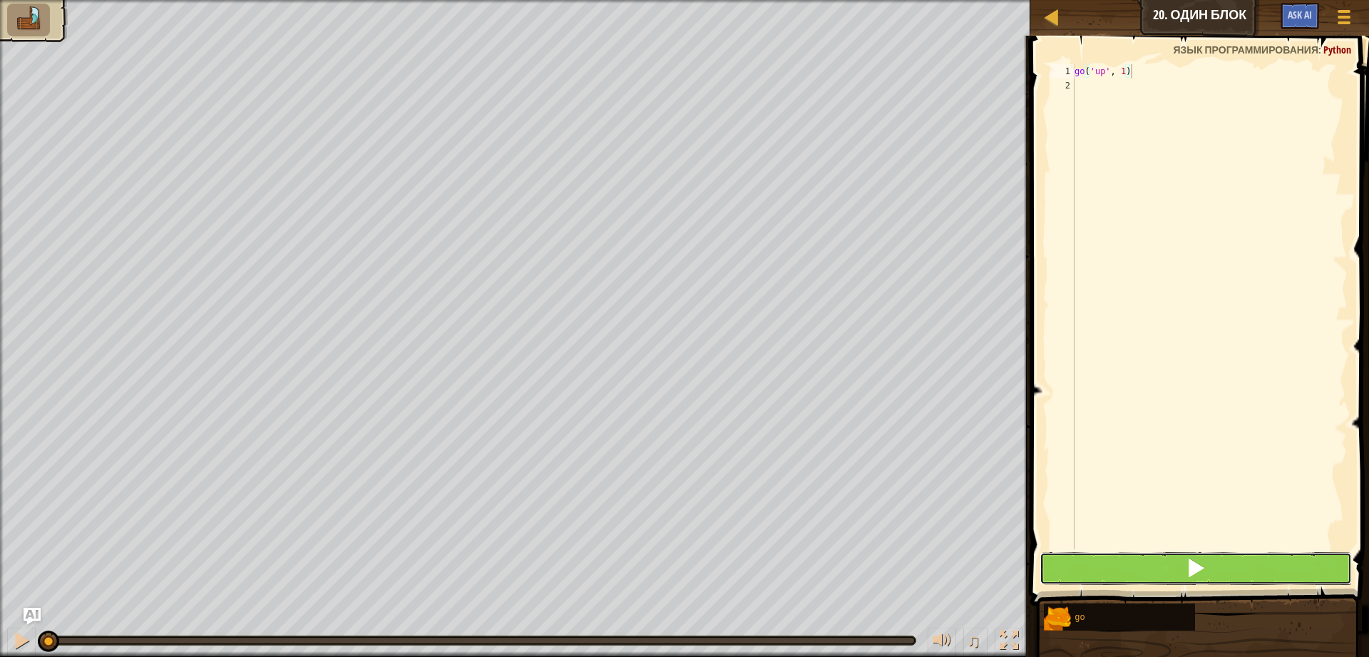
click at [1133, 560] on button at bounding box center [1195, 568] width 312 height 33
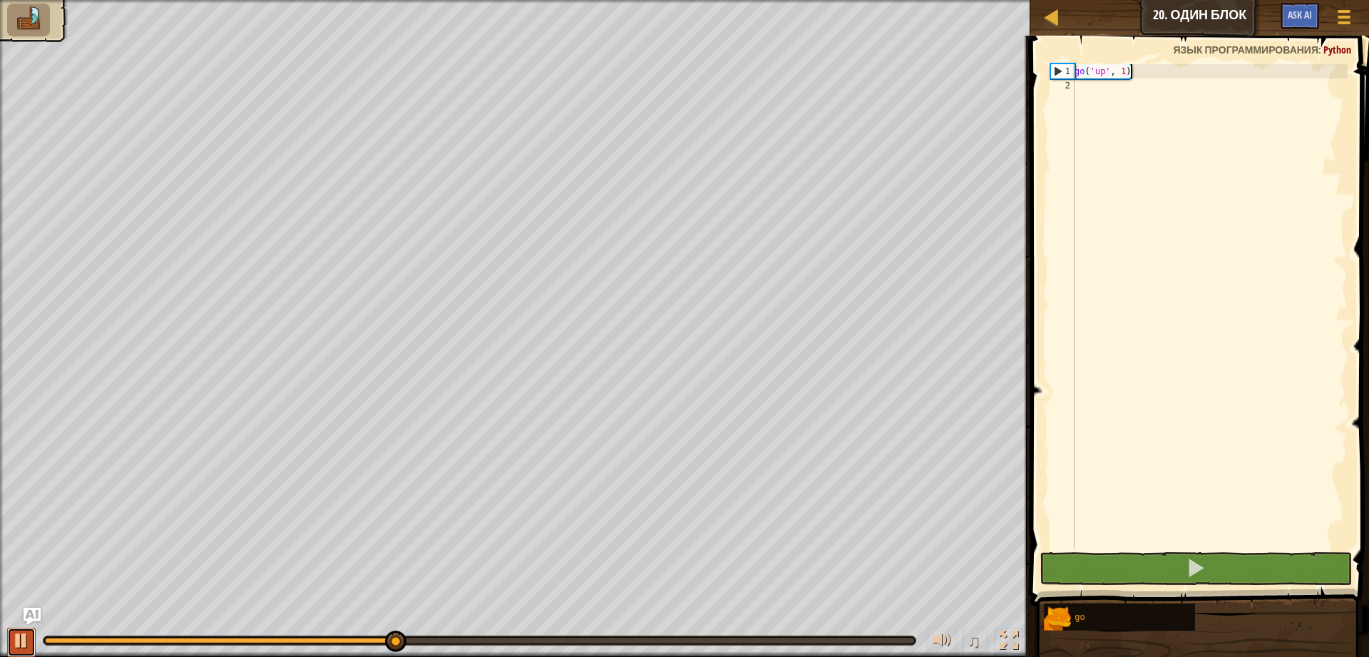
click at [21, 637] on div at bounding box center [21, 640] width 19 height 19
click at [1124, 77] on div "go ( 'up' , 1 )" at bounding box center [1210, 320] width 276 height 513
type textarea "go('up', 2)"
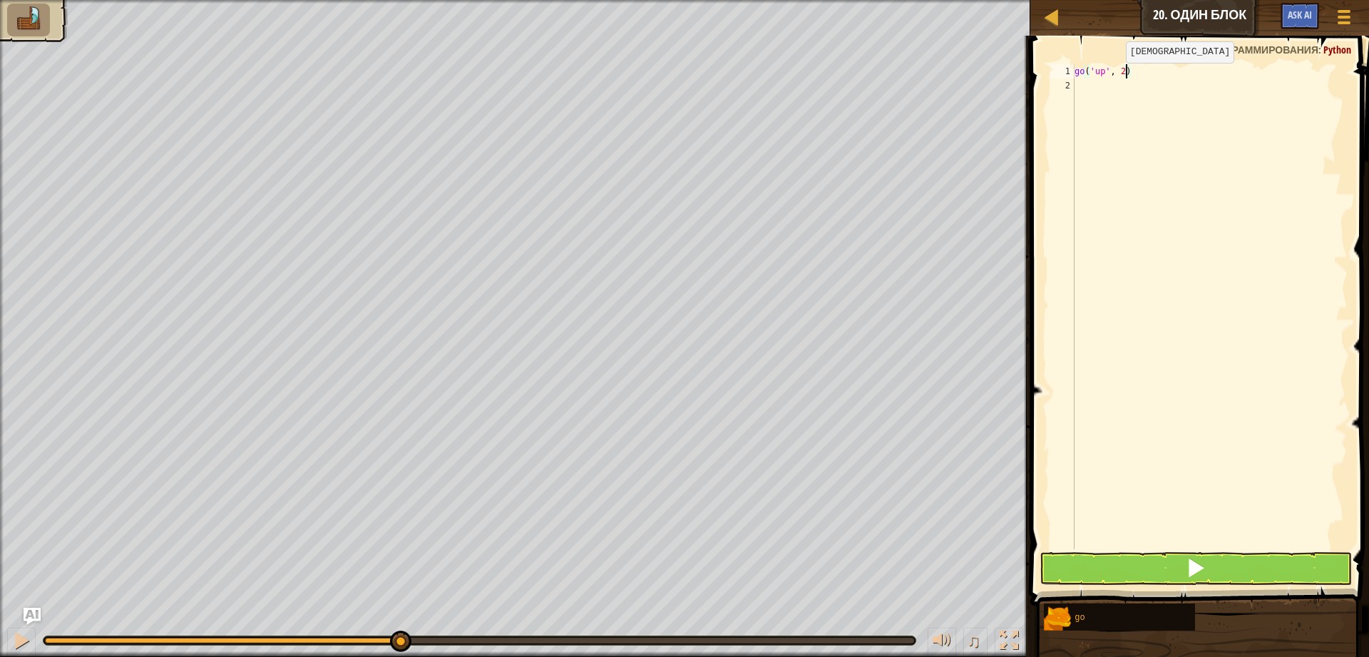
click at [1114, 80] on div "go ( 'up' , 2 )" at bounding box center [1210, 320] width 276 height 513
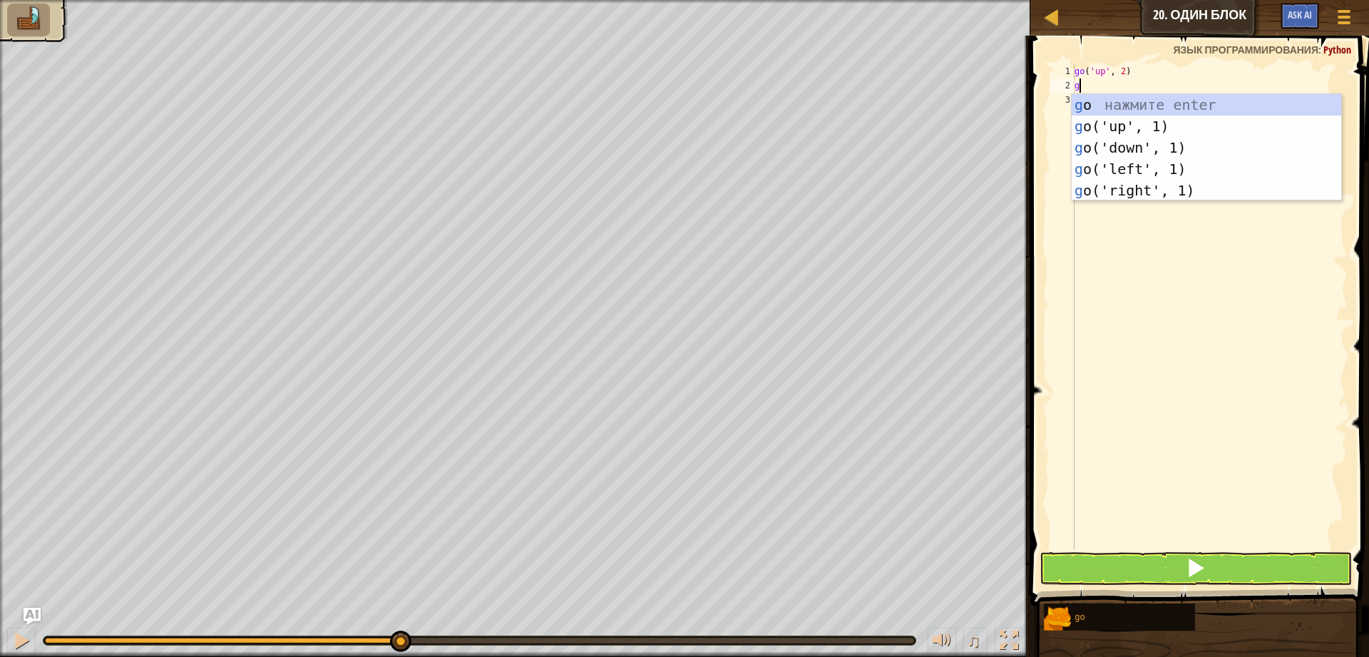
type textarea "go"
click at [1125, 169] on div "go нажмите enter go ('up', 1) нажмите enter go ('down', 1) нажмите enter go ('l…" at bounding box center [1206, 169] width 269 height 150
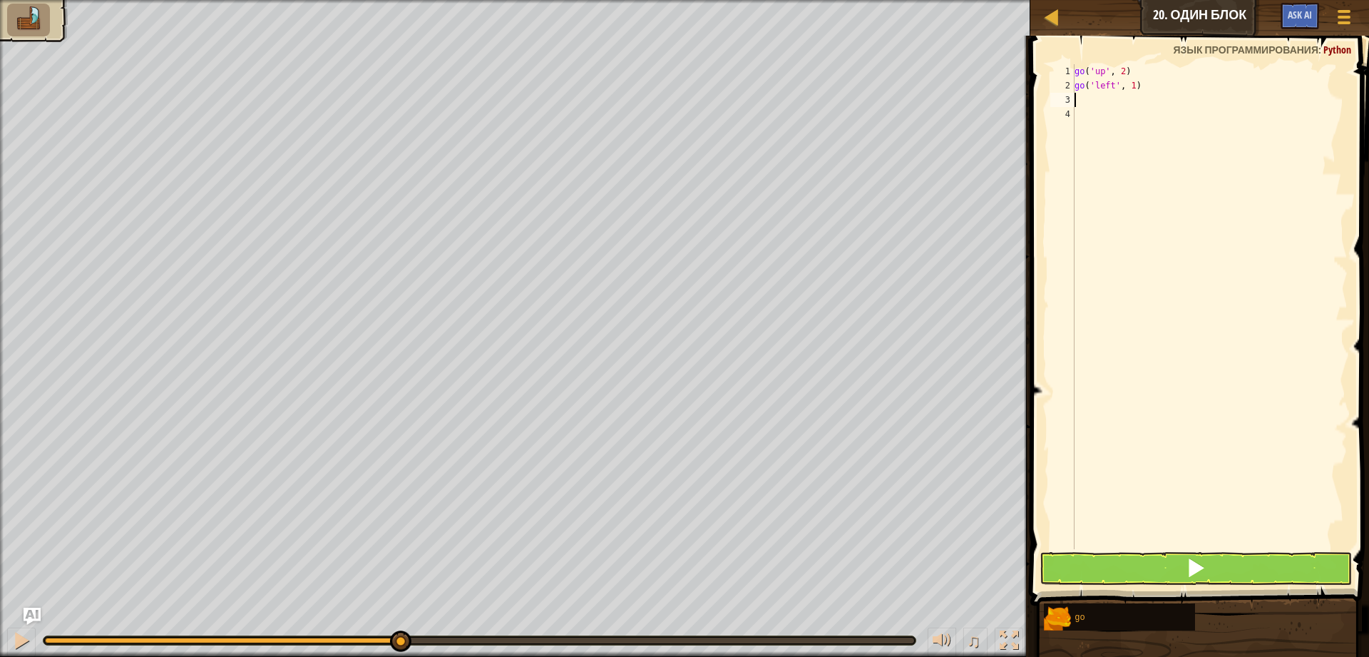
click at [1136, 93] on div "go ( 'up' , 2 ) go ( 'left' , 1 )" at bounding box center [1210, 320] width 276 height 513
click at [1134, 89] on div "go ( 'up' , 2 ) go ( 'left' , 1 )" at bounding box center [1210, 320] width 276 height 513
type textarea "go('left', 3)"
click at [1146, 98] on div "go ( 'up' , 2 ) go ( 'left' , 3 )" at bounding box center [1210, 320] width 276 height 513
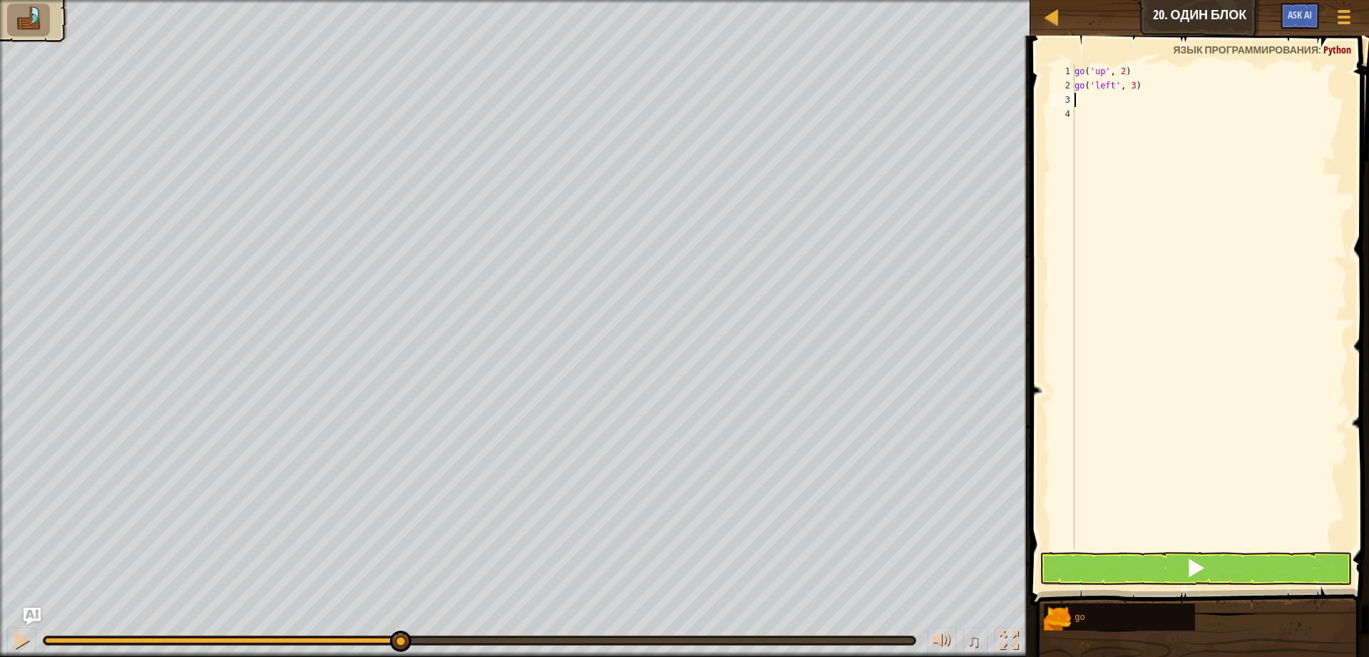
scroll to position [6, 0]
type textarea "go"
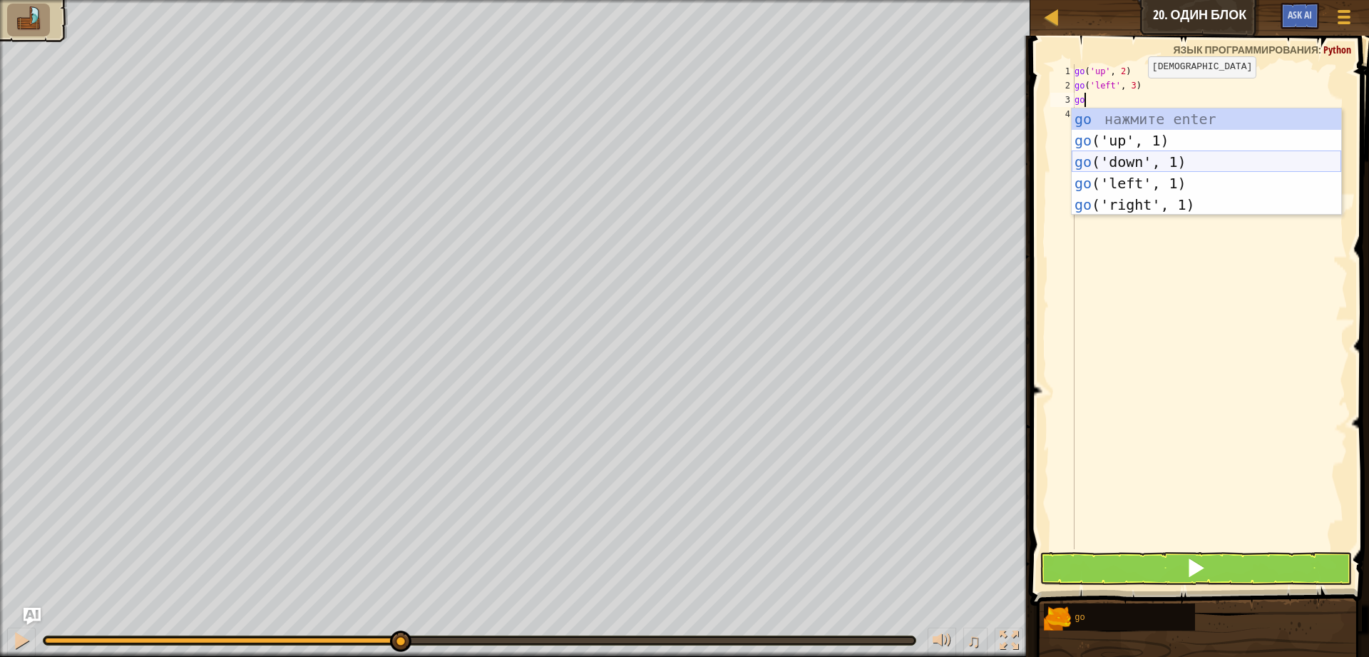
click at [1121, 160] on div "go нажмите enter go ('up', 1) нажмите enter go ('down', 1) нажмите enter go ('l…" at bounding box center [1206, 183] width 269 height 150
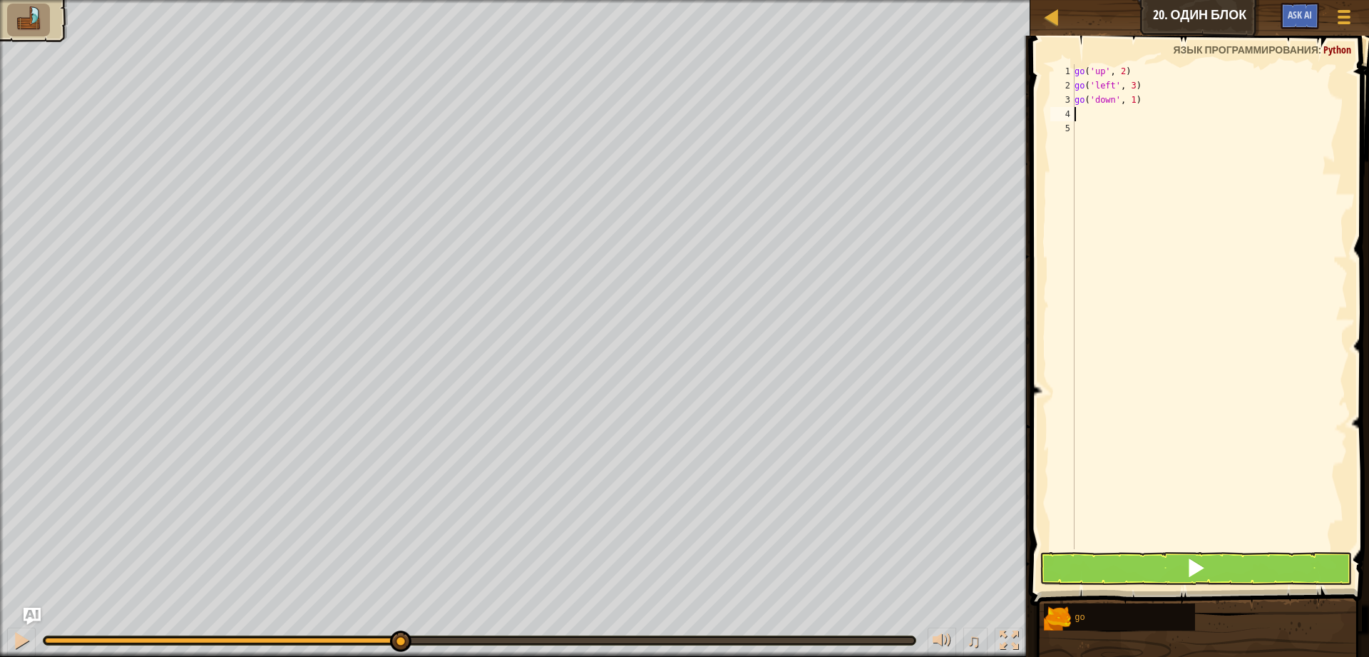
click at [1131, 108] on div "go ( 'up' , 2 ) go ( 'left' , 3 ) go ( 'down' , 1 )" at bounding box center [1210, 320] width 276 height 513
click at [1138, 102] on div "go ( 'up' , 2 ) go ( 'left' , 3 ) go ( 'down' , 1 )" at bounding box center [1210, 320] width 276 height 513
type textarea "go('down', 2)"
click at [1115, 120] on div "go ( 'up' , 2 ) go ( 'left' , 3 ) go ( 'down' , 2 )" at bounding box center [1210, 320] width 276 height 513
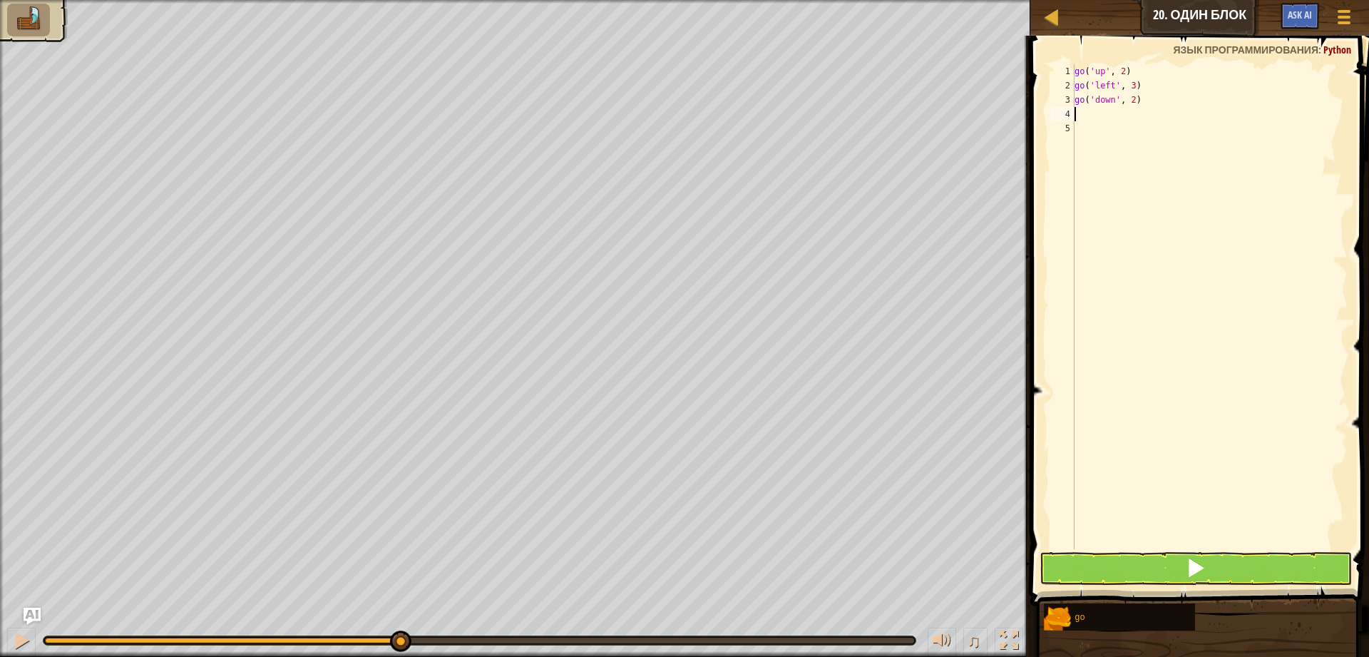
scroll to position [6, 0]
type textarea "go"
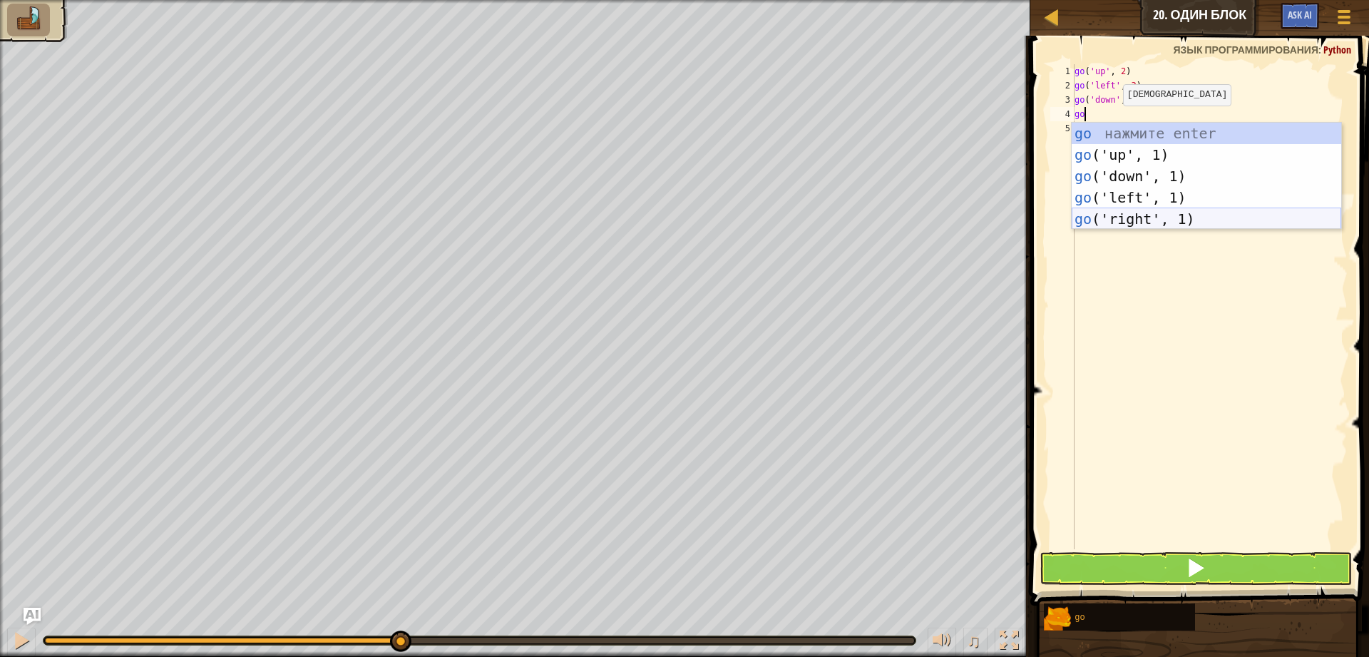
click at [1136, 215] on div "go нажмите enter go ('up', 1) нажмите enter go ('down', 1) нажмите enter go ('l…" at bounding box center [1206, 198] width 269 height 150
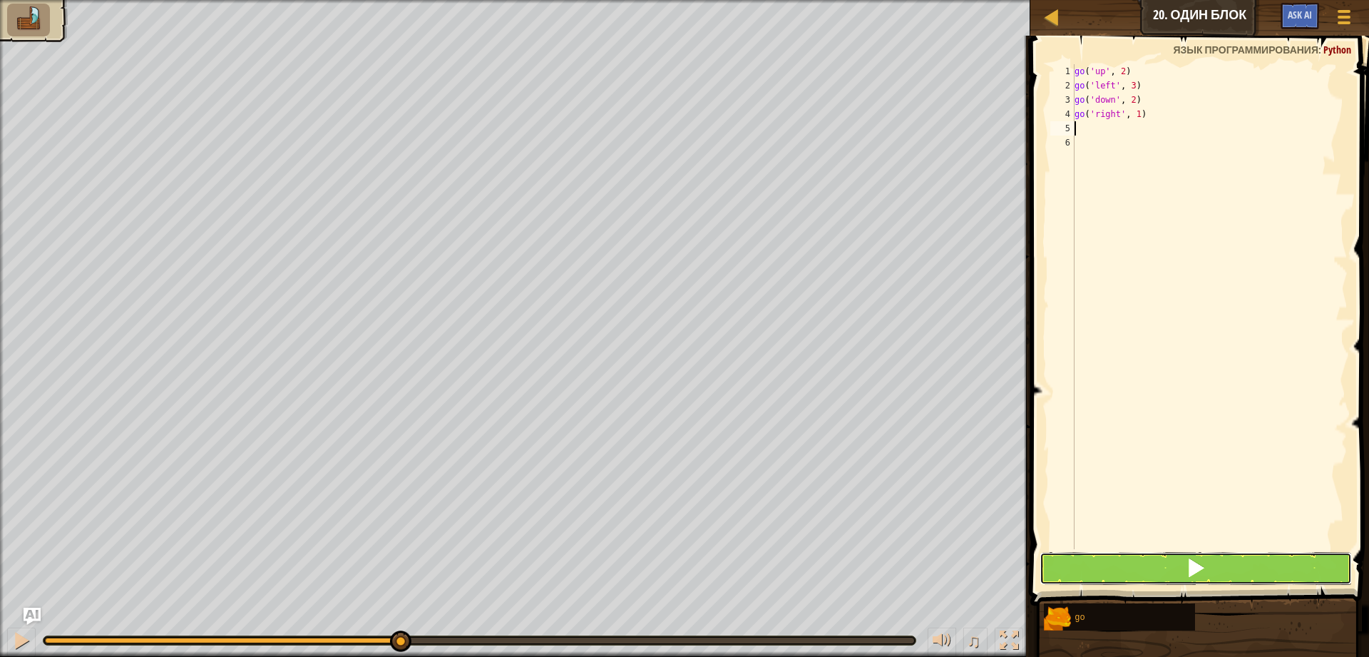
click at [1195, 572] on span at bounding box center [1196, 568] width 20 height 20
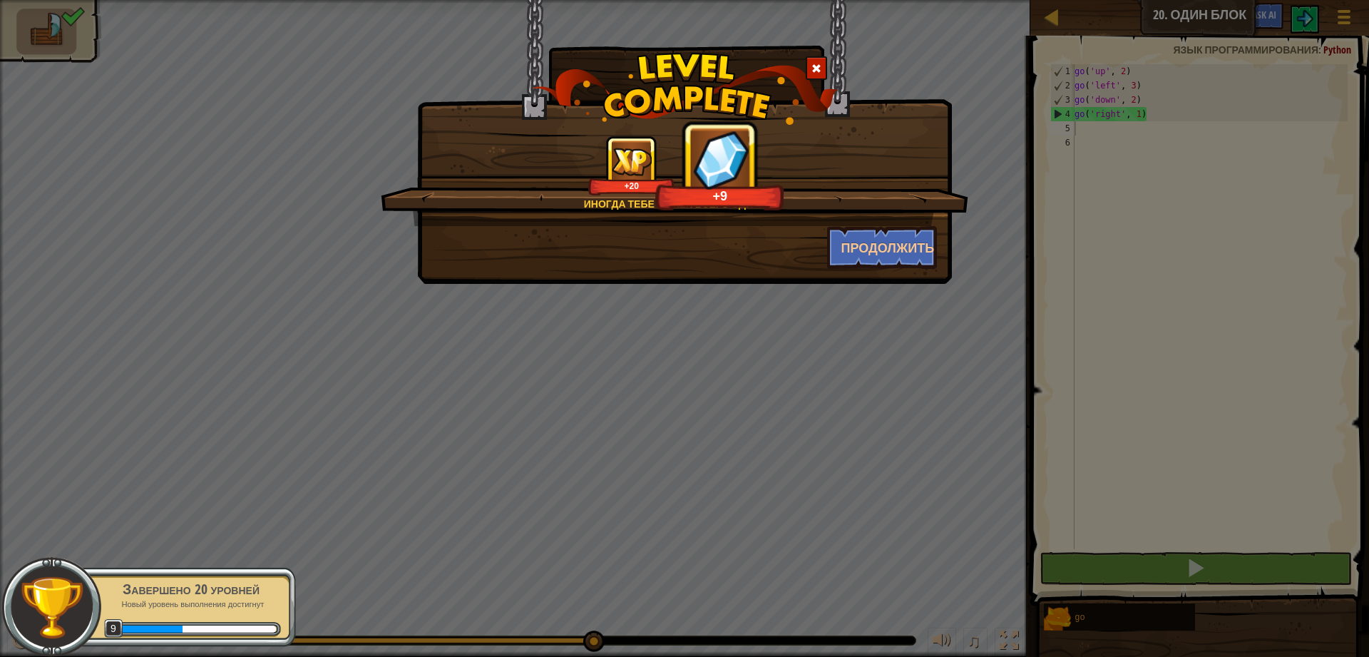
click at [933, 271] on div "Иногда тебе нужен всего один. +20 +9 Продолжить" at bounding box center [684, 142] width 535 height 284
click at [930, 263] on button "Продолжить" at bounding box center [882, 247] width 111 height 43
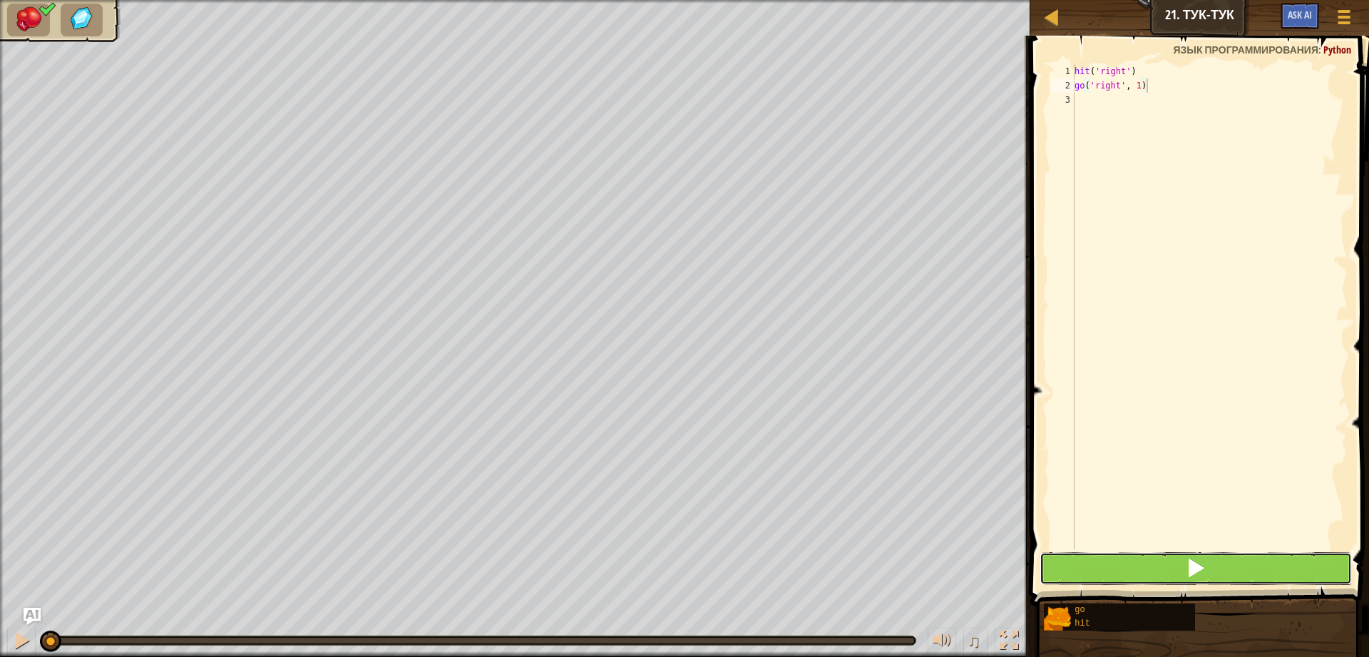
click at [1191, 553] on button at bounding box center [1195, 568] width 312 height 33
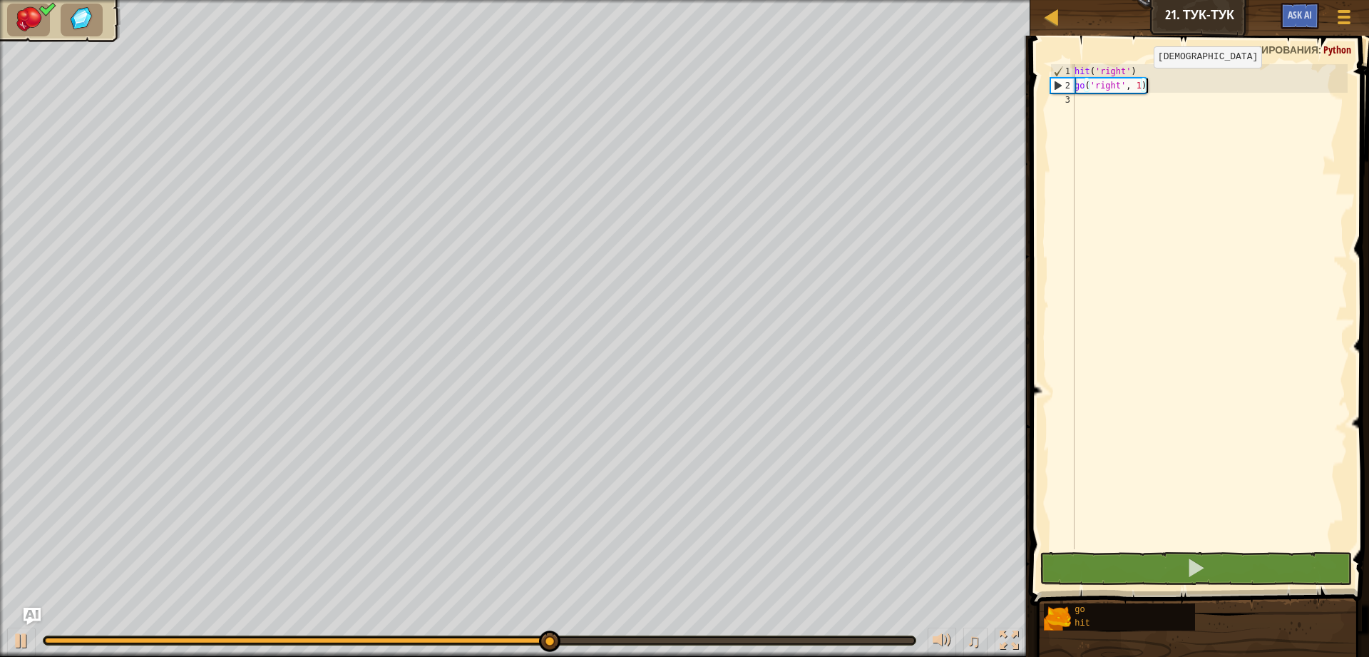
click at [1143, 83] on div "hit ( 'right' ) go ( 'right' , 1 )" at bounding box center [1210, 320] width 276 height 513
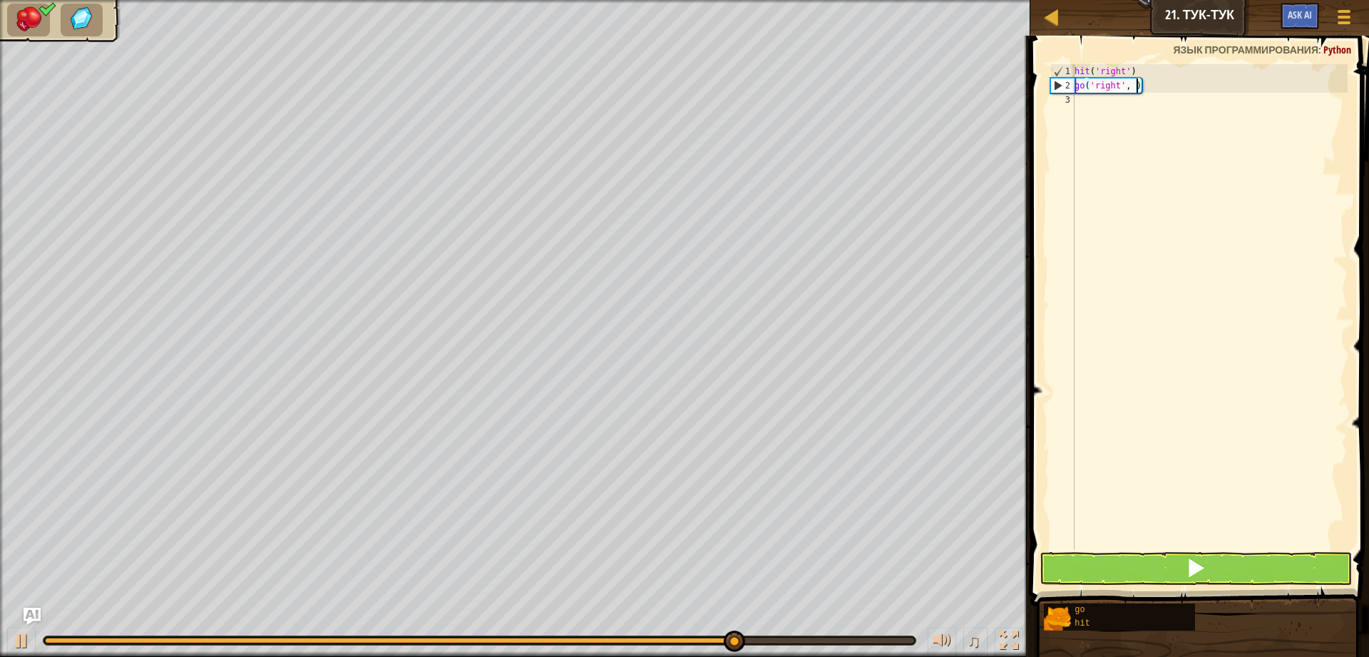
scroll to position [6, 5]
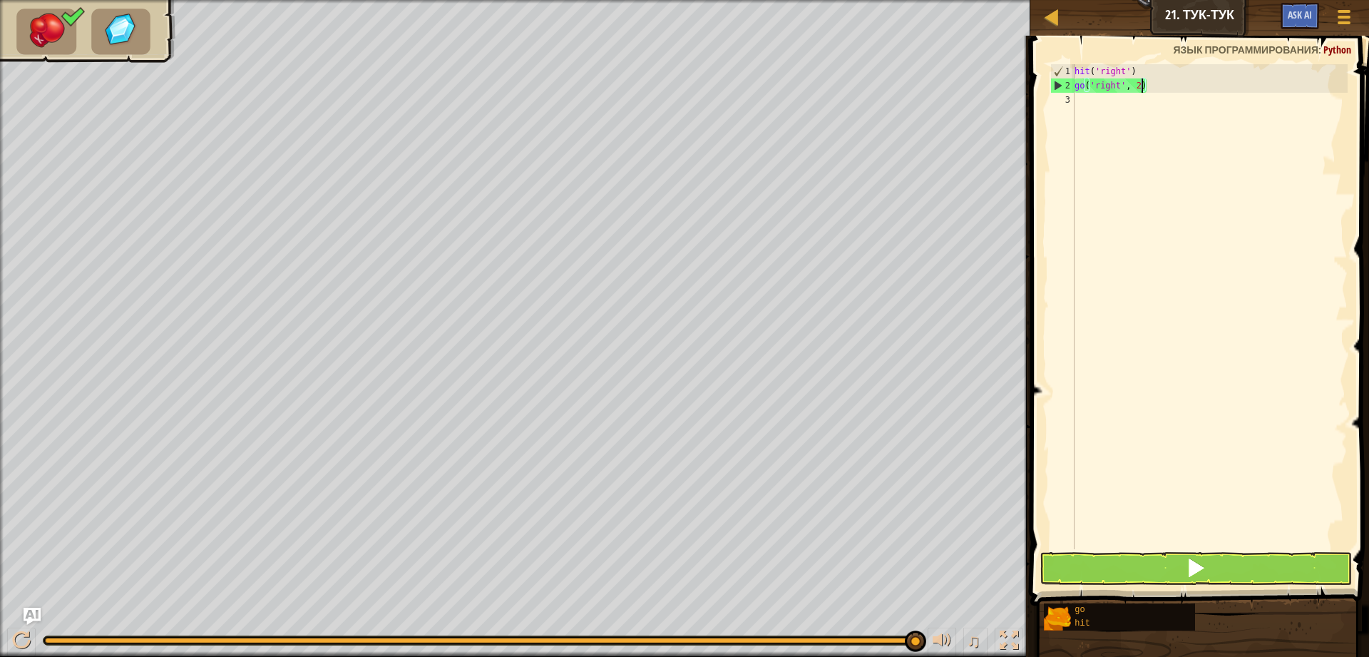
type textarea "go('right', 2)"
click at [1168, 582] on button at bounding box center [1195, 568] width 312 height 33
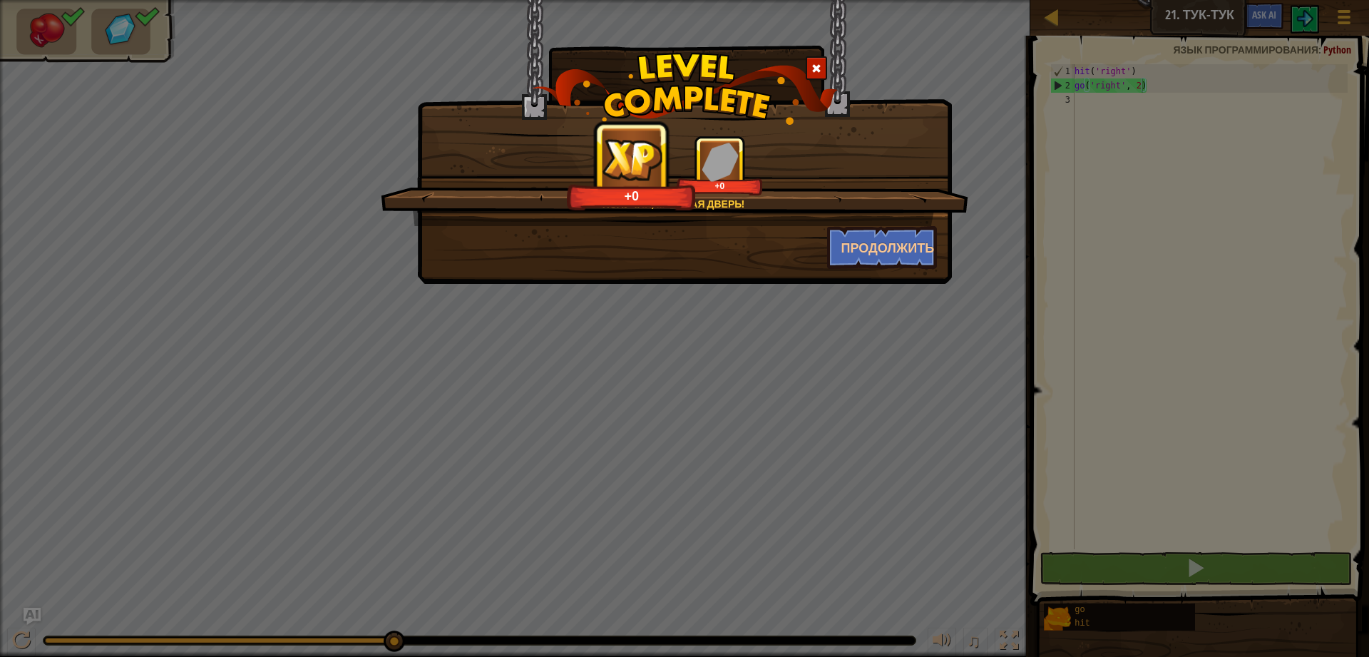
click at [856, 277] on div "Получай, мерзкая дверь! +0 +0 Продолжить" at bounding box center [684, 142] width 535 height 284
click at [865, 249] on button "Продолжить" at bounding box center [882, 247] width 111 height 43
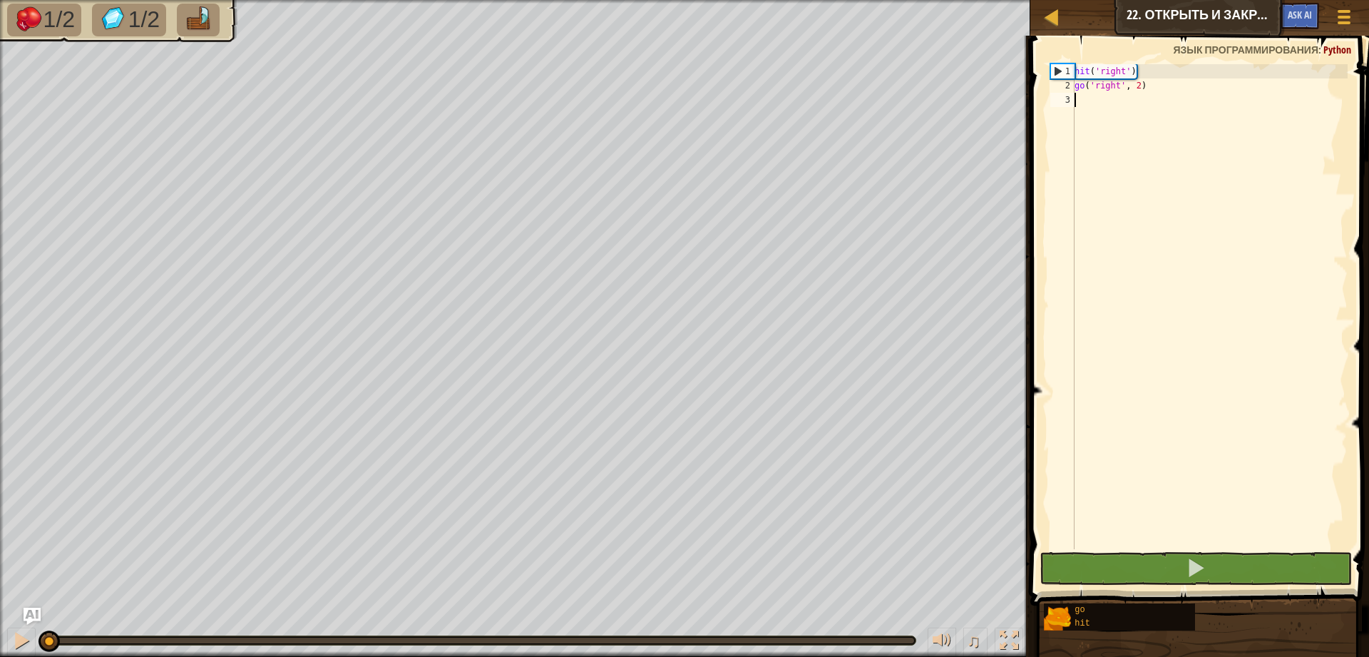
click at [1147, 89] on div "hit ( 'right' ) go ( 'right' , 2 )" at bounding box center [1210, 320] width 276 height 513
type textarea "go('right', 2)"
click at [1146, 96] on div "hit ( 'right' ) go ( 'right' , 2 )" at bounding box center [1210, 320] width 276 height 513
type textarea "go"
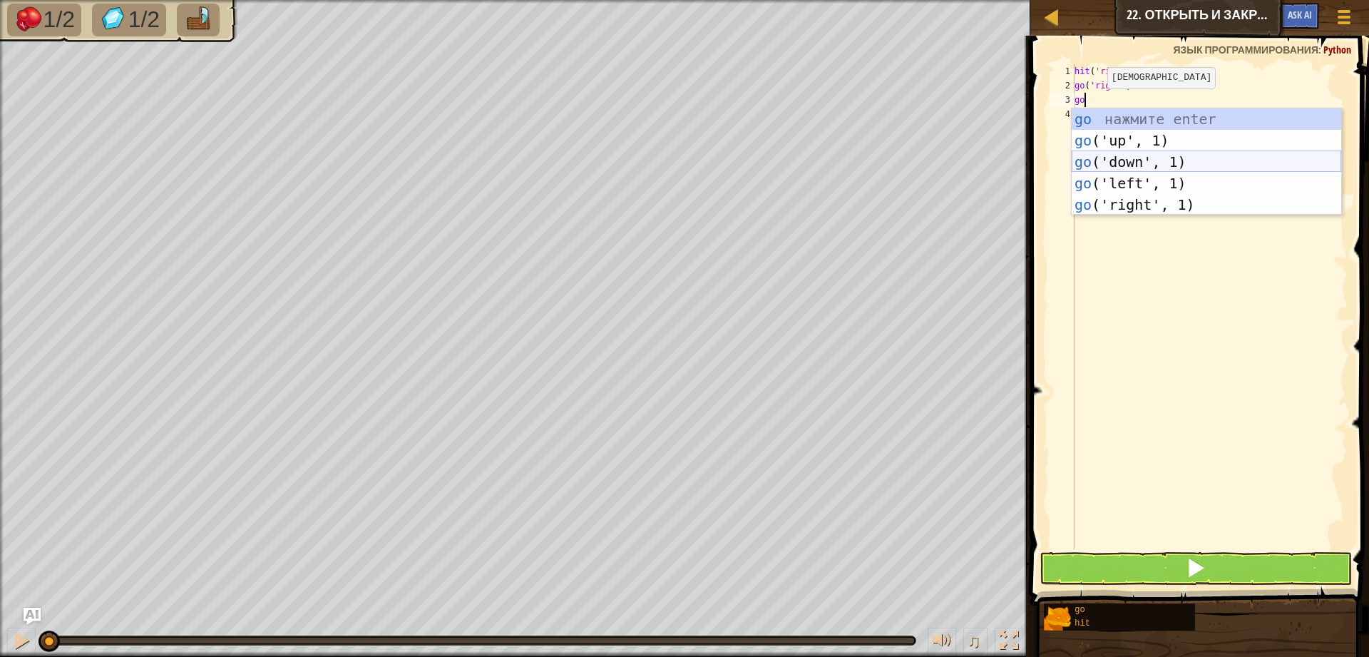
click at [1121, 145] on div "go нажмите enter go ('up', 1) нажмите enter go ('down', 1) нажмите enter go ('l…" at bounding box center [1206, 183] width 269 height 150
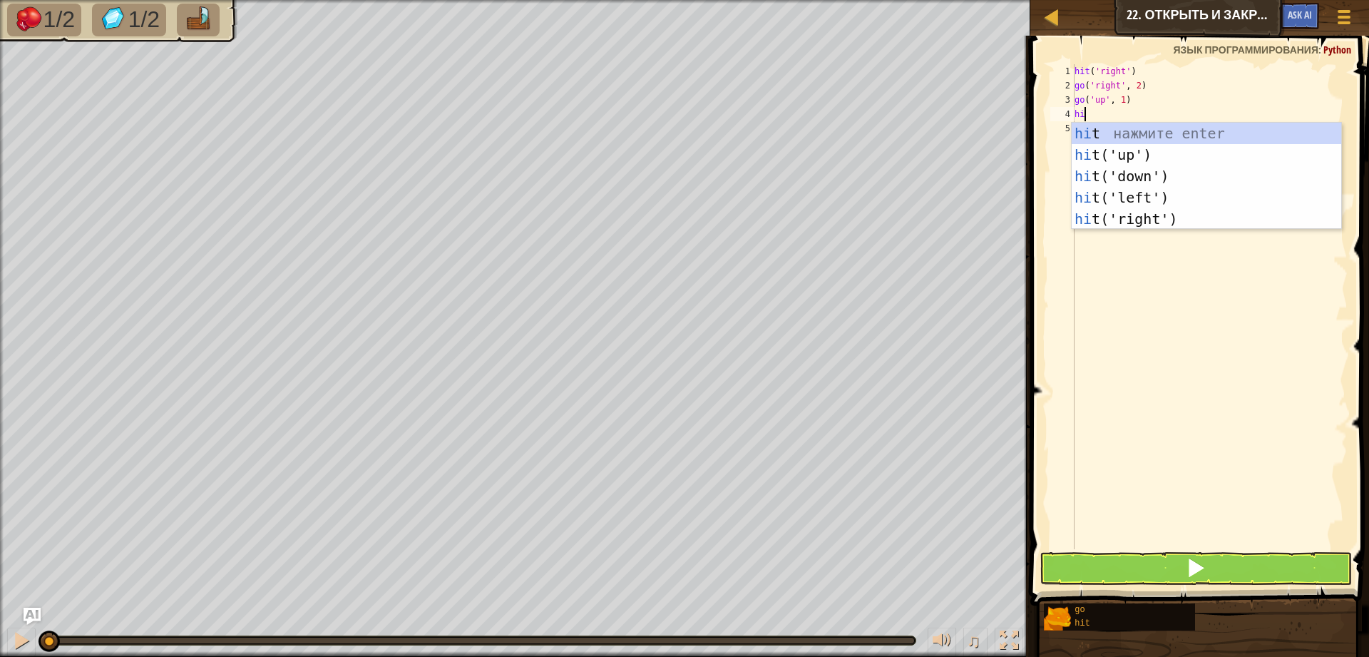
type textarea "hit"
click at [1165, 216] on div "hit нажмите enter hit ('up') нажмите enter hit ('down') нажмите enter hit ('lef…" at bounding box center [1206, 198] width 269 height 150
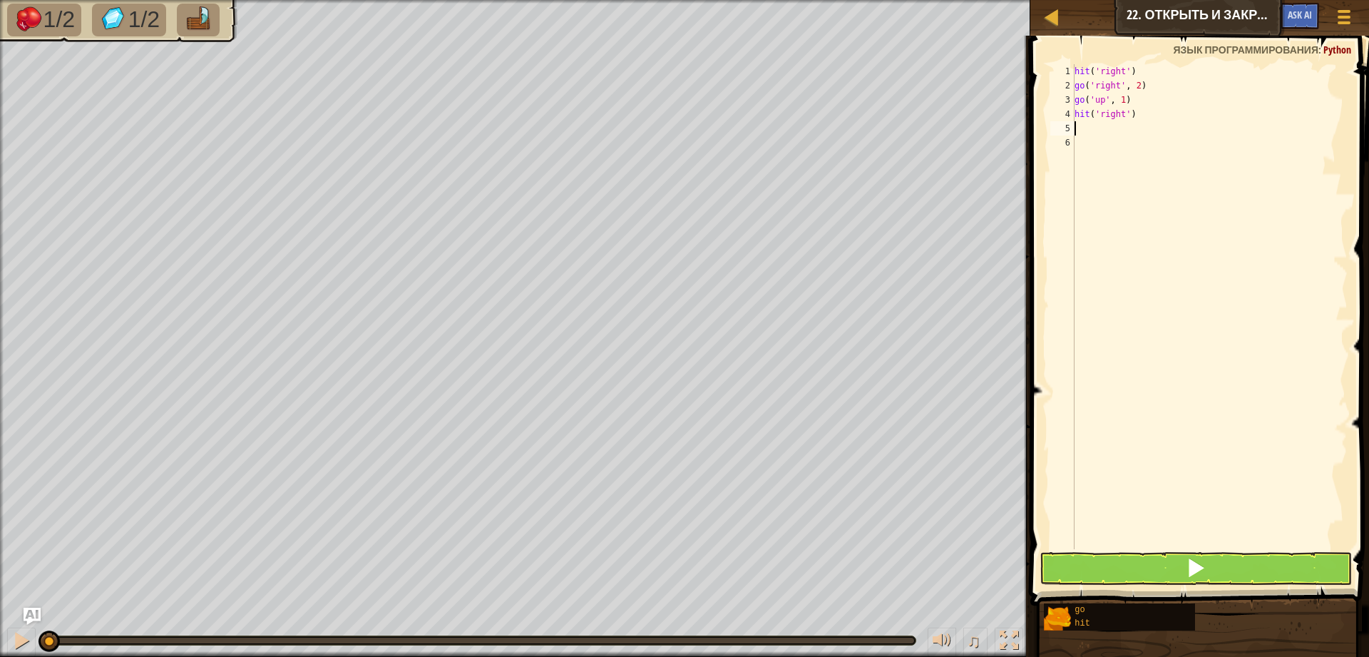
type textarea "go"
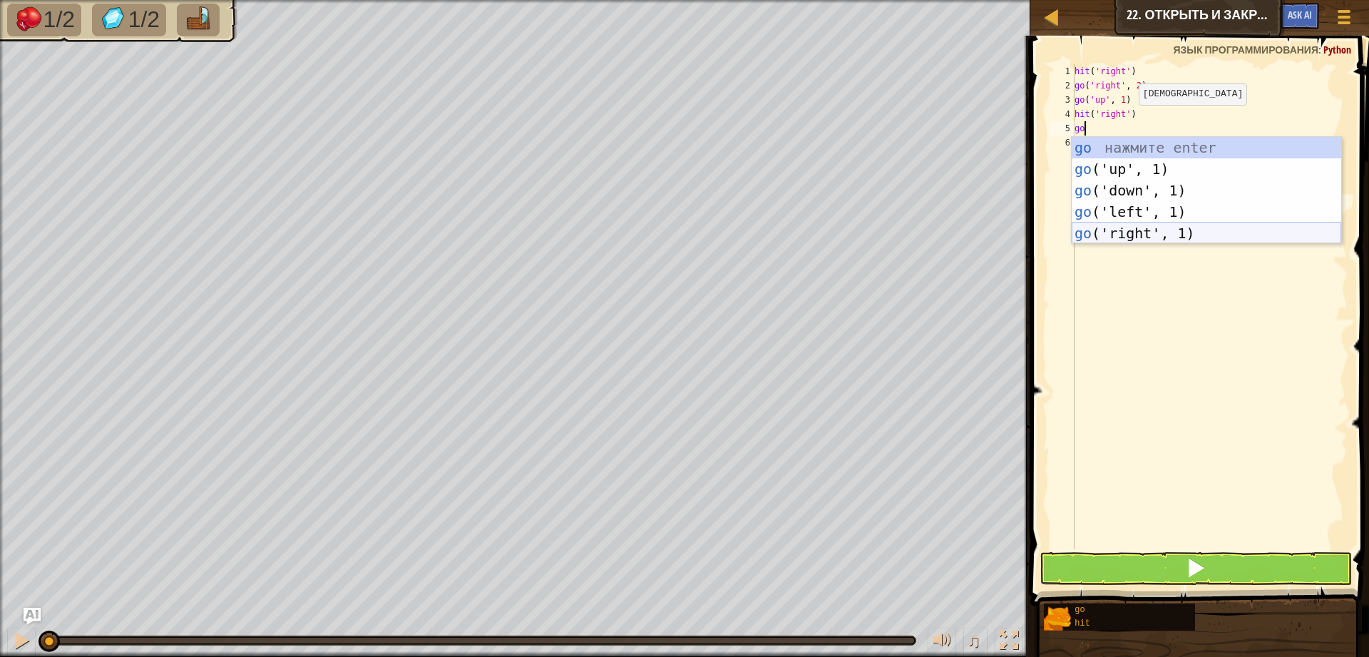
click at [1161, 227] on div "go нажмите enter go ('up', 1) нажмите enter go ('down', 1) нажмите enter go ('l…" at bounding box center [1206, 212] width 269 height 150
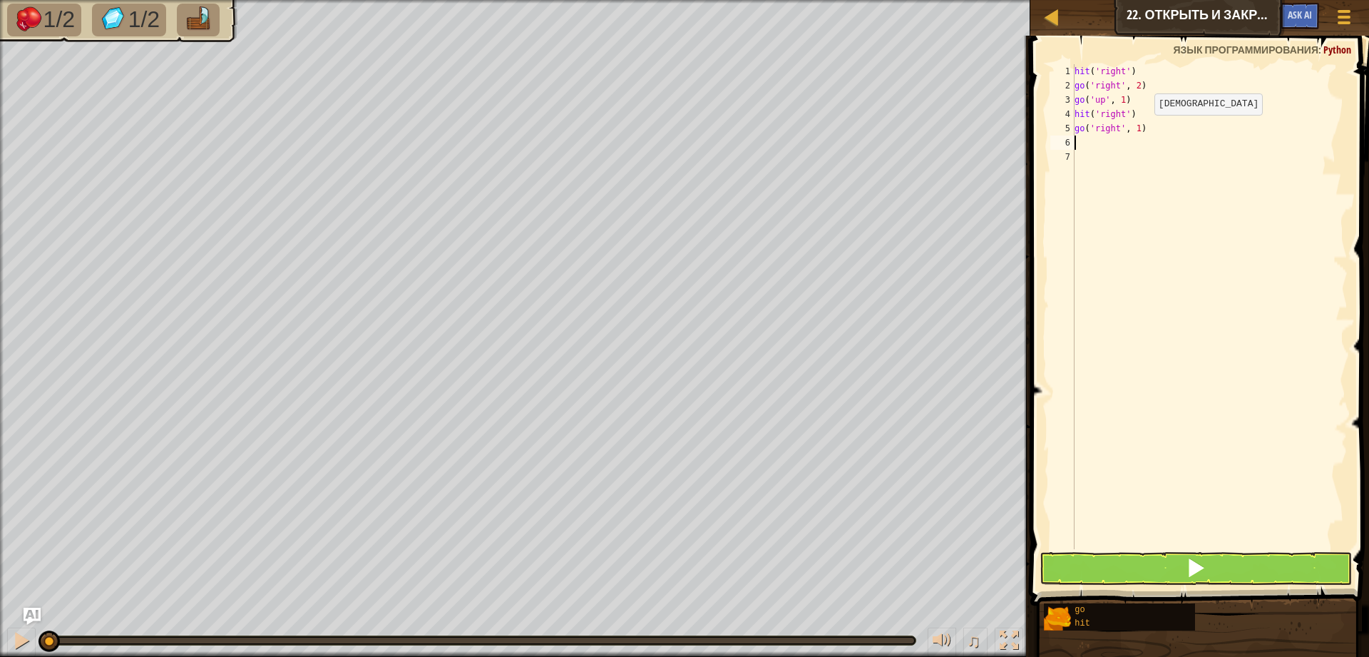
click at [1145, 129] on div "hit ( 'right' ) go ( 'right' , 2 ) go ( 'up' , 1 ) hit ( 'right' ) go ( 'right'…" at bounding box center [1210, 320] width 276 height 513
type textarea "go('right', 2)"
click at [1139, 568] on button at bounding box center [1195, 568] width 312 height 33
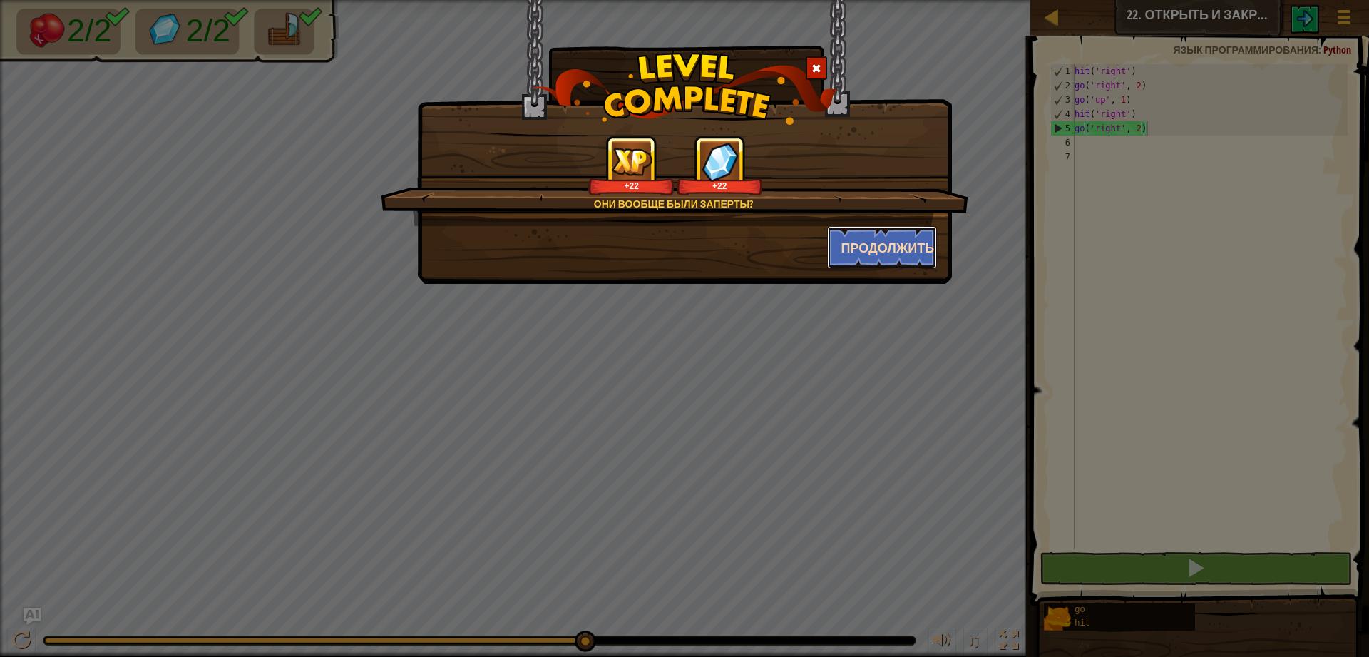
click at [915, 237] on button "Продолжить" at bounding box center [882, 247] width 111 height 43
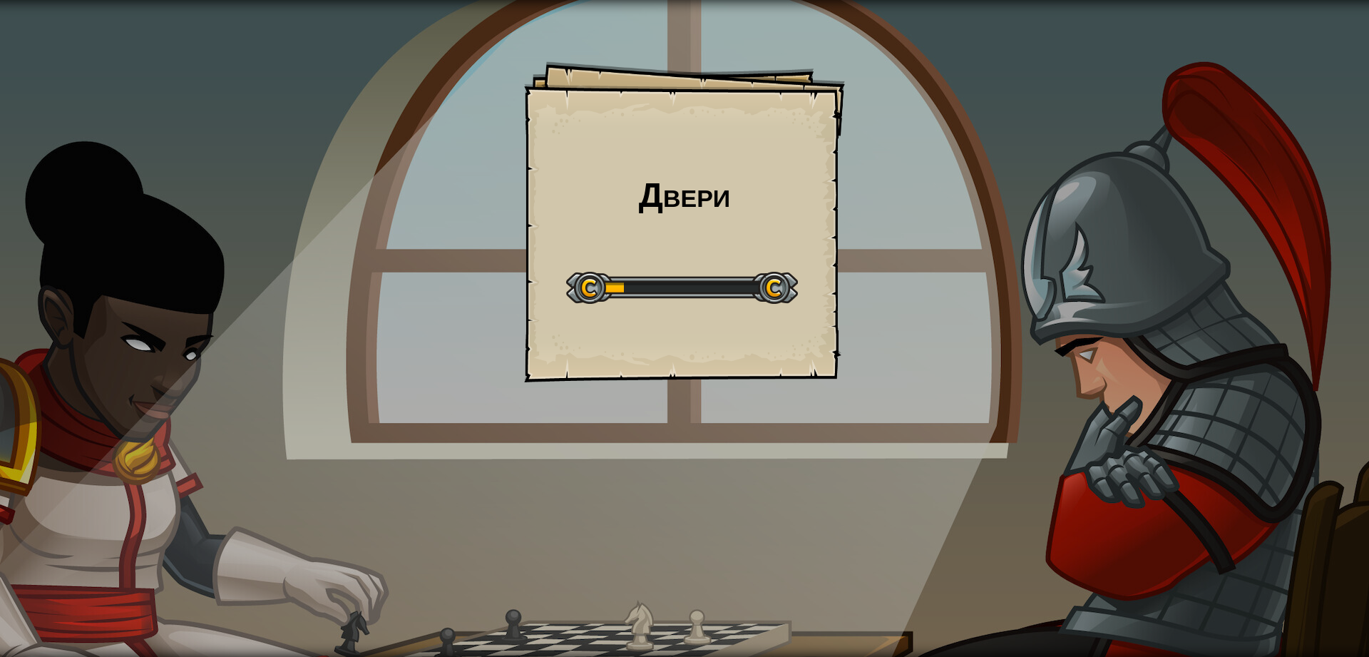
drag, startPoint x: 518, startPoint y: 66, endPoint x: 843, endPoint y: 374, distance: 448.3
click at [843, 374] on div "Двери Goals Start Level Ошибка загрузки с сервера Чтобы пройти этот уровень, ну…" at bounding box center [684, 328] width 1369 height 657
